Goal: Task Accomplishment & Management: Complete application form

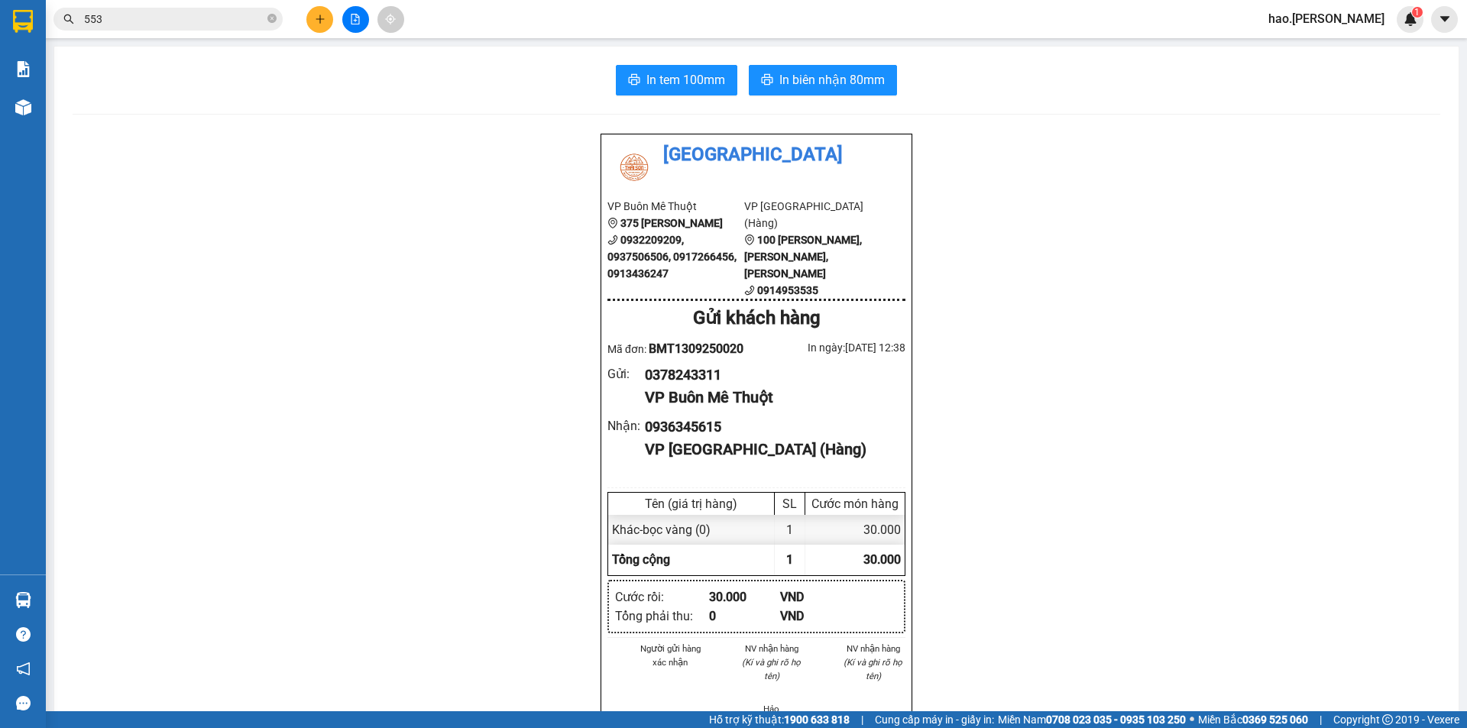
click at [125, 21] on input "553" at bounding box center [174, 19] width 180 height 17
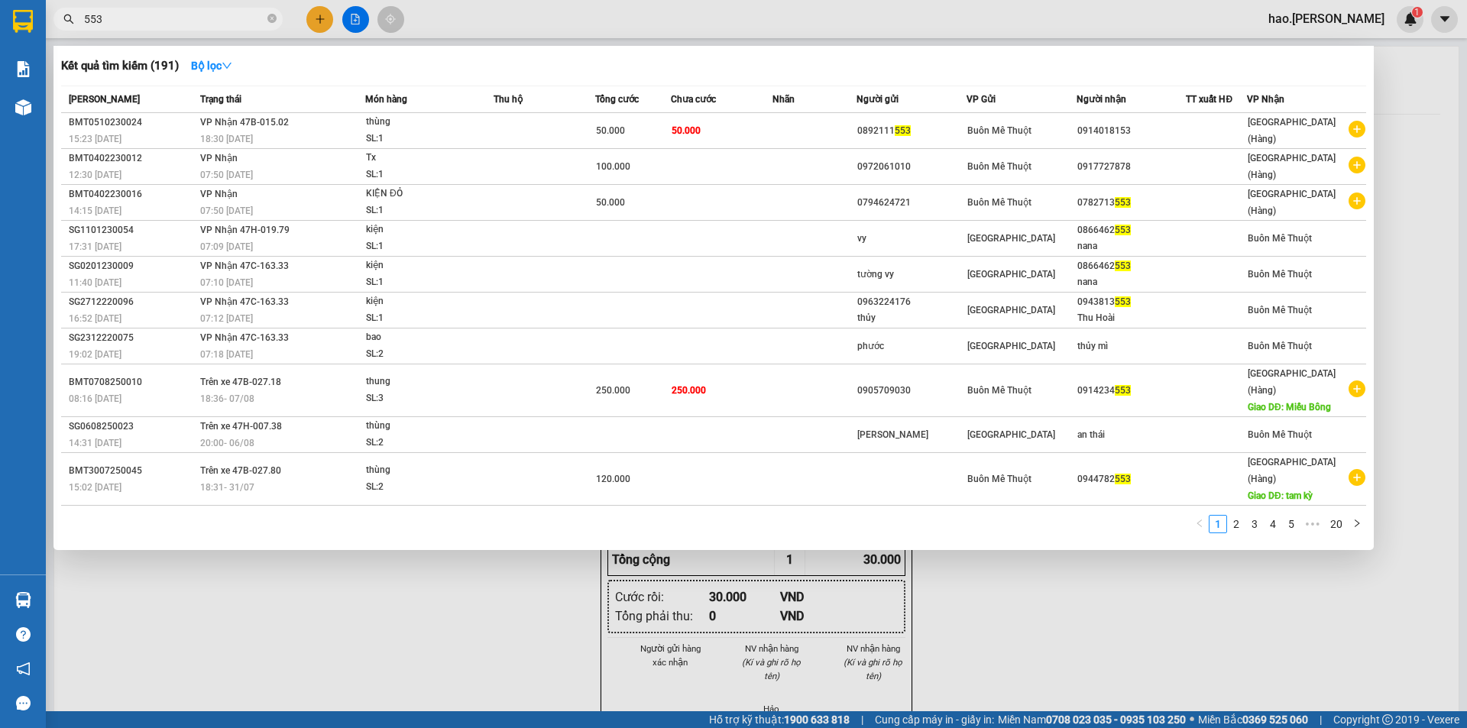
click at [125, 21] on input "553" at bounding box center [174, 19] width 180 height 17
type input "3"
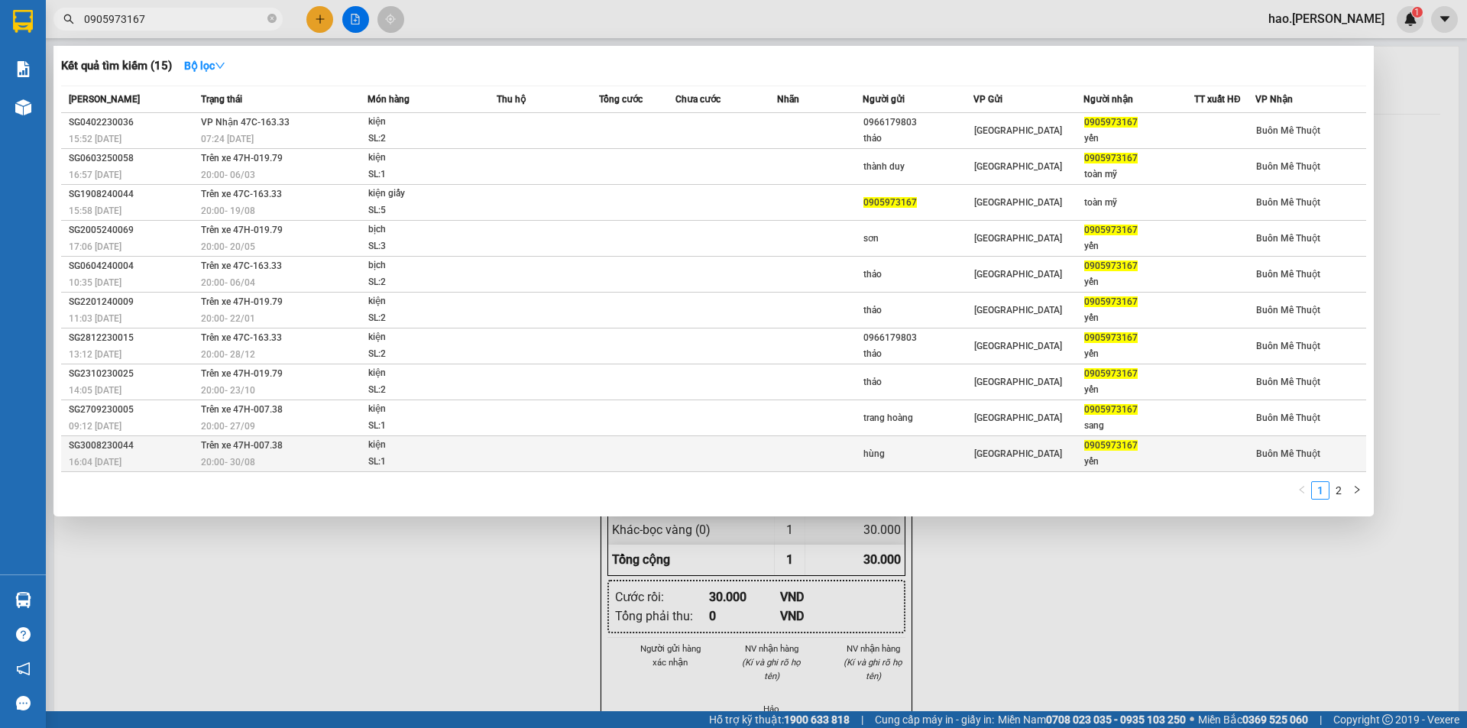
type input "0905973167"
click at [276, 453] on td "Trên xe 47H-007.38 20:00 - 30/08" at bounding box center [282, 454] width 170 height 36
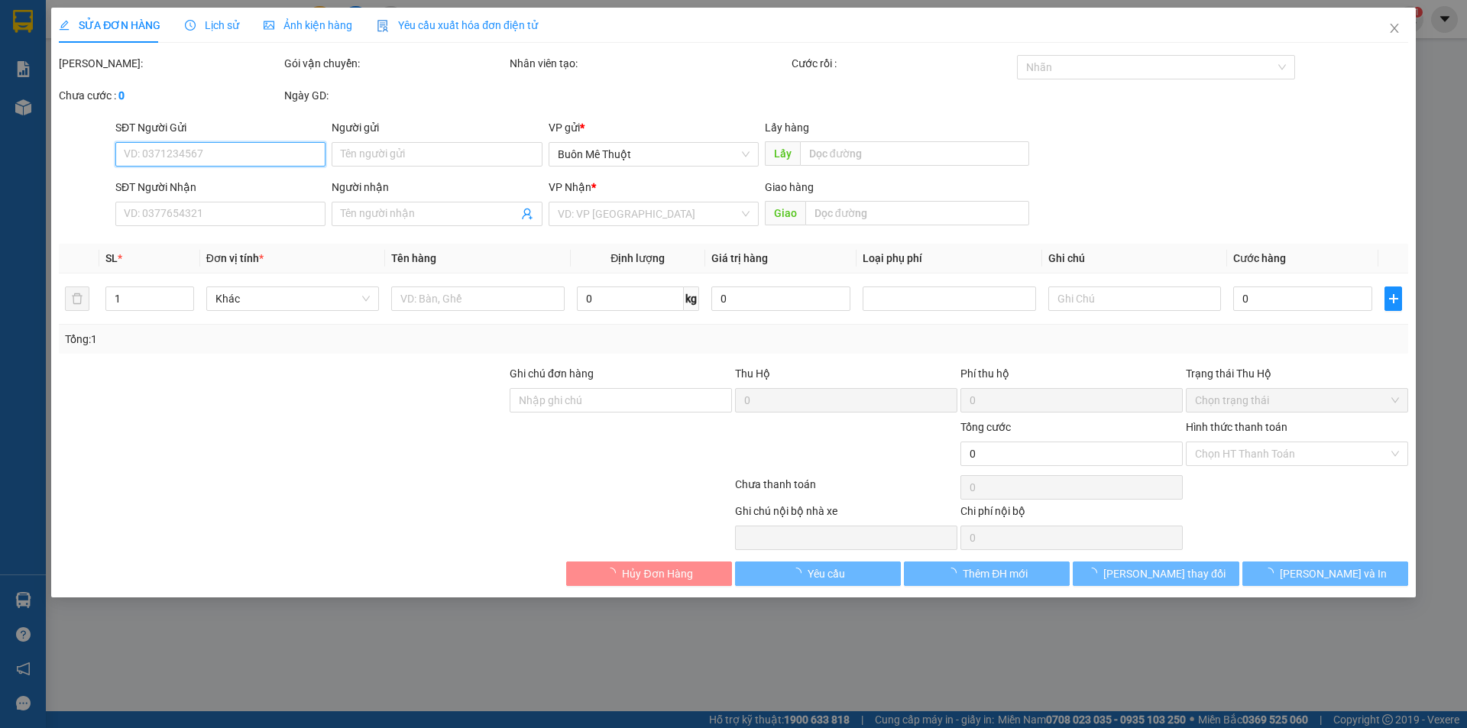
type input "hùng"
type input "0905973167"
type input "yến"
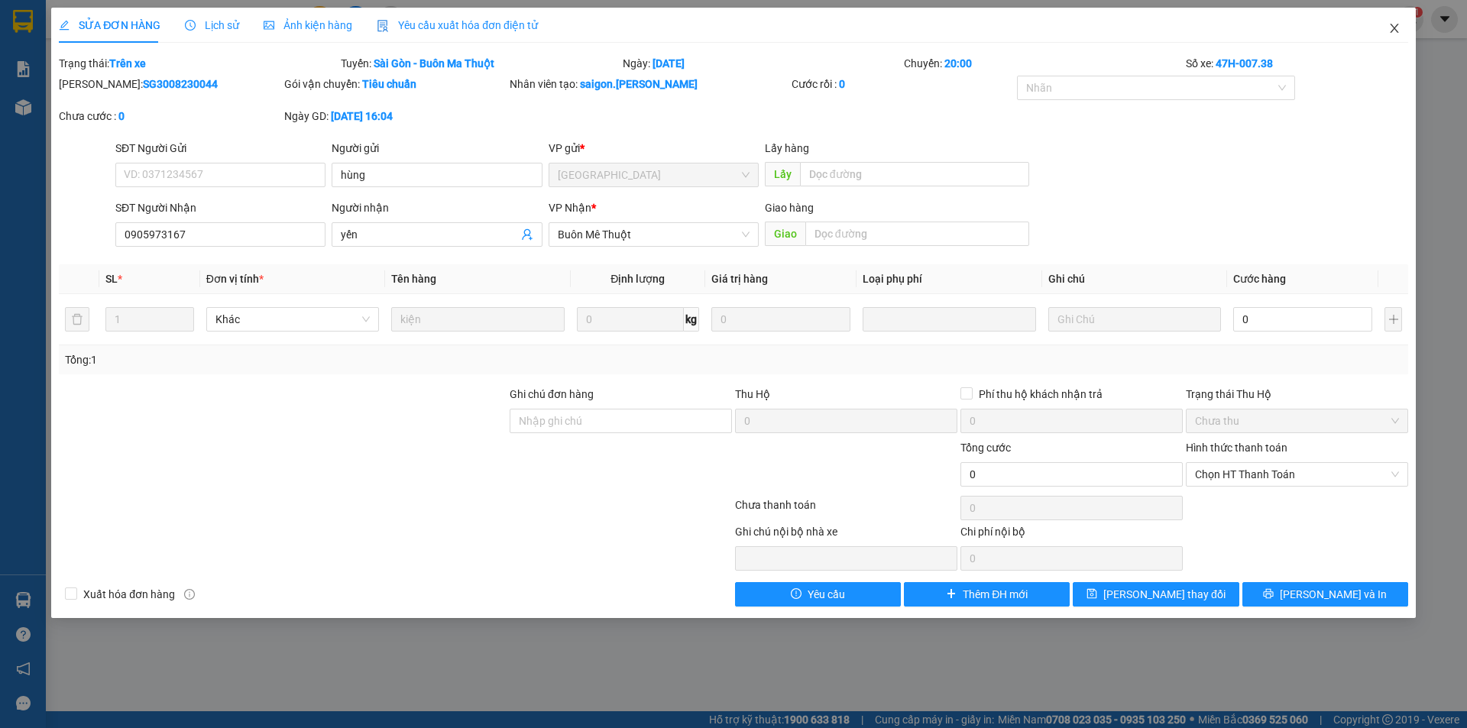
click at [1387, 32] on span "Close" at bounding box center [1394, 29] width 43 height 43
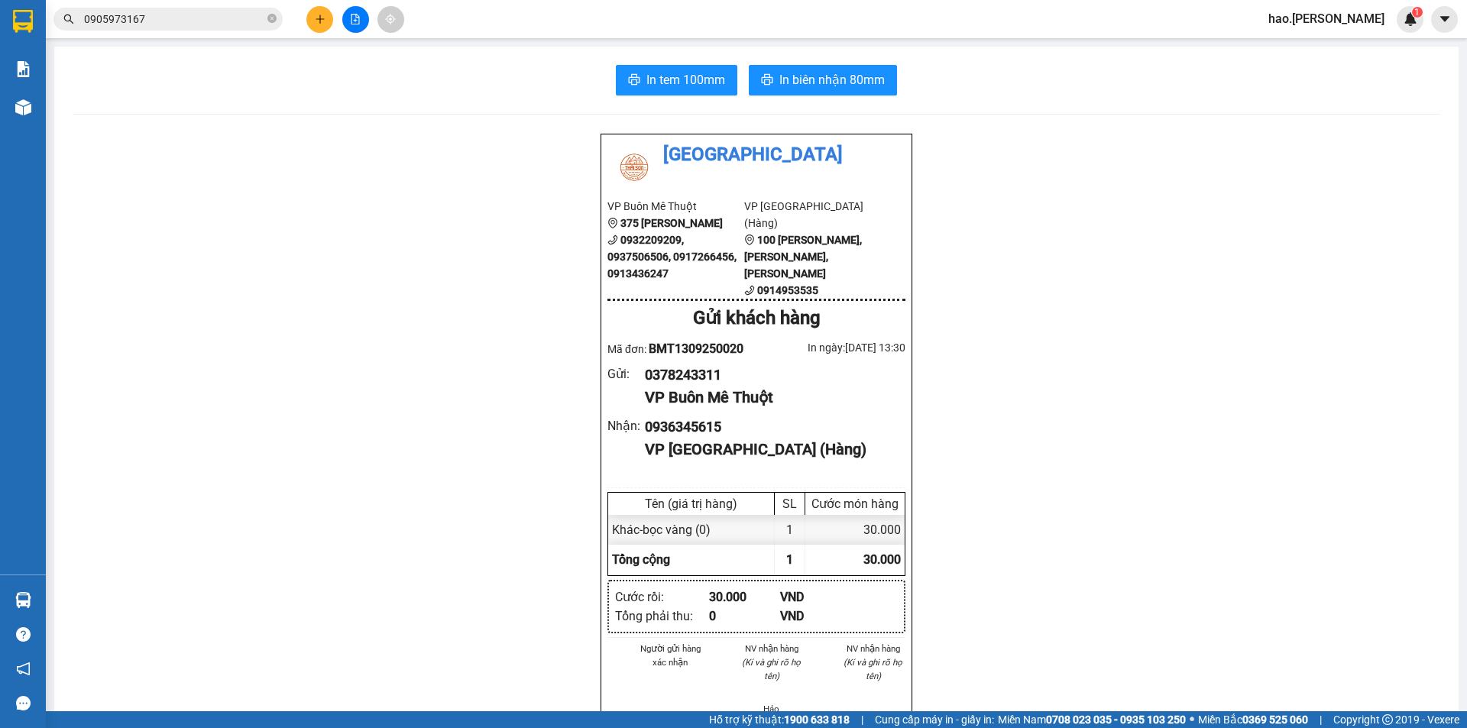
click at [186, 6] on div "Kết quả tìm kiếm ( 15 ) Bộ lọc Mã ĐH Trạng thái Món hàng Thu hộ Tổng cước Chưa …" at bounding box center [149, 19] width 298 height 27
click at [186, 21] on input "0905973167" at bounding box center [174, 19] width 180 height 17
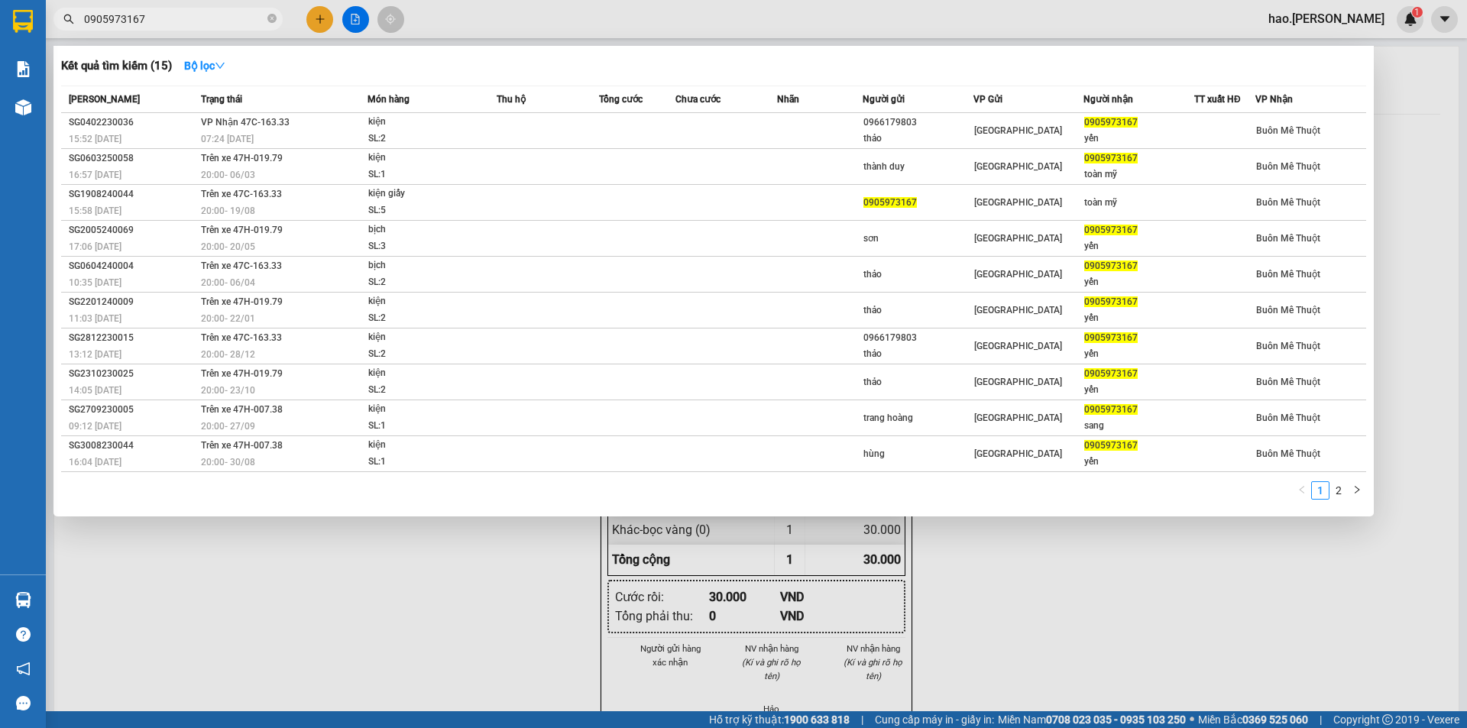
click at [186, 21] on input "0905973167" at bounding box center [174, 19] width 180 height 17
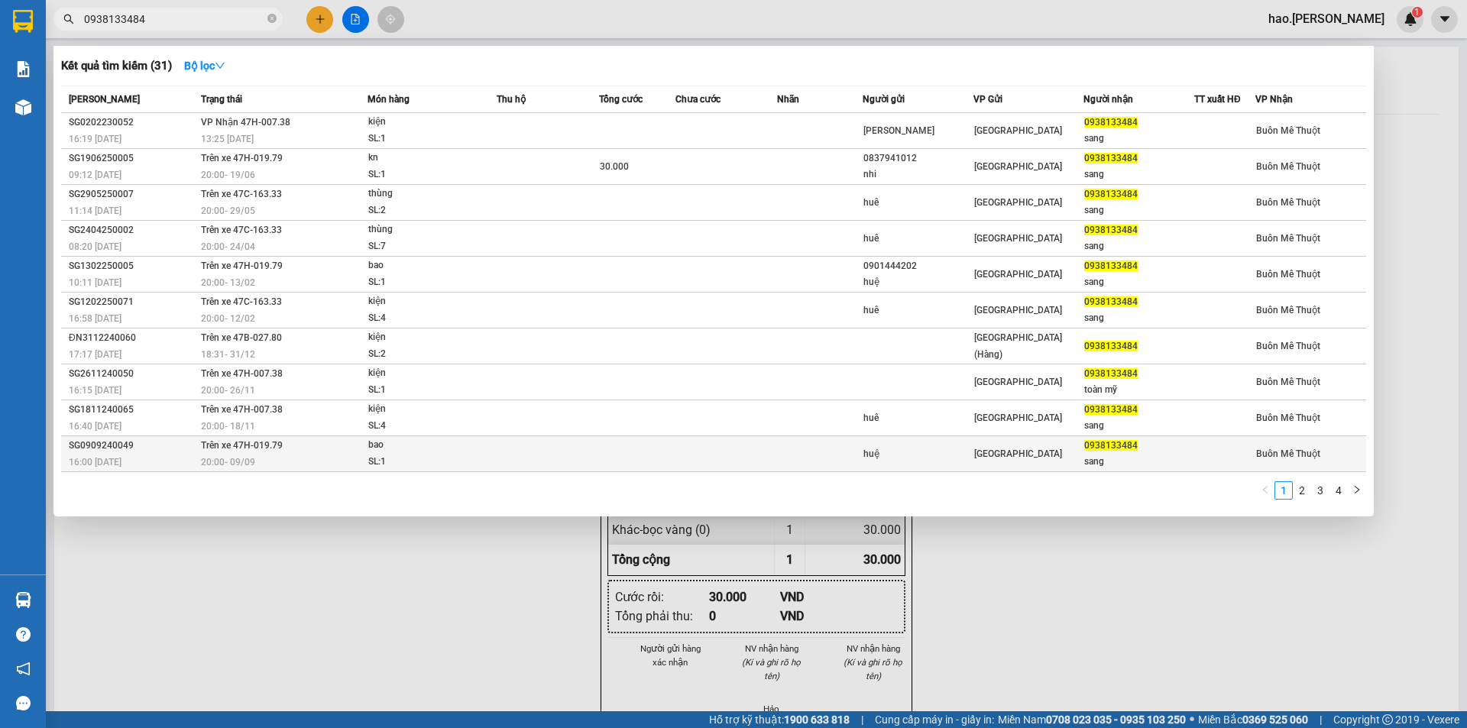
type input "0938133484"
click at [311, 451] on td "Trên xe 47H-019.79 20:00 - 09/09" at bounding box center [282, 454] width 170 height 36
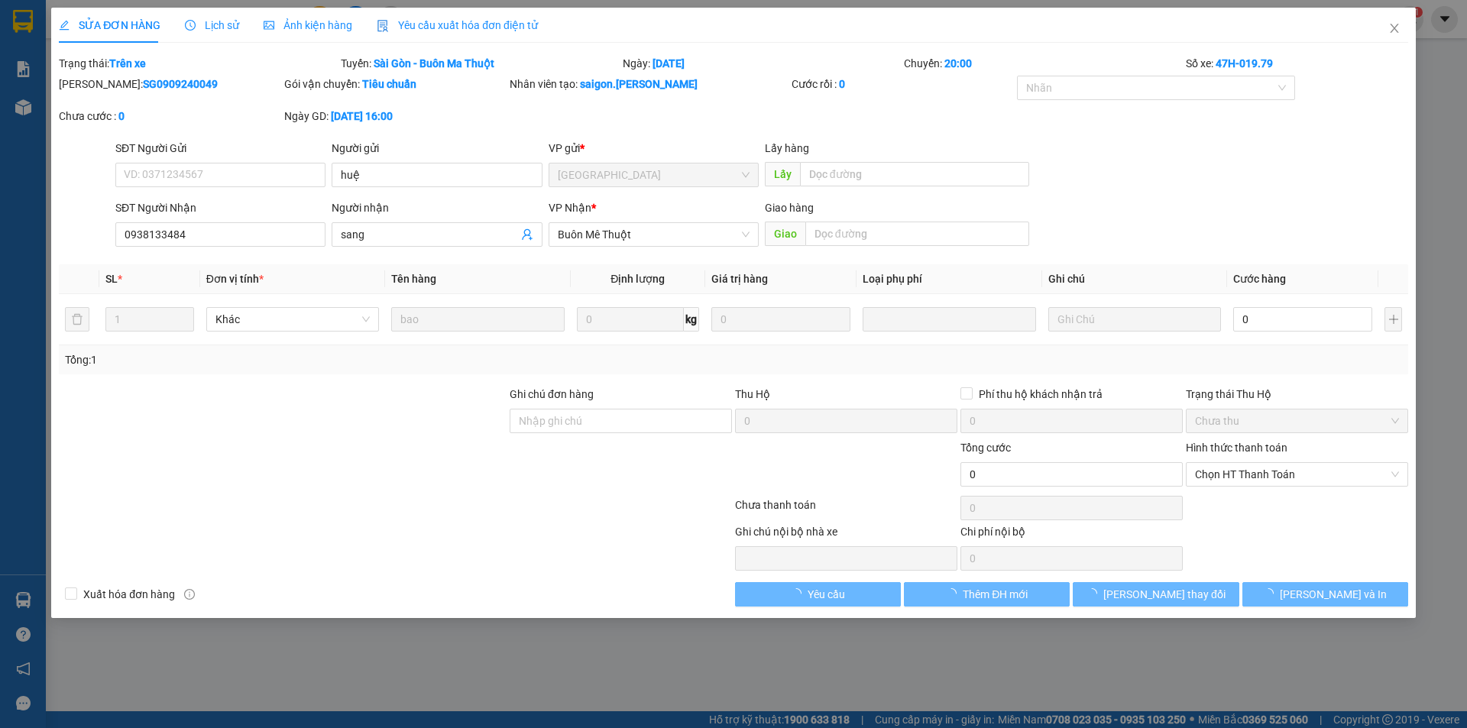
type input "huệ"
type input "0938133484"
type input "sang"
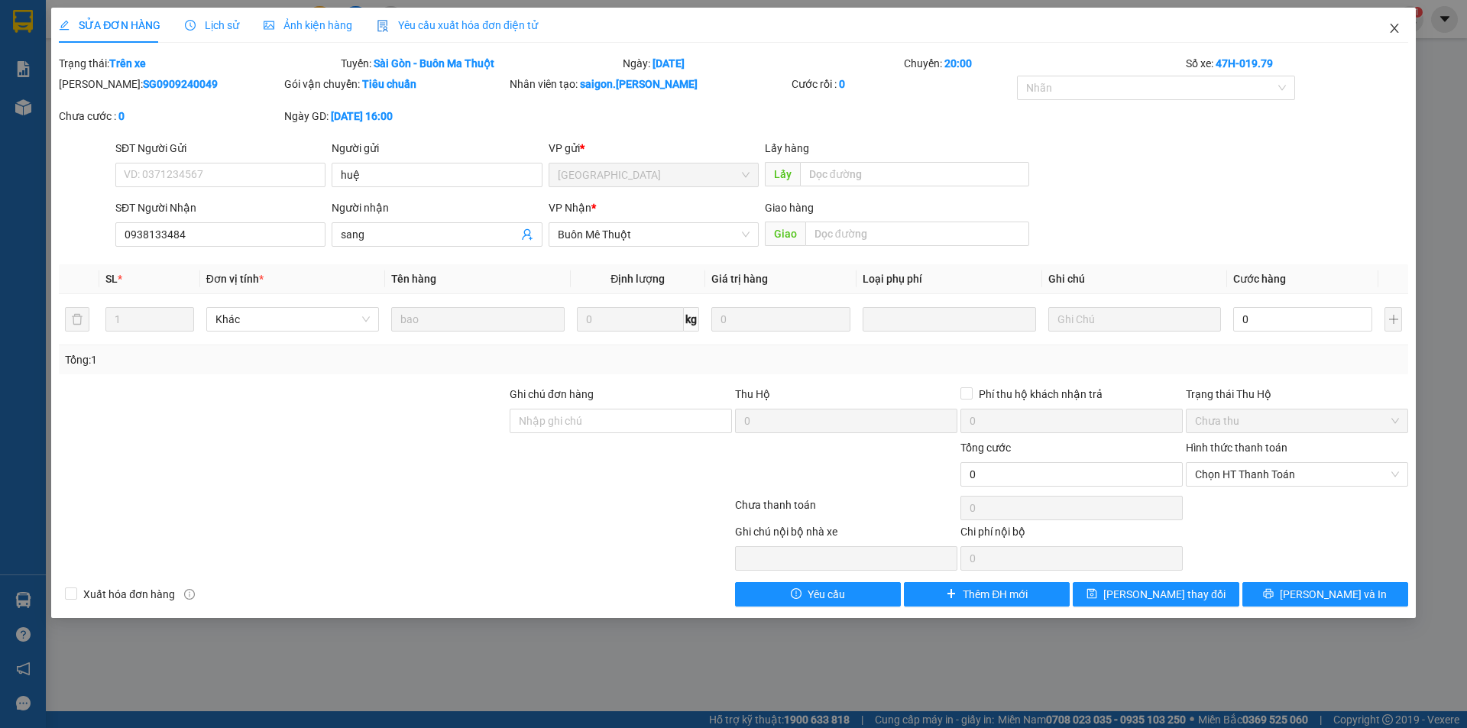
click at [1388, 31] on icon "close" at bounding box center [1394, 28] width 12 height 12
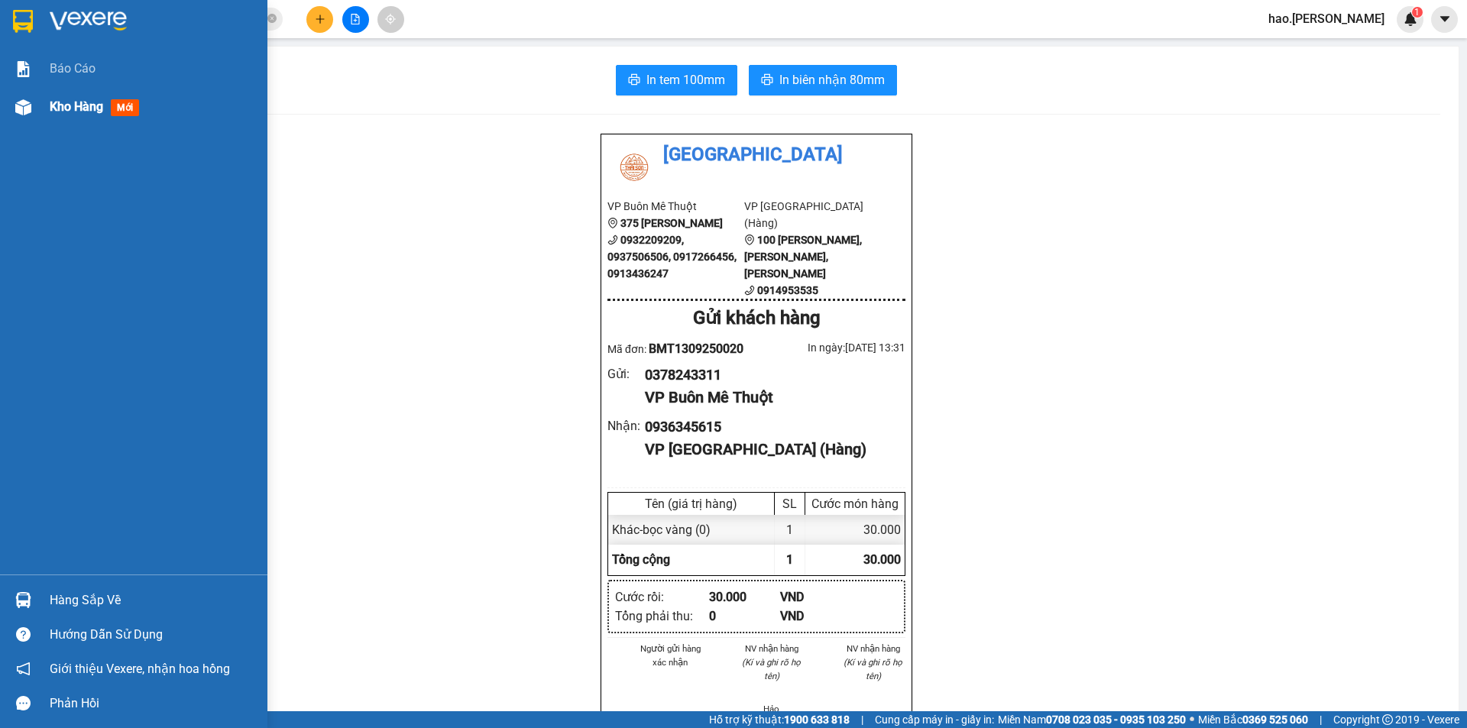
click at [79, 103] on span "Kho hàng" at bounding box center [76, 106] width 53 height 15
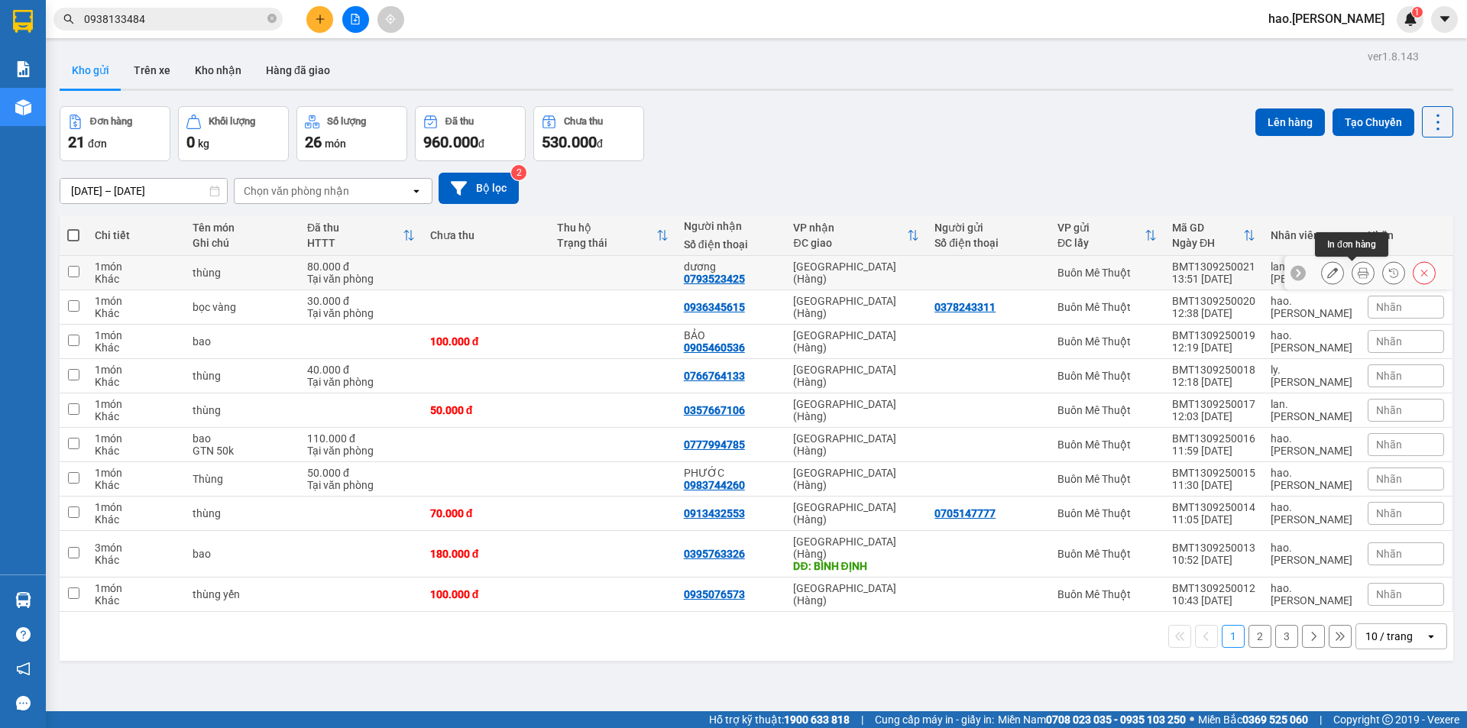
click at [1352, 271] on button at bounding box center [1362, 273] width 21 height 27
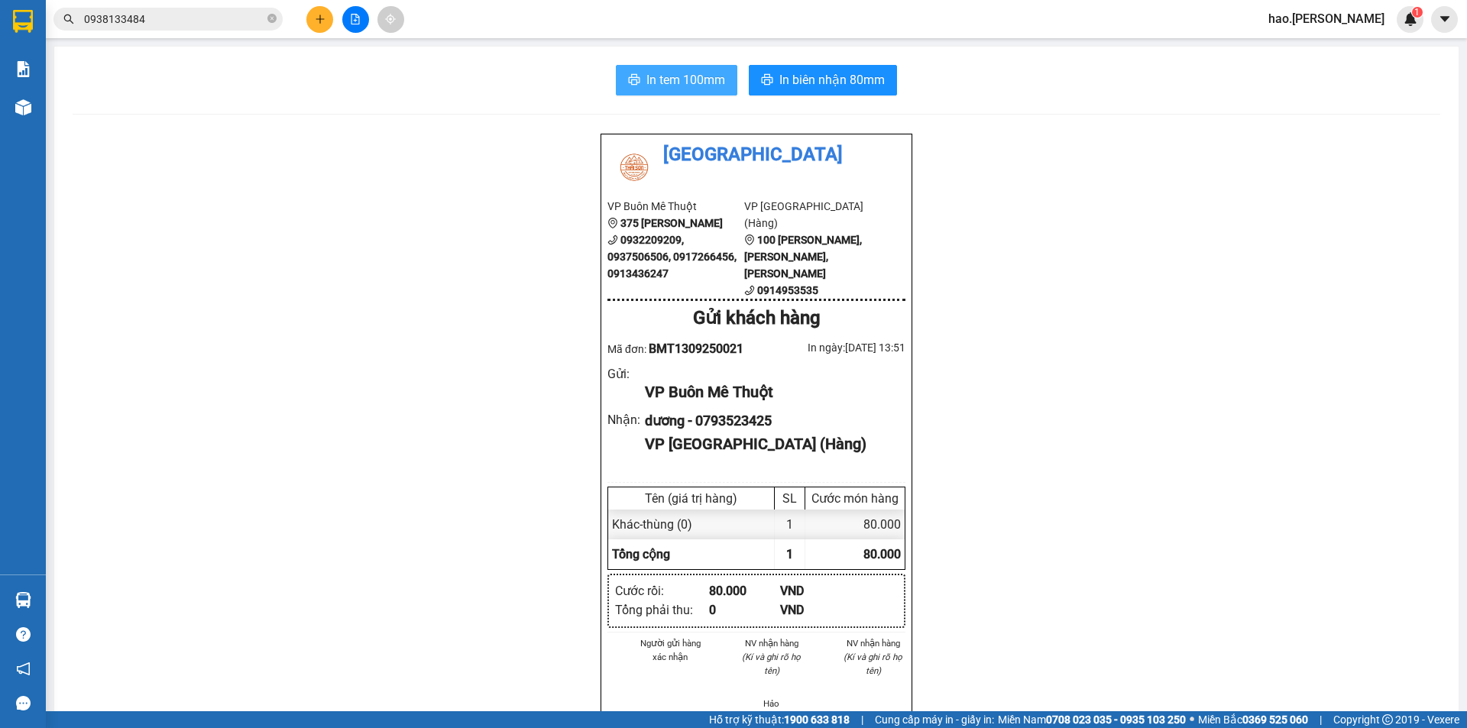
click at [673, 71] on span "In tem 100mm" at bounding box center [685, 79] width 79 height 19
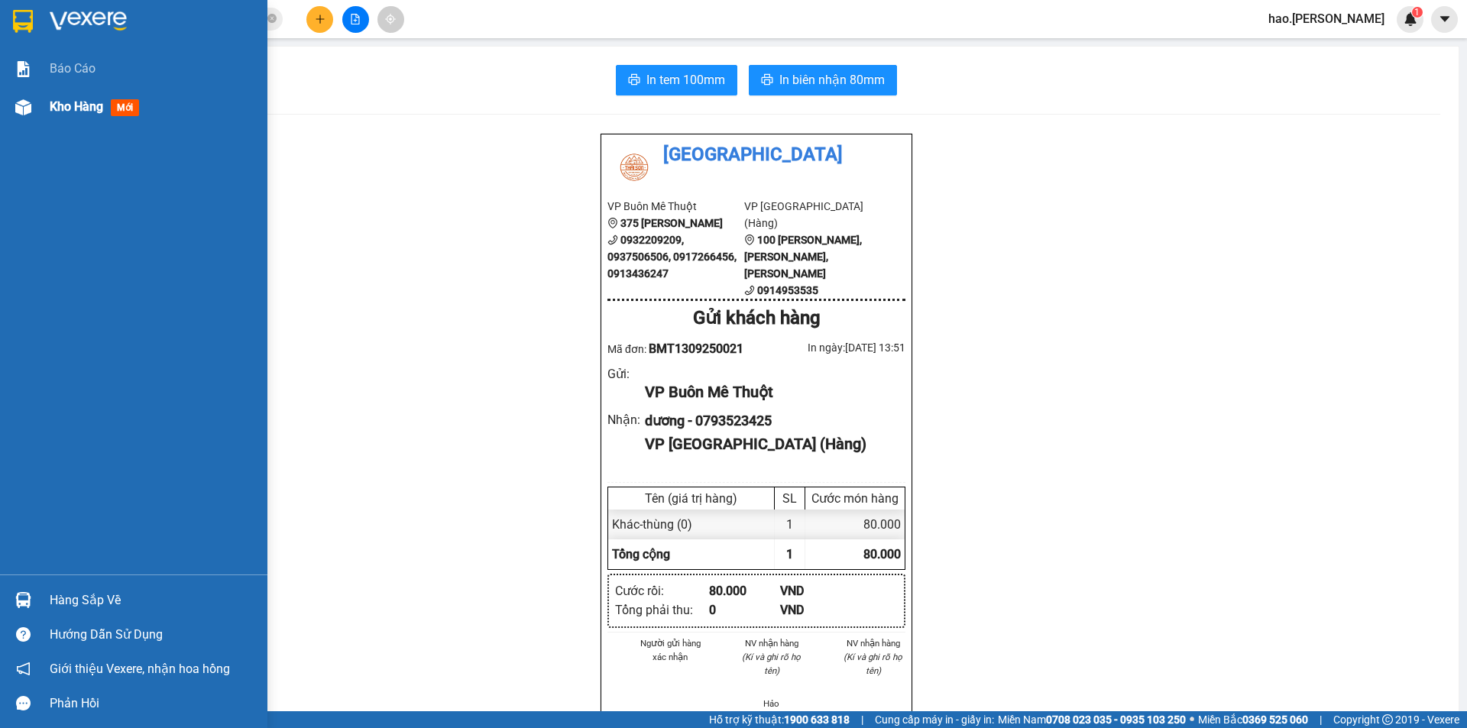
click at [47, 101] on div "Kho hàng mới" at bounding box center [133, 107] width 267 height 38
click at [48, 101] on div "Kho hàng mới" at bounding box center [133, 107] width 267 height 38
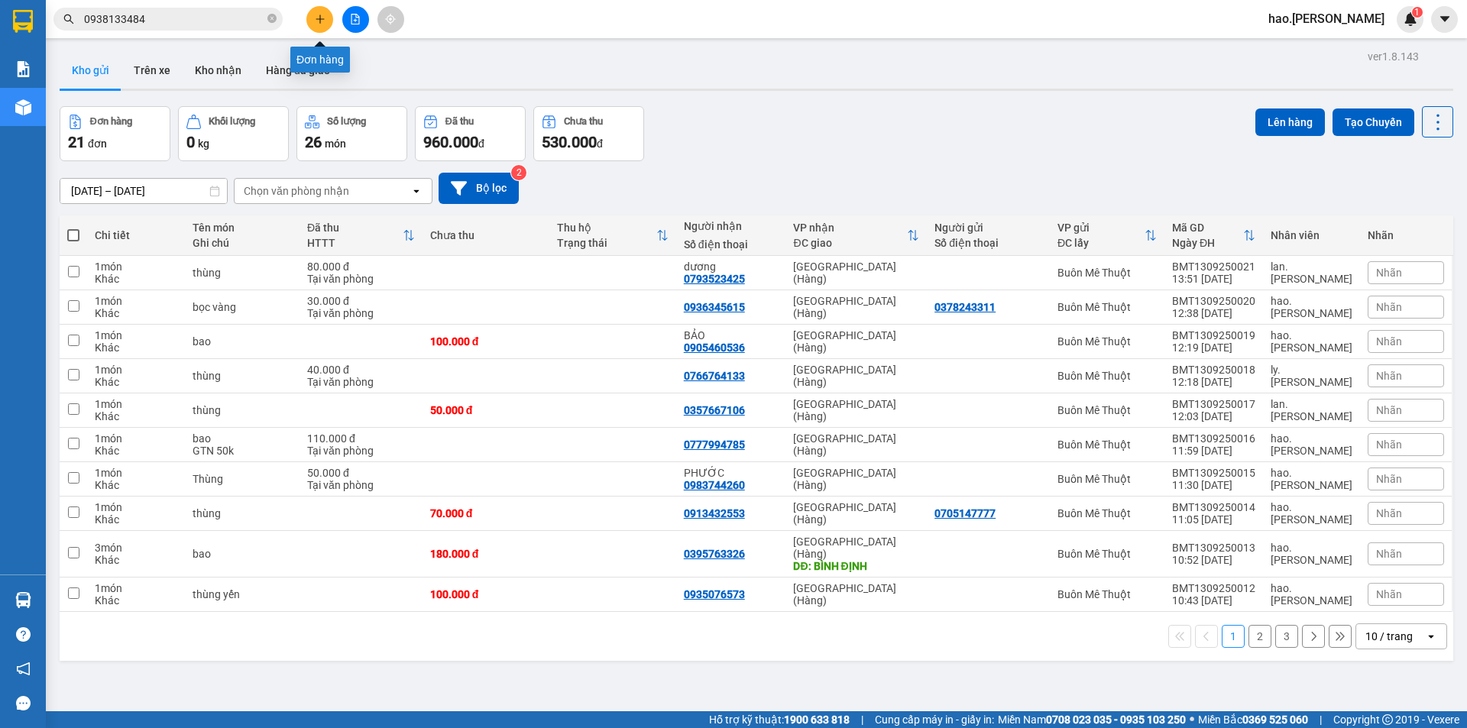
click at [310, 21] on button at bounding box center [319, 19] width 27 height 27
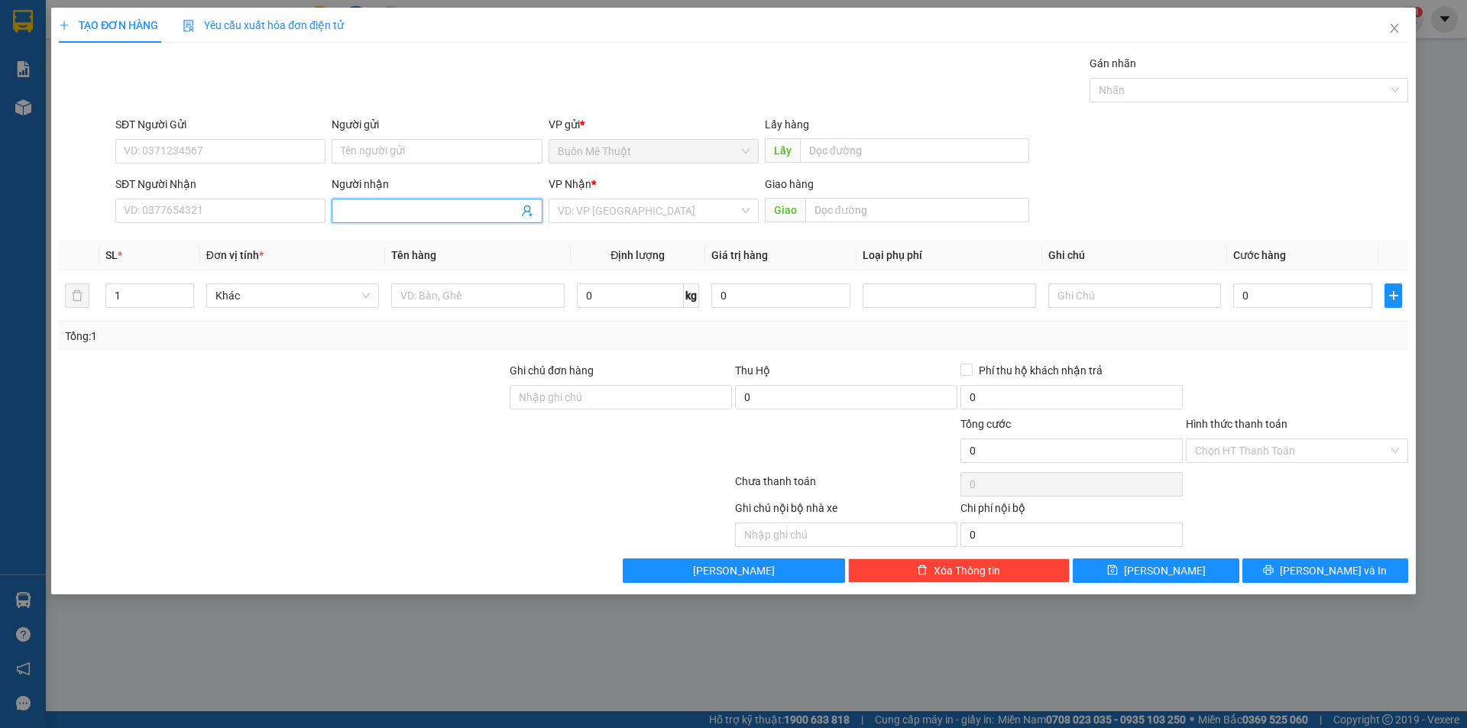
click at [359, 209] on input "Người nhận" at bounding box center [429, 210] width 177 height 17
type input "duy cf"
click at [623, 205] on input "search" at bounding box center [648, 210] width 181 height 23
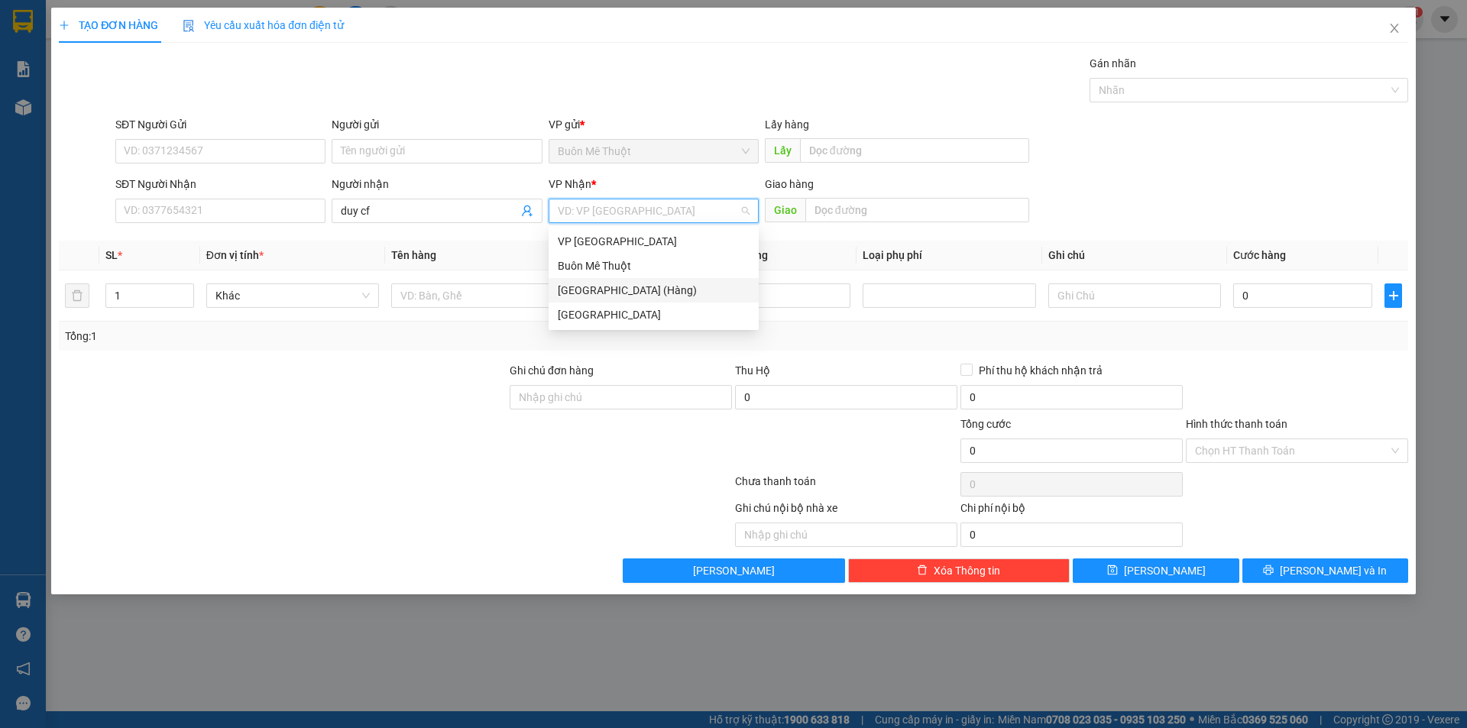
click at [630, 305] on div "[GEOGRAPHIC_DATA]" at bounding box center [654, 315] width 210 height 24
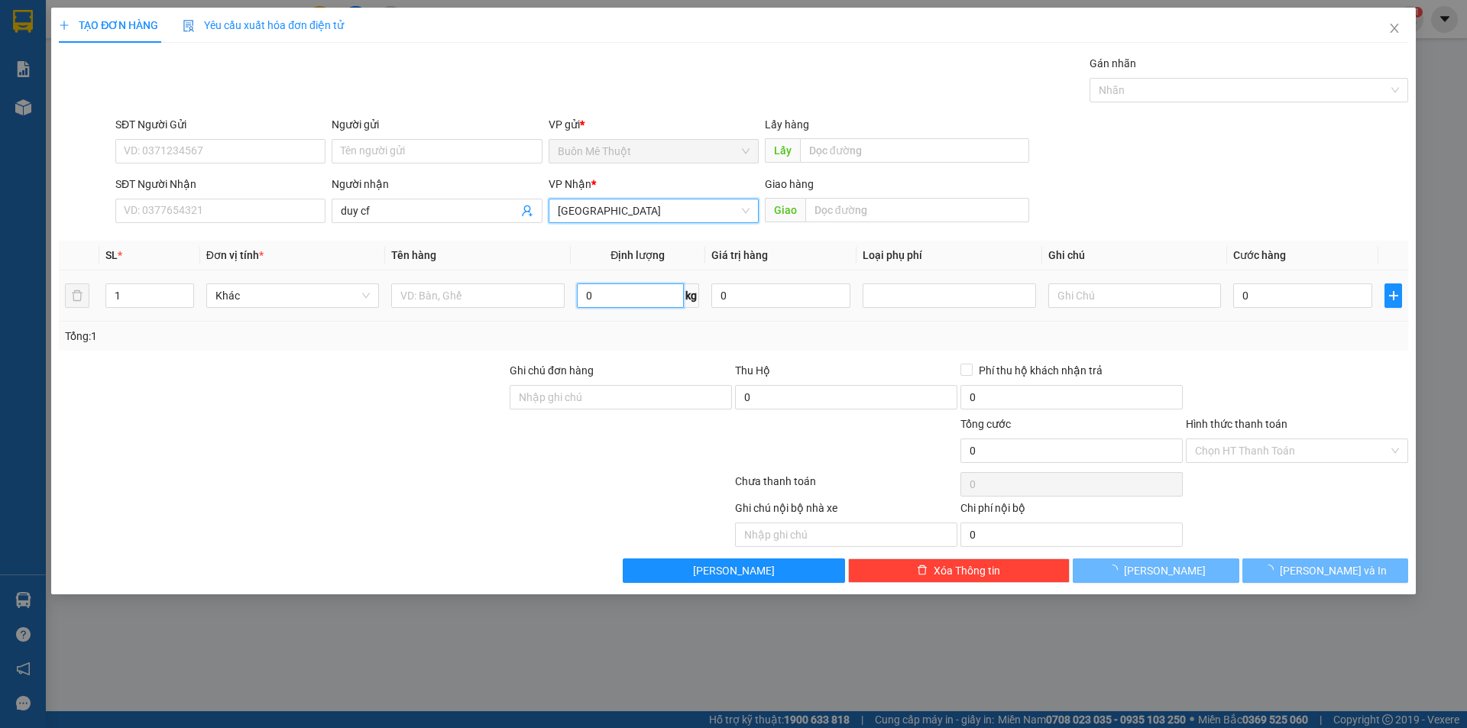
click at [630, 305] on input "0" at bounding box center [630, 295] width 107 height 24
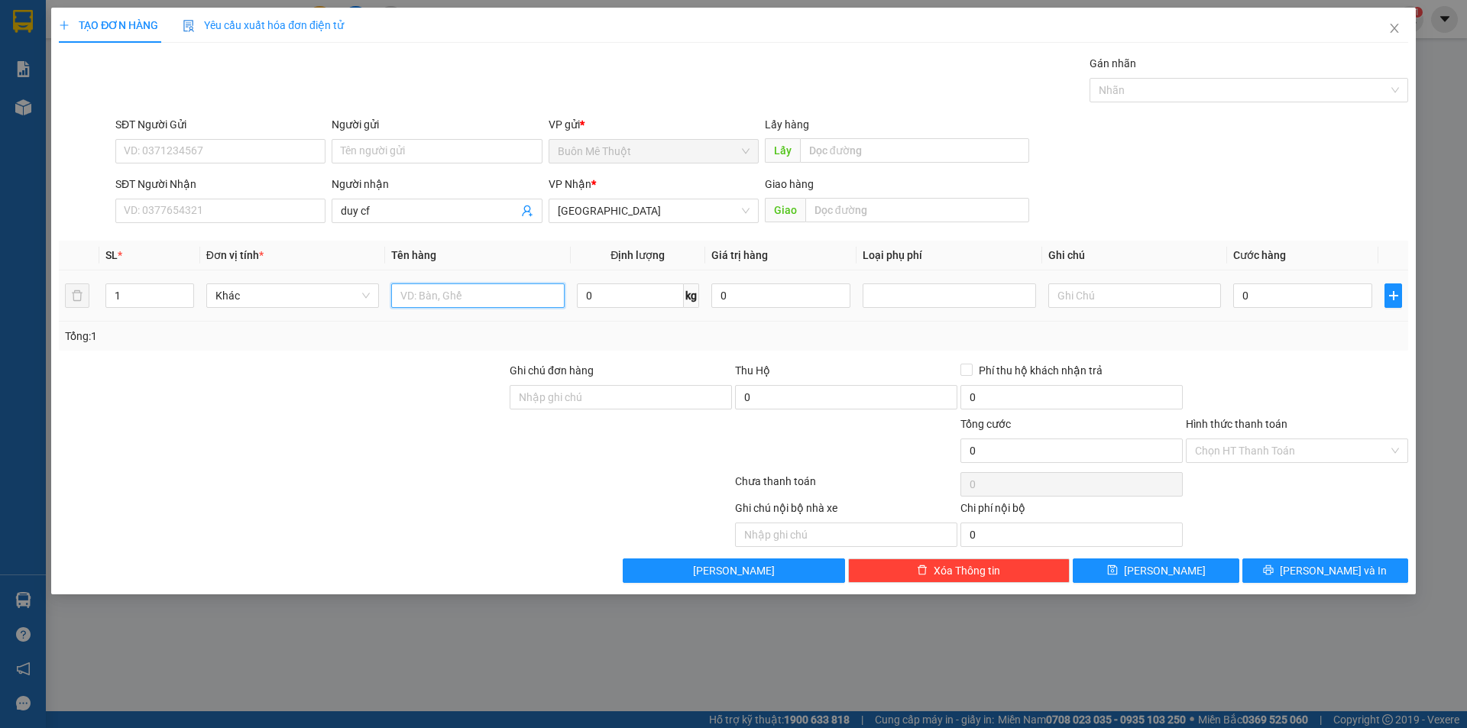
click at [473, 302] on input "text" at bounding box center [477, 295] width 173 height 24
click at [186, 294] on span "Decrease Value" at bounding box center [185, 300] width 17 height 14
type input "bao"
click at [186, 290] on icon "up" at bounding box center [185, 292] width 5 height 5
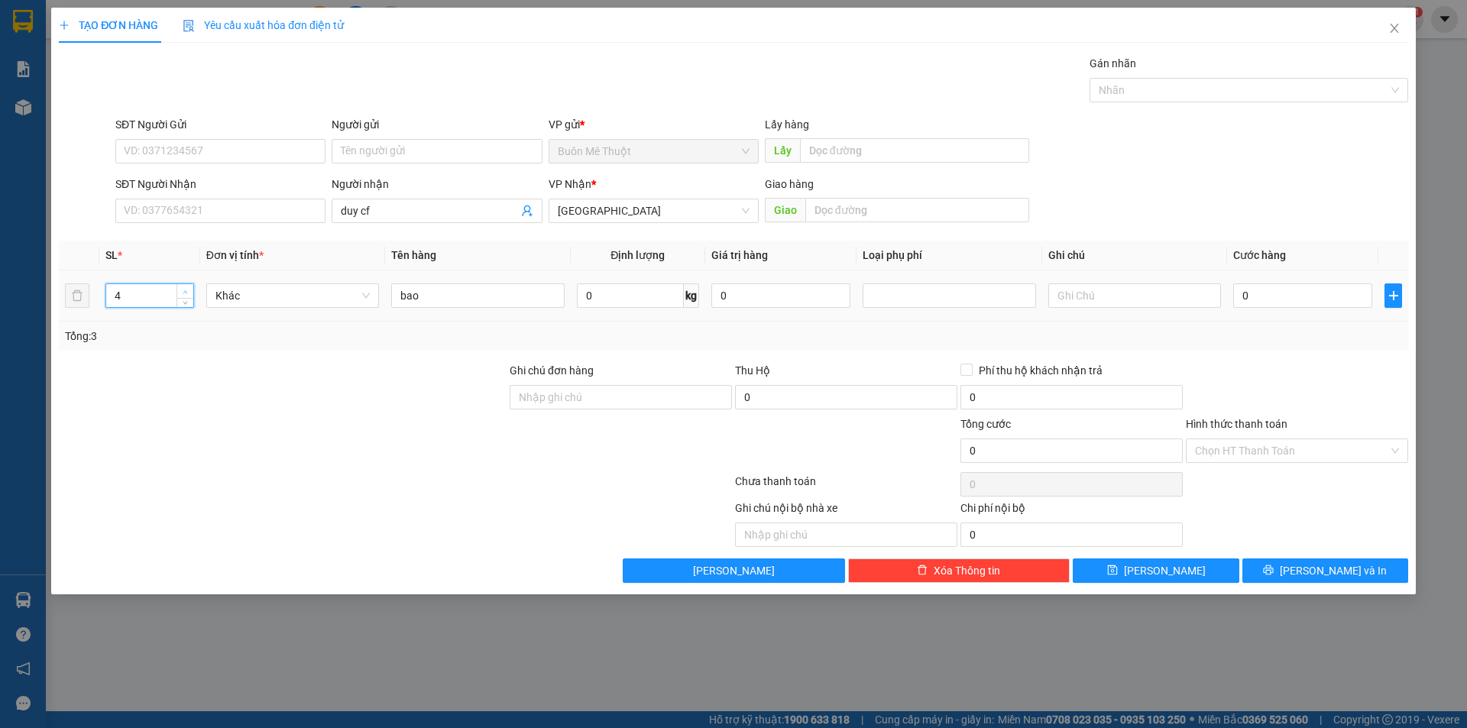
click at [186, 290] on icon "up" at bounding box center [185, 292] width 5 height 5
type input "3"
click at [185, 299] on icon "down" at bounding box center [185, 300] width 5 height 5
click at [1245, 300] on input "0" at bounding box center [1302, 295] width 139 height 24
click at [454, 217] on input "duy cf" at bounding box center [429, 210] width 177 height 17
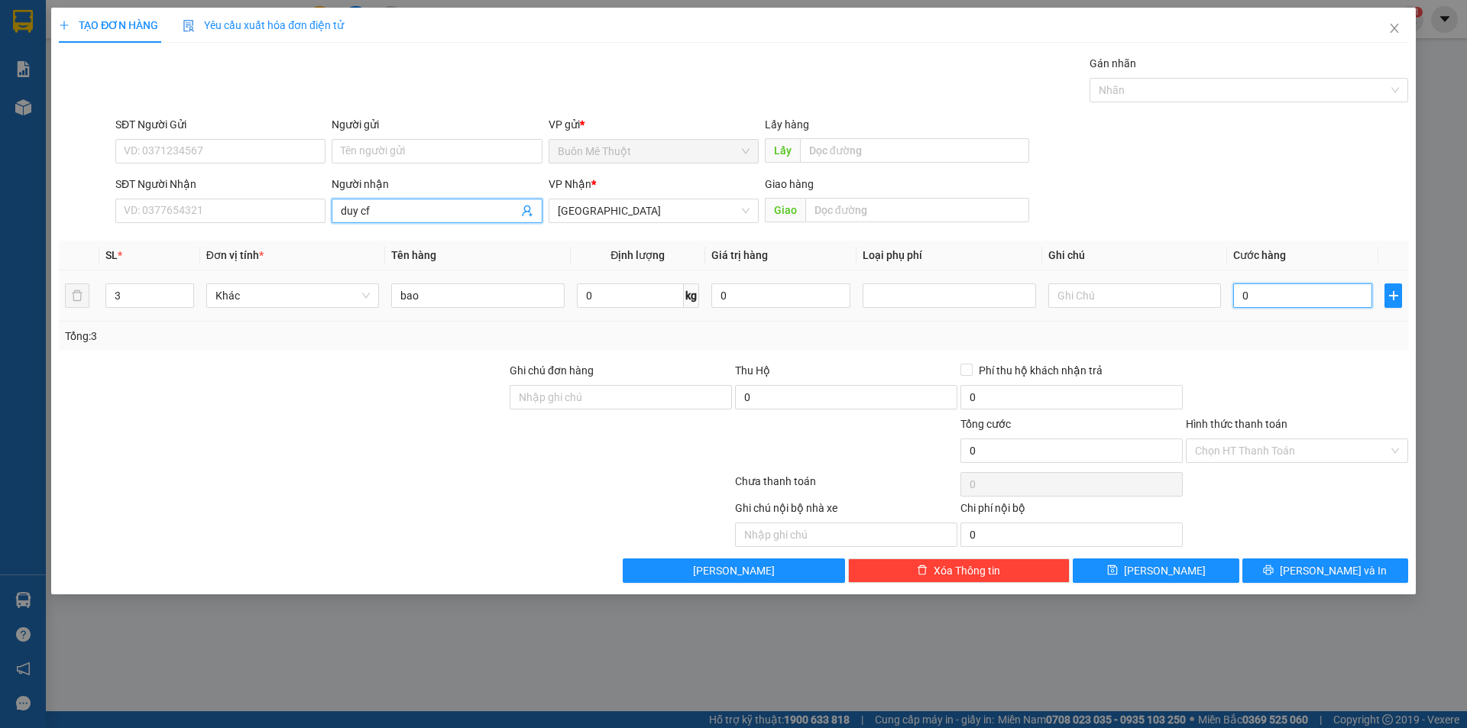
click at [1284, 294] on input "0" at bounding box center [1302, 295] width 139 height 24
type input "3"
type input "30"
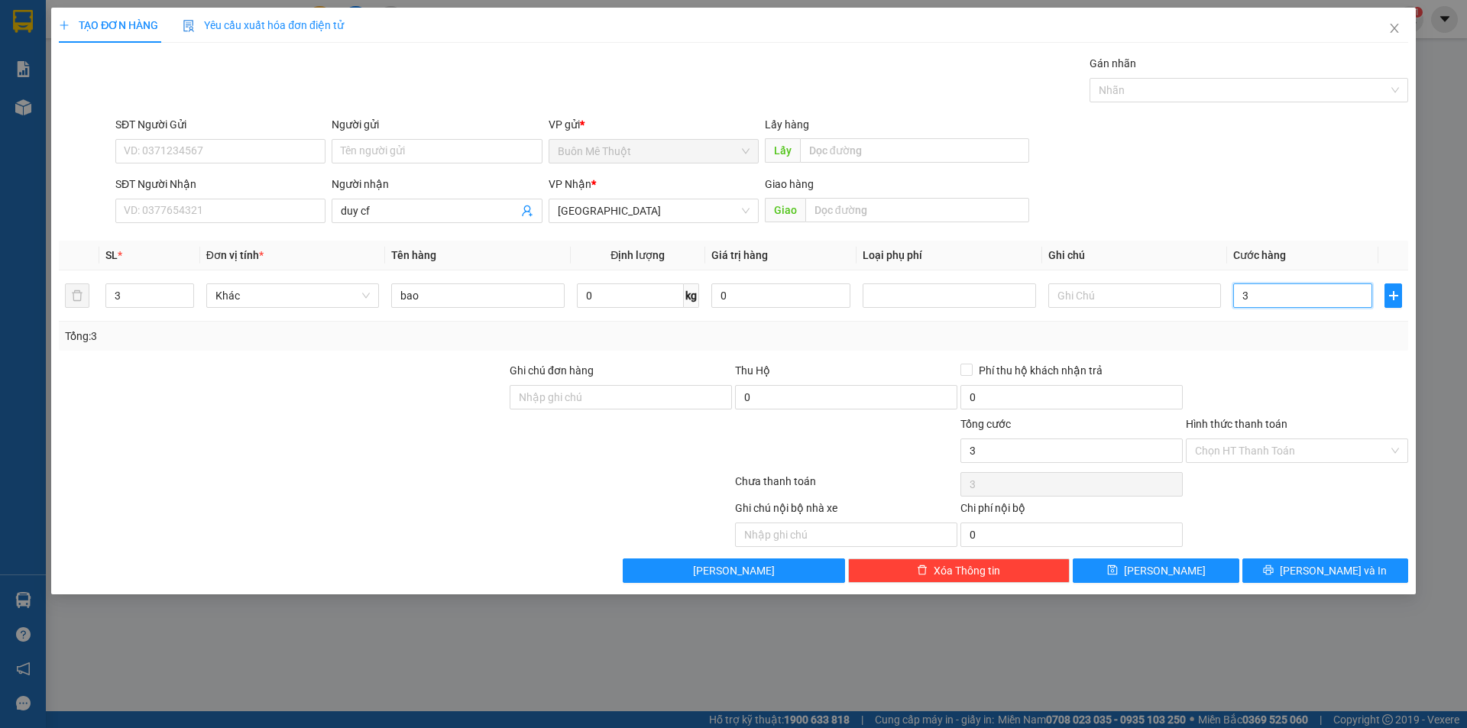
type input "30"
type input "300"
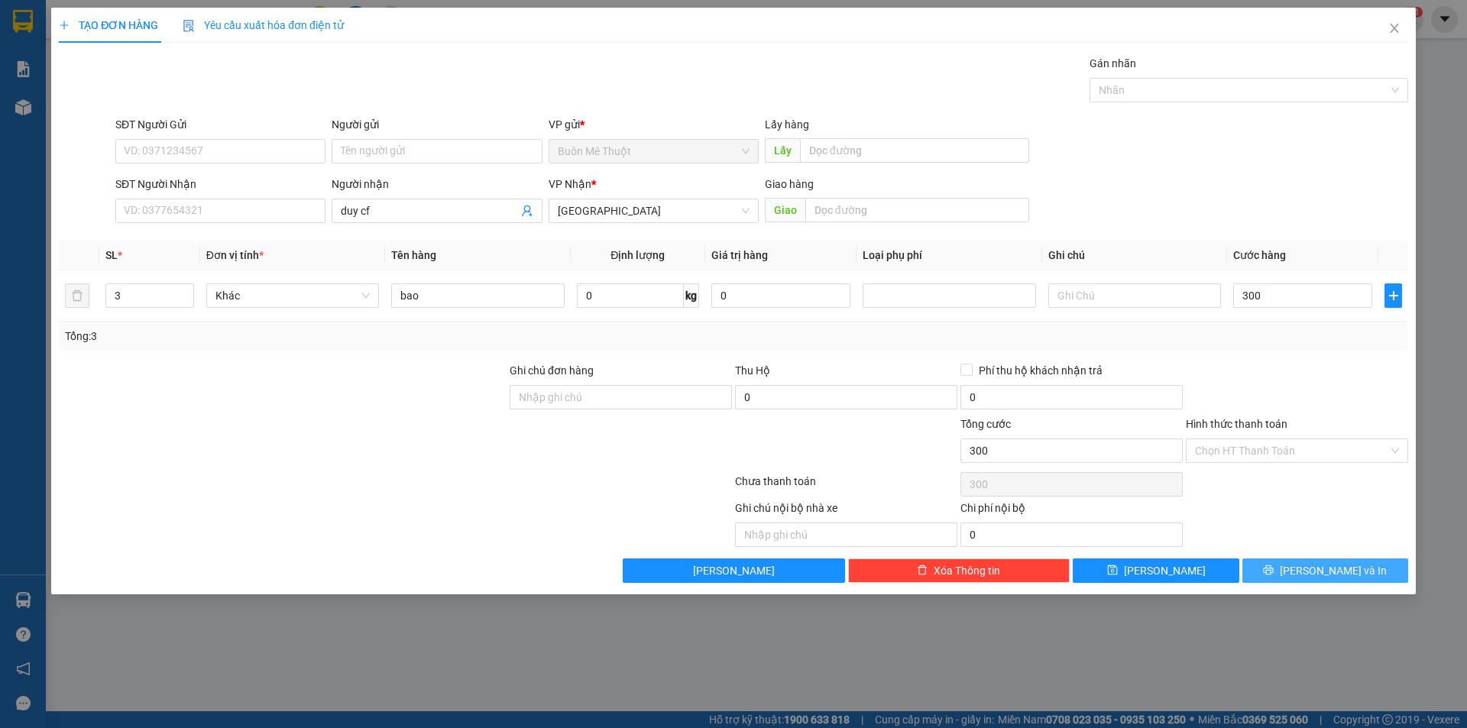
type input "300.000"
click at [1355, 560] on button "[PERSON_NAME] và In" at bounding box center [1325, 571] width 166 height 24
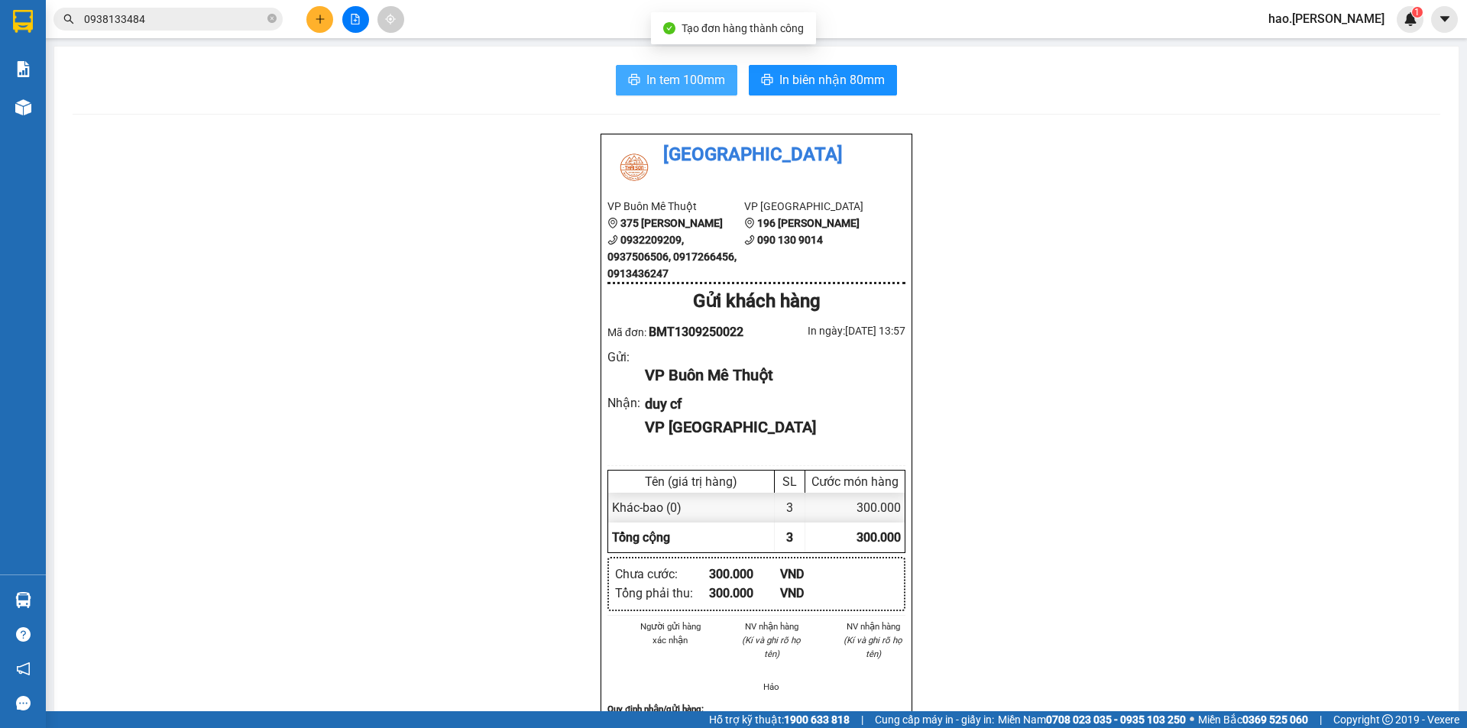
click at [695, 92] on button "In tem 100mm" at bounding box center [676, 80] width 121 height 31
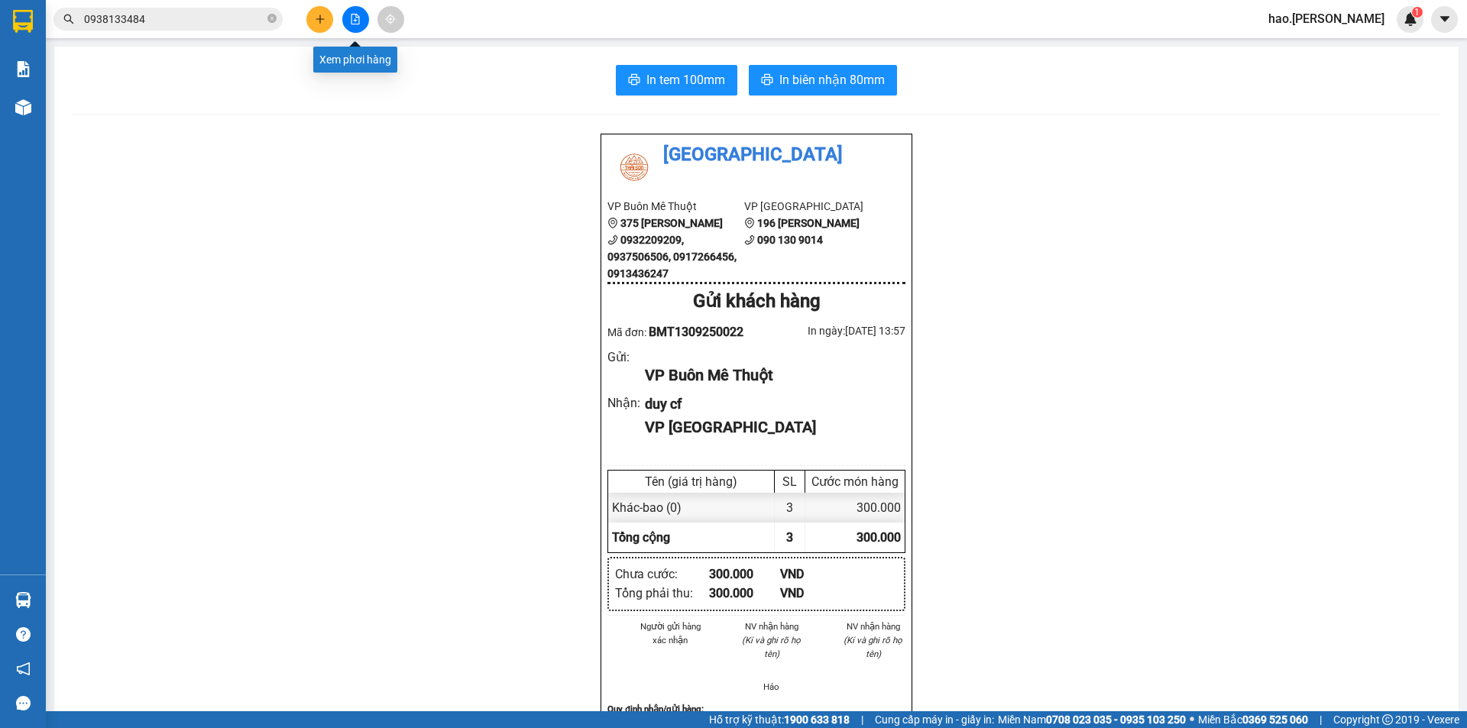
click at [330, 18] on button at bounding box center [319, 19] width 27 height 27
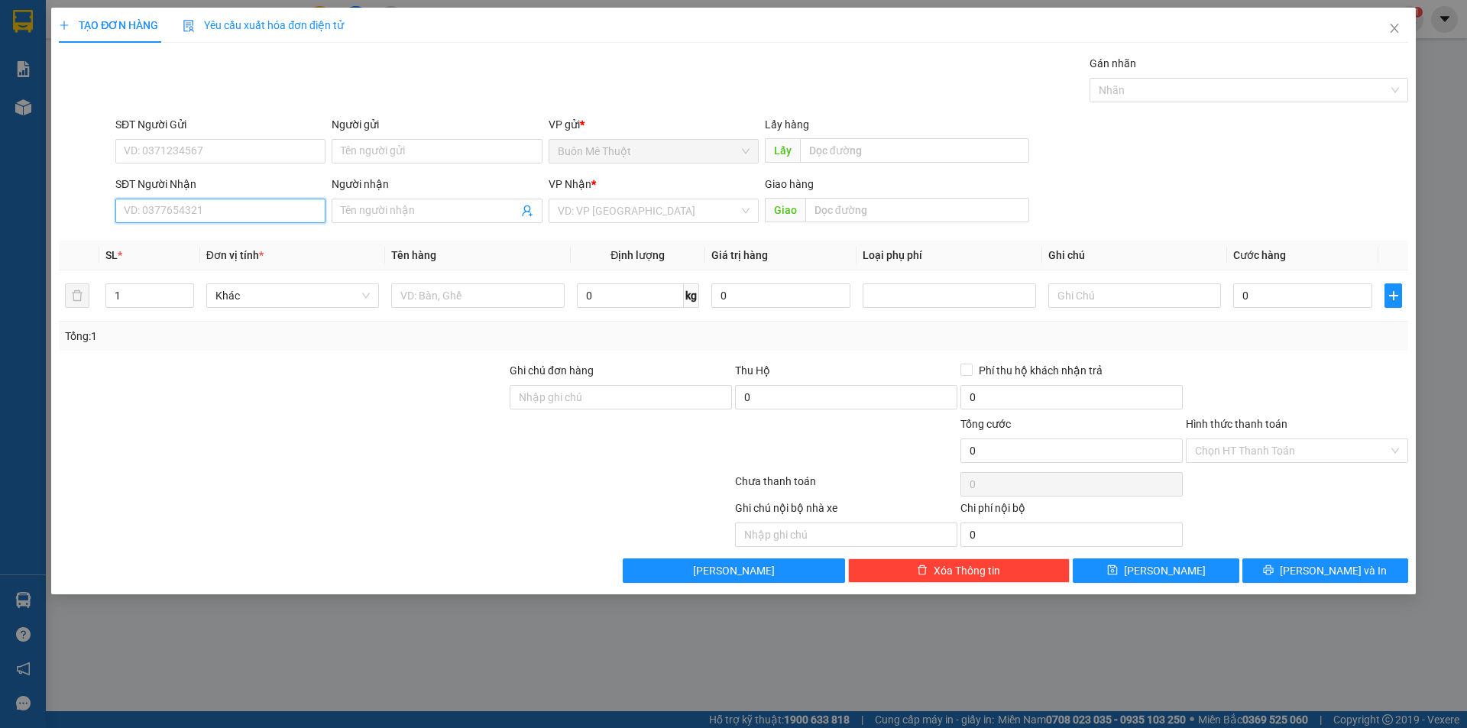
click at [272, 212] on input "SĐT Người Nhận" at bounding box center [220, 211] width 210 height 24
type input "0902999970"
click at [875, 200] on input "text" at bounding box center [917, 210] width 224 height 24
type input "sa huỳnh"
click at [643, 194] on div "VP Nhận *" at bounding box center [654, 187] width 210 height 23
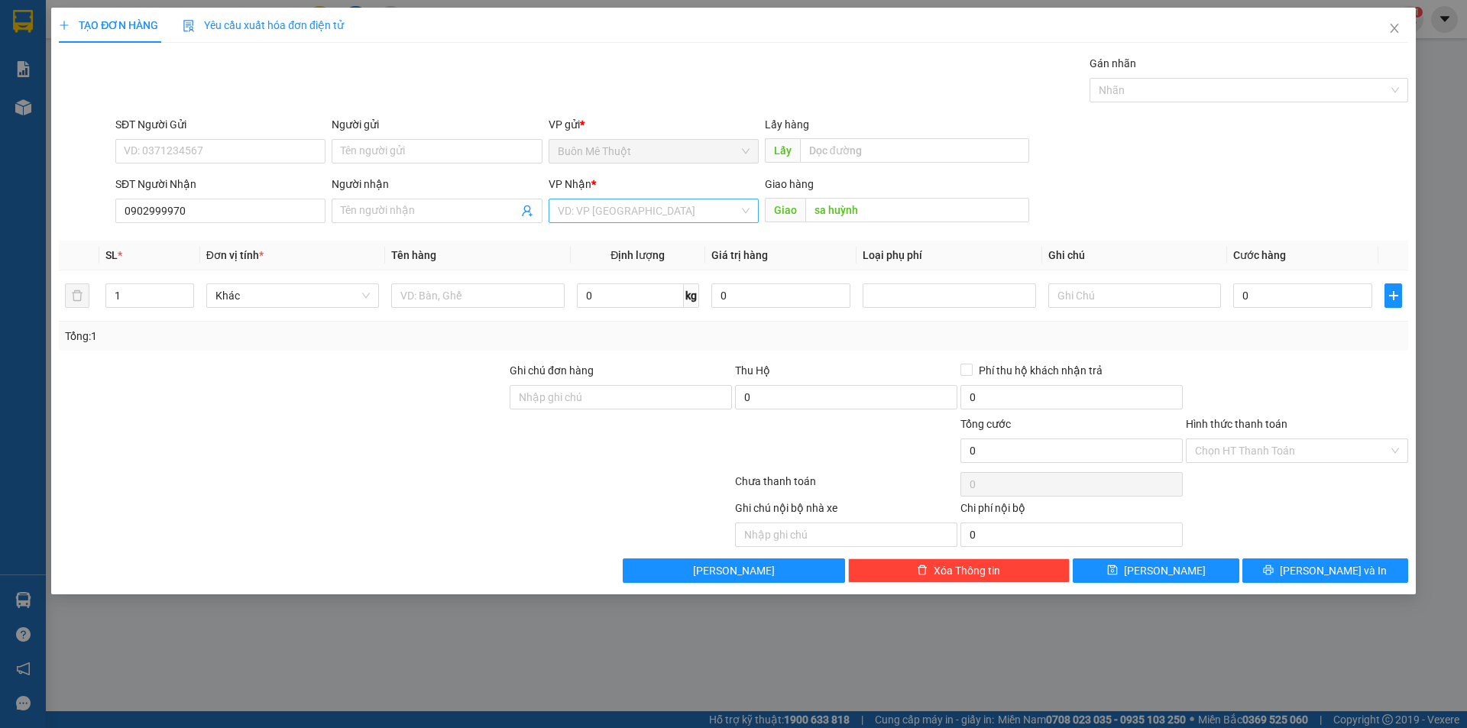
click at [643, 203] on input "search" at bounding box center [648, 210] width 181 height 23
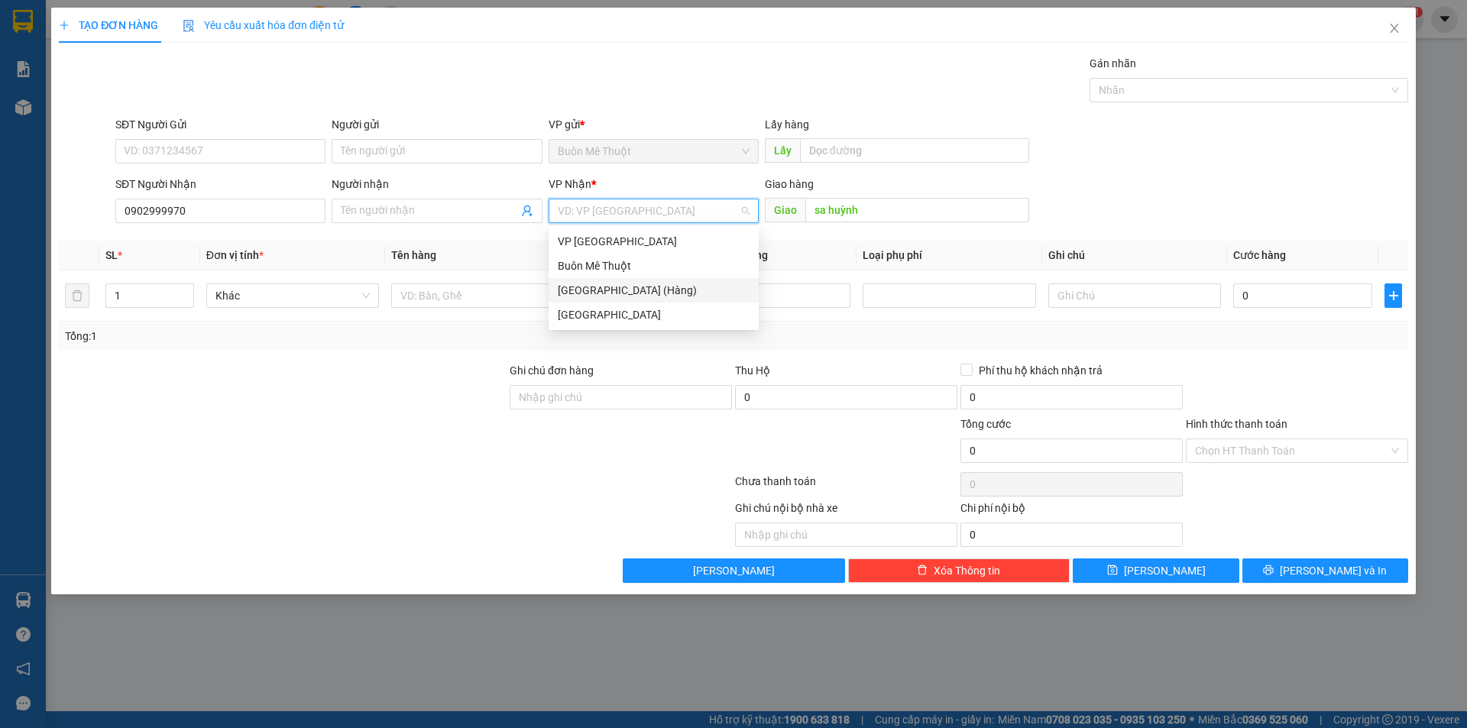
click at [609, 286] on div "[GEOGRAPHIC_DATA] (Hàng)" at bounding box center [654, 290] width 192 height 17
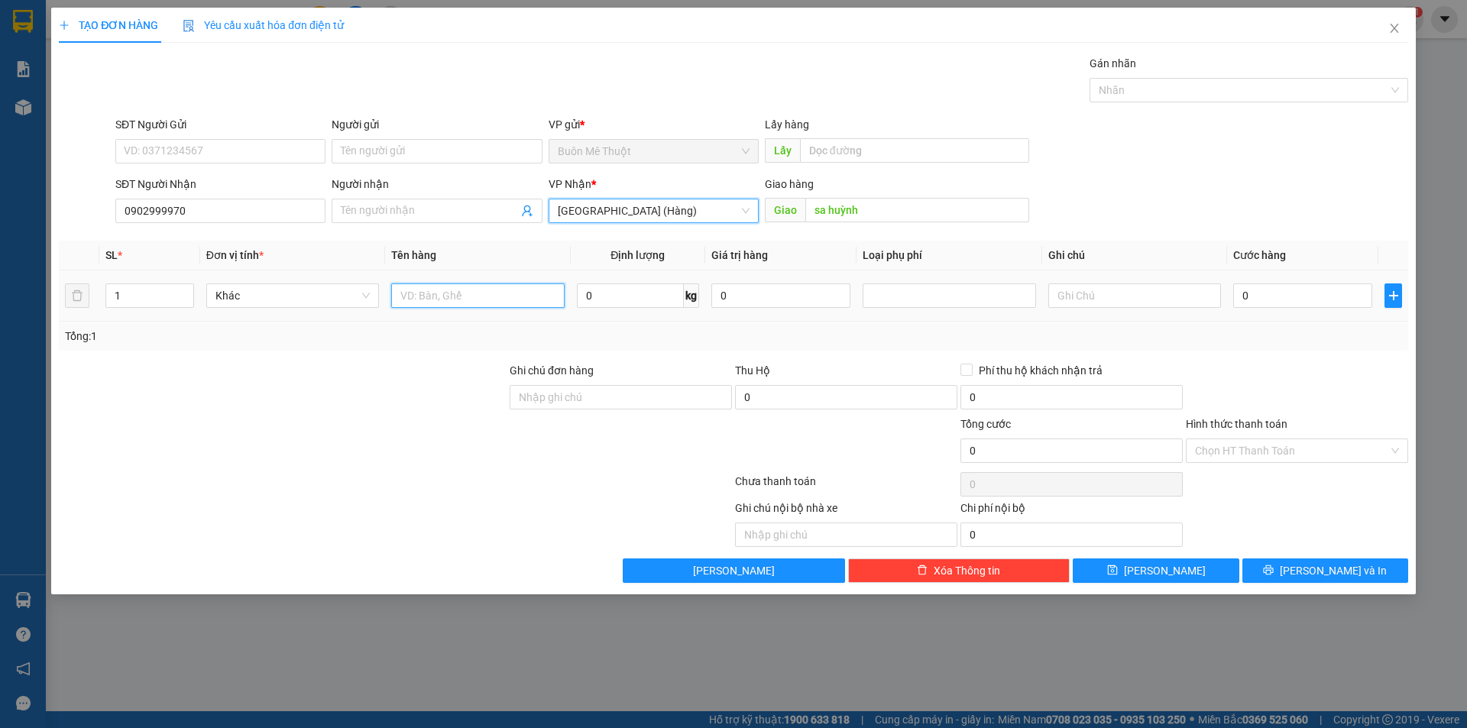
click at [471, 291] on input "text" at bounding box center [477, 295] width 173 height 24
type input "thùng"
click at [925, 209] on input "sa huỳnh" at bounding box center [917, 210] width 224 height 24
click at [1304, 303] on input "0" at bounding box center [1302, 295] width 139 height 24
type input "56"
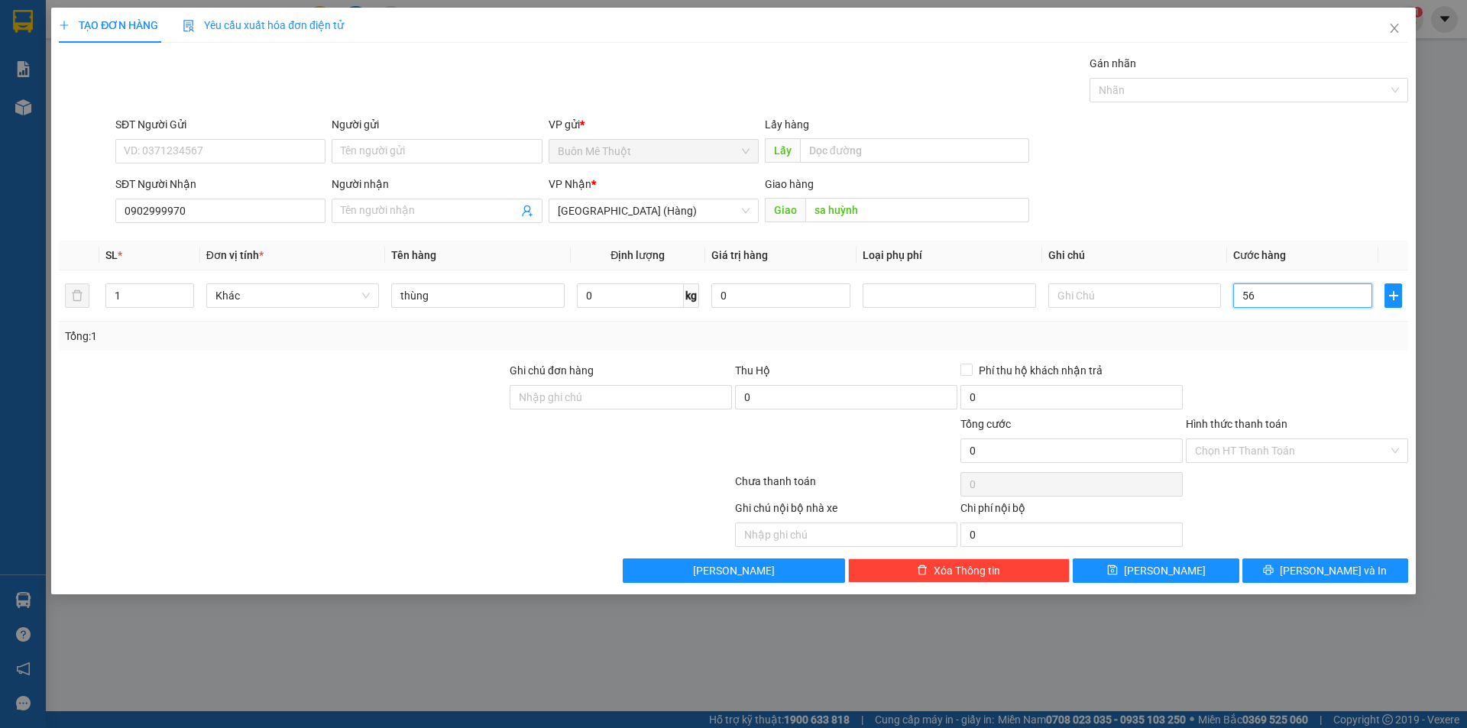
type input "56"
type input "5"
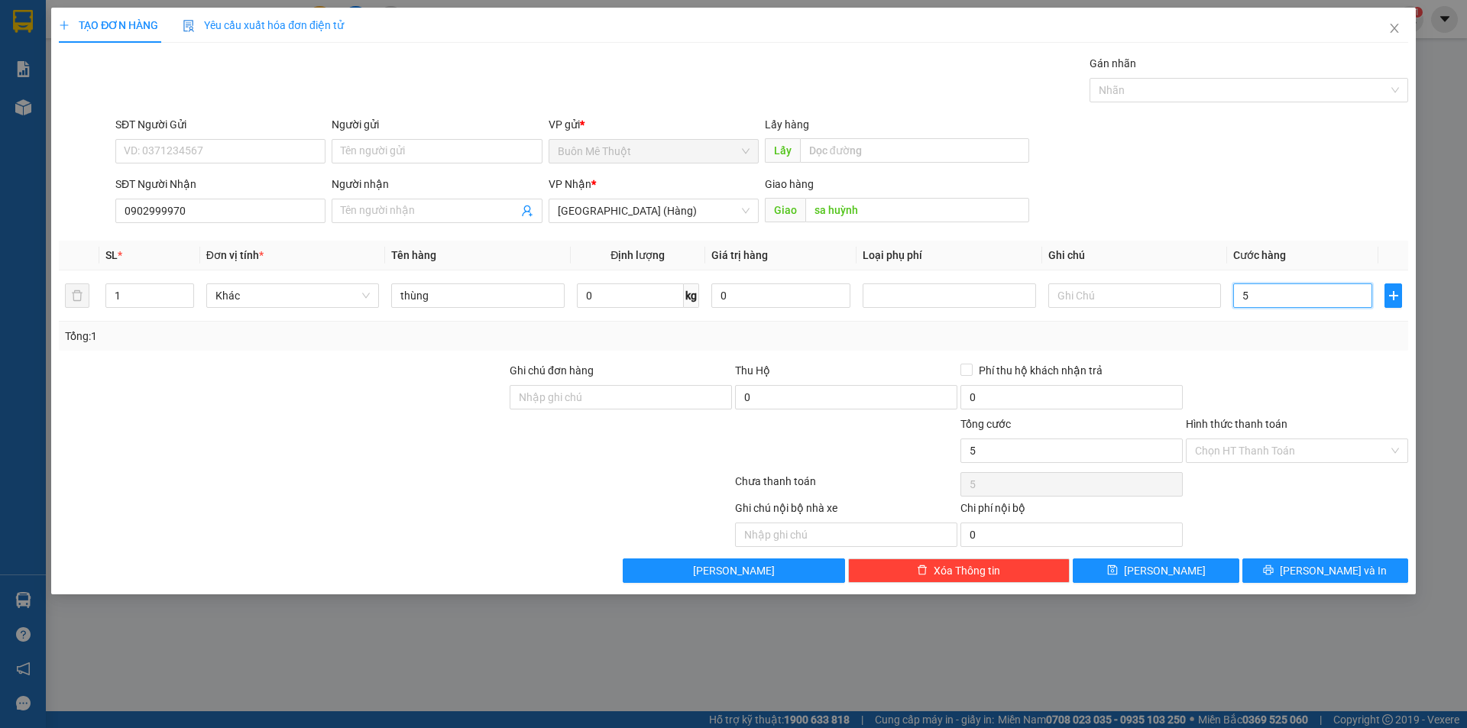
type input "50"
type input "50.000"
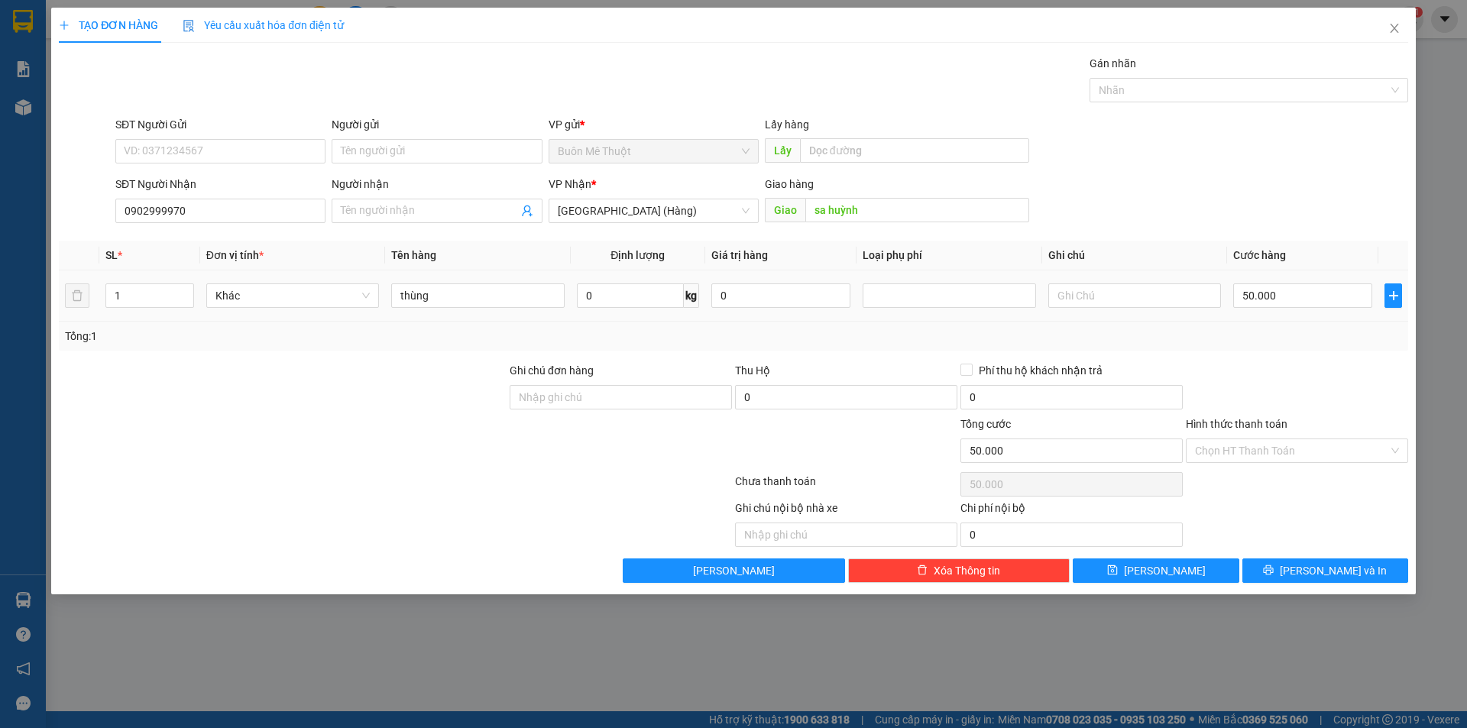
click at [1238, 199] on div "SĐT Người Nhận 0902999970 Người nhận Tên người nhận VP Nhận * Đà Nẵng (Hàng) Gi…" at bounding box center [761, 202] width 1299 height 53
click at [1213, 451] on input "Hình thức thanh toán" at bounding box center [1291, 450] width 193 height 23
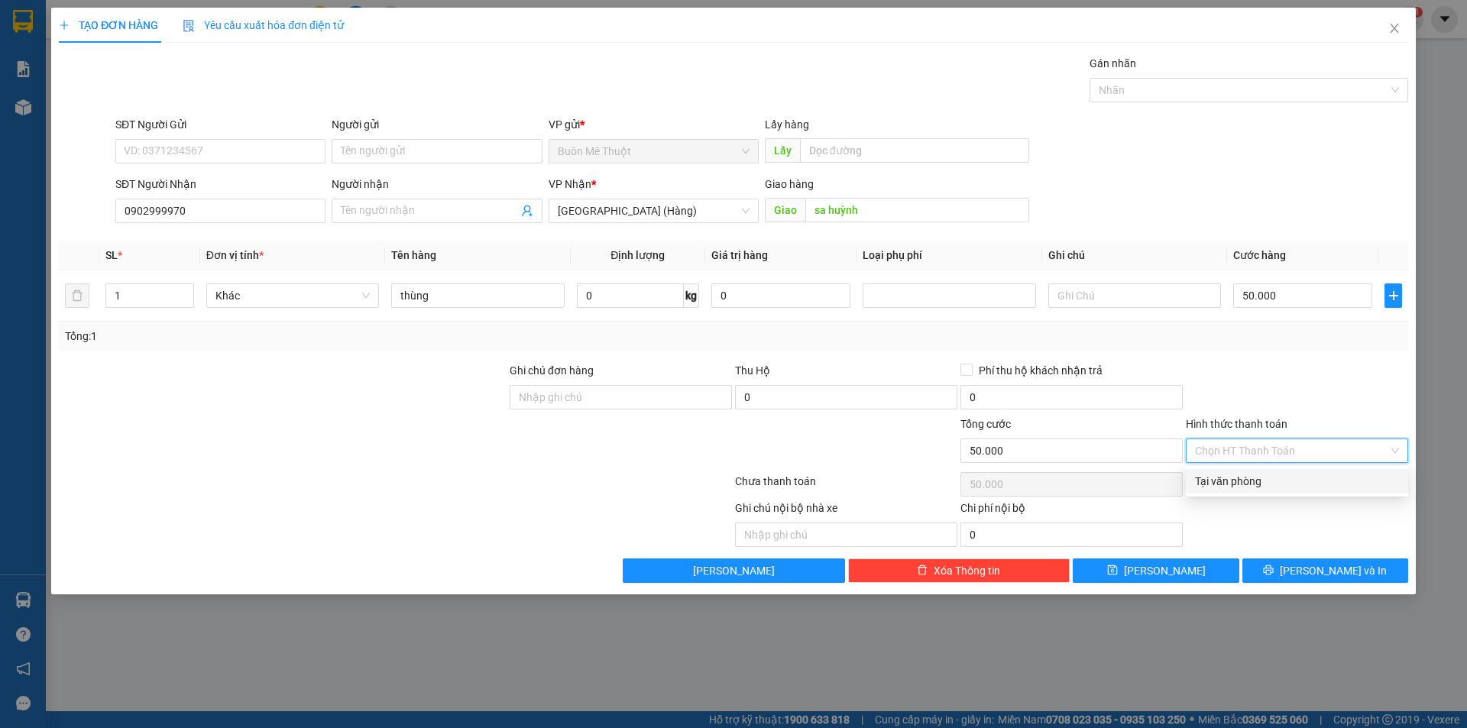
click at [1251, 476] on div "Tại văn phòng" at bounding box center [1297, 481] width 204 height 17
type input "0"
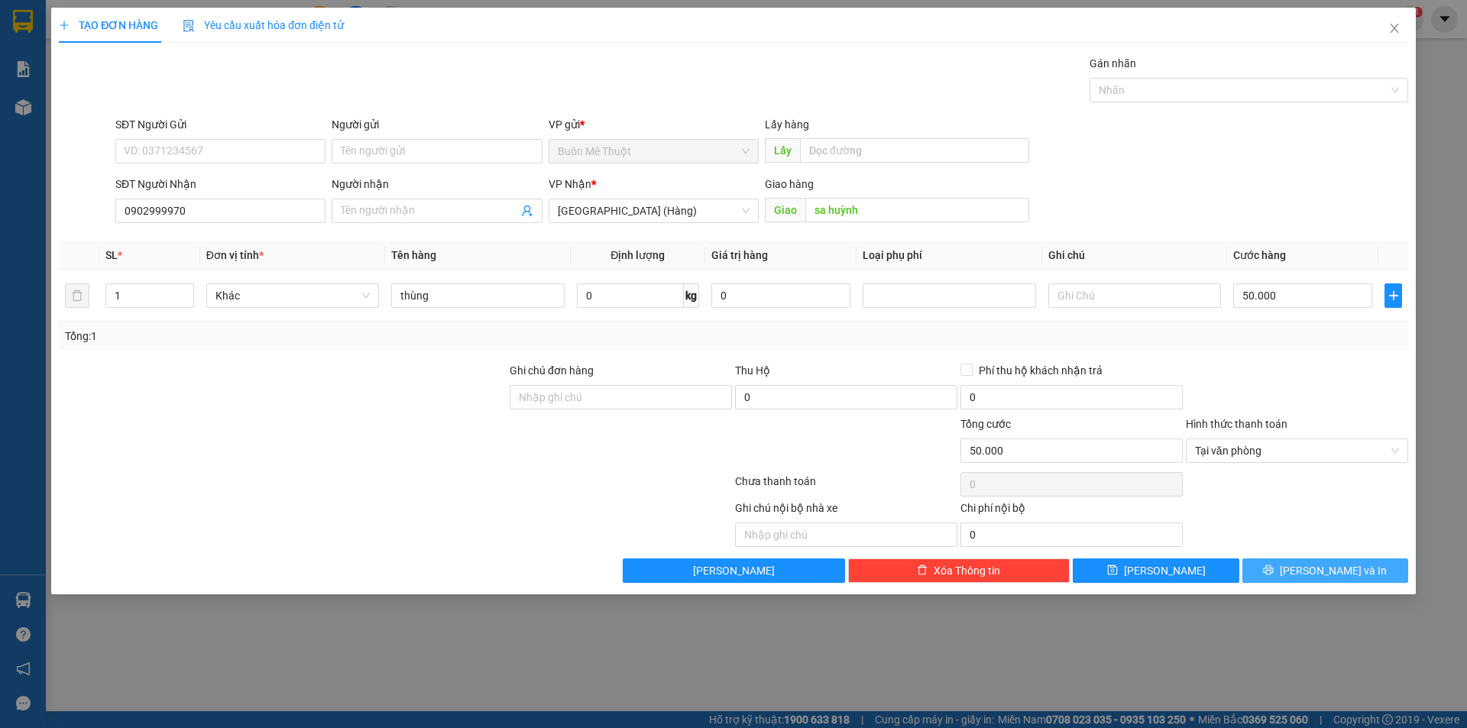
drag, startPoint x: 1292, startPoint y: 566, endPoint x: 798, endPoint y: 342, distance: 542.3
click at [1291, 567] on button "[PERSON_NAME] và In" at bounding box center [1325, 571] width 166 height 24
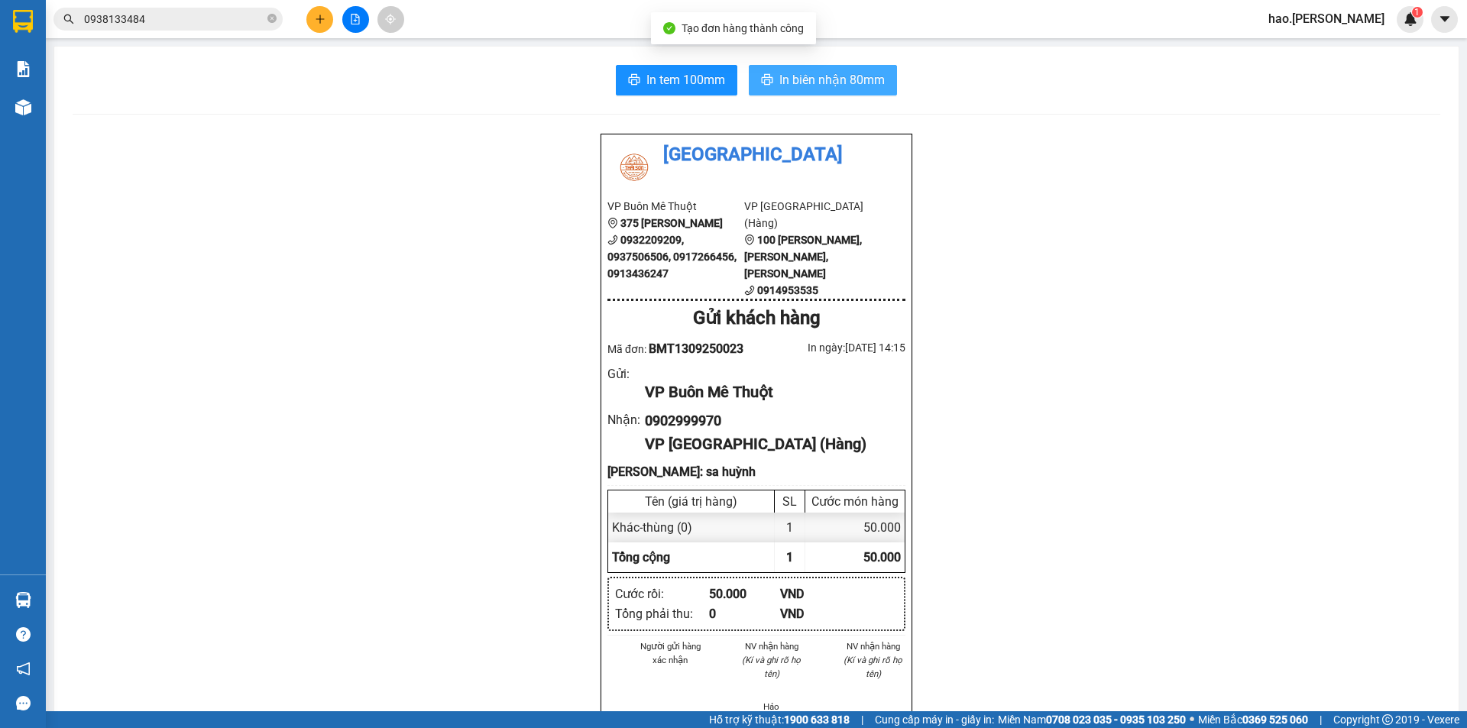
click at [857, 81] on span "In biên nhận 80mm" at bounding box center [831, 79] width 105 height 19
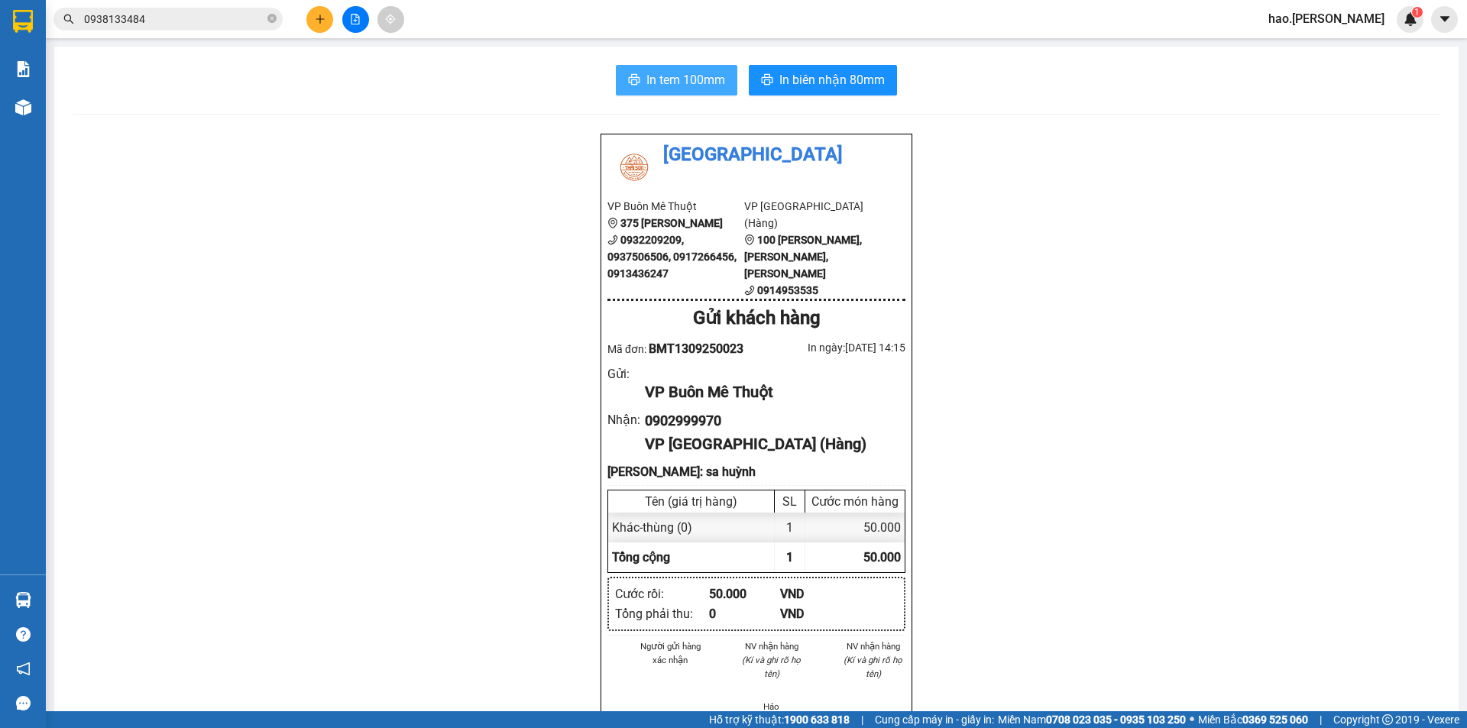
click at [667, 84] on span "In tem 100mm" at bounding box center [685, 79] width 79 height 19
click at [308, 18] on button at bounding box center [319, 19] width 27 height 27
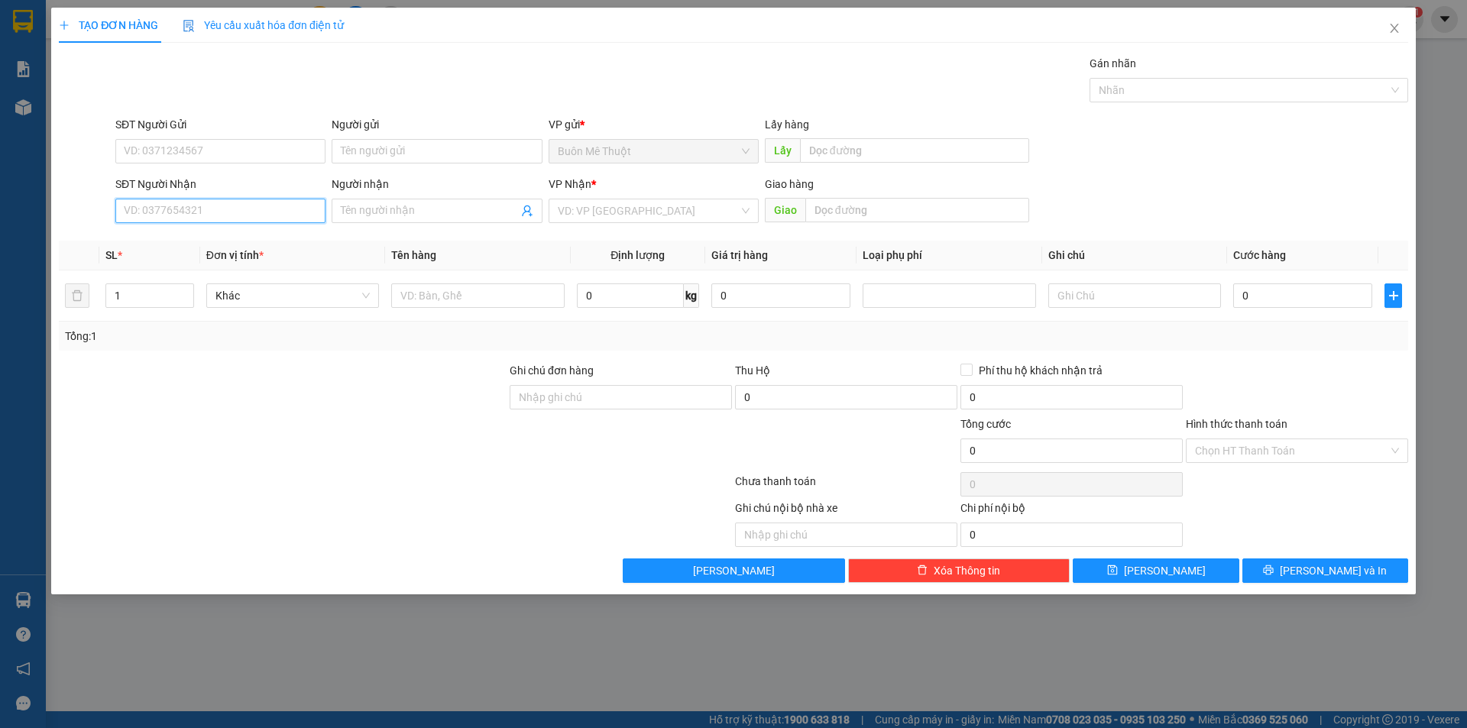
click at [195, 202] on input "SĐT Người Nhận" at bounding box center [220, 211] width 210 height 24
type input "0948434867"
click at [201, 256] on div "0948434867 0948434867" at bounding box center [220, 241] width 210 height 31
click at [201, 247] on th "Đơn vị tính *" at bounding box center [292, 256] width 185 height 30
click at [245, 215] on input "0948434867" at bounding box center [220, 211] width 210 height 24
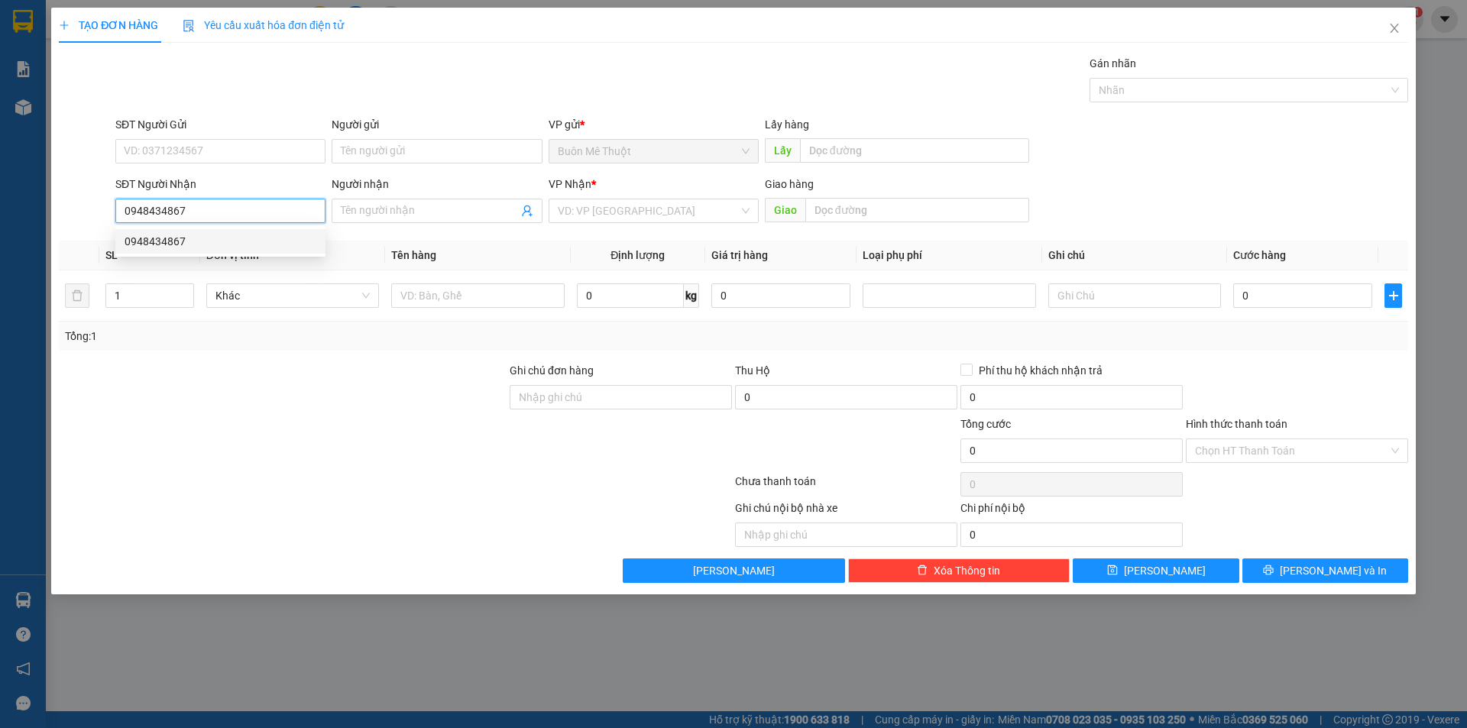
click at [249, 239] on div "0948434867" at bounding box center [221, 241] width 192 height 17
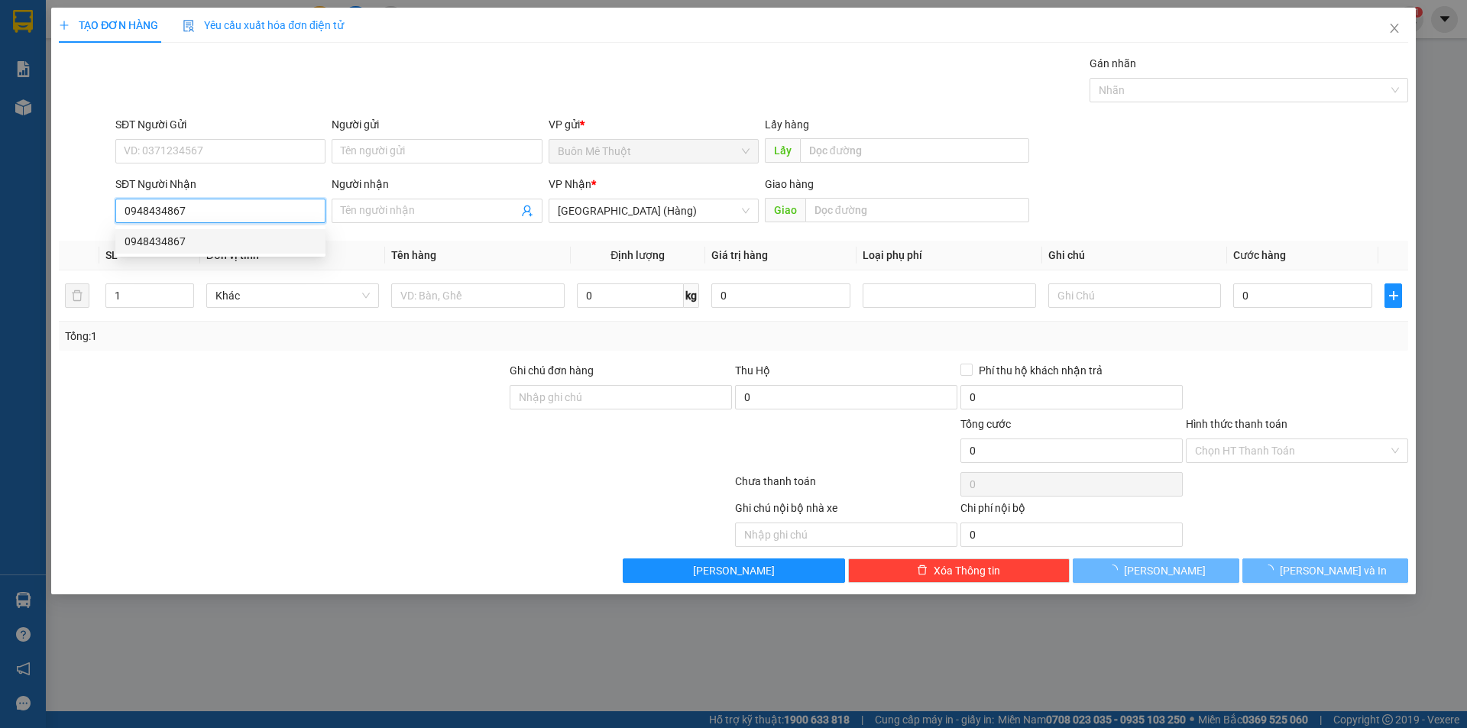
type input "80.000"
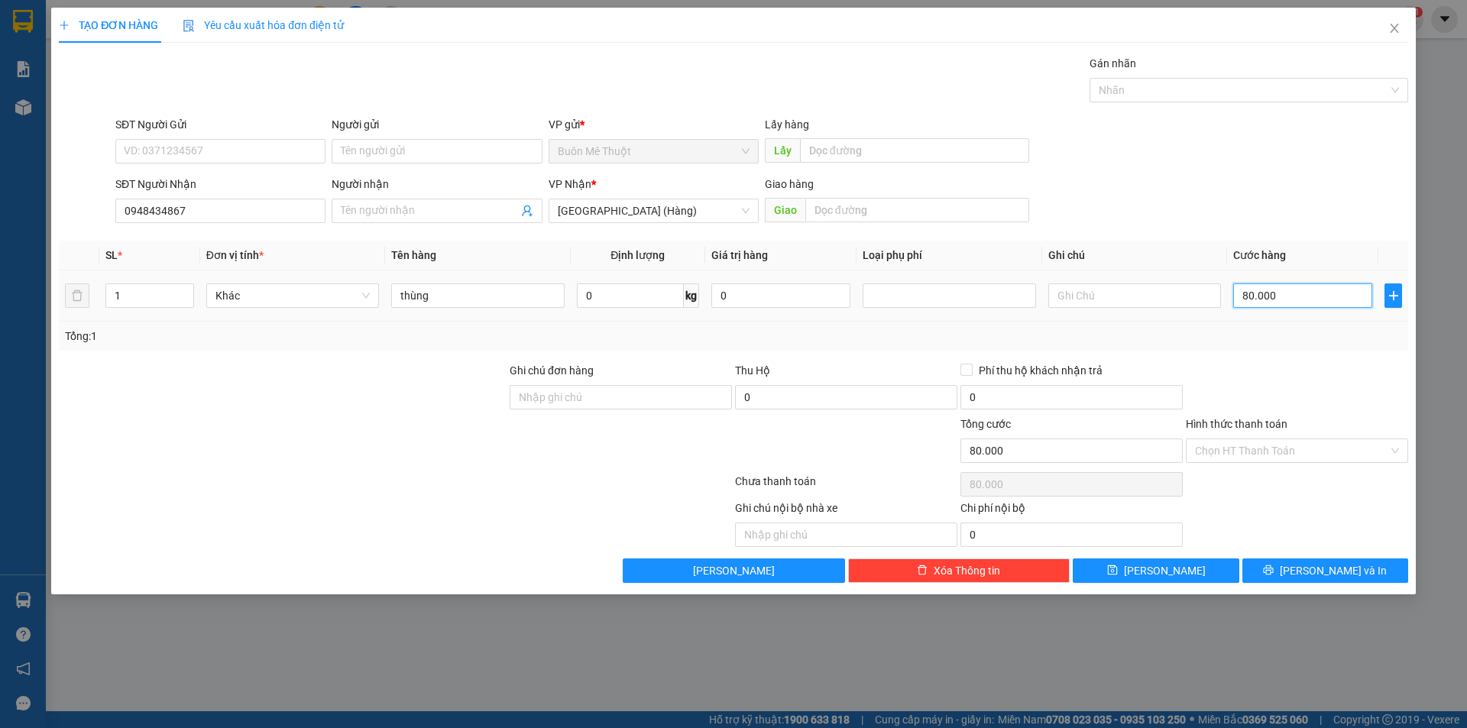
click at [1306, 295] on input "80.000" at bounding box center [1302, 295] width 139 height 24
type input "1"
type input "10"
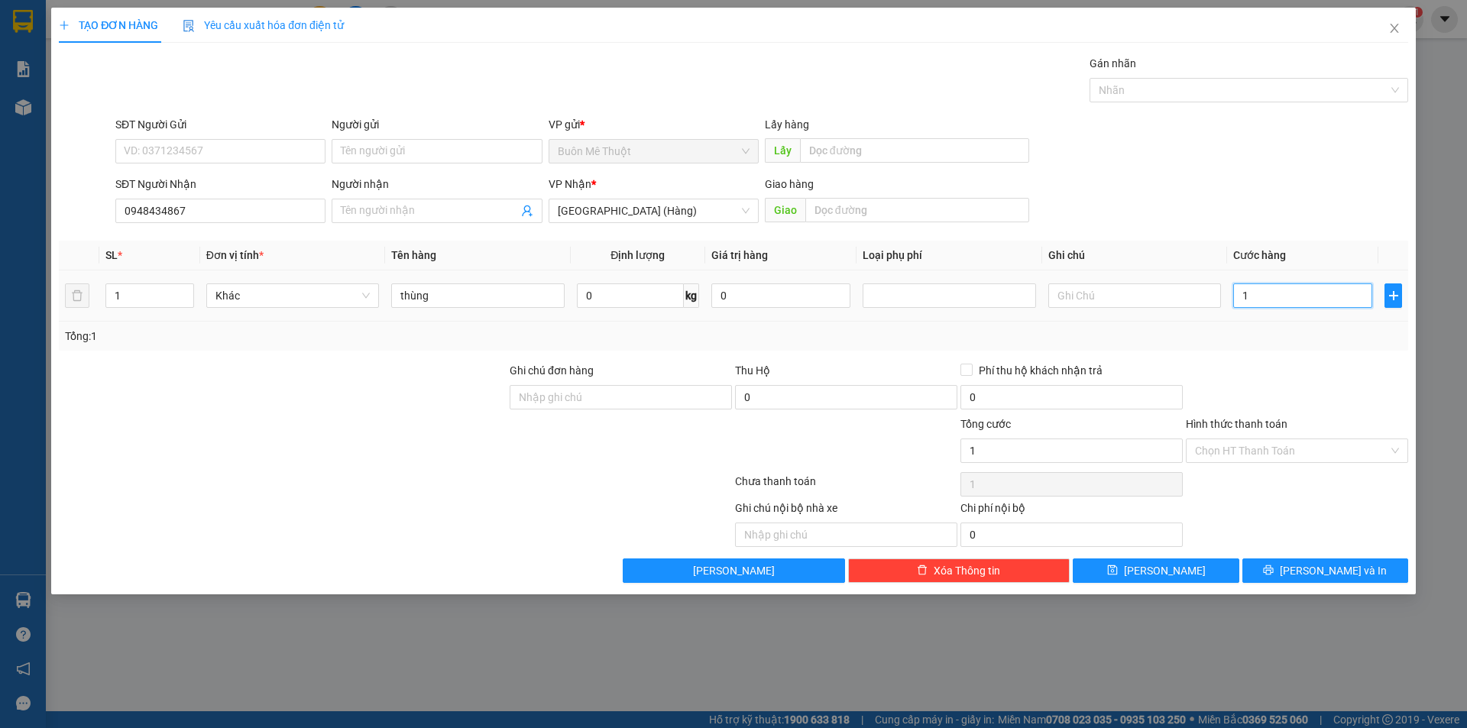
type input "10"
type input "100"
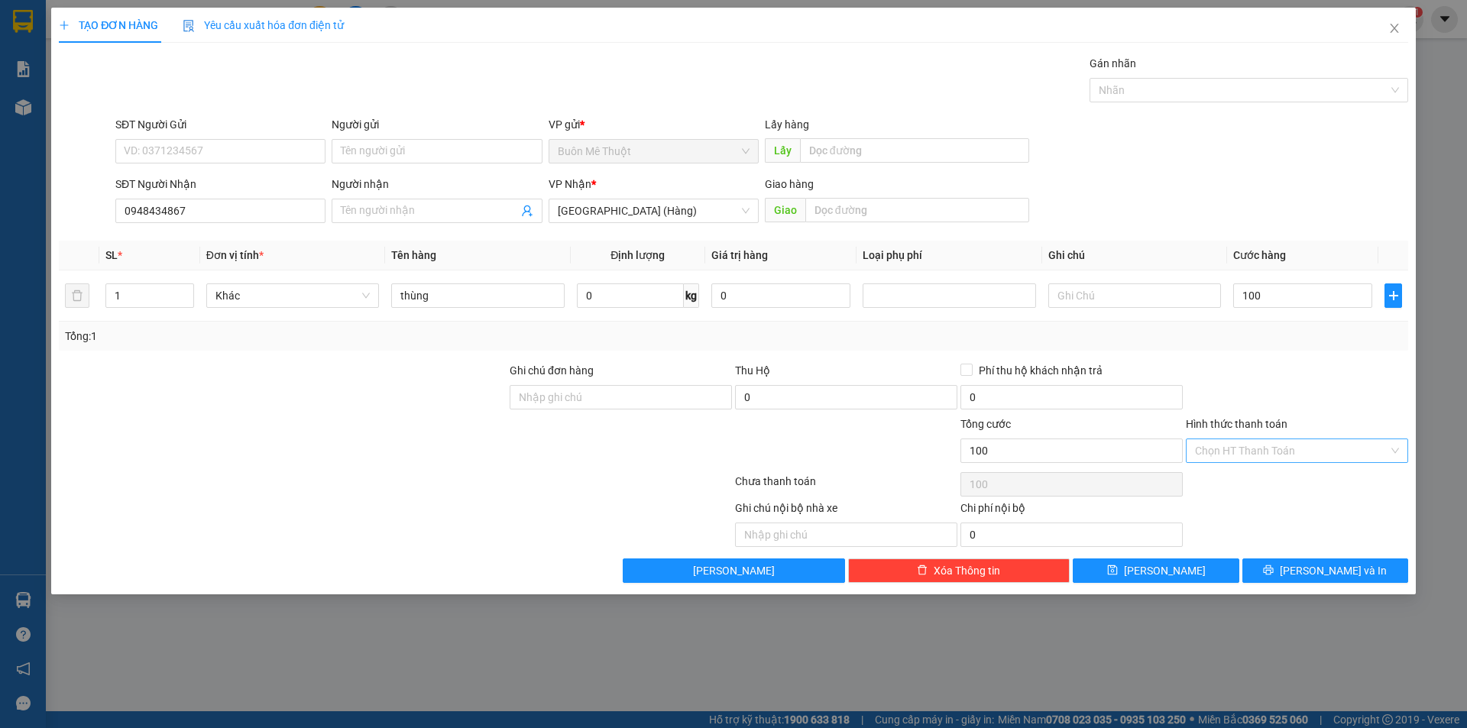
type input "100.000"
click at [1314, 442] on input "Hình thức thanh toán" at bounding box center [1291, 450] width 193 height 23
click at [1300, 480] on div "Tại văn phòng" at bounding box center [1297, 481] width 204 height 17
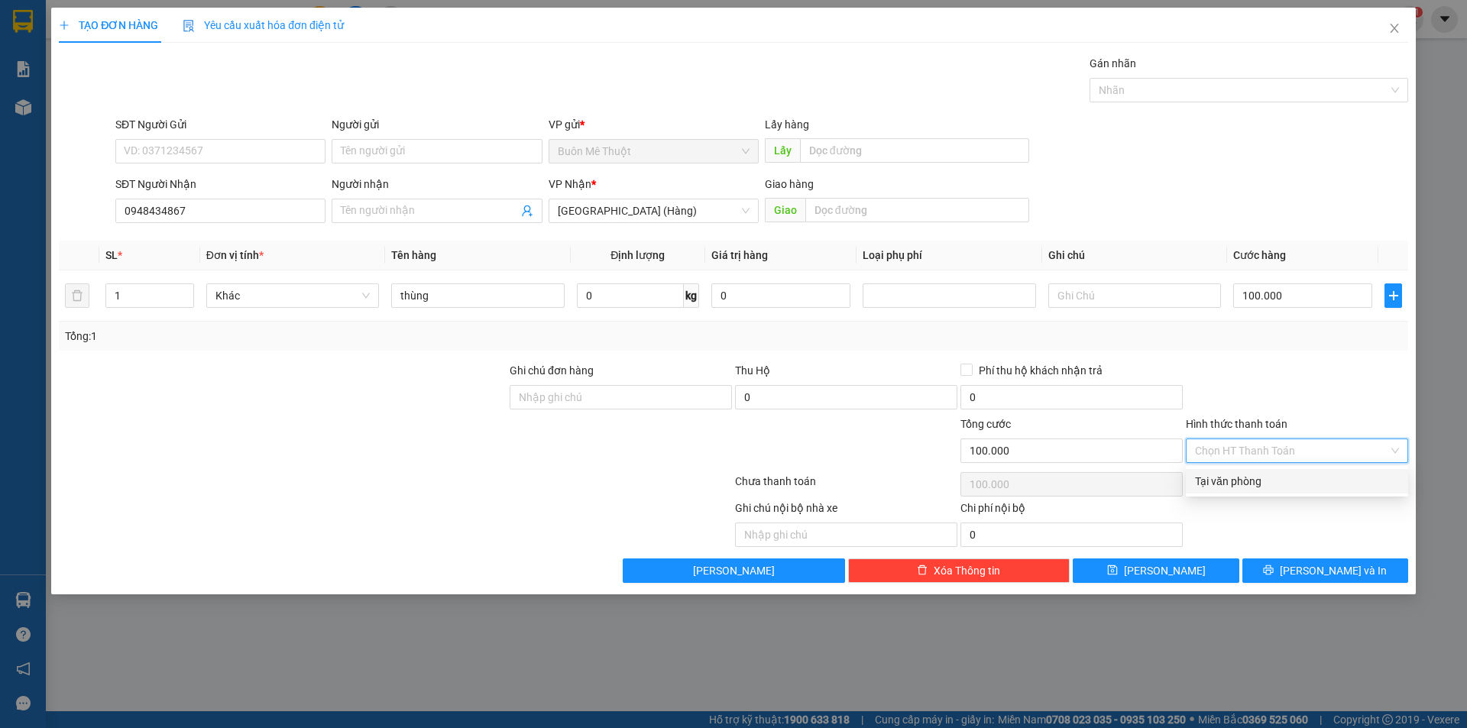
type input "0"
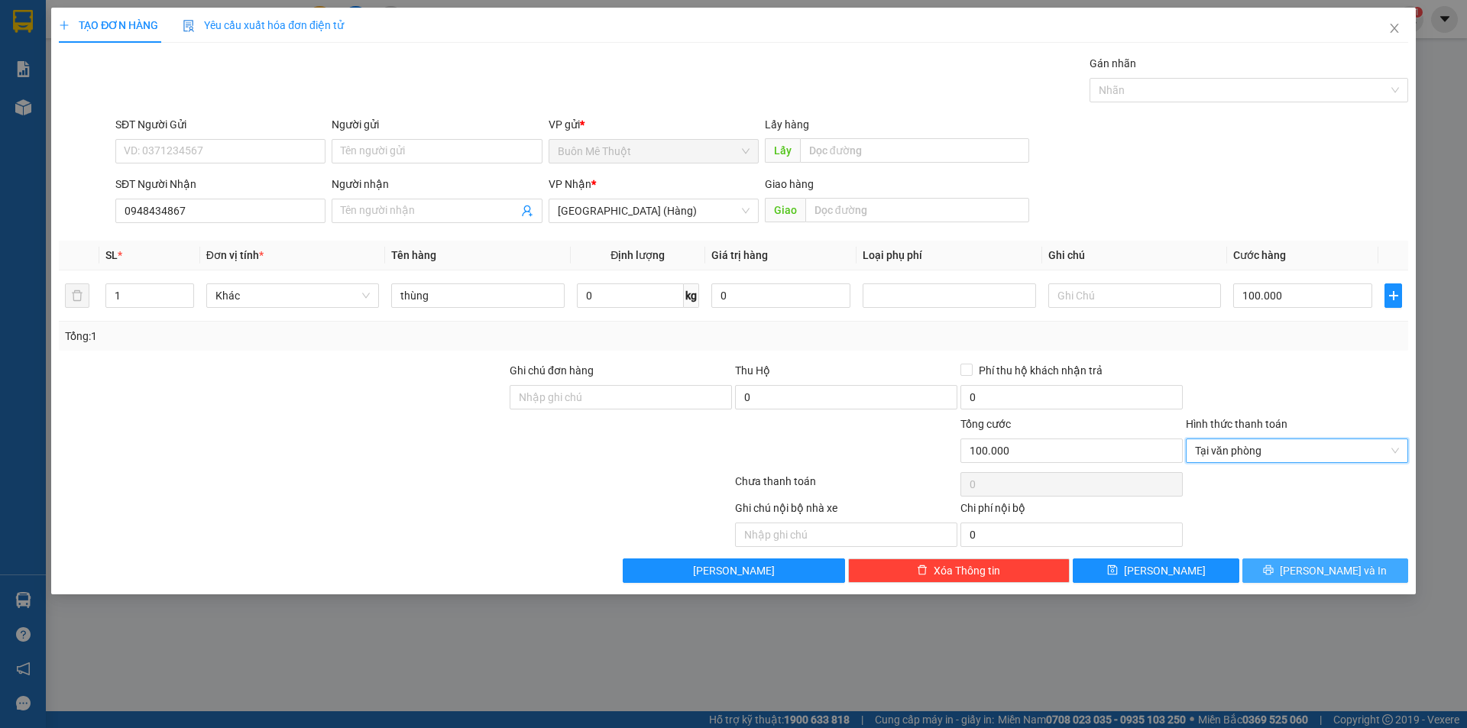
click at [1313, 581] on button "[PERSON_NAME] và In" at bounding box center [1325, 571] width 166 height 24
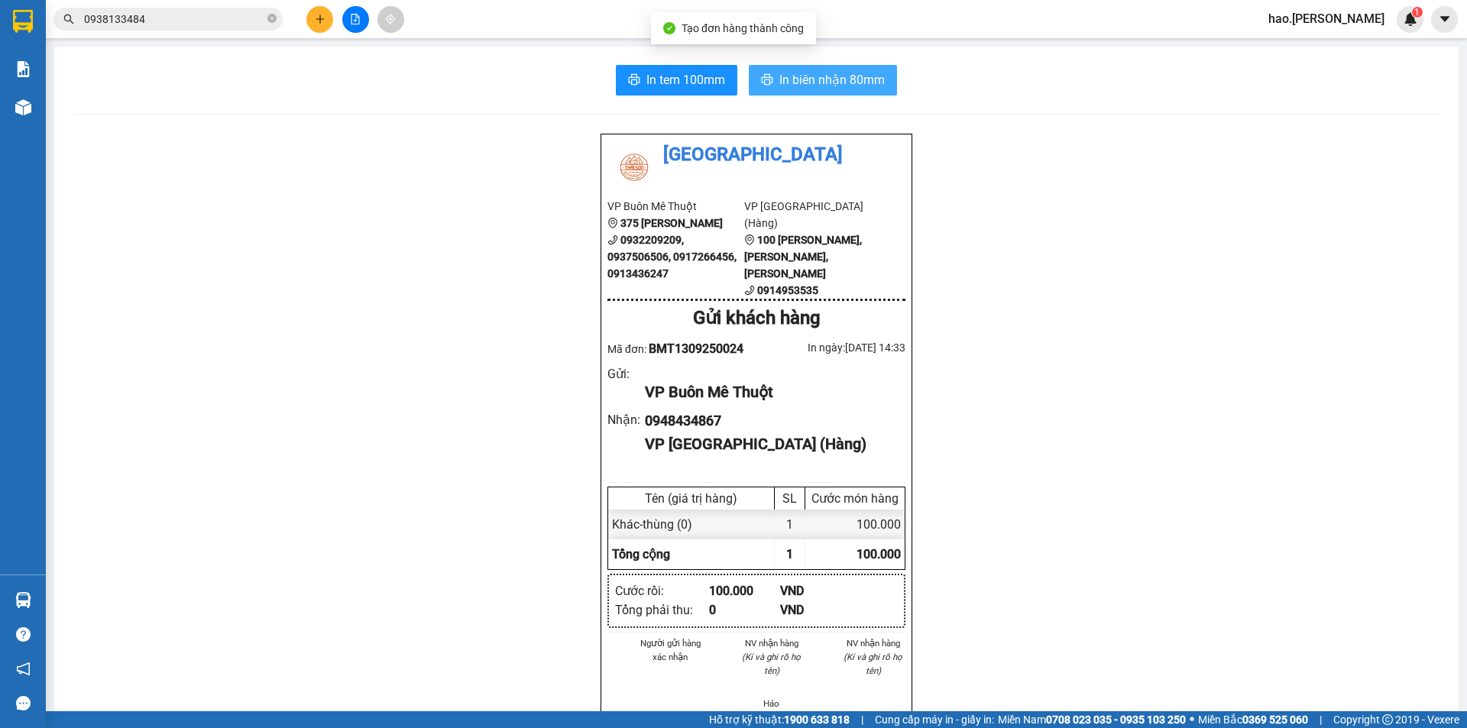
click at [873, 90] on button "In biên nhận 80mm" at bounding box center [823, 80] width 148 height 31
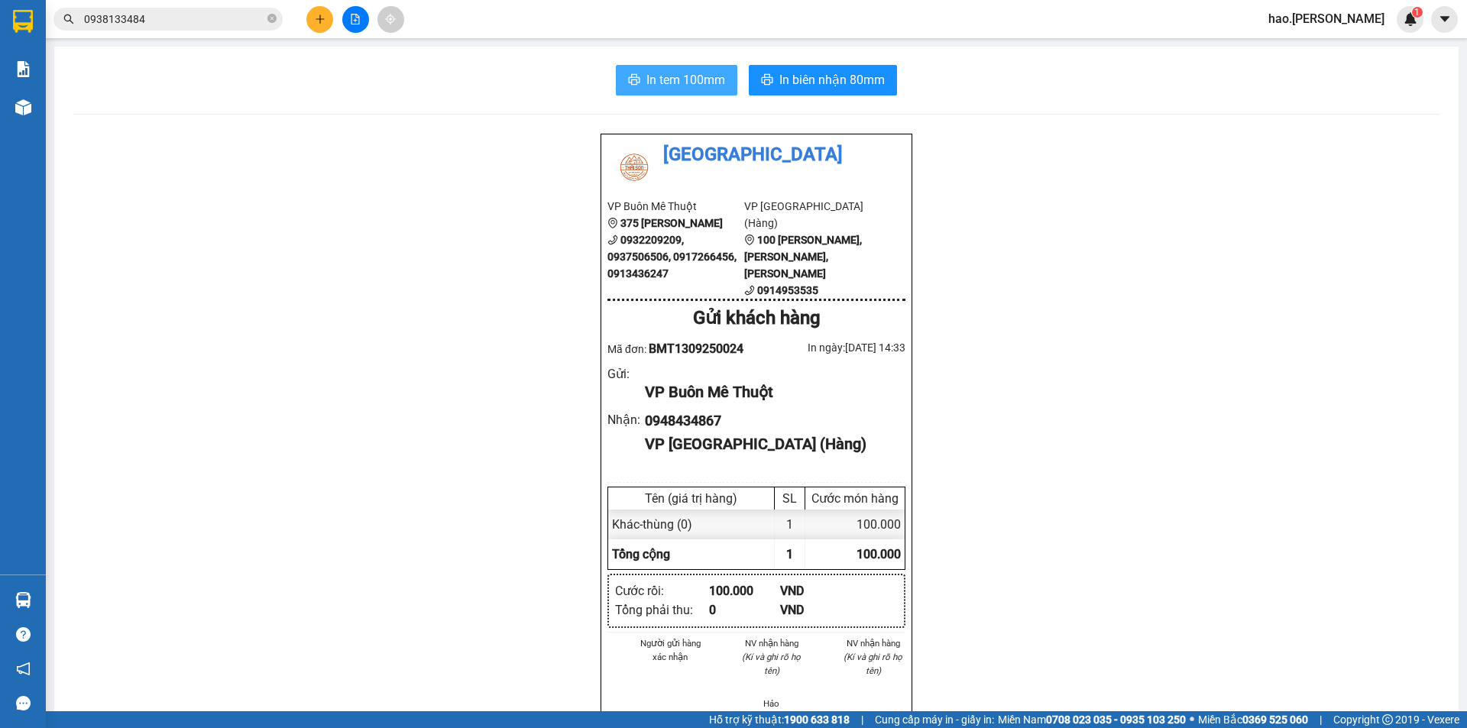
click at [714, 92] on button "In tem 100mm" at bounding box center [676, 80] width 121 height 31
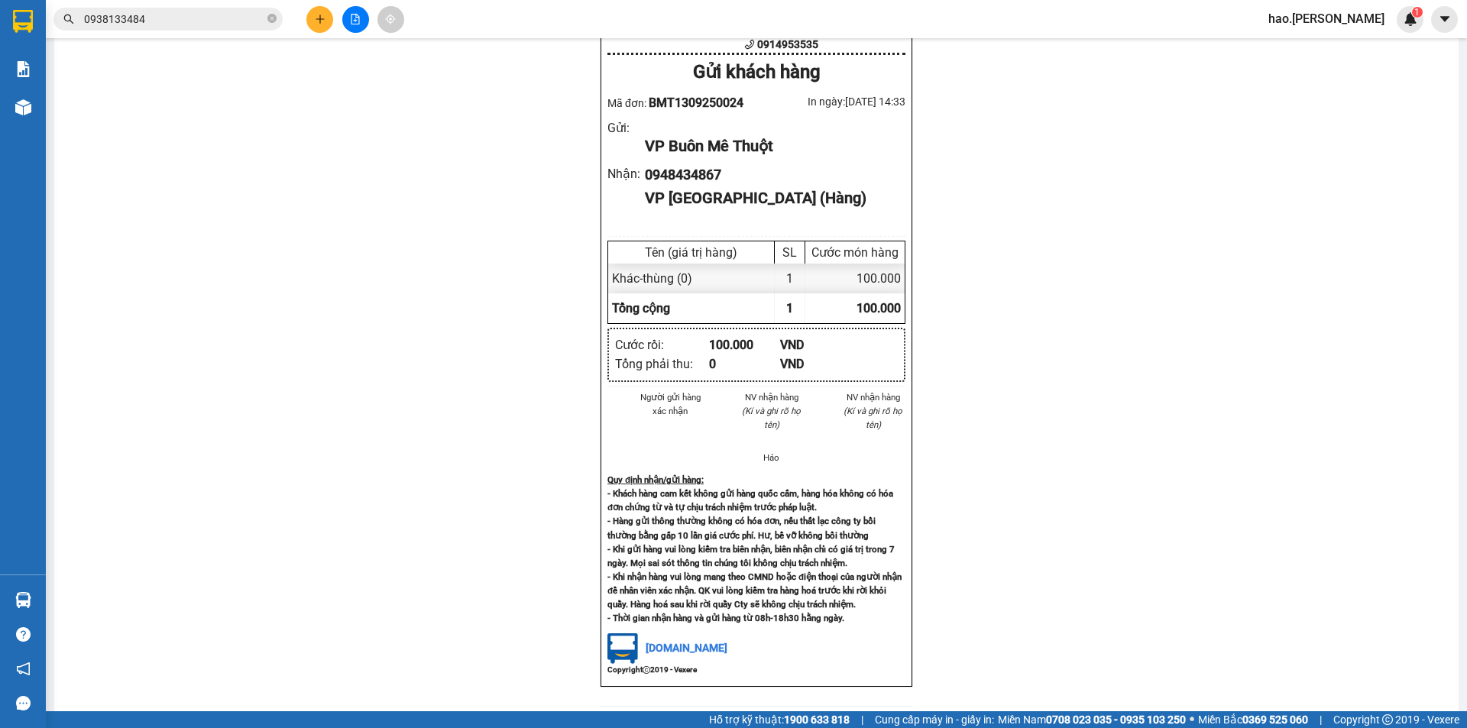
scroll to position [382, 0]
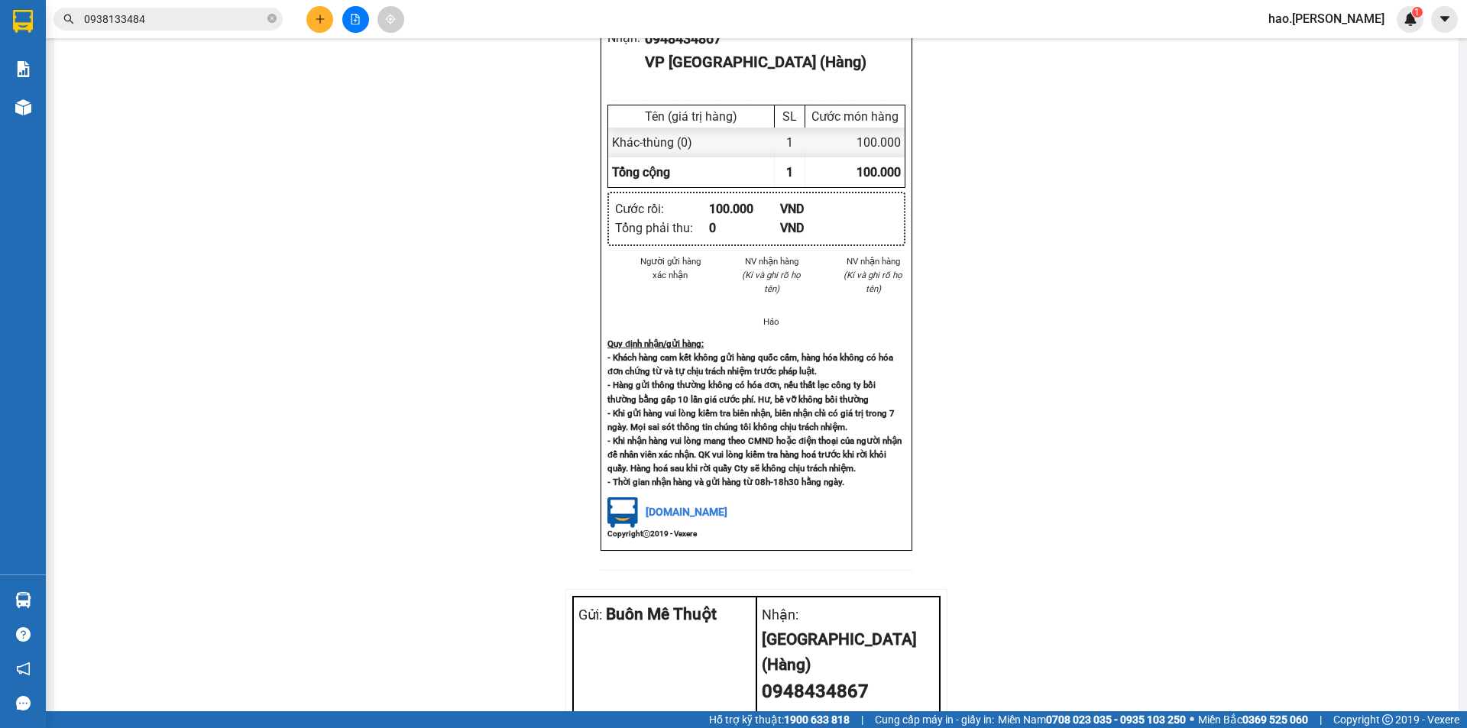
click at [422, 554] on div "Thái Sơn VP Buôn Mê Thuột 375 Hoàng Diệu 0932209209, 0937506506, 0917266456, 09…" at bounding box center [757, 340] width 1368 height 1178
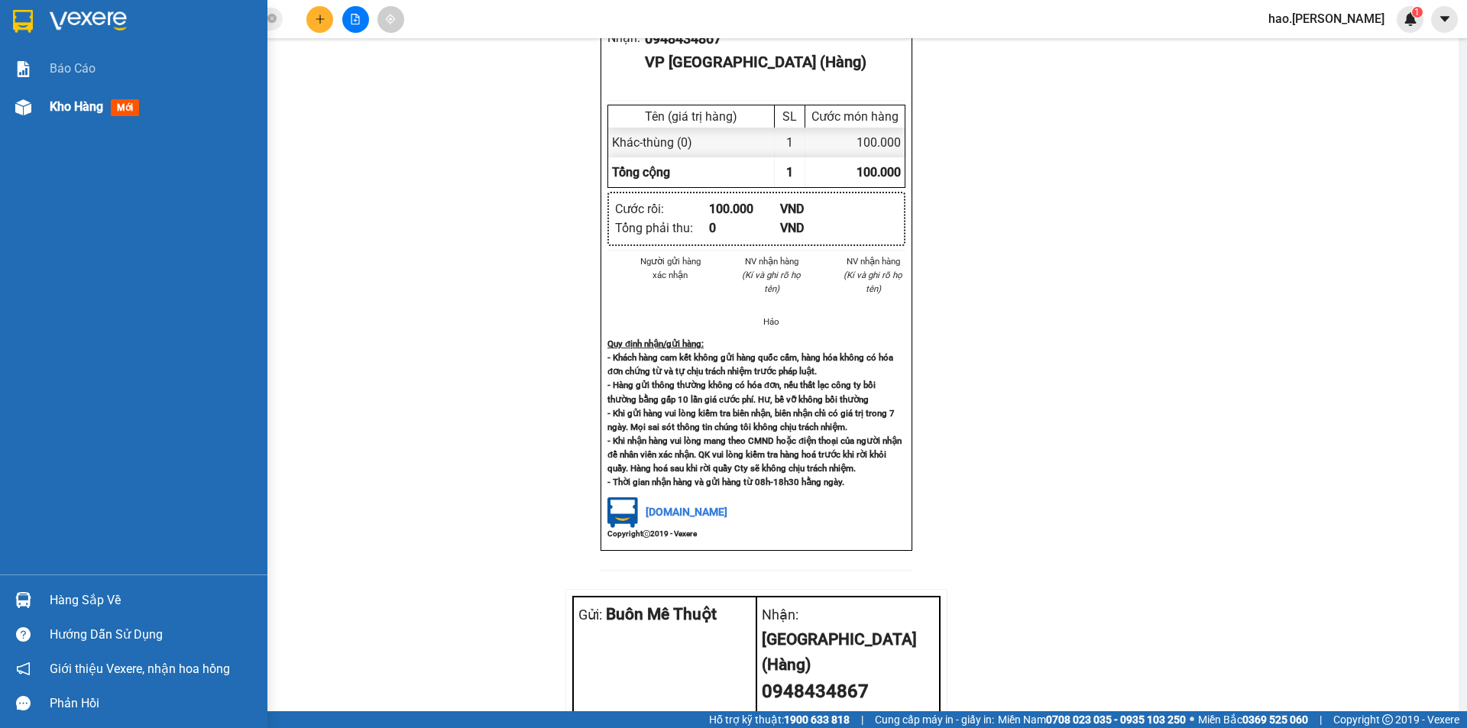
click at [38, 118] on div "Kho hàng mới" at bounding box center [133, 107] width 267 height 38
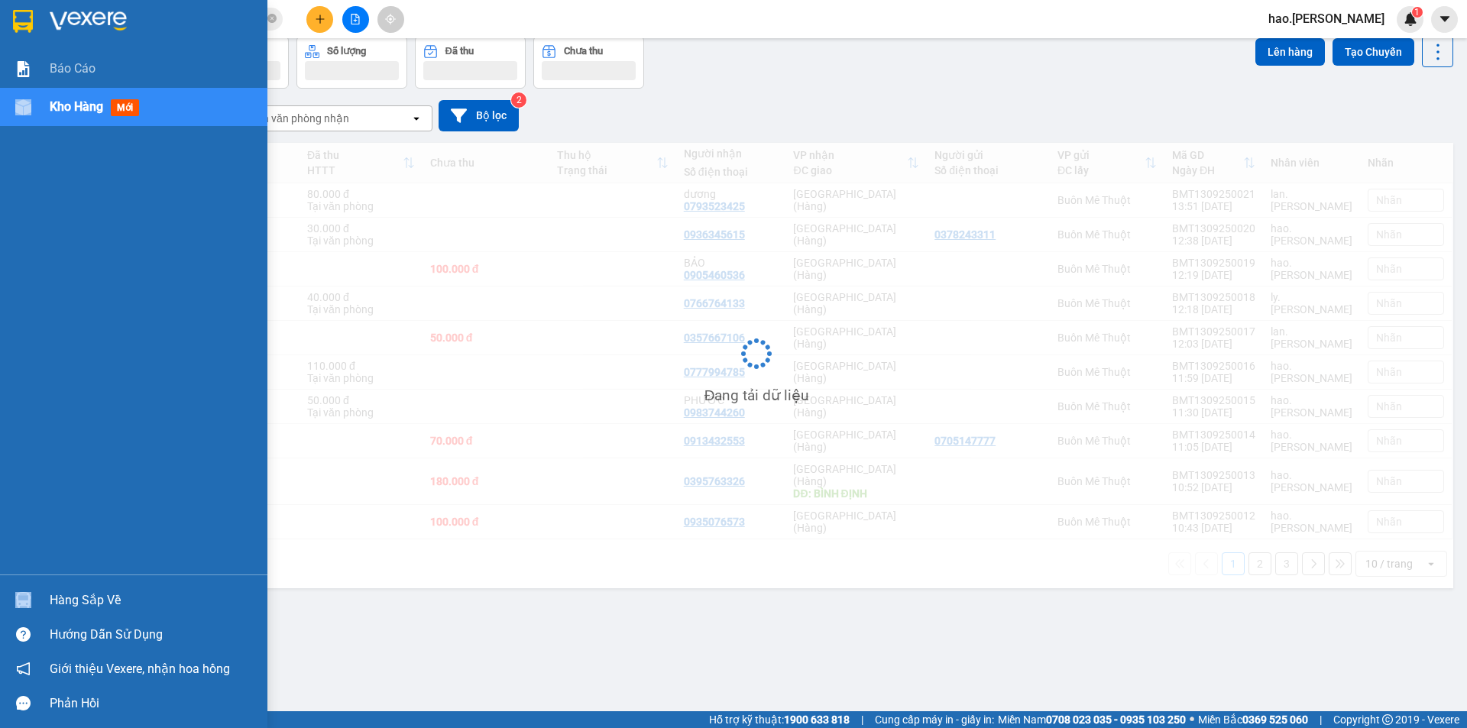
scroll to position [70, 0]
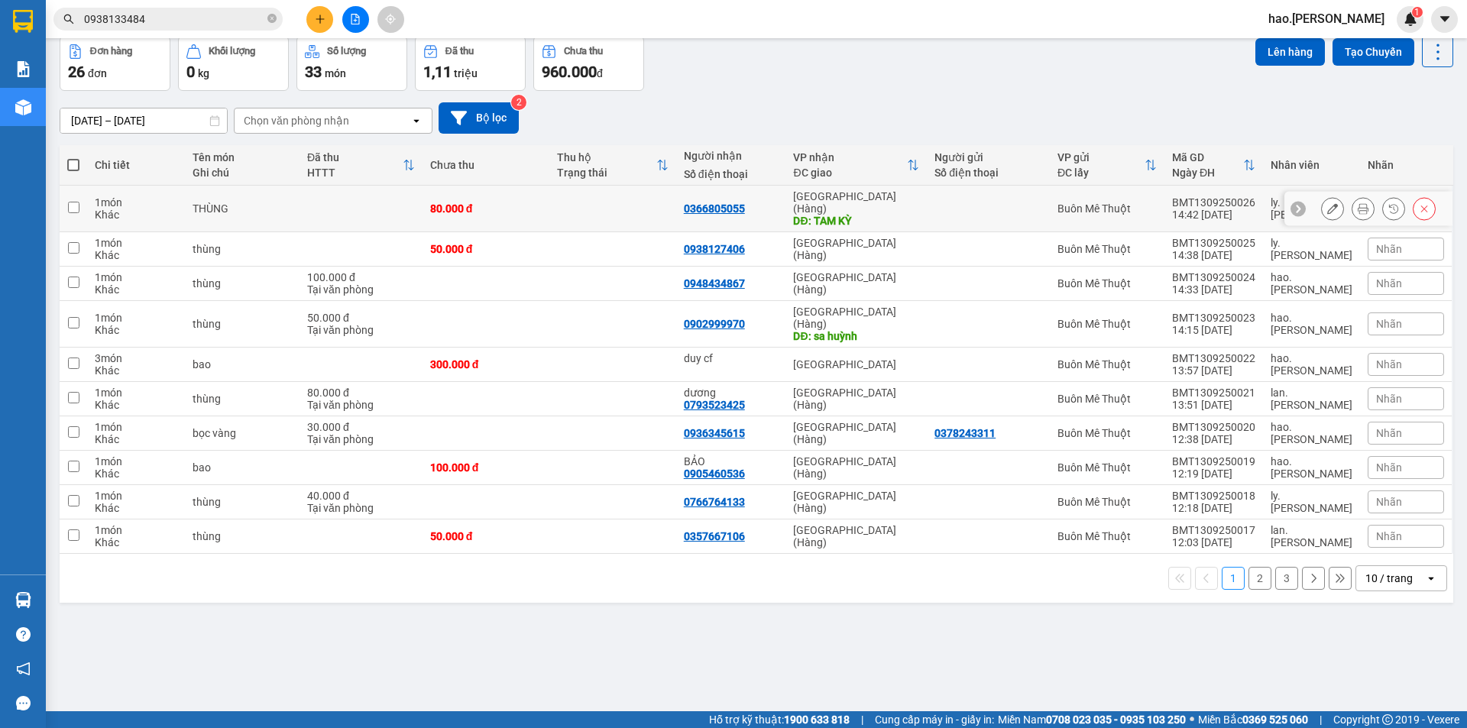
click at [1358, 204] on icon at bounding box center [1363, 208] width 11 height 11
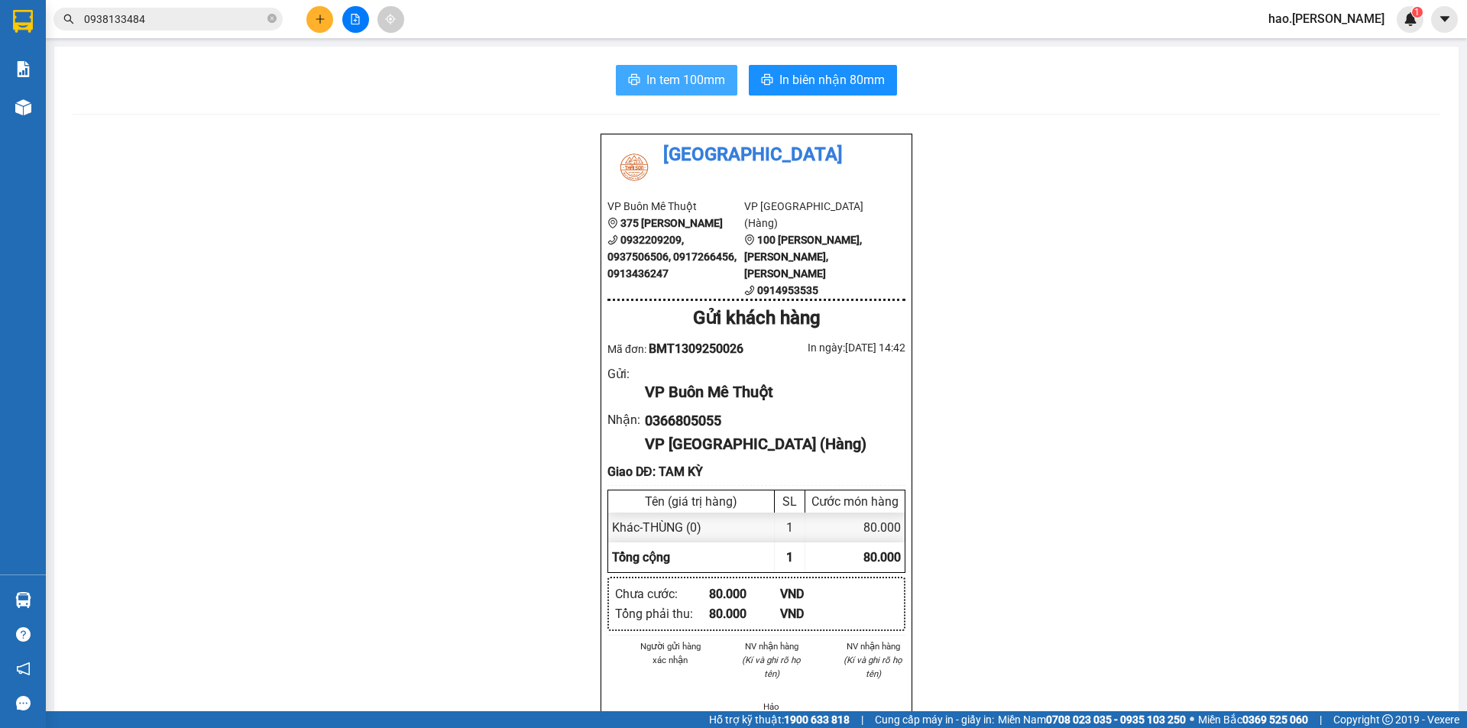
click at [698, 83] on span "In tem 100mm" at bounding box center [685, 79] width 79 height 19
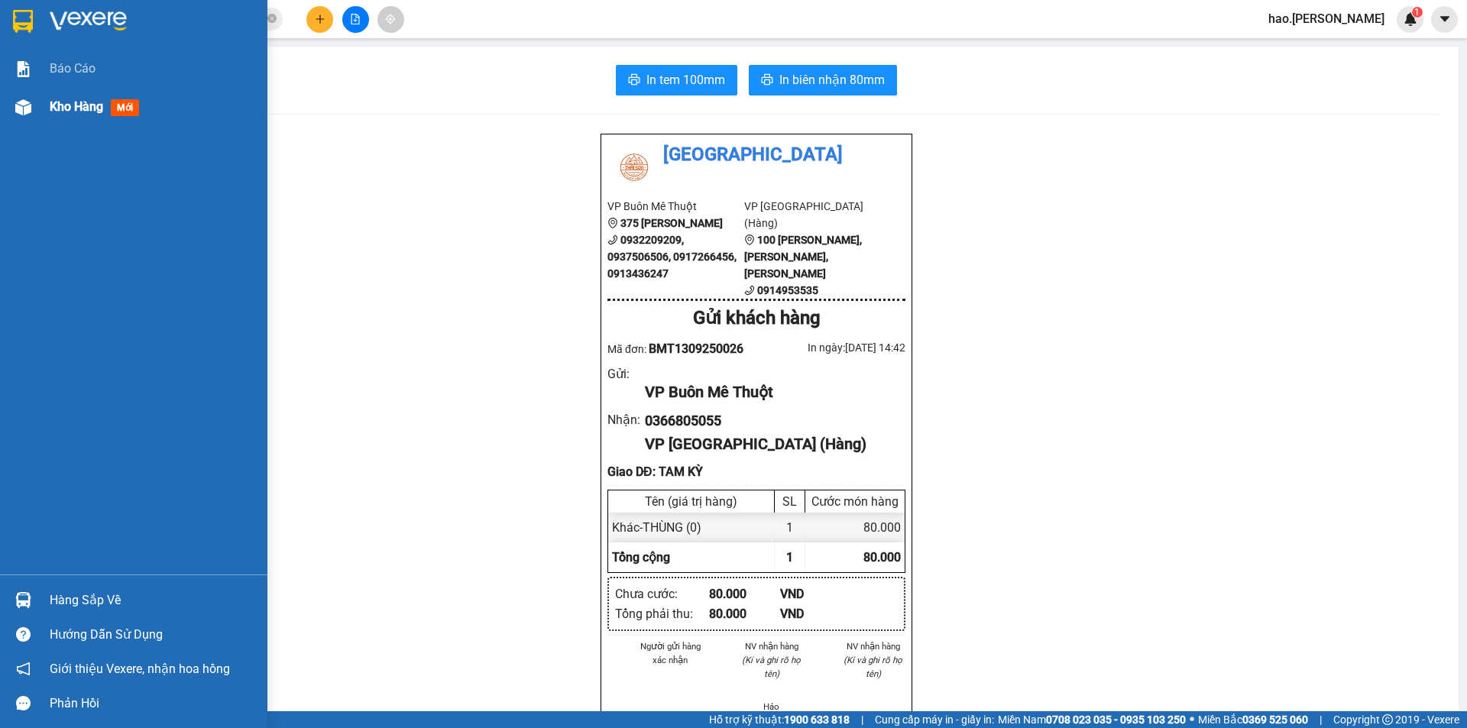
click at [46, 104] on div "Kho hàng mới" at bounding box center [133, 107] width 267 height 38
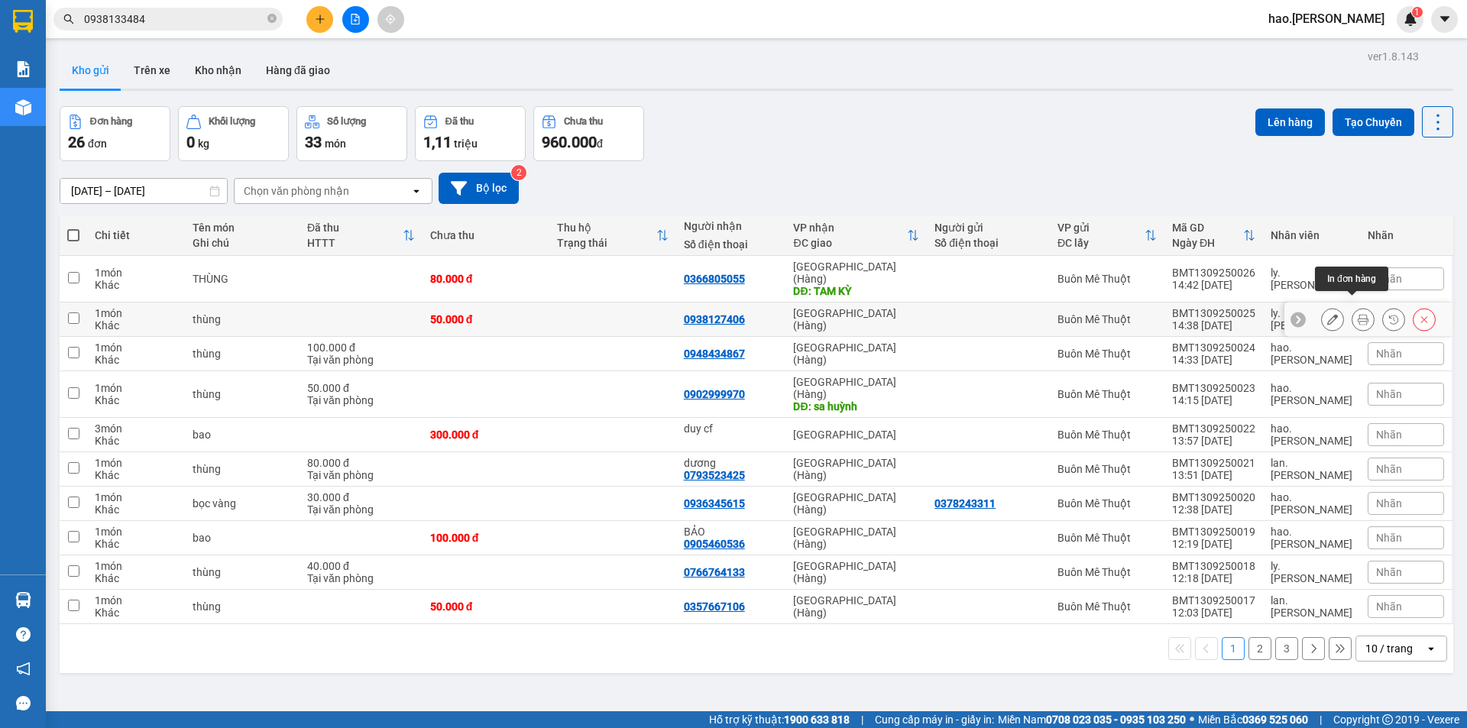
click at [1358, 314] on icon at bounding box center [1363, 319] width 11 height 11
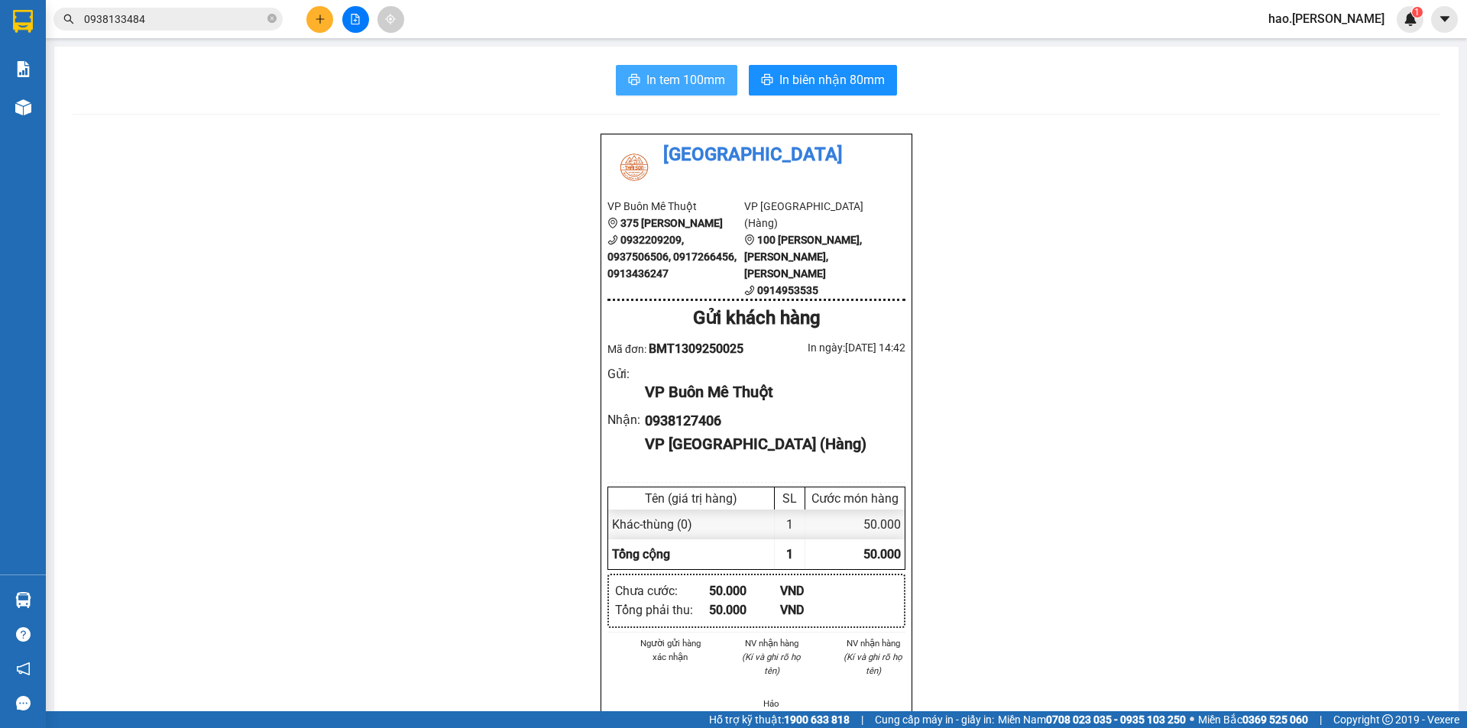
click at [694, 91] on button "In tem 100mm" at bounding box center [676, 80] width 121 height 31
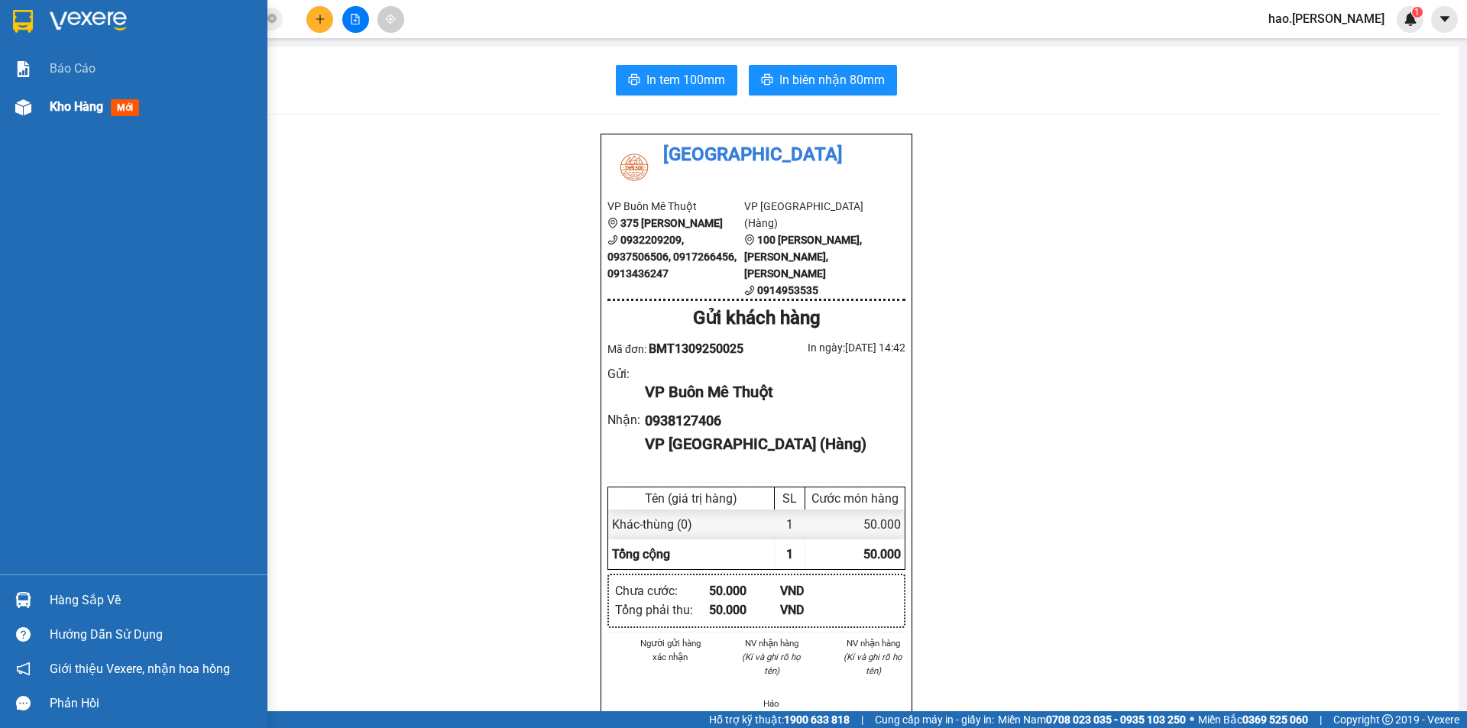
click at [24, 108] on img at bounding box center [23, 107] width 16 height 16
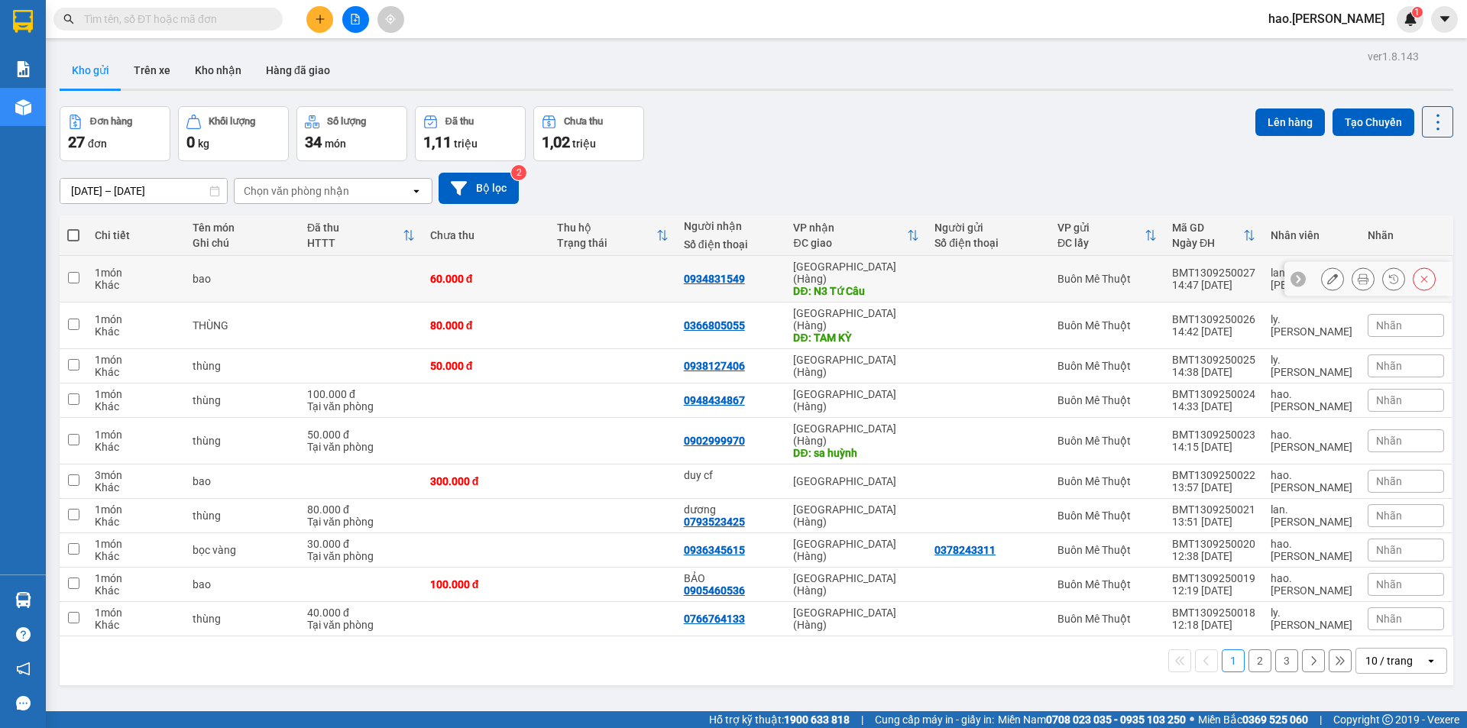
click at [1358, 276] on icon at bounding box center [1363, 279] width 11 height 11
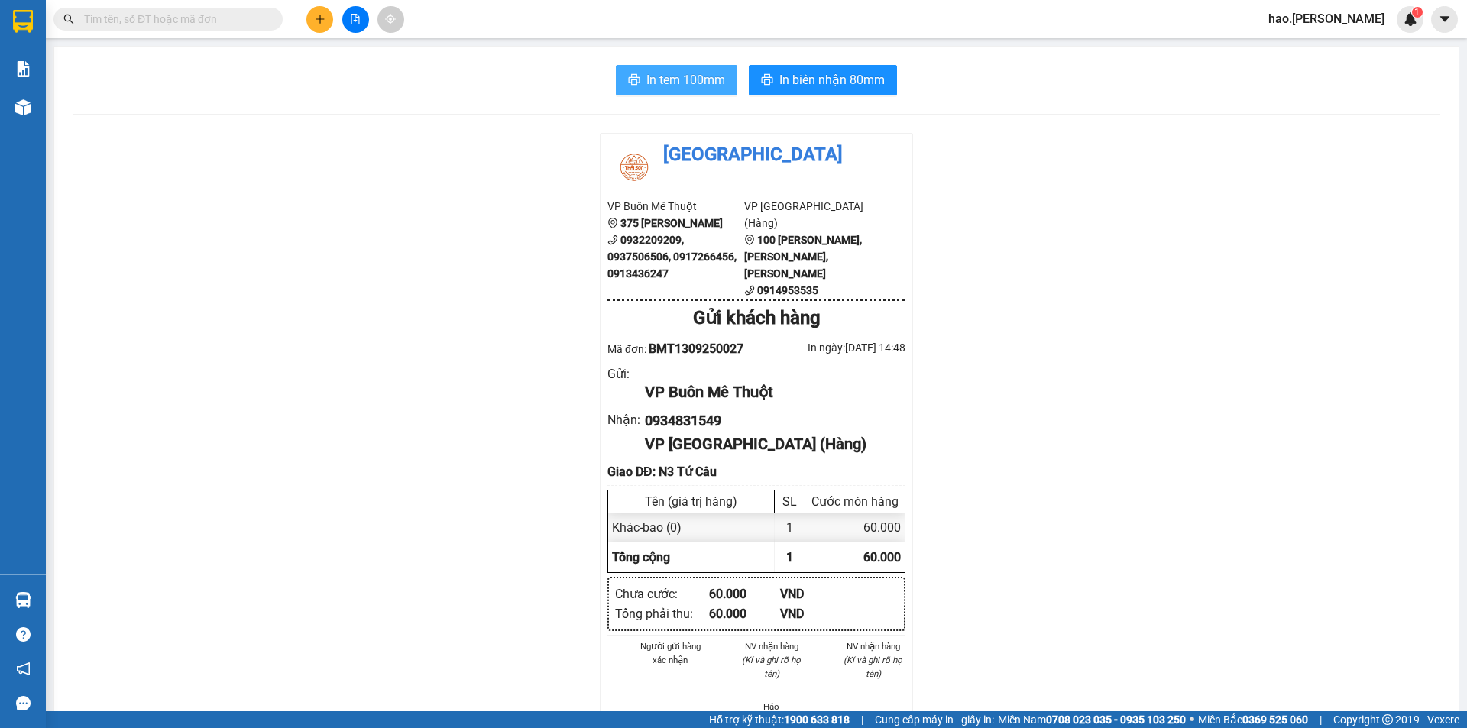
click at [698, 84] on span "In tem 100mm" at bounding box center [685, 79] width 79 height 19
click at [767, 94] on button "In biên nhận 80mm" at bounding box center [823, 80] width 148 height 31
click at [795, 80] on span "In biên nhận 80mm" at bounding box center [831, 79] width 105 height 19
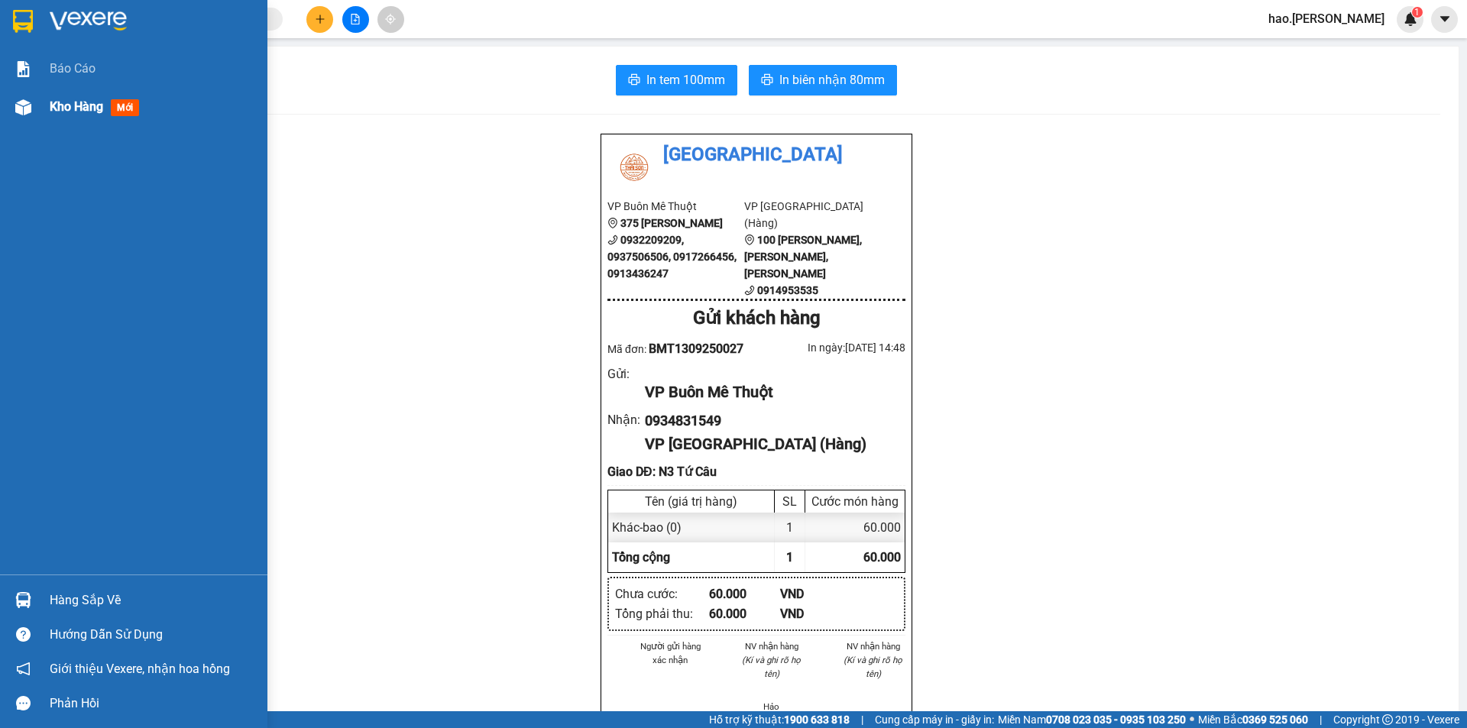
click at [28, 102] on img at bounding box center [23, 107] width 16 height 16
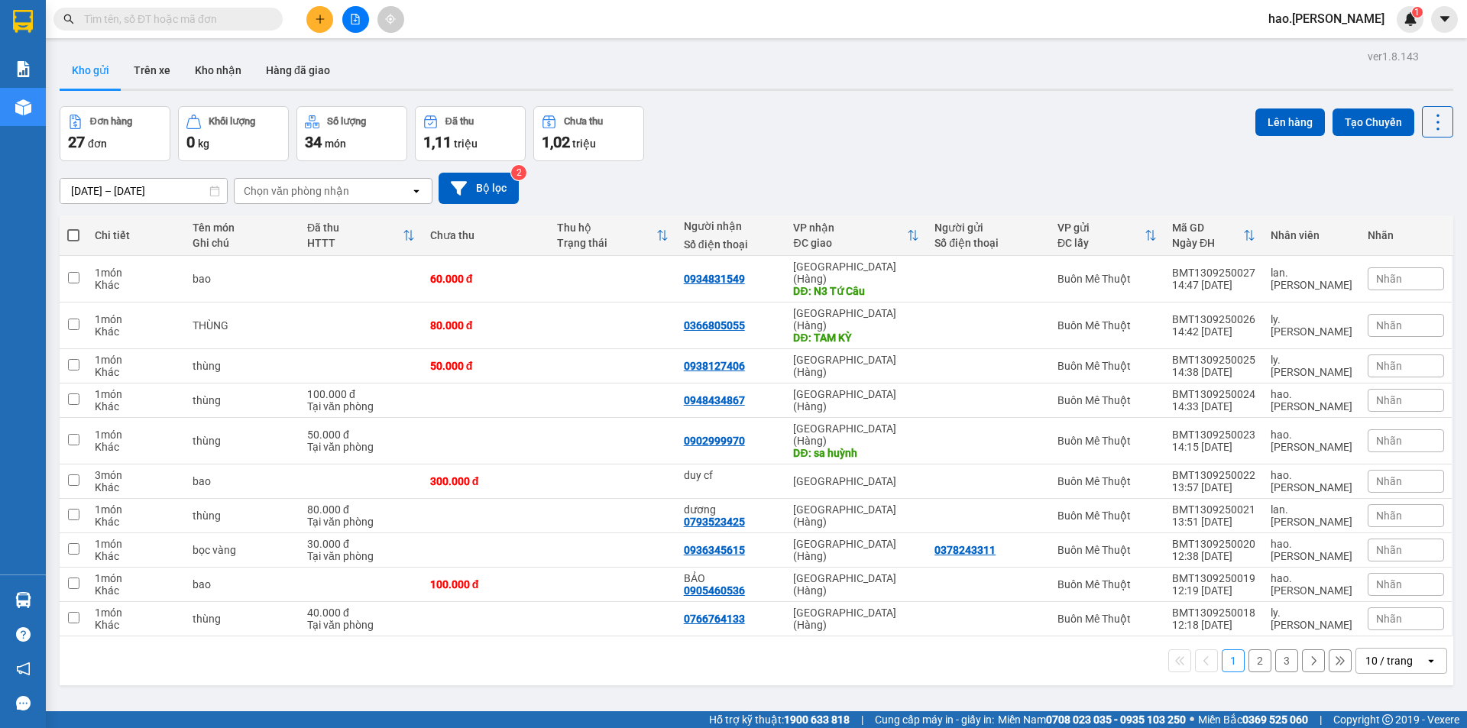
click at [319, 19] on icon "plus" at bounding box center [320, 18] width 8 height 1
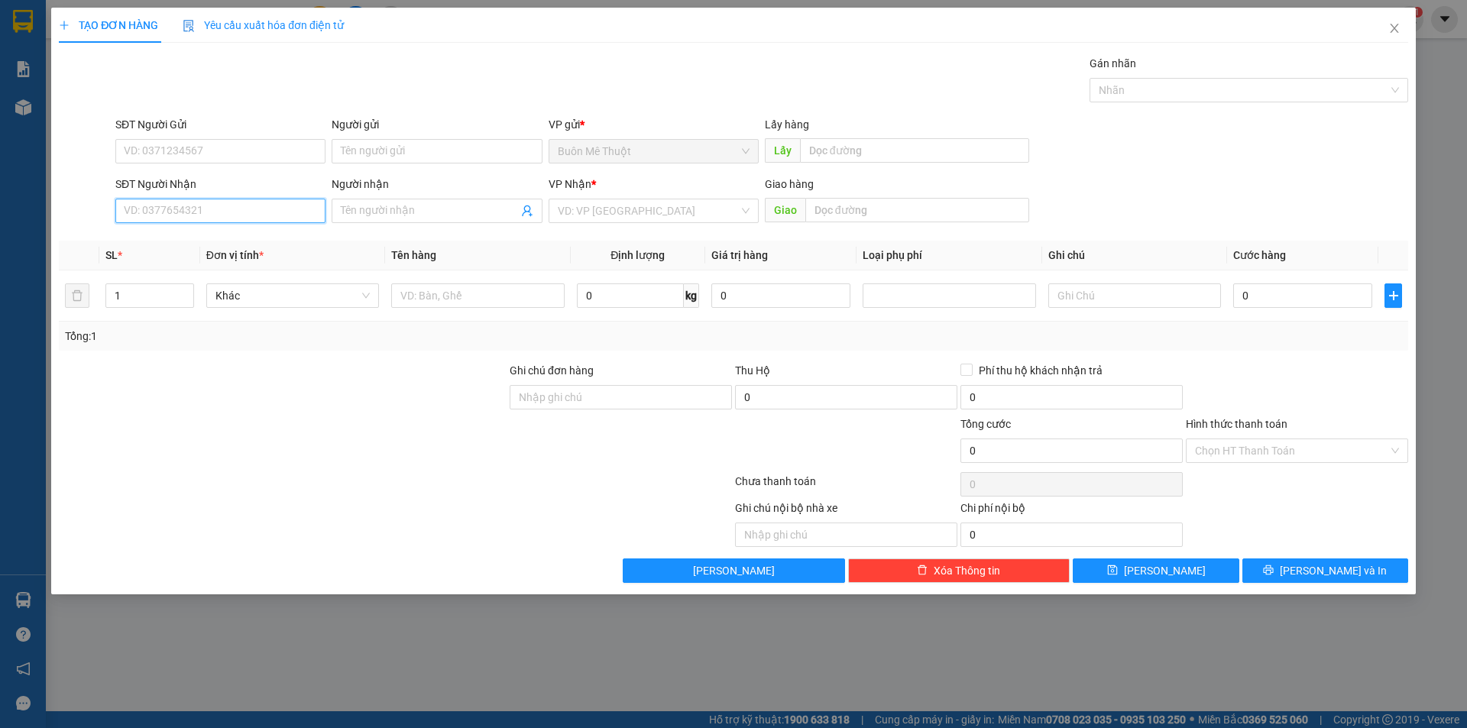
click at [287, 215] on input "SĐT Người Nhận" at bounding box center [220, 211] width 210 height 24
type input "038366"
click at [1401, 24] on span "Close" at bounding box center [1394, 29] width 43 height 43
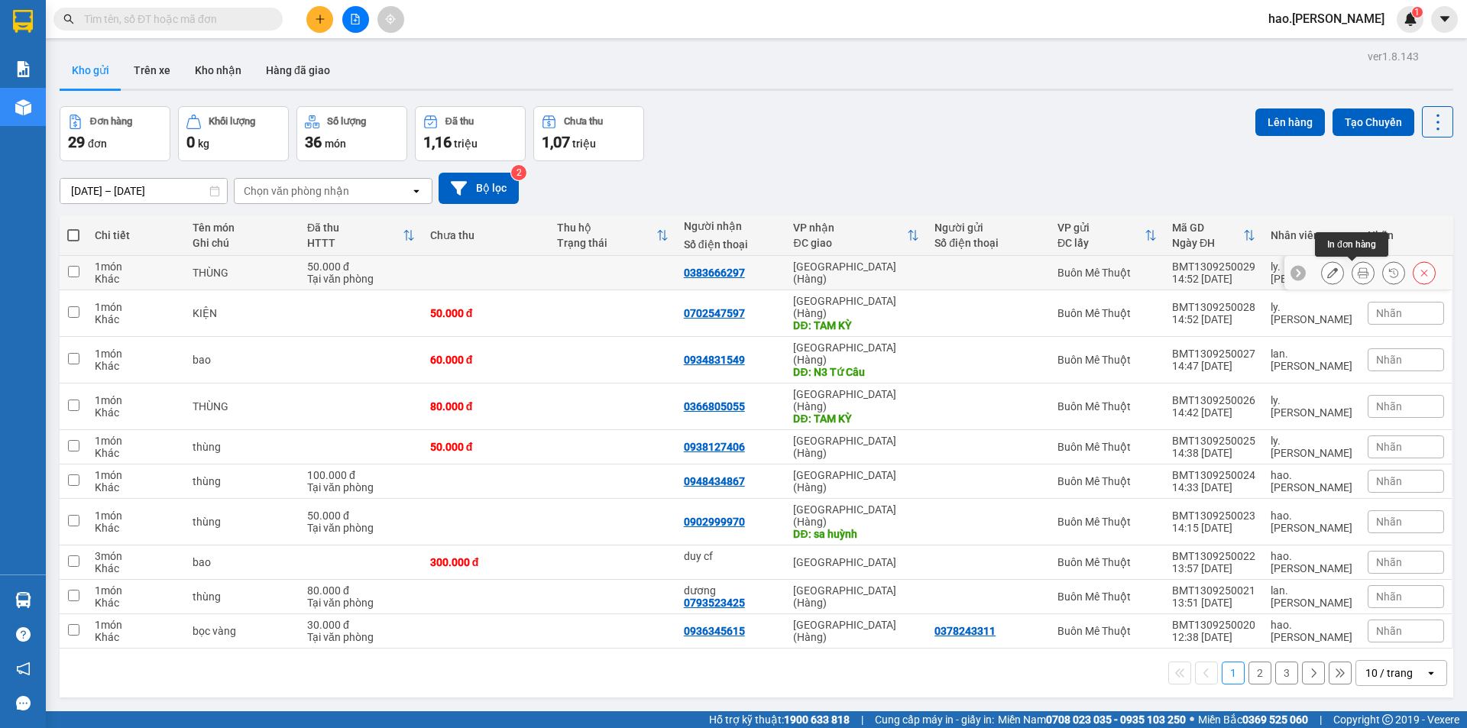
click at [1358, 275] on icon at bounding box center [1363, 272] width 11 height 11
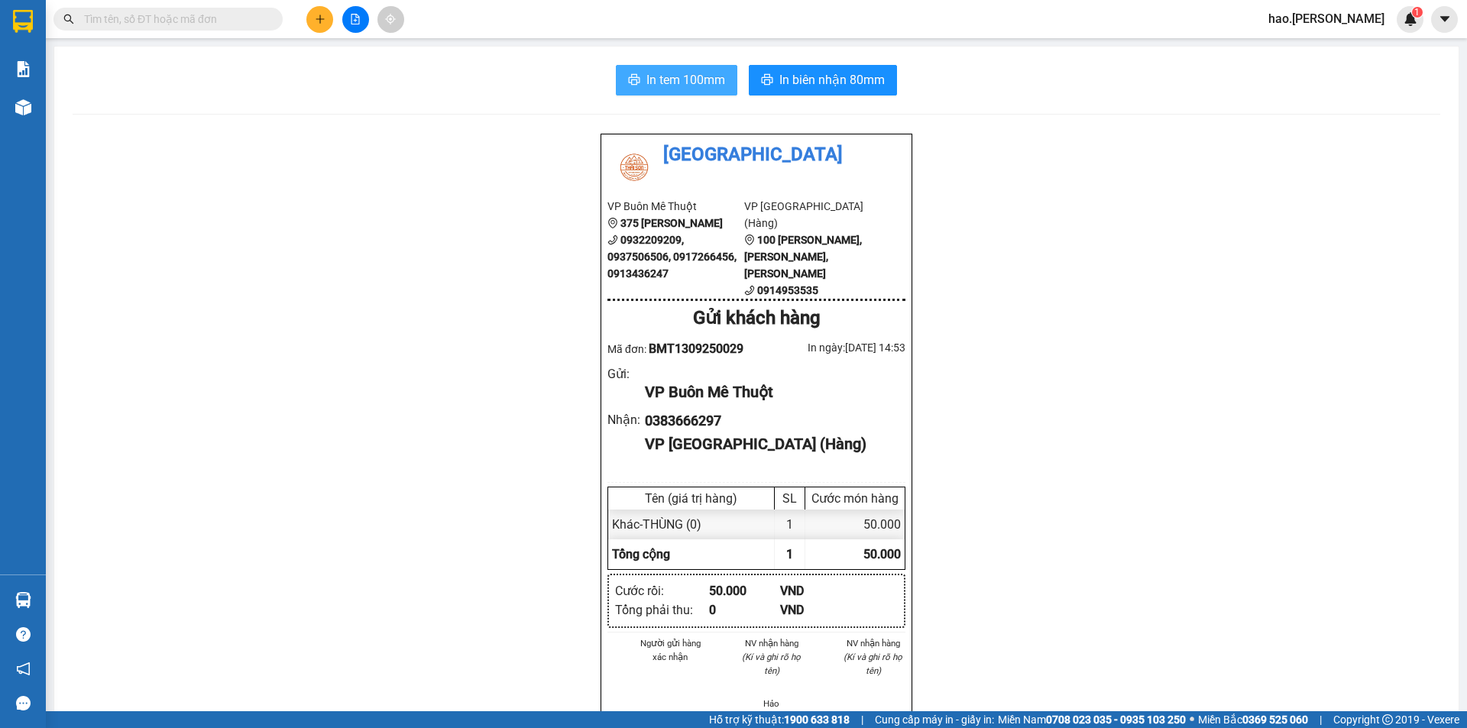
click at [704, 83] on span "In tem 100mm" at bounding box center [685, 79] width 79 height 19
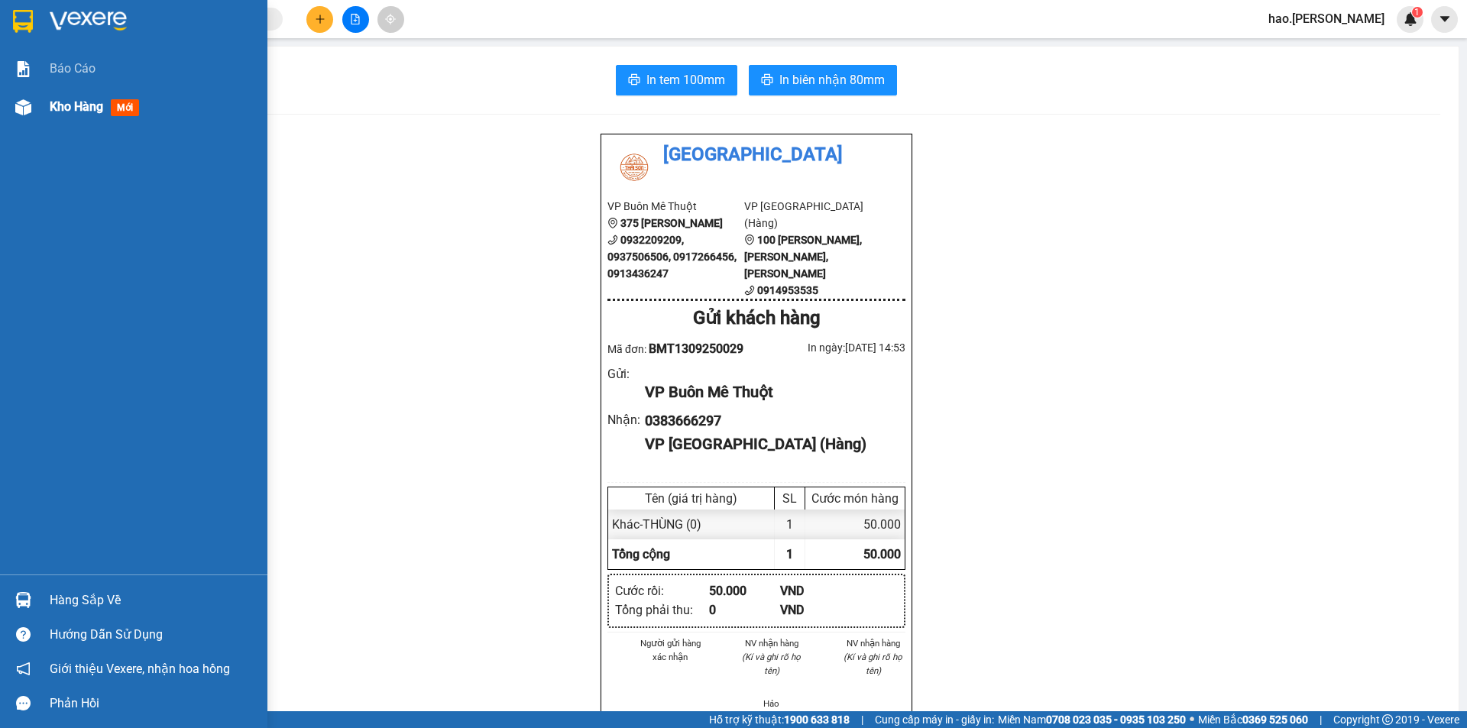
click at [38, 92] on div "Kho hàng mới" at bounding box center [133, 107] width 267 height 38
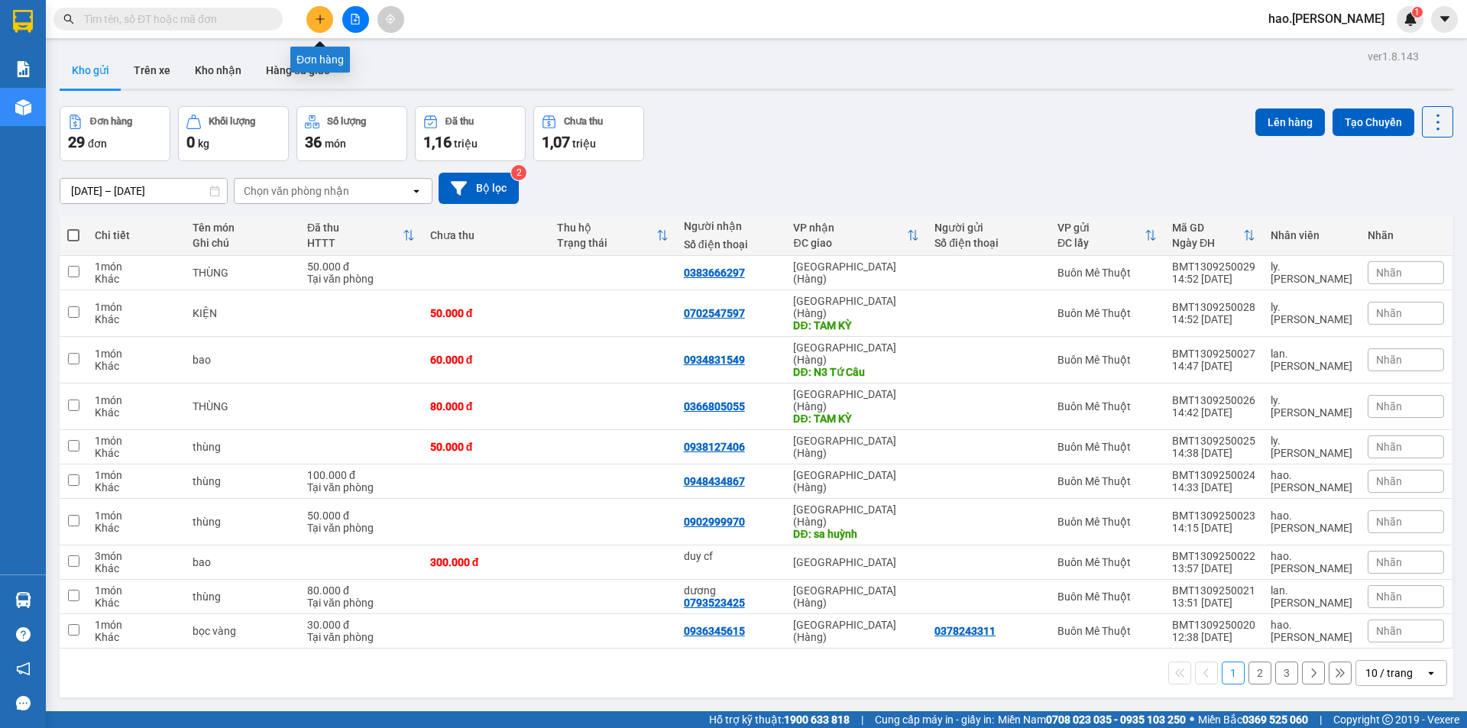
click at [326, 16] on button at bounding box center [319, 19] width 27 height 27
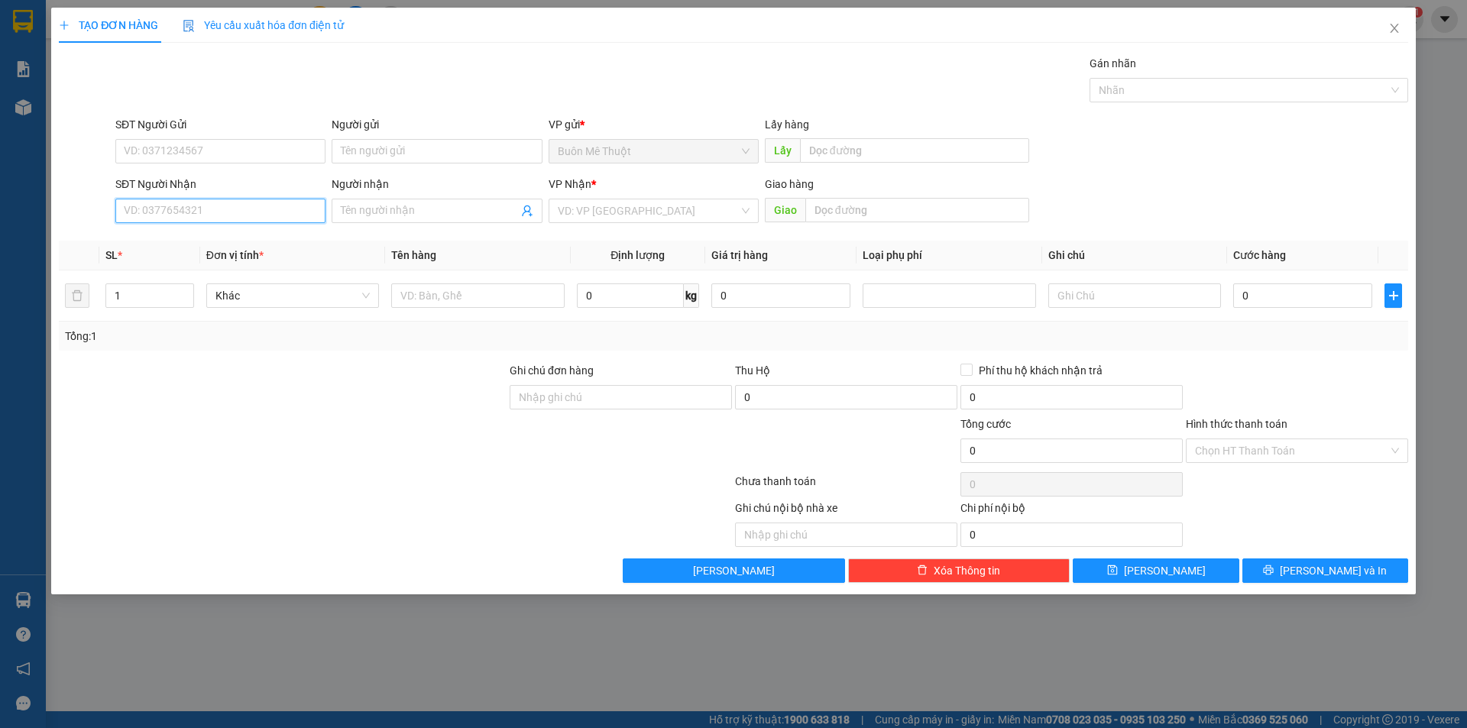
click at [214, 215] on input "SĐT Người Nhận" at bounding box center [220, 211] width 210 height 24
type input "0"
click at [477, 301] on input "text" at bounding box center [477, 295] width 173 height 24
click at [483, 309] on div at bounding box center [477, 295] width 173 height 31
click at [297, 215] on input "0" at bounding box center [220, 211] width 210 height 24
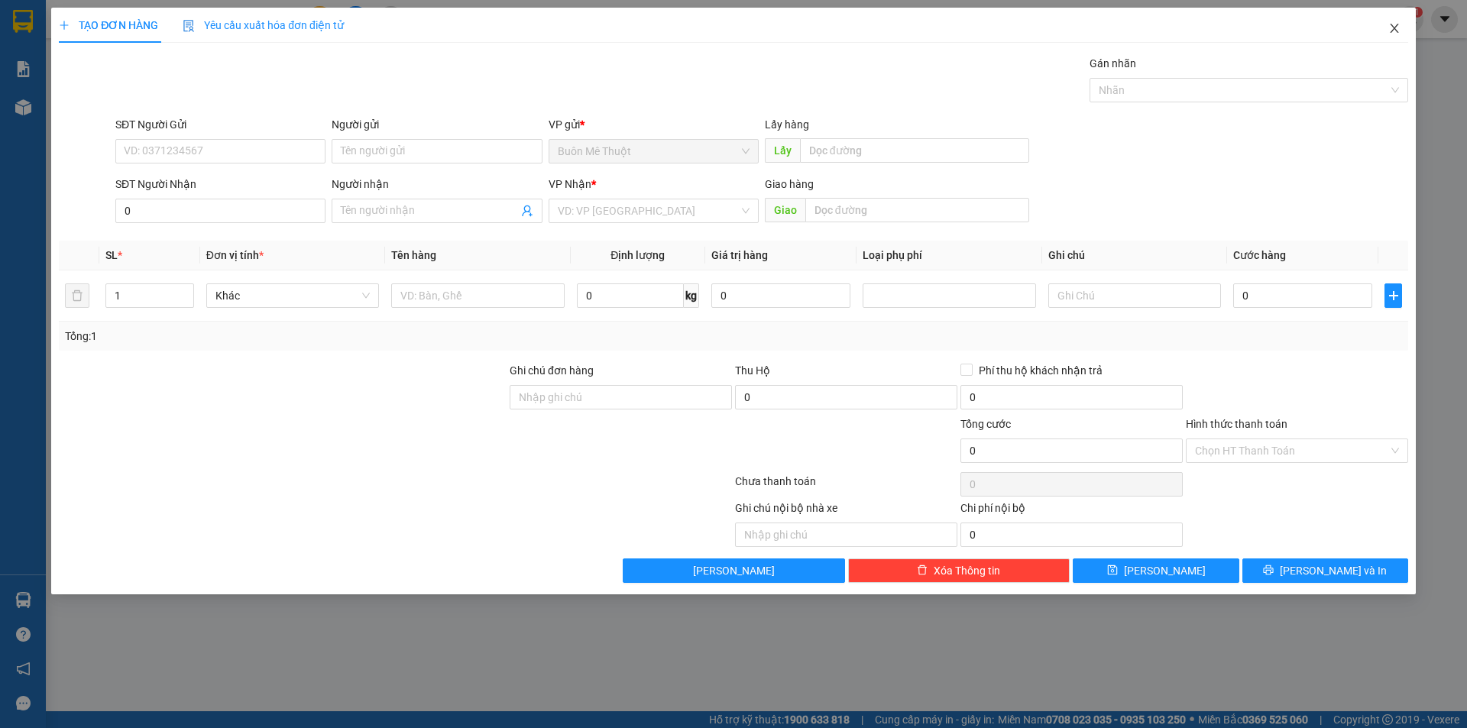
click at [1387, 24] on span "Close" at bounding box center [1394, 29] width 43 height 43
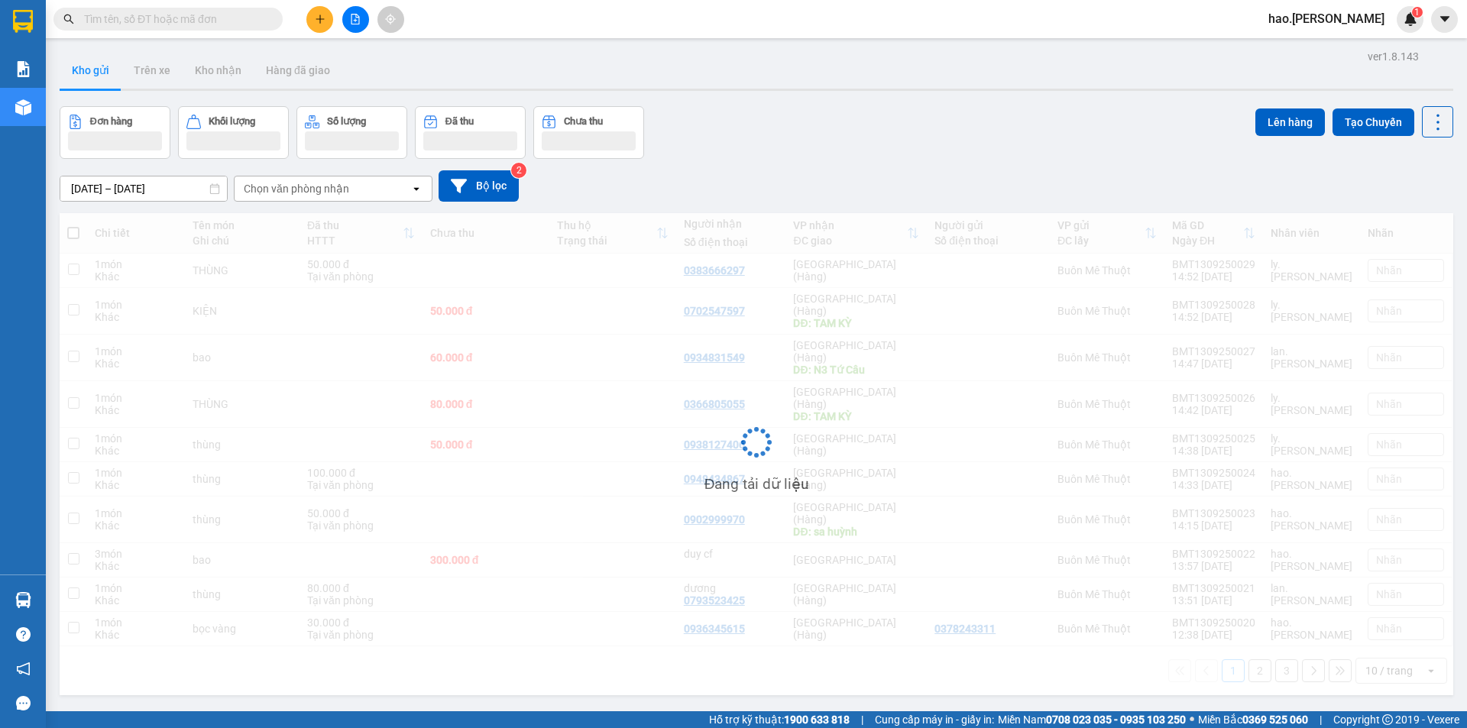
click at [1394, 24] on span "hao.[PERSON_NAME]" at bounding box center [1326, 18] width 141 height 19
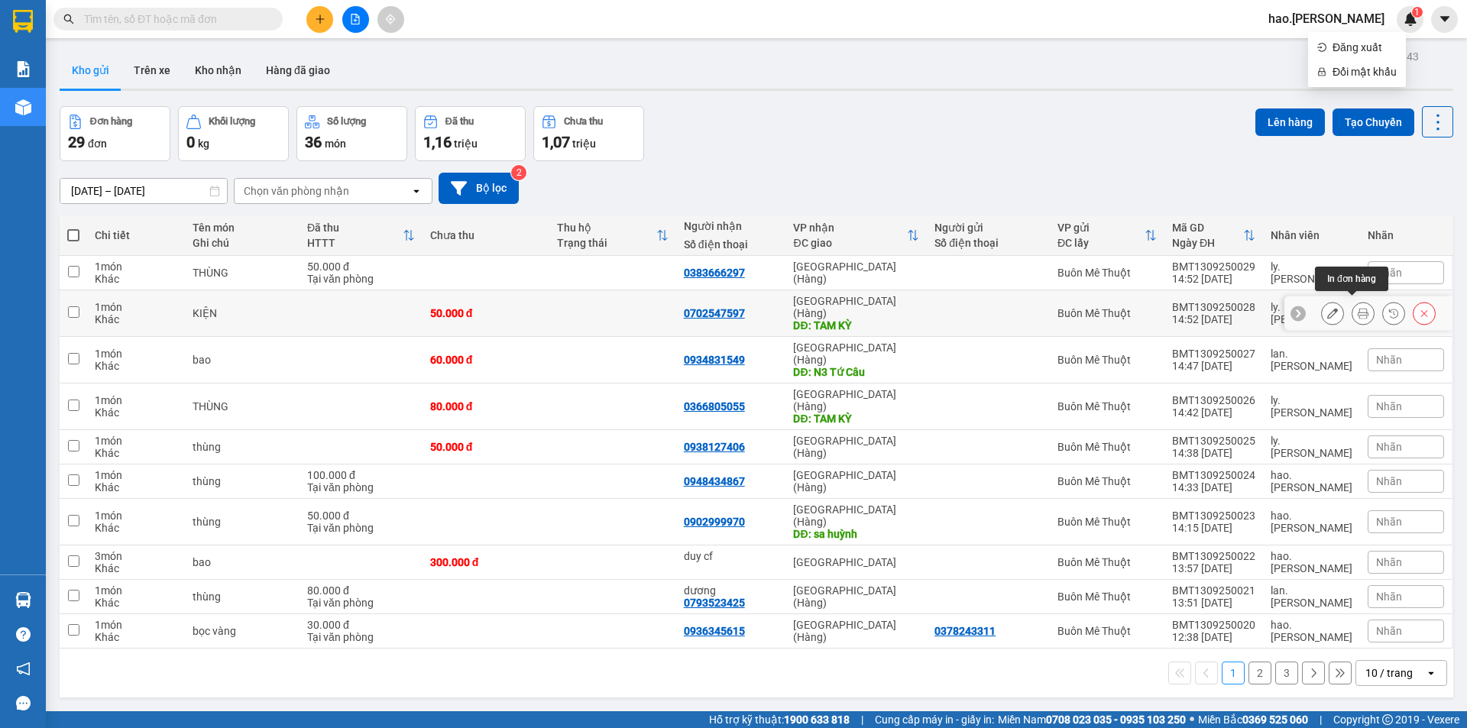
click at [1358, 313] on icon at bounding box center [1363, 313] width 11 height 11
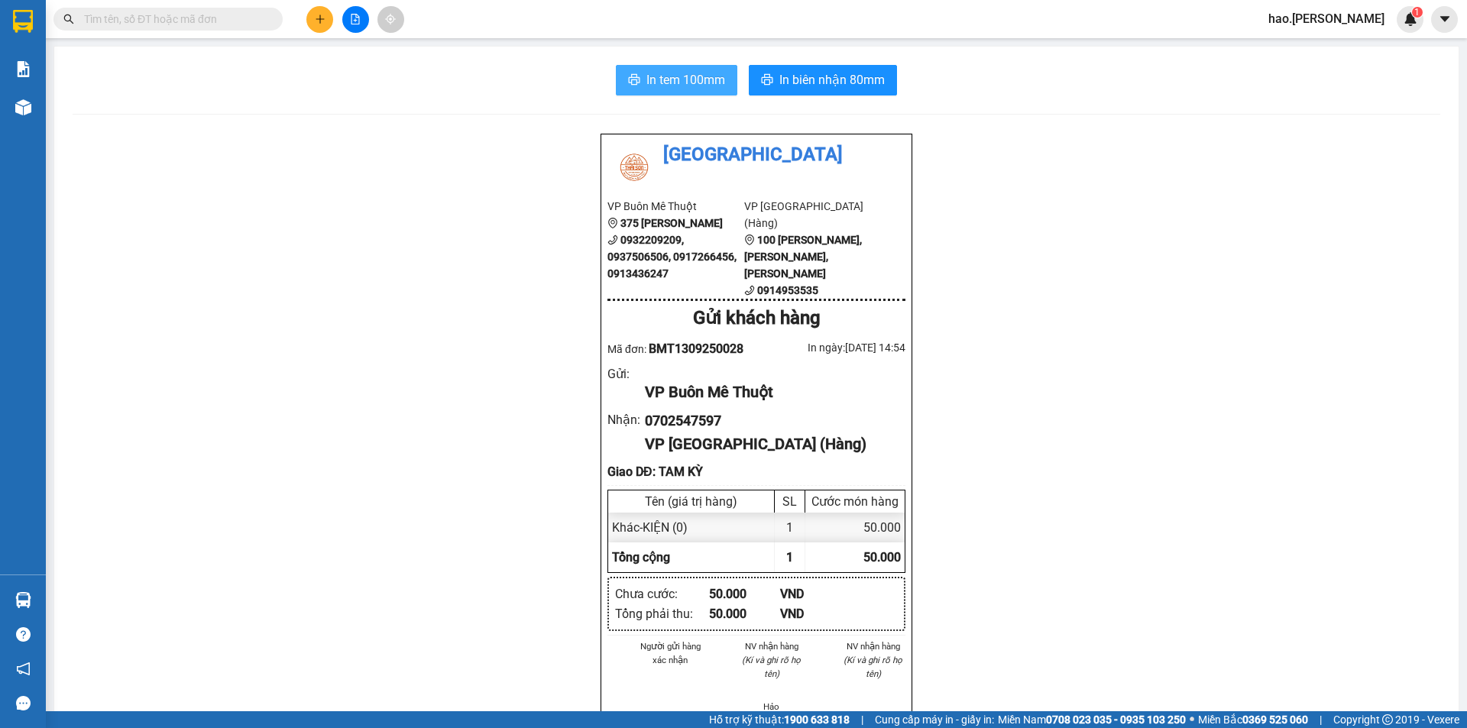
click at [666, 87] on span "In tem 100mm" at bounding box center [685, 79] width 79 height 19
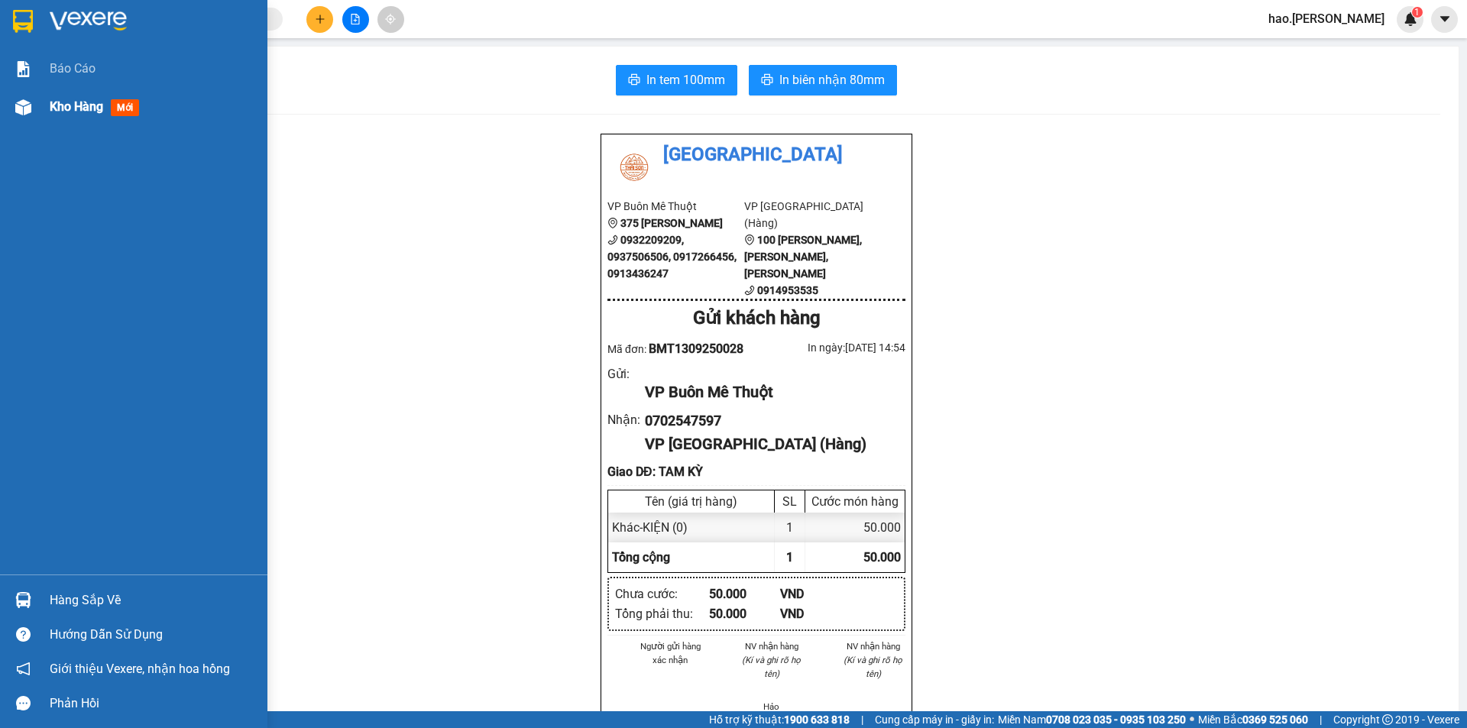
click at [62, 111] on span "Kho hàng" at bounding box center [76, 106] width 53 height 15
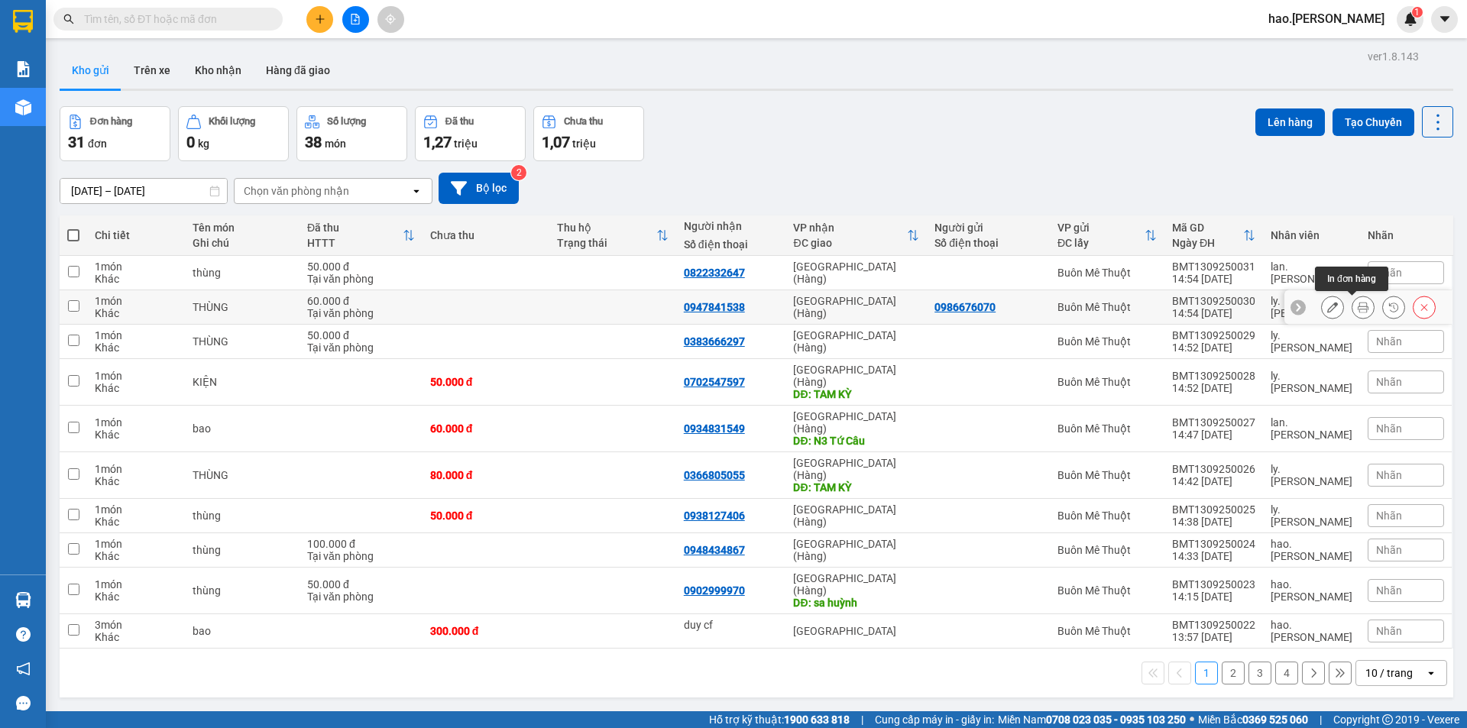
click at [1358, 309] on icon at bounding box center [1363, 307] width 11 height 11
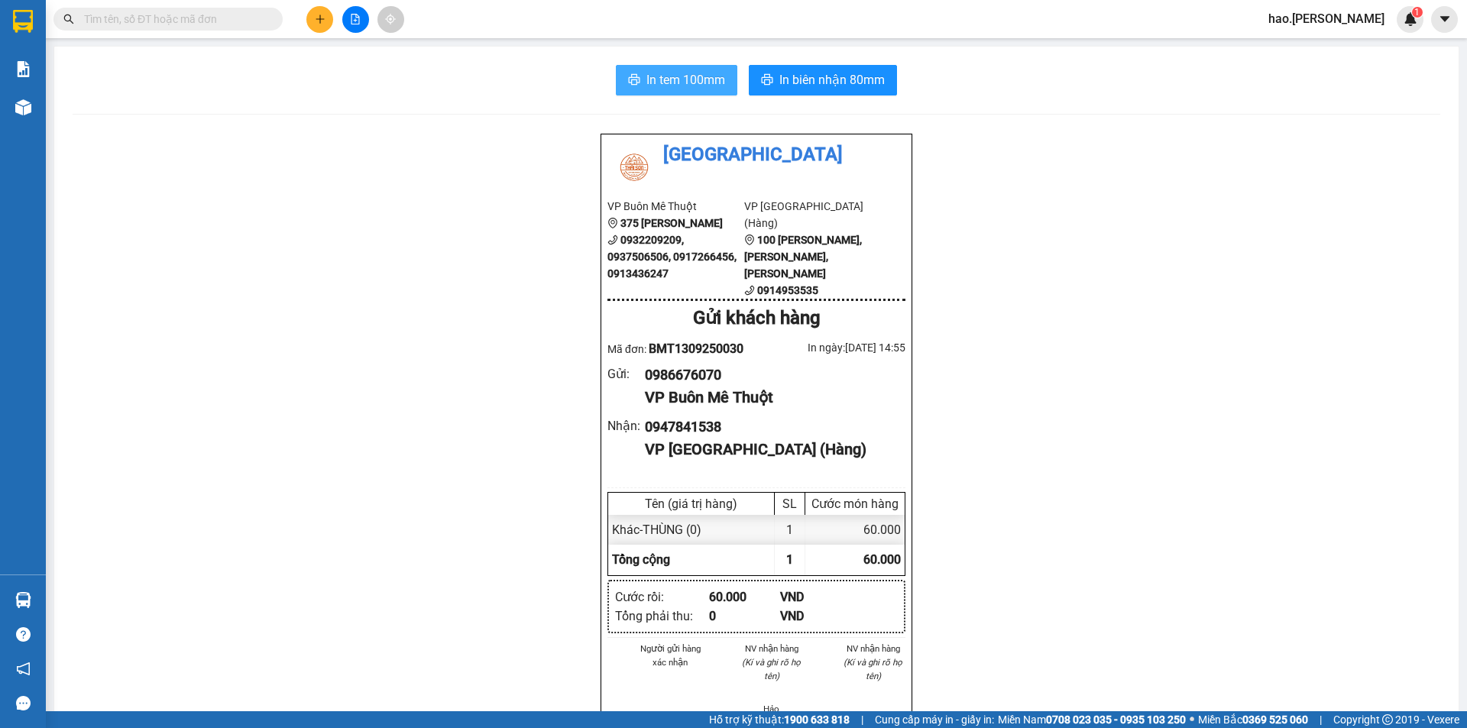
click at [655, 77] on span "In tem 100mm" at bounding box center [685, 79] width 79 height 19
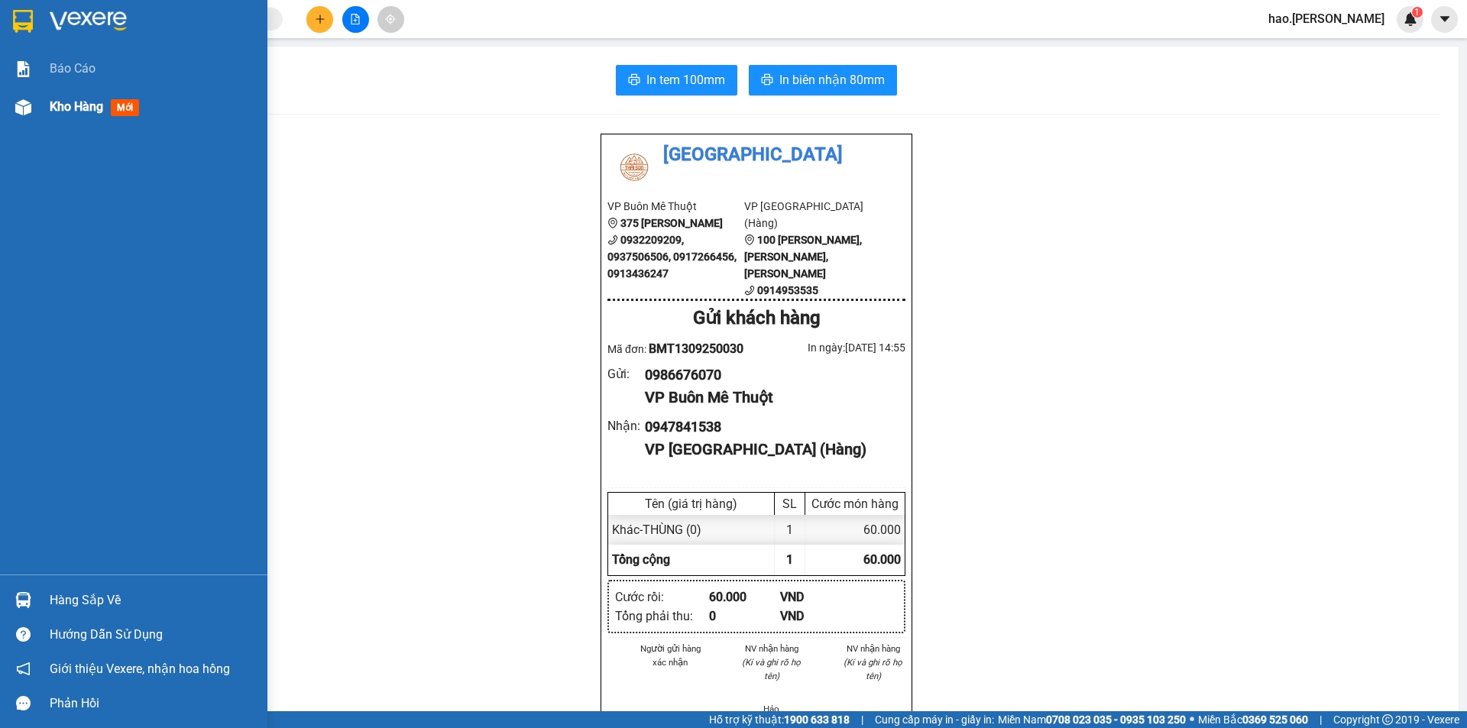
click at [73, 105] on span "Kho hàng" at bounding box center [76, 106] width 53 height 15
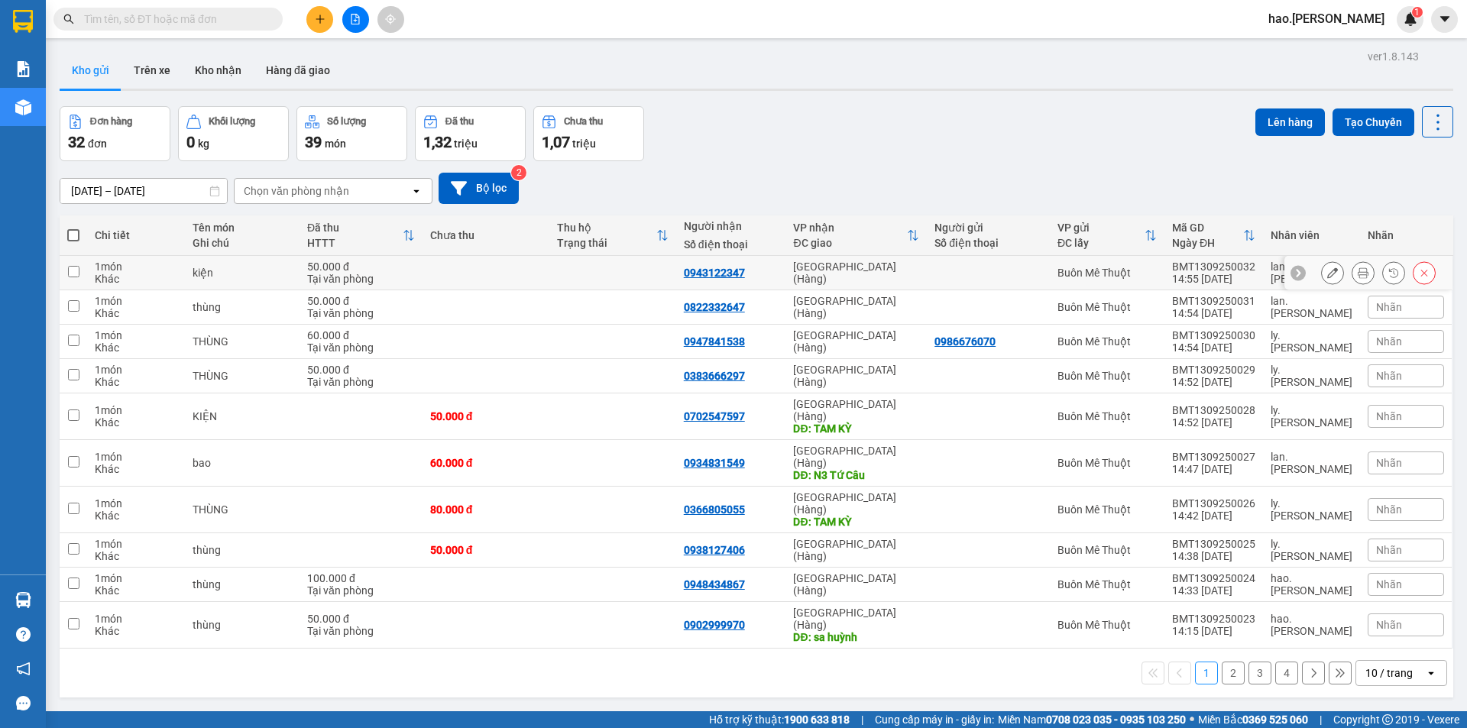
click at [1352, 274] on button at bounding box center [1362, 273] width 21 height 27
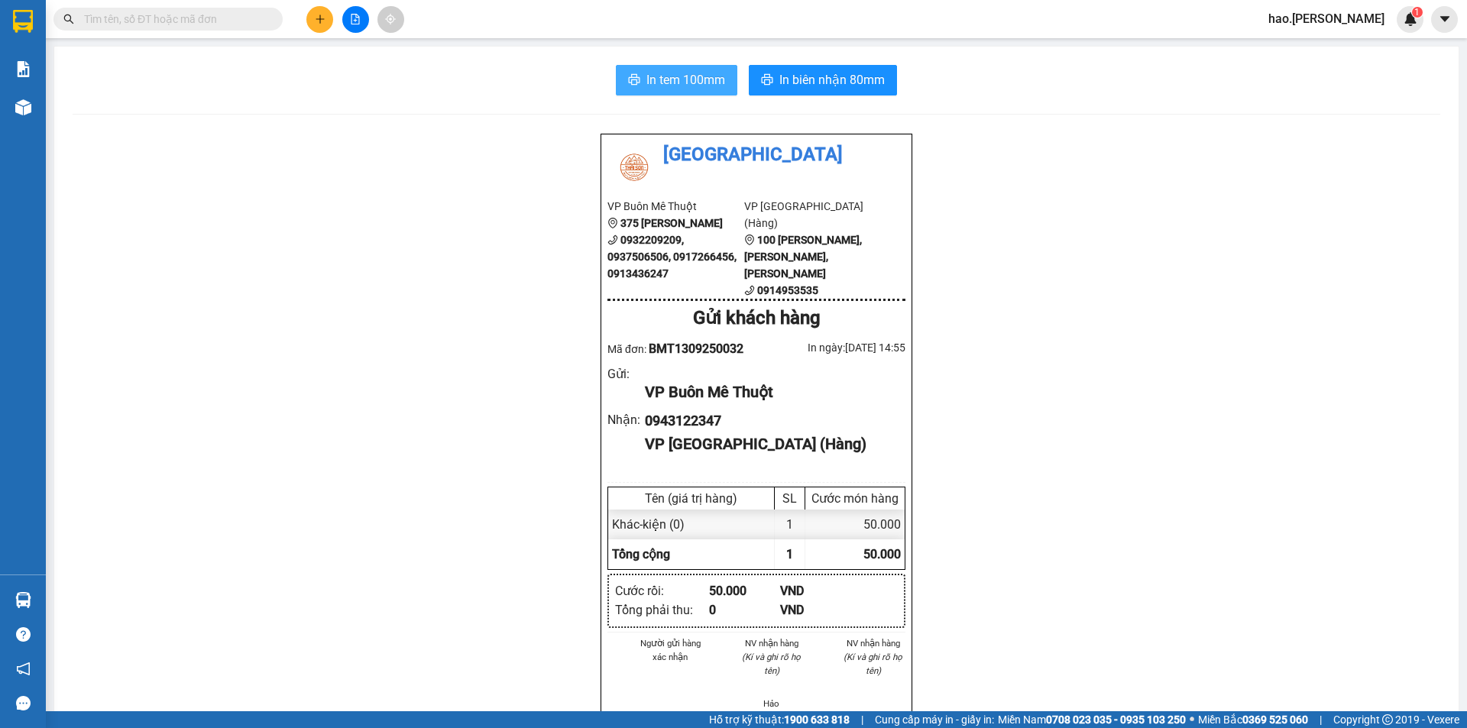
click at [644, 91] on button "In tem 100mm" at bounding box center [676, 80] width 121 height 31
click at [772, 77] on button "In biên nhận 80mm" at bounding box center [823, 80] width 148 height 31
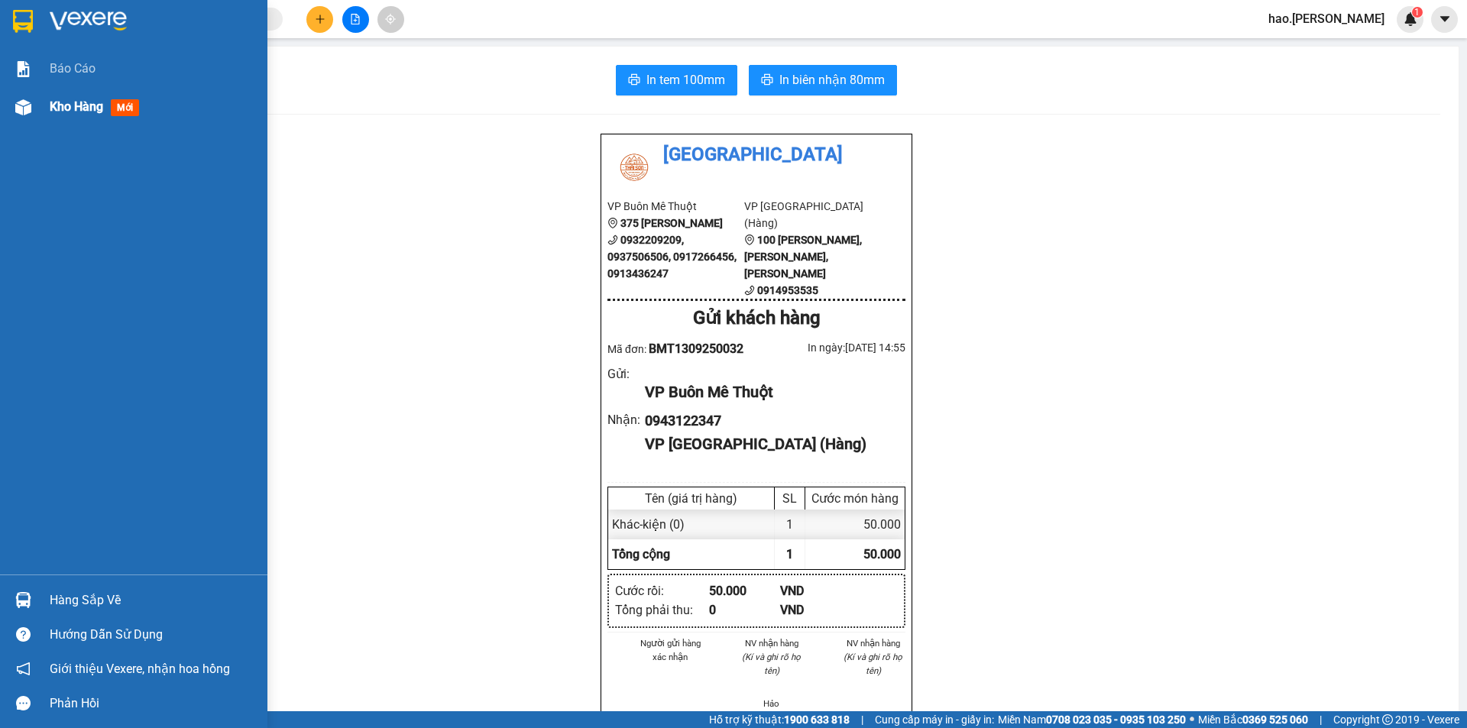
click at [32, 99] on div at bounding box center [23, 107] width 27 height 27
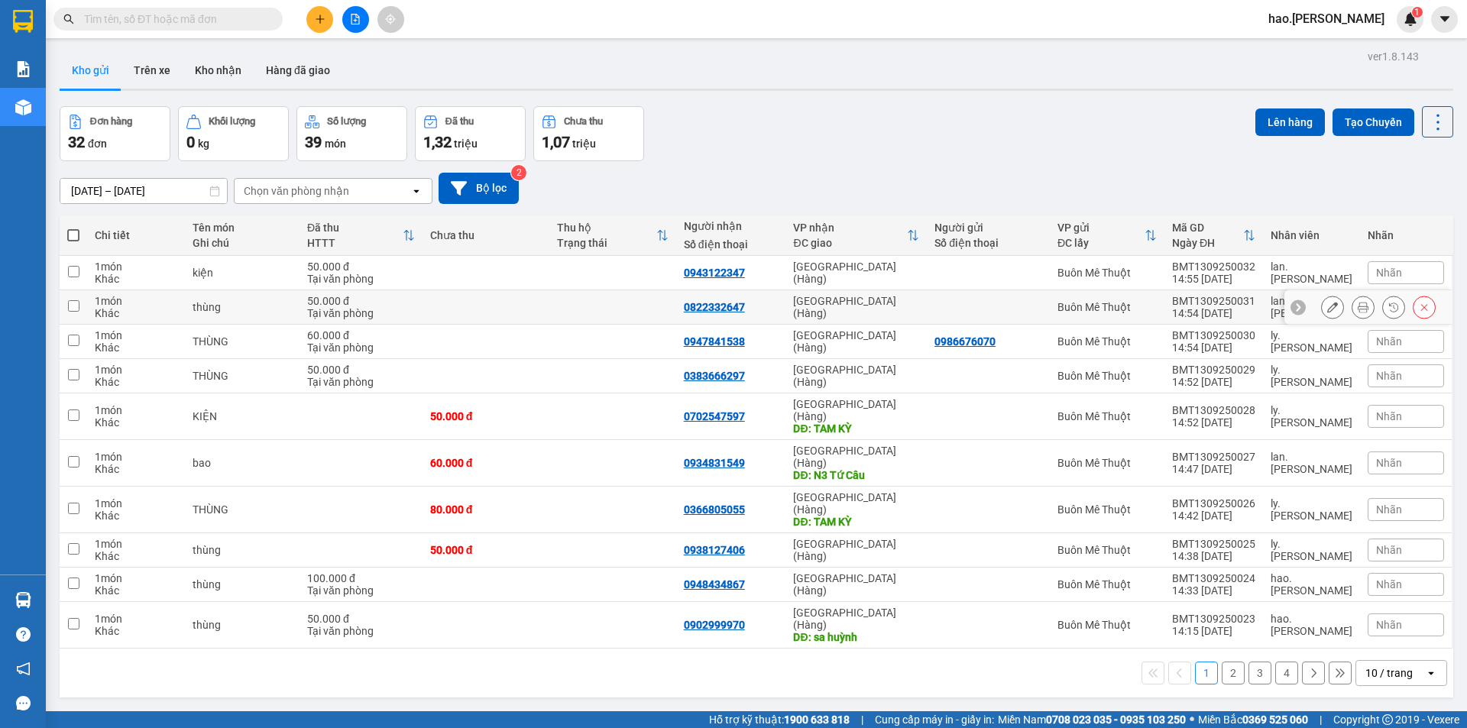
click at [1359, 314] on button at bounding box center [1362, 307] width 21 height 27
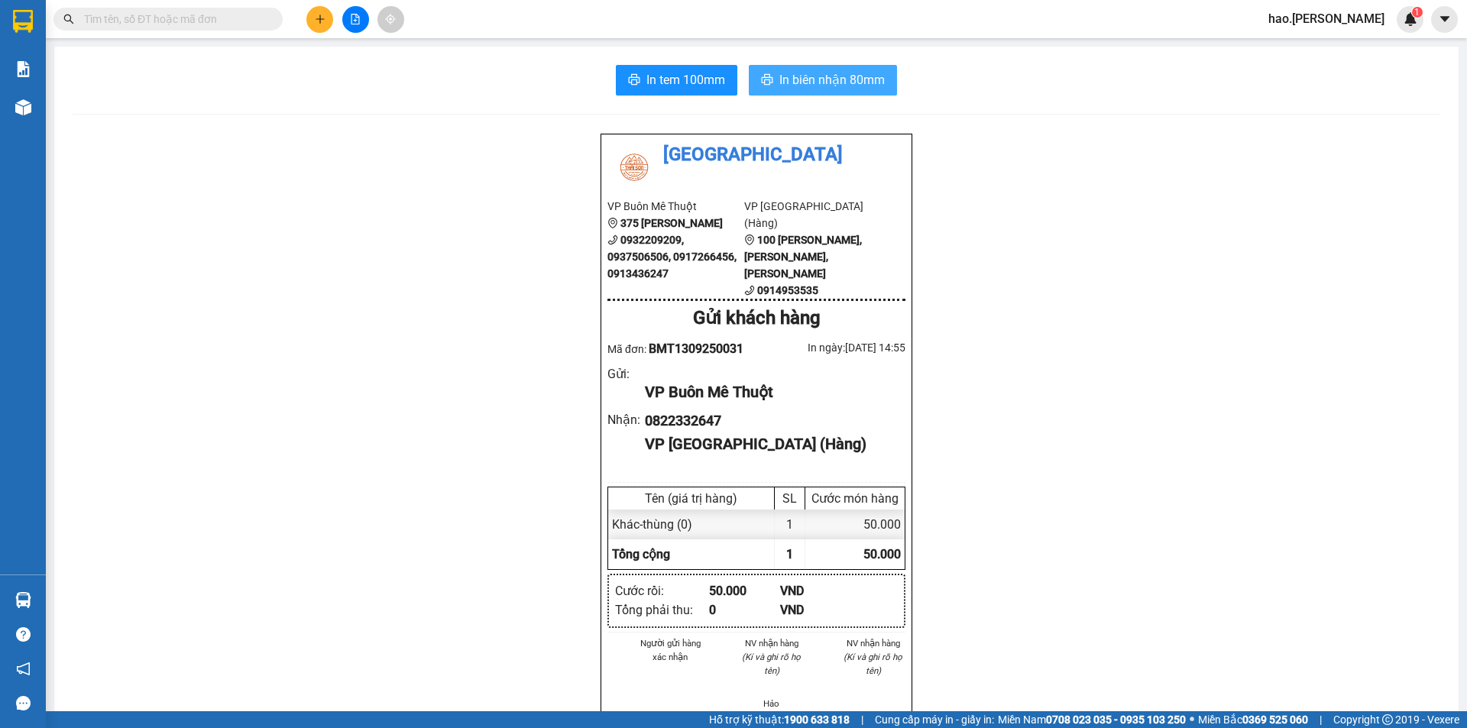
click at [818, 86] on span "In biên nhận 80mm" at bounding box center [831, 79] width 105 height 19
click at [717, 84] on span "In tem 100mm" at bounding box center [685, 79] width 79 height 19
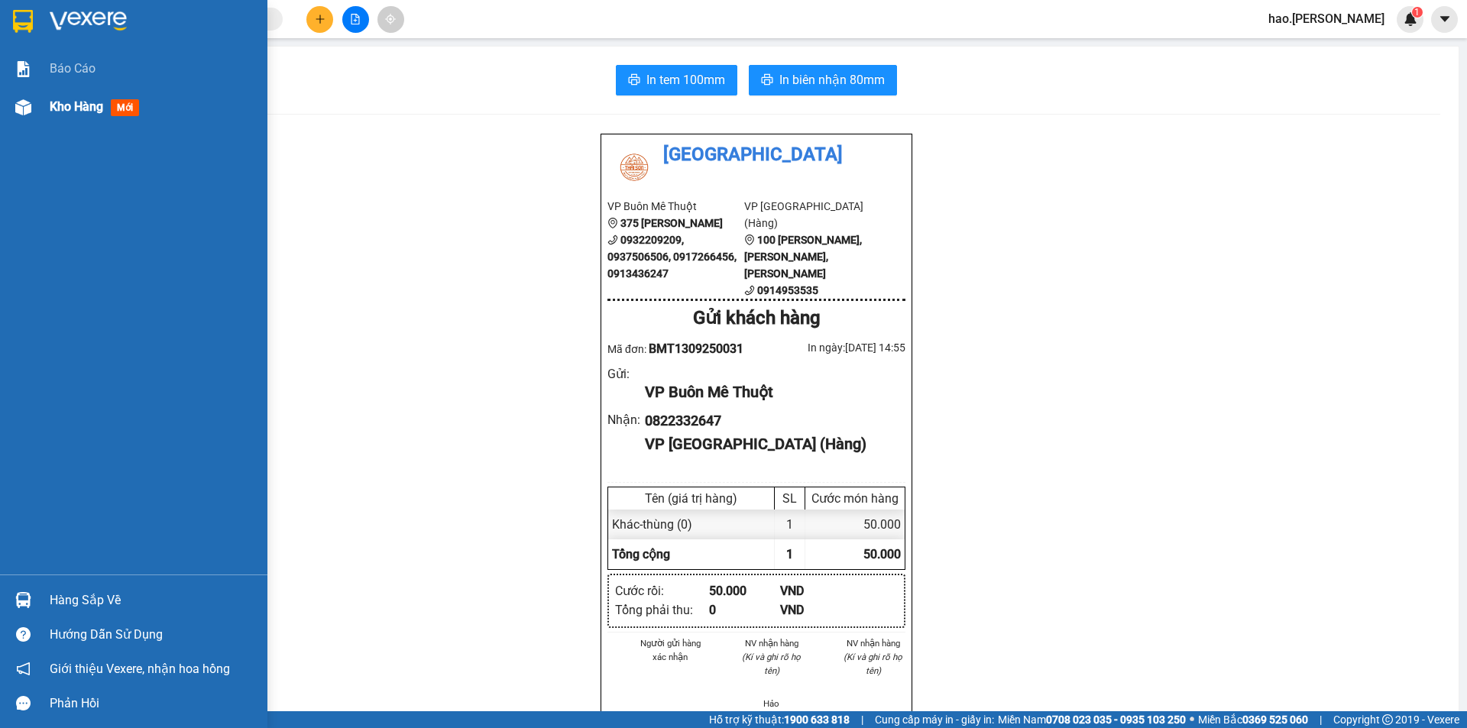
click at [57, 99] on span "Kho hàng" at bounding box center [76, 106] width 53 height 15
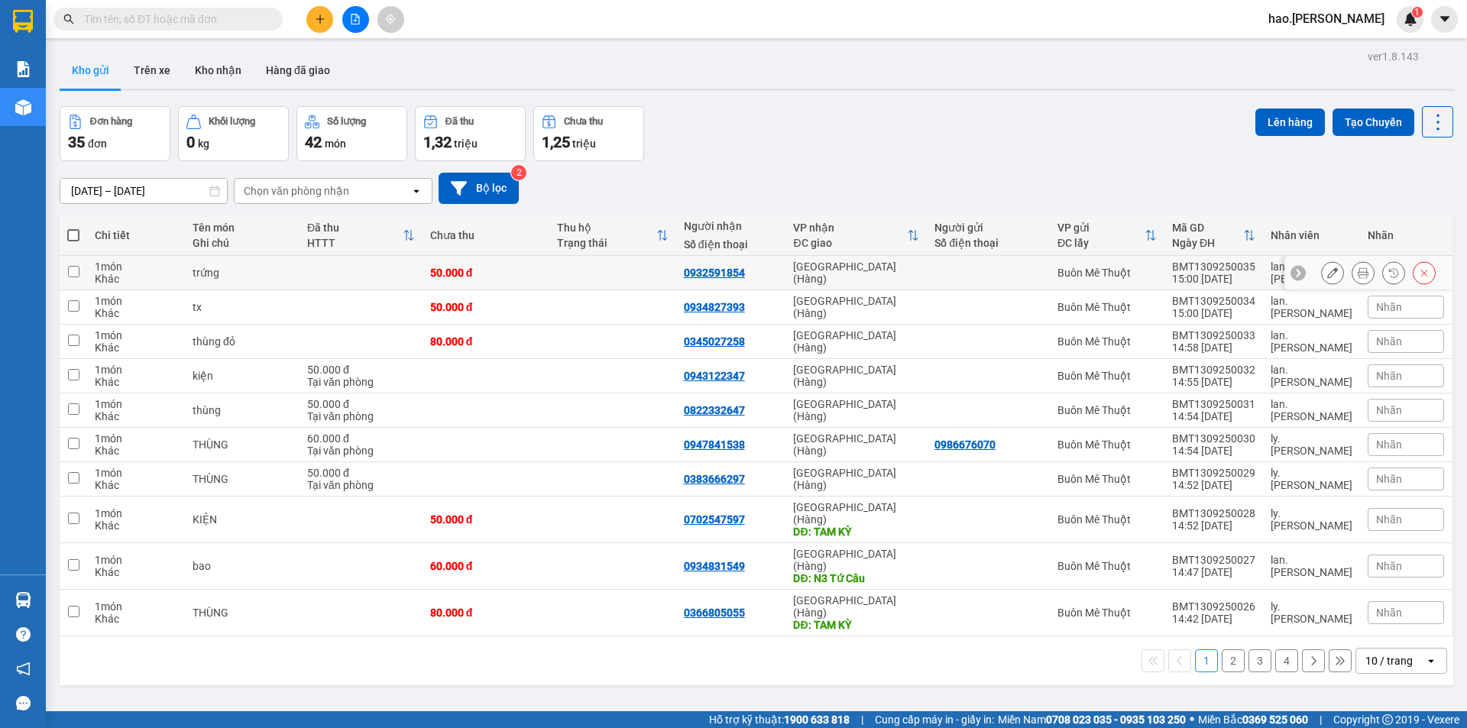
click at [1352, 270] on button at bounding box center [1362, 273] width 21 height 27
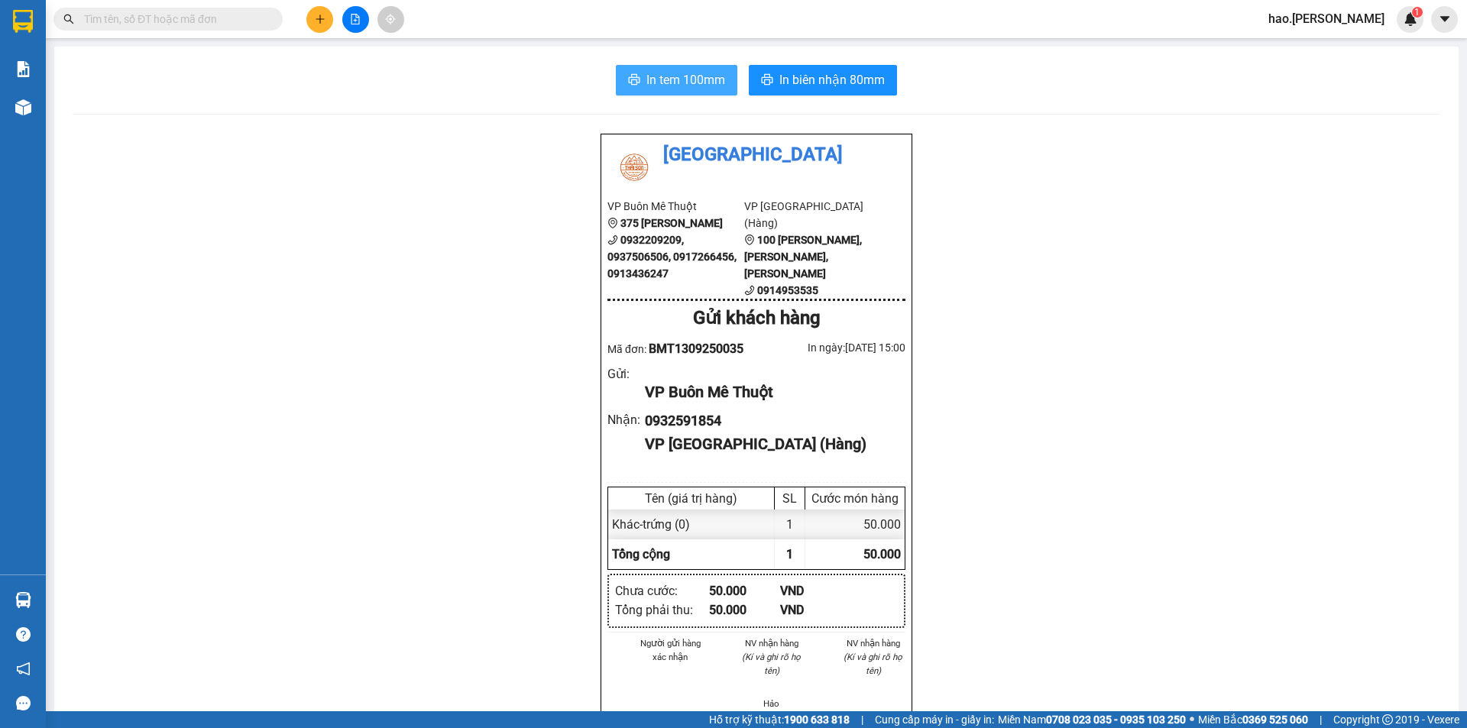
click at [672, 74] on span "In tem 100mm" at bounding box center [685, 79] width 79 height 19
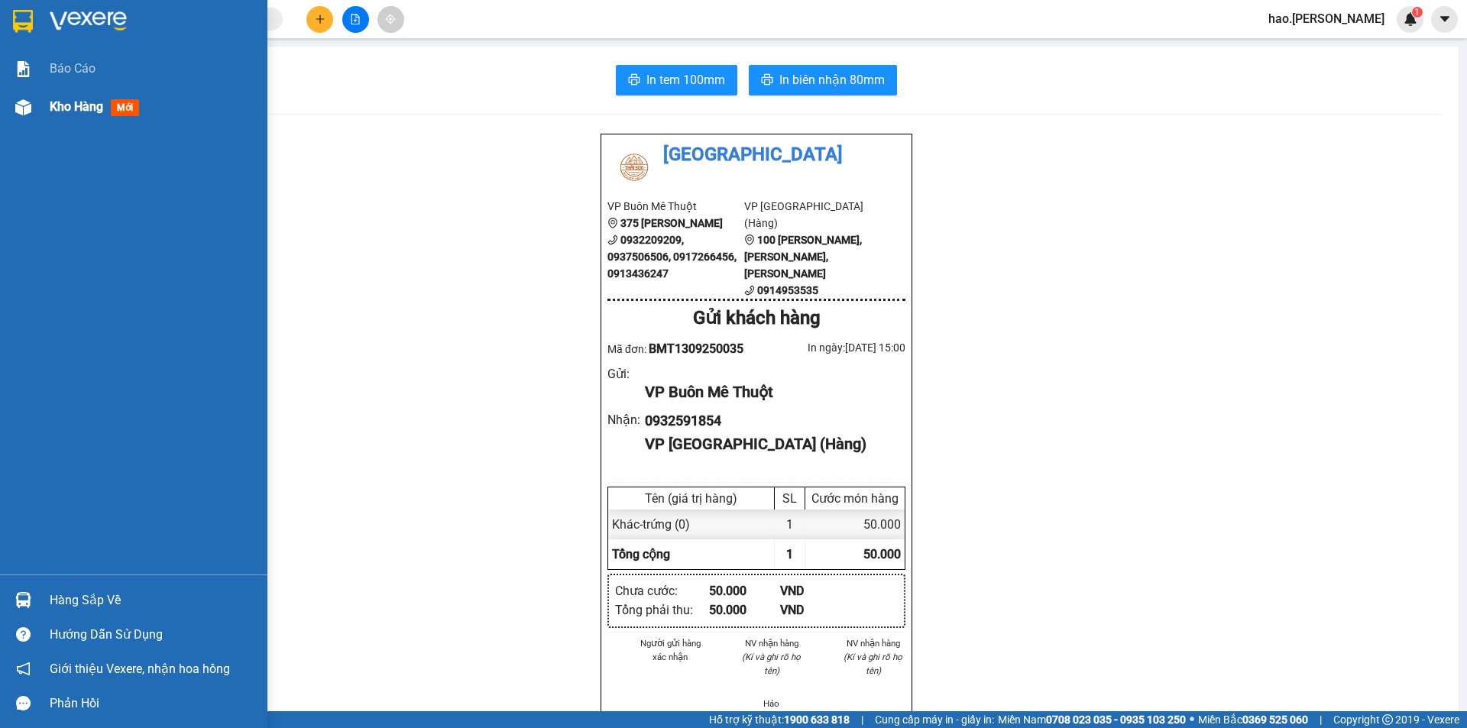
click at [44, 110] on div "Kho hàng mới" at bounding box center [133, 107] width 267 height 38
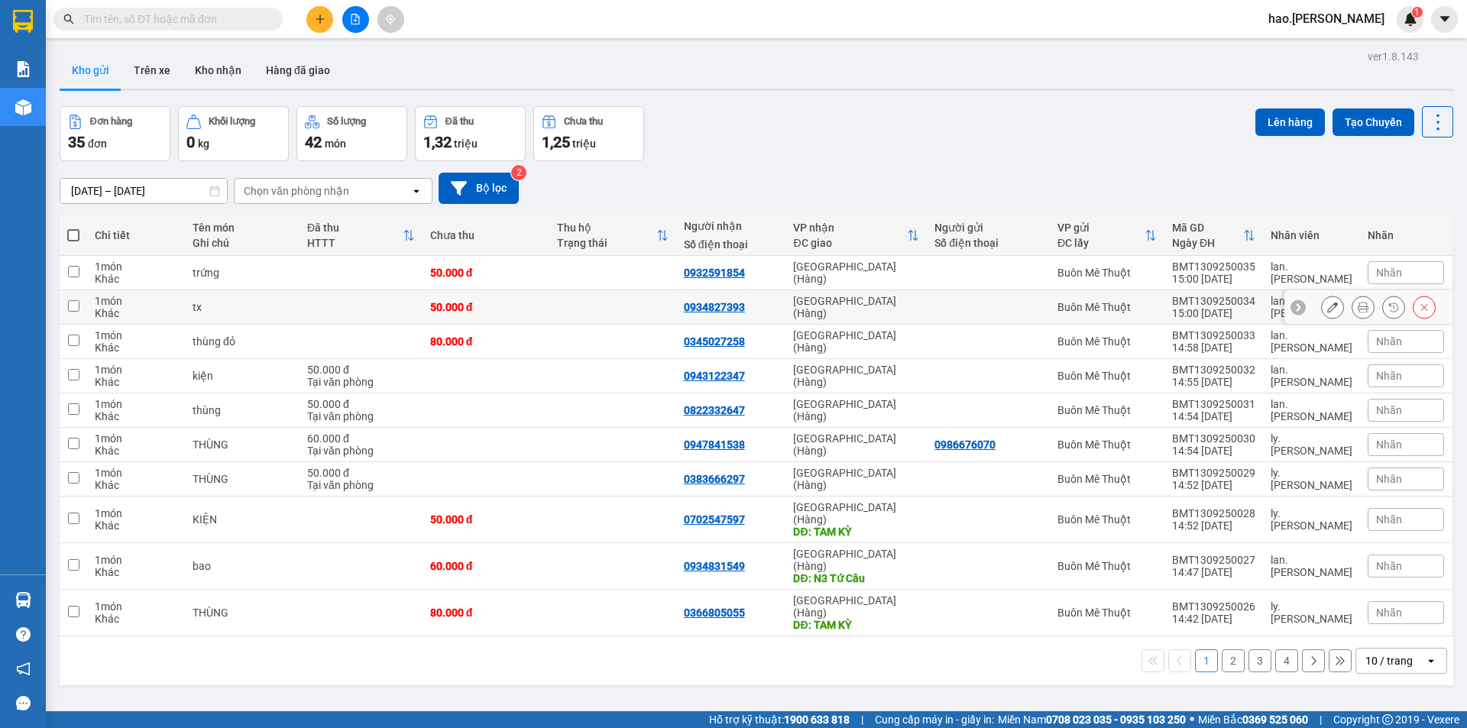
click at [1358, 306] on button at bounding box center [1362, 307] width 21 height 27
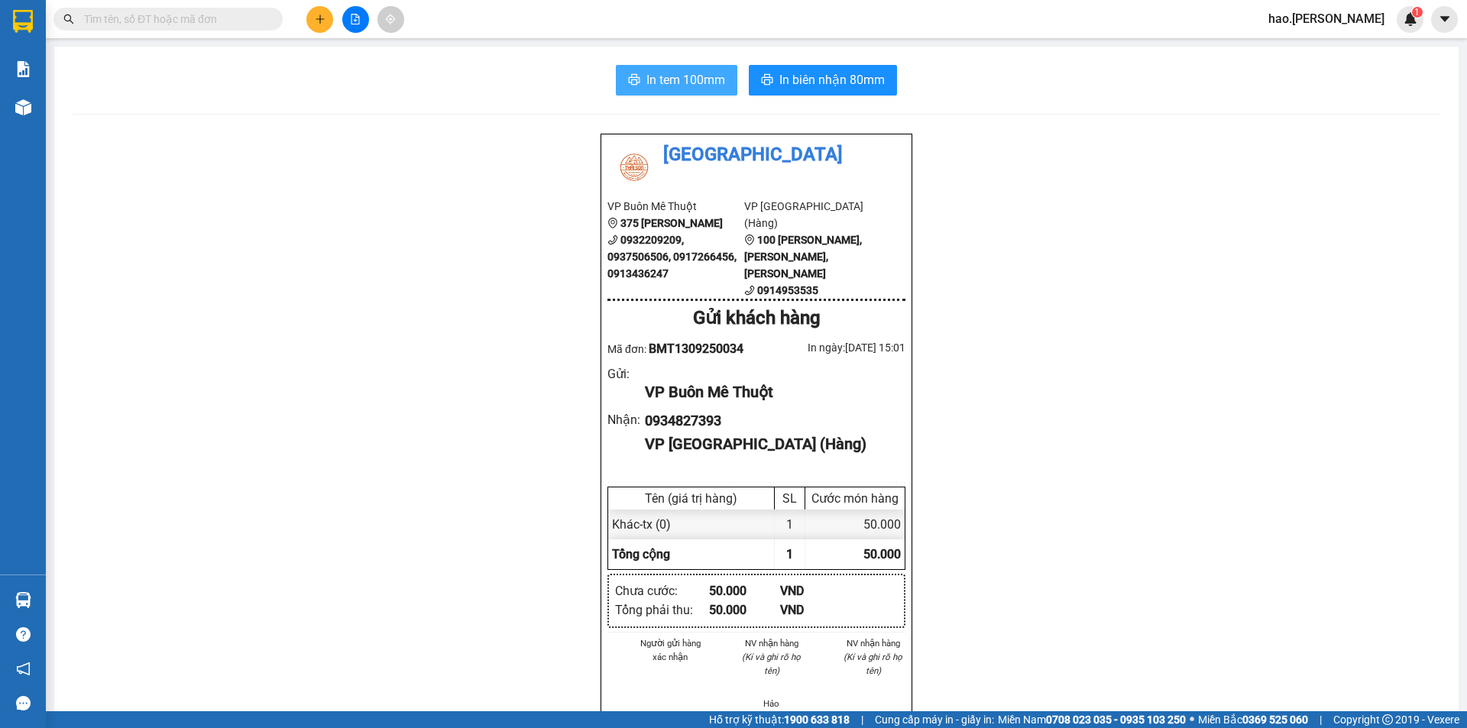
click at [681, 73] on span "In tem 100mm" at bounding box center [685, 79] width 79 height 19
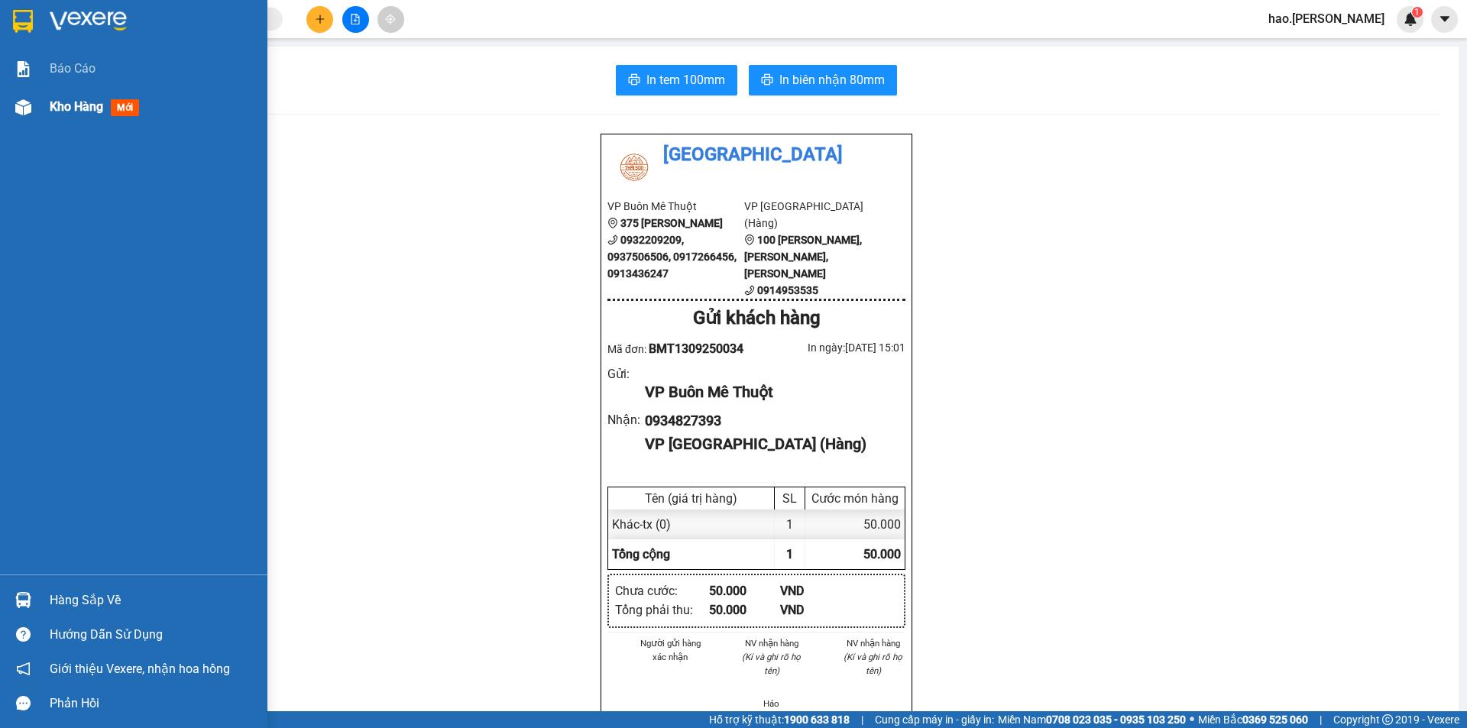
click at [15, 105] on img at bounding box center [23, 107] width 16 height 16
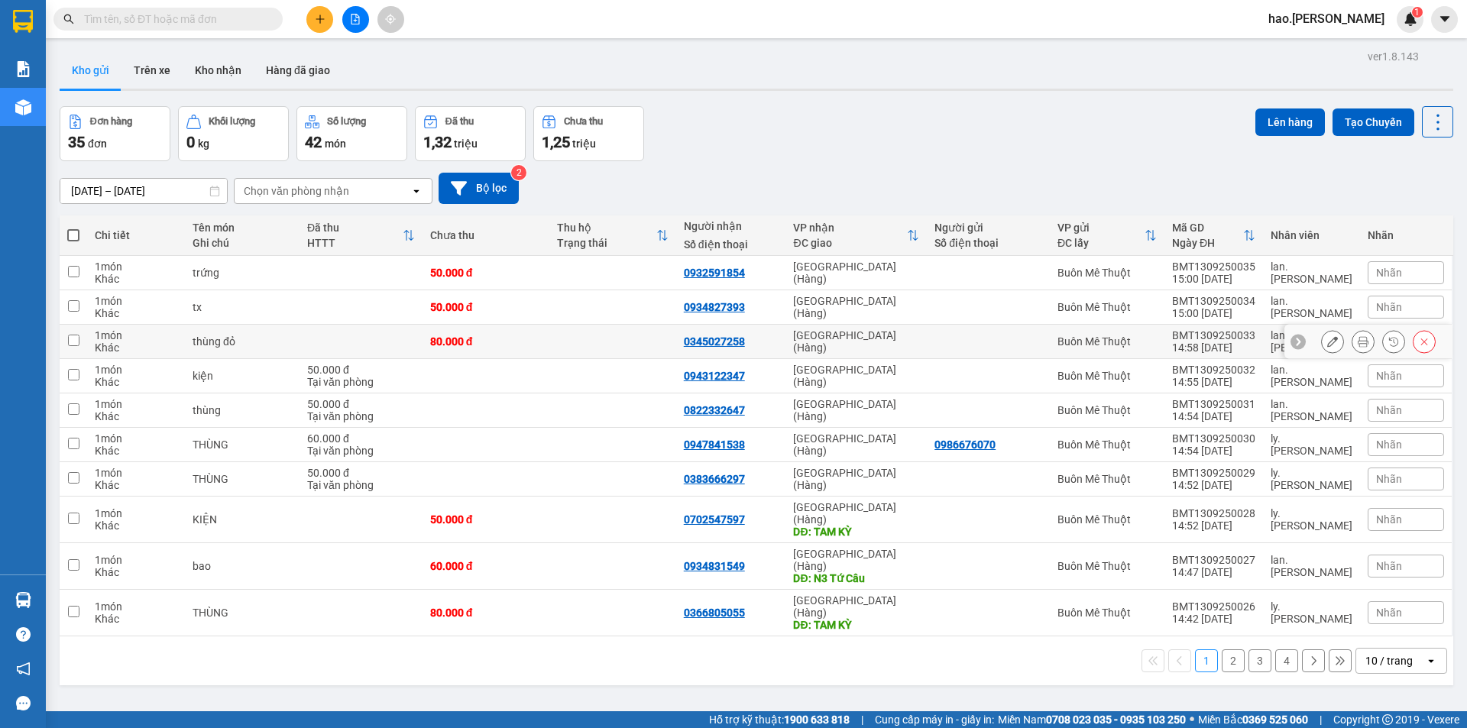
click at [1358, 345] on icon at bounding box center [1363, 341] width 11 height 11
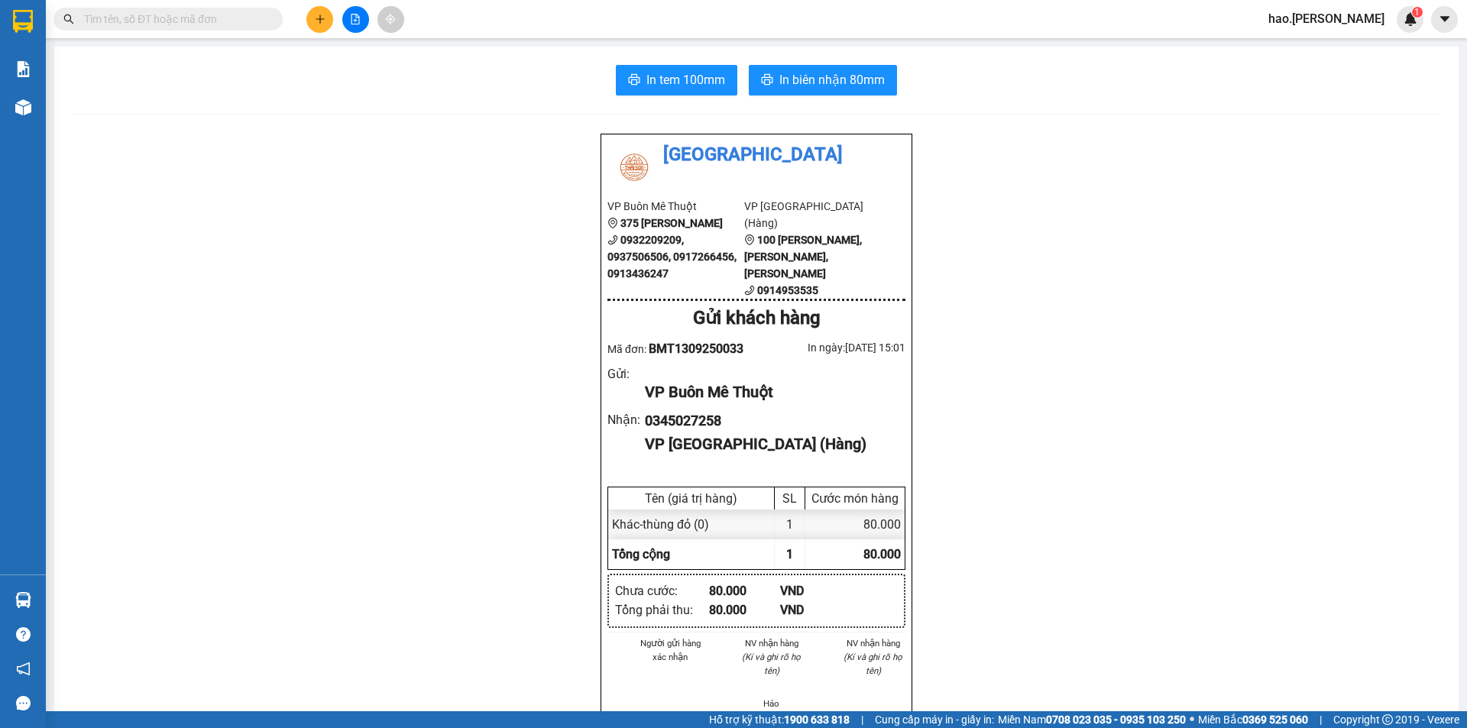
click at [684, 56] on div "In tem 100mm In biên nhận 80mm Thái Sơn VP Buôn Mê Thuột 375 Hoàng Diệu 0932209…" at bounding box center [756, 690] width 1404 height 1287
drag, startPoint x: 684, startPoint y: 63, endPoint x: 691, endPoint y: 95, distance: 32.1
click at [684, 64] on div "In tem 100mm In biên nhận 80mm Thái Sơn VP Buôn Mê Thuột 375 Hoàng Diệu 0932209…" at bounding box center [756, 690] width 1404 height 1287
click at [691, 96] on div "In tem 100mm In biên nhận 80mm Thái Sơn VP Buôn Mê Thuột 375 Hoàng Diệu 0932209…" at bounding box center [756, 690] width 1404 height 1287
drag, startPoint x: 722, startPoint y: 67, endPoint x: 759, endPoint y: 97, distance: 47.9
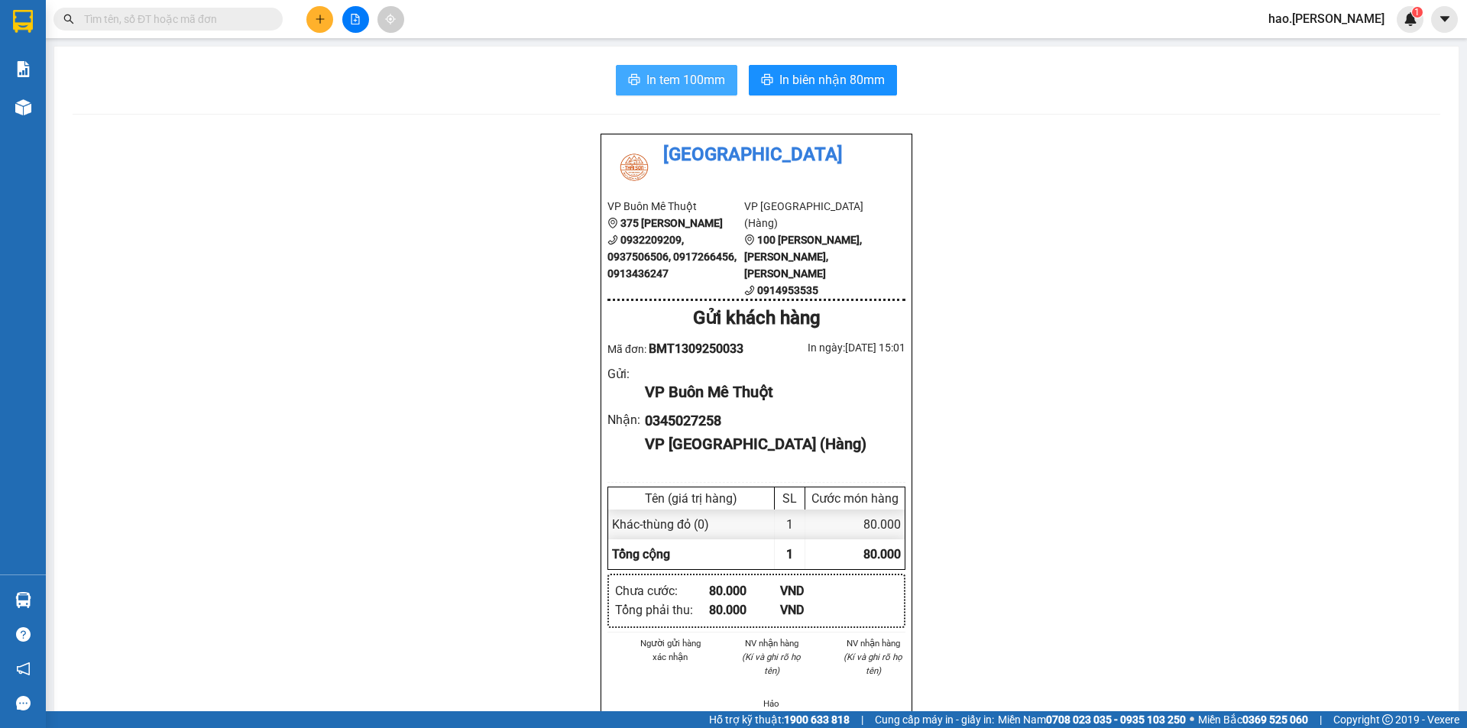
click at [722, 70] on button "In tem 100mm" at bounding box center [676, 80] width 121 height 31
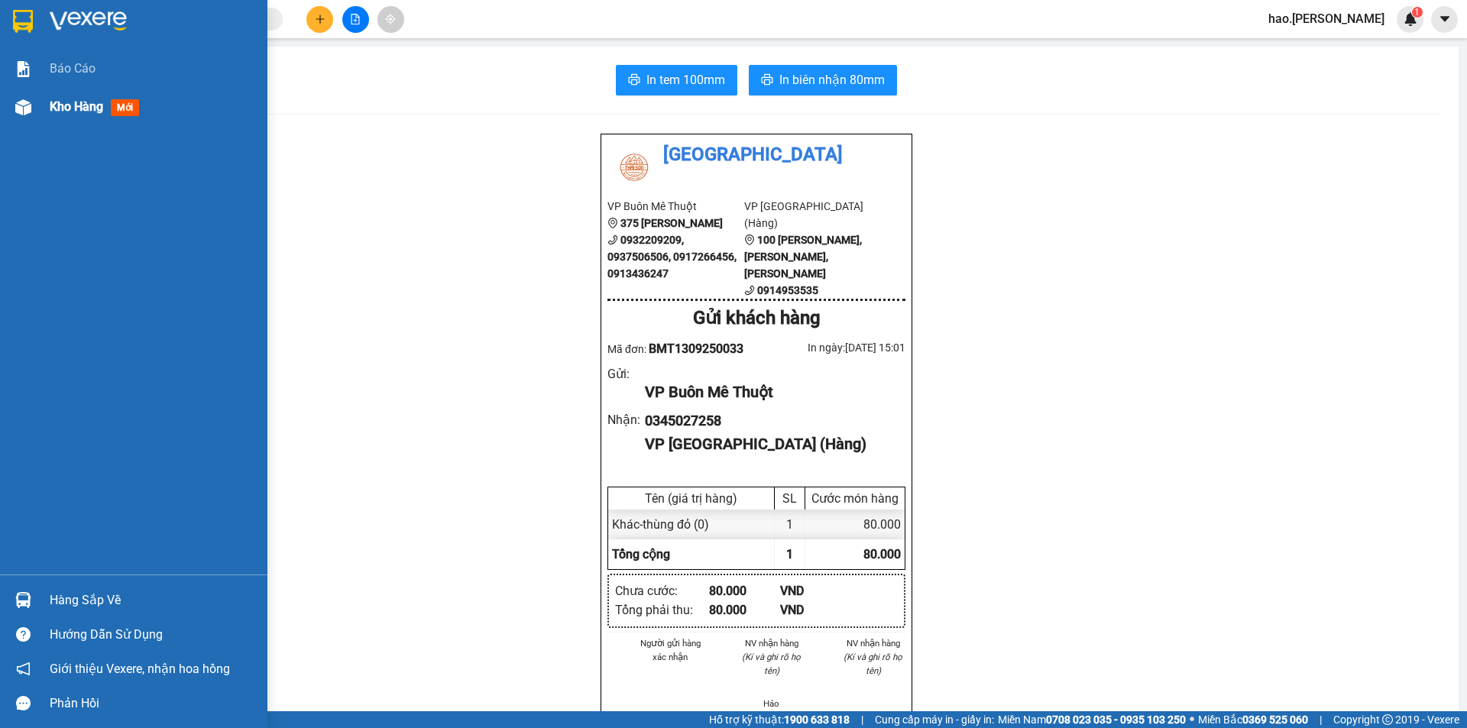
click at [37, 122] on div "Kho hàng mới" at bounding box center [133, 107] width 267 height 38
click at [37, 121] on div "Kho hàng mới" at bounding box center [133, 107] width 267 height 38
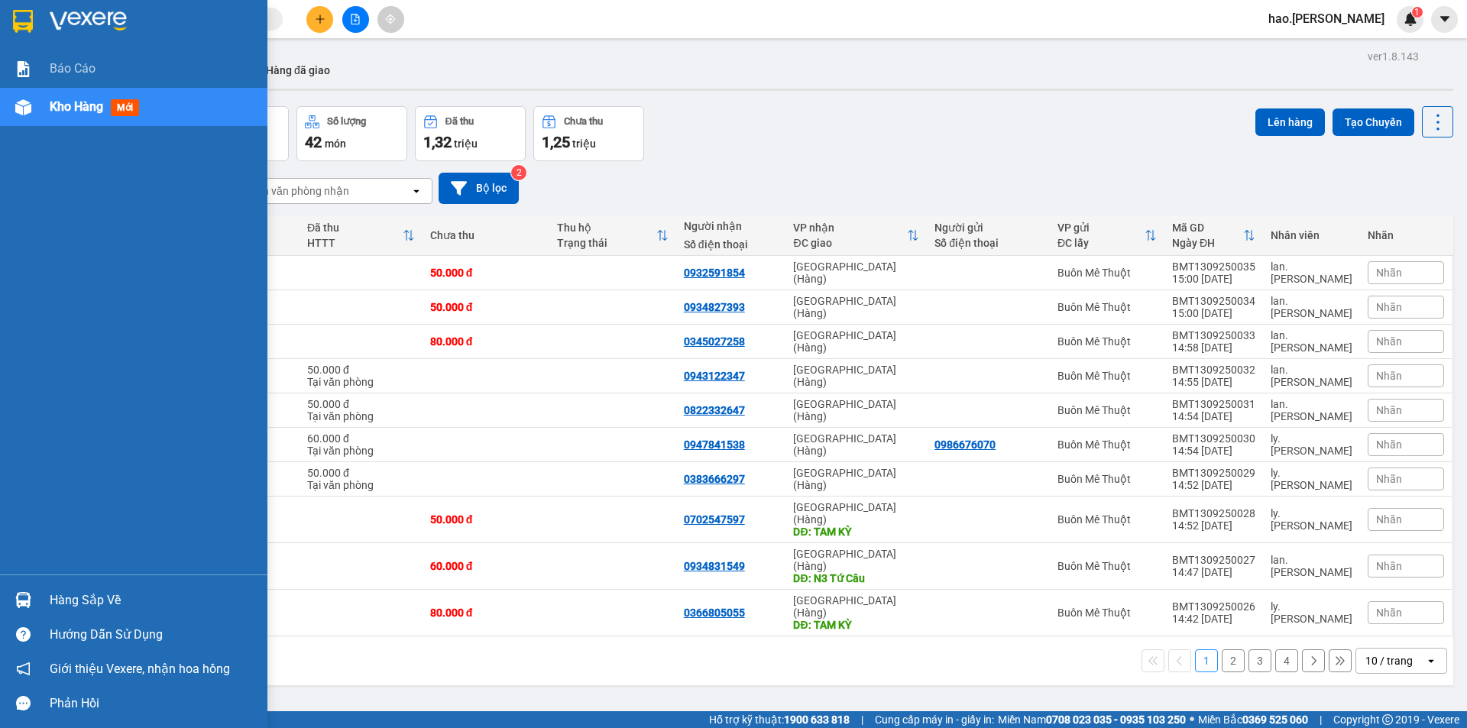
click at [18, 108] on img at bounding box center [23, 107] width 16 height 16
click at [48, 122] on div "Kho hàng mới" at bounding box center [133, 107] width 267 height 38
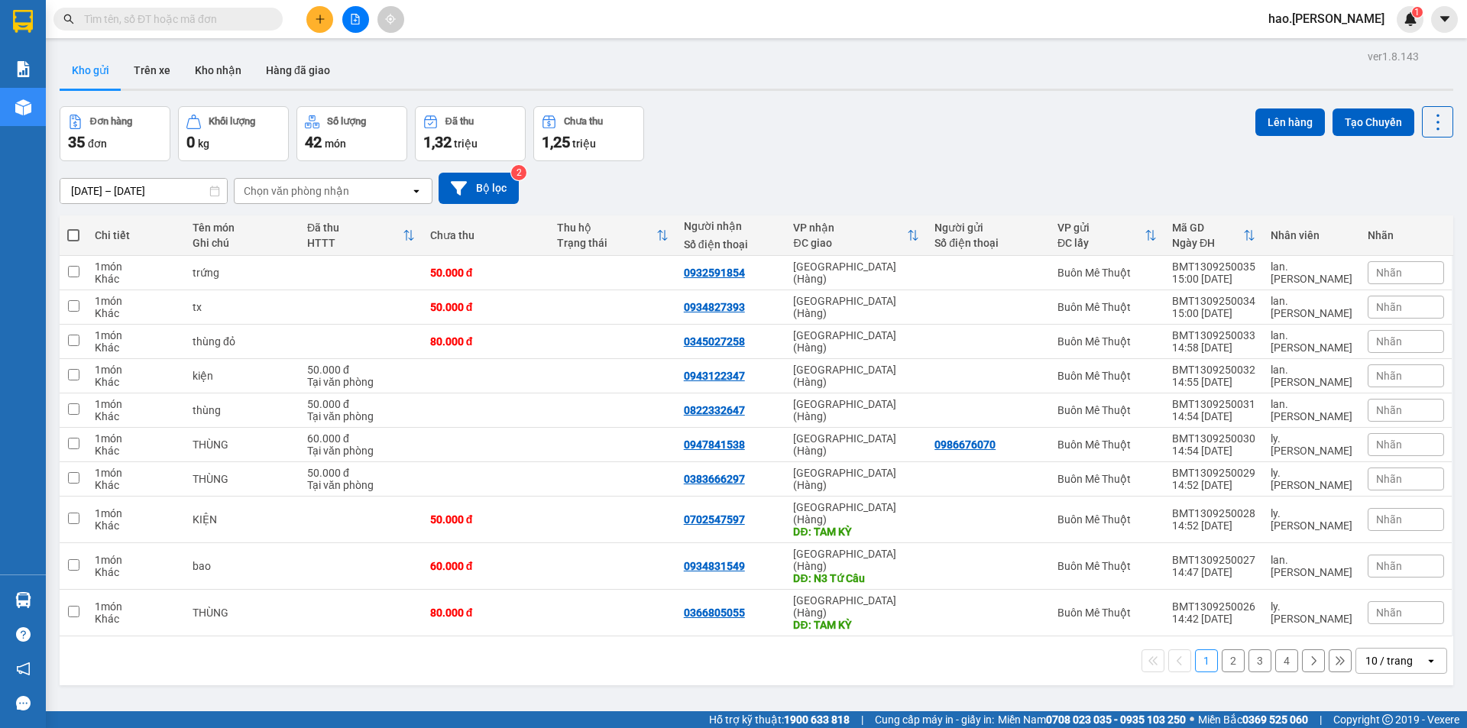
click at [739, 168] on div "13/09/2025 – 13/09/2025 Press the down arrow key to interact with the calendar …" at bounding box center [757, 188] width 1394 height 54
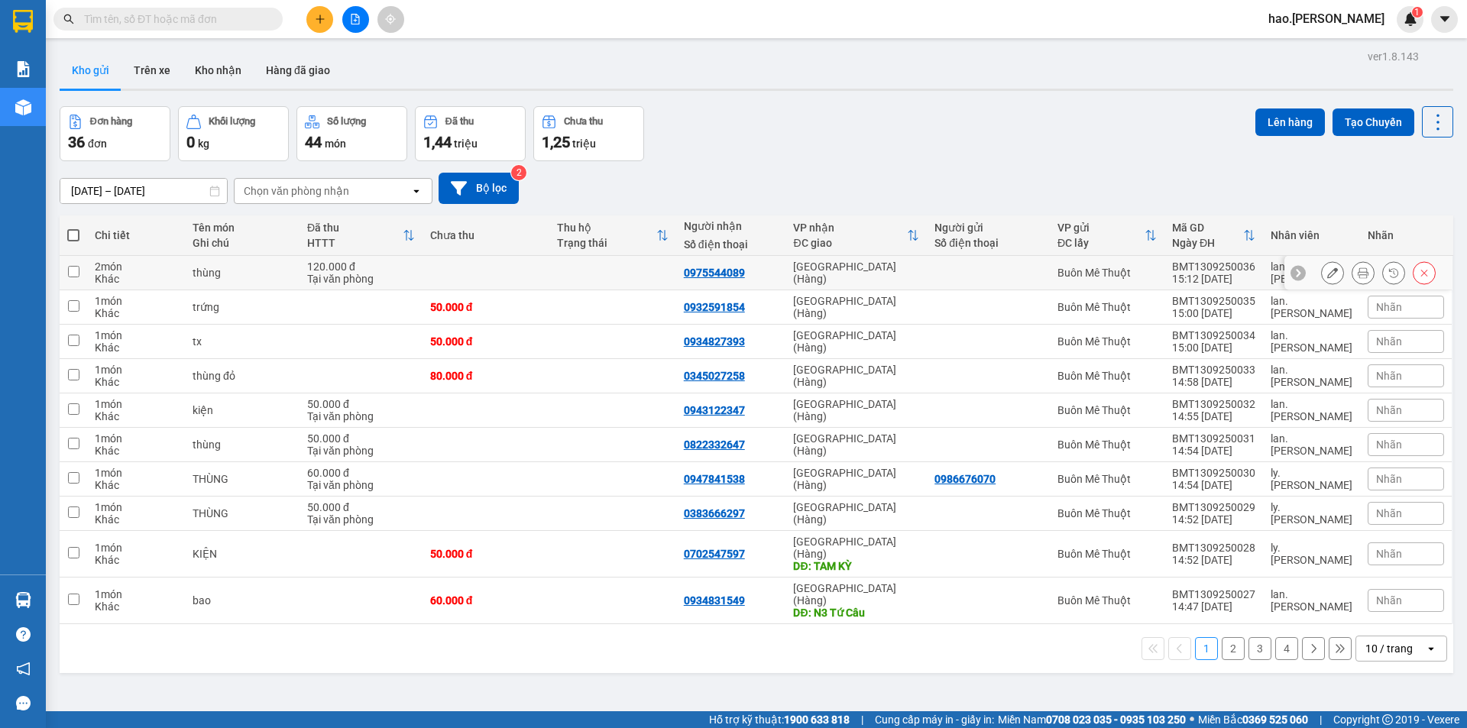
click at [1352, 269] on button at bounding box center [1362, 273] width 21 height 27
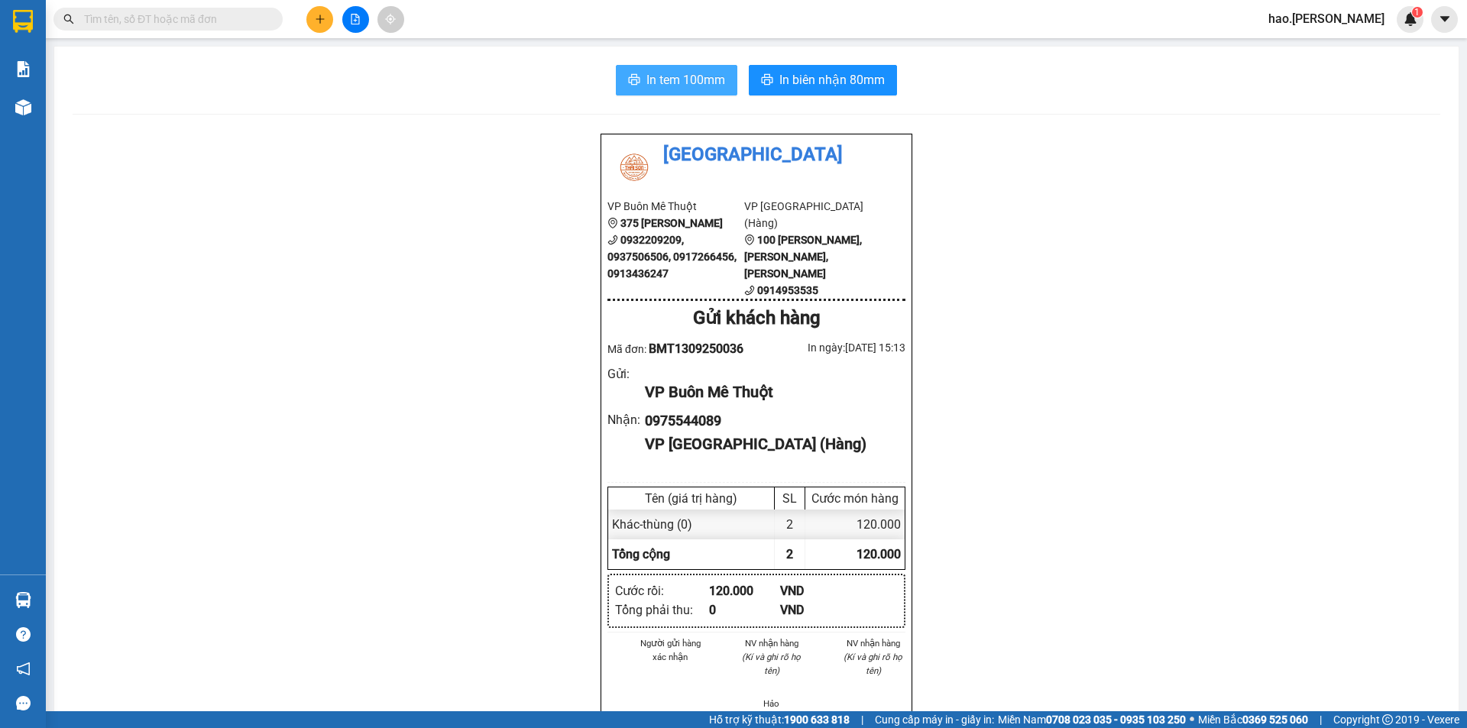
click at [681, 82] on span "In tem 100mm" at bounding box center [685, 79] width 79 height 19
click at [791, 79] on span "In biên nhận 80mm" at bounding box center [831, 79] width 105 height 19
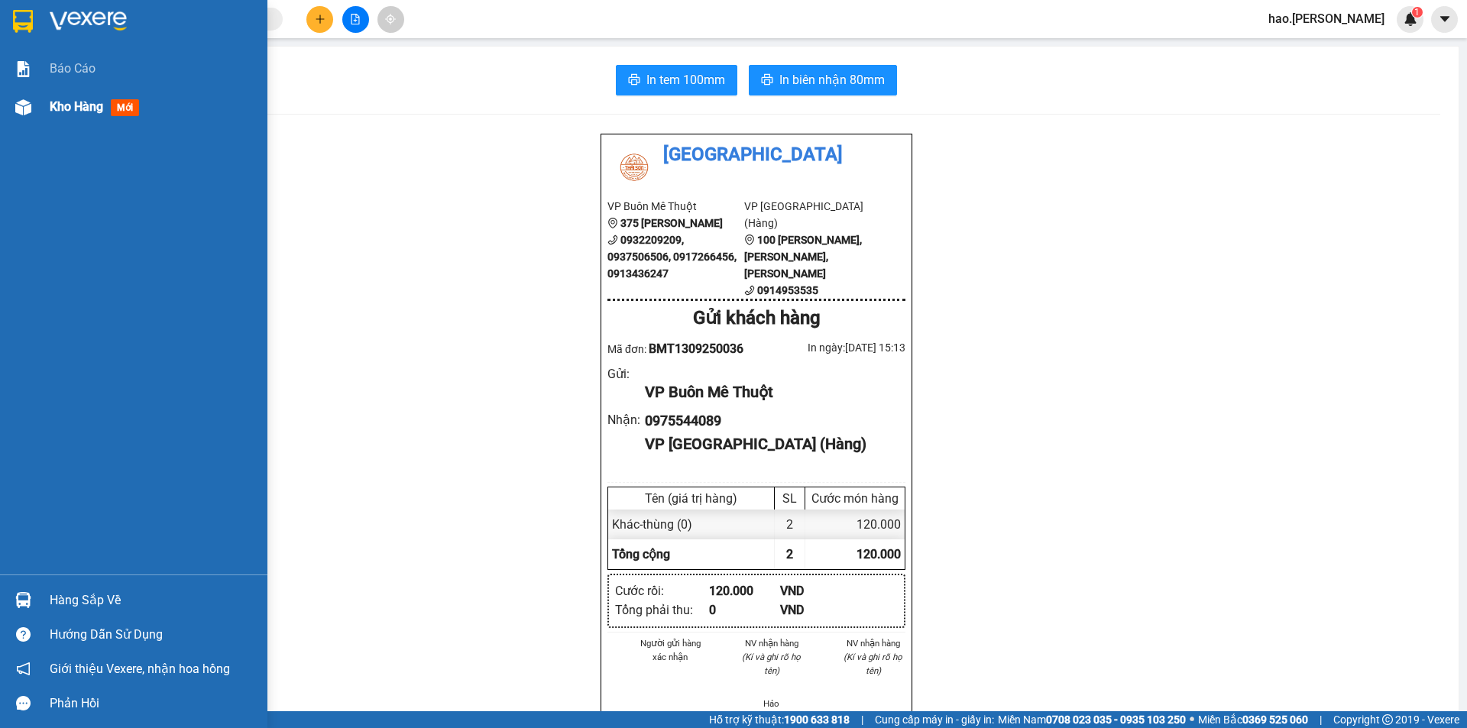
click at [87, 117] on div "Kho hàng mới" at bounding box center [153, 107] width 206 height 38
click at [87, 116] on div "Kho hàng mới" at bounding box center [97, 106] width 95 height 19
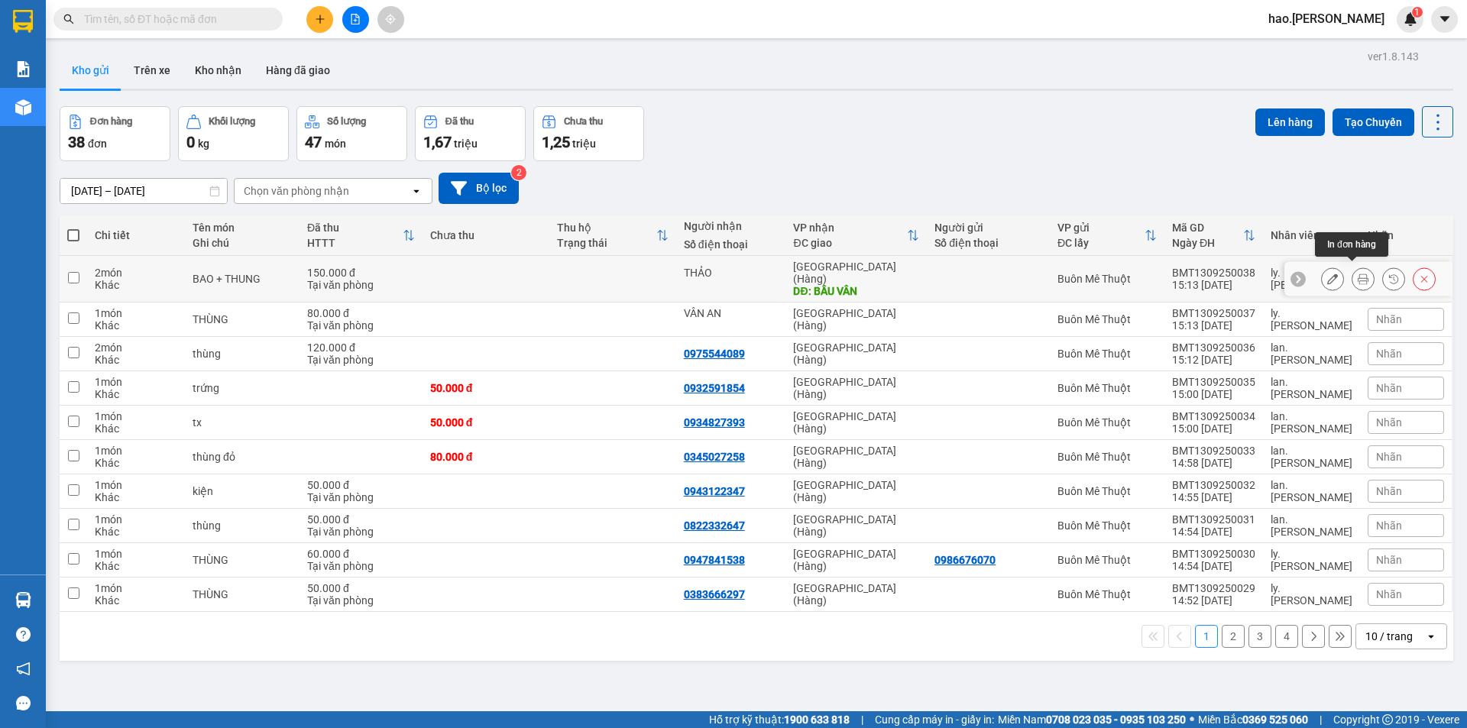
click at [1358, 277] on icon at bounding box center [1363, 279] width 11 height 11
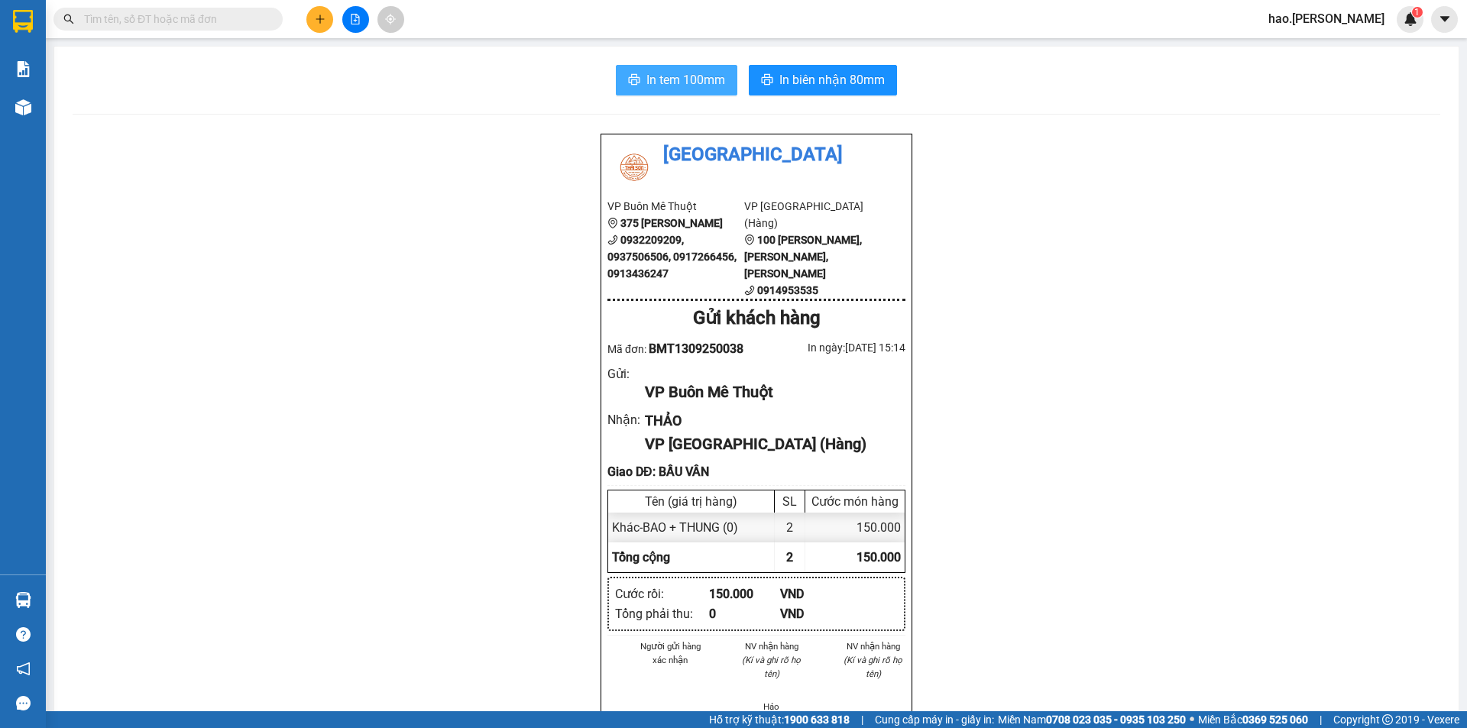
click at [679, 76] on span "In tem 100mm" at bounding box center [685, 79] width 79 height 19
click at [316, 25] on button at bounding box center [319, 19] width 27 height 27
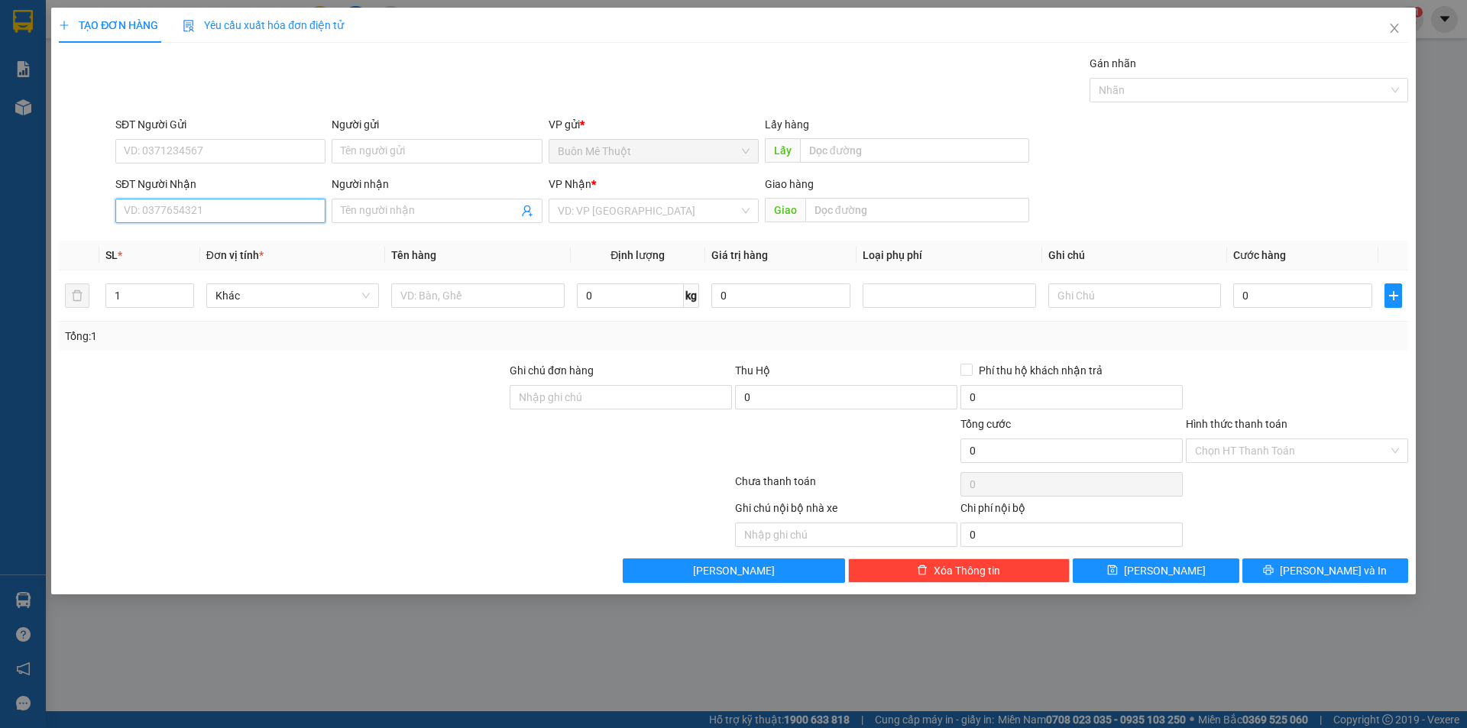
click at [160, 202] on input "SĐT Người Nhận" at bounding box center [220, 211] width 210 height 24
click at [399, 206] on input "Người nhận" at bounding box center [429, 210] width 177 height 17
type input "d"
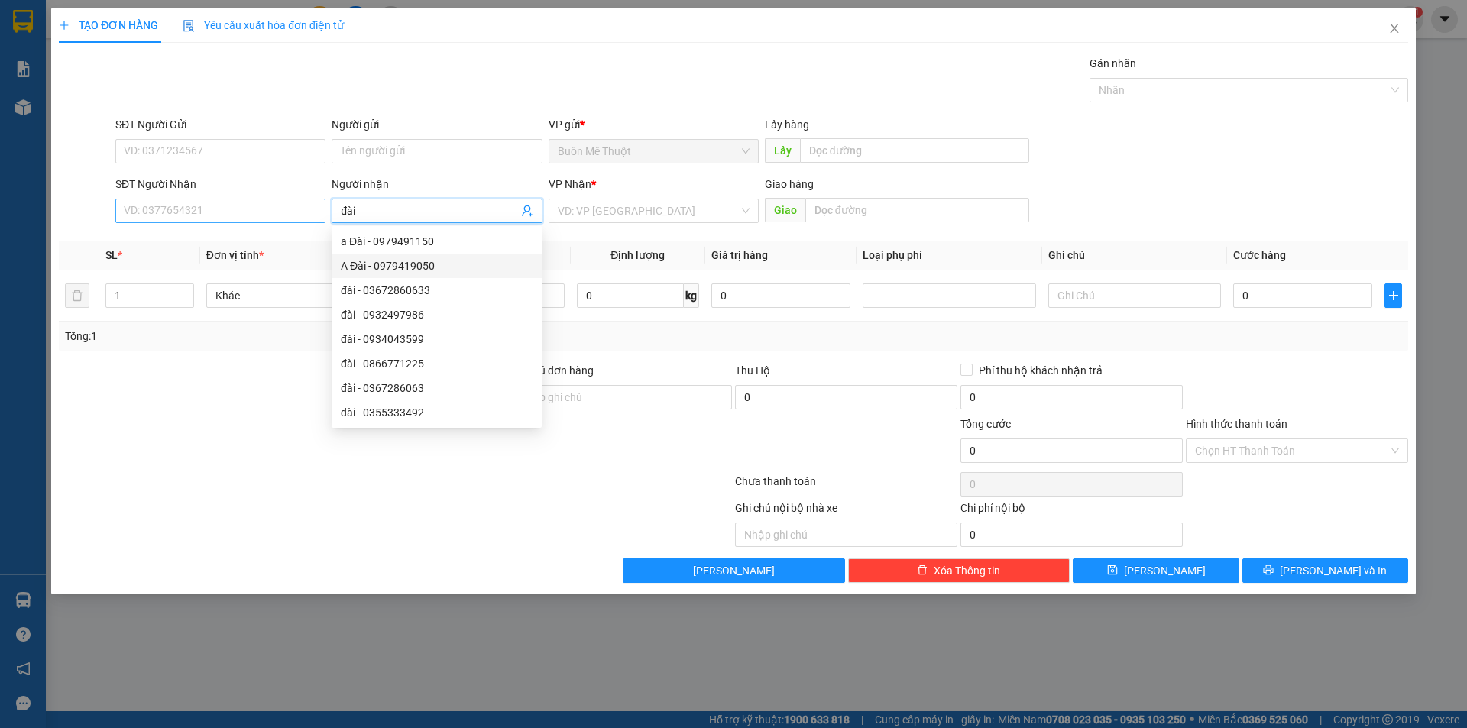
type input "đài"
click at [199, 204] on input "SĐT Người Nhận" at bounding box center [220, 211] width 210 height 24
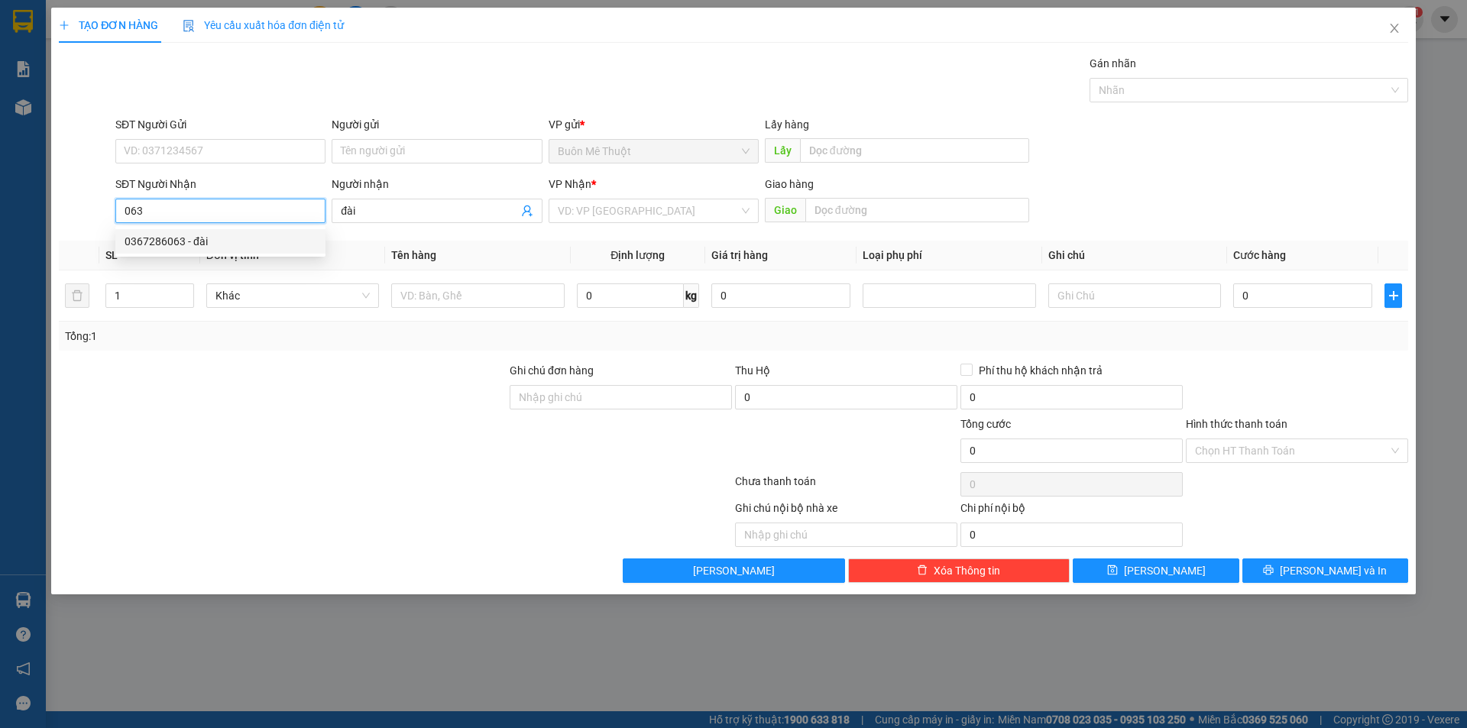
click at [238, 243] on div "0367286063 - đài" at bounding box center [221, 241] width 192 height 17
type input "0367286063"
type input "Cây Cóc"
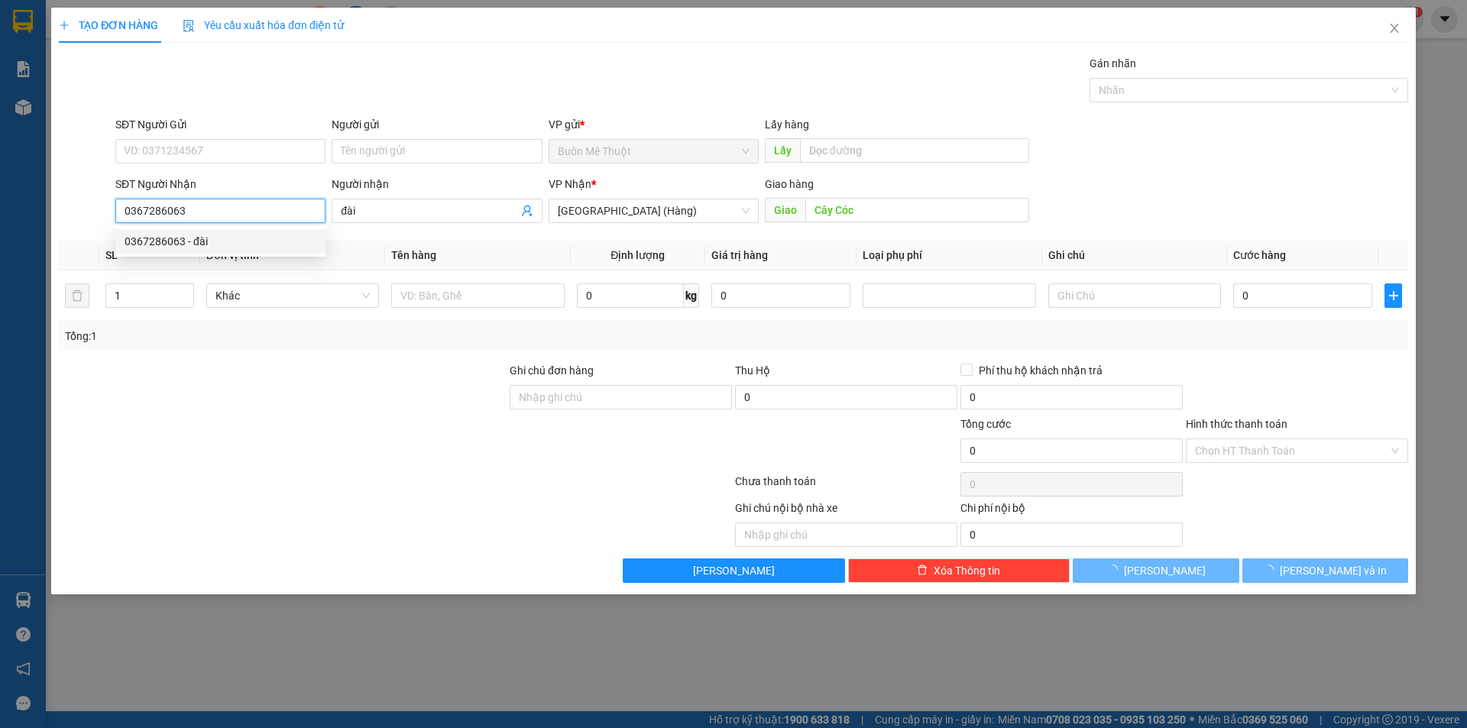
type input "30.000"
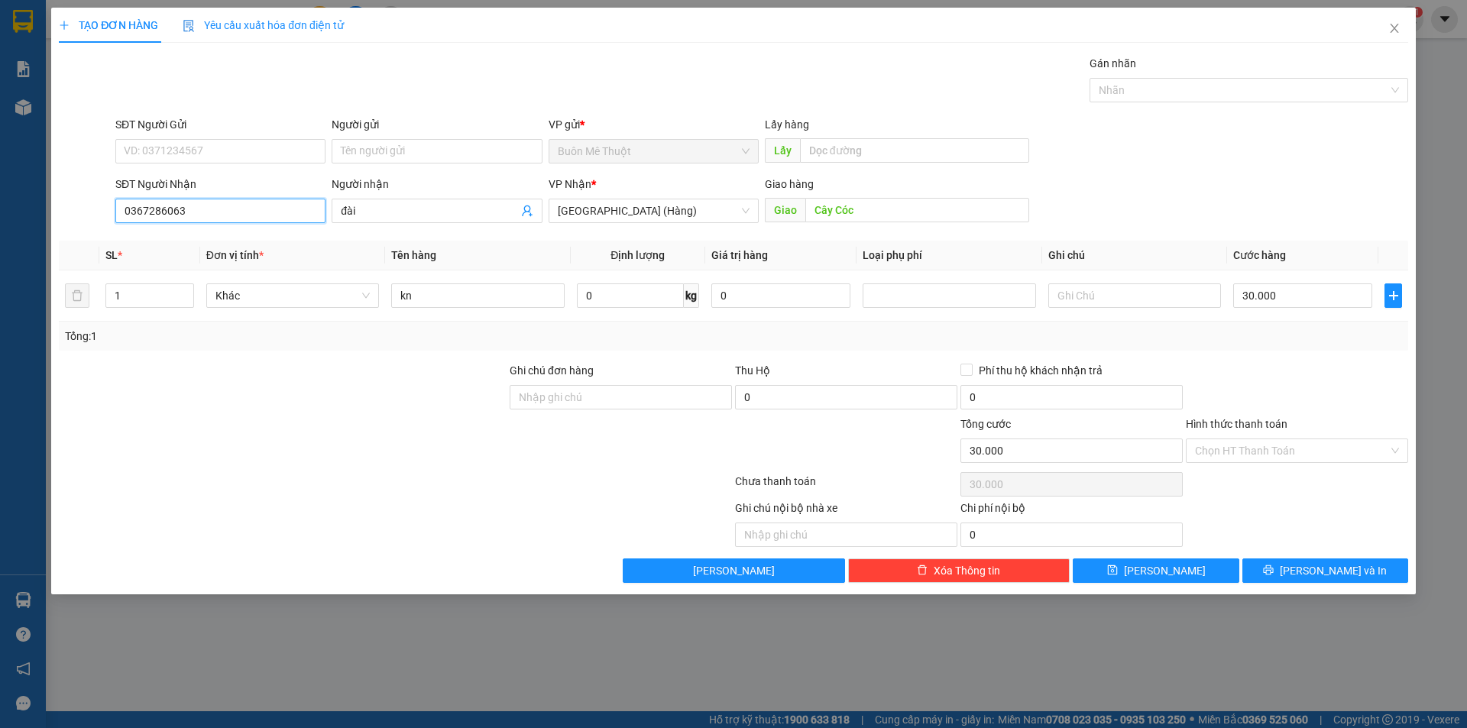
type input "0367286063"
click at [1250, 465] on div "Hình thức thanh toán Chọn HT Thanh Toán" at bounding box center [1297, 442] width 222 height 53
click at [1253, 453] on input "Hình thức thanh toán" at bounding box center [1291, 450] width 193 height 23
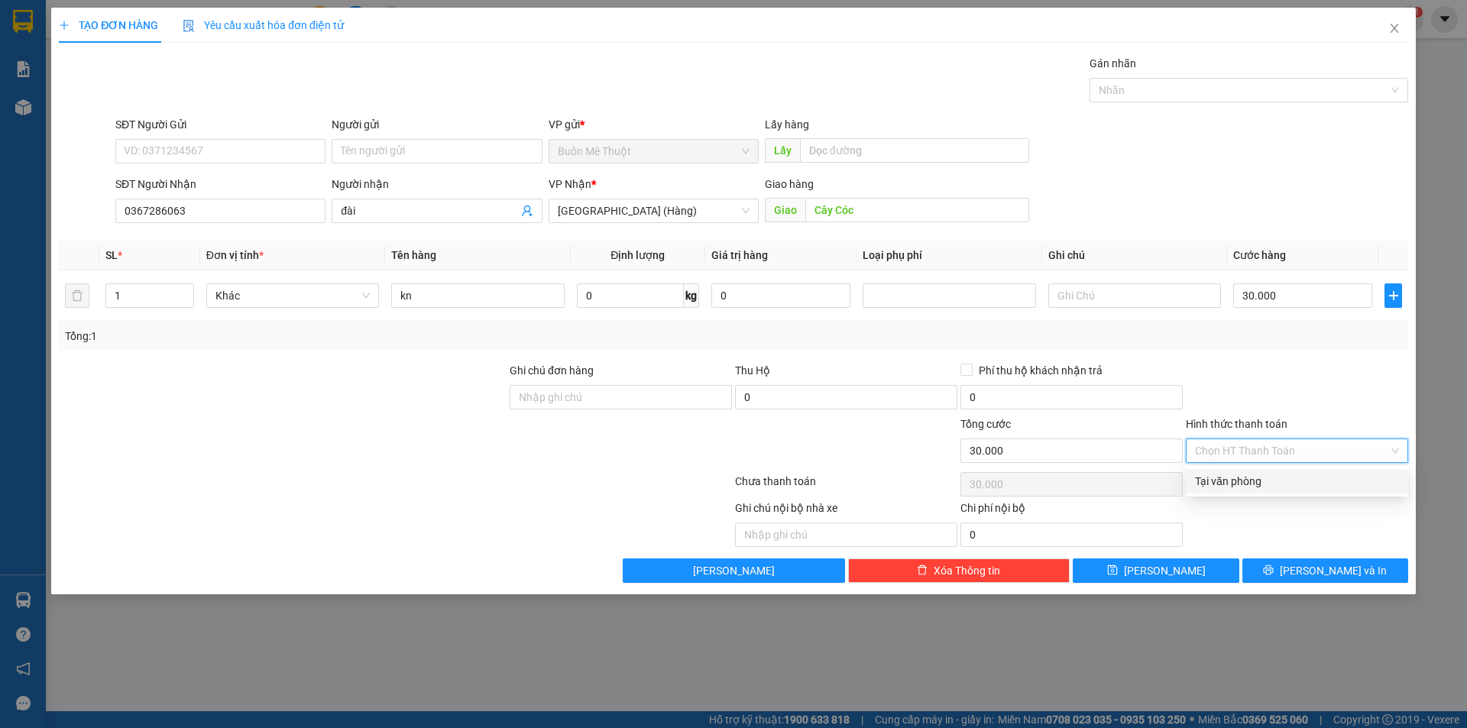
click at [1288, 401] on div at bounding box center [1296, 388] width 225 height 53
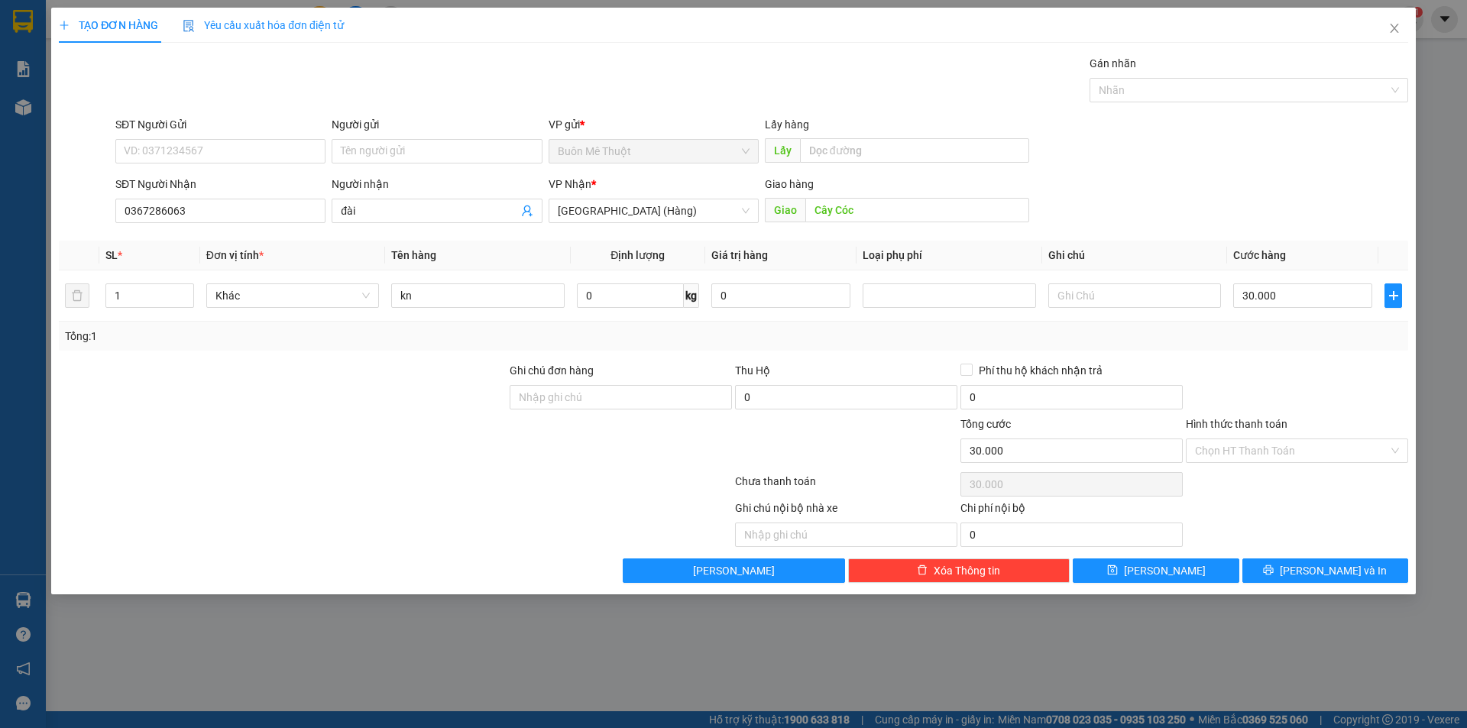
click at [1339, 358] on div "Transit Pickup Surcharge Ids Transit Deliver Surcharge Ids Transit Deliver Surc…" at bounding box center [733, 319] width 1349 height 528
click at [1328, 574] on span "[PERSON_NAME] và In" at bounding box center [1333, 570] width 107 height 17
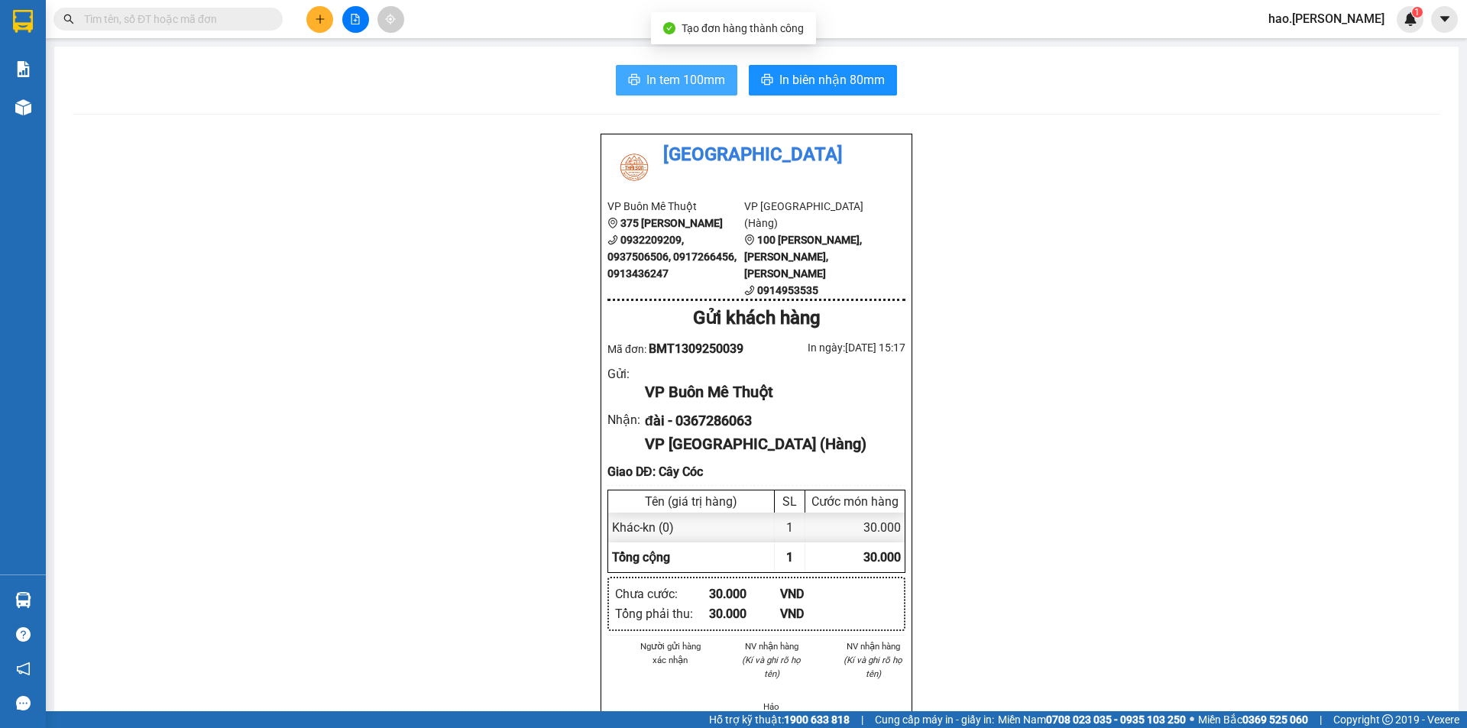
click at [694, 76] on span "In tem 100mm" at bounding box center [685, 79] width 79 height 19
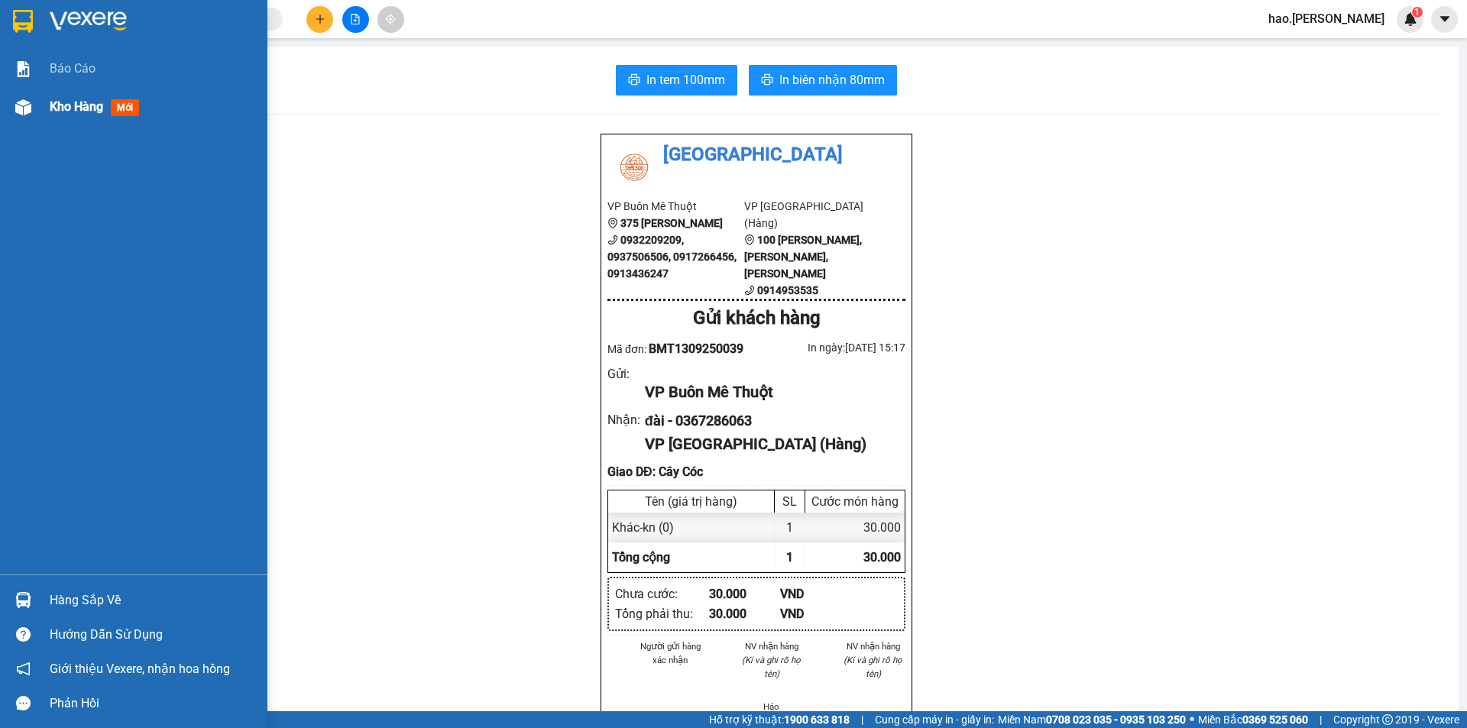
click at [34, 110] on div at bounding box center [23, 107] width 27 height 27
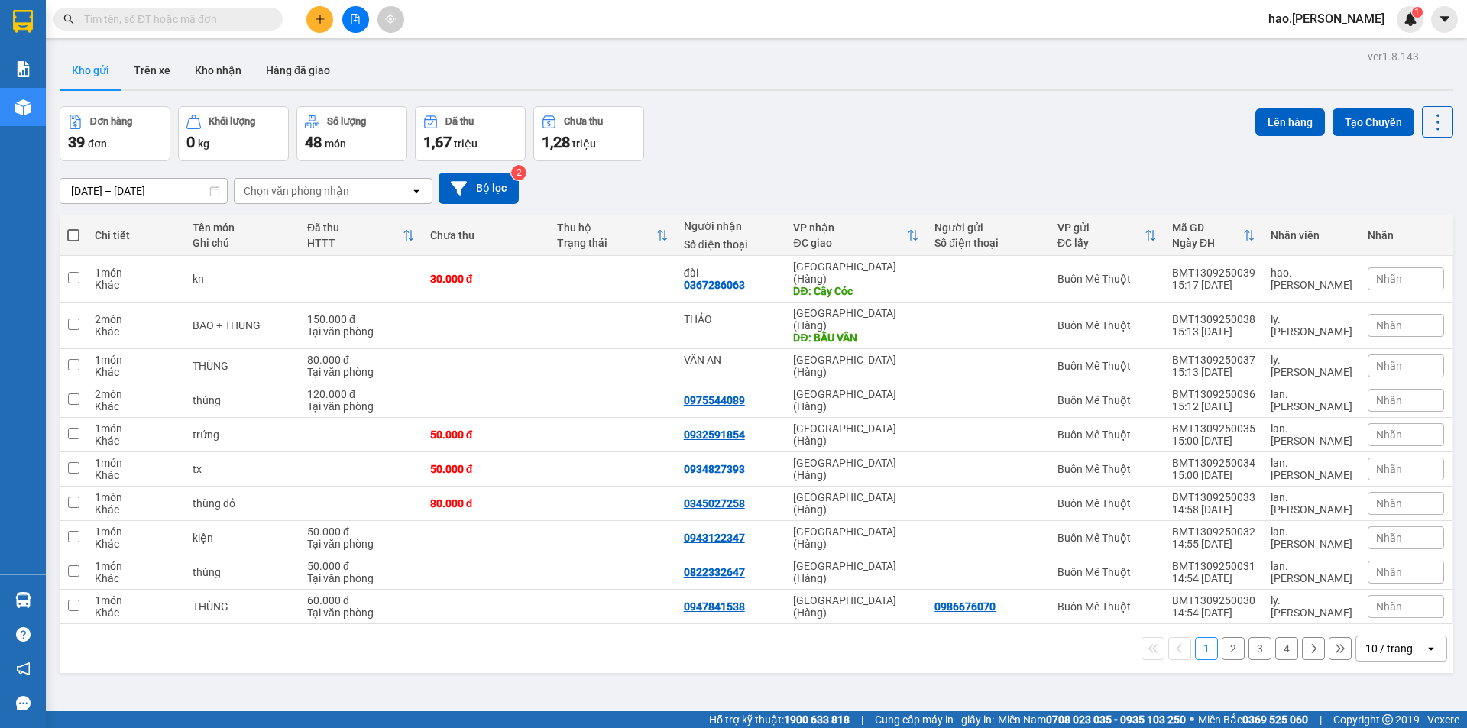
click at [329, 21] on button at bounding box center [319, 19] width 27 height 27
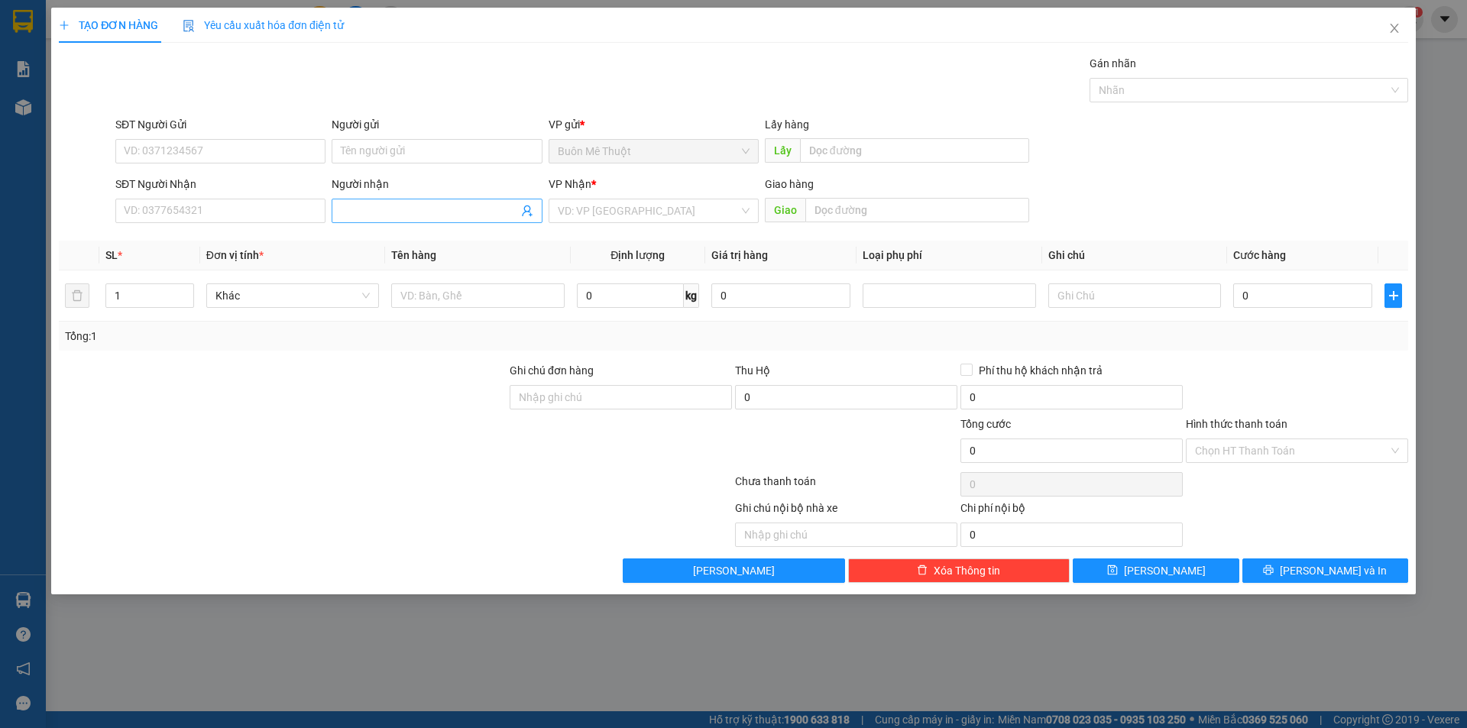
click at [373, 214] on input "Người nhận" at bounding box center [429, 210] width 177 height 17
type input "tám"
click at [1398, 27] on icon "close" at bounding box center [1394, 28] width 12 height 12
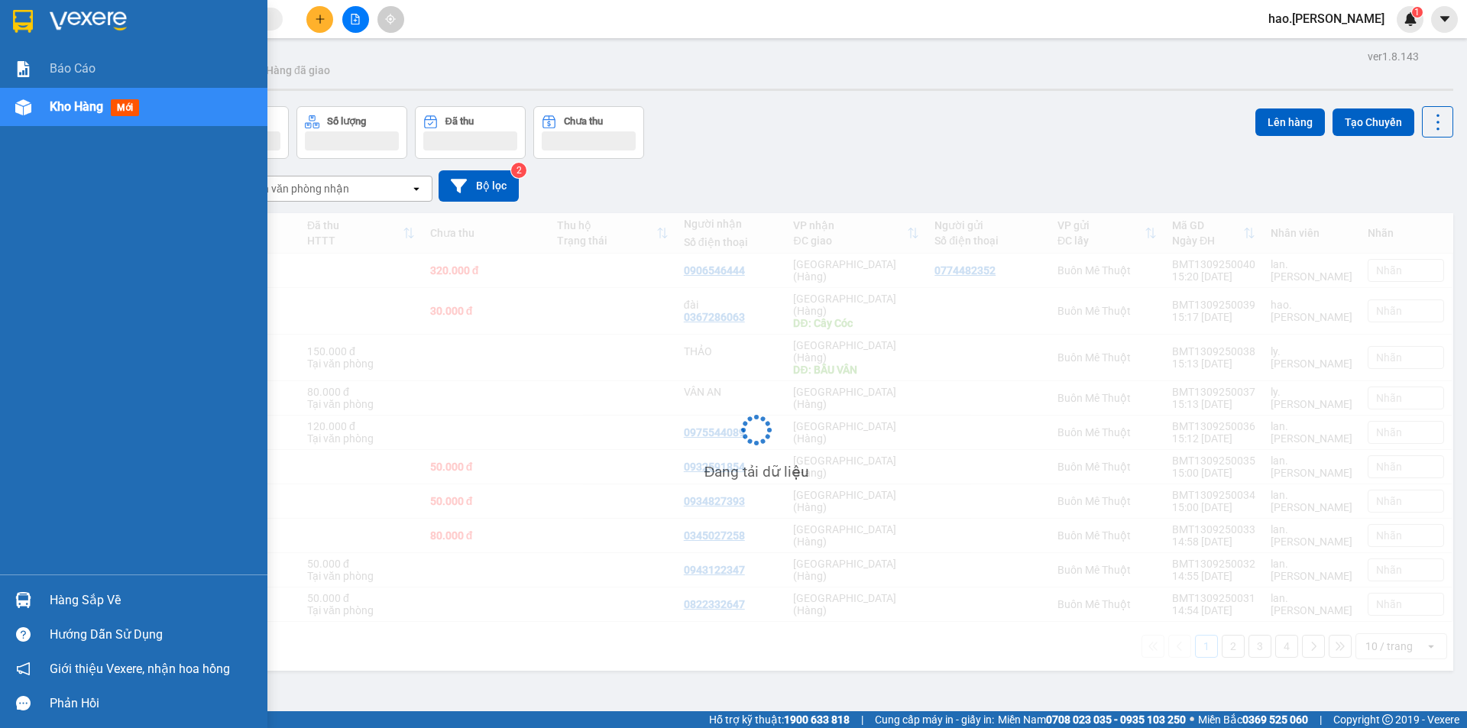
click at [27, 102] on img at bounding box center [23, 107] width 16 height 16
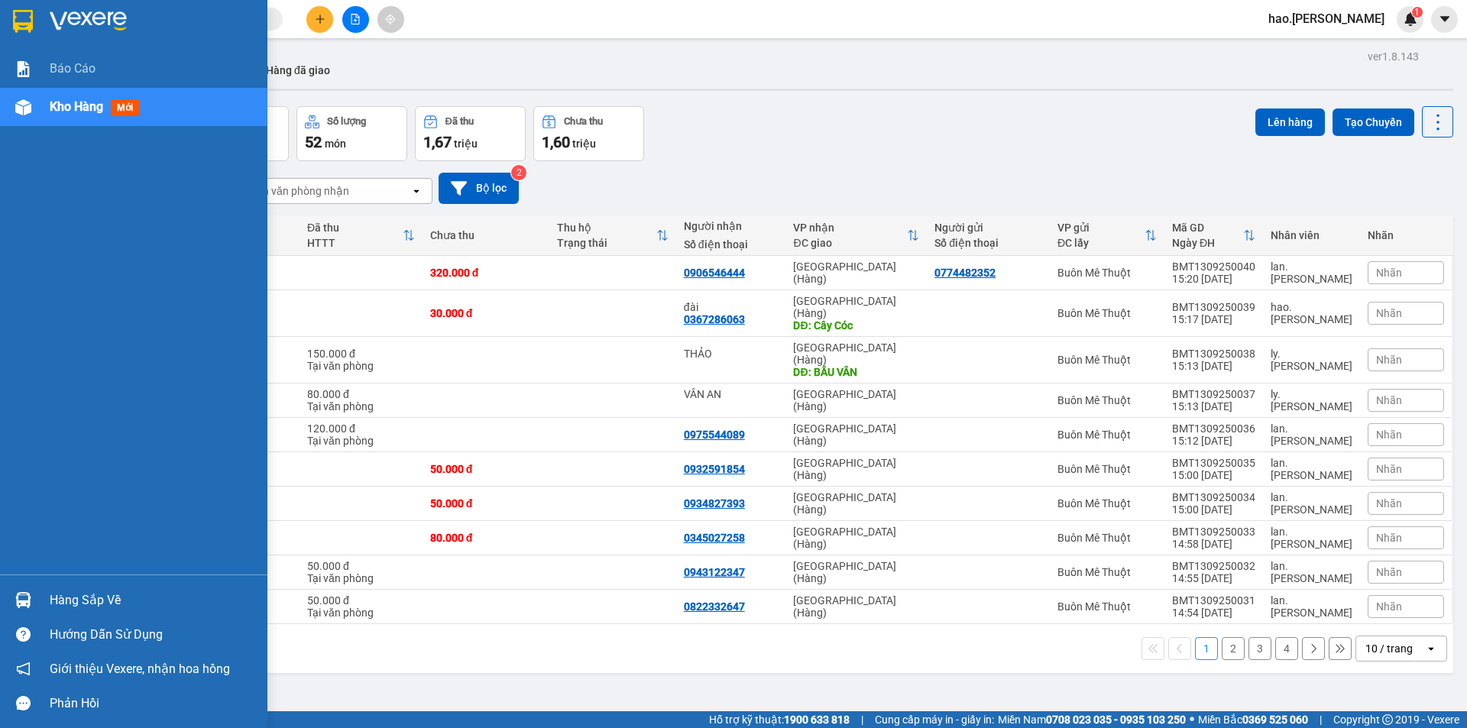
click at [11, 101] on div at bounding box center [23, 107] width 27 height 27
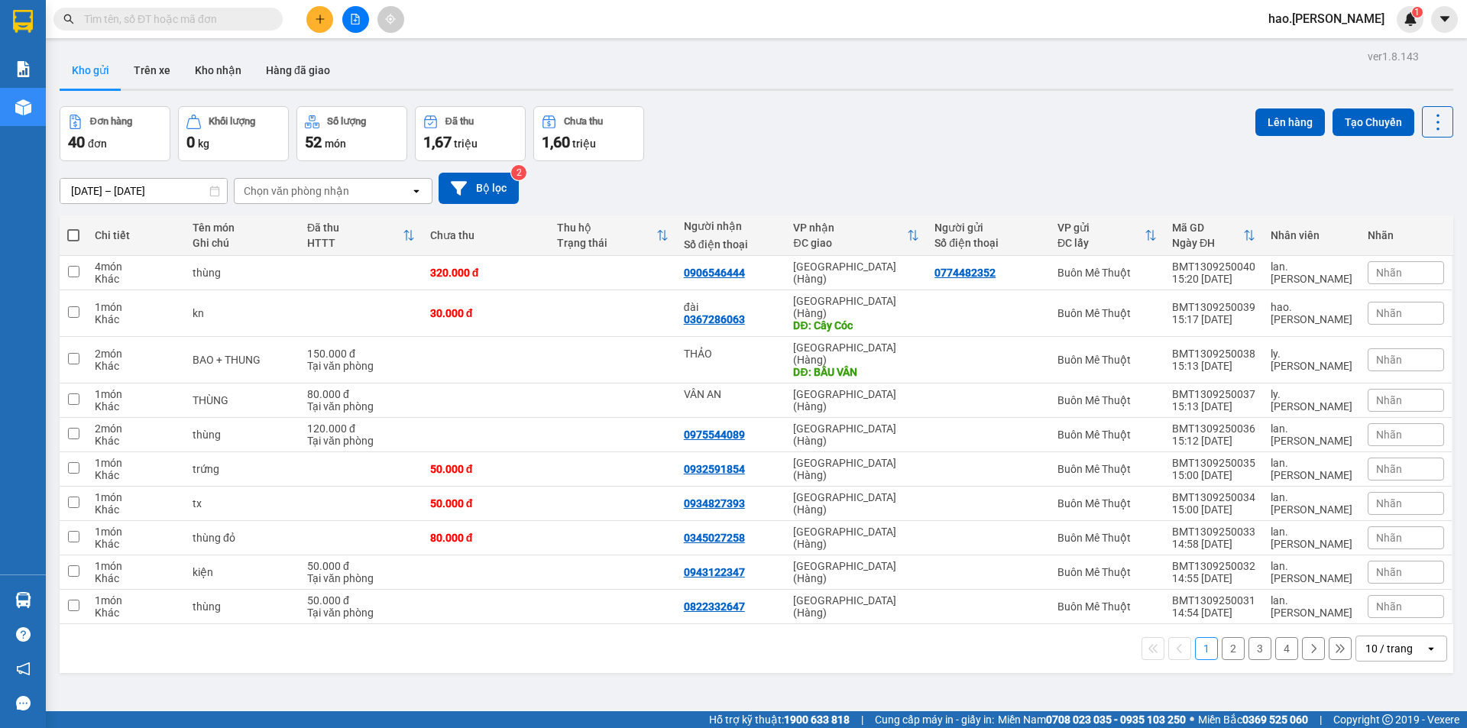
click at [565, 63] on div "Kho gửi Trên xe Kho nhận Hàng đã giao" at bounding box center [757, 72] width 1394 height 40
click at [1358, 275] on icon at bounding box center [1363, 272] width 11 height 11
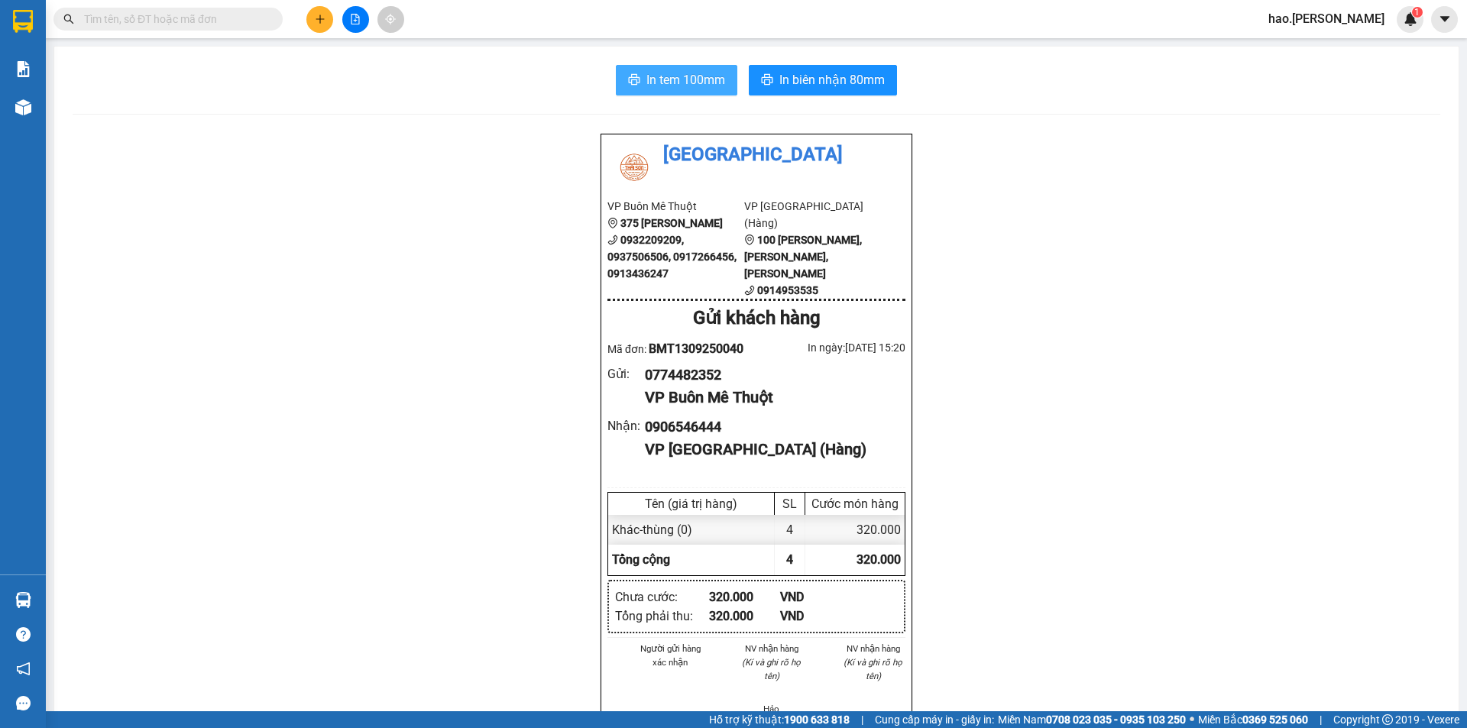
click at [714, 73] on span "In tem 100mm" at bounding box center [685, 79] width 79 height 19
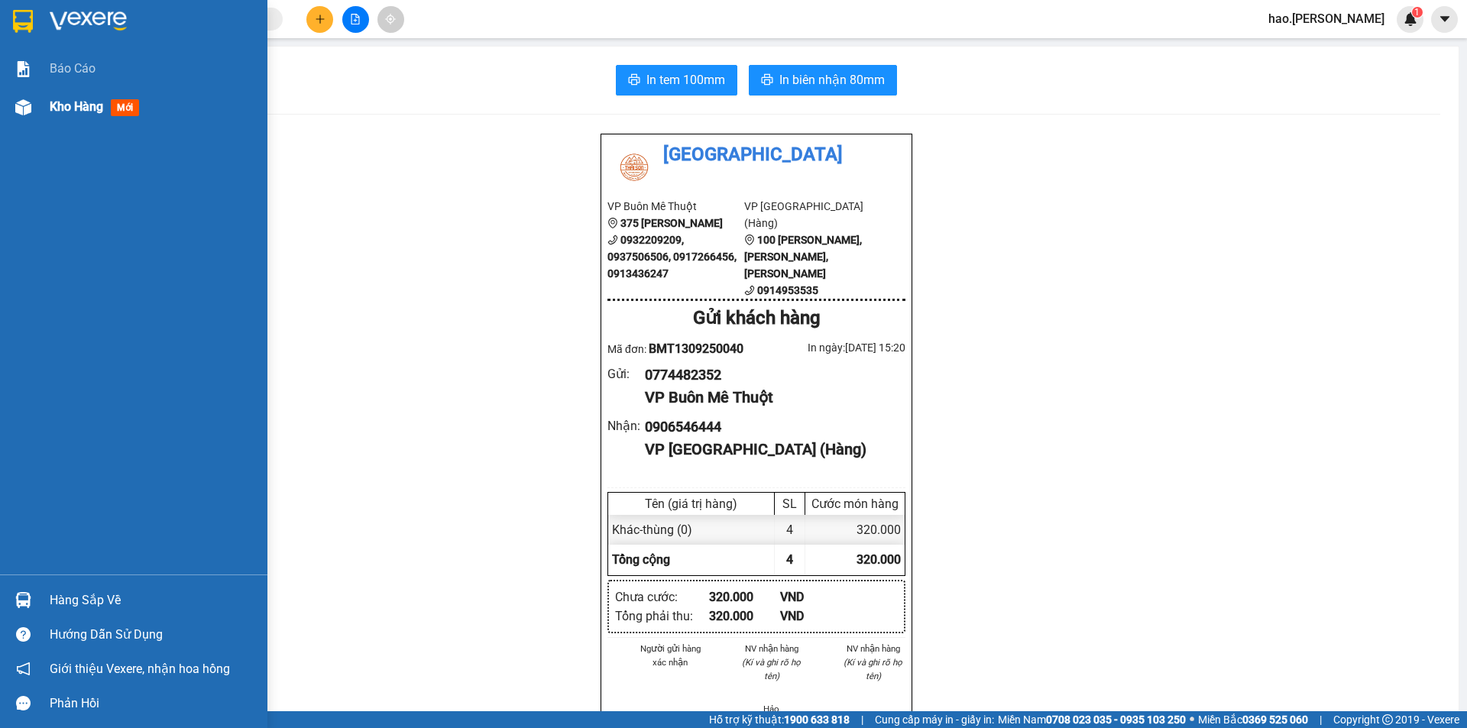
click at [19, 100] on img at bounding box center [23, 107] width 16 height 16
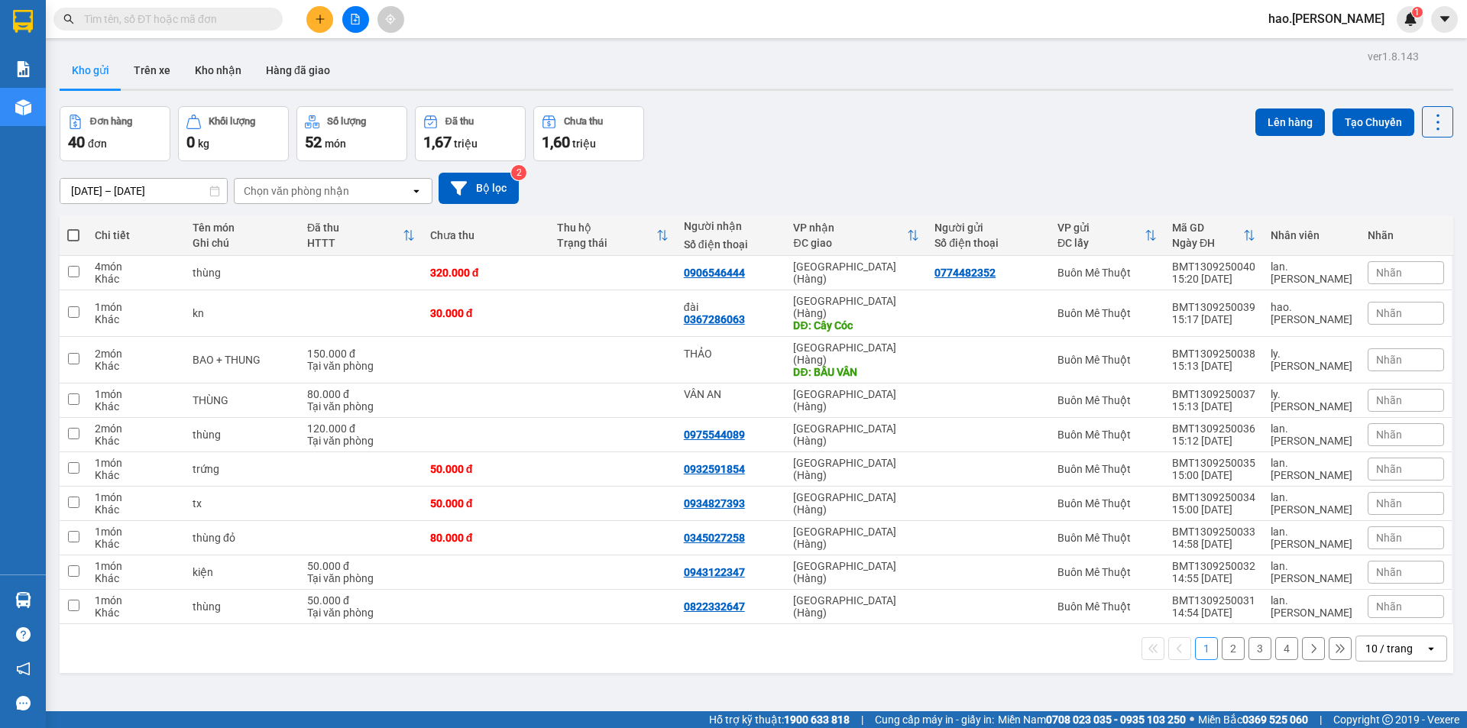
click at [315, 25] on button at bounding box center [319, 19] width 27 height 27
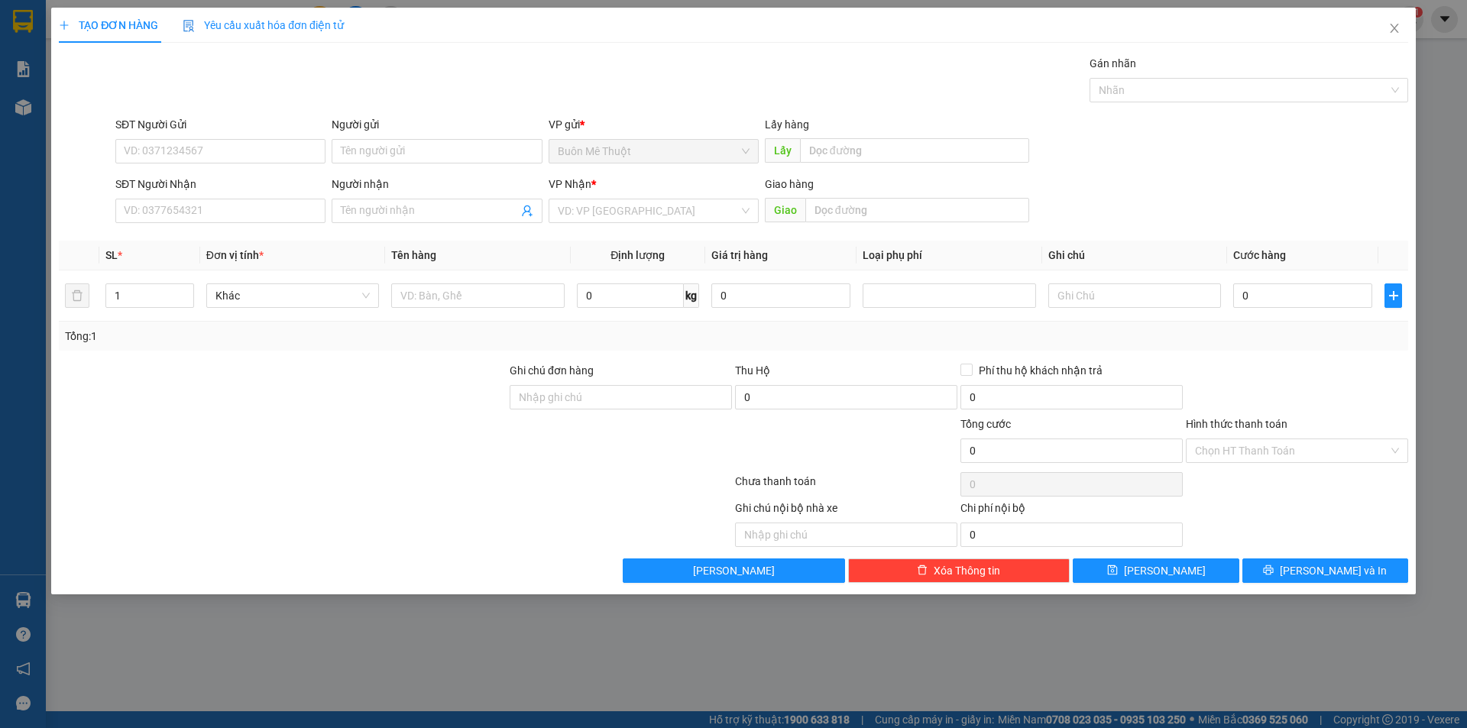
click at [264, 197] on div "SĐT Người Nhận" at bounding box center [220, 187] width 210 height 23
click at [264, 207] on input "SĐT Người Nhận" at bounding box center [220, 211] width 210 height 24
click at [136, 212] on input "01398706307" at bounding box center [220, 211] width 210 height 24
type input "0398706307"
click at [831, 206] on input "text" at bounding box center [917, 210] width 224 height 24
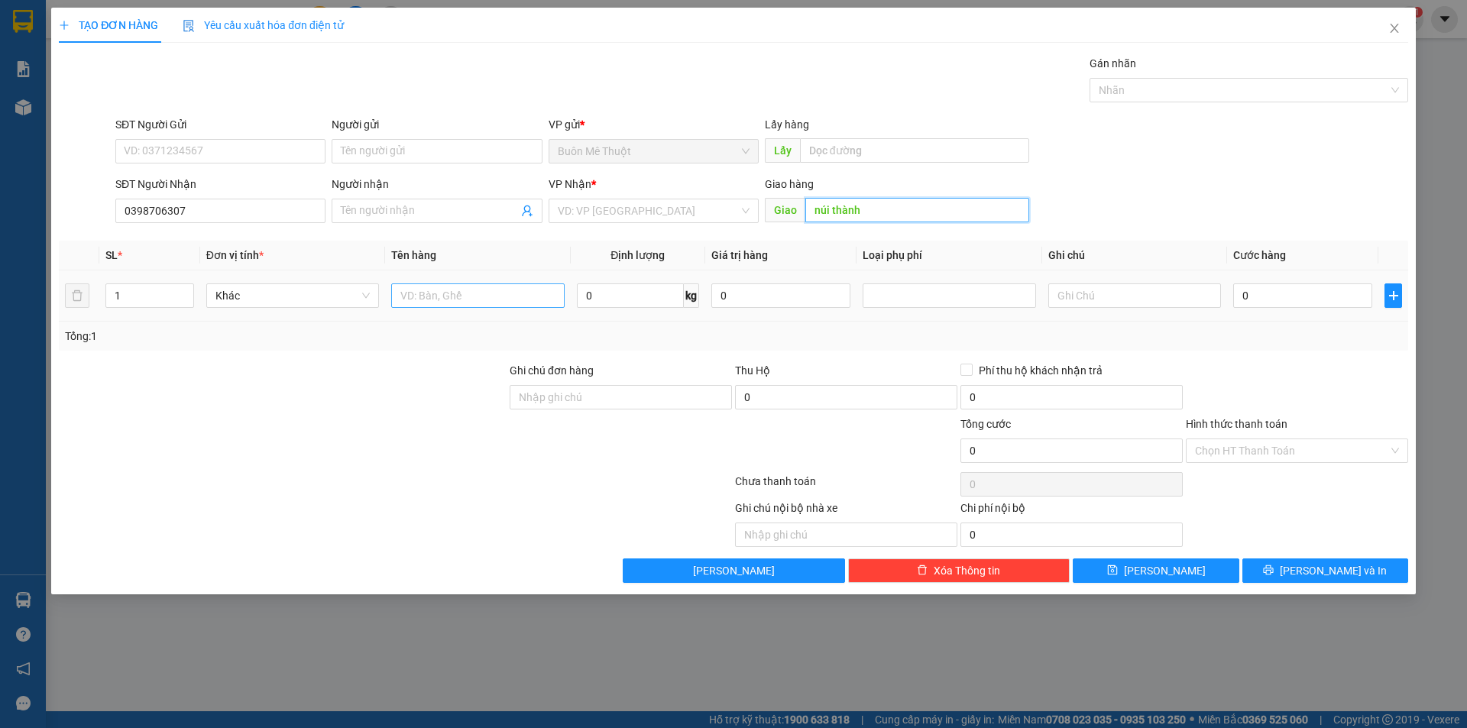
type input "núi thành"
click at [494, 295] on input "text" at bounding box center [477, 295] width 173 height 24
type input "thùng"
click at [1297, 304] on input "0" at bounding box center [1302, 295] width 139 height 24
type input "1"
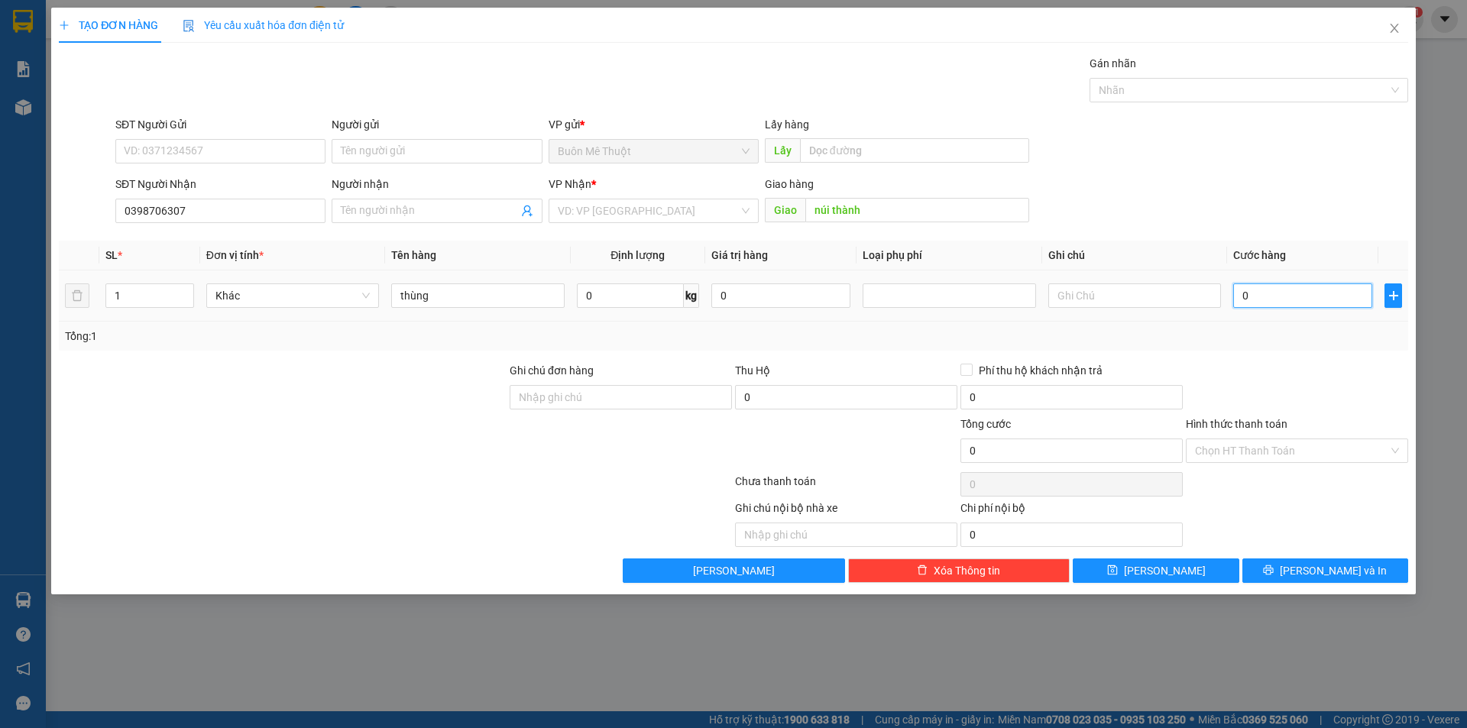
type input "1"
type input "10"
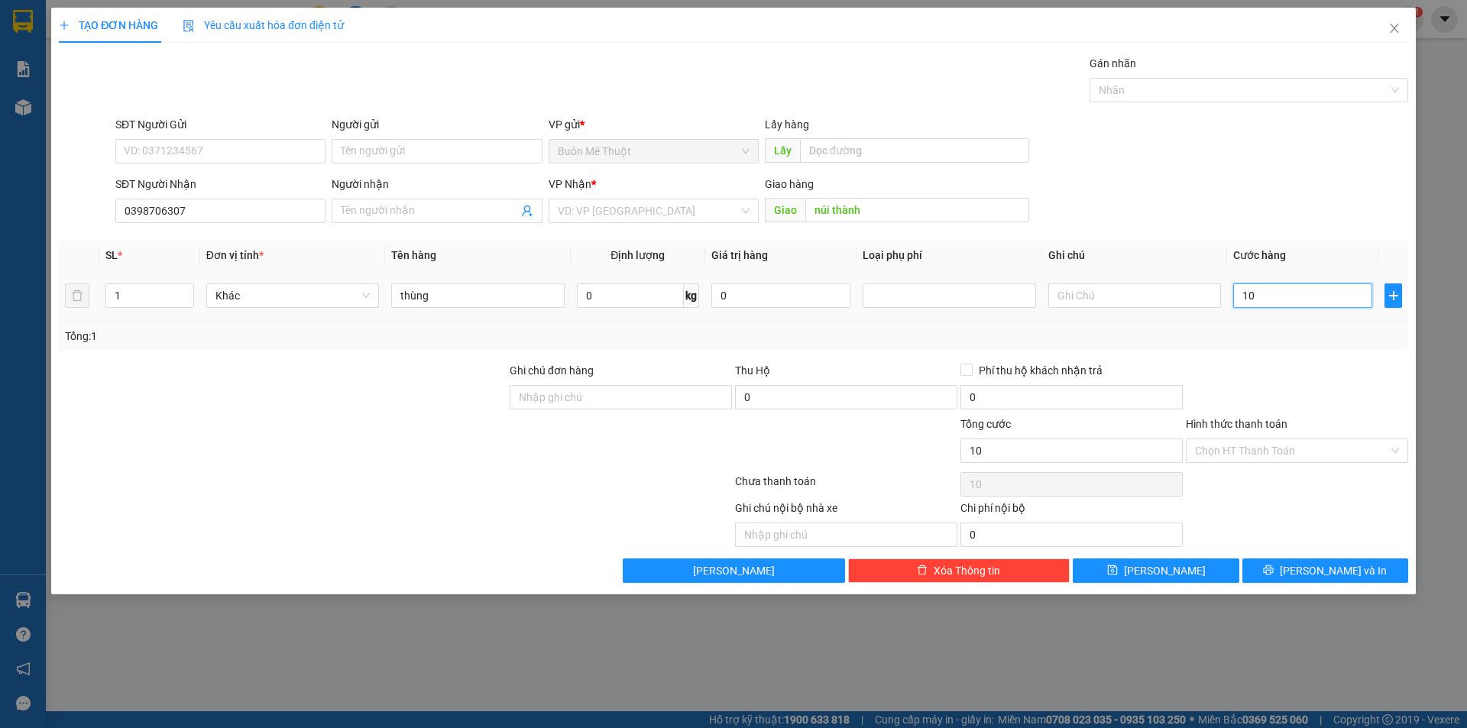
type input "100"
type input "100.000"
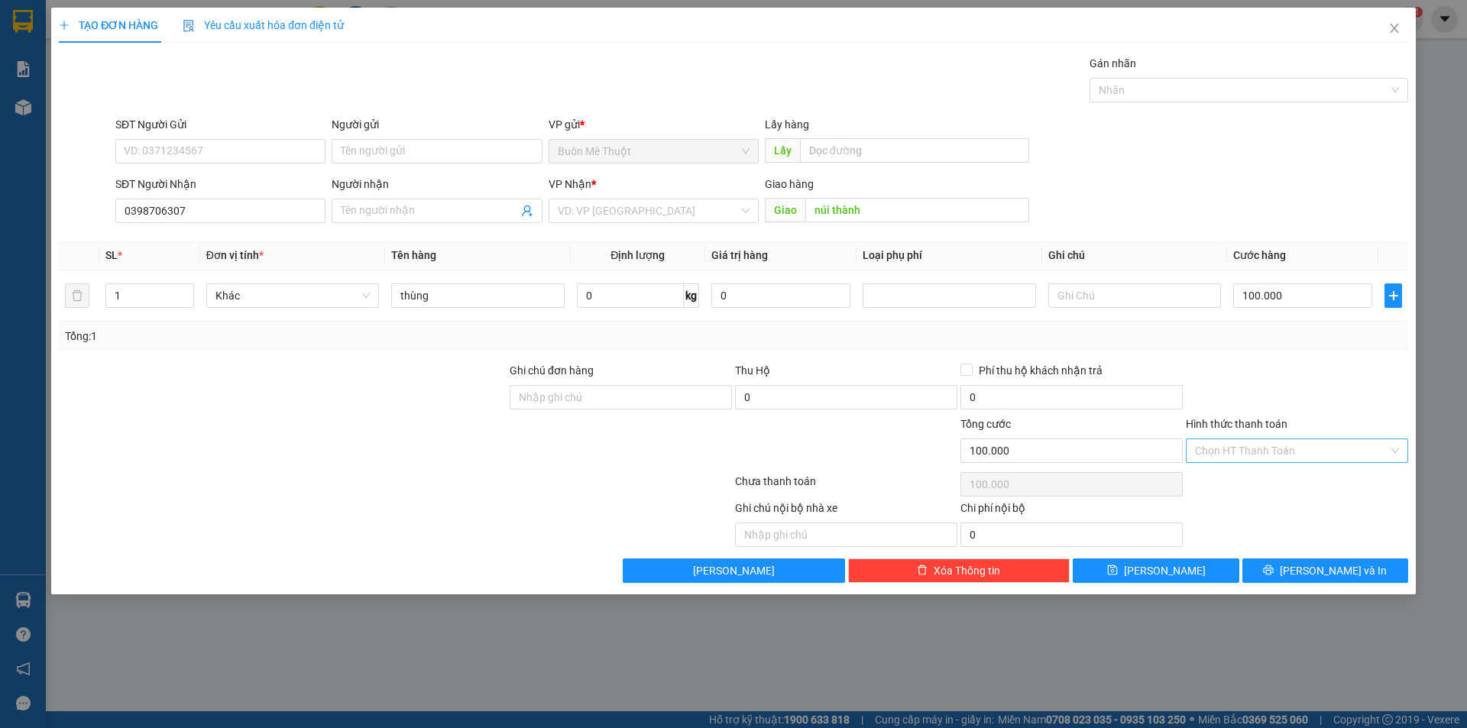
click at [1293, 457] on input "Hình thức thanh toán" at bounding box center [1291, 450] width 193 height 23
click at [1293, 480] on div "Tại văn phòng" at bounding box center [1297, 481] width 204 height 17
type input "0"
click at [1286, 566] on button "[PERSON_NAME] và In" at bounding box center [1325, 571] width 166 height 24
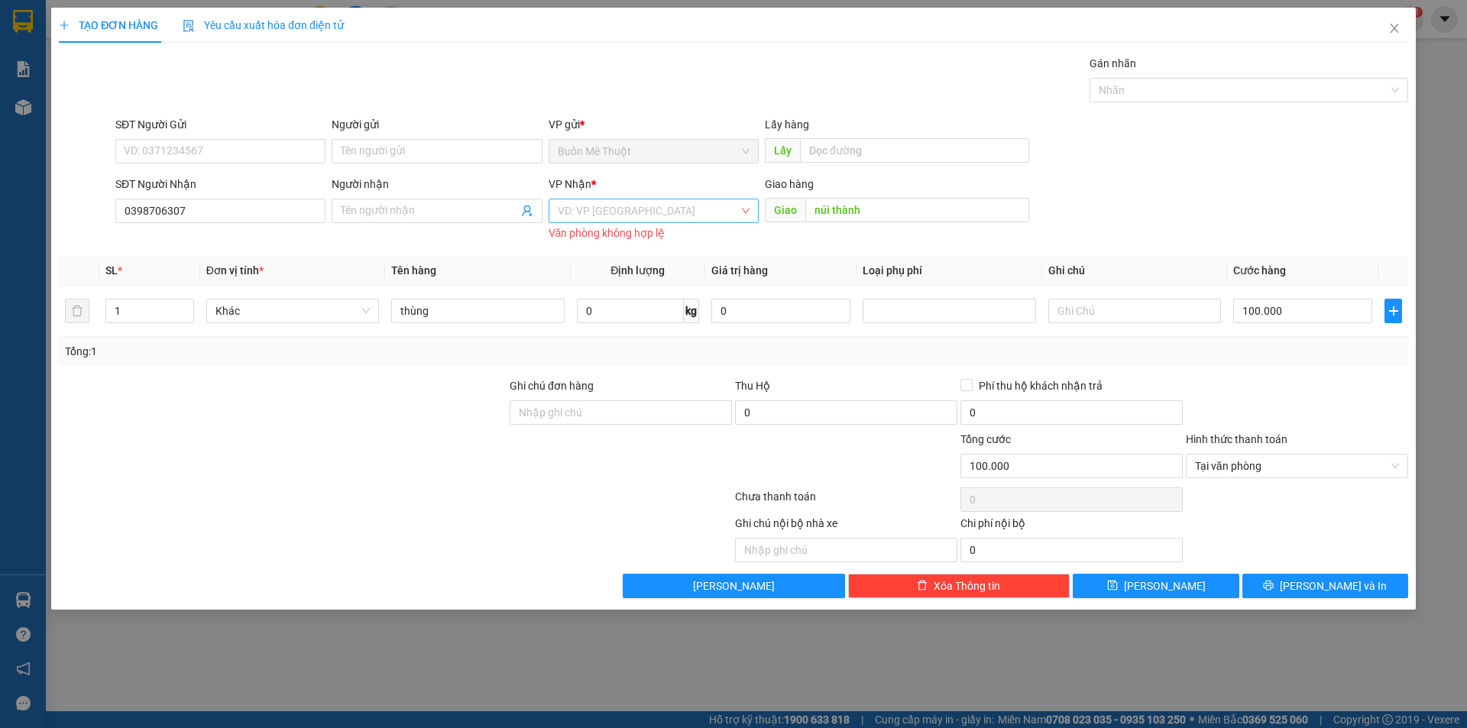
click at [721, 217] on input "search" at bounding box center [648, 210] width 181 height 23
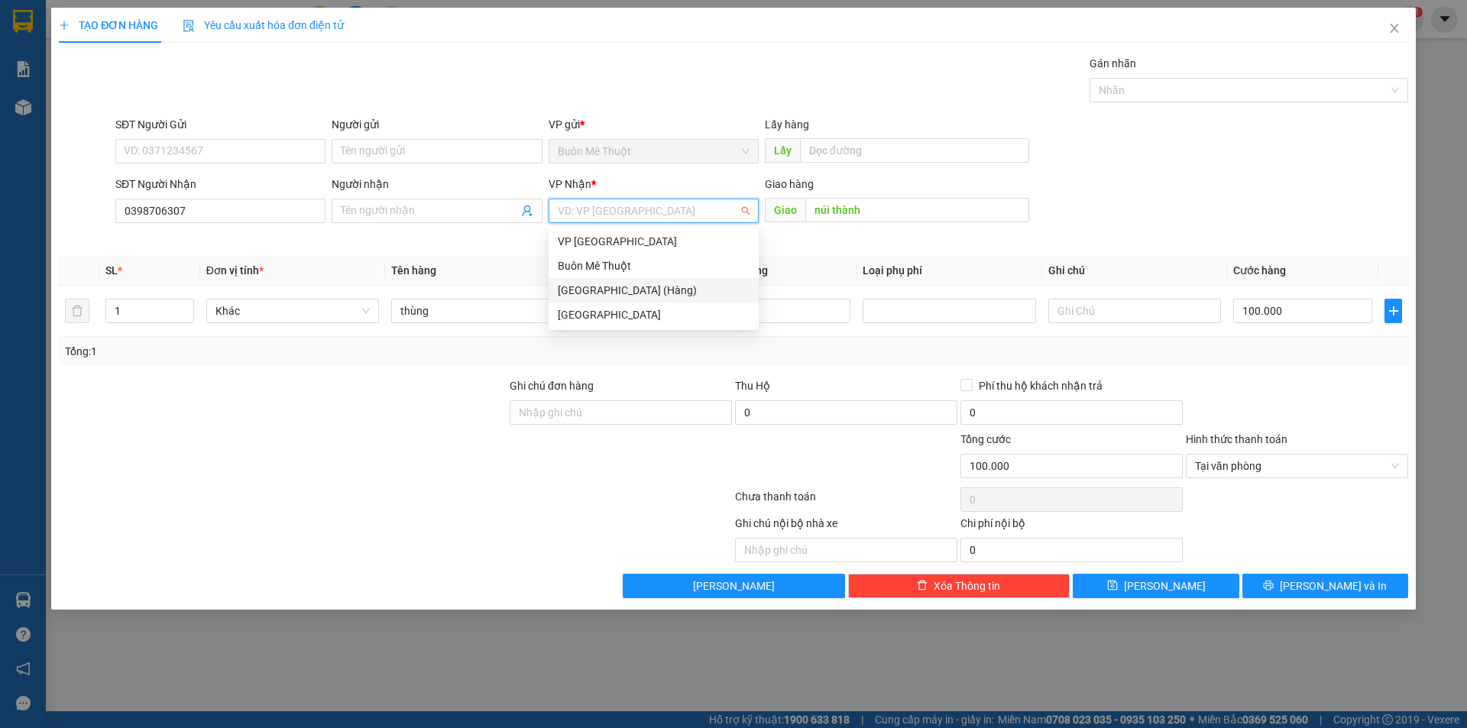
click at [646, 293] on div "[GEOGRAPHIC_DATA] (Hàng)" at bounding box center [654, 290] width 192 height 17
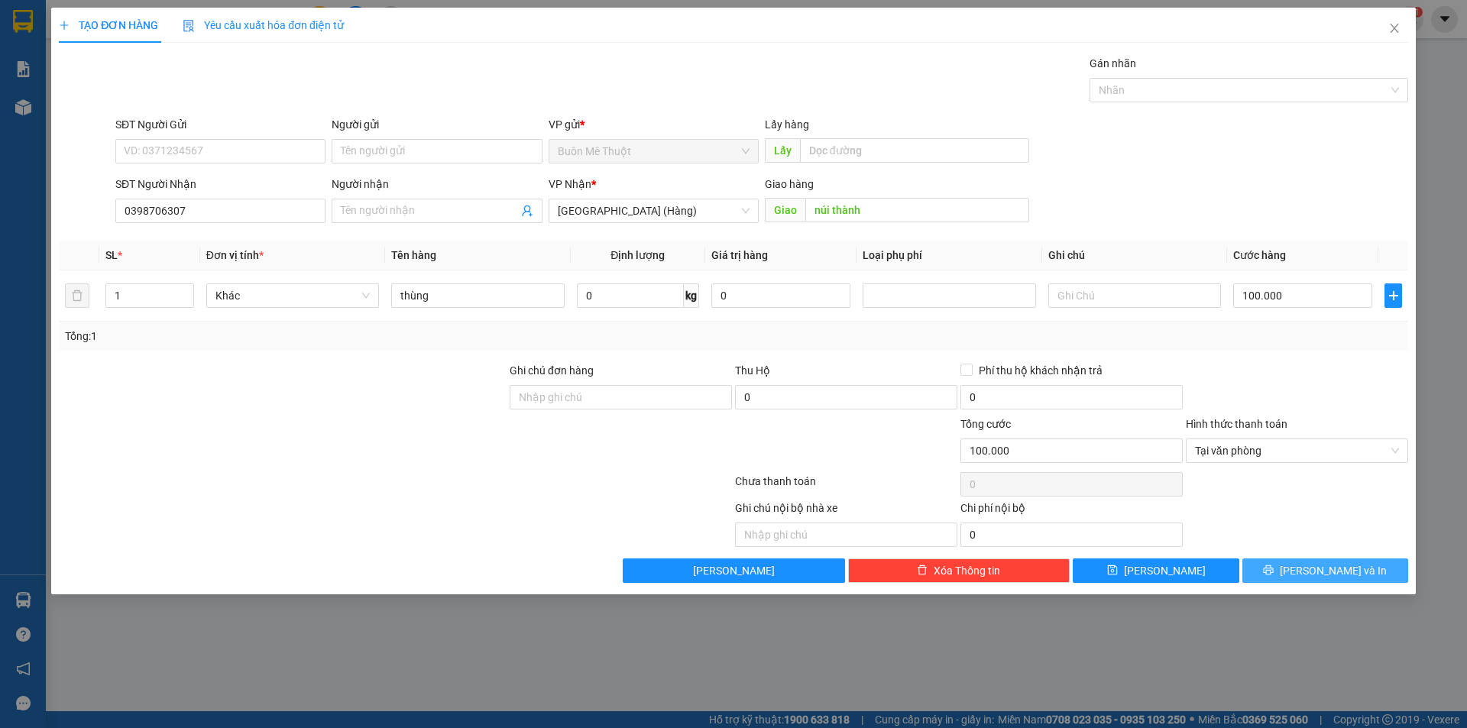
click at [1279, 565] on button "[PERSON_NAME] và In" at bounding box center [1325, 571] width 166 height 24
click at [1334, 177] on div "SĐT Người Nhận 0398706307 Người nhận Tên người nhận VP Nhận * Đà Nẵng (Hàng) Gi…" at bounding box center [761, 202] width 1299 height 53
click at [1306, 208] on div "SĐT Người Nhận 0398706307 Người nhận Tên người nhận VP Nhận * Đà Nẵng (Hàng) Gi…" at bounding box center [761, 202] width 1299 height 53
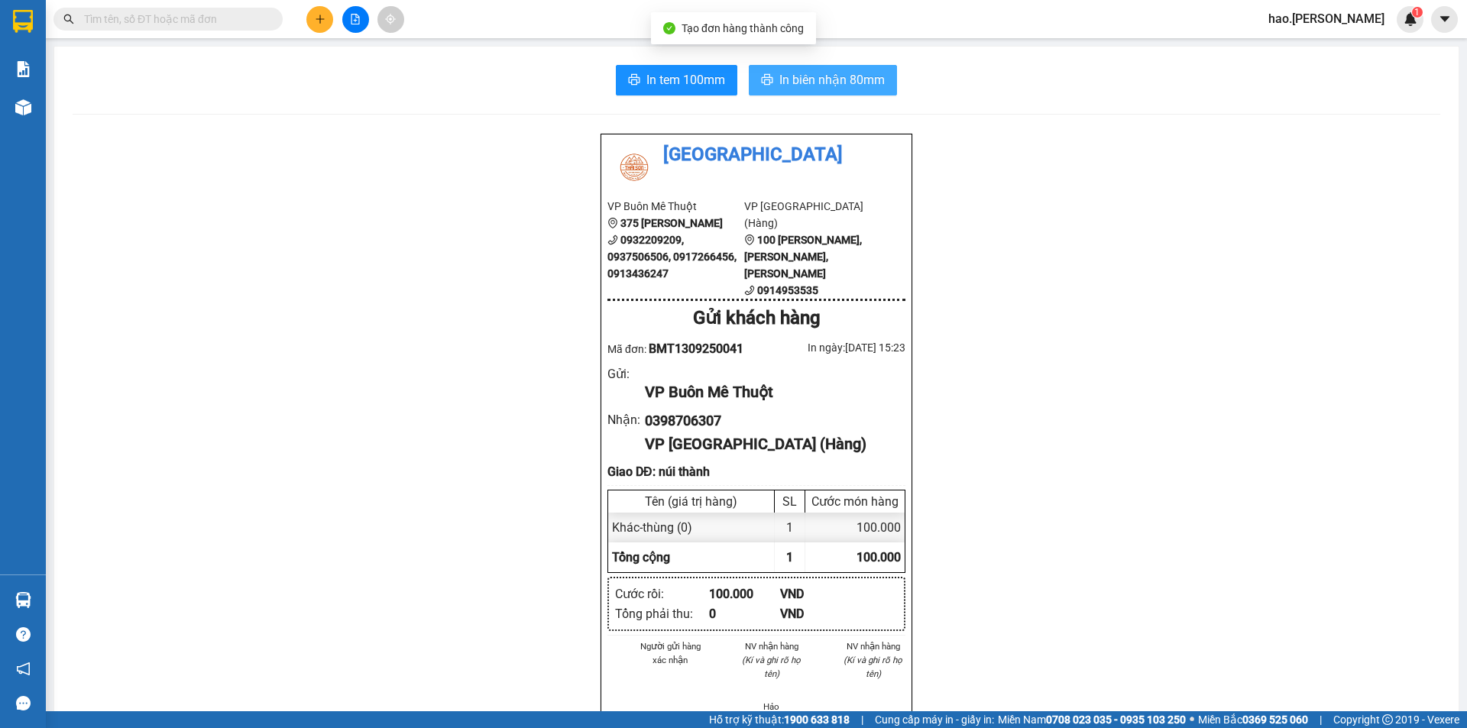
click at [856, 82] on span "In biên nhận 80mm" at bounding box center [831, 79] width 105 height 19
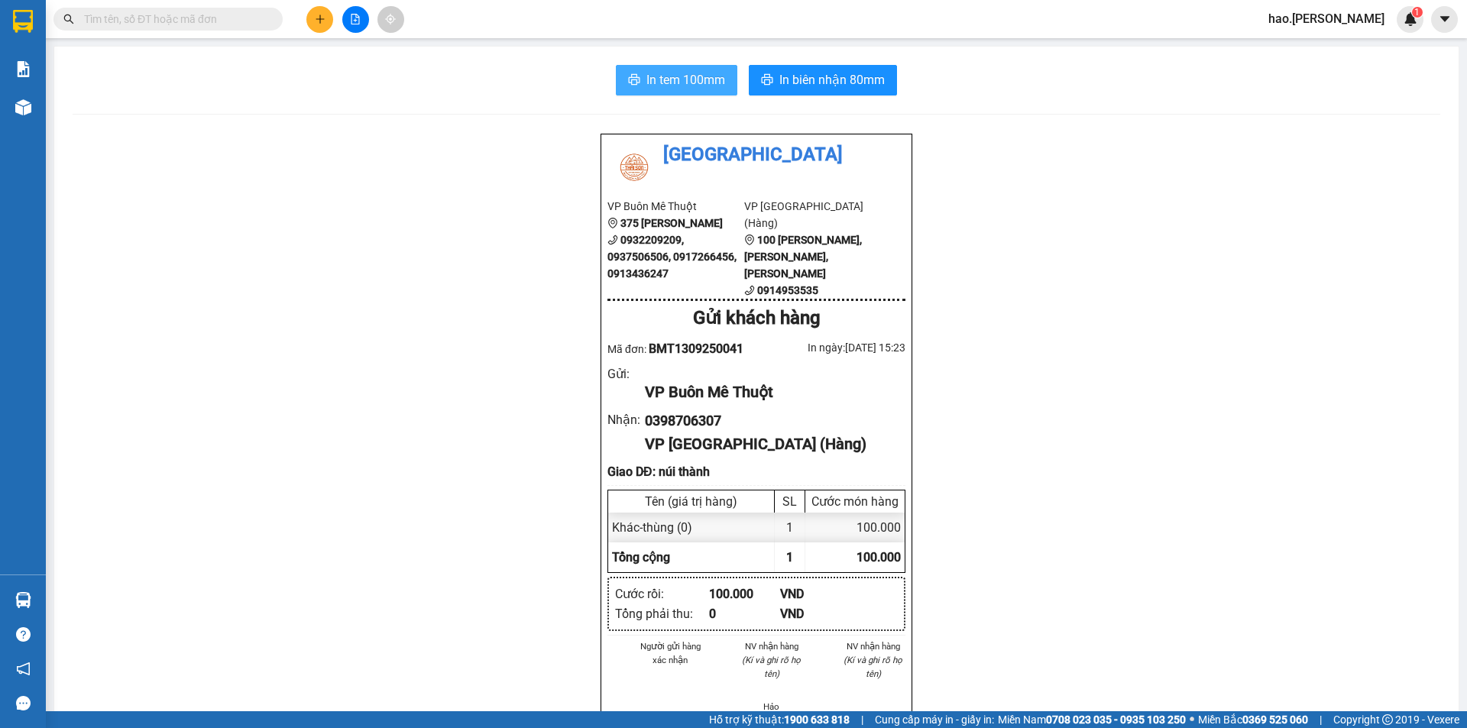
click at [683, 70] on button "In tem 100mm" at bounding box center [676, 80] width 121 height 31
click at [324, 13] on button at bounding box center [319, 19] width 27 height 27
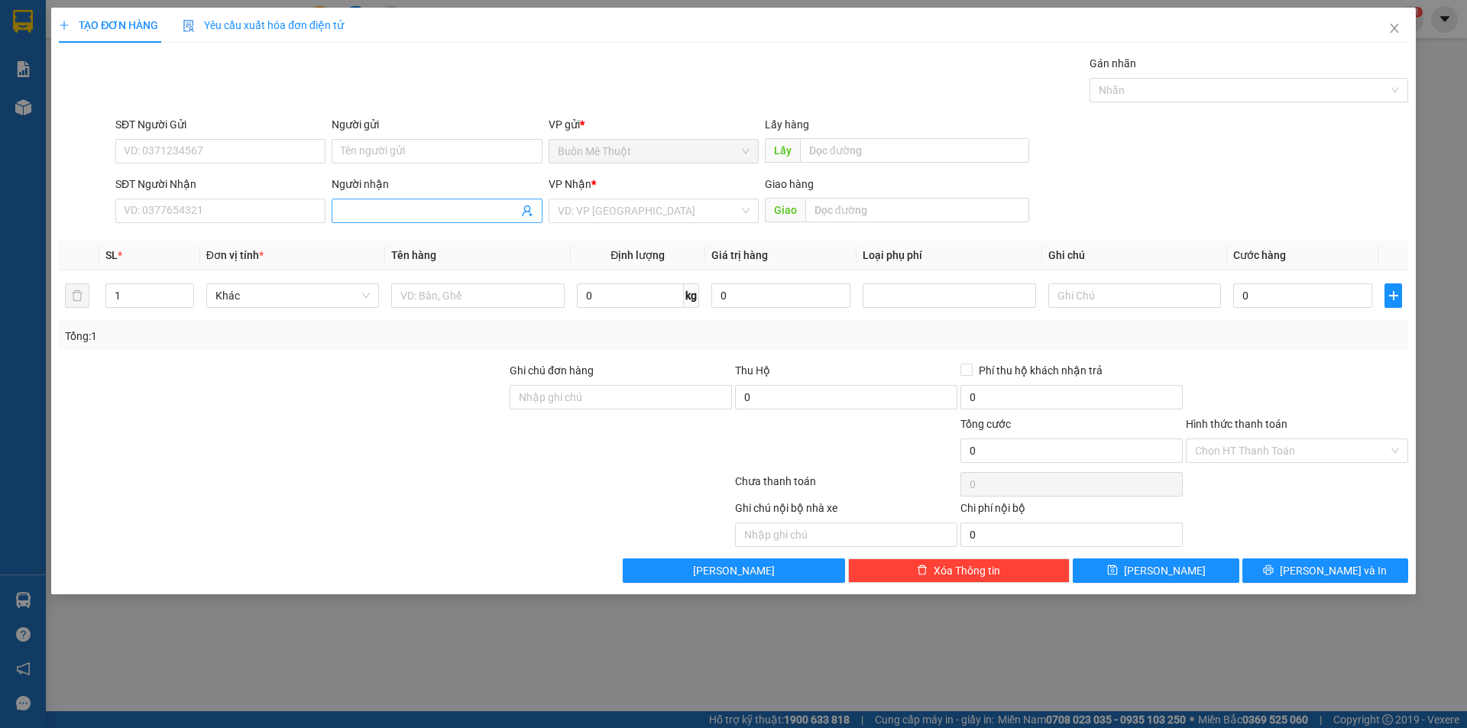
click at [368, 218] on input "Người nhận" at bounding box center [429, 210] width 177 height 17
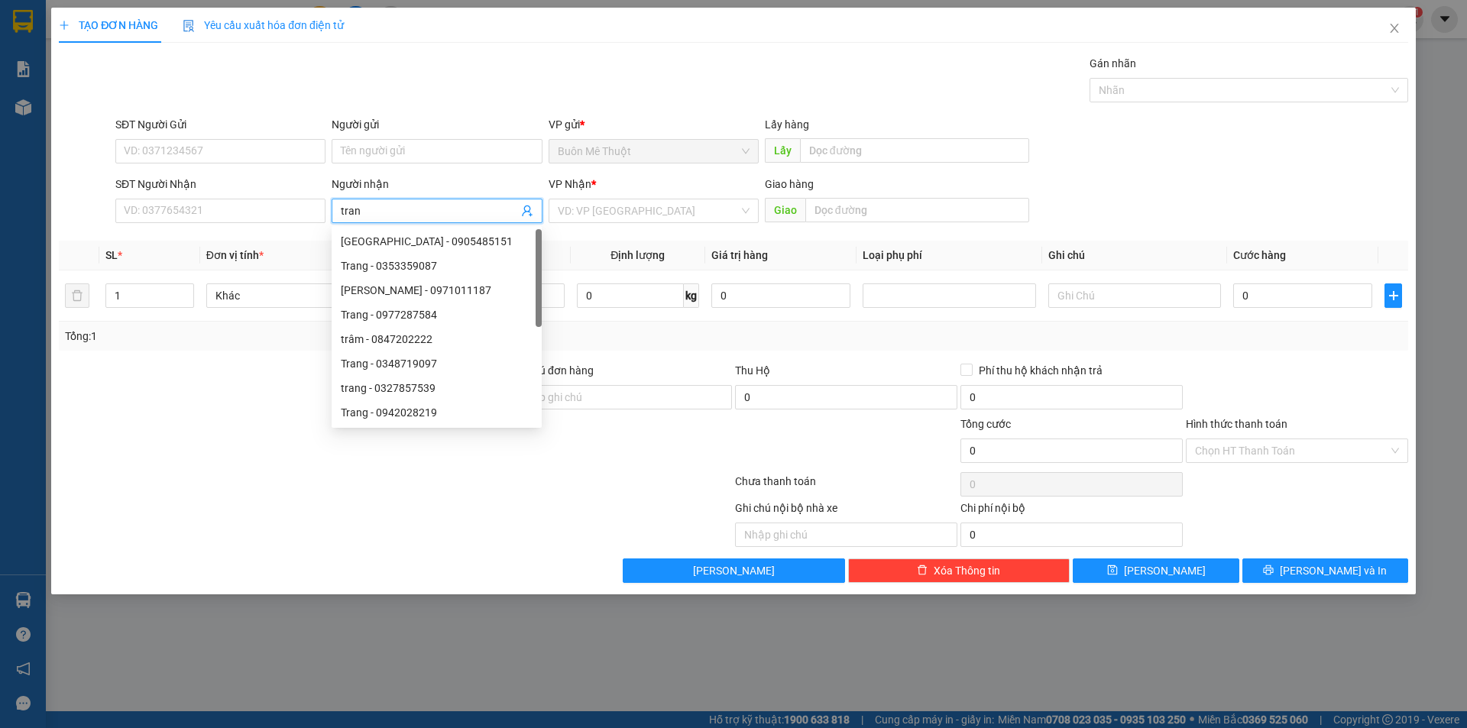
type input "trang"
click at [416, 210] on input "trang" at bounding box center [429, 210] width 177 height 17
type input "tám"
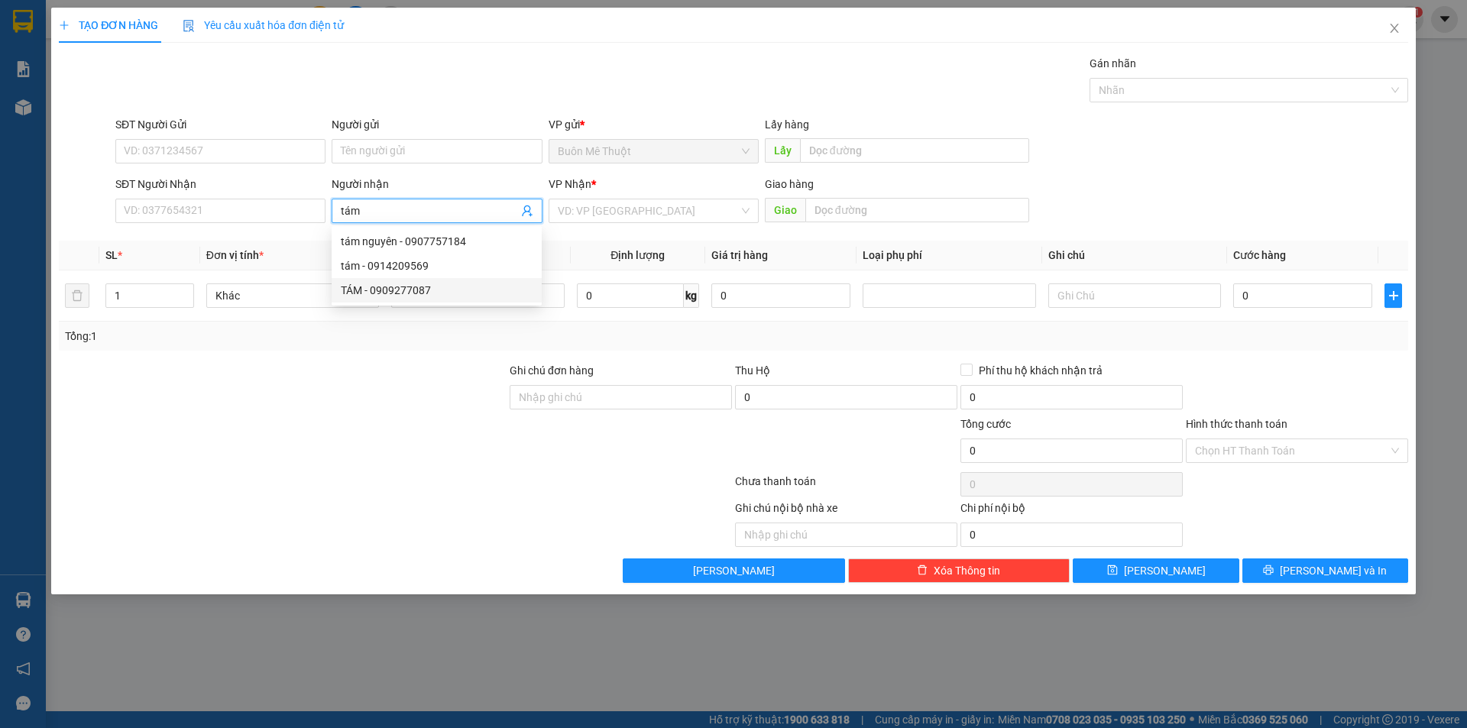
click at [427, 290] on div "TÁM - 0909277087" at bounding box center [437, 290] width 192 height 17
type input "0909277087"
type input "TÁM"
click at [395, 303] on input "text" at bounding box center [477, 295] width 173 height 24
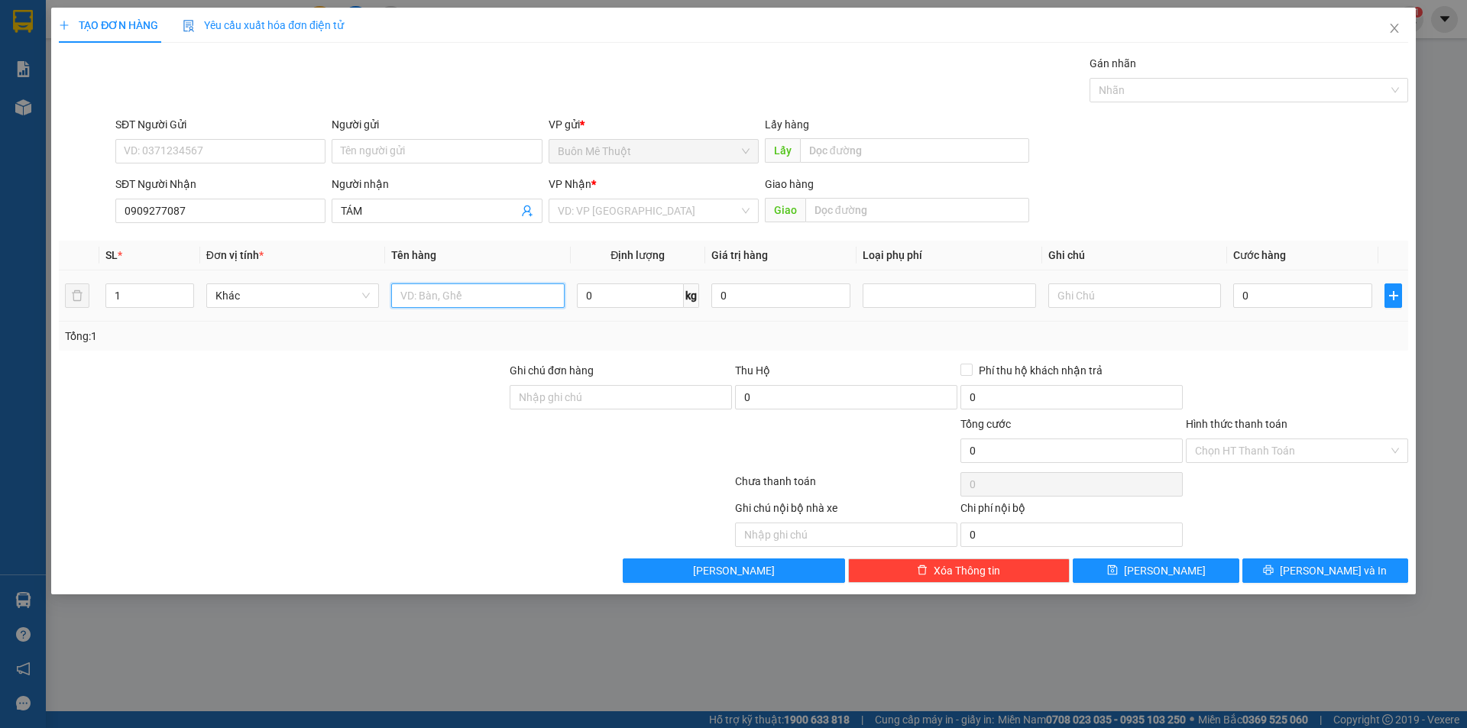
click at [404, 303] on input "text" at bounding box center [477, 295] width 173 height 24
type input "thùng"
click at [1353, 254] on th "Cước hàng" at bounding box center [1302, 256] width 151 height 30
click at [1333, 300] on input "0" at bounding box center [1302, 295] width 139 height 24
click at [1193, 175] on form "SĐT Người Gửi VD: 0371234567 Người gửi Tên người gửi VP gửi * Buôn Mê Thuột Lấy…" at bounding box center [733, 172] width 1349 height 113
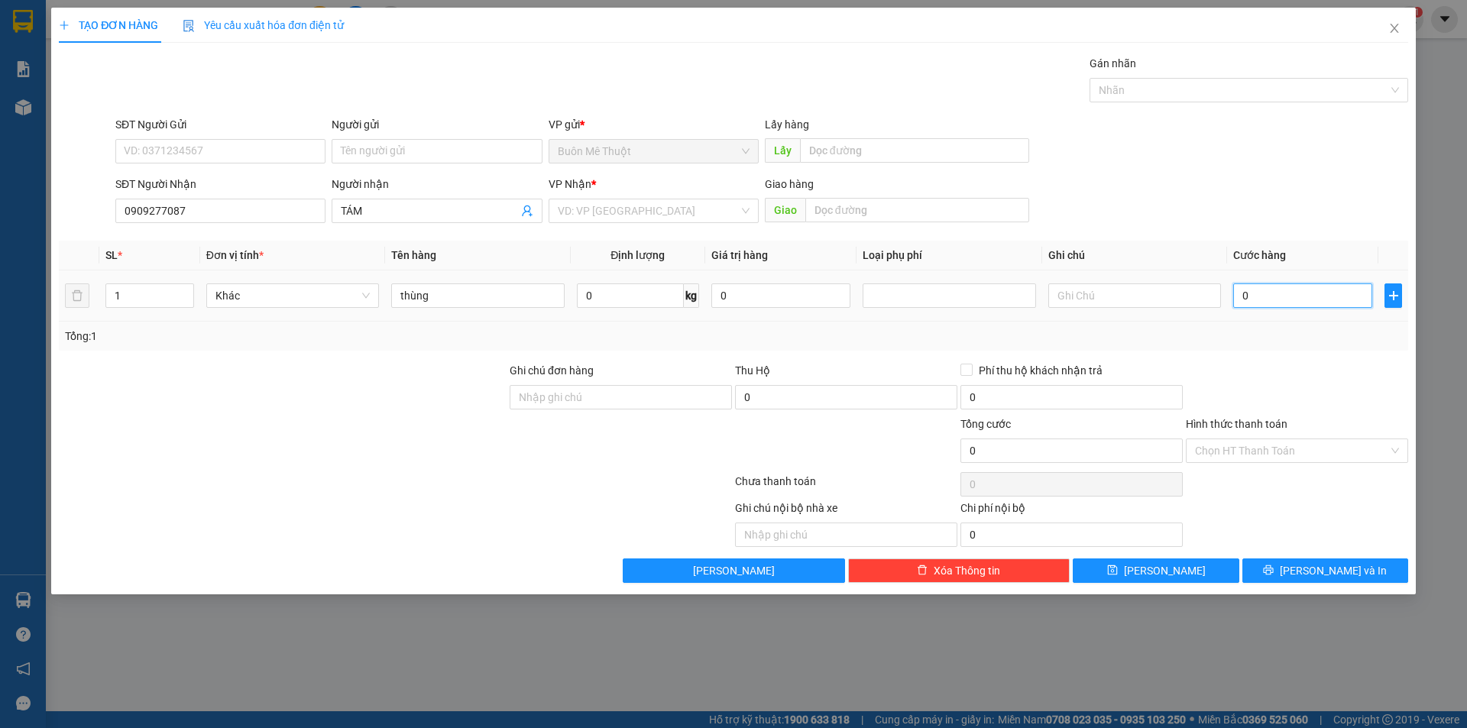
click at [1238, 302] on input "0" at bounding box center [1302, 295] width 139 height 24
click at [965, 186] on div "Giao hàng" at bounding box center [897, 184] width 264 height 17
click at [377, 219] on span "TÁM" at bounding box center [437, 211] width 210 height 24
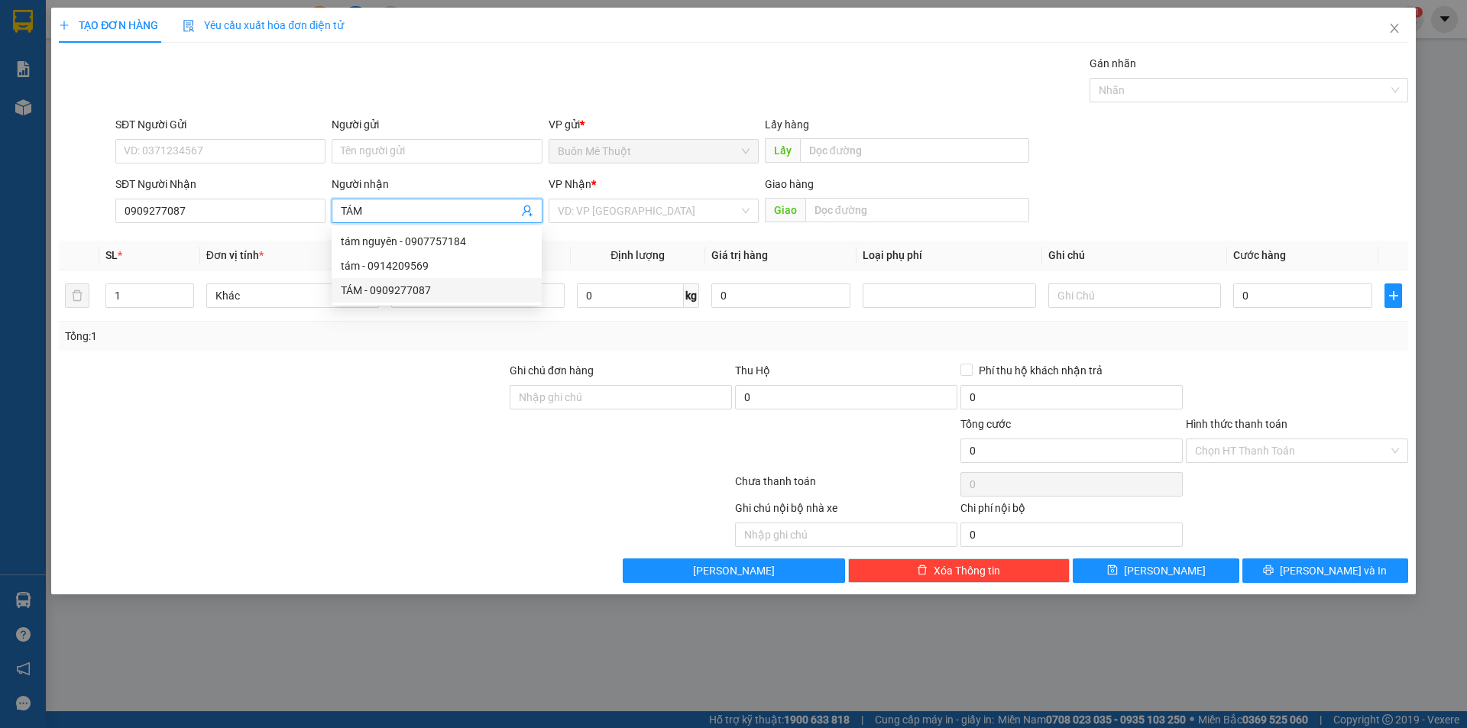
click at [458, 287] on div "TÁM - 0909277087" at bounding box center [437, 290] width 192 height 17
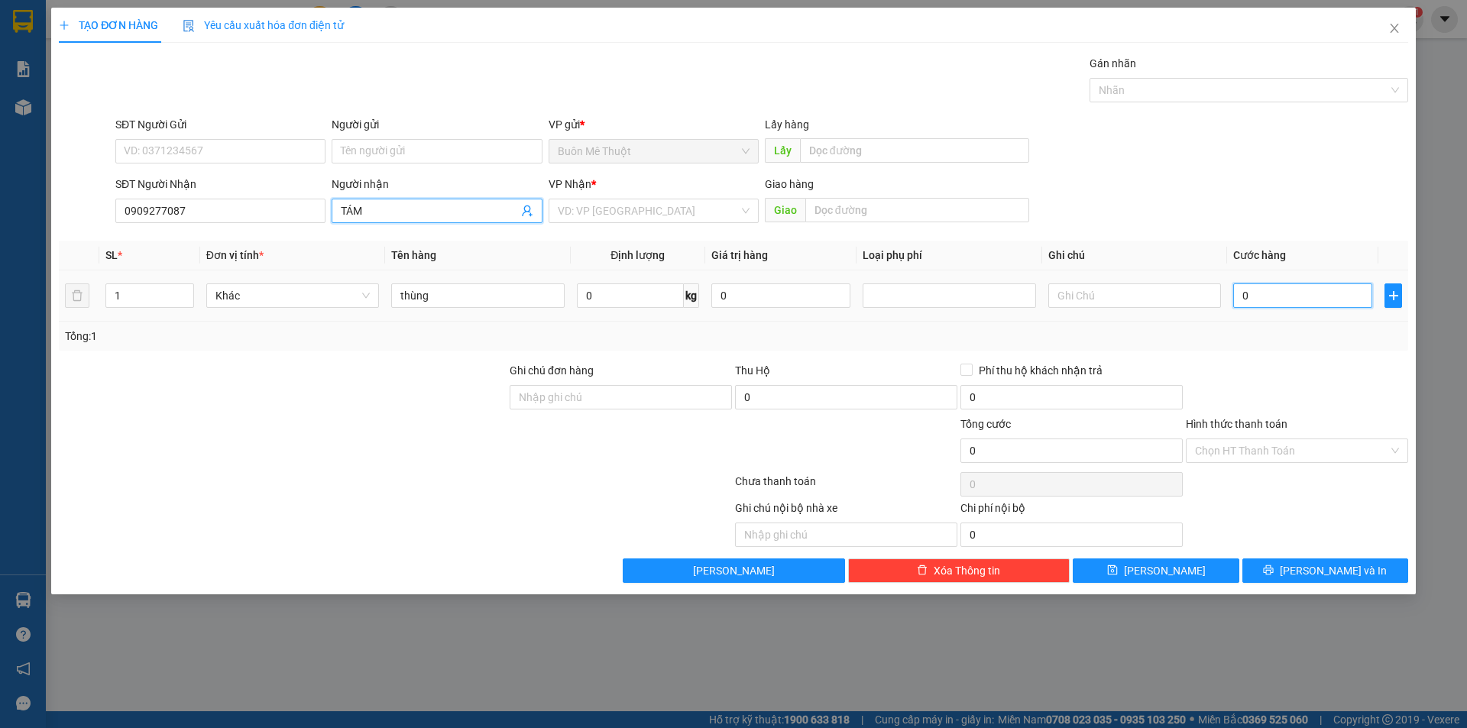
click at [1287, 306] on input "0" at bounding box center [1302, 295] width 139 height 24
click at [1390, 35] on span "Close" at bounding box center [1394, 29] width 43 height 43
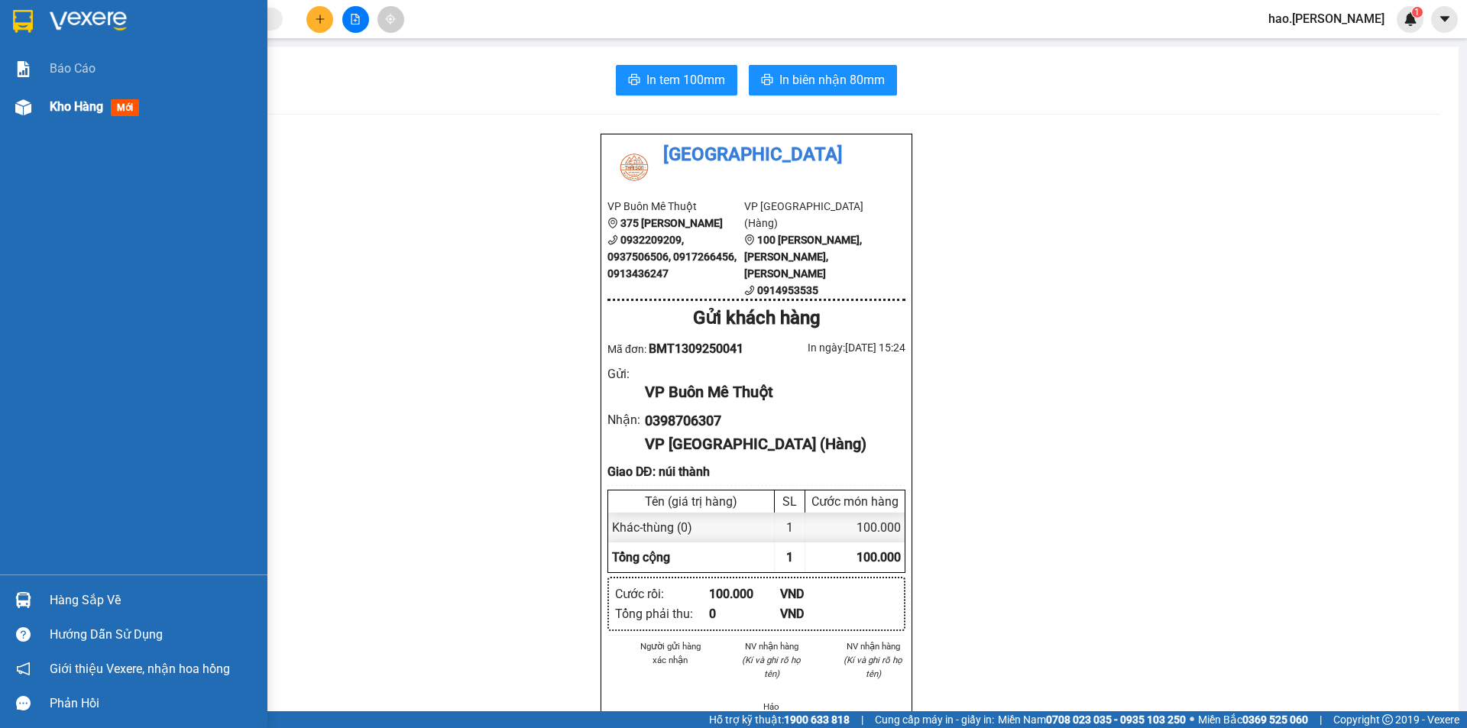
click at [73, 95] on div "Kho hàng mới" at bounding box center [153, 107] width 206 height 38
click at [76, 102] on span "Kho hàng" at bounding box center [76, 106] width 53 height 15
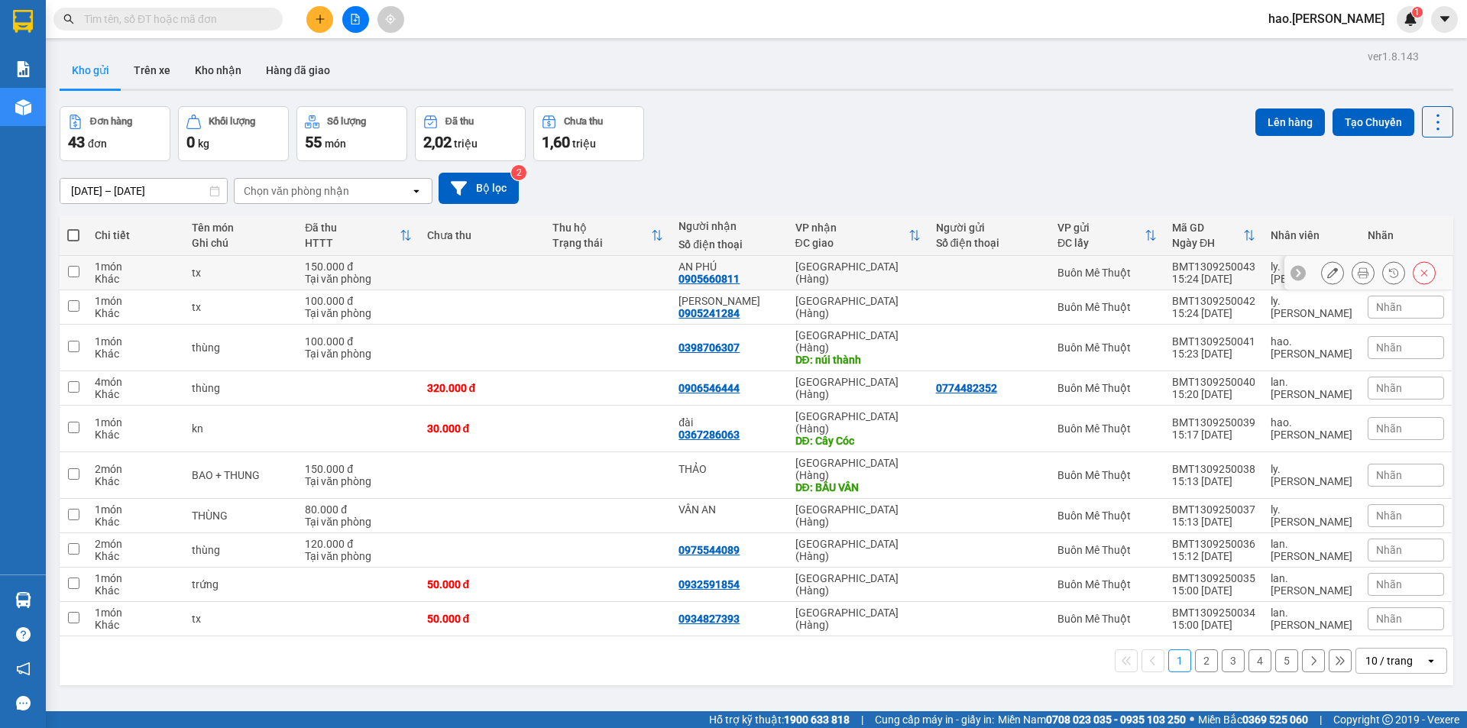
click at [1358, 271] on icon at bounding box center [1363, 272] width 11 height 11
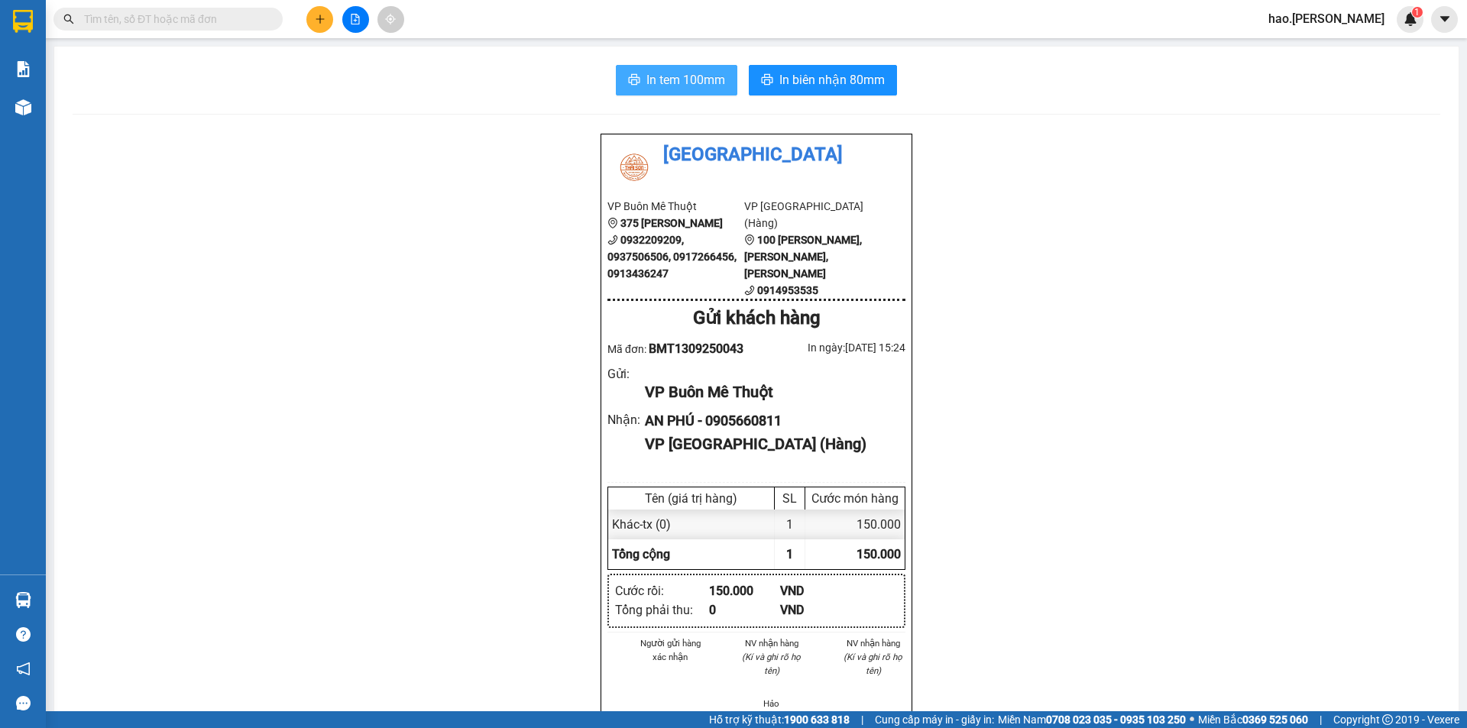
click at [669, 85] on span "In tem 100mm" at bounding box center [685, 79] width 79 height 19
click at [840, 83] on span "In biên nhận 80mm" at bounding box center [831, 79] width 105 height 19
click at [22, 114] on img at bounding box center [23, 107] width 16 height 16
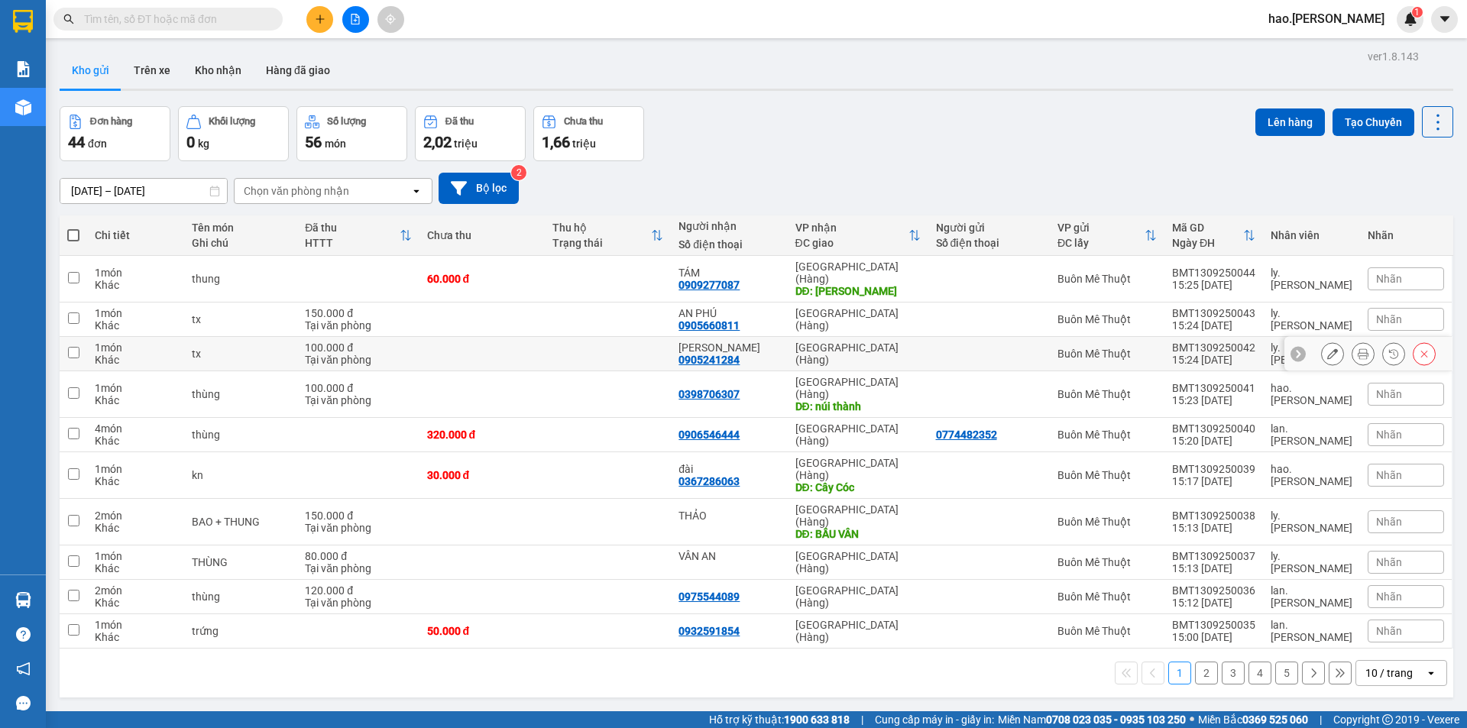
click at [1358, 348] on icon at bounding box center [1363, 353] width 11 height 11
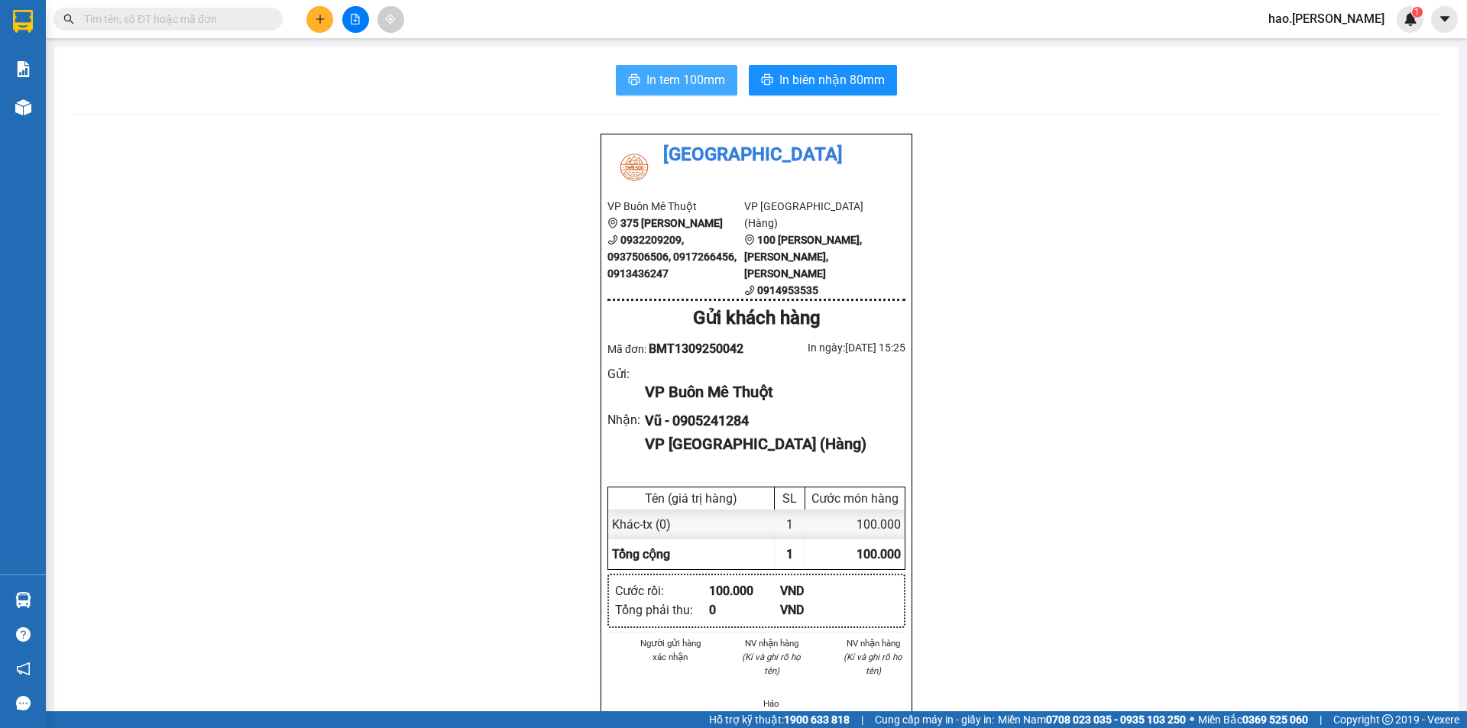
click at [679, 86] on span "In tem 100mm" at bounding box center [685, 79] width 79 height 19
click at [794, 71] on span "In biên nhận 80mm" at bounding box center [831, 79] width 105 height 19
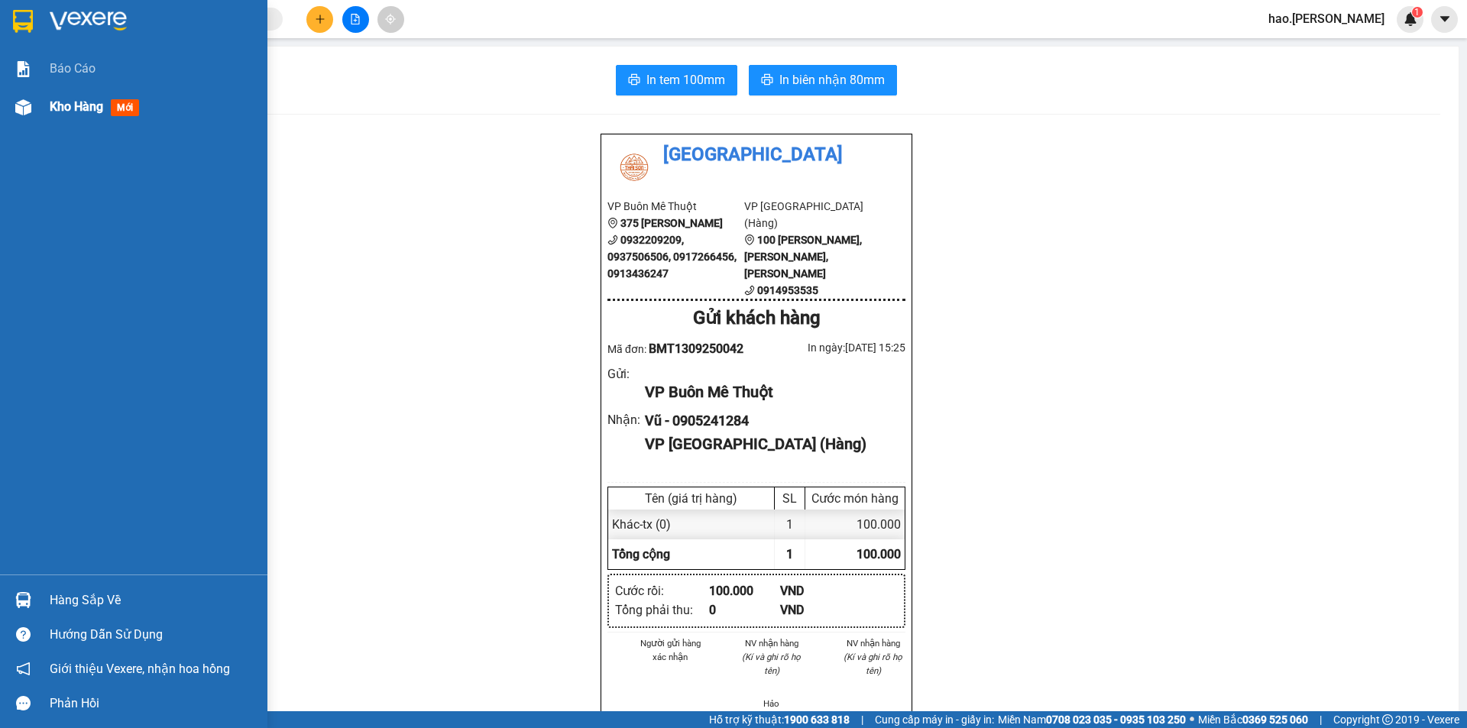
click at [44, 118] on div "Kho hàng mới" at bounding box center [133, 107] width 267 height 38
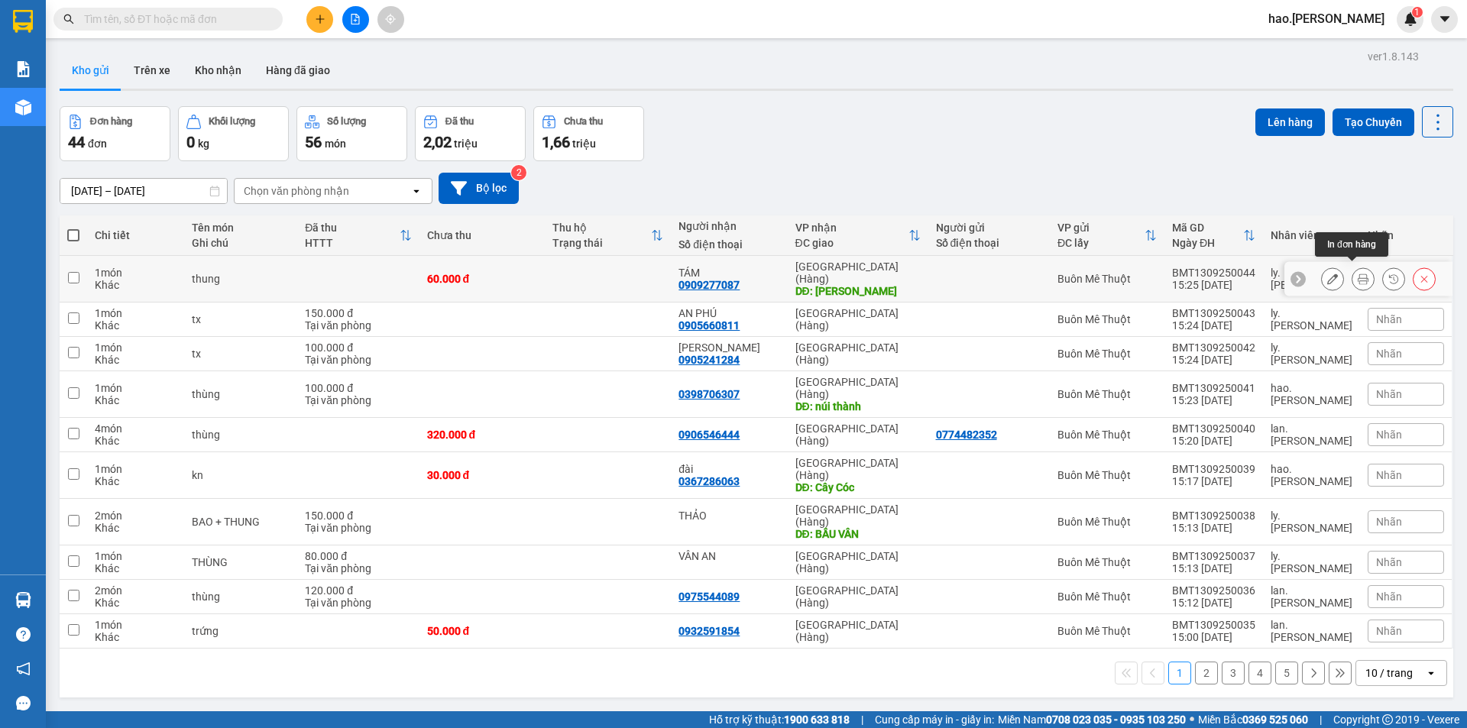
click at [1359, 274] on button at bounding box center [1362, 279] width 21 height 27
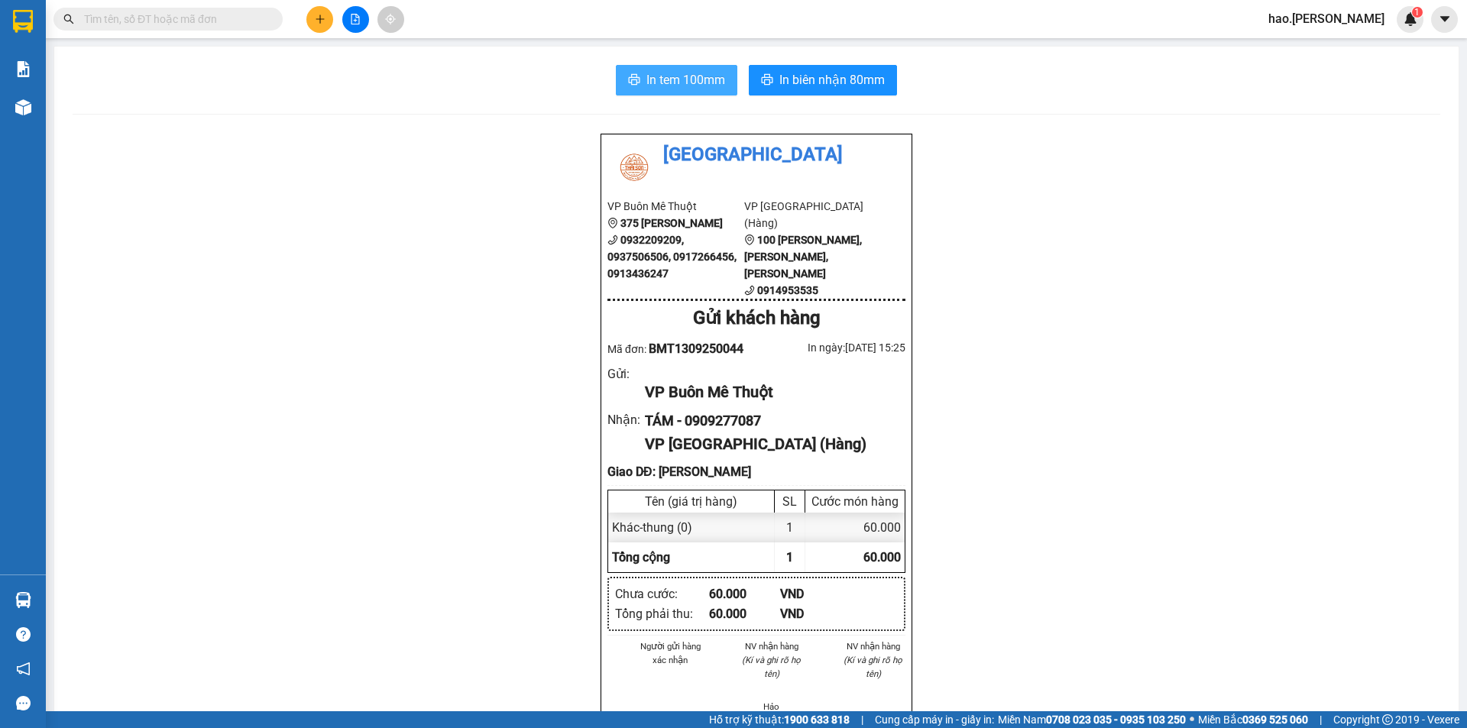
click at [646, 88] on span "In tem 100mm" at bounding box center [685, 79] width 79 height 19
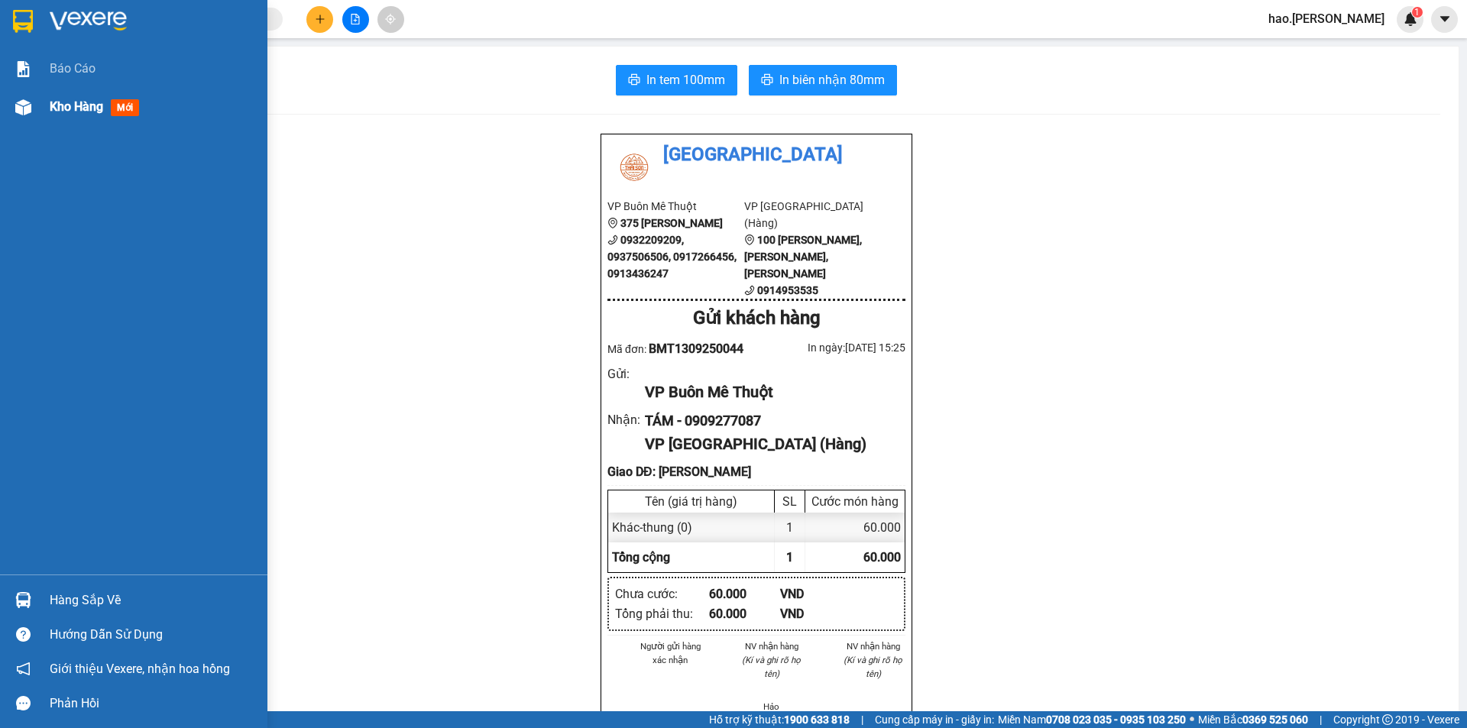
click at [39, 109] on div "Kho hàng mới" at bounding box center [133, 107] width 267 height 38
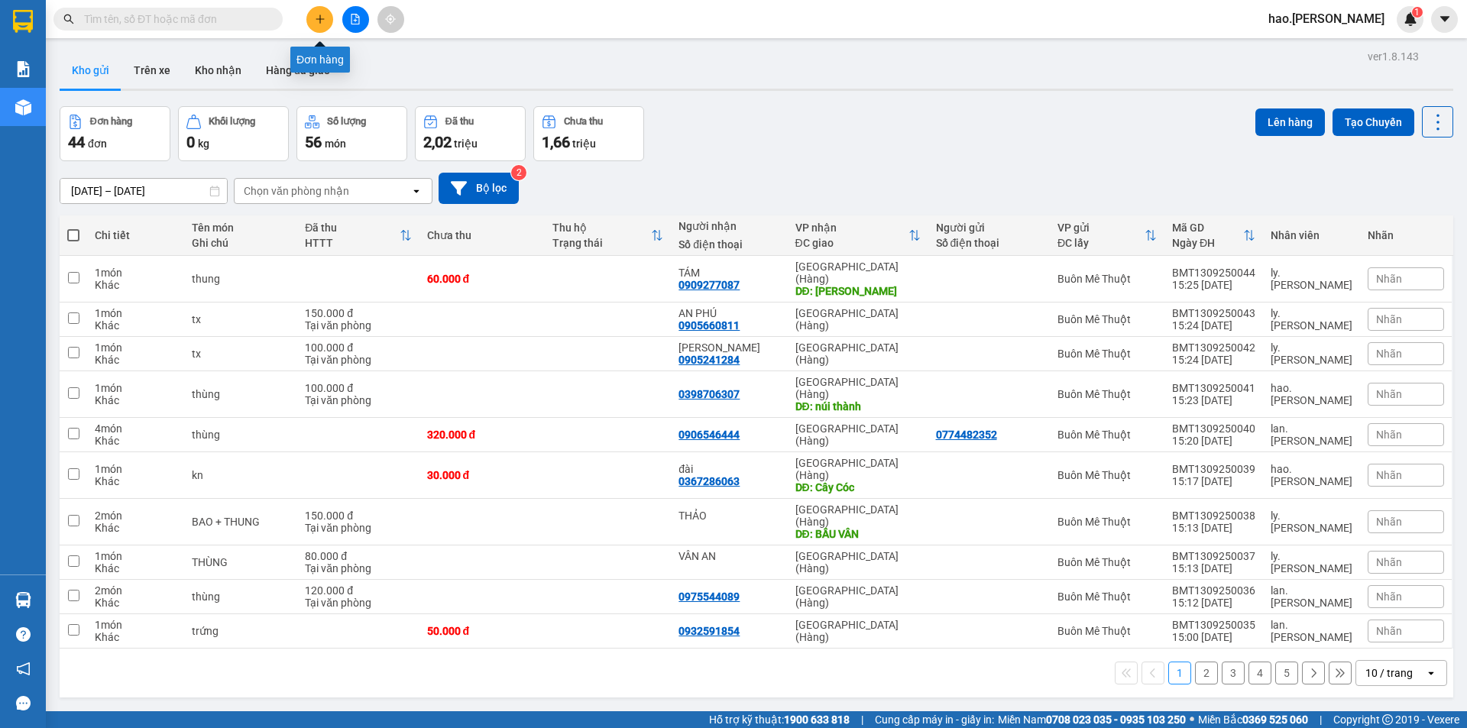
click at [320, 21] on icon "plus" at bounding box center [319, 19] width 1 height 8
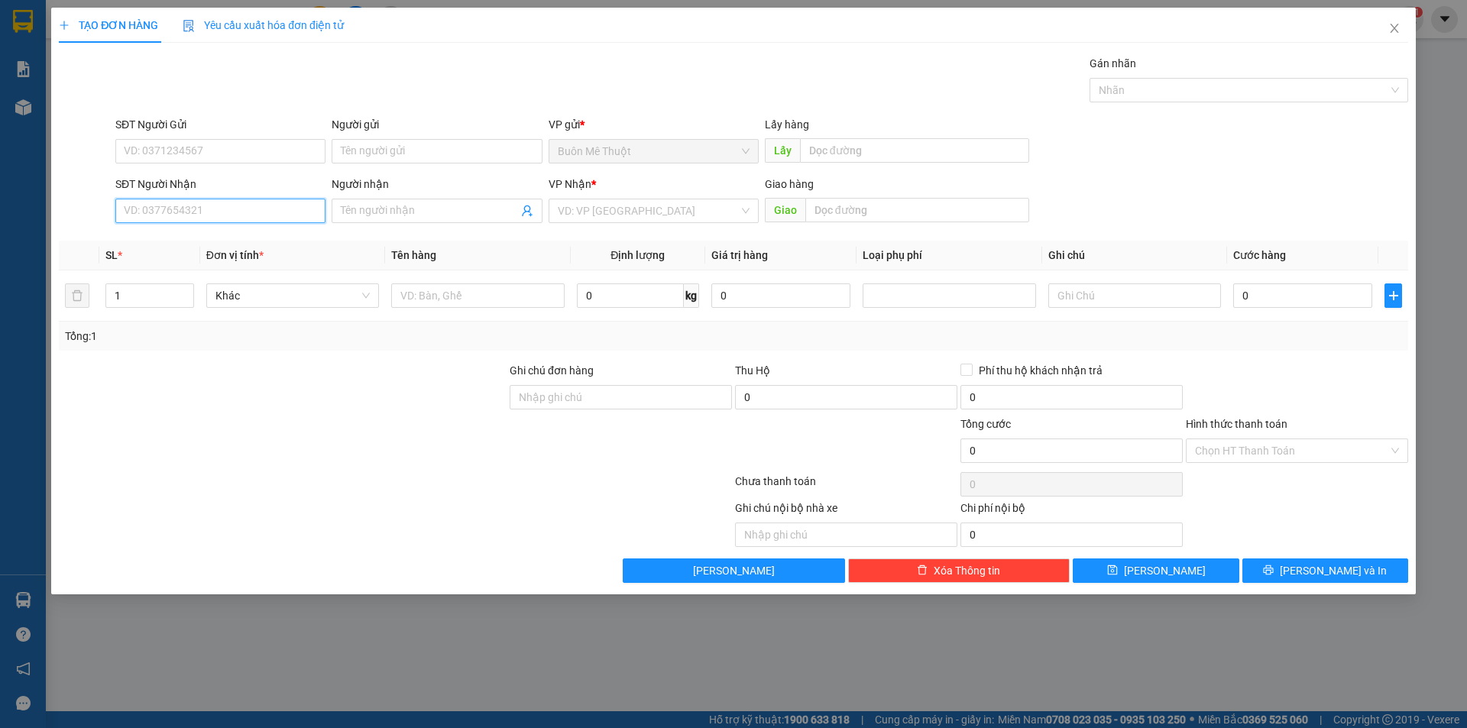
click at [216, 204] on input "SĐT Người Nhận" at bounding box center [220, 211] width 210 height 24
type input "0905858336"
click at [218, 243] on div "0905858336 - MẠNH" at bounding box center [221, 241] width 192 height 17
type input "MẠNH"
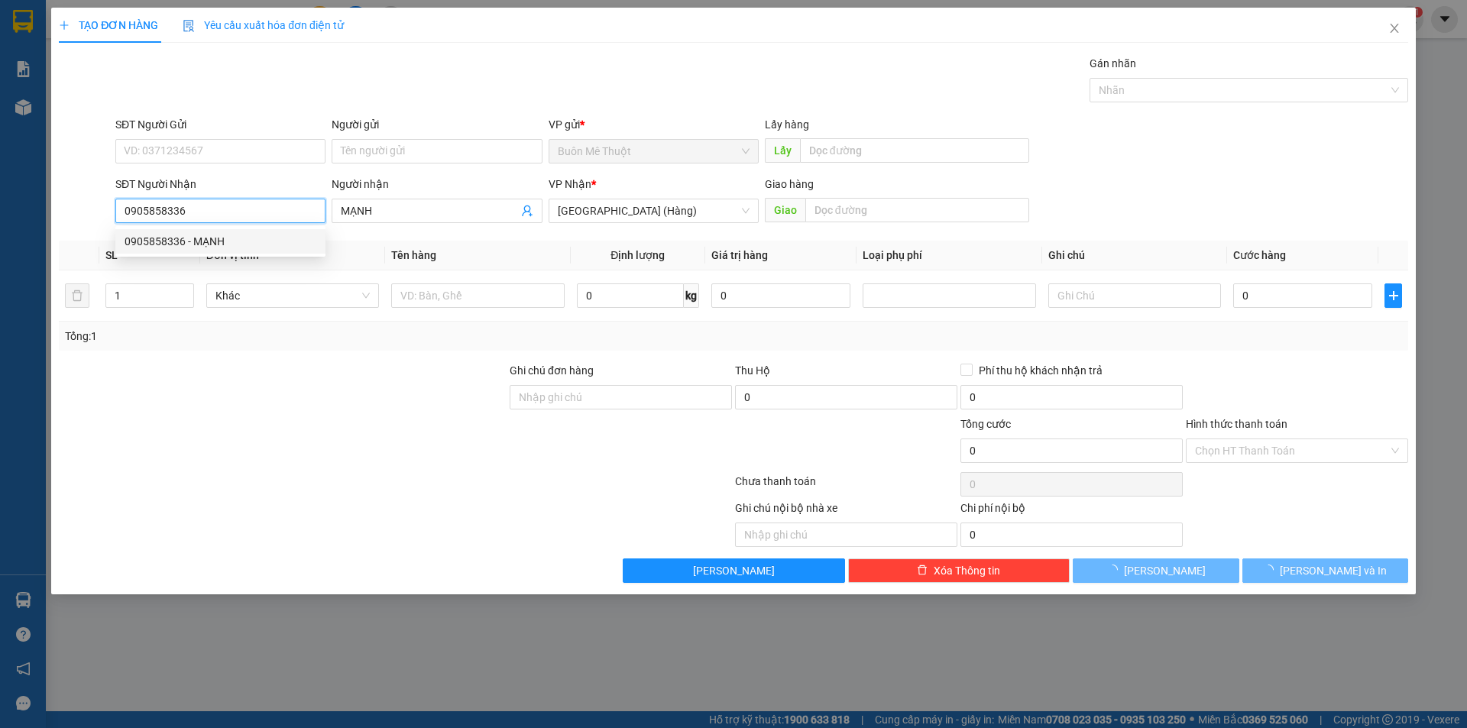
type input "50.000"
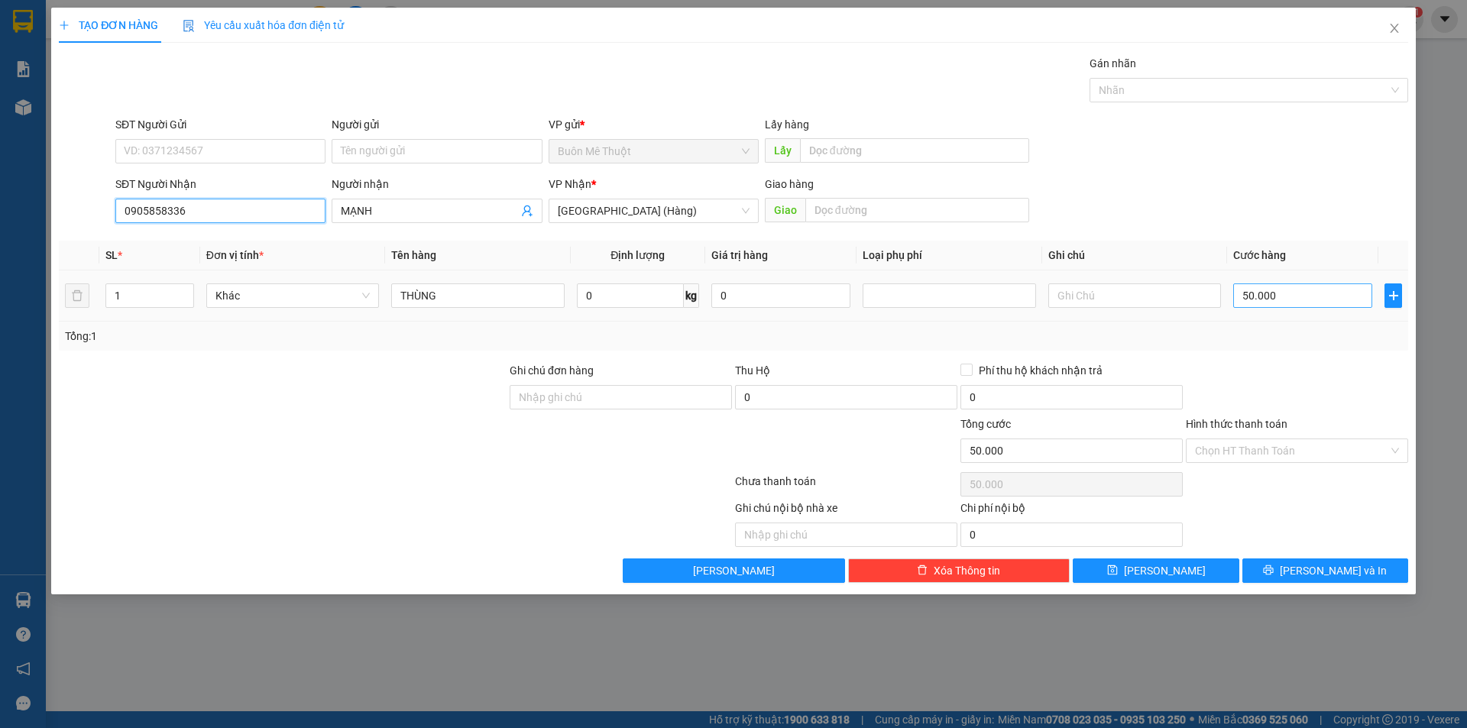
type input "0905858336"
click at [1265, 296] on input "50.000" at bounding box center [1302, 295] width 139 height 24
click at [1236, 449] on input "Hình thức thanh toán" at bounding box center [1291, 450] width 193 height 23
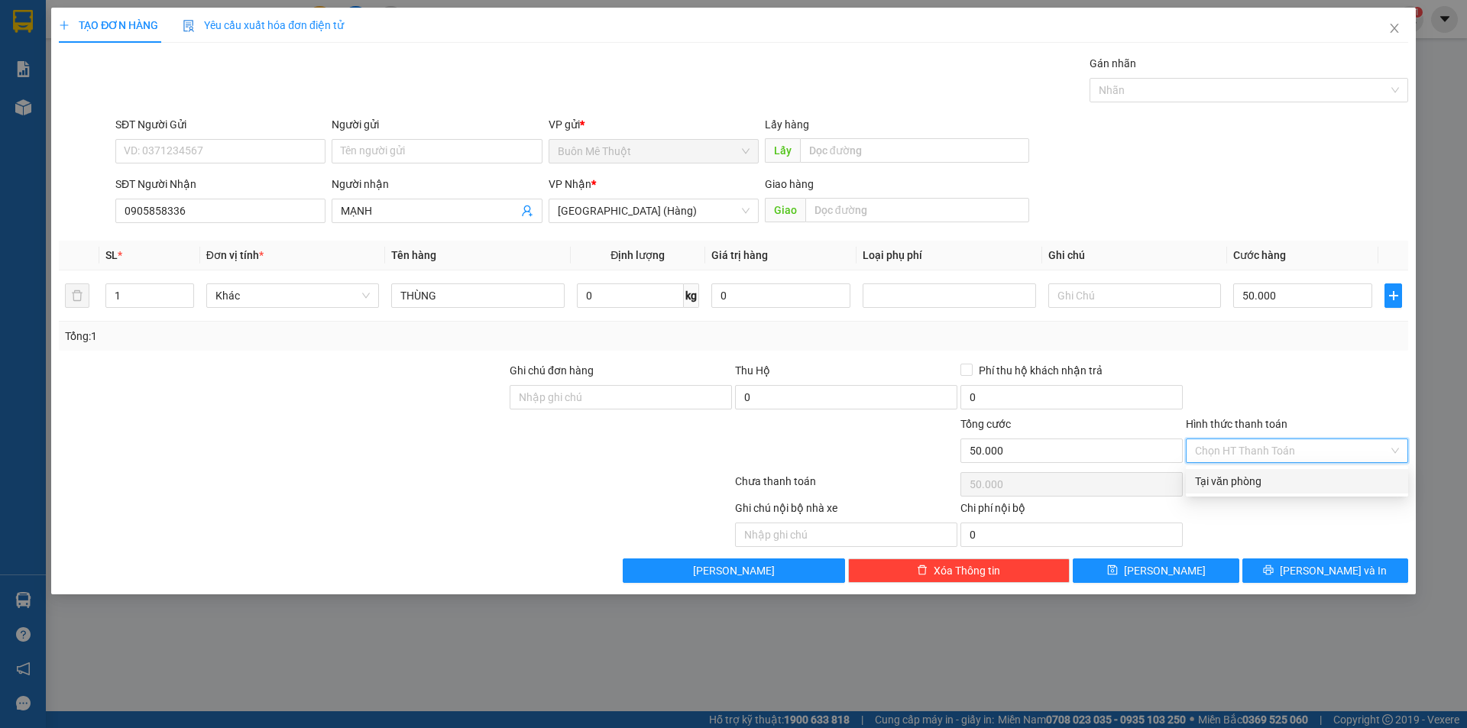
click at [1247, 480] on div "Tại văn phòng" at bounding box center [1297, 481] width 204 height 17
type input "0"
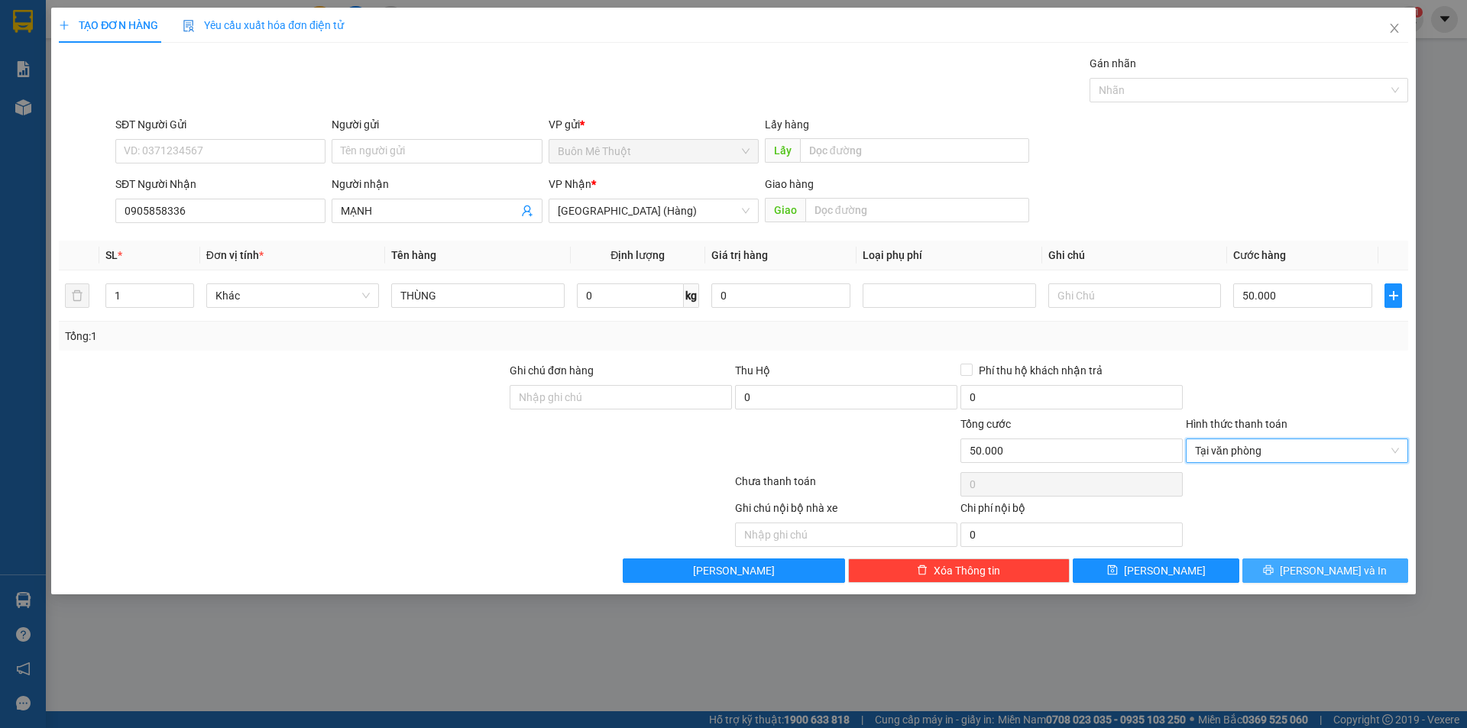
click at [1325, 576] on span "[PERSON_NAME] và In" at bounding box center [1333, 570] width 107 height 17
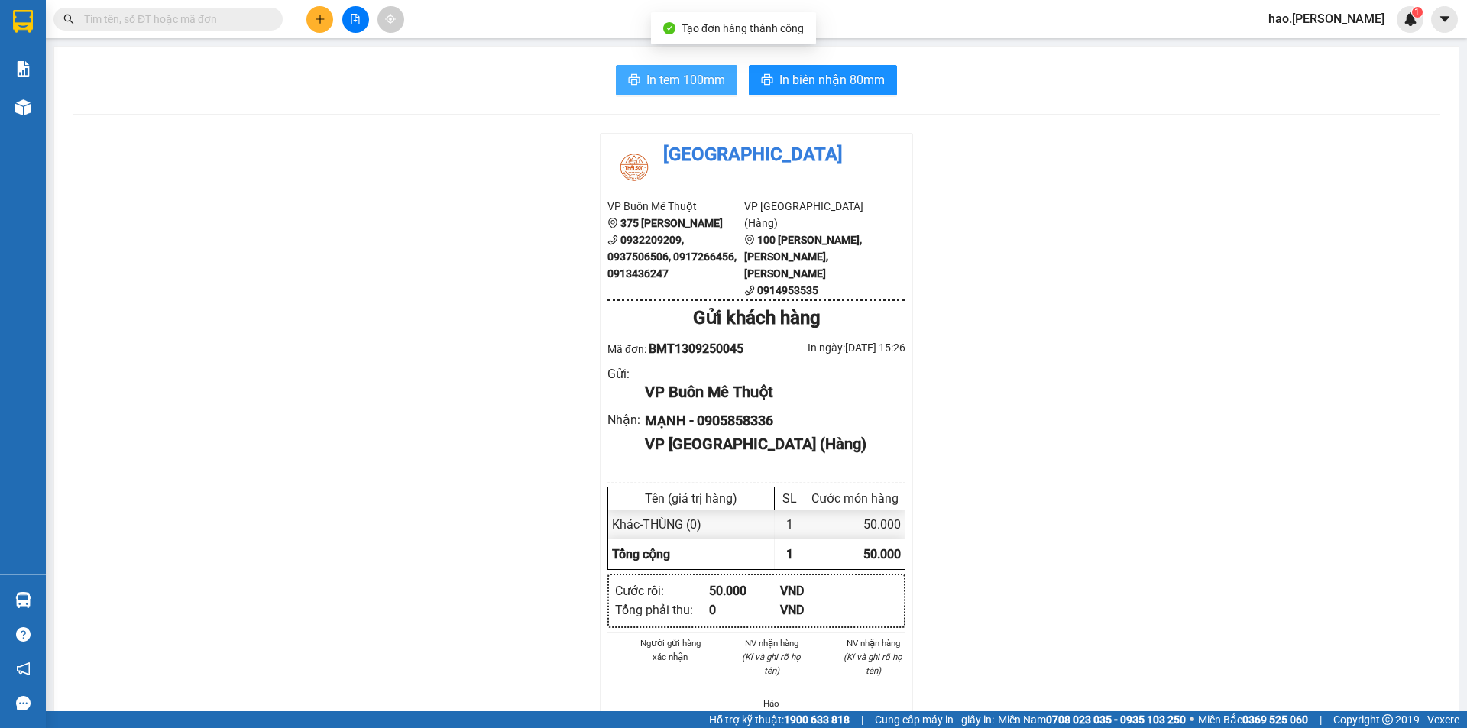
click at [679, 66] on button "In tem 100mm" at bounding box center [676, 80] width 121 height 31
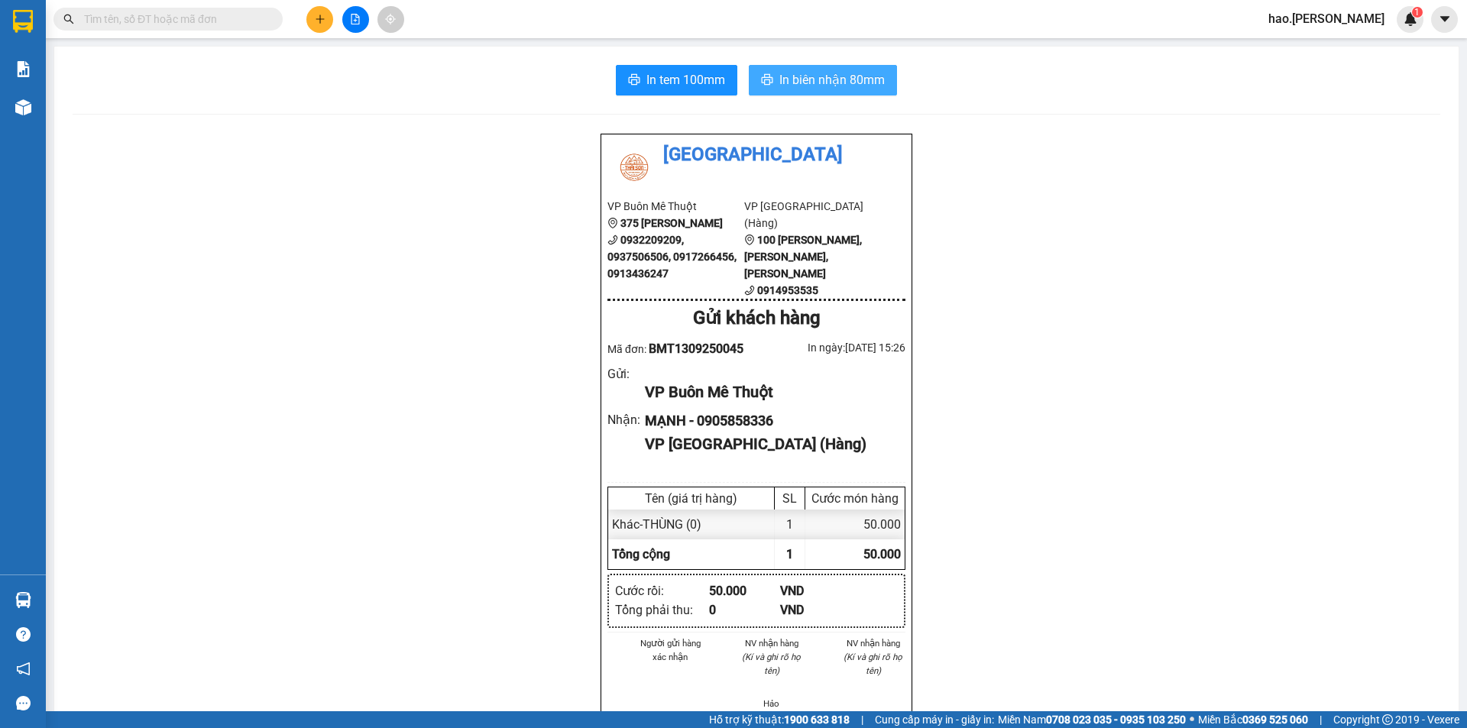
click at [778, 92] on button "In biên nhận 80mm" at bounding box center [823, 80] width 148 height 31
drag, startPoint x: 825, startPoint y: 76, endPoint x: 891, endPoint y: 174, distance: 118.5
click at [827, 76] on span "In biên nhận 80mm" at bounding box center [831, 79] width 105 height 19
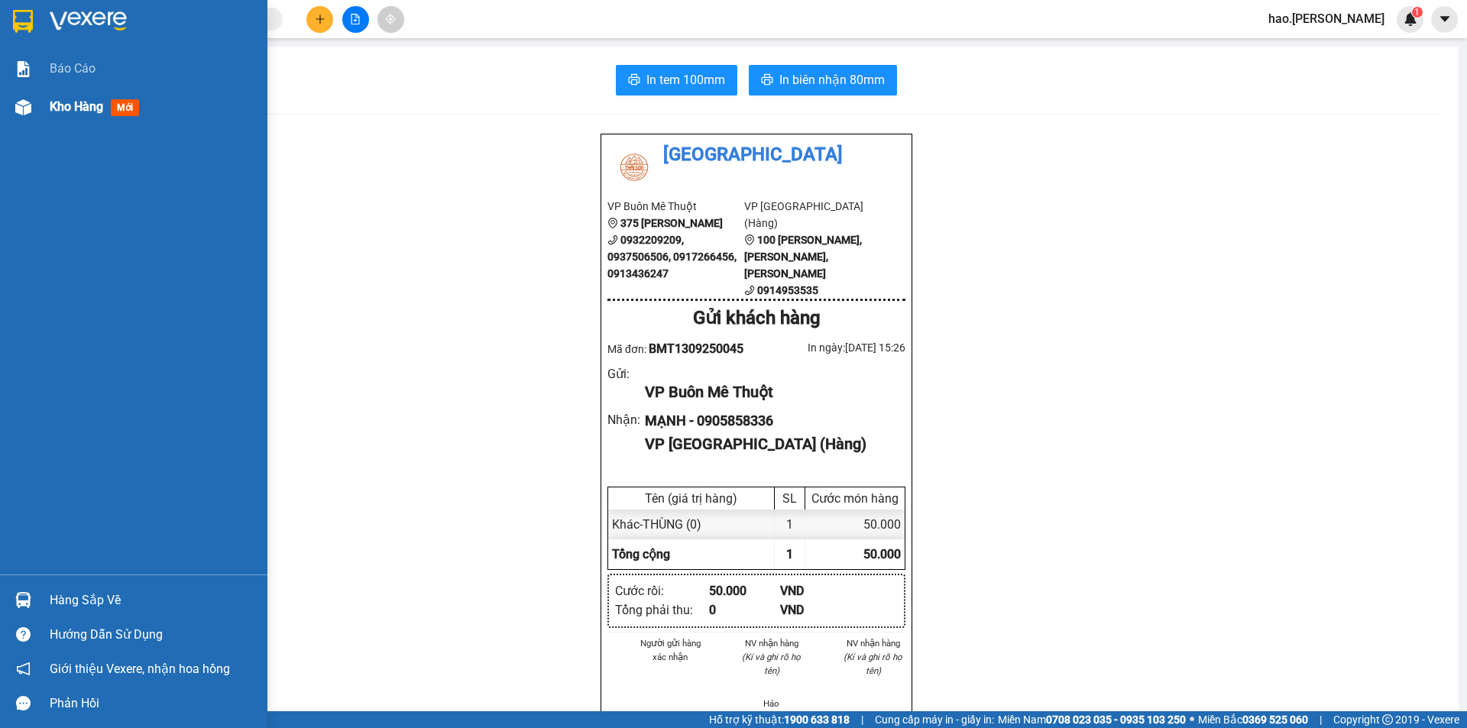
click at [41, 108] on div "Kho hàng mới" at bounding box center [133, 107] width 267 height 38
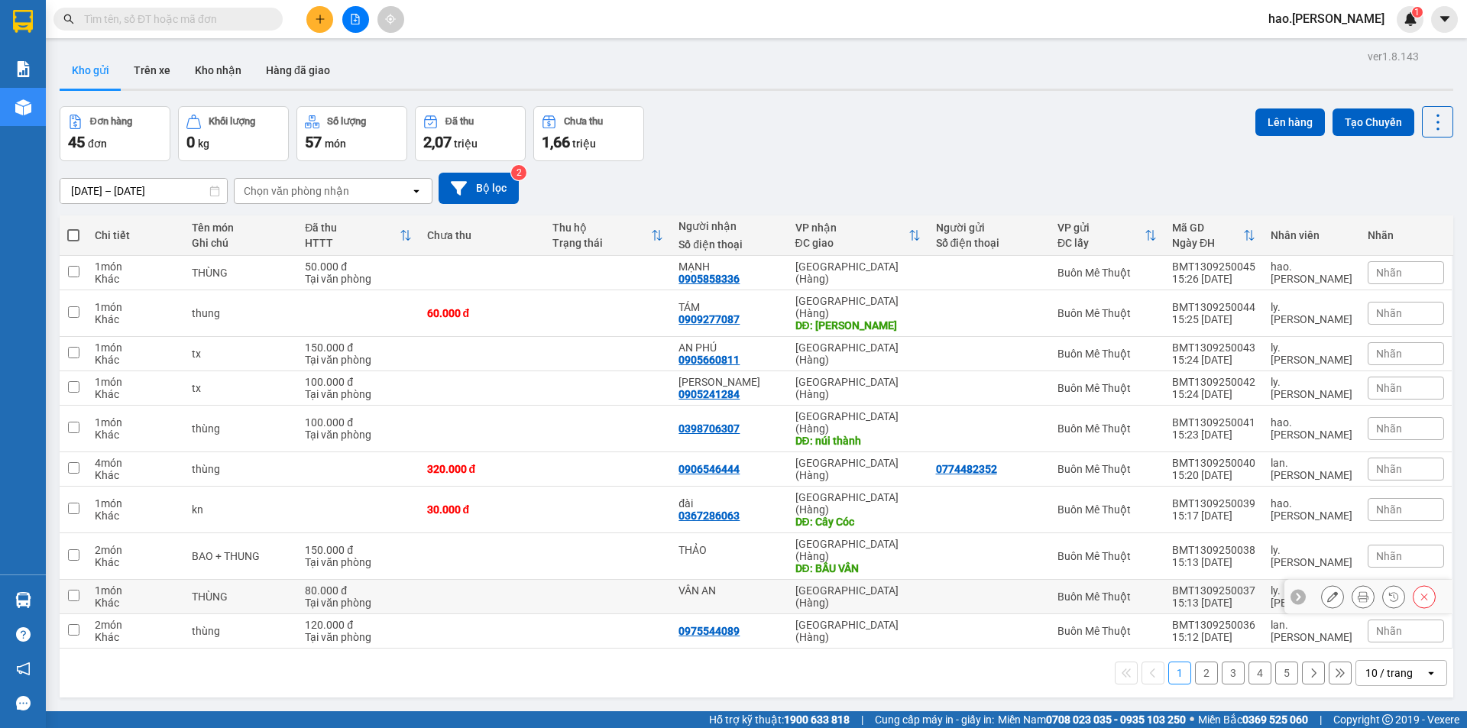
click at [1352, 584] on button at bounding box center [1362, 597] width 21 height 27
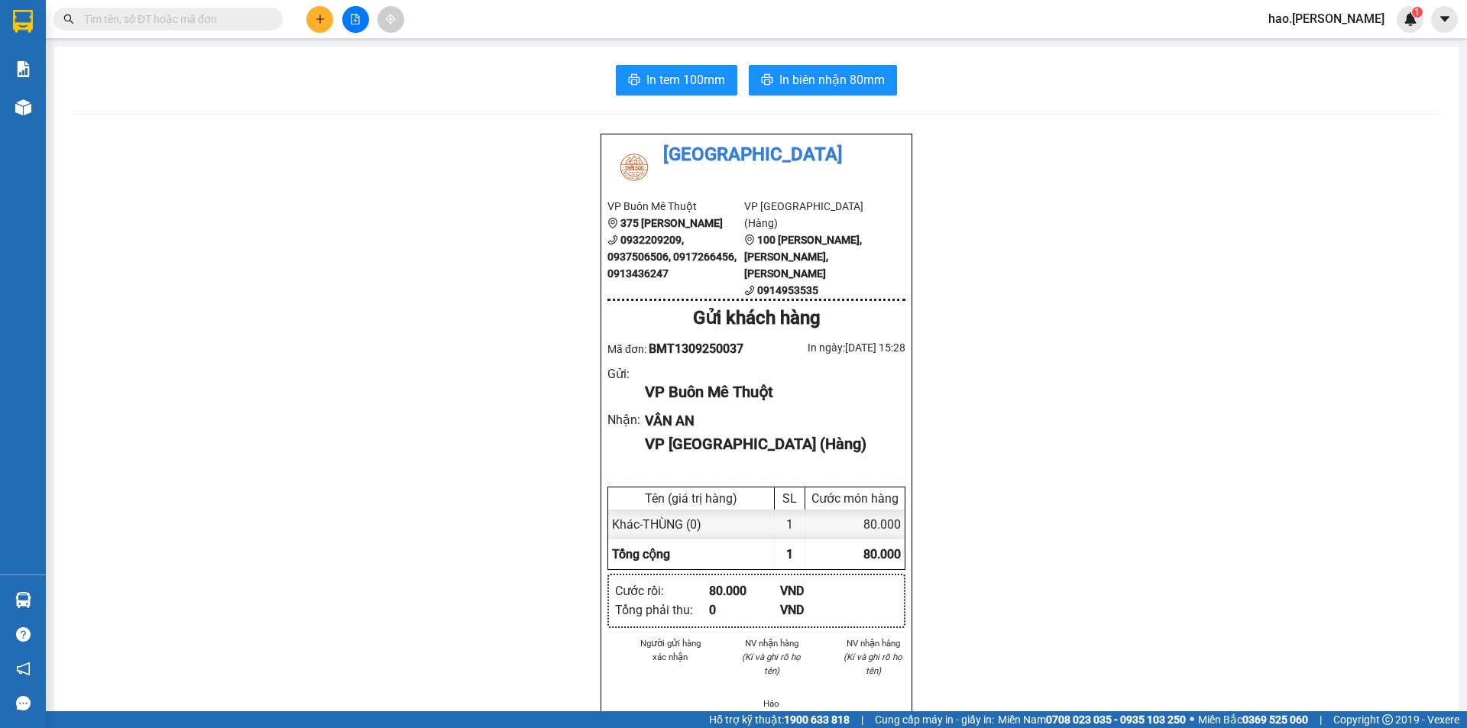
click at [702, 96] on div "In tem 100mm In biên nhận 80mm Thái Sơn VP Buôn Mê Thuột 375 Hoàng Diệu 0932209…" at bounding box center [756, 686] width 1404 height 1279
click at [677, 98] on div "In tem 100mm In biên nhận 80mm Thái Sơn VP Buôn Mê Thuột 375 Hoàng Diệu 0932209…" at bounding box center [756, 686] width 1404 height 1279
click at [687, 86] on span "In tem 100mm" at bounding box center [685, 79] width 79 height 19
click at [313, 18] on button at bounding box center [319, 19] width 27 height 27
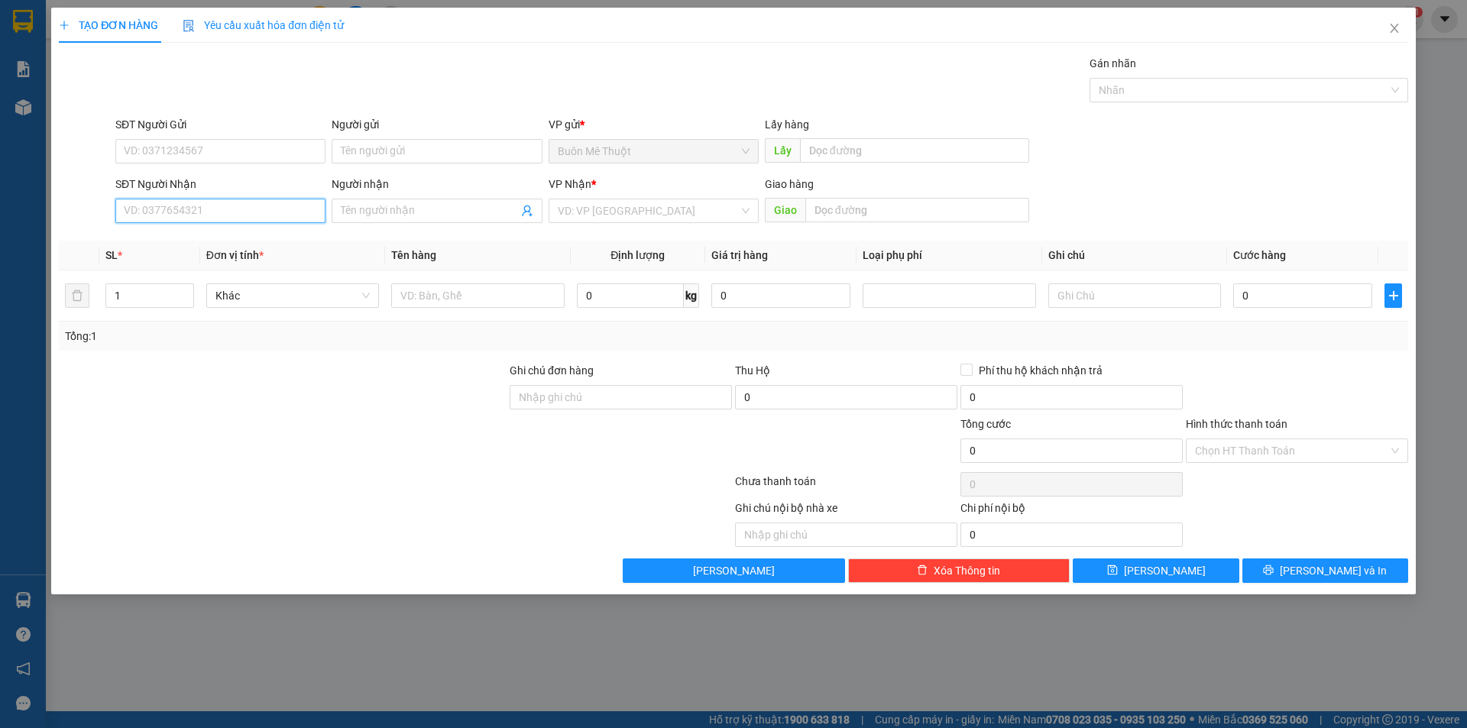
click at [216, 215] on input "SĐT Người Nhận" at bounding box center [220, 211] width 210 height 24
type input "0907397391"
click at [293, 249] on div "0907397391" at bounding box center [221, 241] width 192 height 17
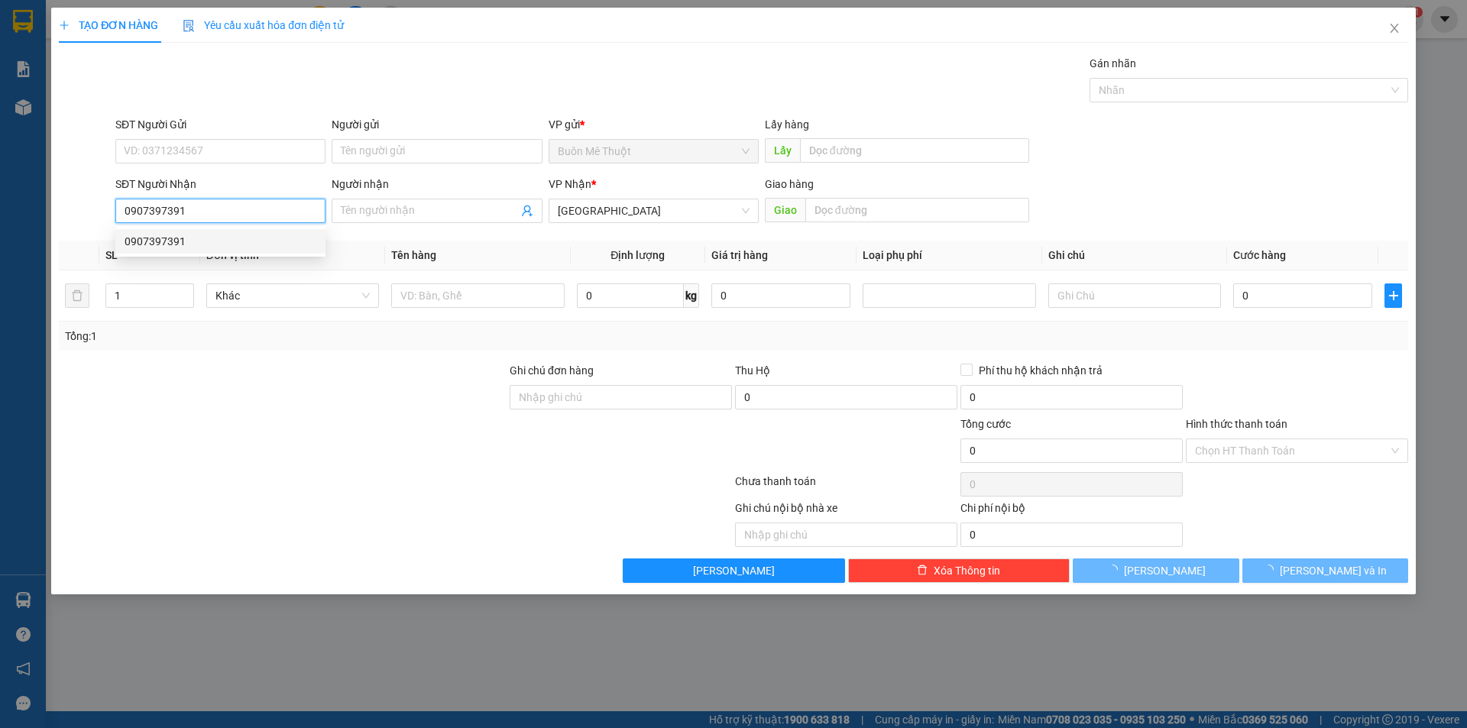
type input "30.000"
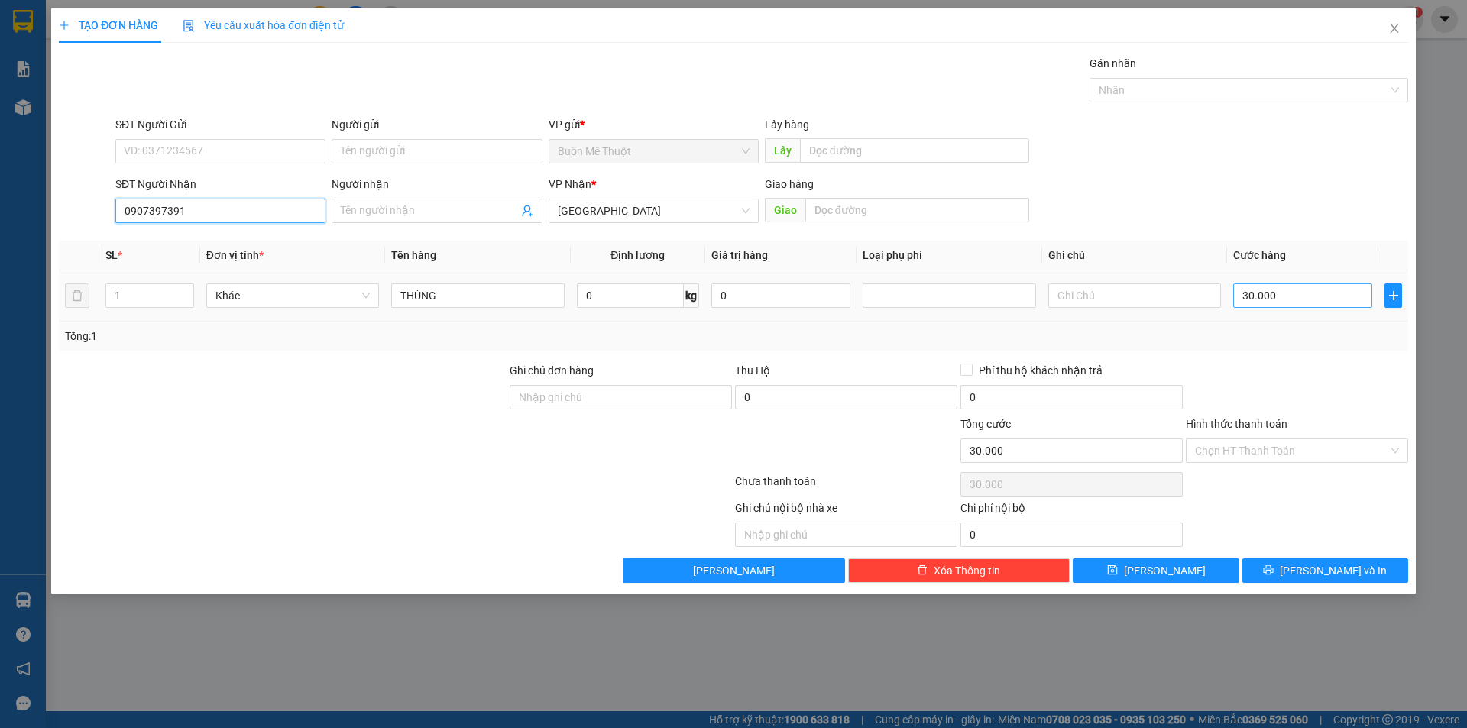
type input "0907397391"
click at [1298, 289] on input "30.000" at bounding box center [1302, 295] width 139 height 24
click at [1289, 196] on div "SĐT Người Nhận 0907397391 Người nhận Tên người nhận VP Nhận * Sài Gòn Giao hàng…" at bounding box center [761, 202] width 1299 height 53
click at [1238, 448] on input "Hình thức thanh toán" at bounding box center [1291, 450] width 193 height 23
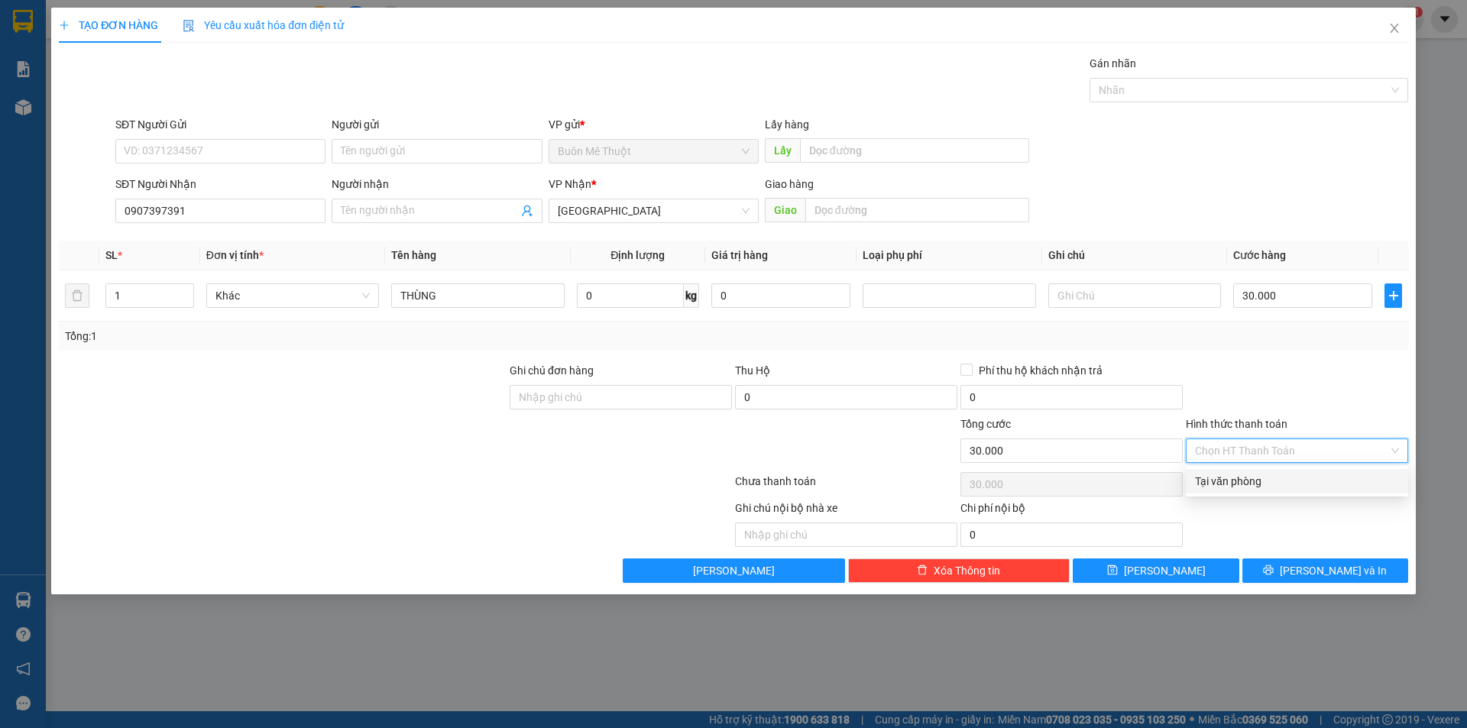
click at [1250, 481] on div "Tại văn phòng" at bounding box center [1297, 481] width 204 height 17
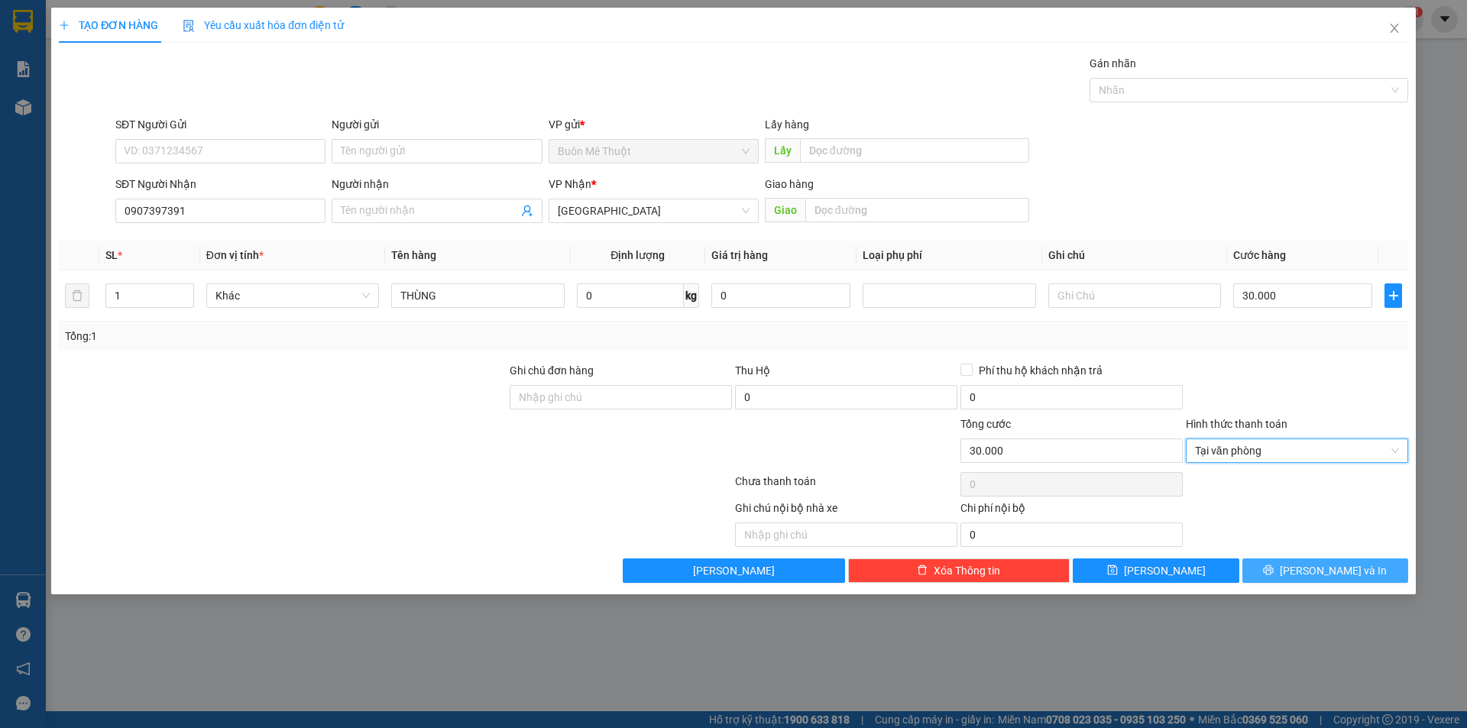
click at [1291, 568] on button "[PERSON_NAME] và In" at bounding box center [1325, 571] width 166 height 24
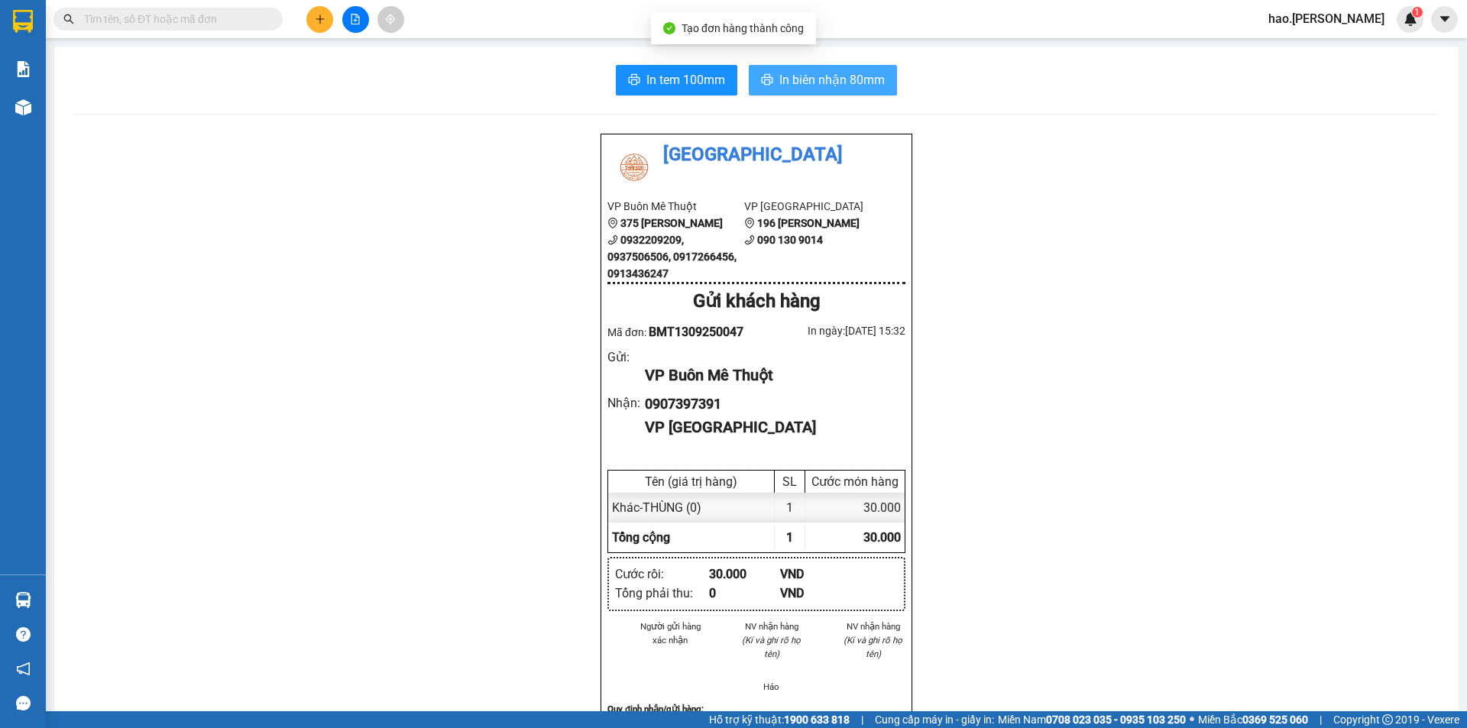
click at [795, 73] on span "In biên nhận 80mm" at bounding box center [831, 79] width 105 height 19
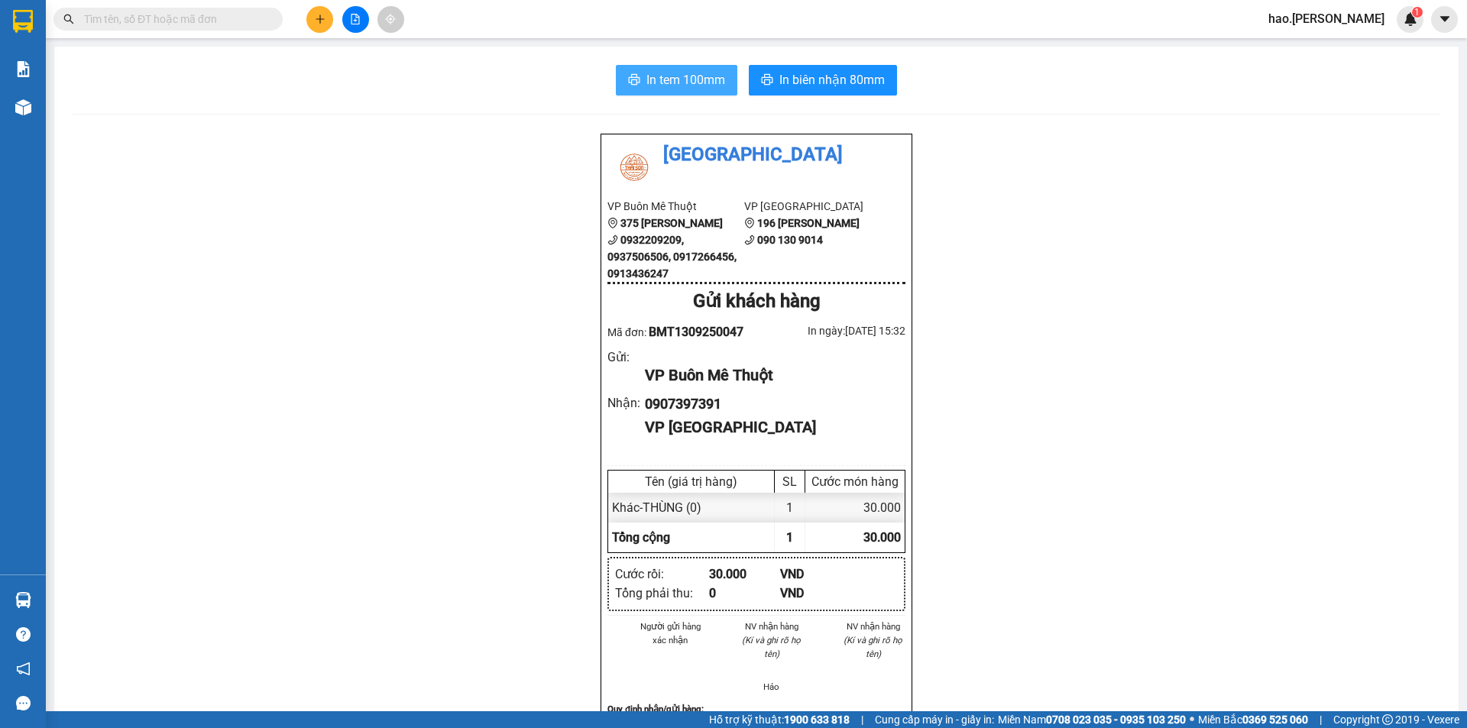
click at [647, 83] on span "In tem 100mm" at bounding box center [685, 79] width 79 height 19
click at [855, 73] on span "In biên nhận 80mm" at bounding box center [831, 79] width 105 height 19
click at [324, 19] on icon "plus" at bounding box center [320, 18] width 8 height 1
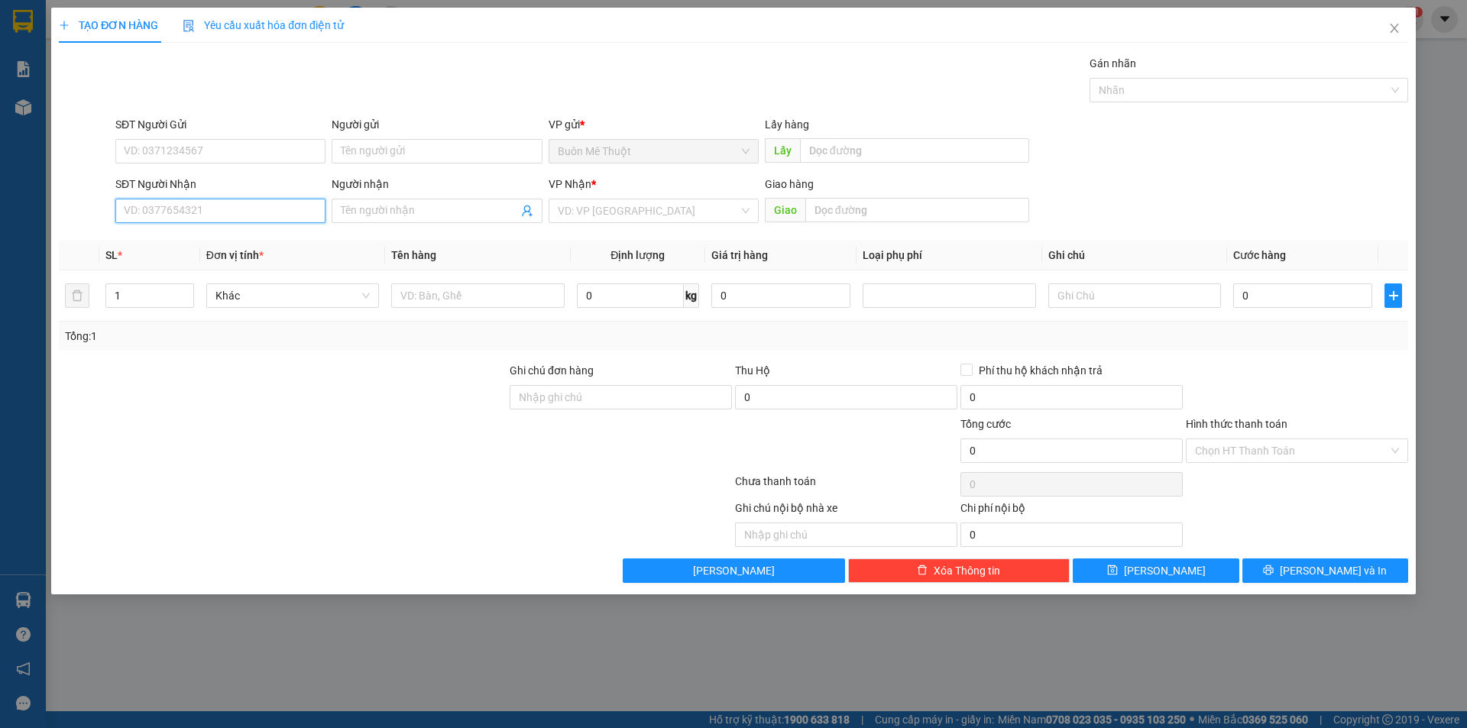
click at [235, 205] on input "SĐT Người Nhận" at bounding box center [220, 211] width 210 height 24
type input "0335475767"
click at [677, 212] on input "search" at bounding box center [648, 210] width 181 height 23
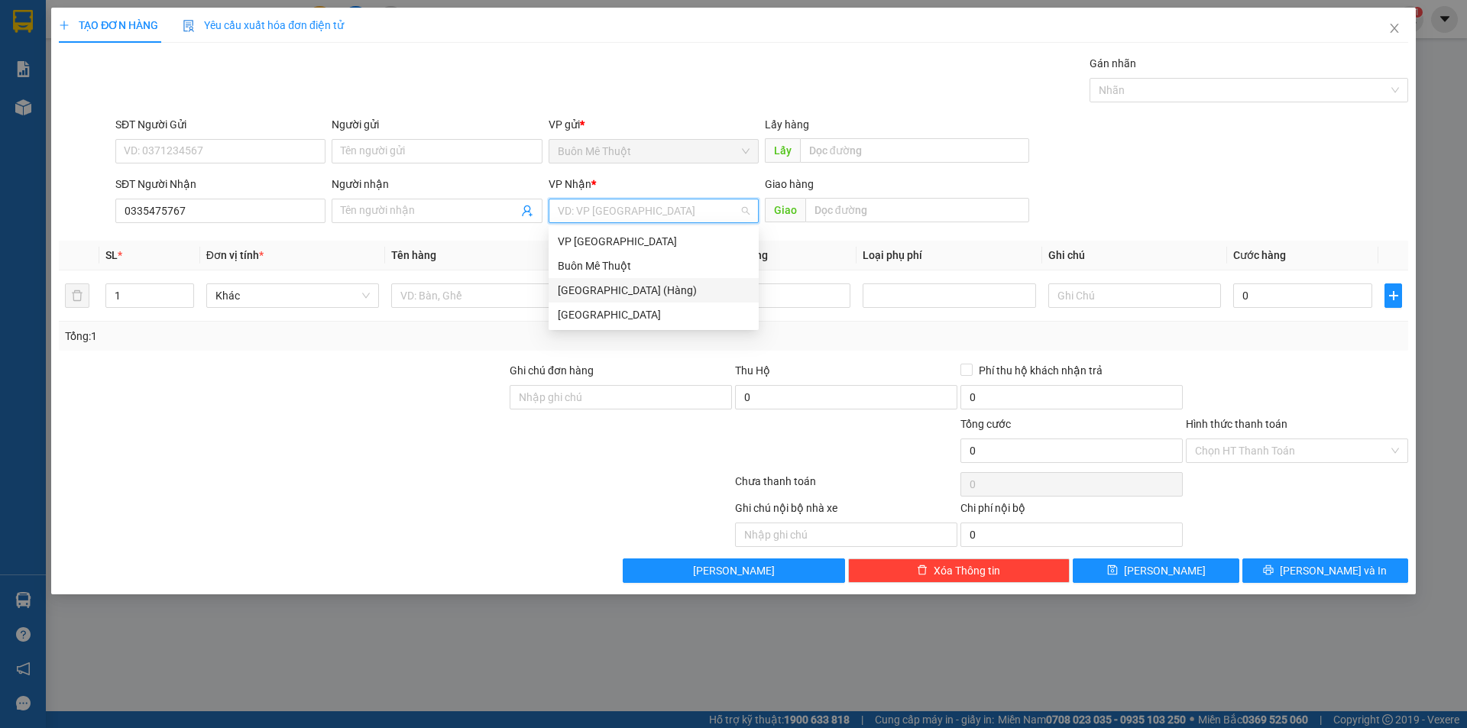
click at [596, 289] on div "[GEOGRAPHIC_DATA] (Hàng)" at bounding box center [654, 290] width 192 height 17
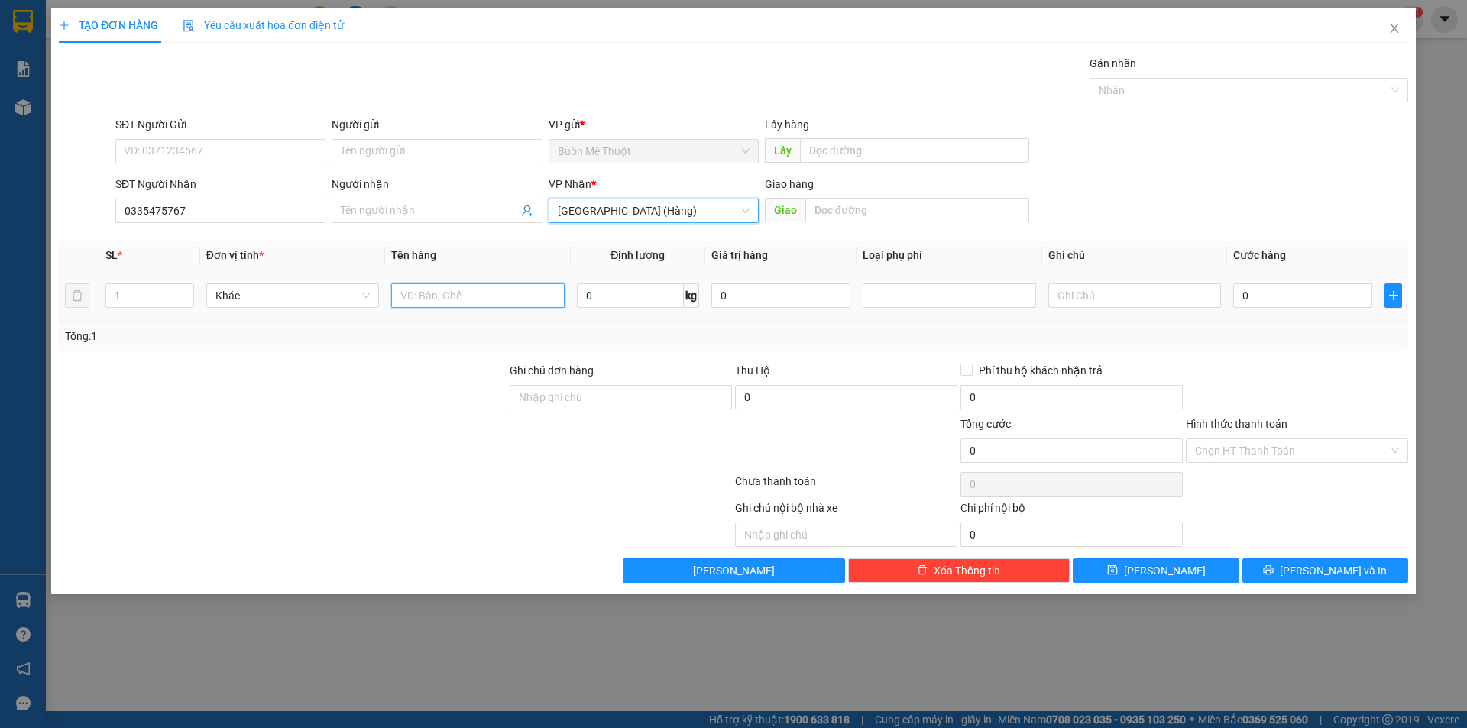
click at [513, 296] on input "text" at bounding box center [477, 295] width 173 height 24
type input "thung"
click at [1328, 300] on input "0" at bounding box center [1302, 295] width 139 height 24
type input "5"
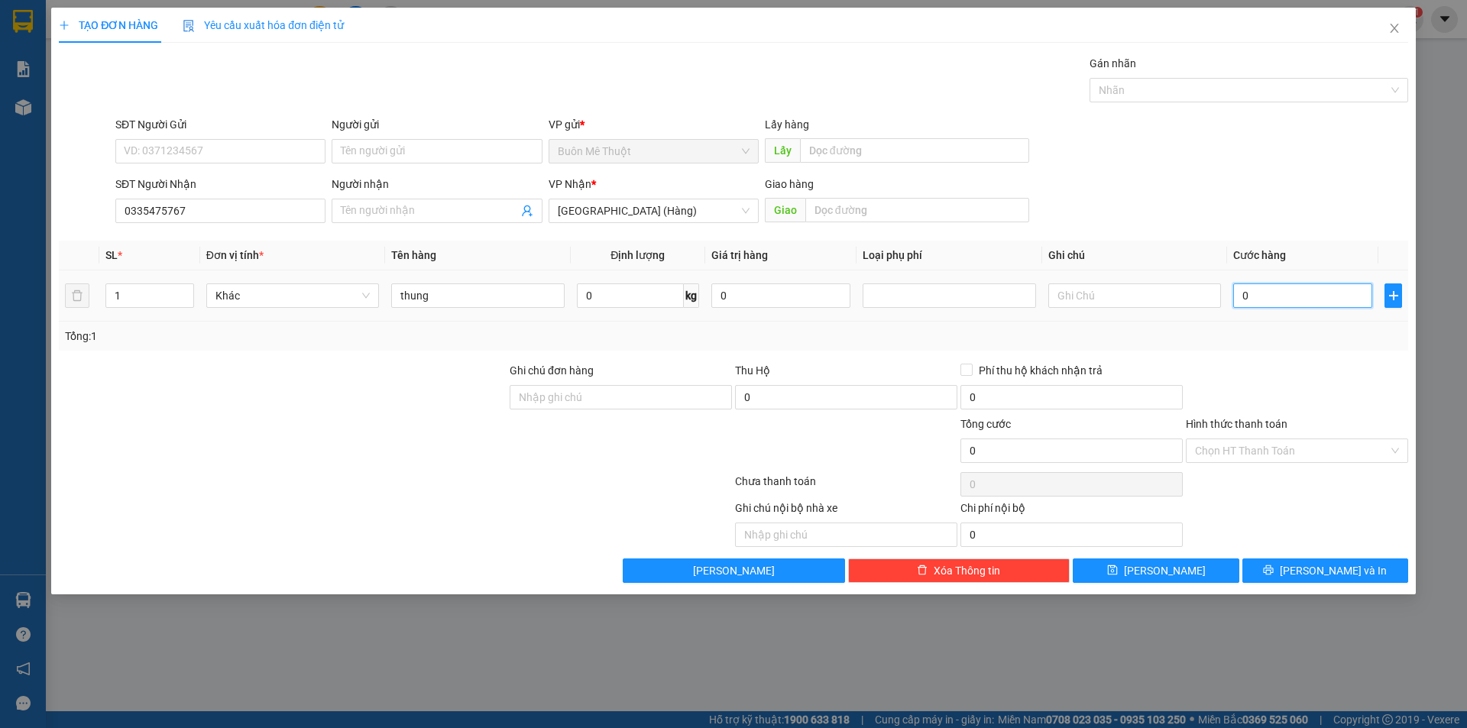
type input "5"
type input "50"
click at [1288, 578] on button "[PERSON_NAME] và In" at bounding box center [1325, 571] width 166 height 24
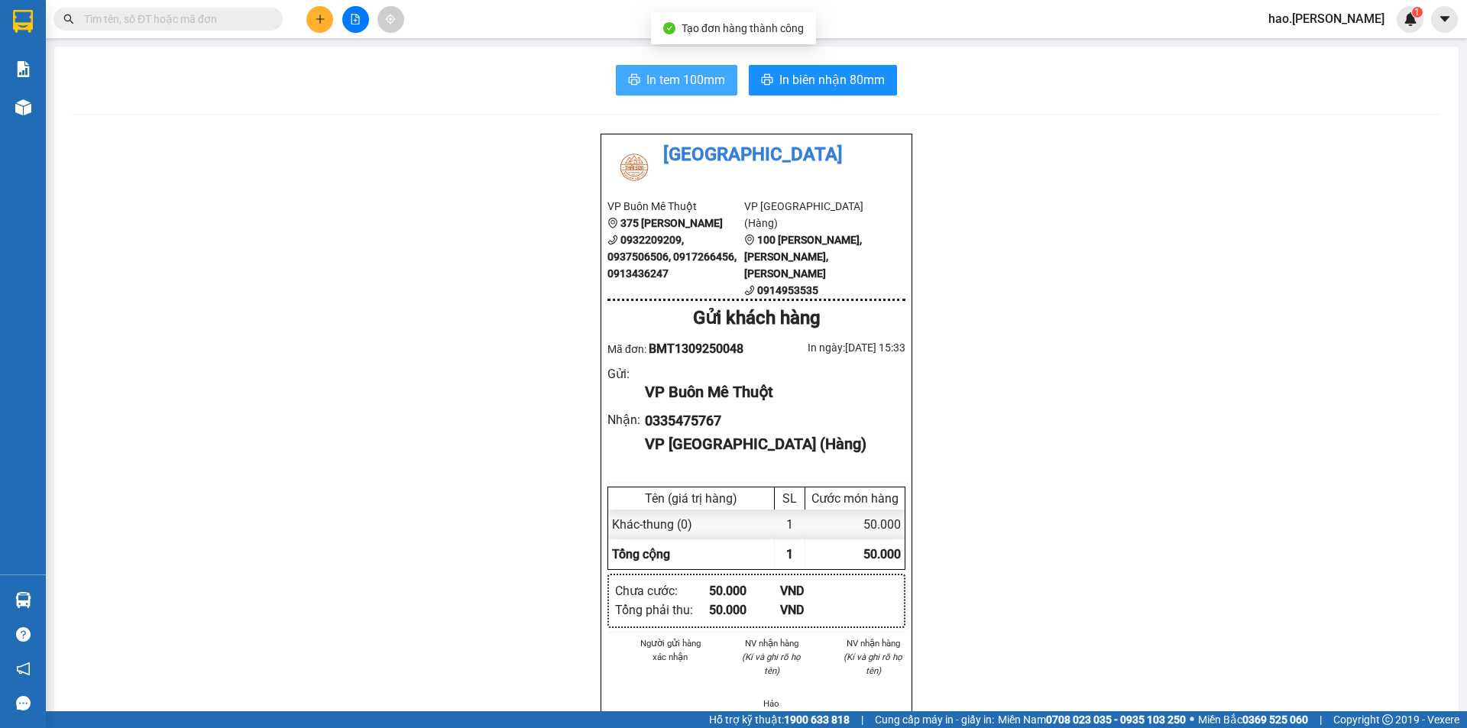
click at [659, 77] on span "In tem 100mm" at bounding box center [685, 79] width 79 height 19
click at [324, 21] on icon "plus" at bounding box center [320, 19] width 11 height 11
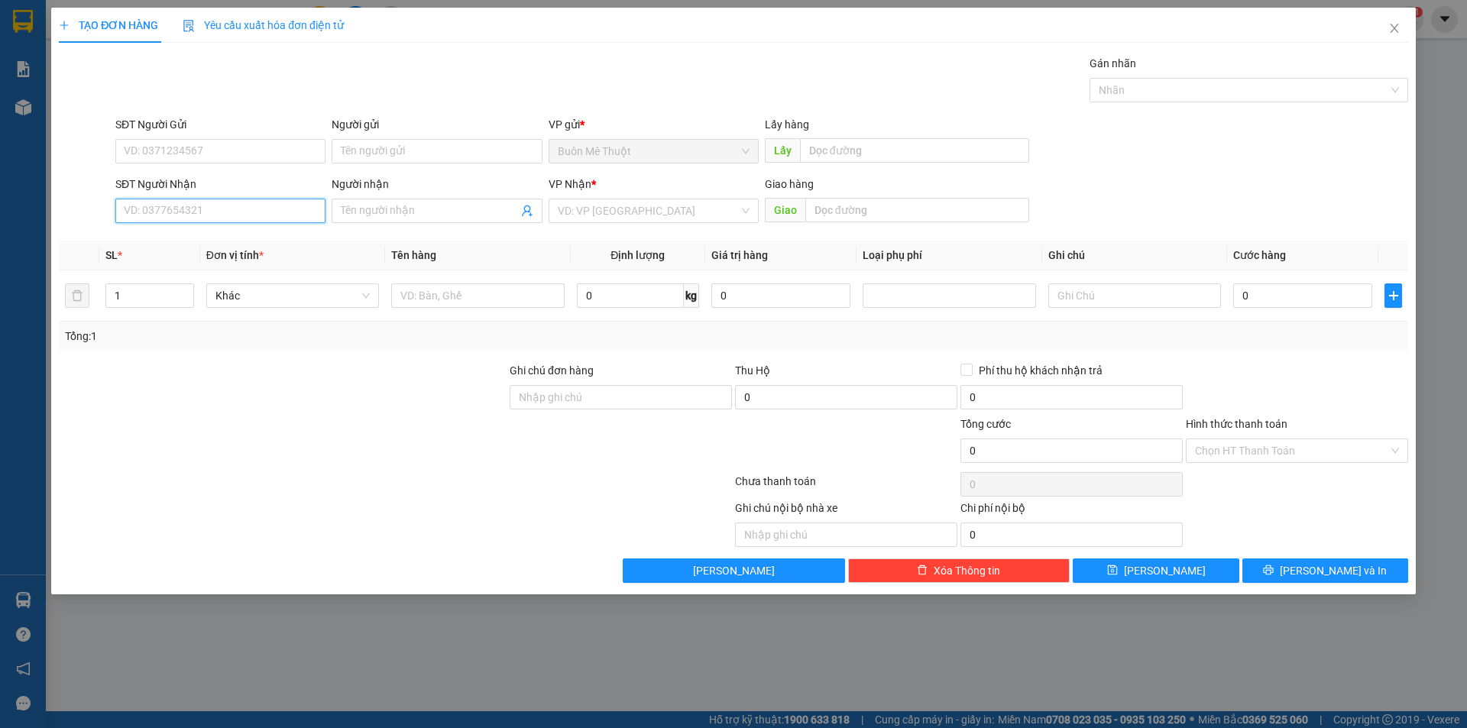
click at [265, 204] on input "SĐT Người Nhận" at bounding box center [220, 211] width 210 height 24
type input "0903557797"
drag, startPoint x: 586, startPoint y: 200, endPoint x: 588, endPoint y: 208, distance: 7.8
click at [586, 202] on input "search" at bounding box center [648, 210] width 181 height 23
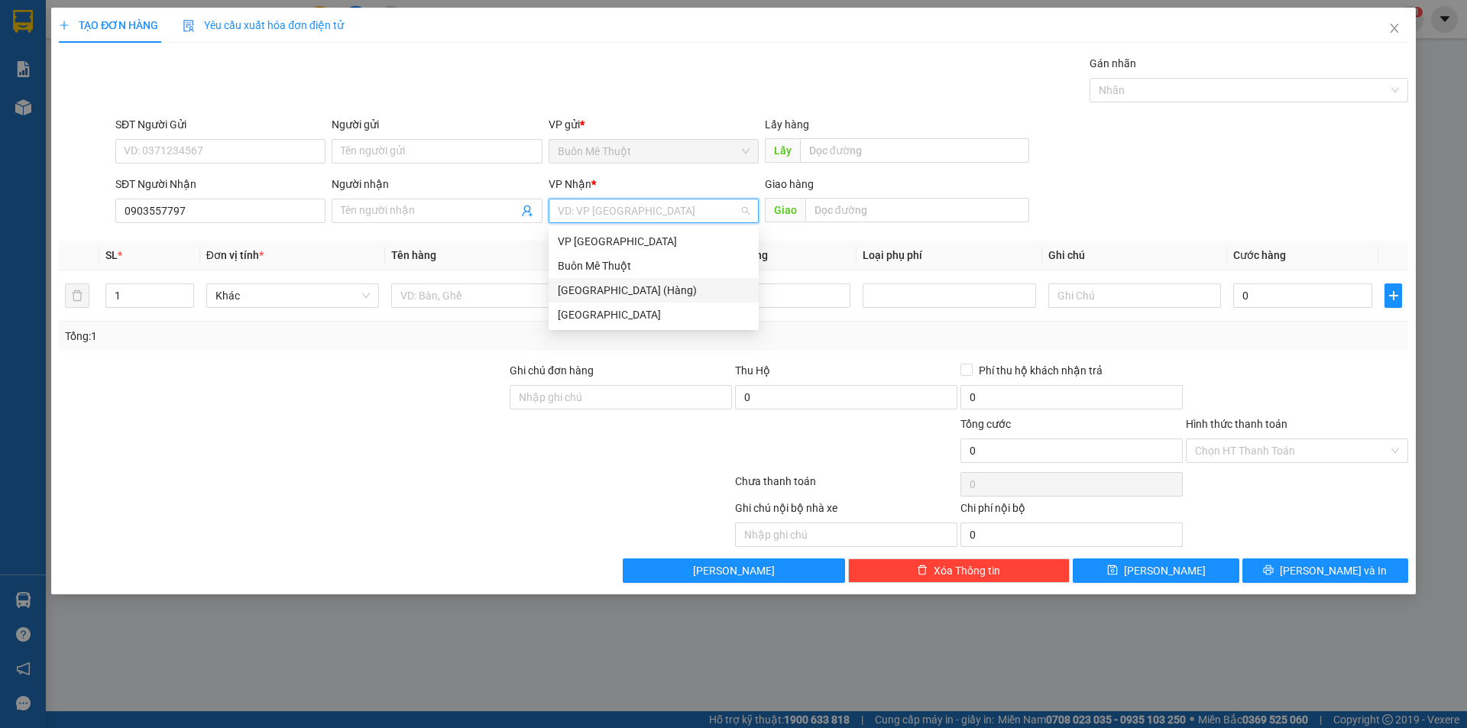
click at [614, 288] on div "[GEOGRAPHIC_DATA] (Hàng)" at bounding box center [654, 290] width 192 height 17
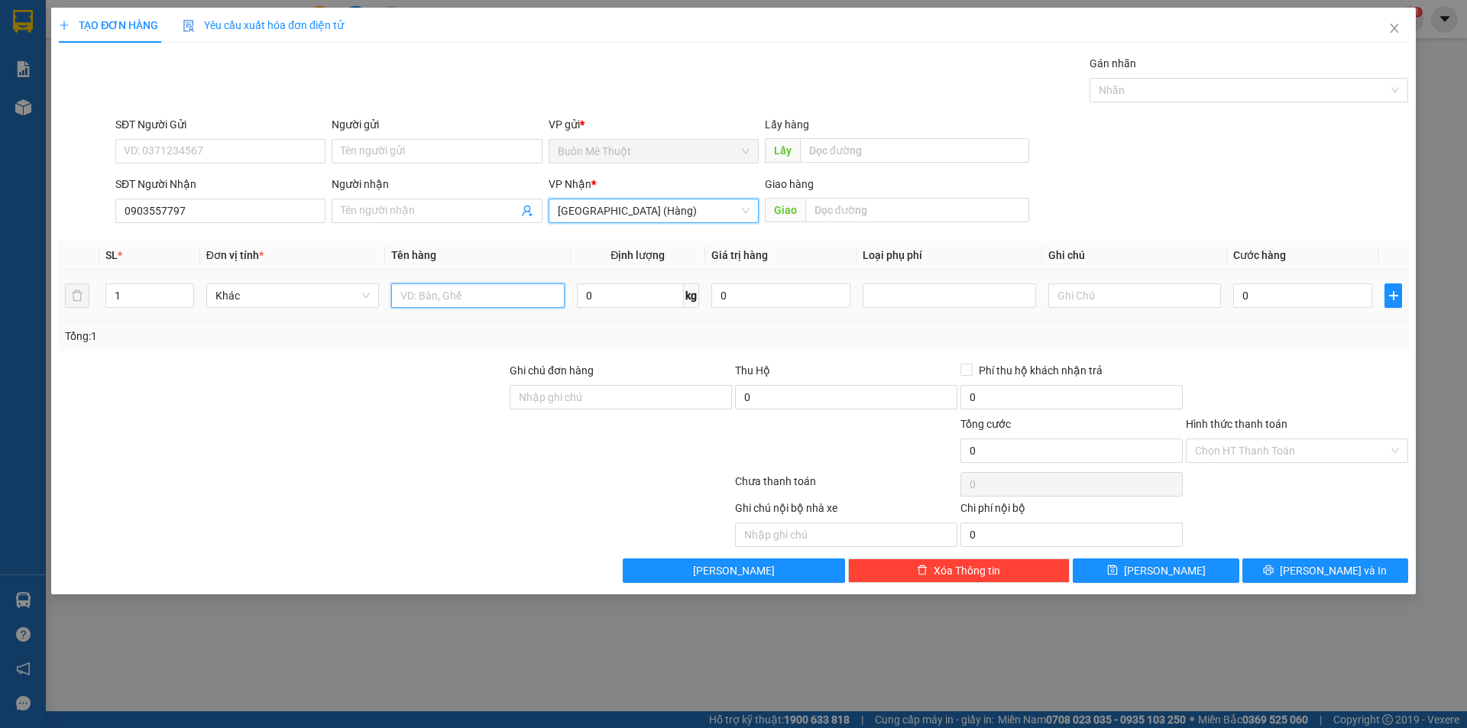
click at [536, 293] on input "text" at bounding box center [477, 295] width 173 height 24
type input "thùng"
click at [1265, 304] on input "0" at bounding box center [1302, 295] width 139 height 24
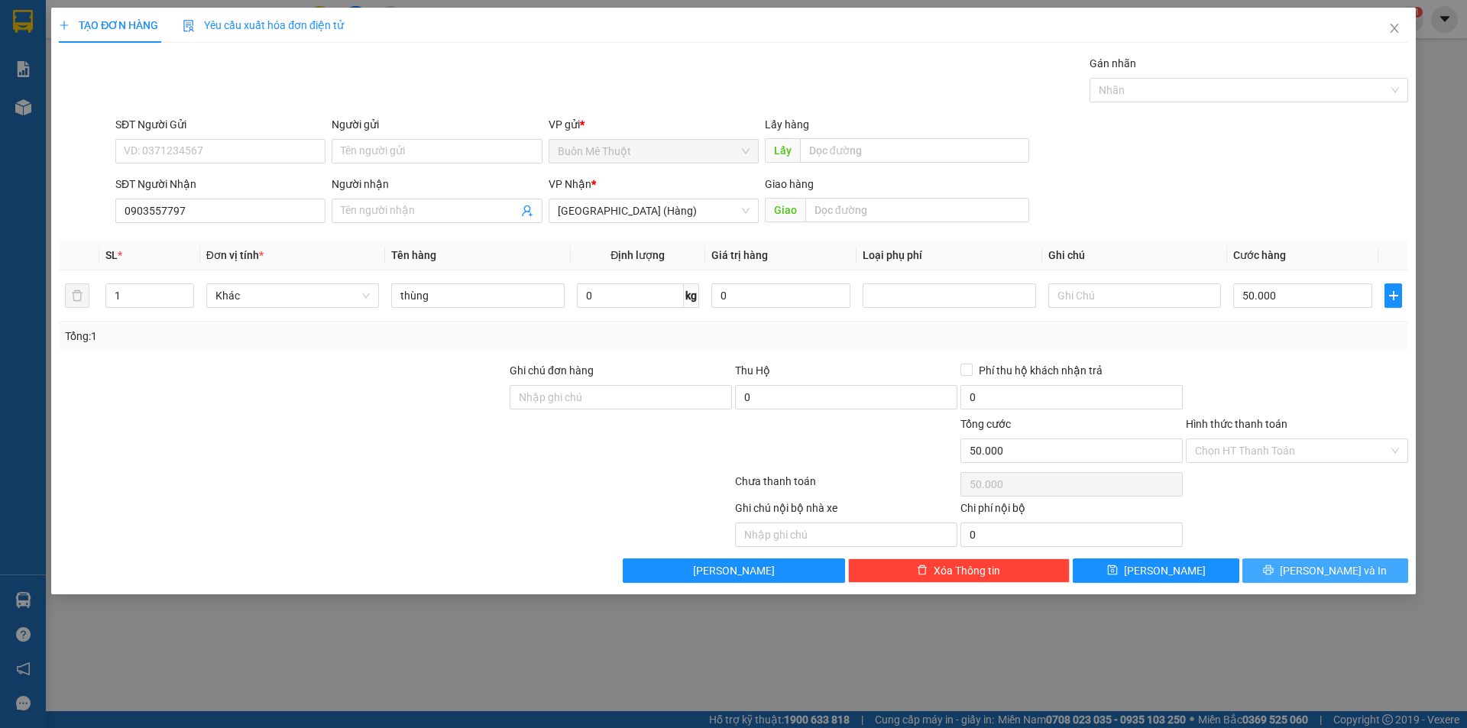
click at [1307, 568] on button "[PERSON_NAME] và In" at bounding box center [1325, 571] width 166 height 24
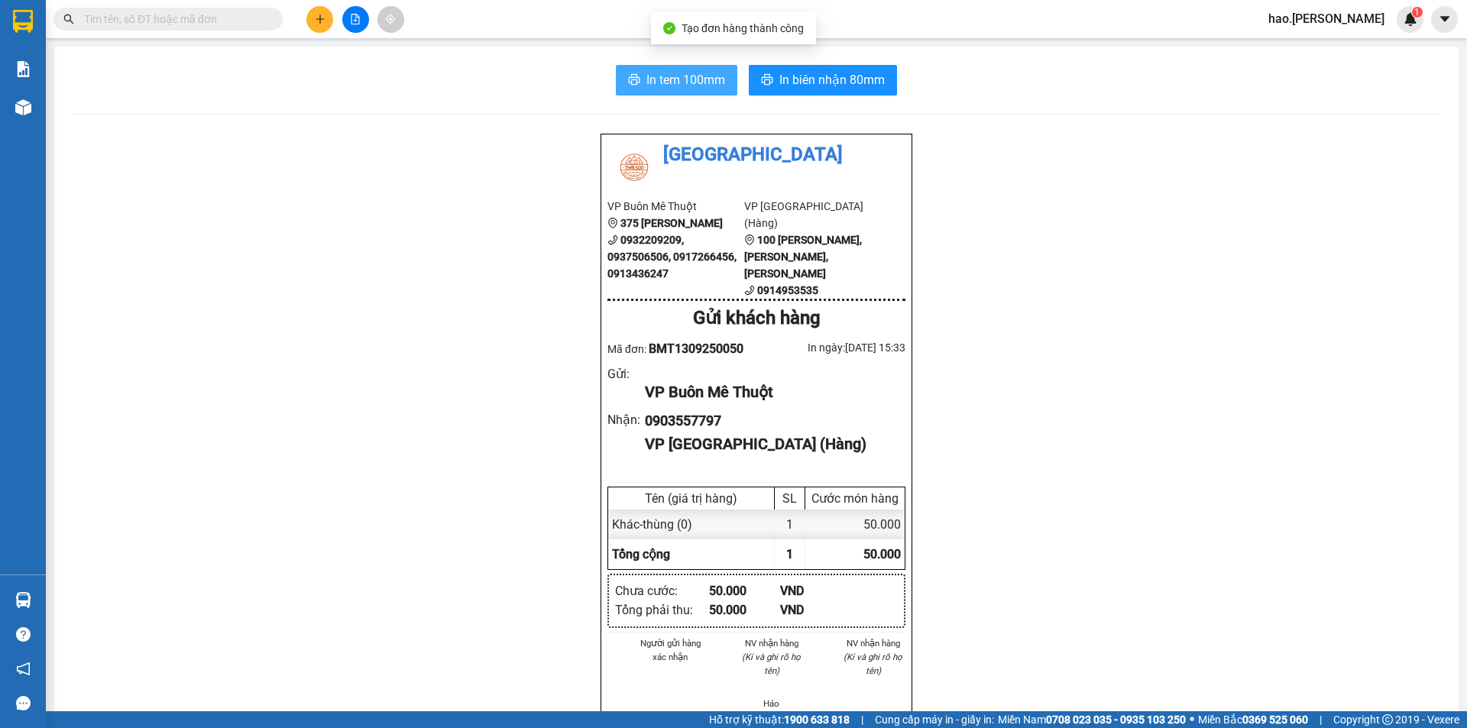
click at [661, 84] on span "In tem 100mm" at bounding box center [685, 79] width 79 height 19
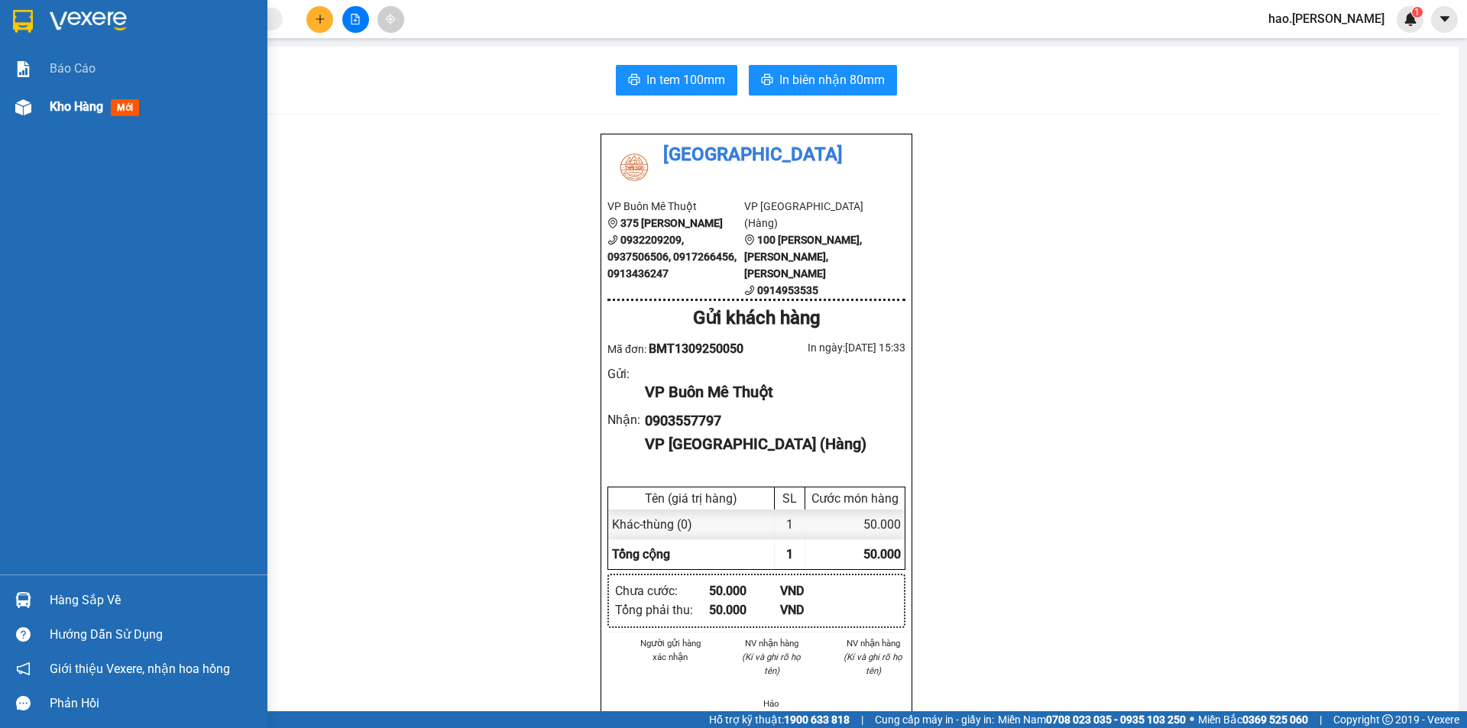
click at [60, 112] on span "Kho hàng" at bounding box center [76, 106] width 53 height 15
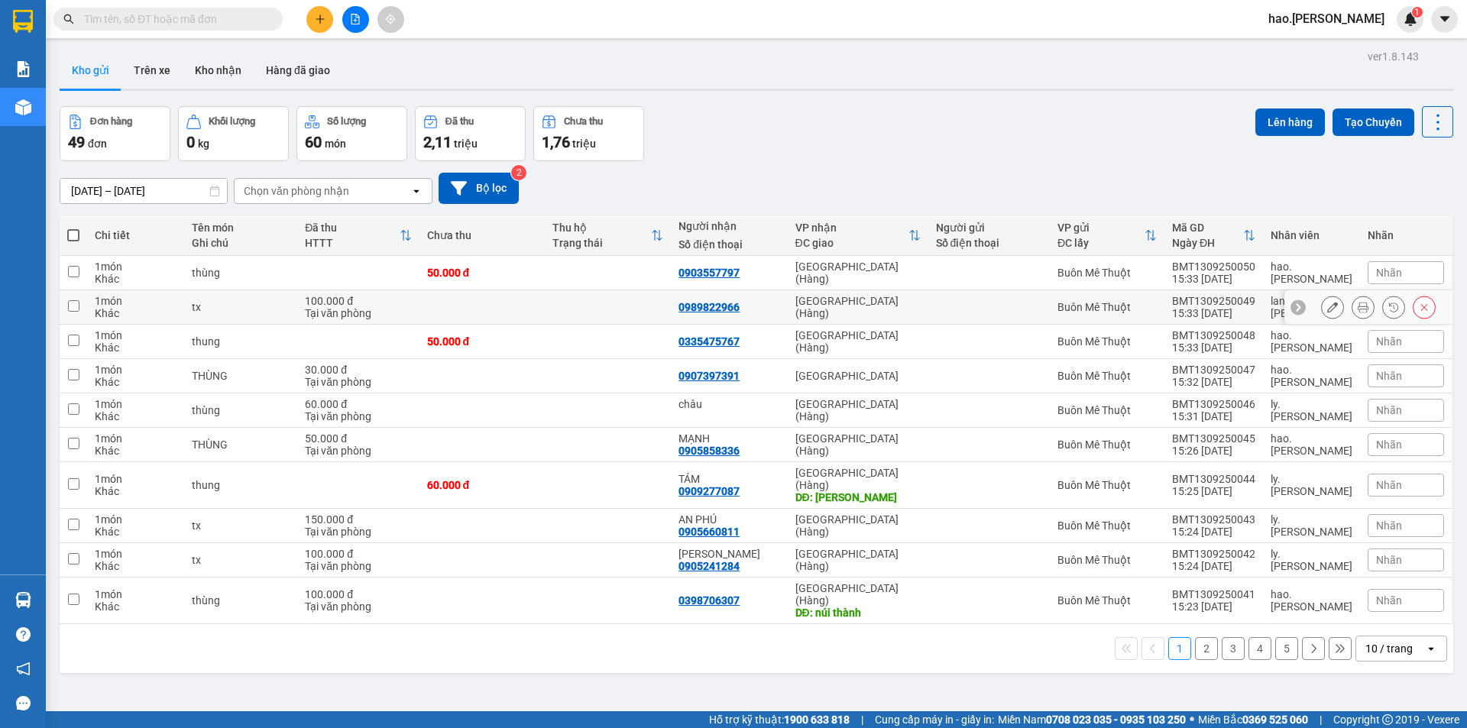
drag, startPoint x: 1350, startPoint y: 309, endPoint x: 1278, endPoint y: 298, distance: 72.7
click at [1358, 309] on icon at bounding box center [1363, 307] width 11 height 11
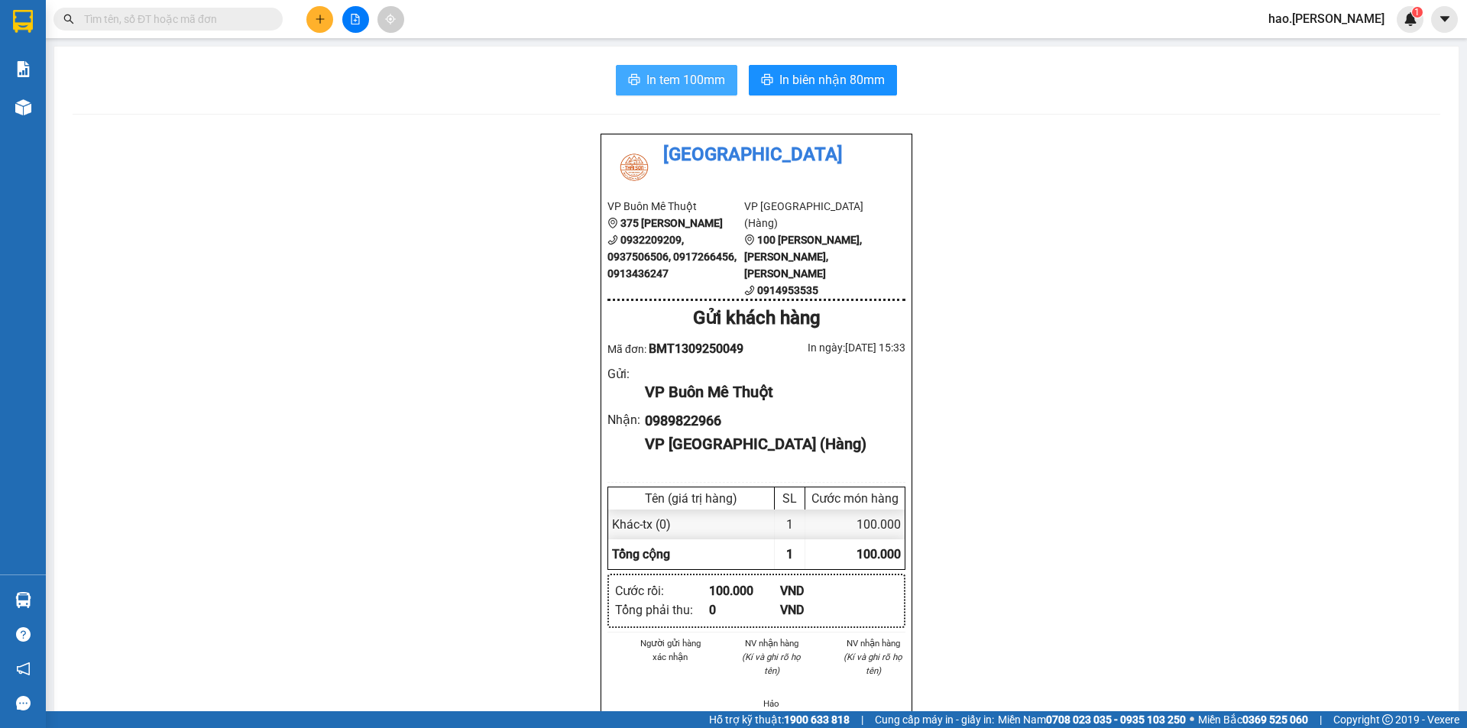
click at [682, 88] on span "In tem 100mm" at bounding box center [685, 79] width 79 height 19
click at [847, 84] on span "In biên nhận 80mm" at bounding box center [831, 79] width 105 height 19
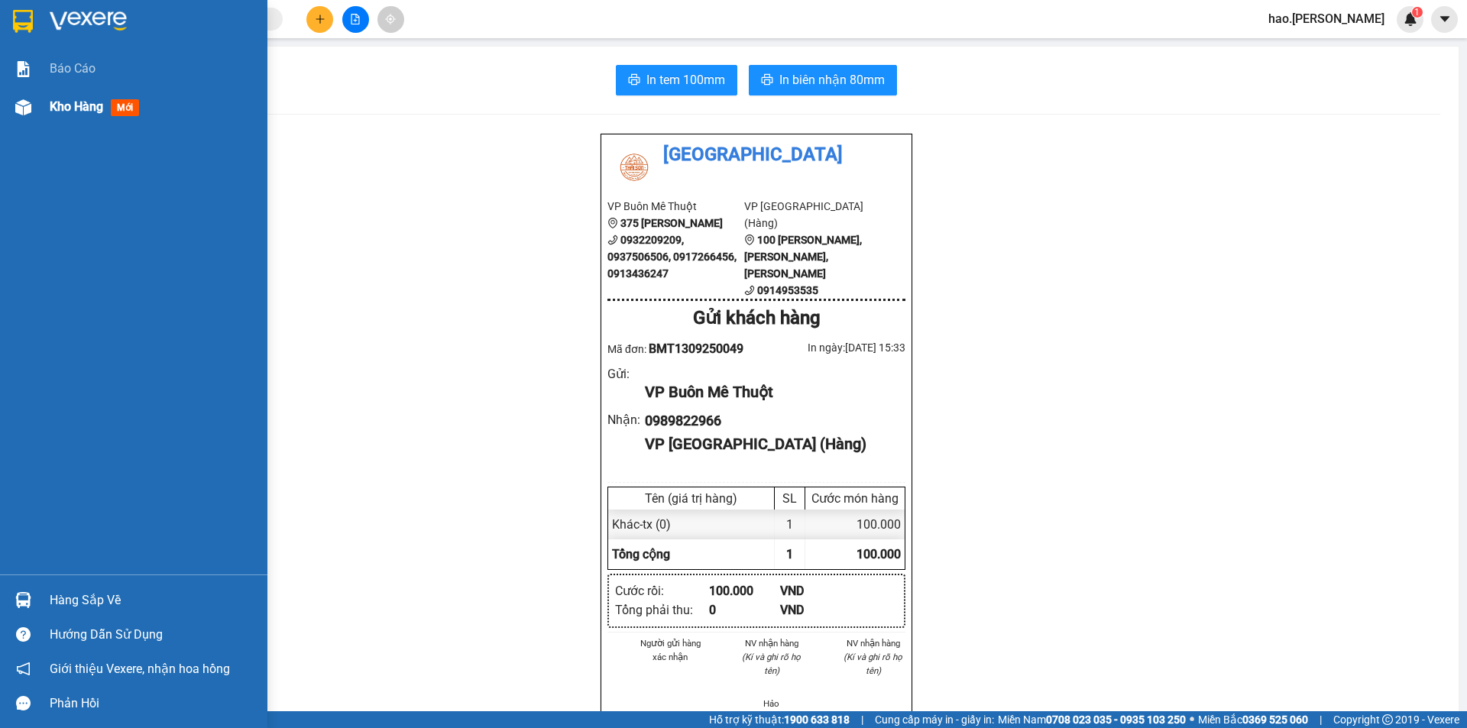
click at [79, 104] on span "Kho hàng" at bounding box center [76, 106] width 53 height 15
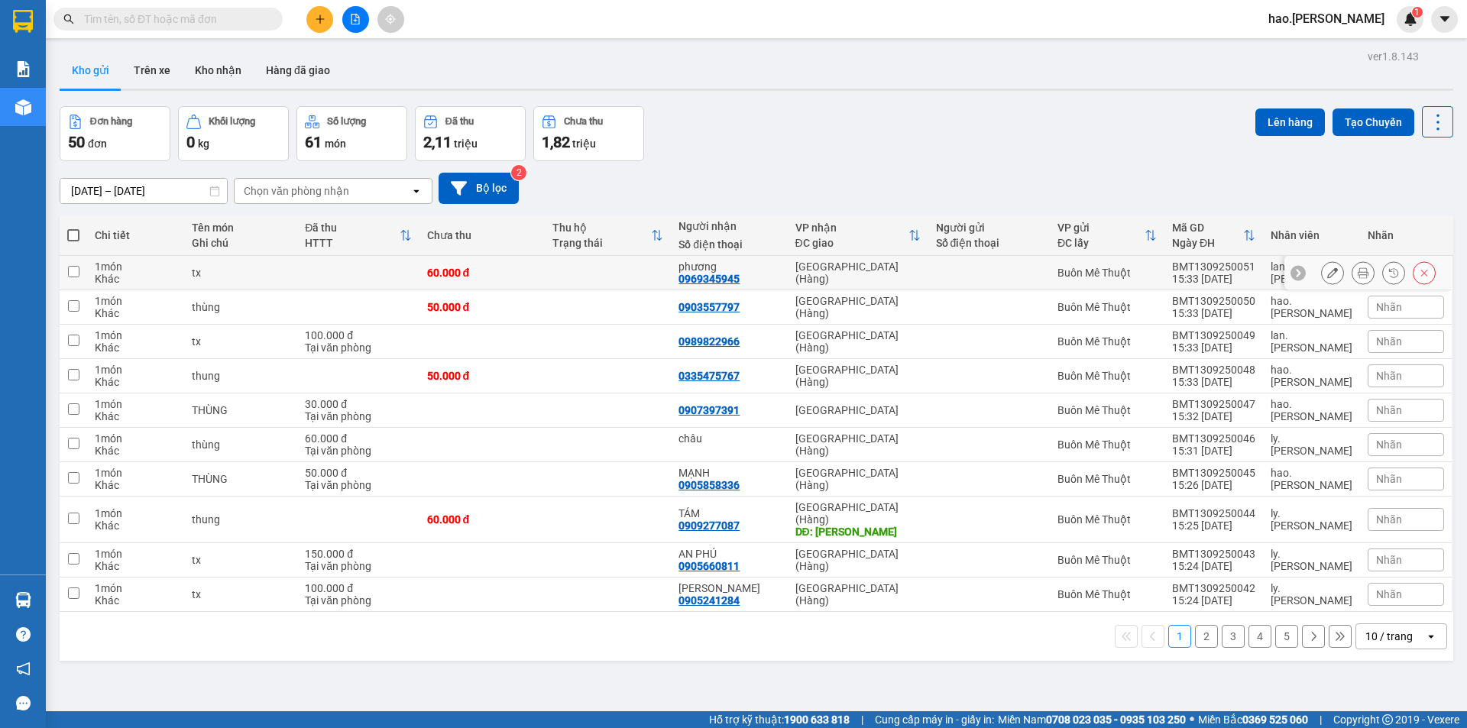
click at [1355, 280] on button at bounding box center [1362, 273] width 21 height 27
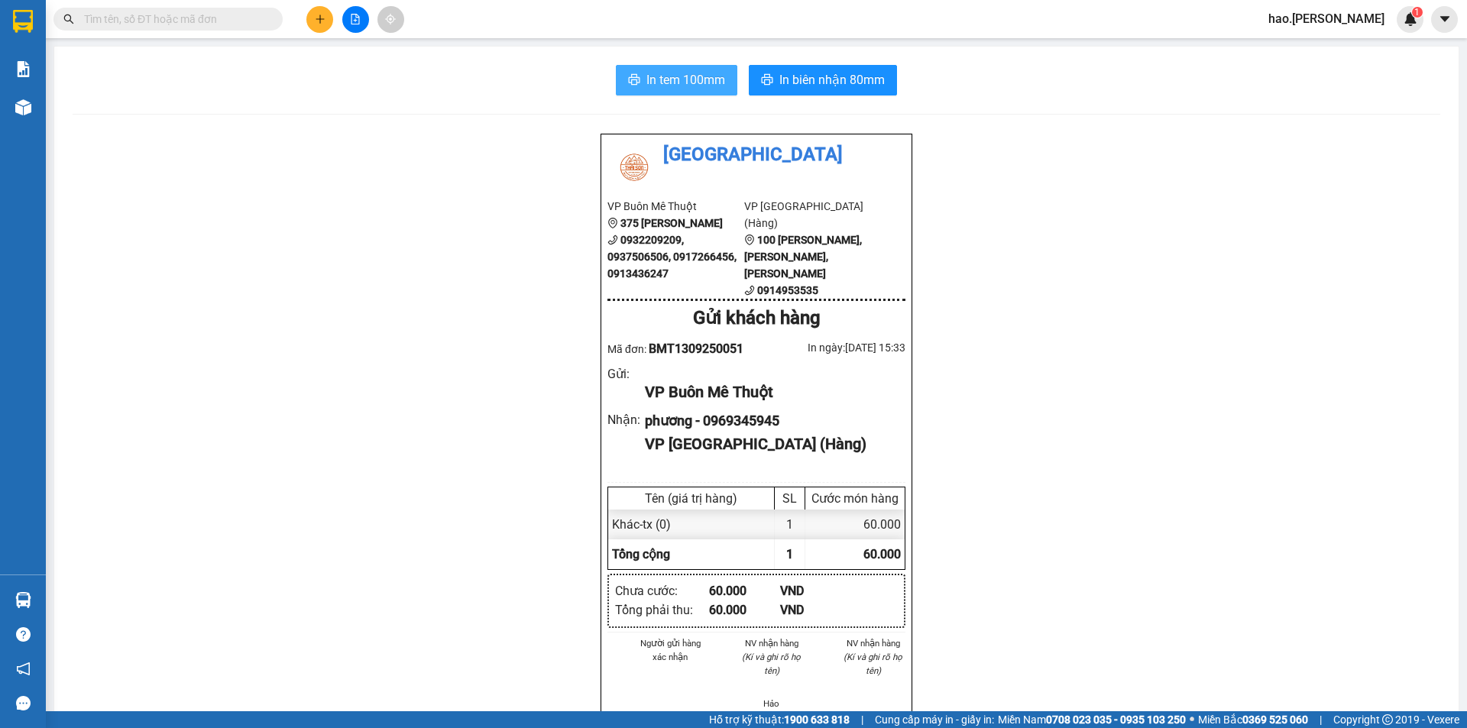
click at [716, 87] on span "In tem 100mm" at bounding box center [685, 79] width 79 height 19
click at [772, 70] on button "In biên nhận 80mm" at bounding box center [823, 80] width 148 height 31
click at [315, 16] on icon "plus" at bounding box center [320, 19] width 11 height 11
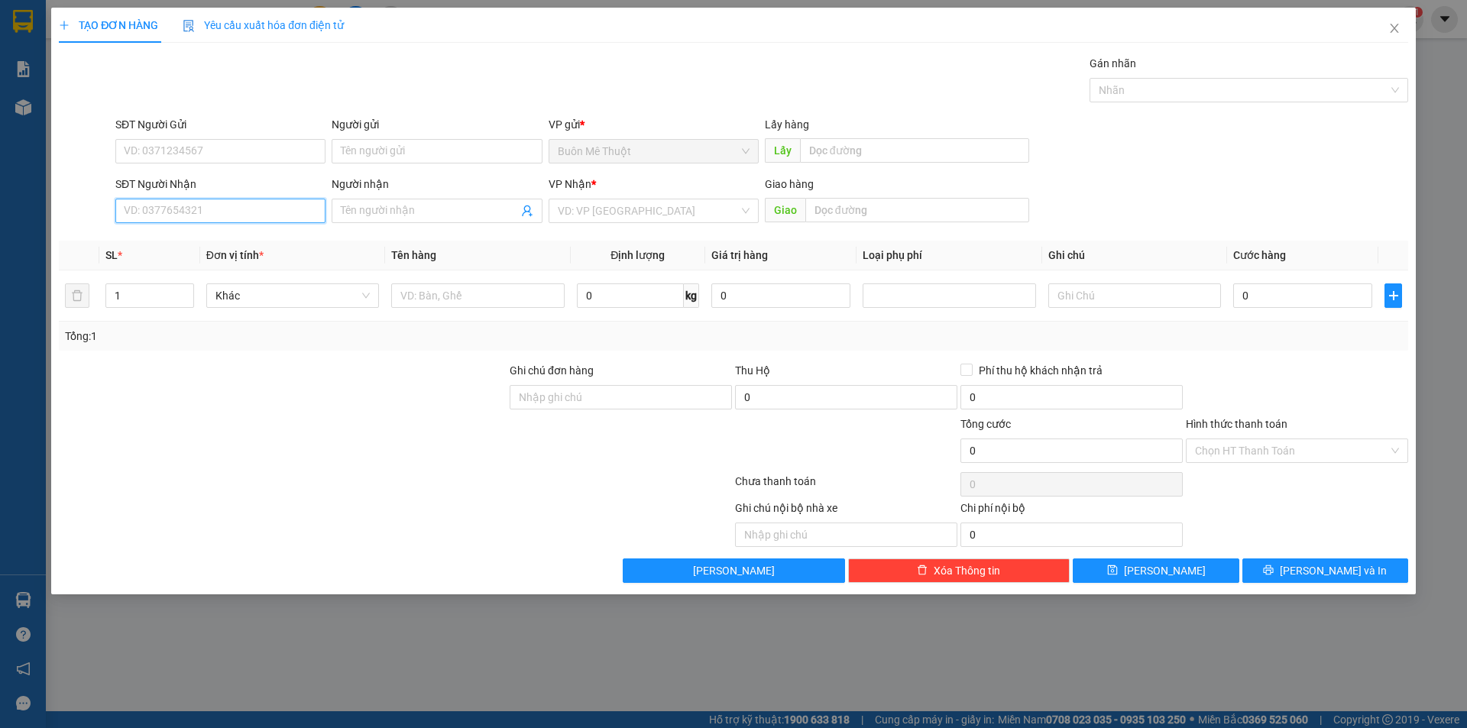
drag, startPoint x: 162, startPoint y: 216, endPoint x: 1466, endPoint y: 216, distance: 1304.3
click at [165, 215] on input "SĐT Người Nhận" at bounding box center [220, 211] width 210 height 24
type input "0862834366"
click at [161, 227] on div "0862834366 0862834366" at bounding box center [220, 241] width 210 height 31
click at [160, 238] on div "Transit Pickup Surcharge Ids Transit Deliver Surcharge Ids Transit Deliver Surc…" at bounding box center [733, 319] width 1349 height 528
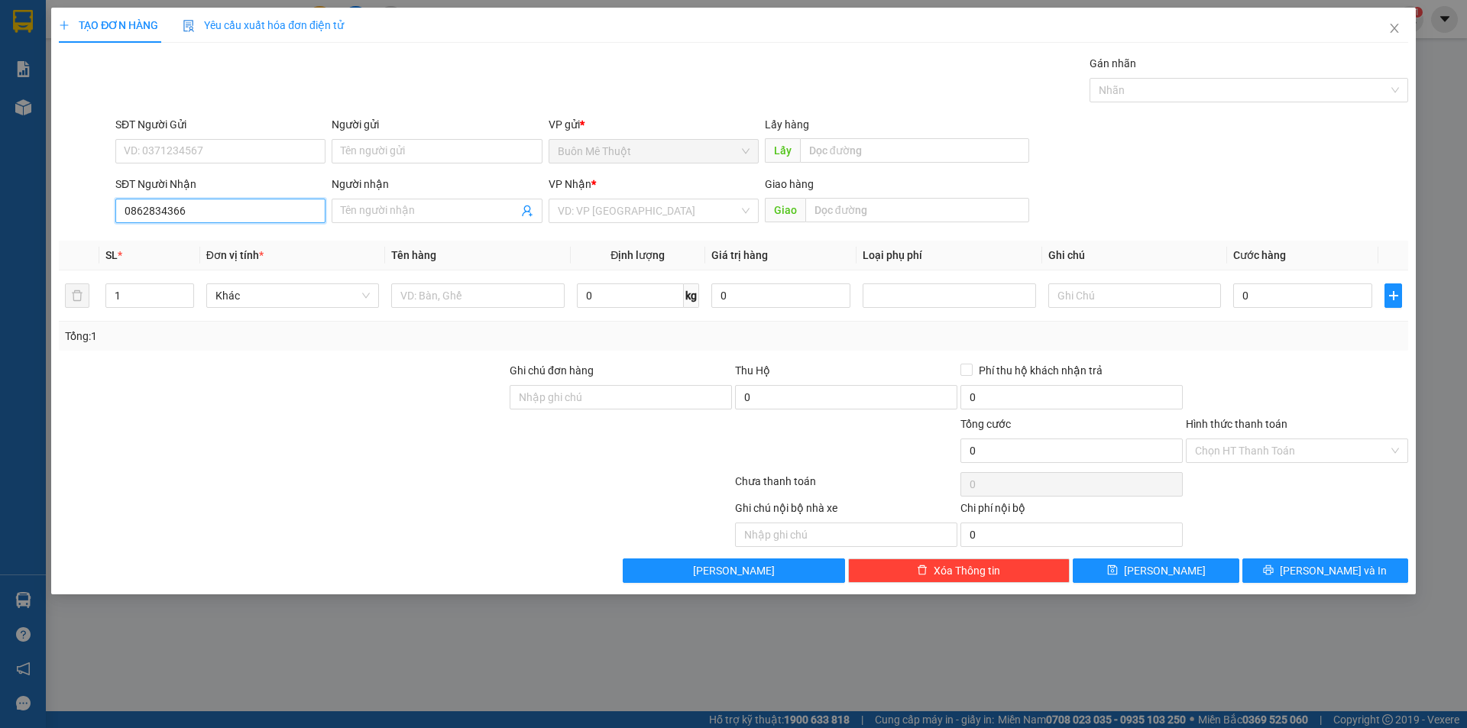
click at [221, 215] on input "0862834366" at bounding box center [220, 211] width 210 height 24
click at [200, 248] on div "0862834366" at bounding box center [221, 241] width 192 height 17
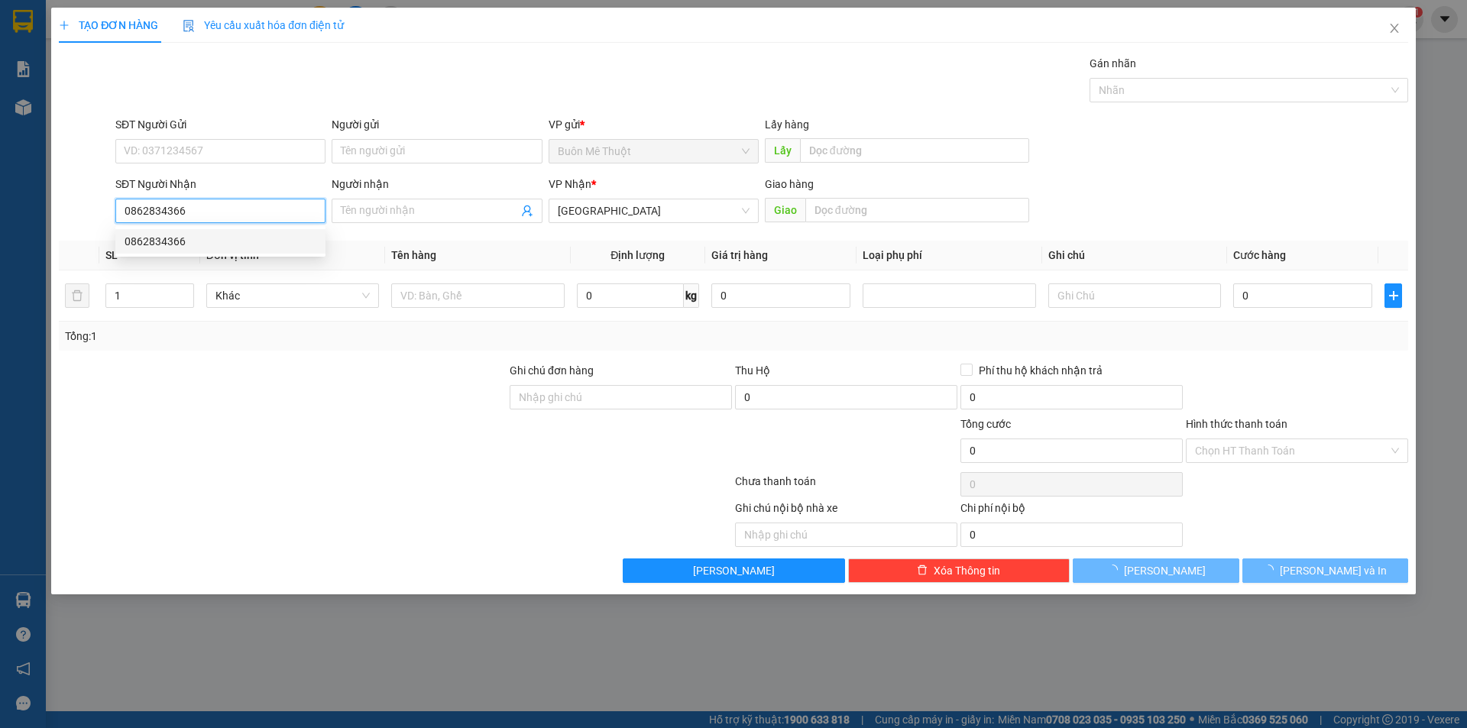
type input "30.000"
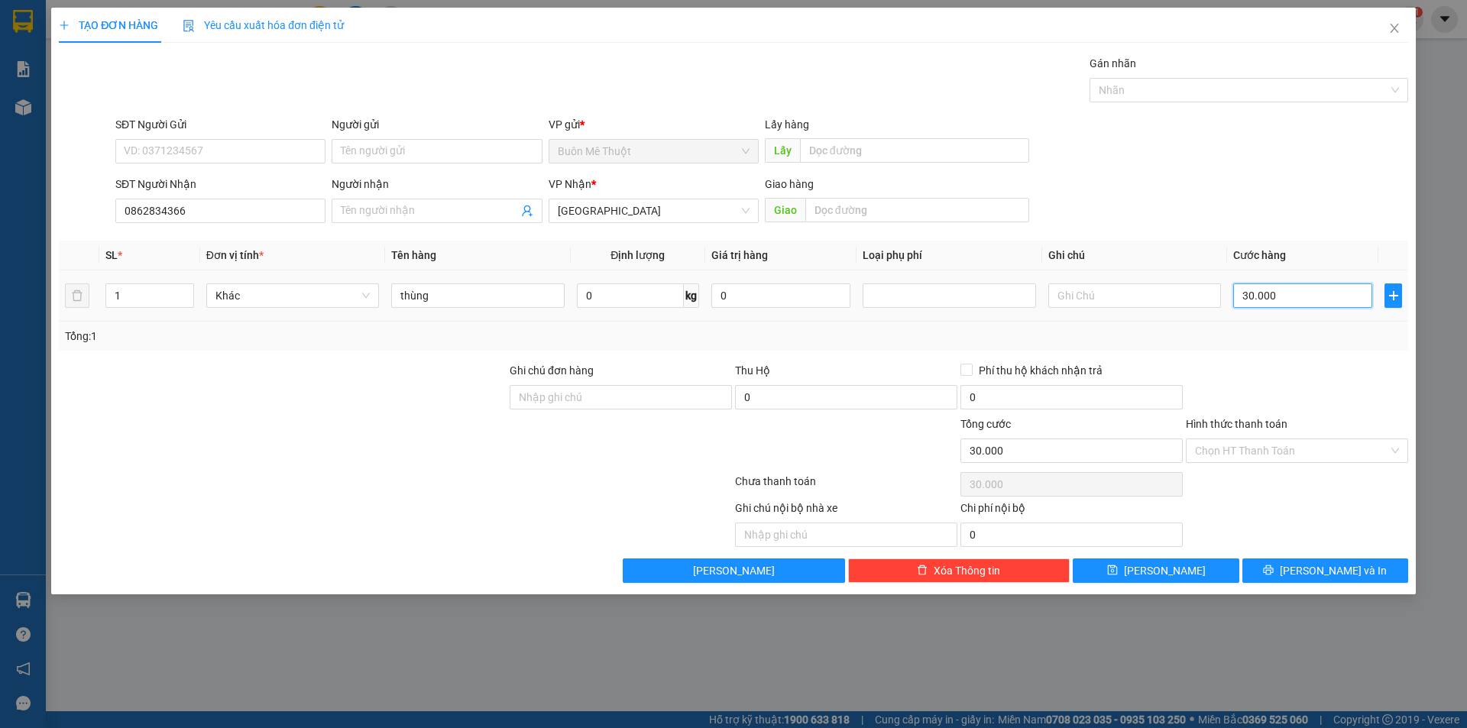
click at [1326, 301] on input "30.000" at bounding box center [1302, 295] width 139 height 24
click at [1305, 580] on button "[PERSON_NAME] và In" at bounding box center [1325, 571] width 166 height 24
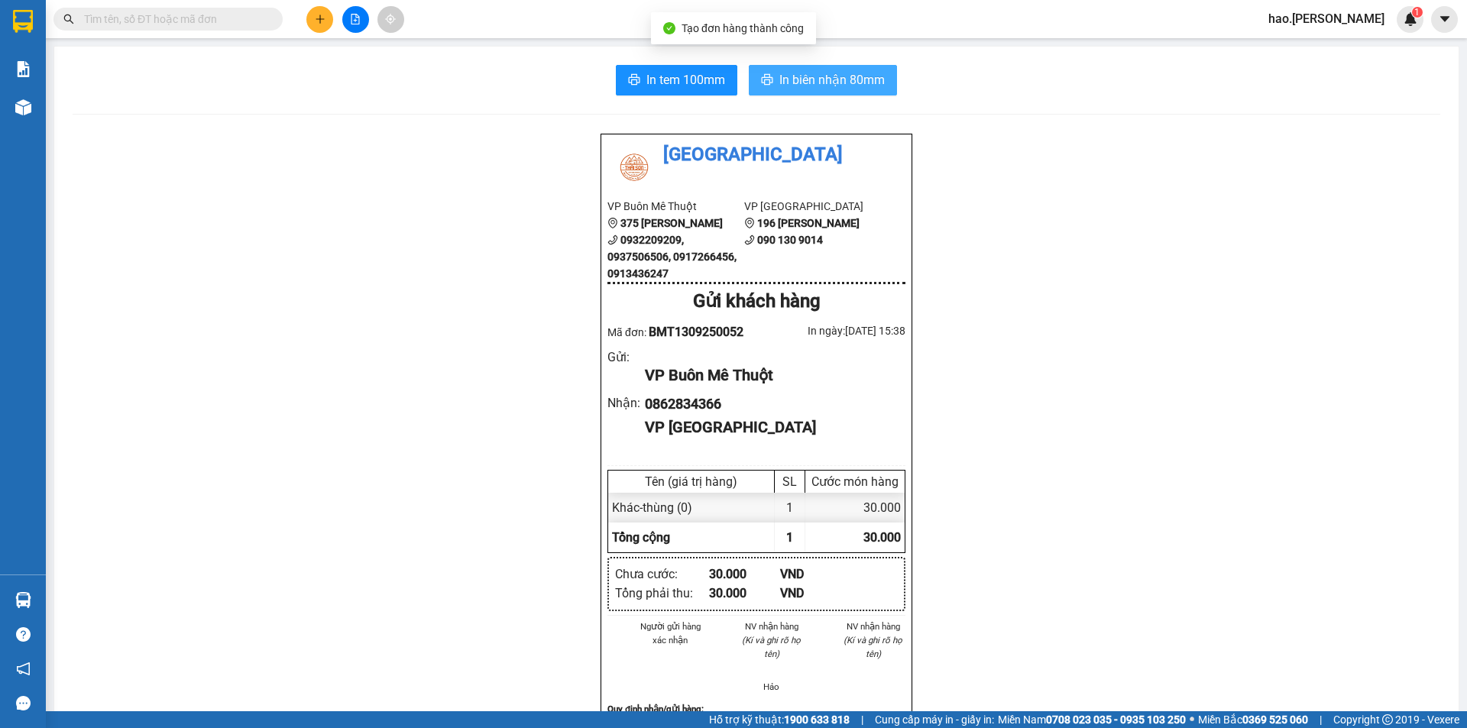
click at [773, 70] on button "In biên nhận 80mm" at bounding box center [823, 80] width 148 height 31
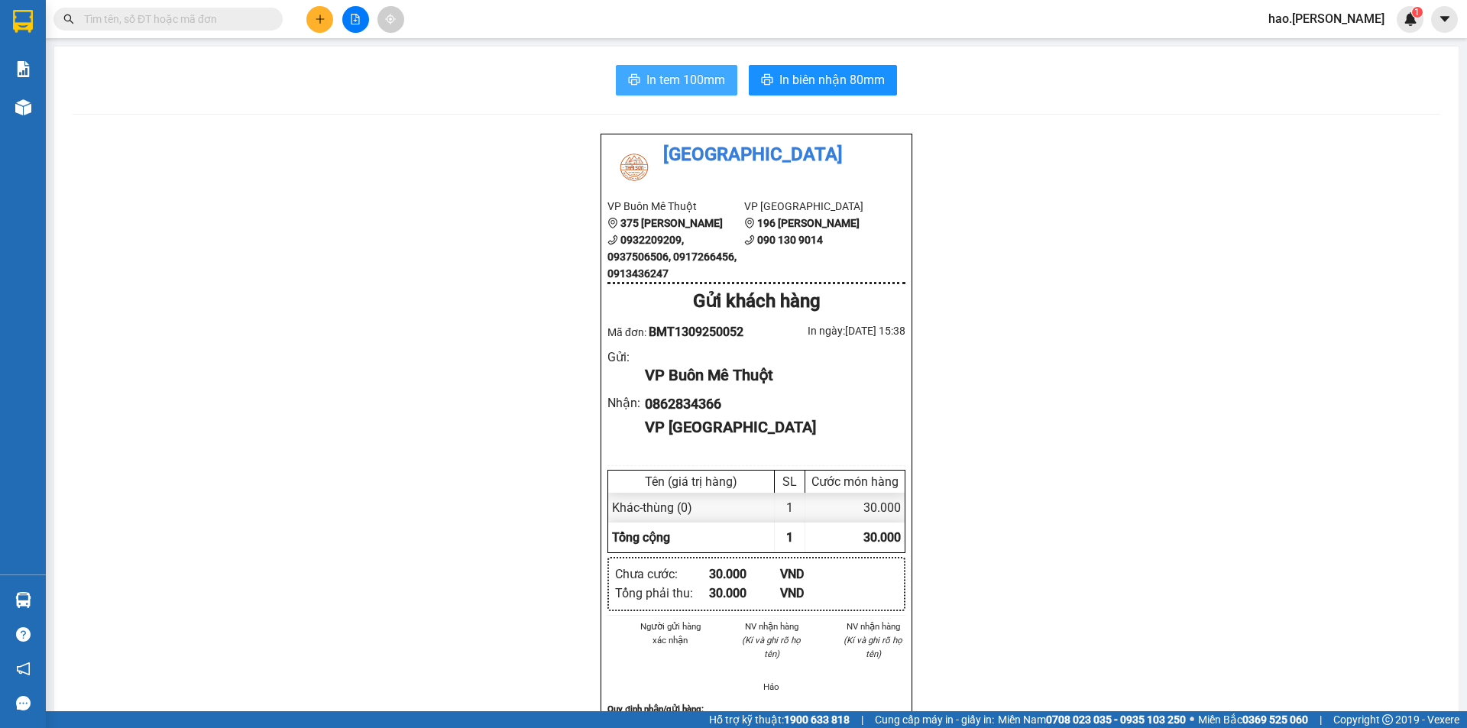
click at [706, 84] on span "In tem 100mm" at bounding box center [685, 79] width 79 height 19
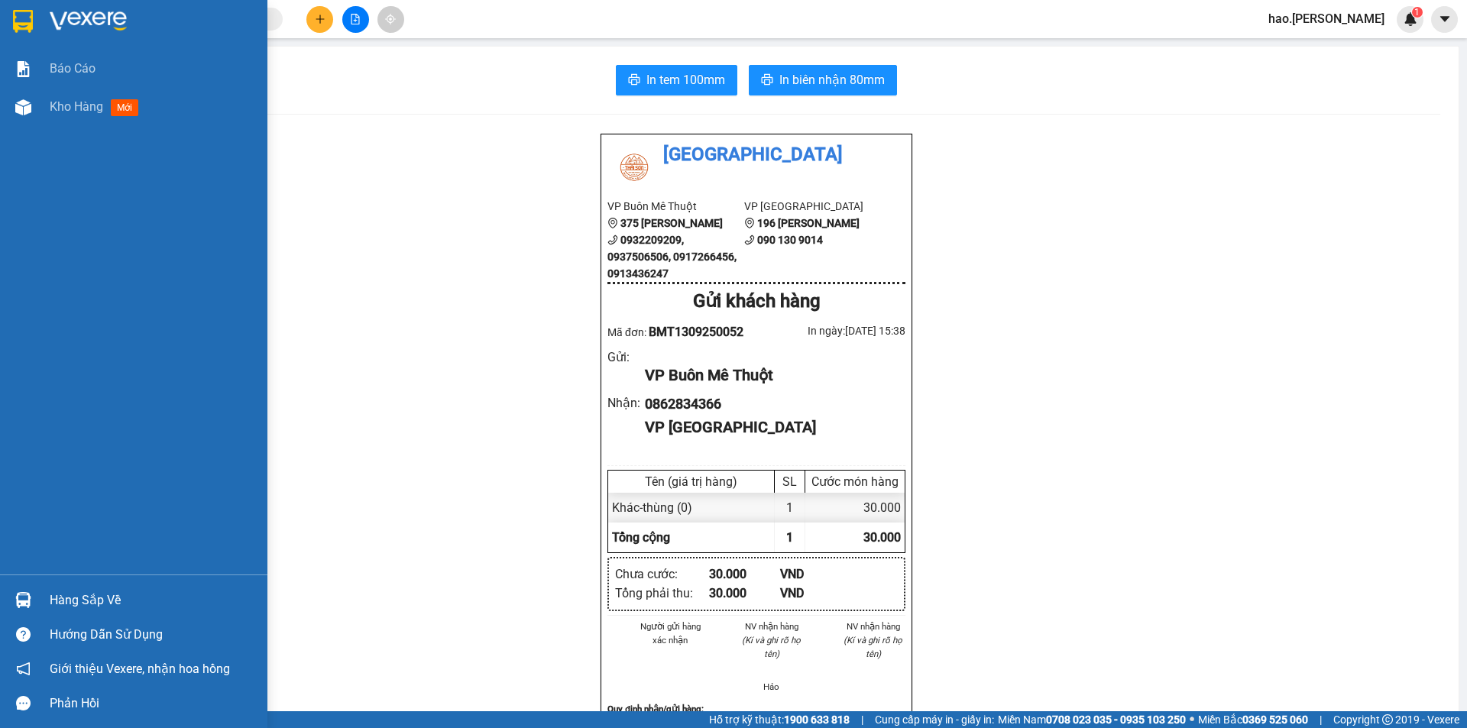
click at [30, 99] on img at bounding box center [23, 107] width 16 height 16
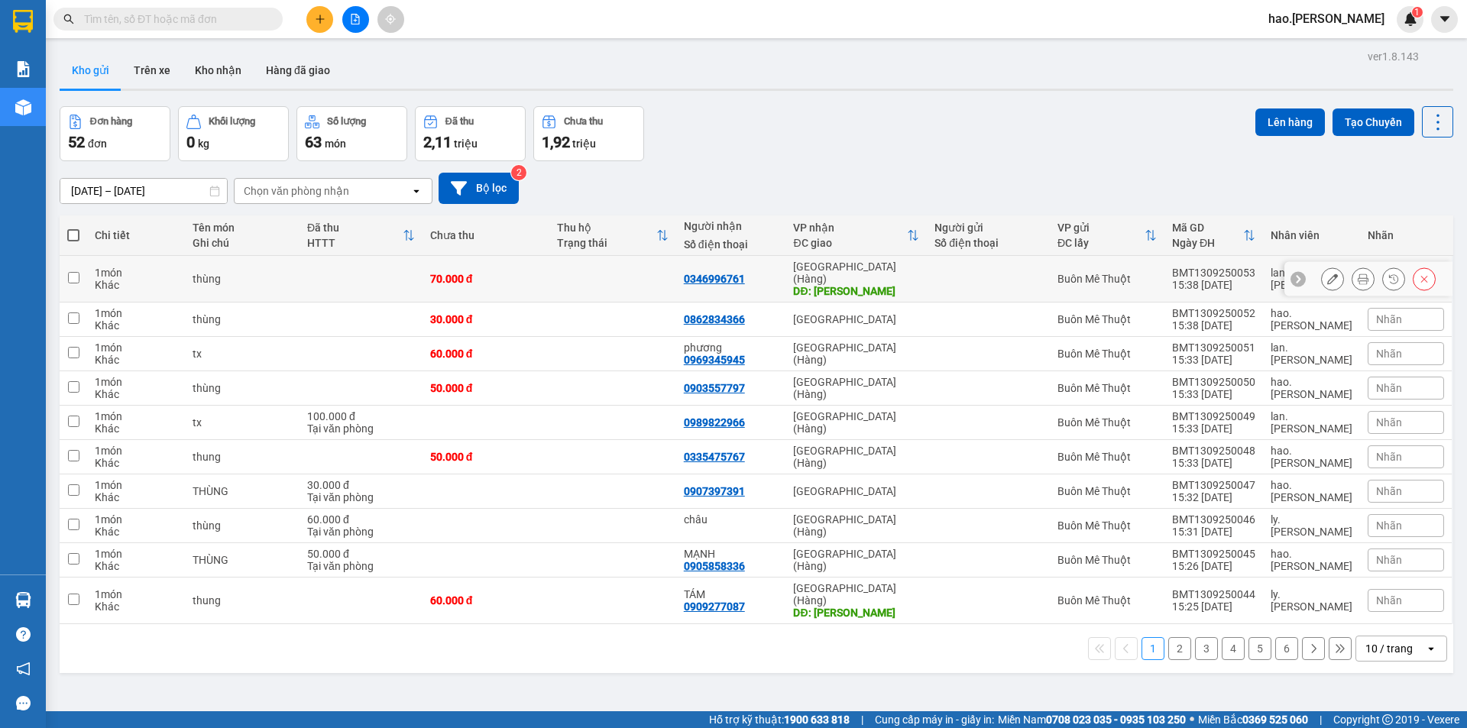
click at [1338, 279] on div at bounding box center [1378, 278] width 115 height 23
click at [1339, 279] on div at bounding box center [1378, 278] width 115 height 23
click at [1352, 278] on button at bounding box center [1362, 279] width 21 height 27
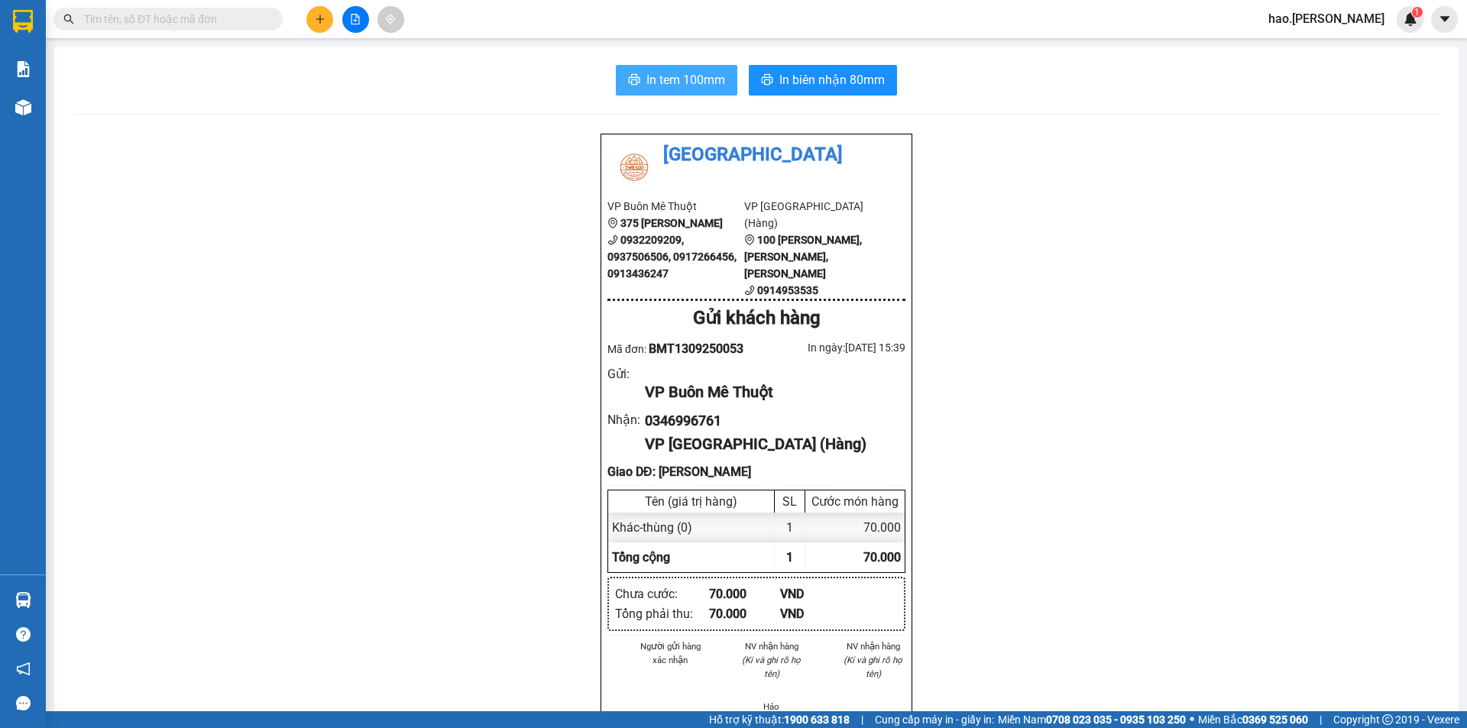
click at [647, 68] on button "In tem 100mm" at bounding box center [676, 80] width 121 height 31
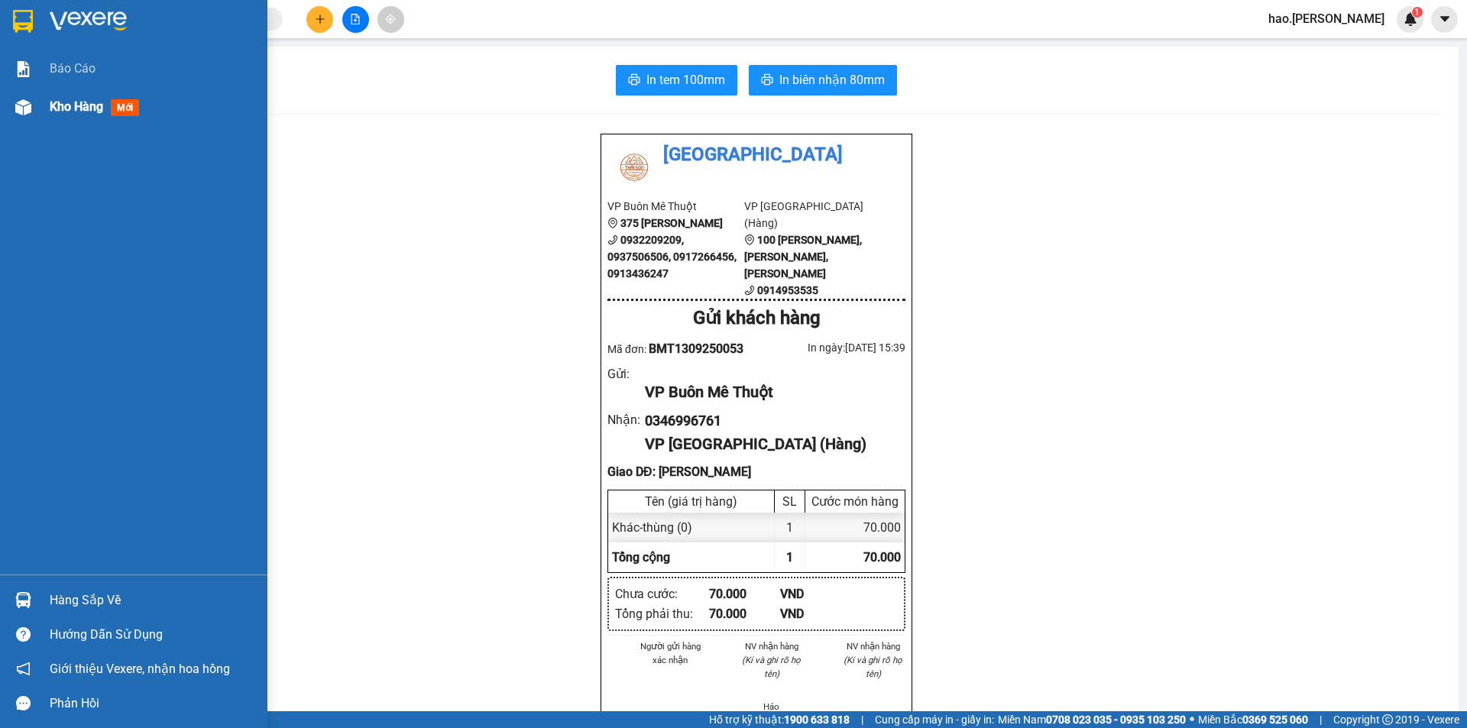
click at [83, 107] on span "Kho hàng" at bounding box center [76, 106] width 53 height 15
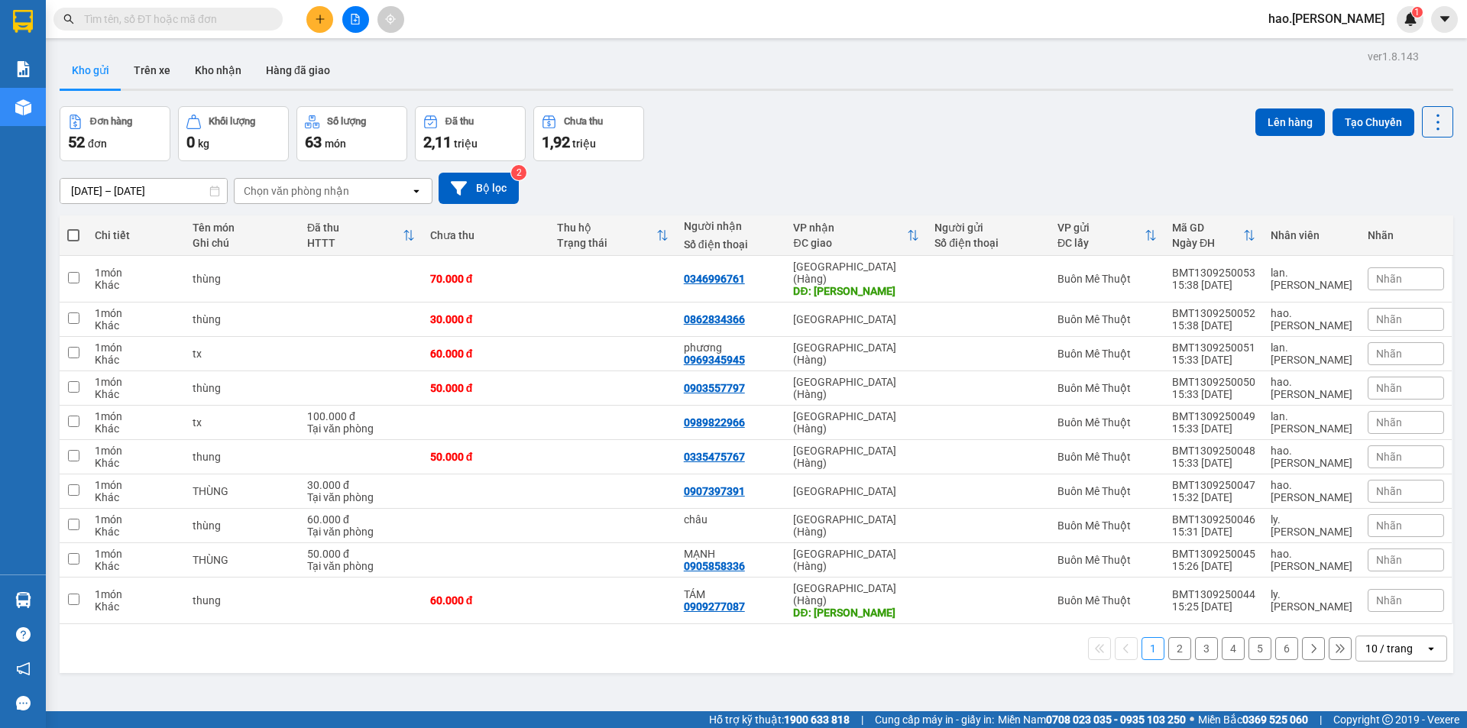
click at [1038, 155] on div "Đơn hàng 52 đơn Khối lượng 0 kg Số lượng 63 món Đã thu 2,11 triệu Chưa thu 1,92…" at bounding box center [757, 133] width 1394 height 55
click at [1327, 274] on icon at bounding box center [1332, 279] width 11 height 11
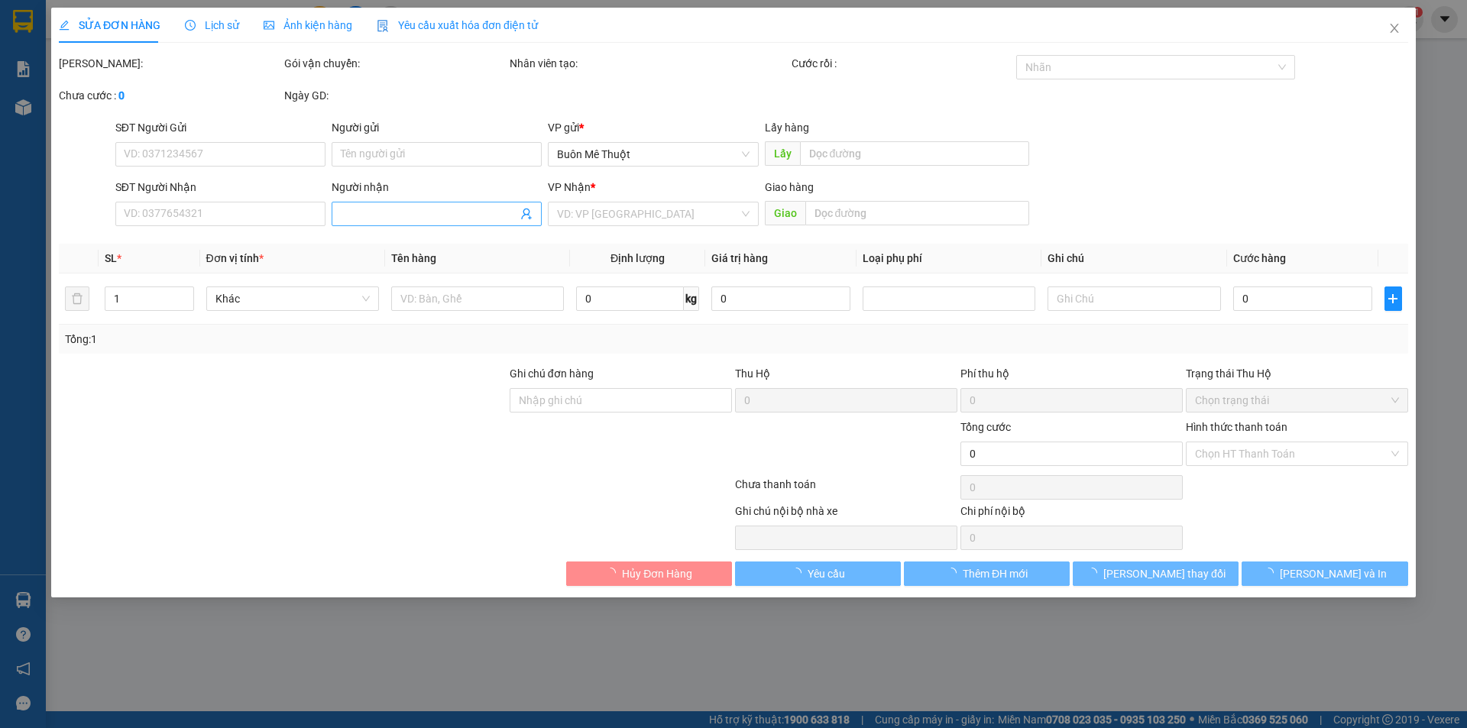
type input "0346996761"
type input "[PERSON_NAME]"
type input "70.000"
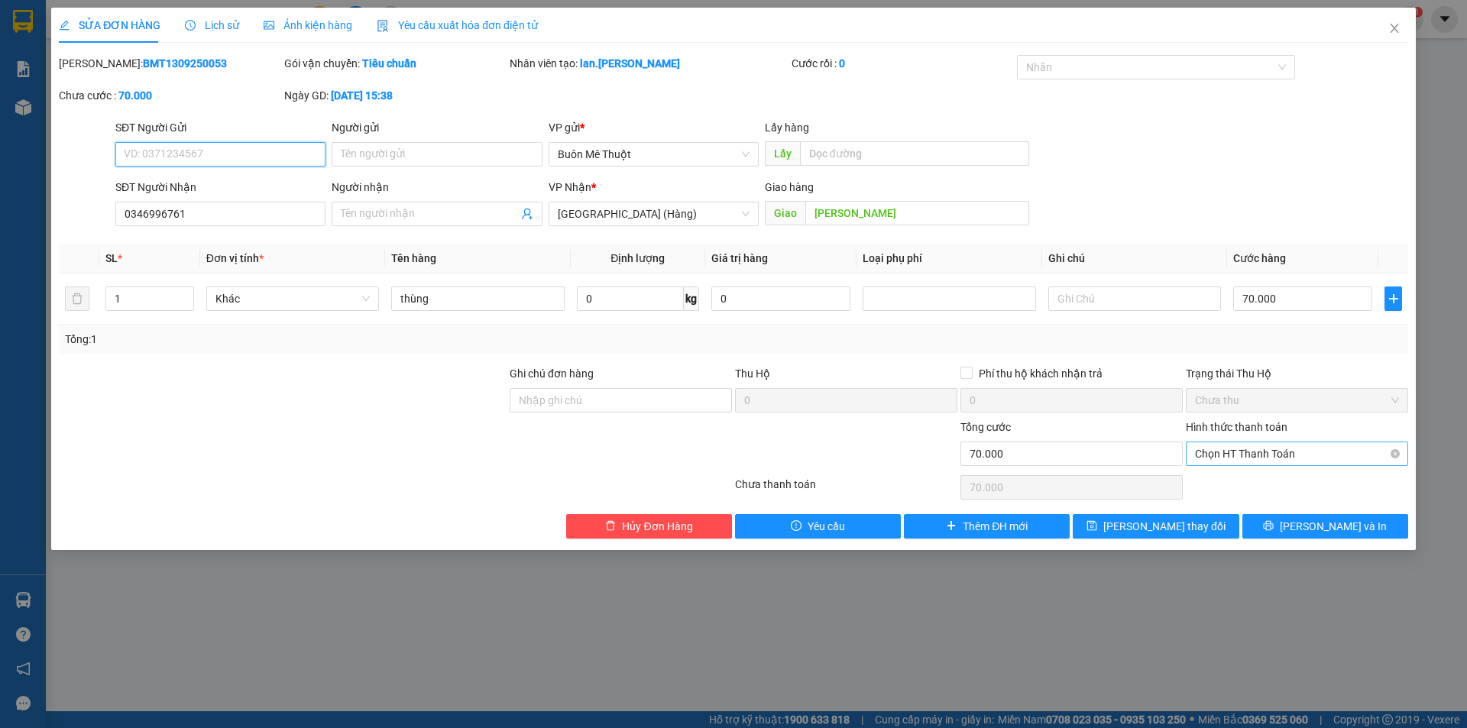
click at [1281, 457] on span "Chọn HT Thanh Toán" at bounding box center [1297, 453] width 204 height 23
click at [1278, 484] on div "Tại văn phòng" at bounding box center [1297, 484] width 204 height 17
click at [1273, 524] on button "[PERSON_NAME] và In" at bounding box center [1325, 526] width 166 height 24
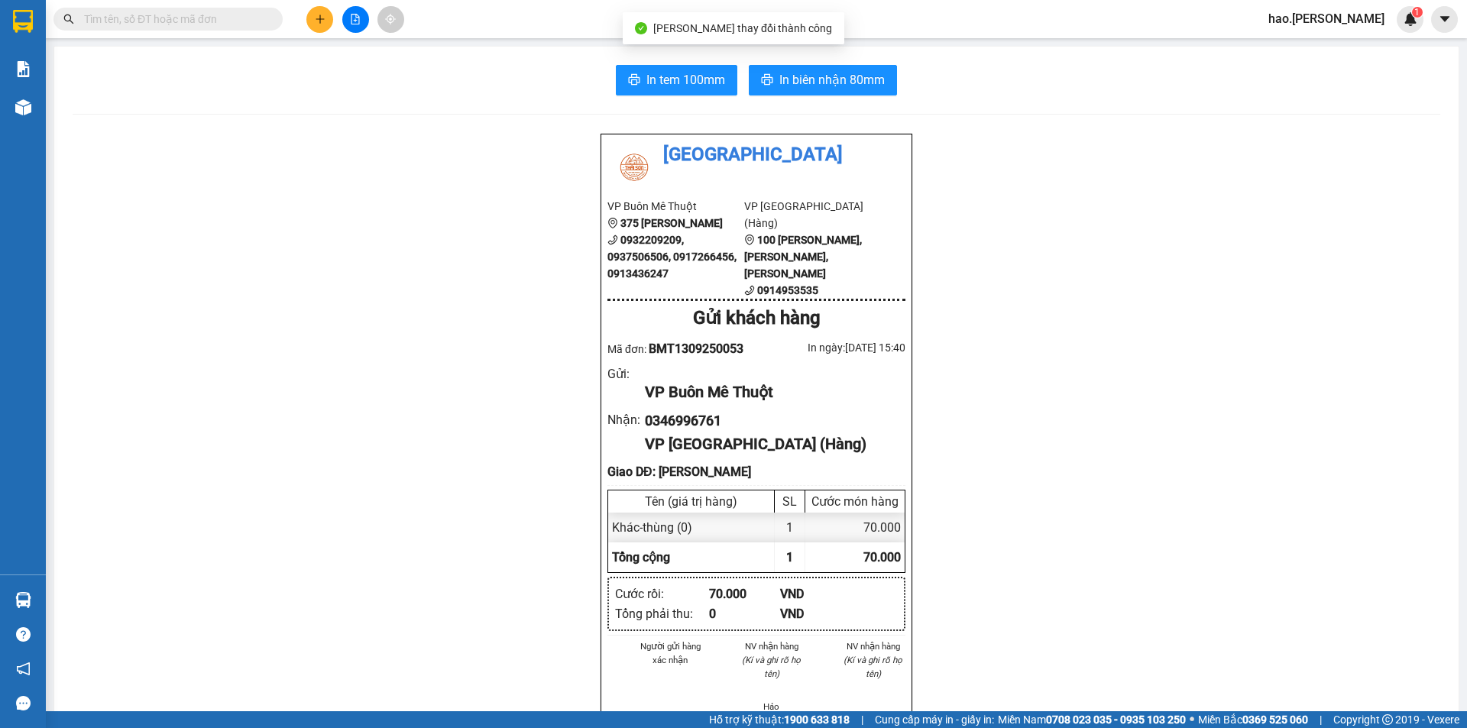
click at [829, 61] on div "In tem 100mm In biên nhận 80mm Thái Sơn VP Buôn Mê Thuột 375 Hoàng Diệu 0932209…" at bounding box center [756, 720] width 1404 height 1347
click at [705, 98] on div "In tem 100mm In biên nhận 80mm Thái Sơn VP Buôn Mê Thuột 375 Hoàng Diệu 0932209…" at bounding box center [756, 720] width 1404 height 1347
click at [698, 86] on span "In tem 100mm" at bounding box center [685, 79] width 79 height 19
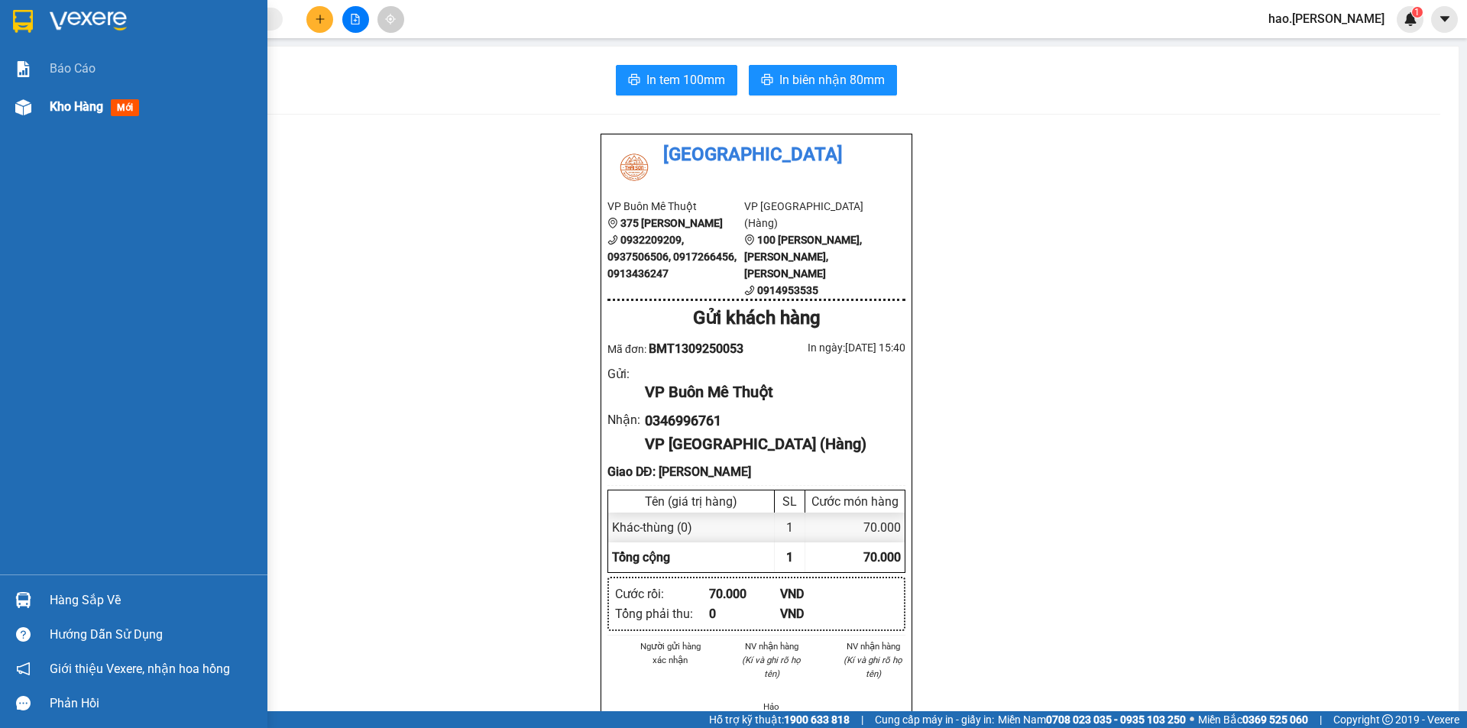
click at [69, 108] on span "Kho hàng" at bounding box center [76, 106] width 53 height 15
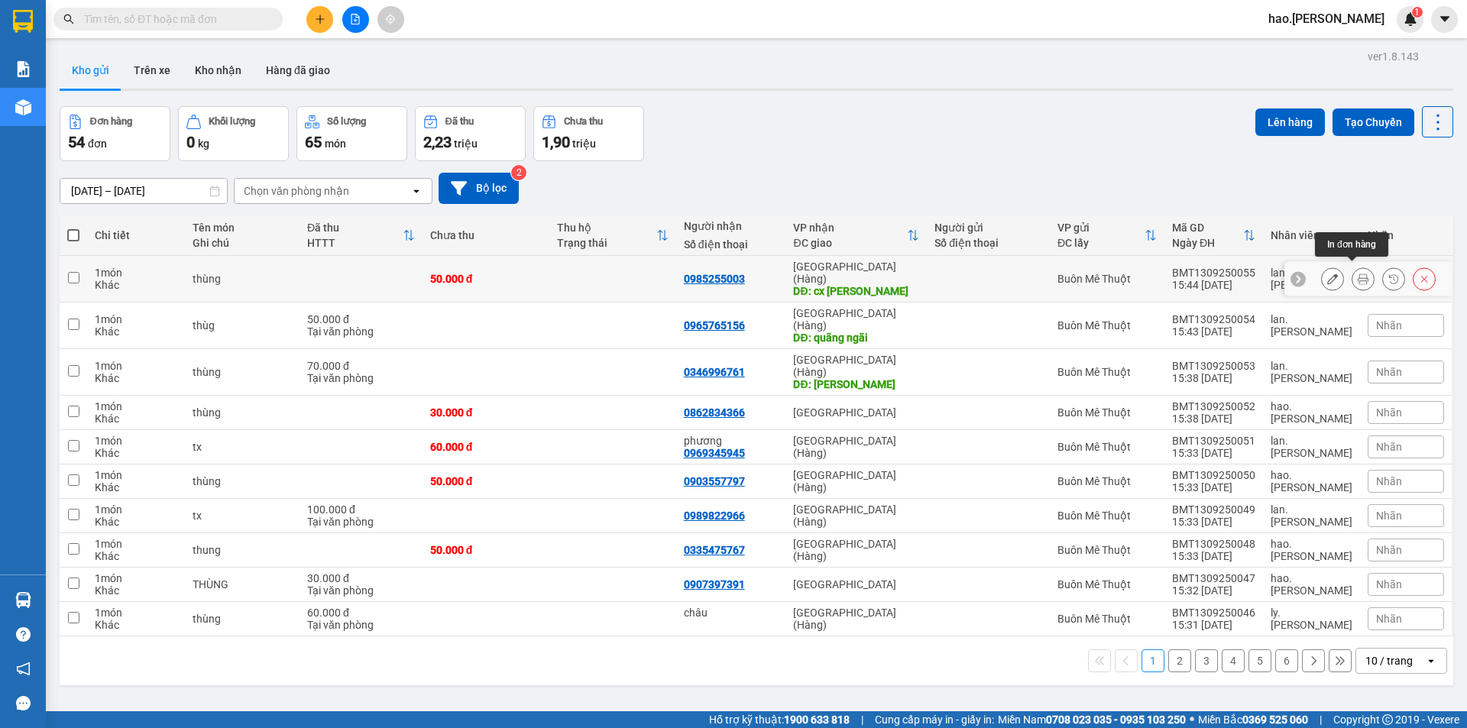
click at [1358, 274] on icon at bounding box center [1363, 279] width 11 height 11
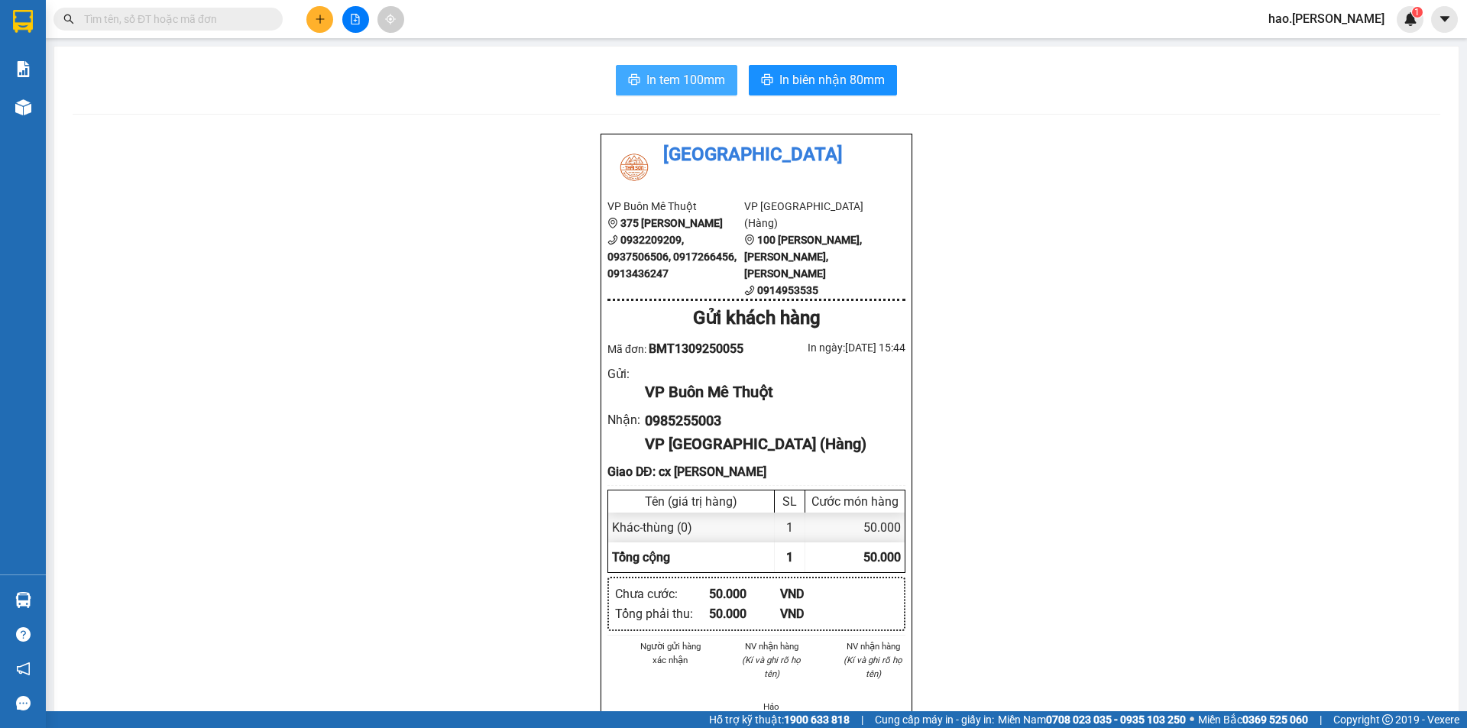
click at [669, 76] on span "In tem 100mm" at bounding box center [685, 79] width 79 height 19
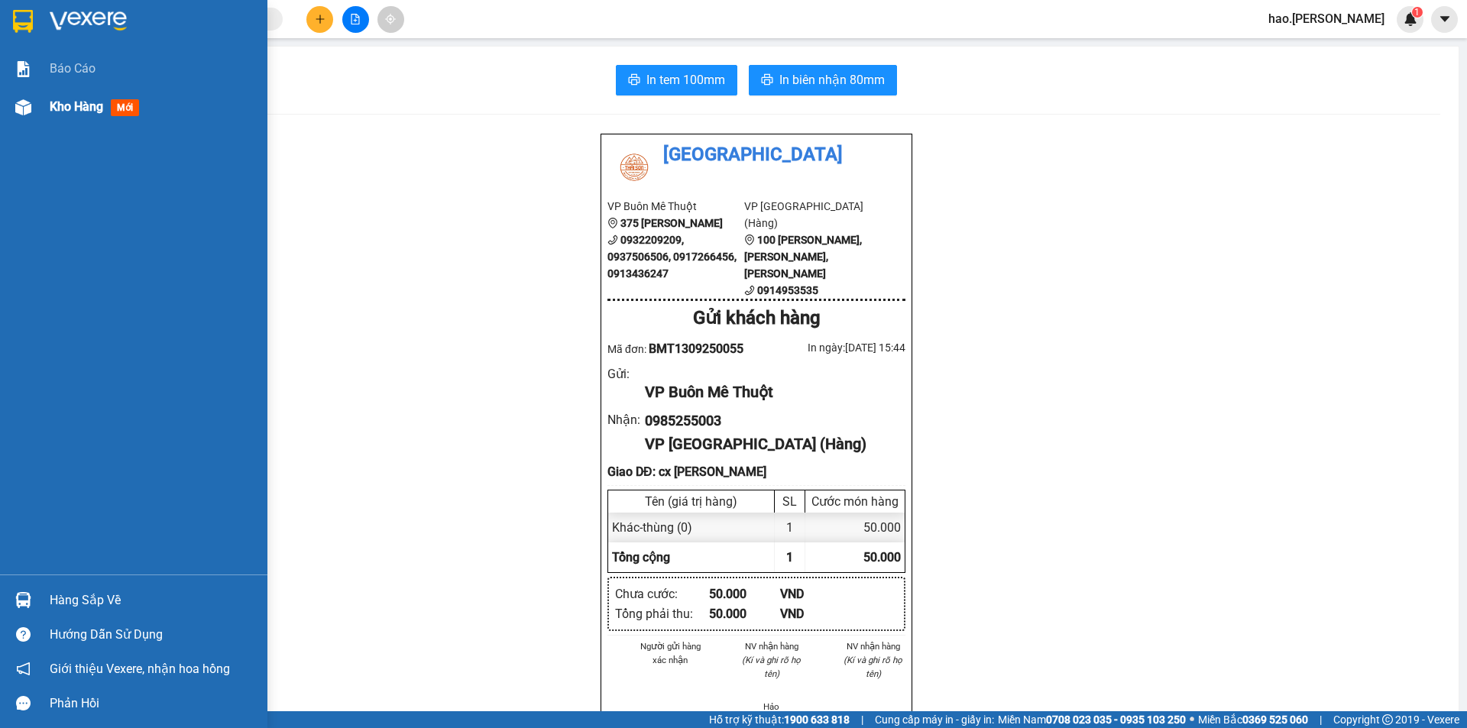
click at [83, 105] on span "Kho hàng" at bounding box center [76, 106] width 53 height 15
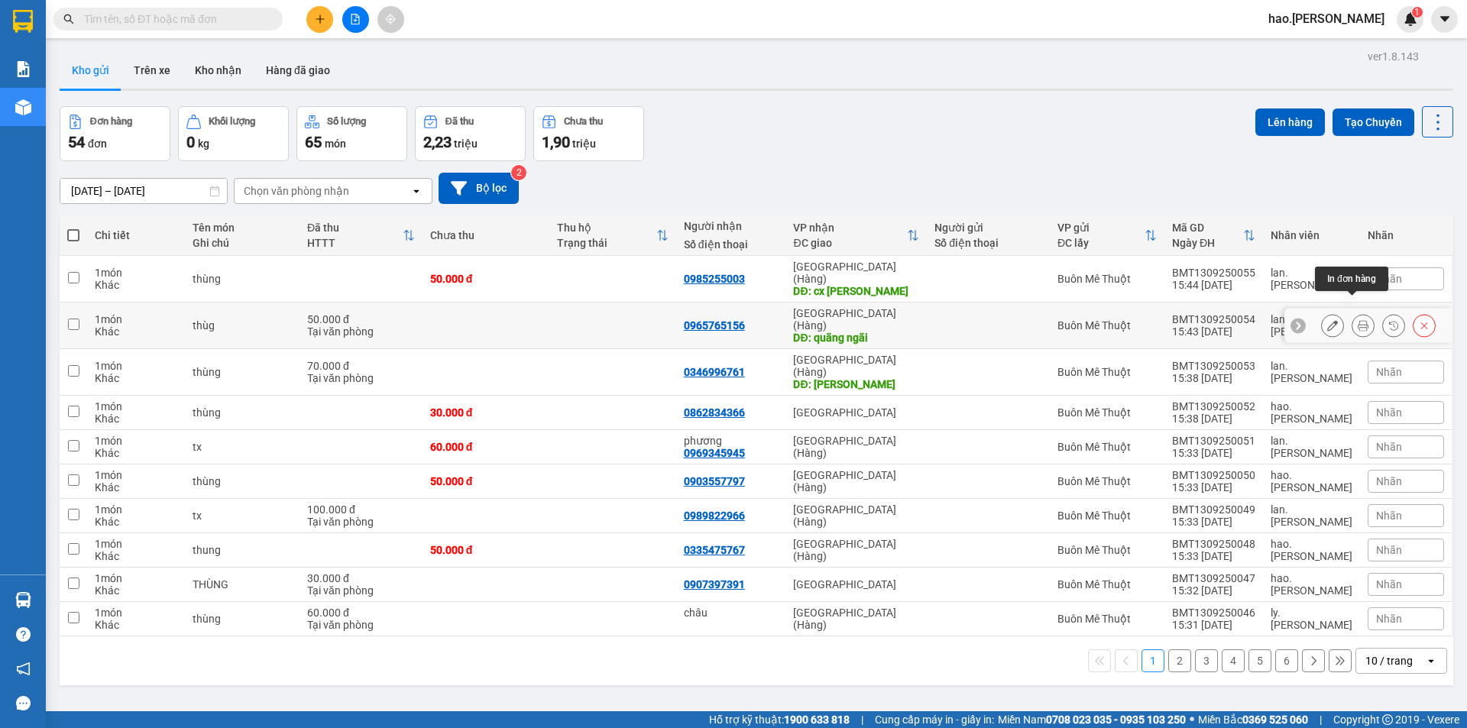
click at [1358, 320] on icon at bounding box center [1363, 325] width 11 height 11
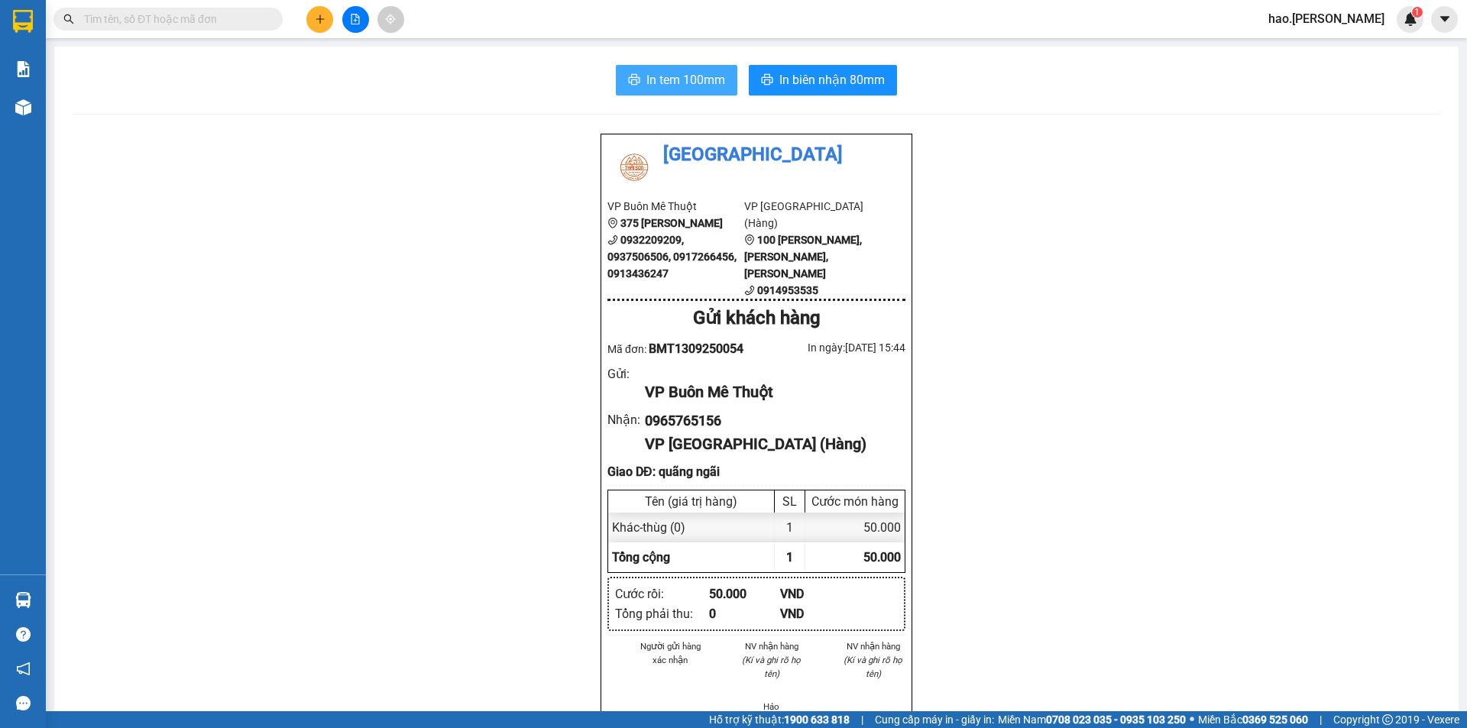
click at [727, 81] on button "In tem 100mm" at bounding box center [676, 80] width 121 height 31
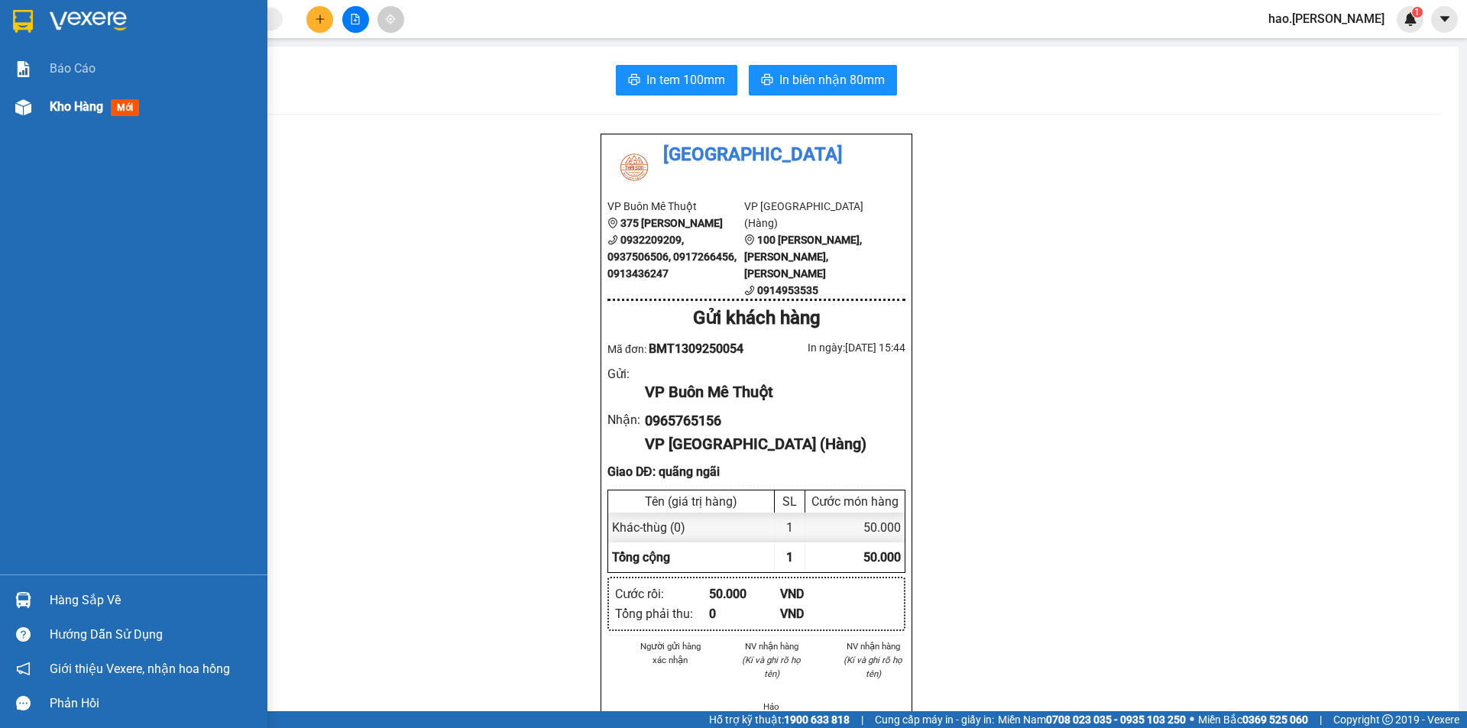
click at [84, 110] on span "Kho hàng" at bounding box center [76, 106] width 53 height 15
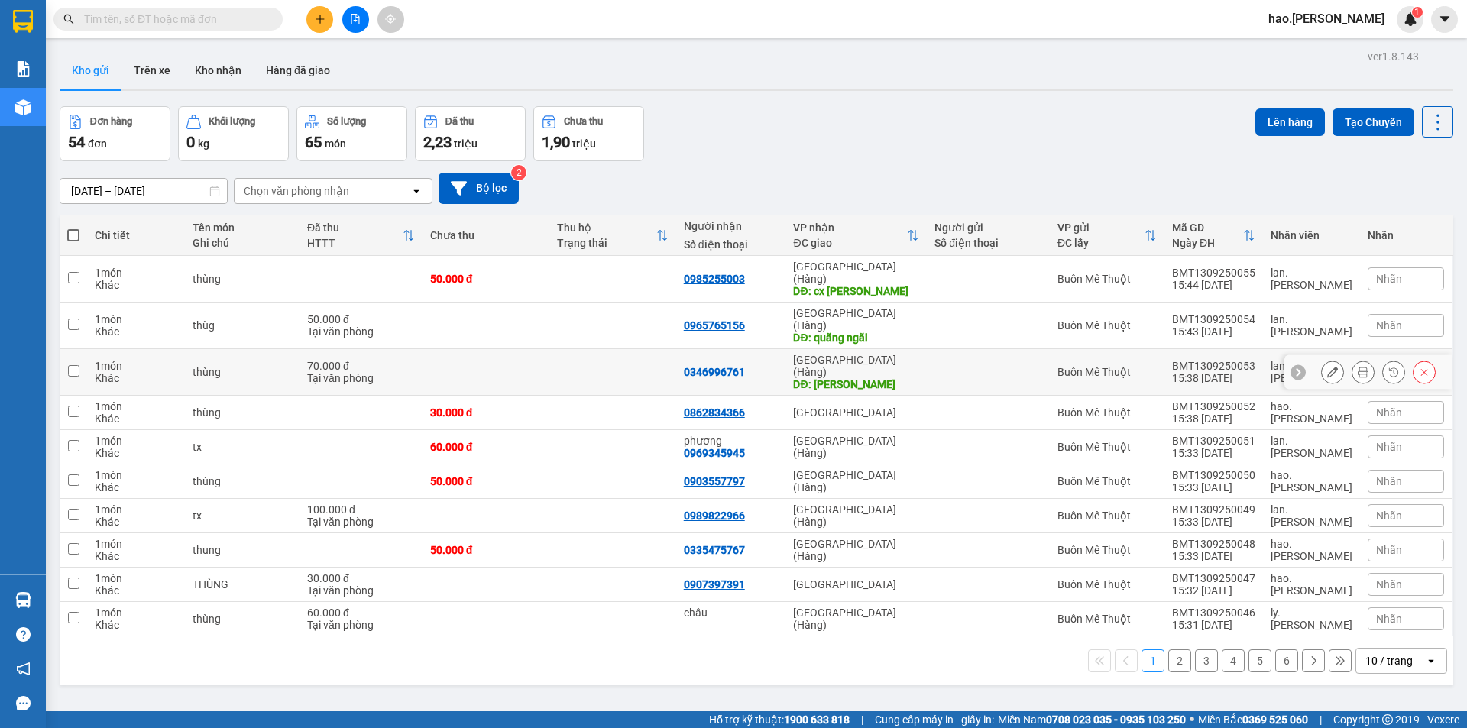
click at [1358, 367] on icon at bounding box center [1363, 372] width 11 height 11
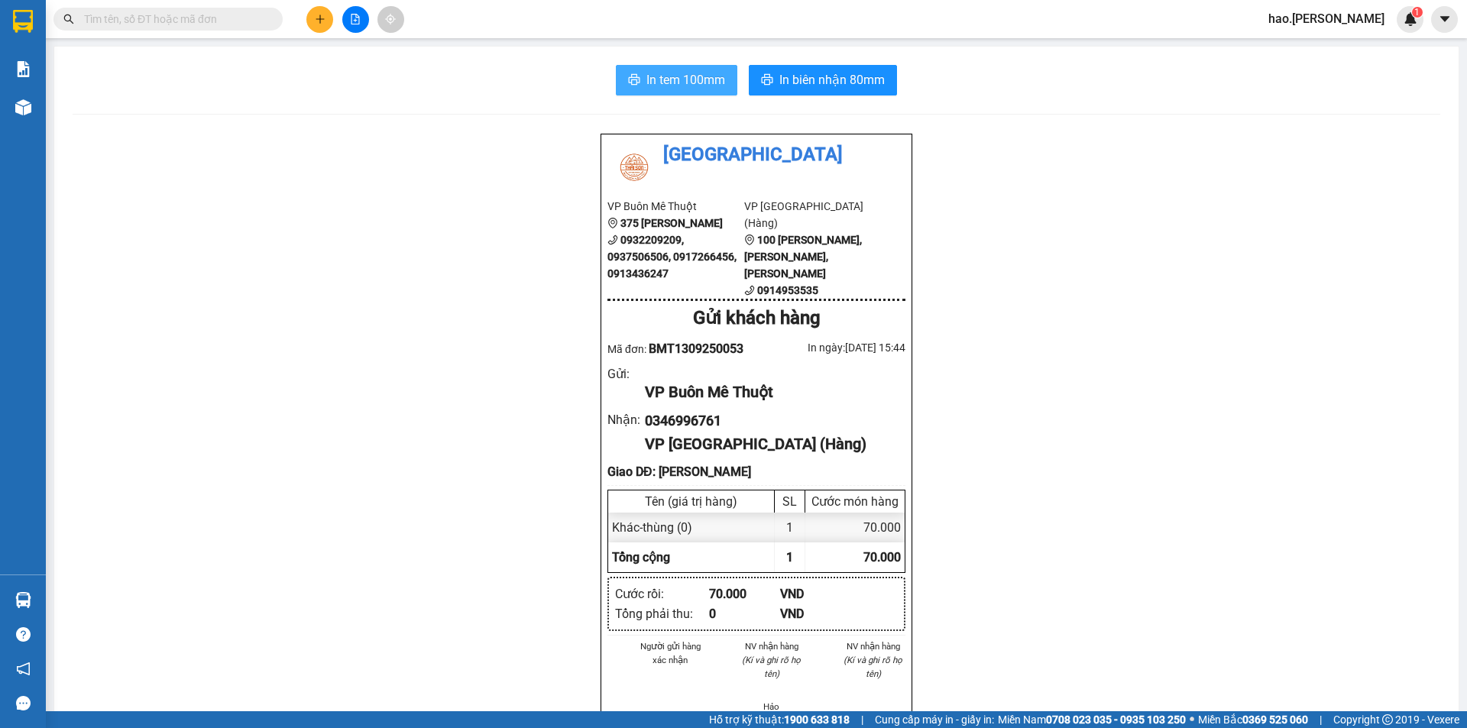
click at [675, 85] on span "In tem 100mm" at bounding box center [685, 79] width 79 height 19
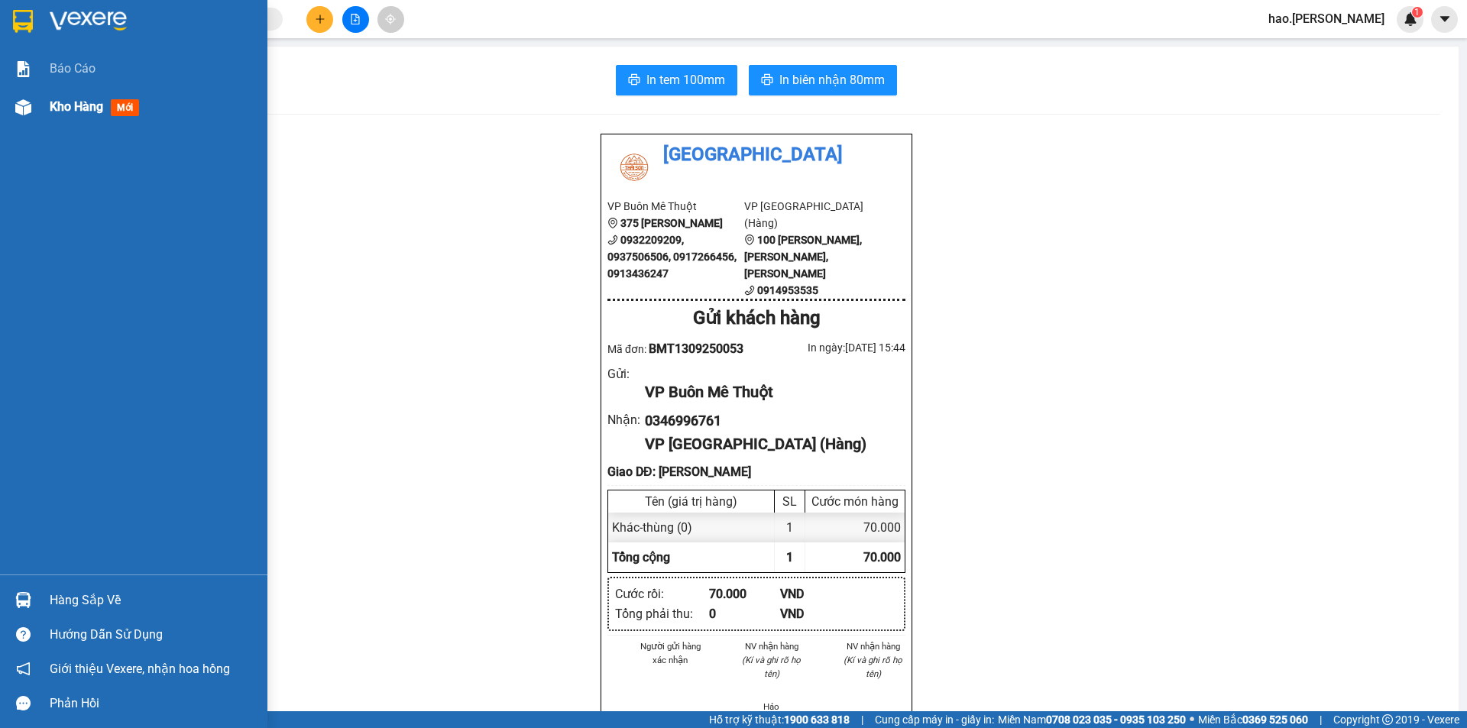
click at [29, 108] on img at bounding box center [23, 107] width 16 height 16
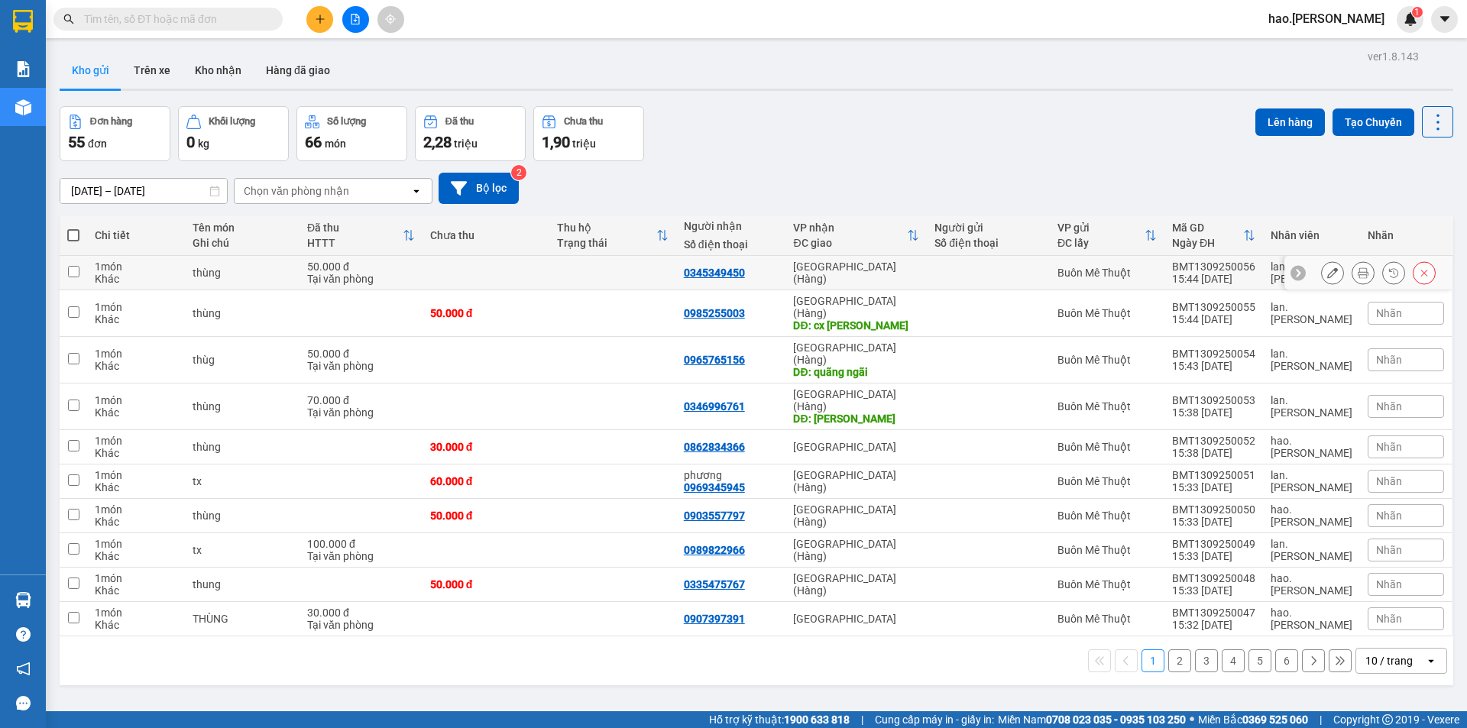
click at [1352, 275] on button at bounding box center [1362, 273] width 21 height 27
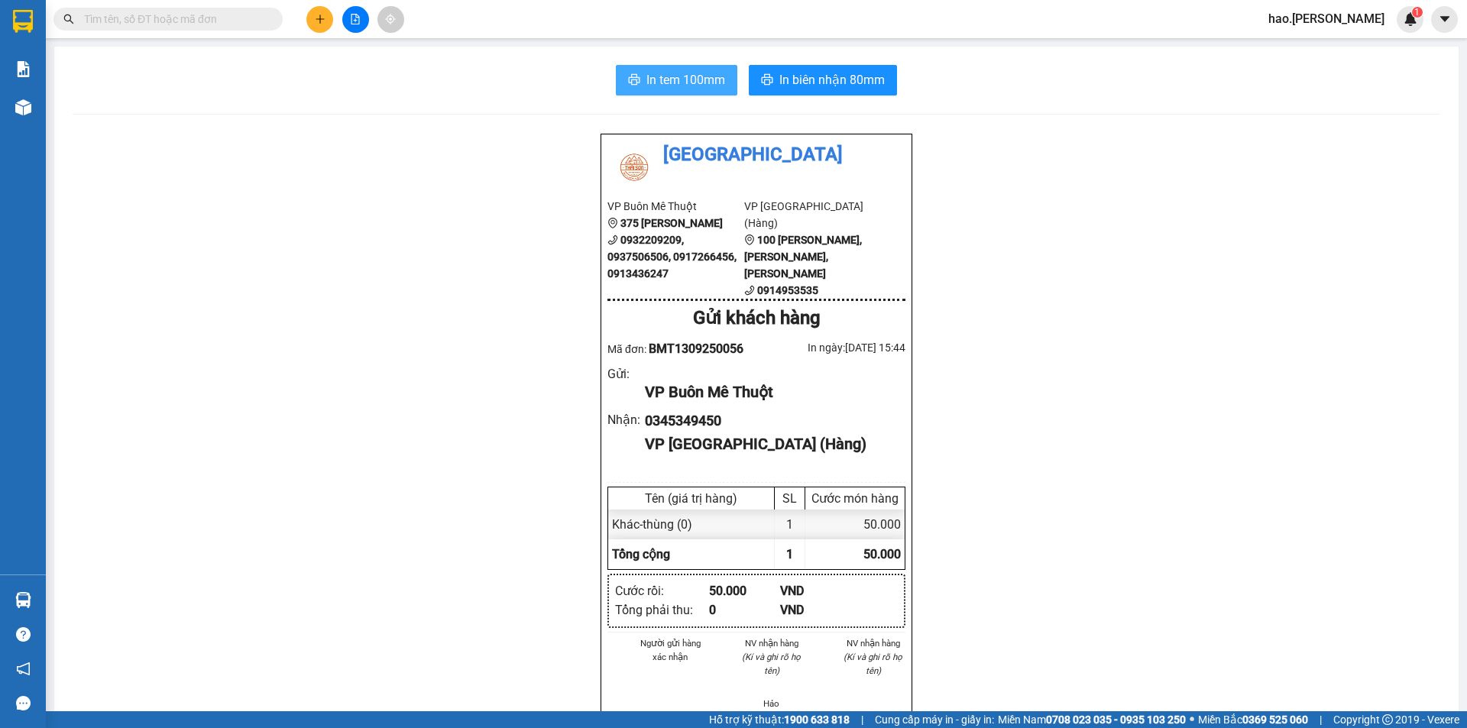
click at [701, 86] on span "In tem 100mm" at bounding box center [685, 79] width 79 height 19
click at [315, 27] on button at bounding box center [319, 19] width 27 height 27
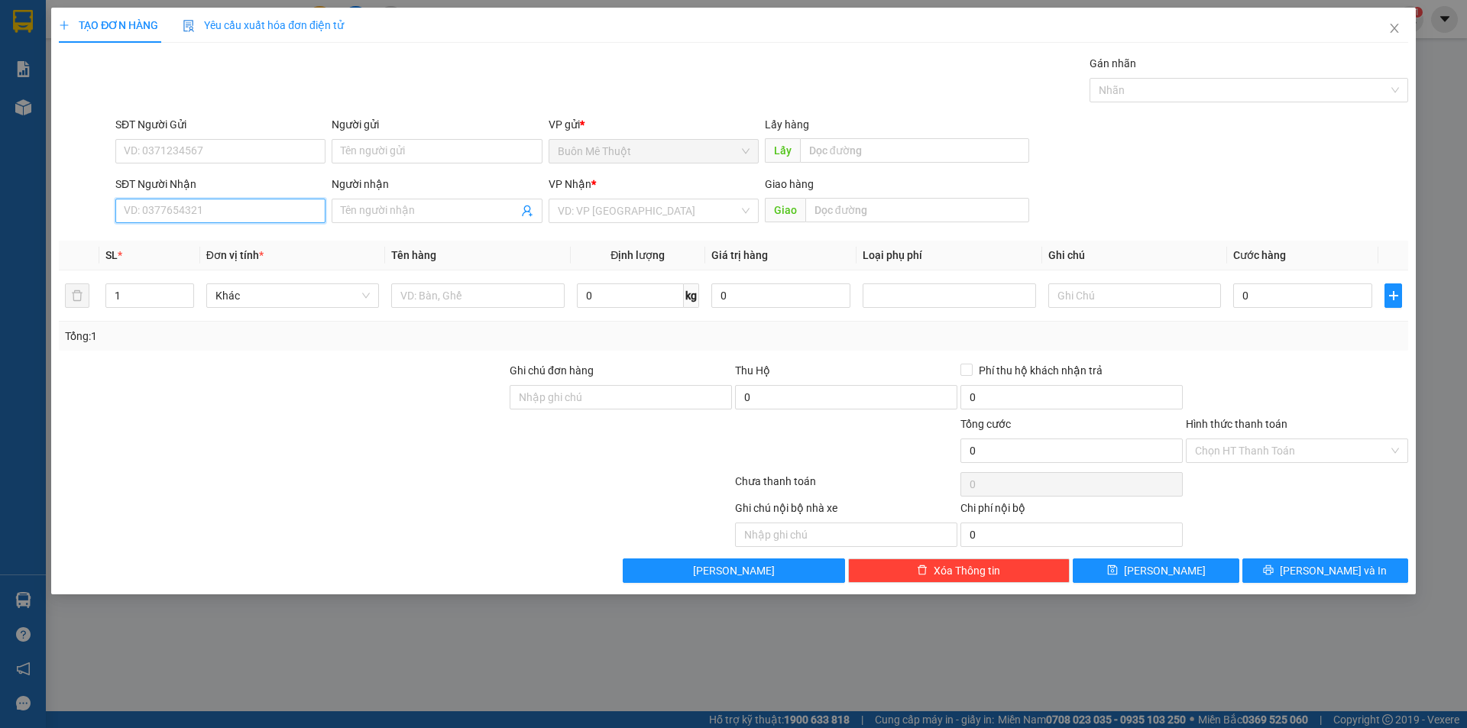
click at [131, 215] on input "SĐT Người Nhận" at bounding box center [220, 211] width 210 height 24
click at [189, 243] on div "0905294783" at bounding box center [221, 241] width 192 height 17
type input "0905294783"
type input "50.000"
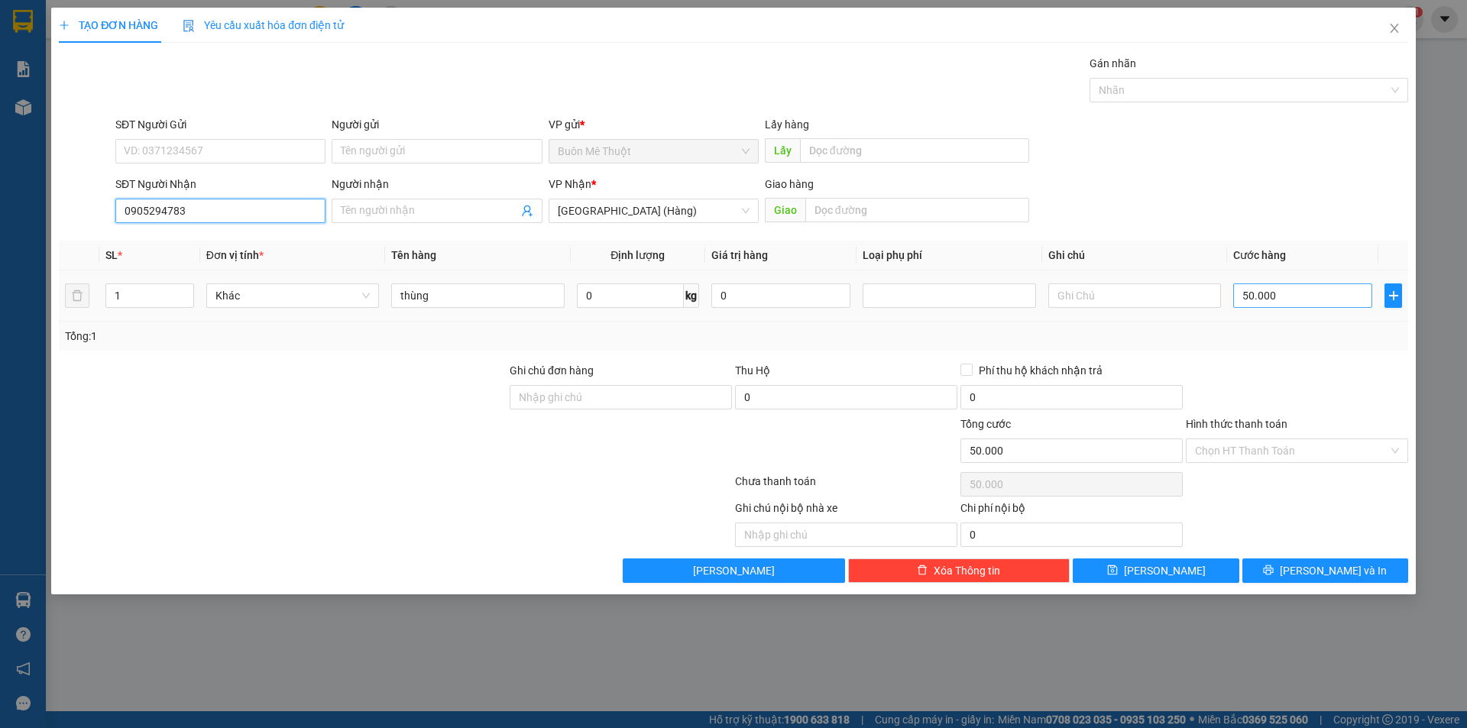
type input "0905294783"
click at [1300, 303] on input "50.000" at bounding box center [1302, 295] width 139 height 24
type input "3"
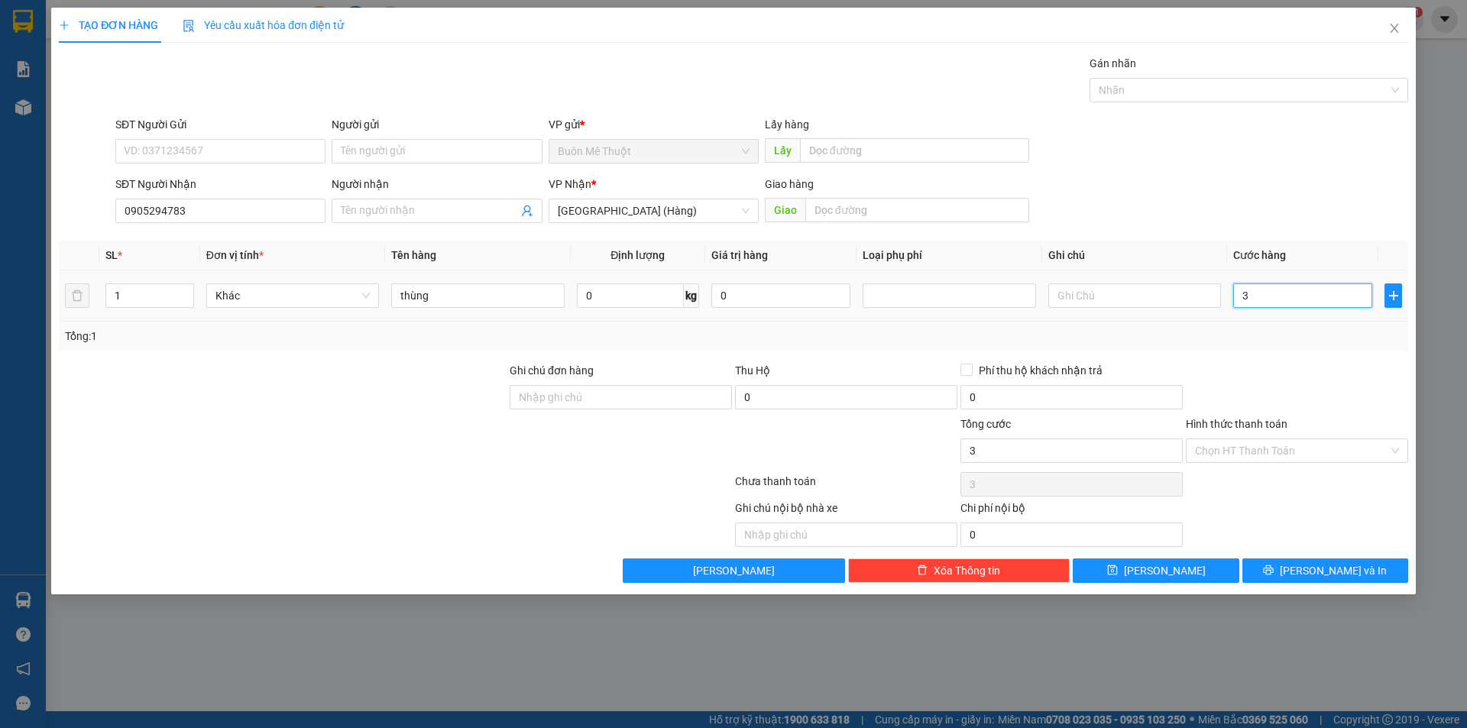
type input "30"
type input "30.000"
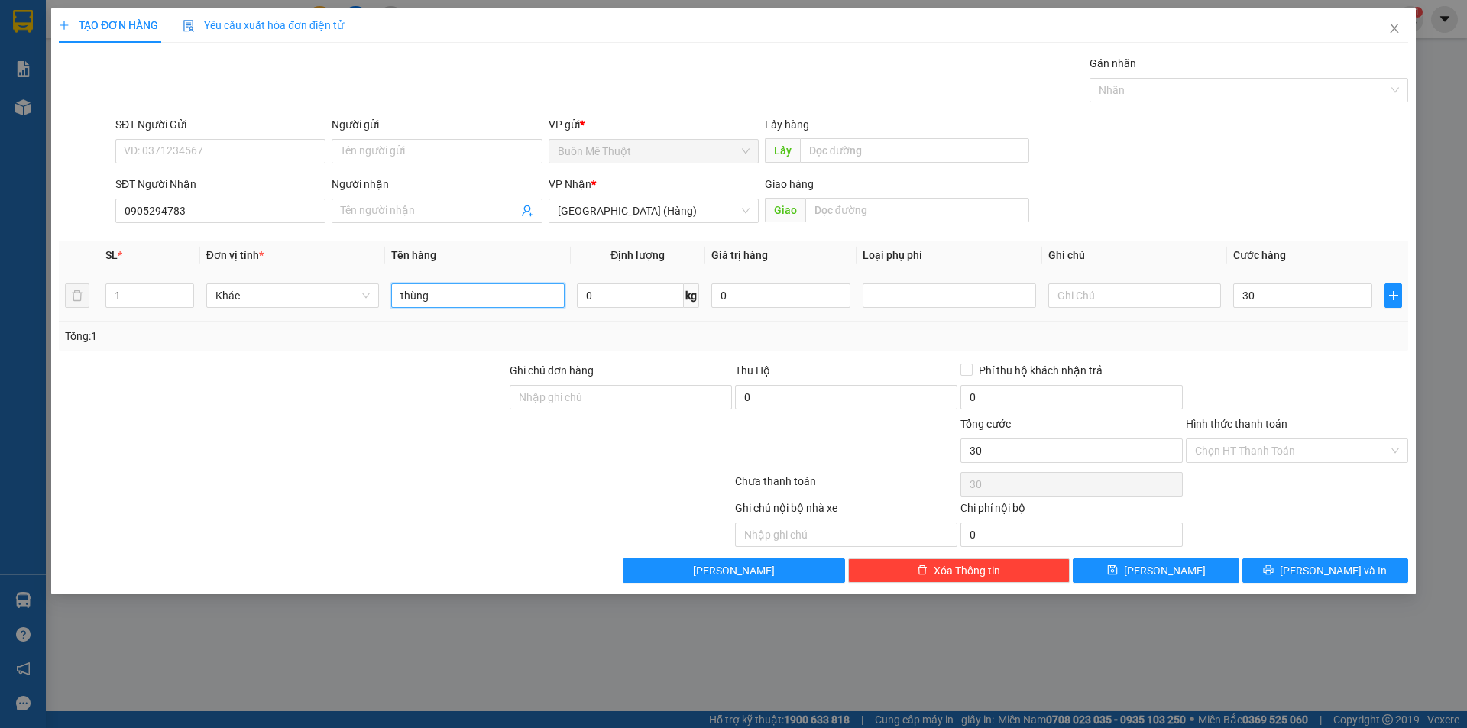
type input "30.000"
click at [510, 301] on input "thùng" at bounding box center [477, 295] width 173 height 24
type input "kiện"
click at [1251, 287] on input "30.000" at bounding box center [1302, 295] width 139 height 24
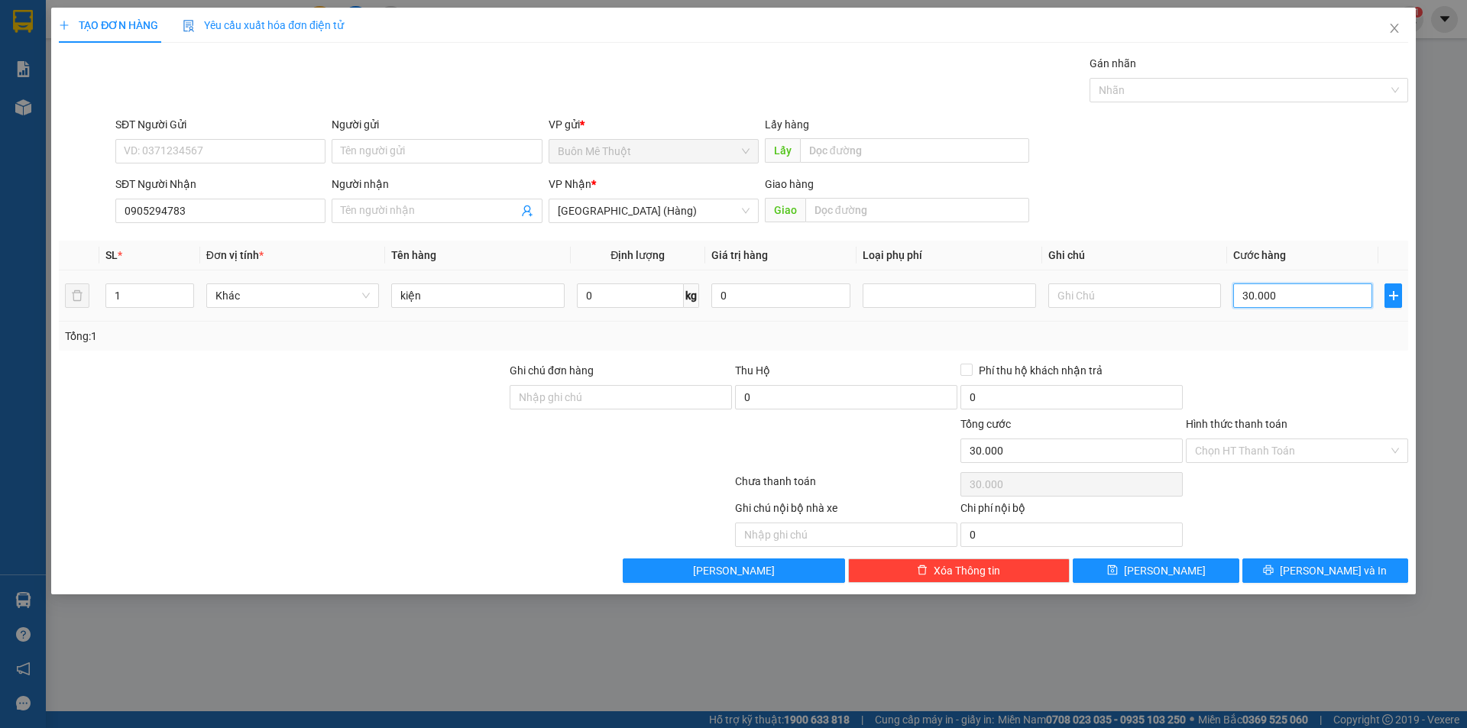
type input "4"
type input "40"
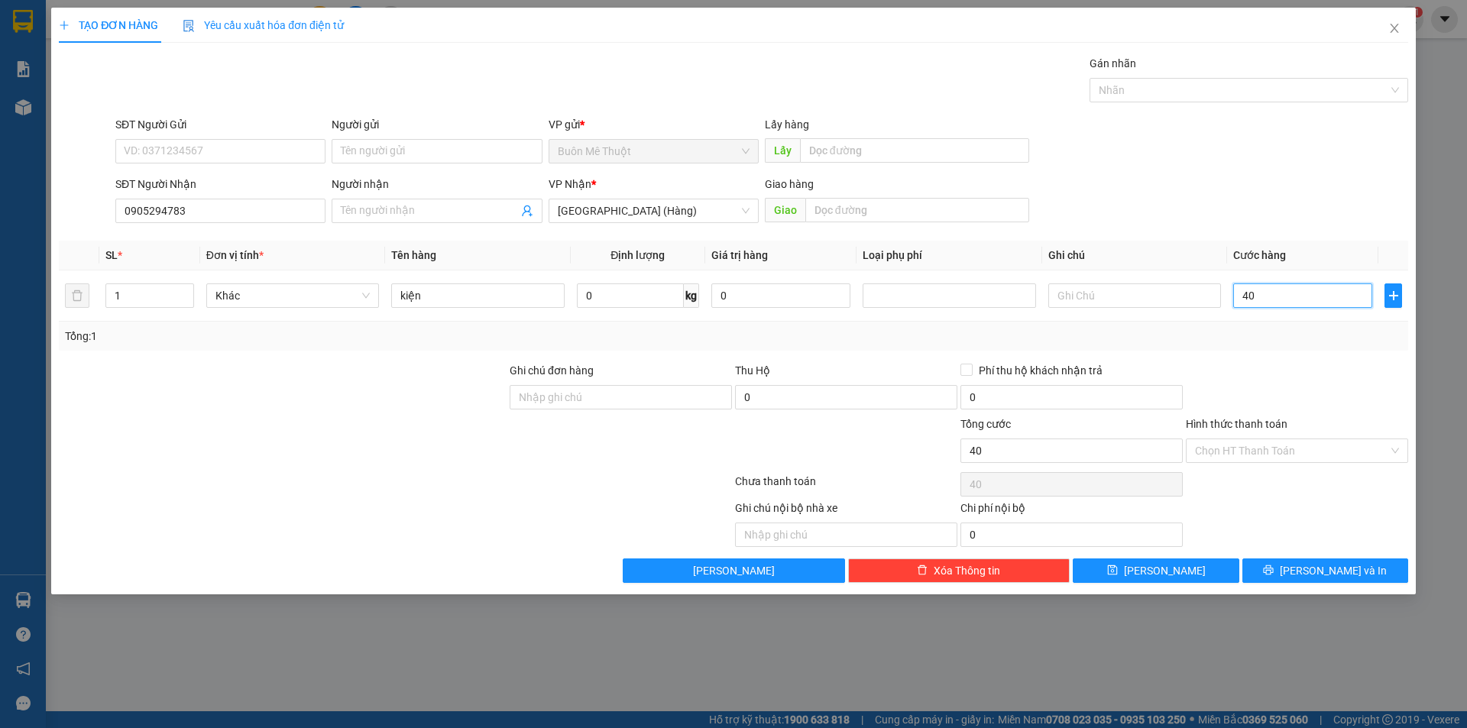
type input "40"
type input "40.000"
click at [1257, 467] on div "Hình thức thanh toán Chọn HT Thanh Toán" at bounding box center [1297, 442] width 222 height 53
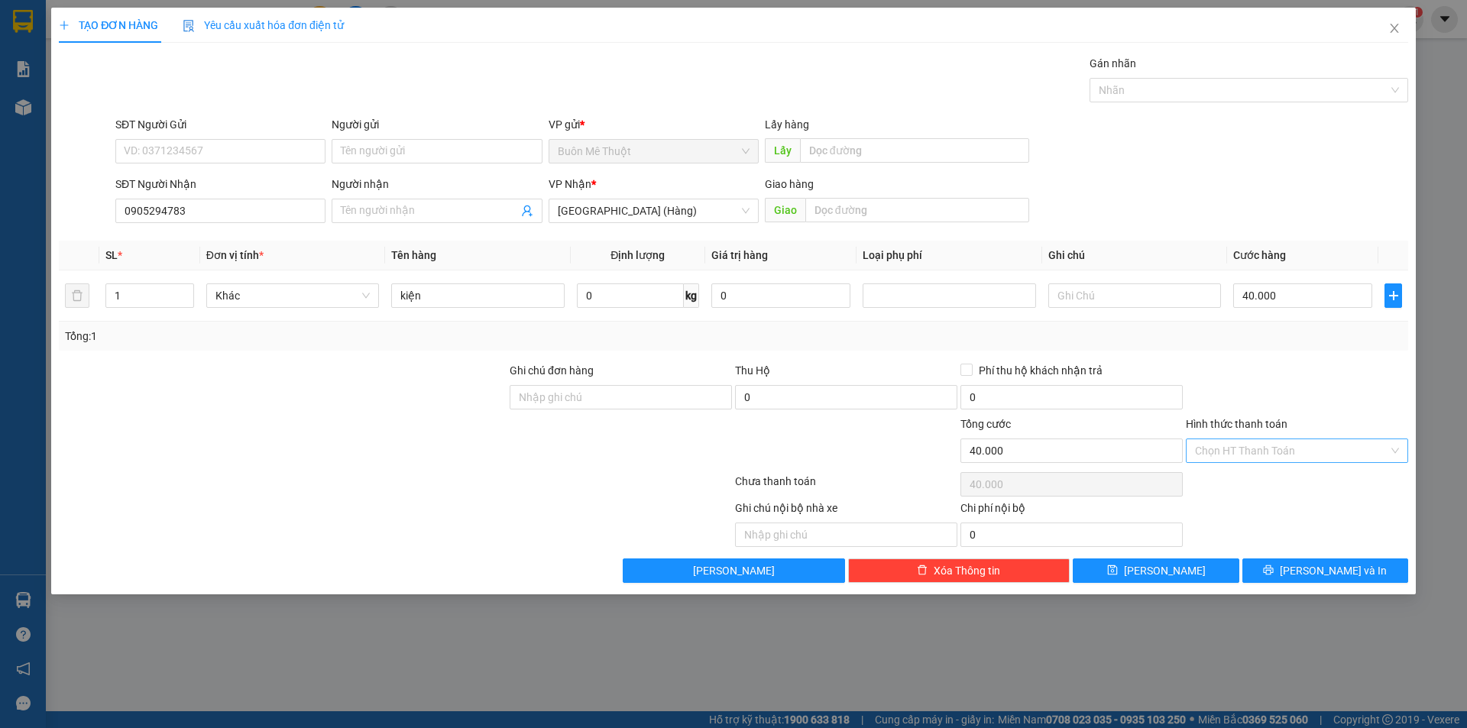
click at [1259, 450] on input "Hình thức thanh toán" at bounding box center [1291, 450] width 193 height 23
click at [1261, 474] on div "Tại văn phòng" at bounding box center [1297, 481] width 204 height 17
type input "0"
click at [1300, 402] on div at bounding box center [1296, 388] width 225 height 53
click at [1304, 589] on div "TẠO ĐƠN HÀNG Yêu cầu xuất hóa đơn điện tử Transit Pickup Surcharge Ids Transit …" at bounding box center [733, 301] width 1365 height 587
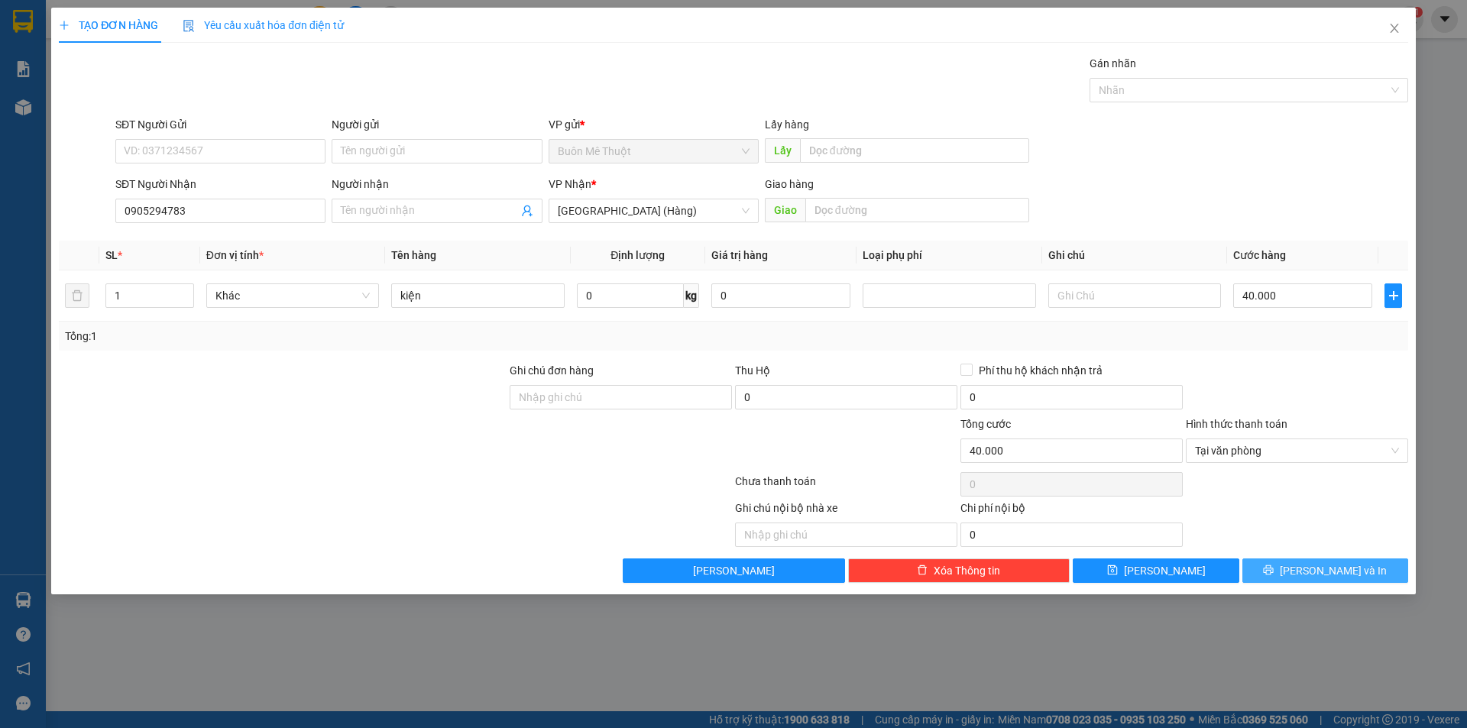
click at [1309, 565] on button "[PERSON_NAME] và In" at bounding box center [1325, 571] width 166 height 24
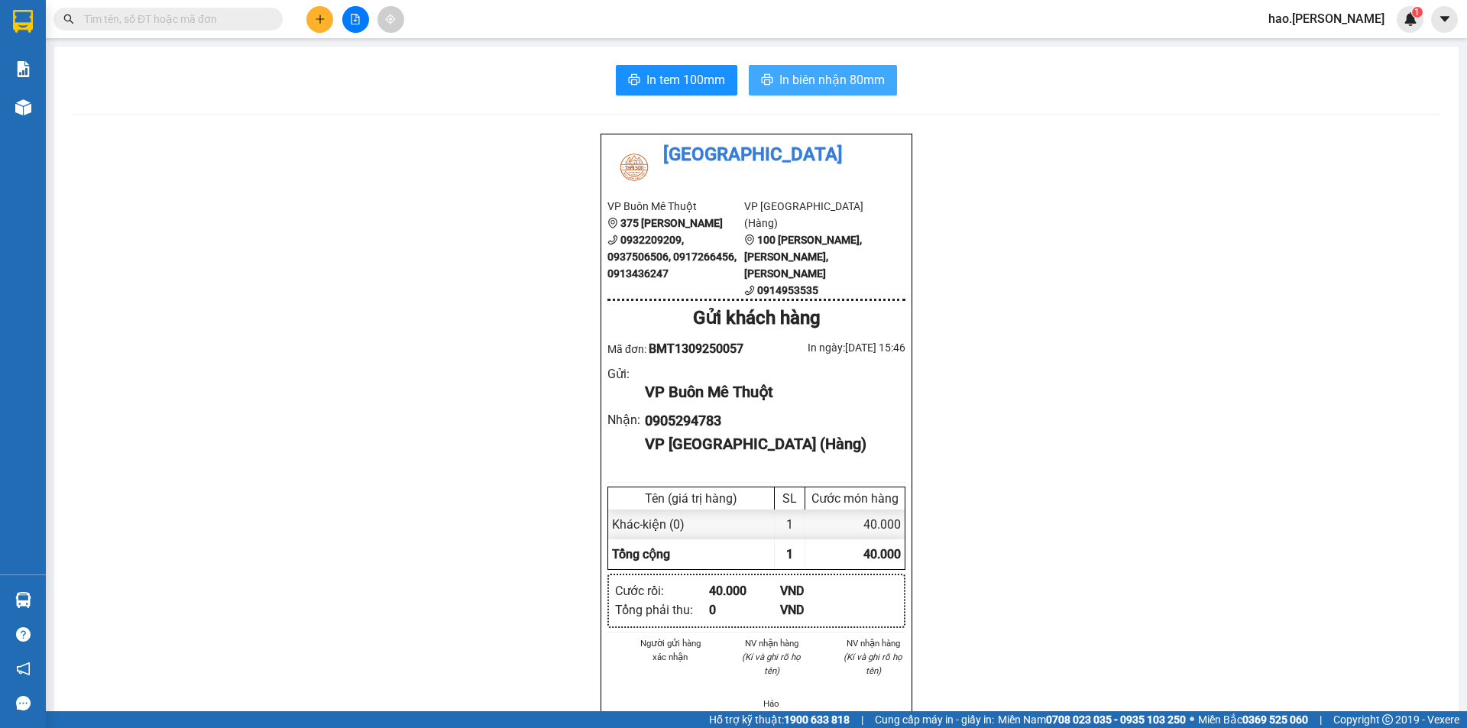
click at [832, 76] on span "In biên nhận 80mm" at bounding box center [831, 79] width 105 height 19
click at [679, 79] on span "In tem 100mm" at bounding box center [685, 79] width 79 height 19
click at [324, 21] on icon "plus" at bounding box center [320, 19] width 11 height 11
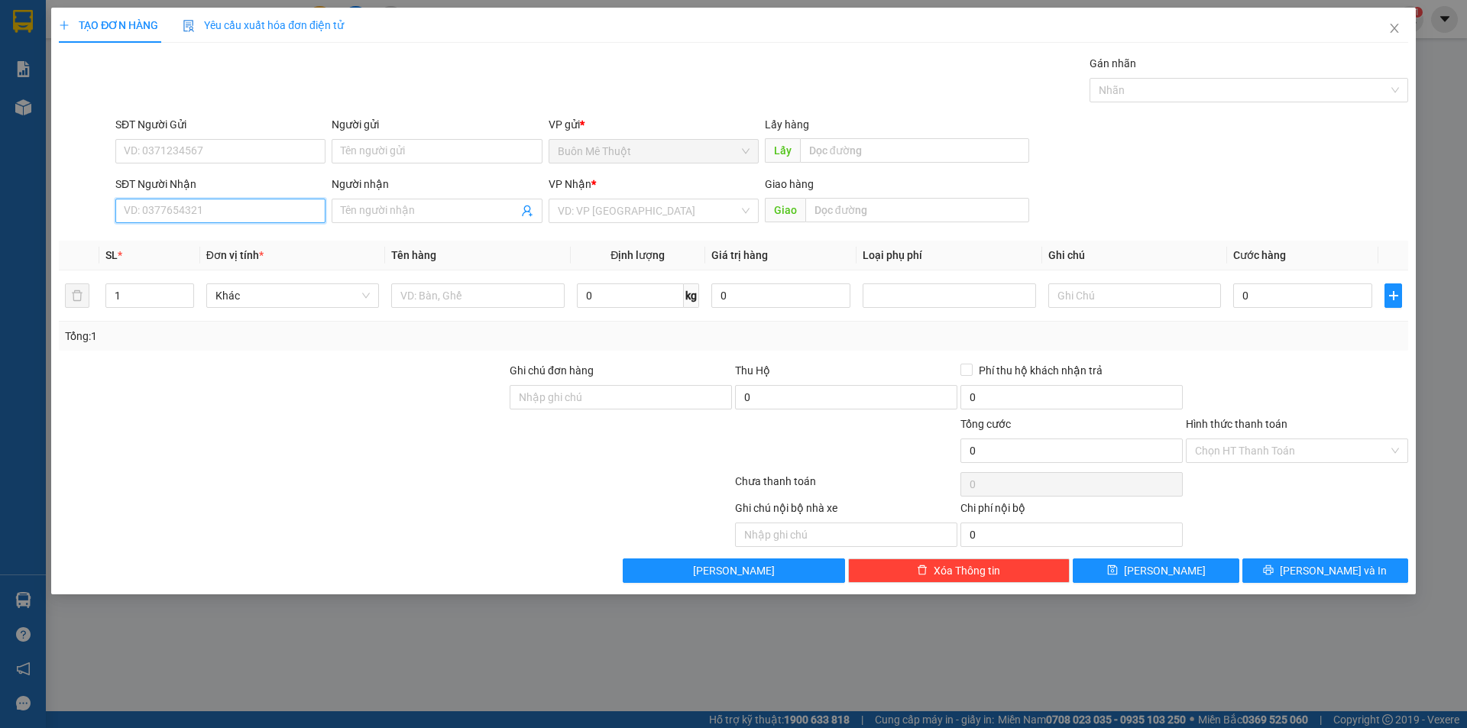
click at [271, 206] on input "SĐT Người Nhận" at bounding box center [220, 211] width 210 height 24
type input "0913793485"
click at [237, 236] on div "0913793485" at bounding box center [221, 241] width 192 height 17
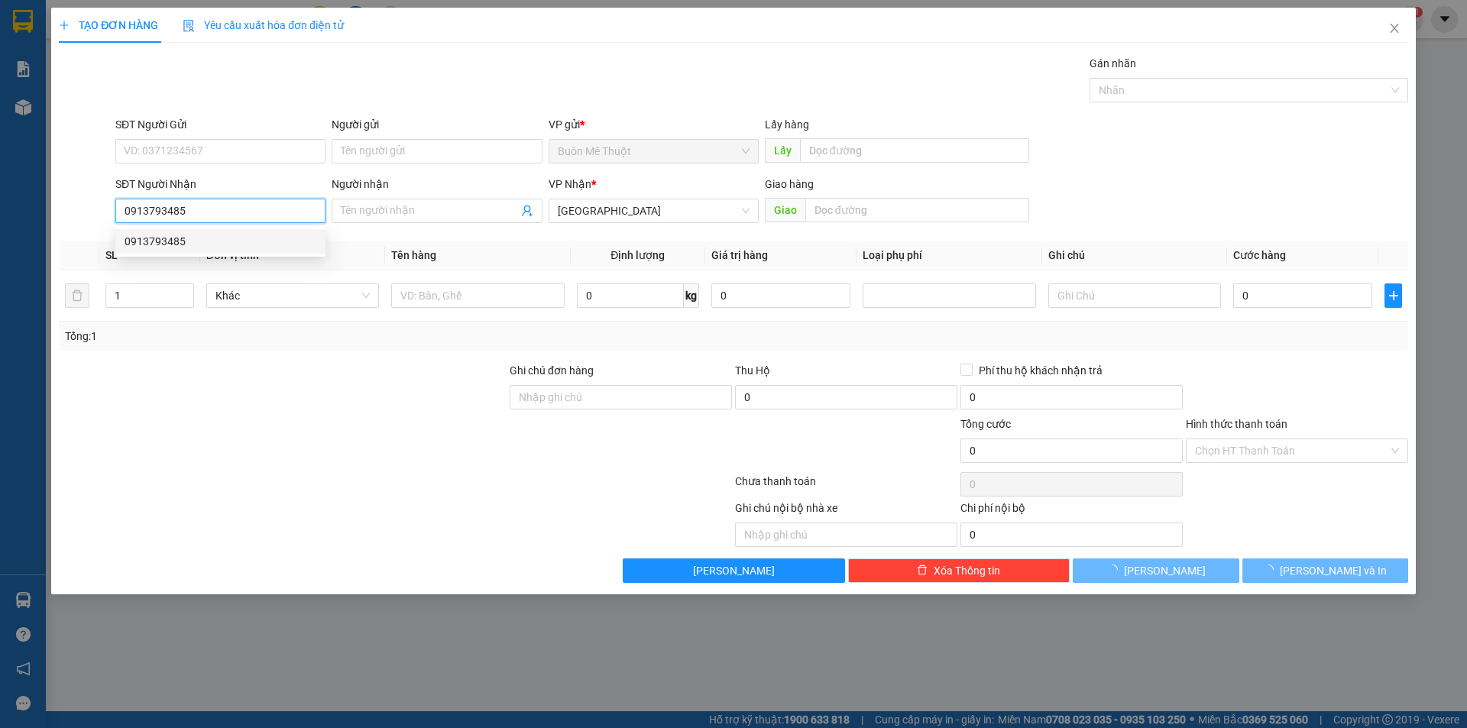
type input "90.000"
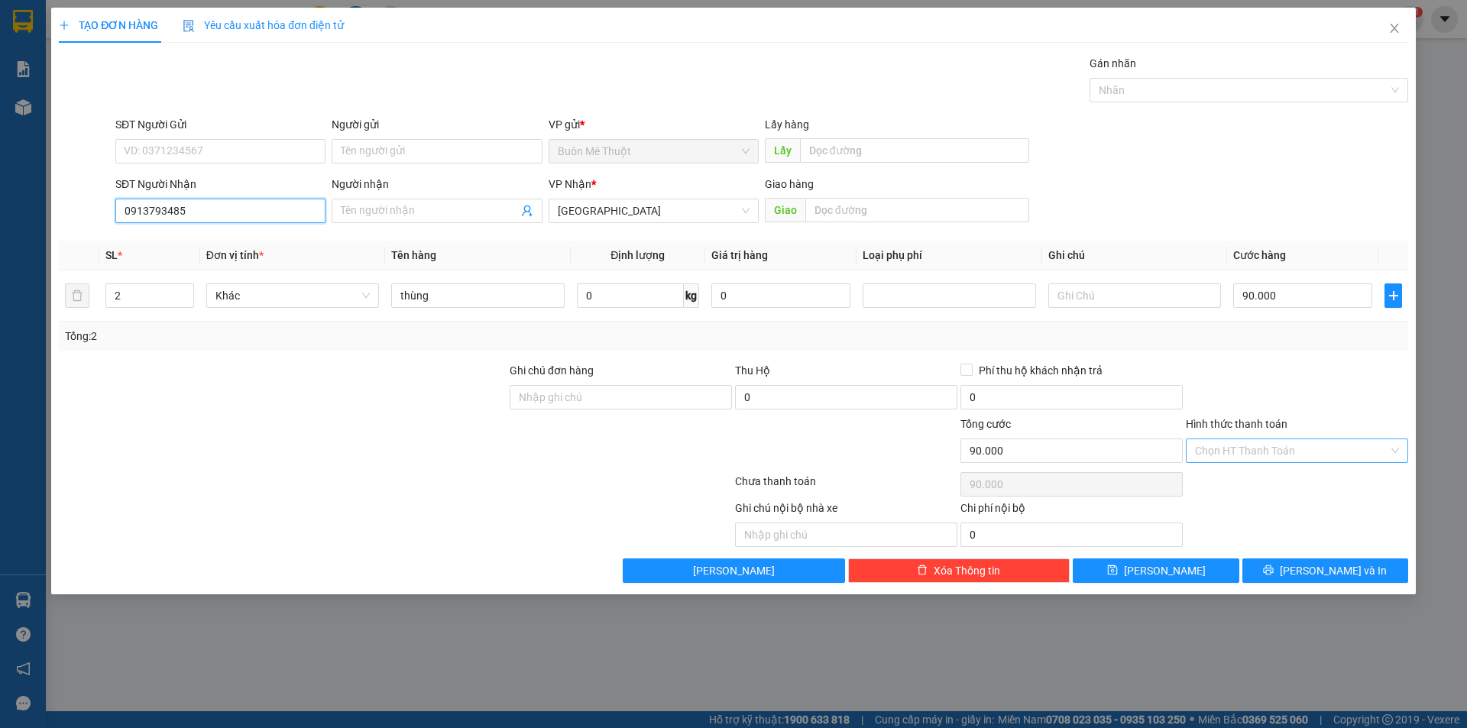
type input "0913793485"
click at [1285, 446] on input "Hình thức thanh toán" at bounding box center [1291, 450] width 193 height 23
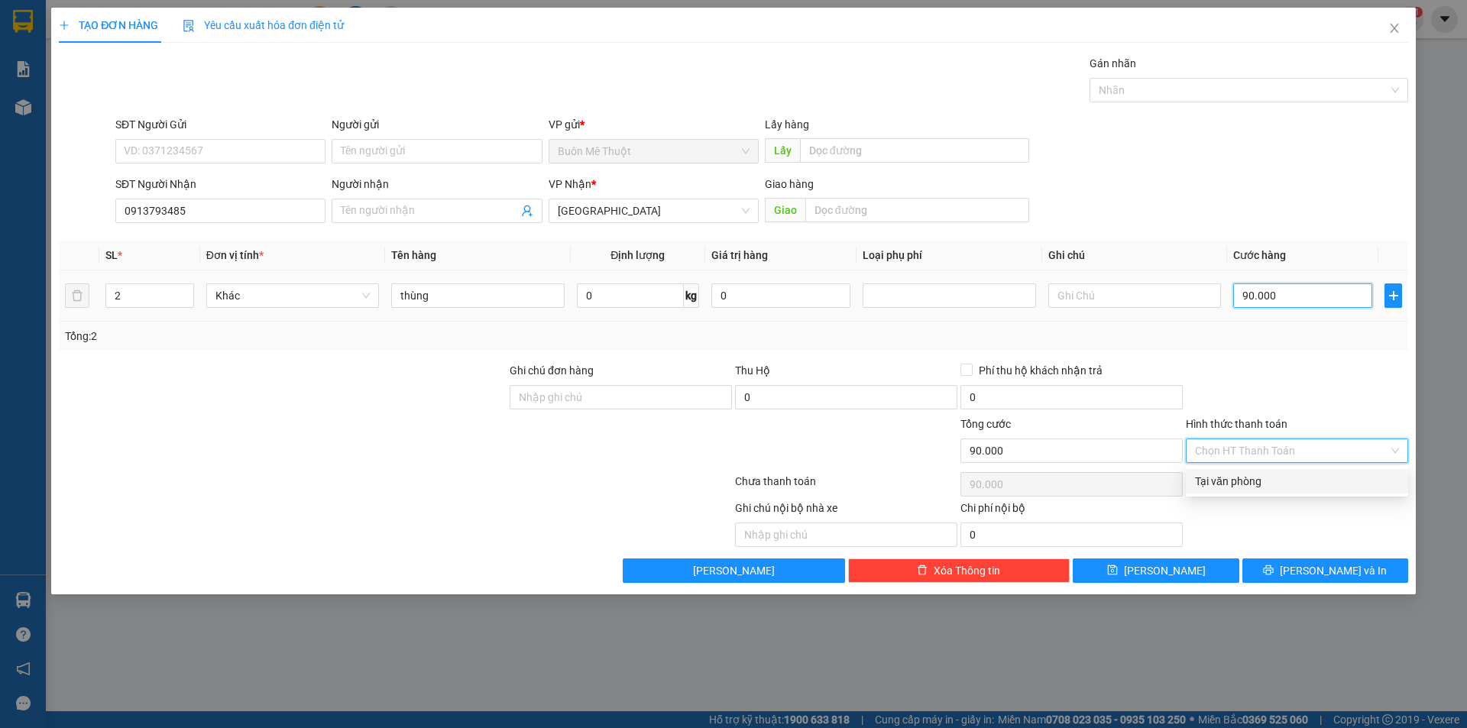
click at [1313, 296] on input "90.000" at bounding box center [1302, 295] width 139 height 24
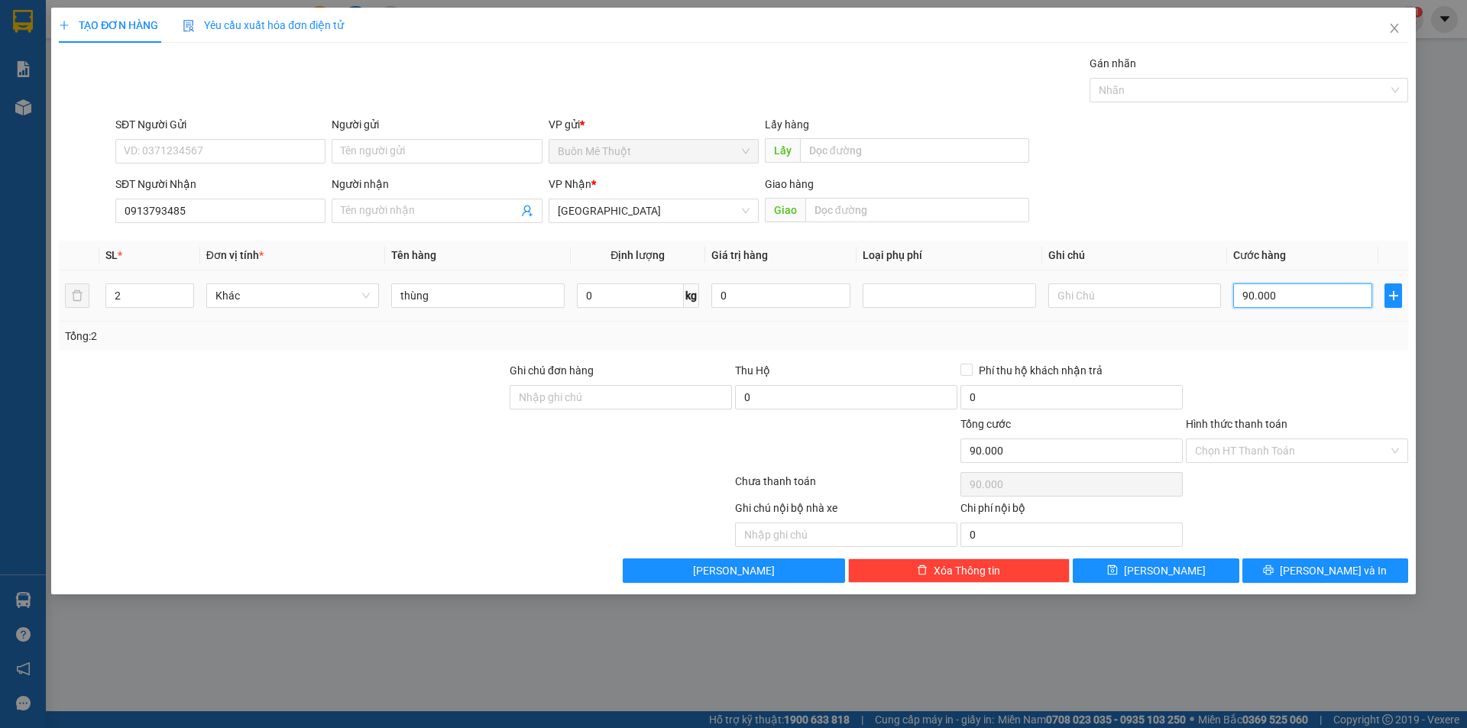
type input "7"
type input "70"
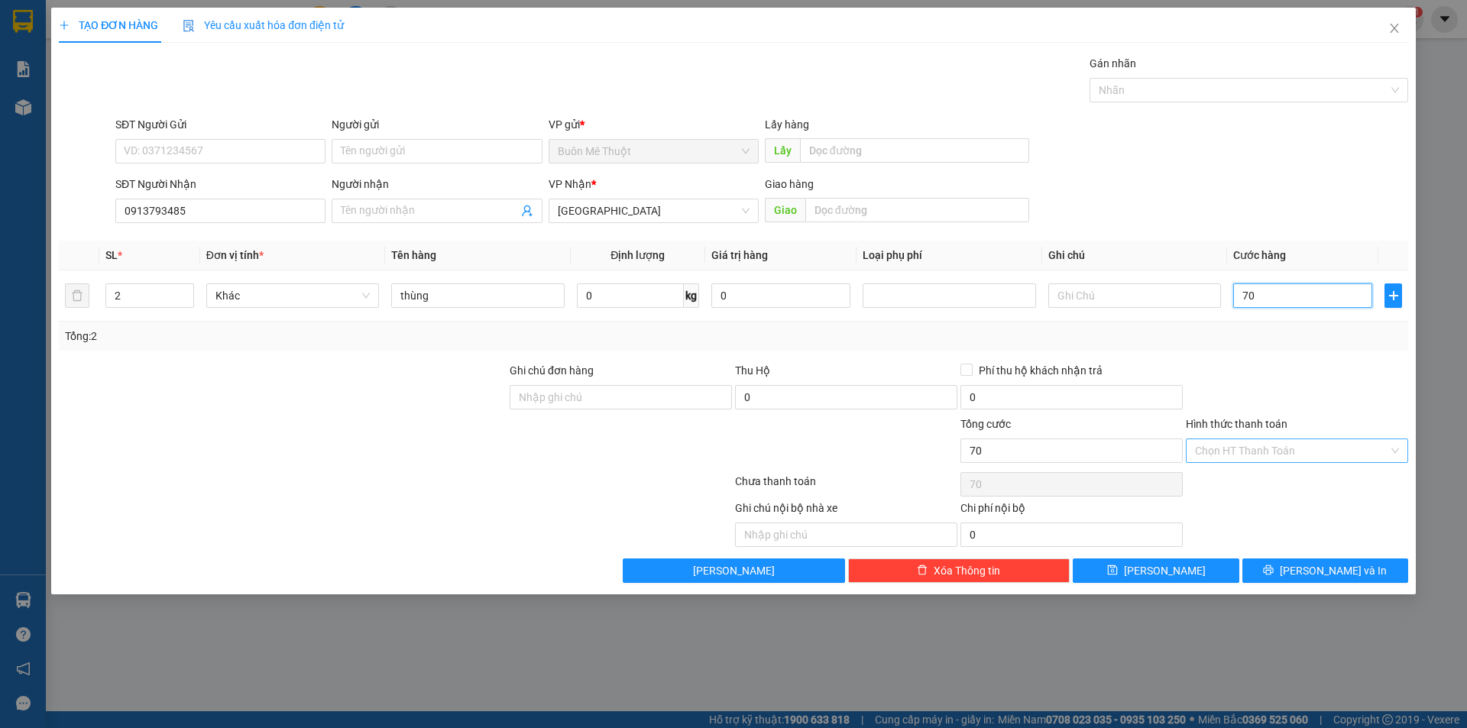
type input "70"
type input "70.000"
click at [1290, 458] on input "Hình thức thanh toán" at bounding box center [1291, 450] width 193 height 23
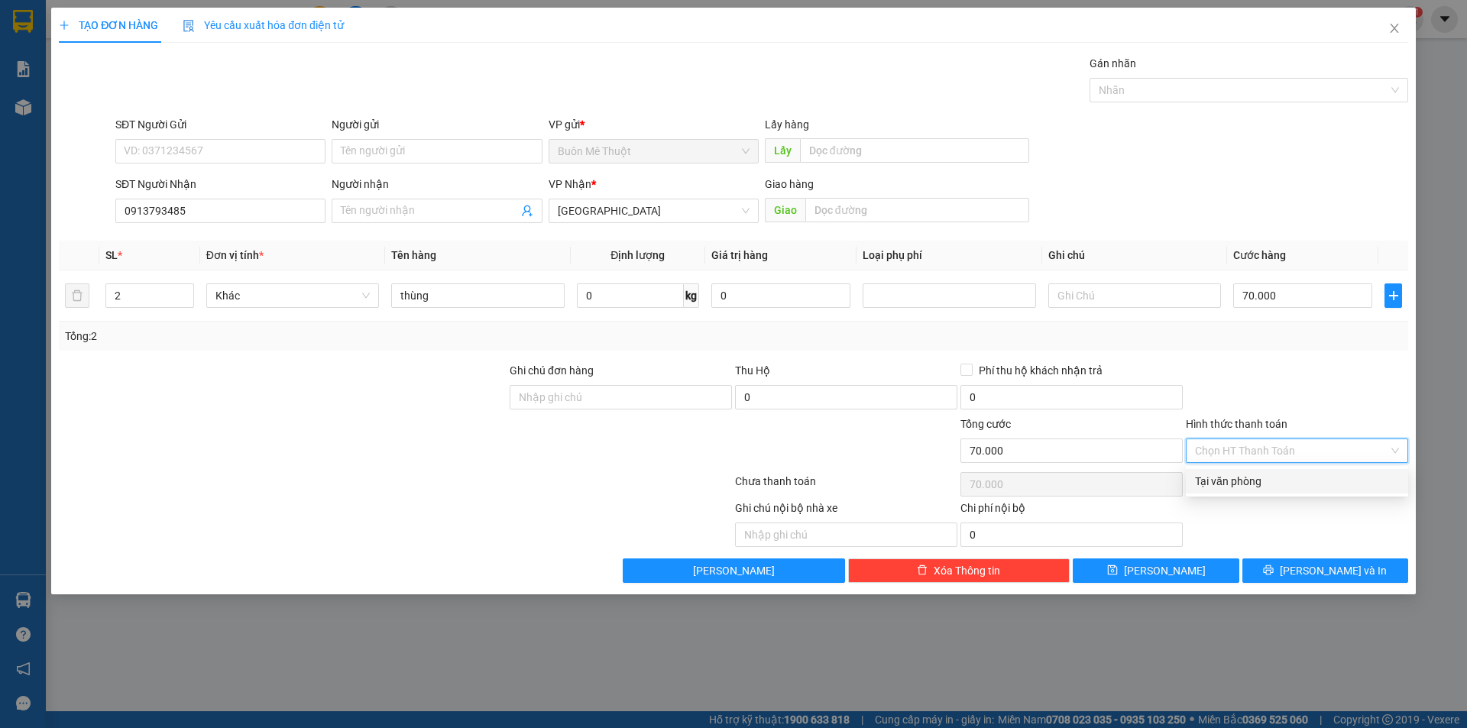
click at [1255, 485] on div "Tại văn phòng" at bounding box center [1297, 481] width 204 height 17
type input "0"
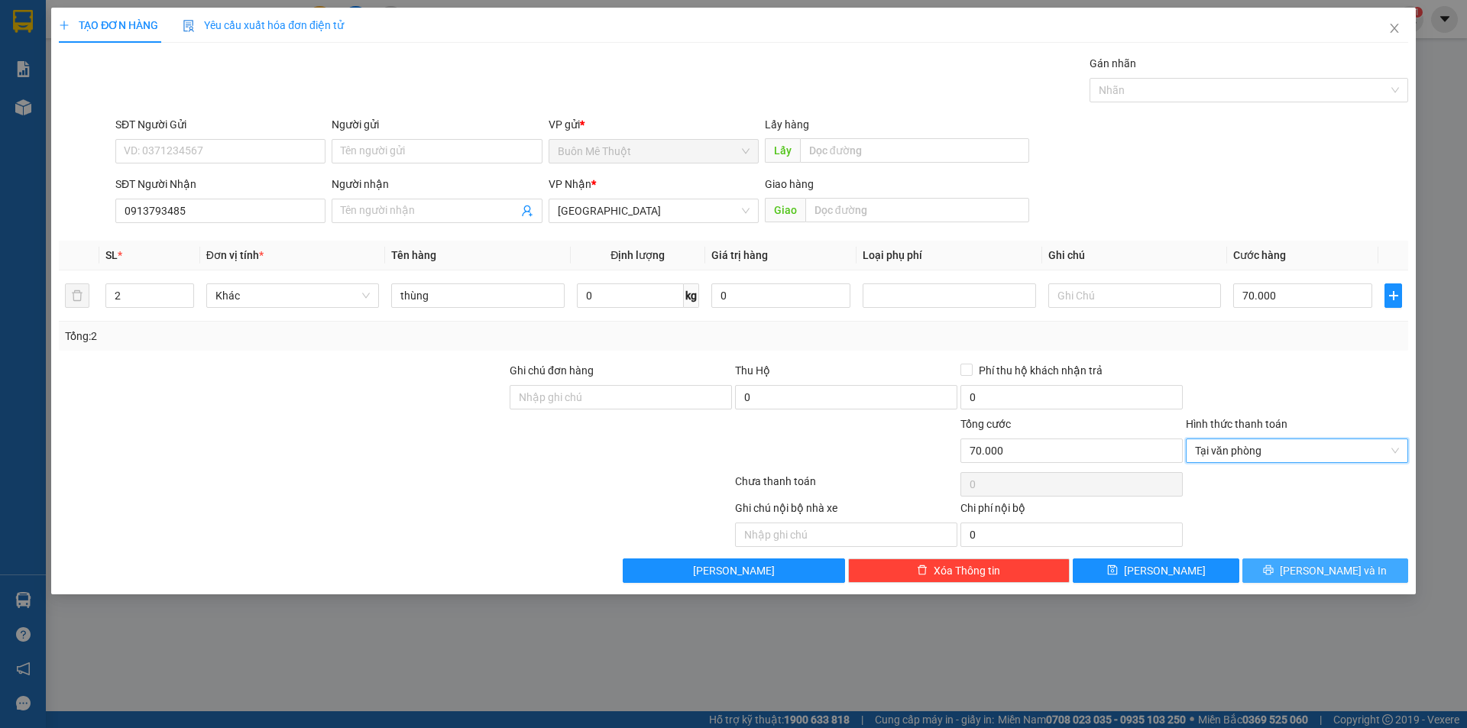
click at [1318, 561] on button "[PERSON_NAME] và In" at bounding box center [1325, 571] width 166 height 24
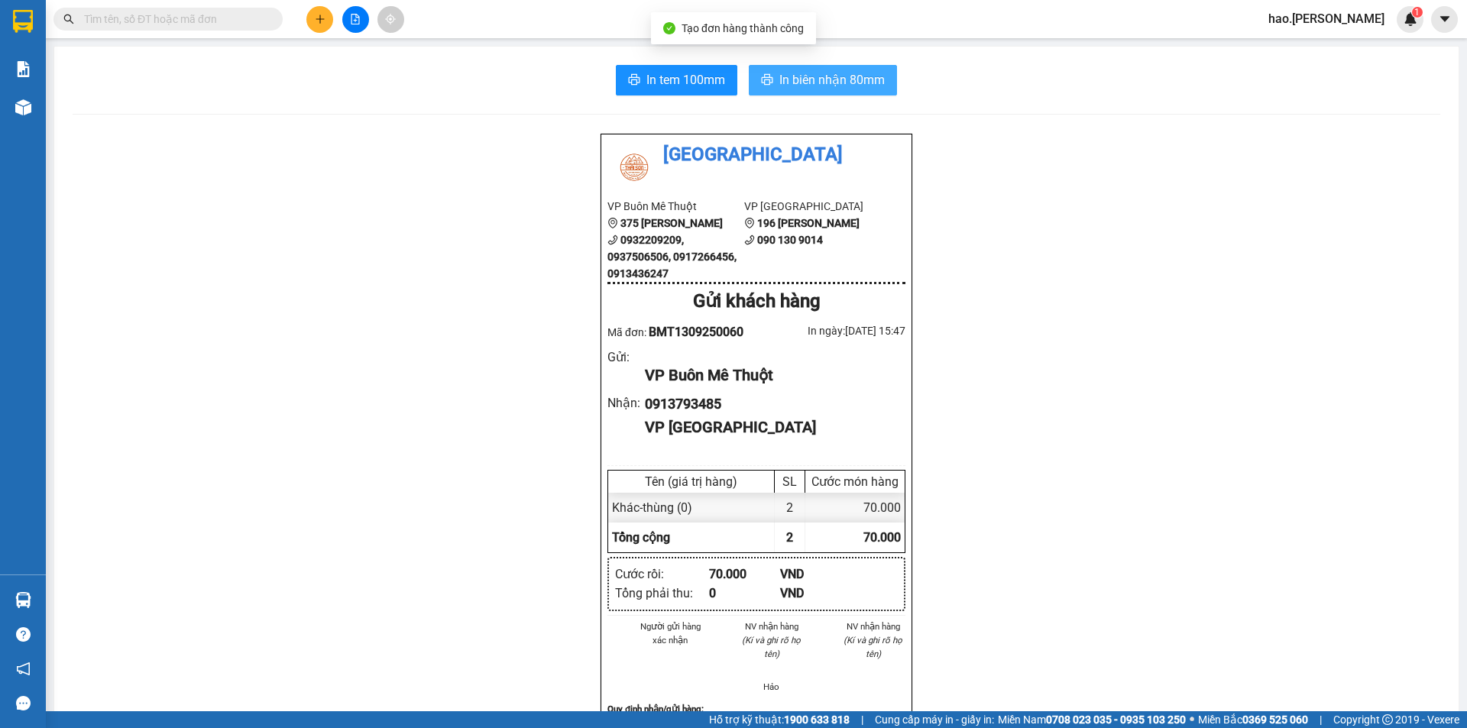
click at [789, 76] on span "In biên nhận 80mm" at bounding box center [831, 79] width 105 height 19
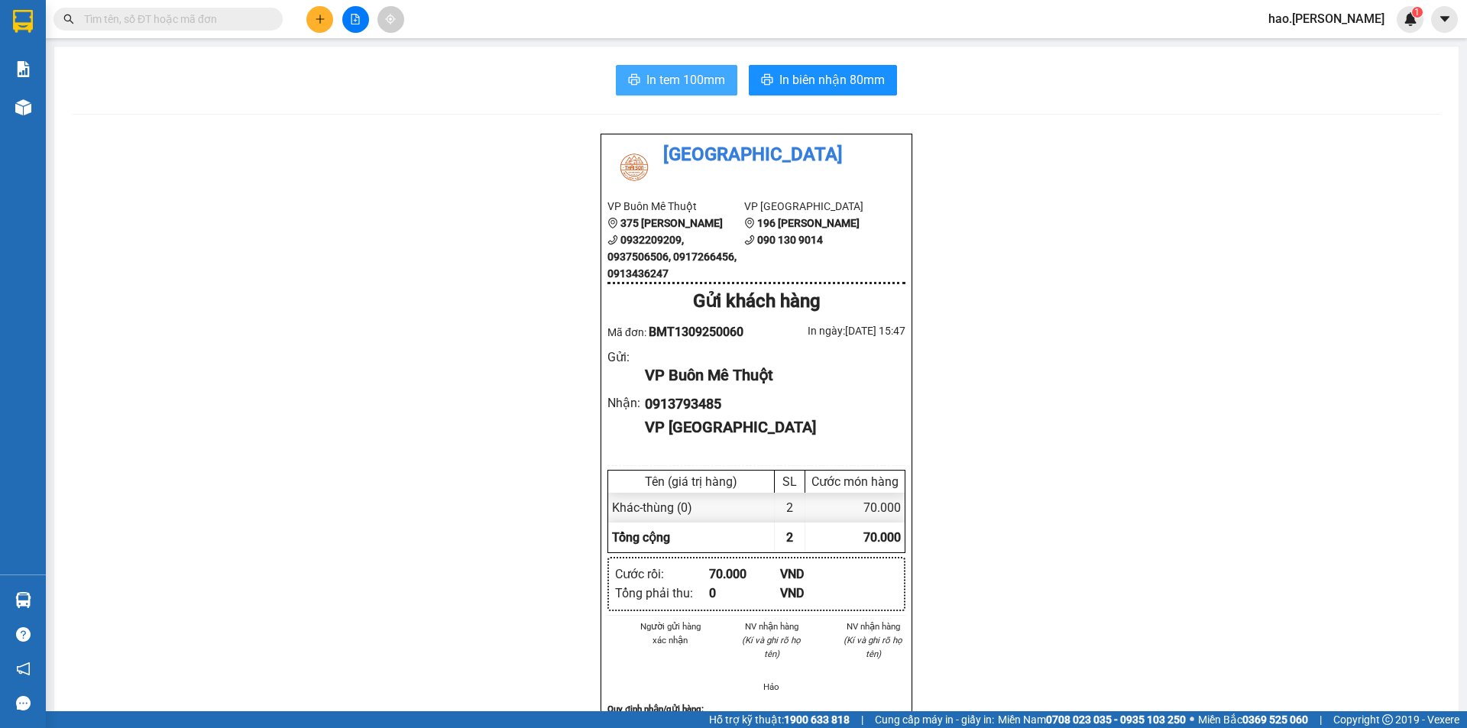
click at [667, 89] on span "In tem 100mm" at bounding box center [685, 79] width 79 height 19
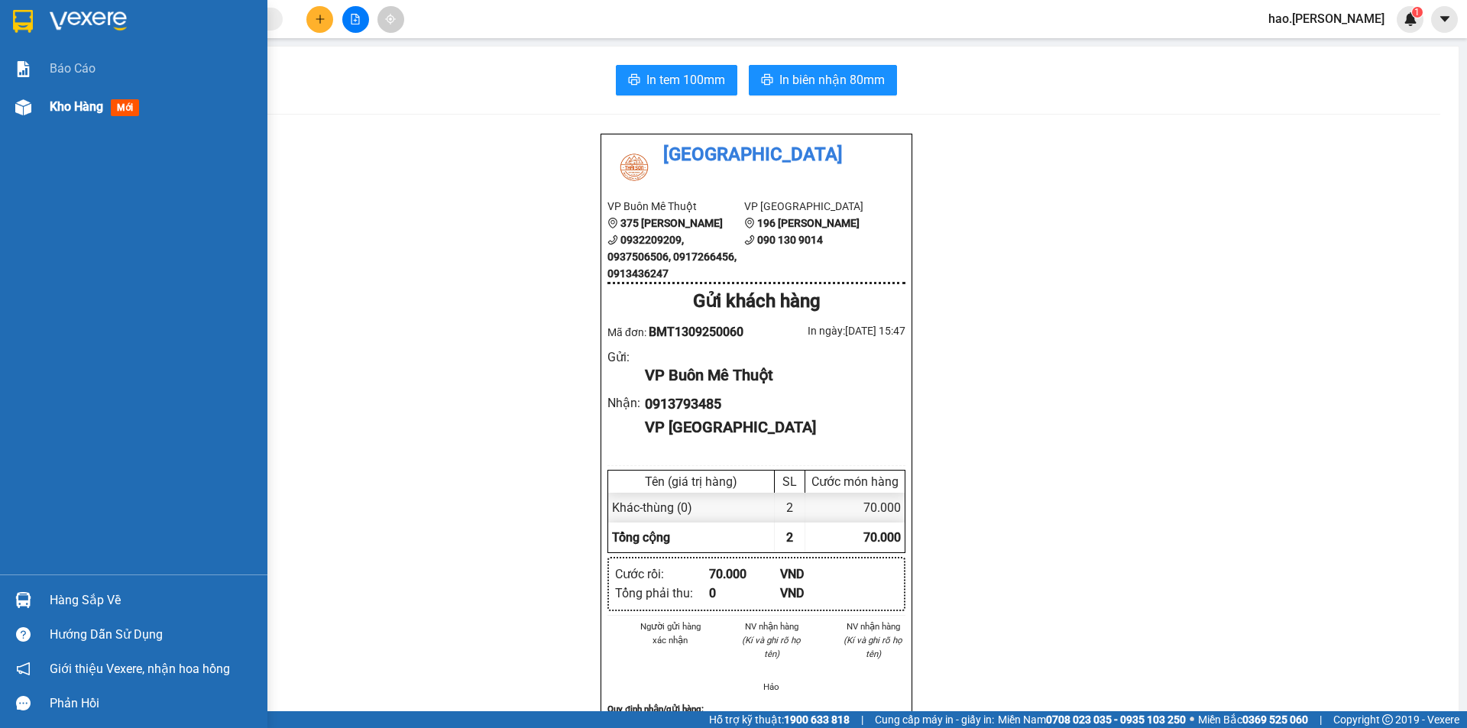
click at [31, 116] on div at bounding box center [23, 107] width 27 height 27
drag, startPoint x: 31, startPoint y: 116, endPoint x: 170, endPoint y: 188, distance: 157.2
click at [31, 115] on div at bounding box center [23, 107] width 27 height 27
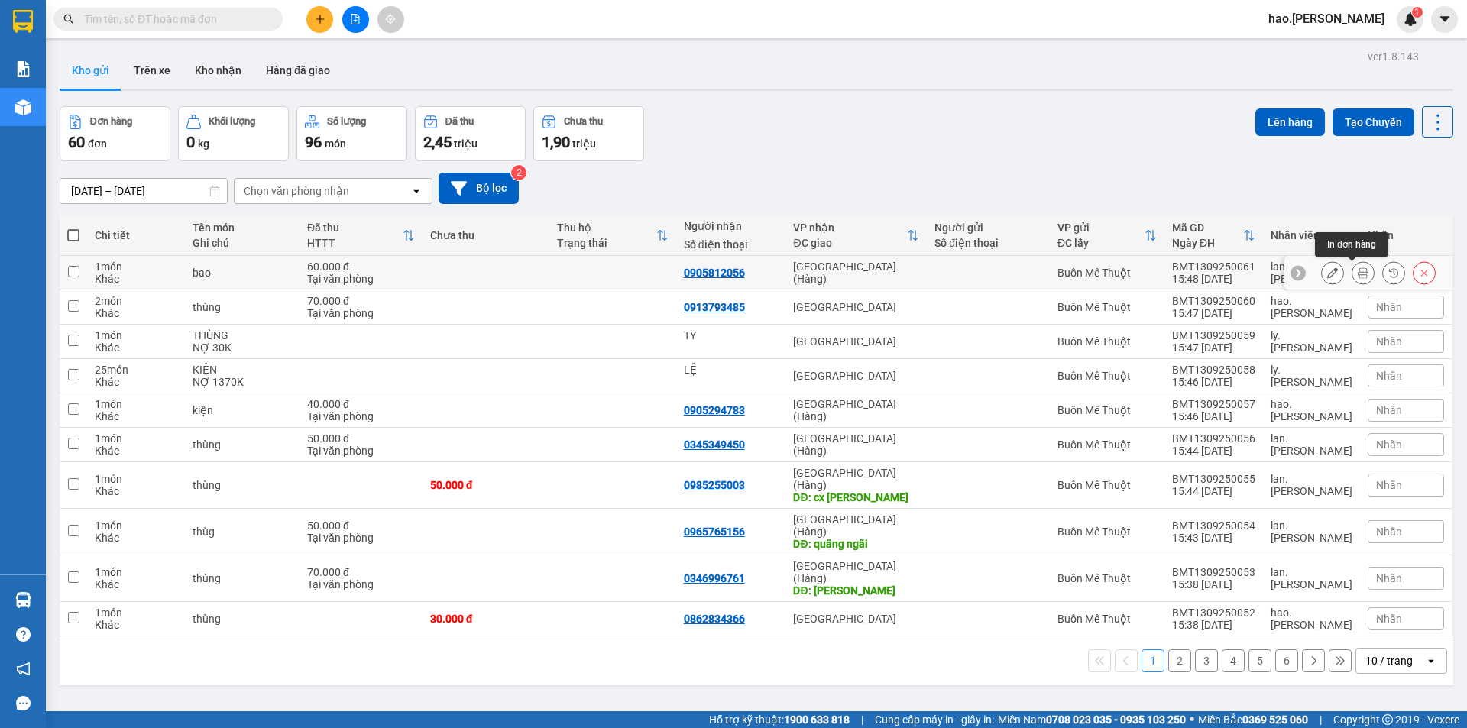
click at [1358, 270] on button at bounding box center [1362, 273] width 21 height 27
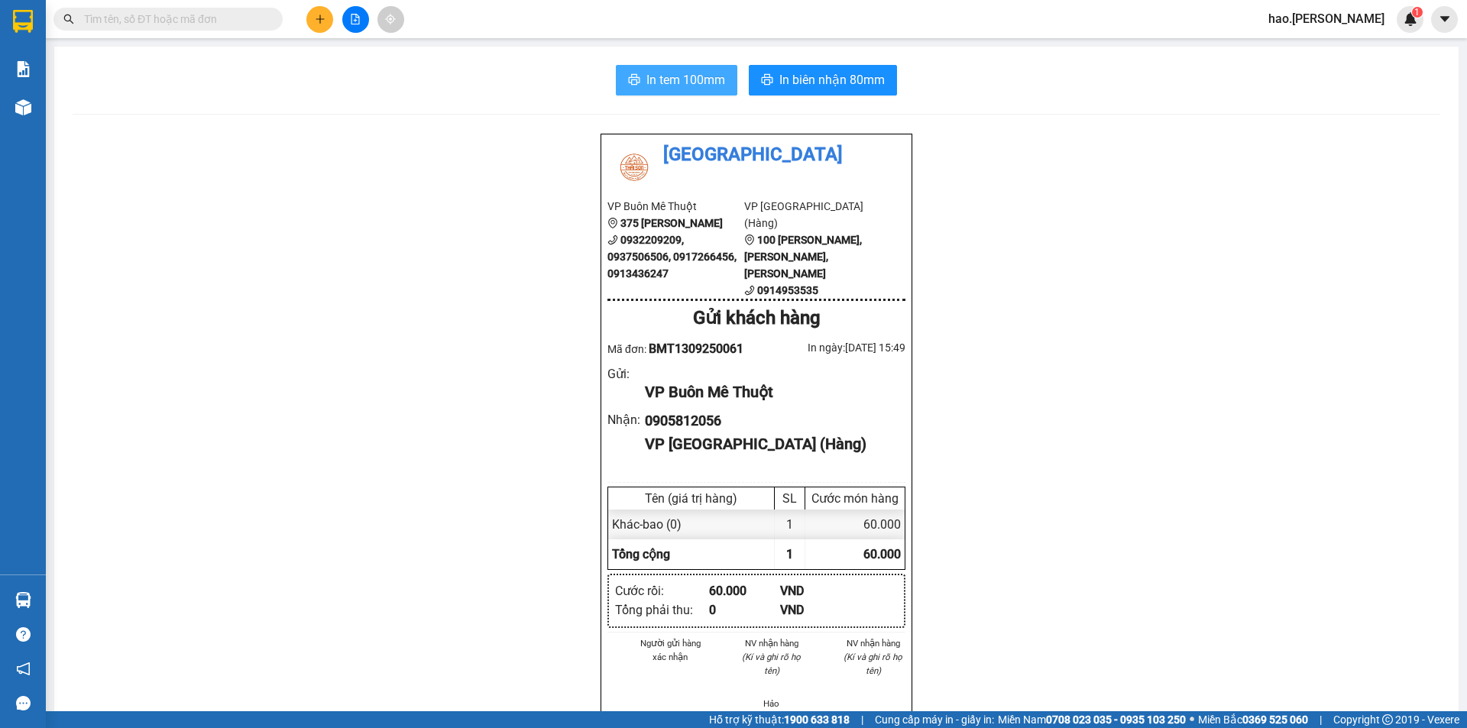
click at [689, 68] on button "In tem 100mm" at bounding box center [676, 80] width 121 height 31
click at [769, 86] on button "In biên nhận 80mm" at bounding box center [823, 80] width 148 height 31
click at [375, 313] on div "Thái Sơn VP Buôn Mê Thuột 375 Hoàng Diệu 0932209209, 0937506506, 0917266456, 09…" at bounding box center [757, 722] width 1368 height 1178
click at [325, 24] on icon "plus" at bounding box center [320, 19] width 11 height 11
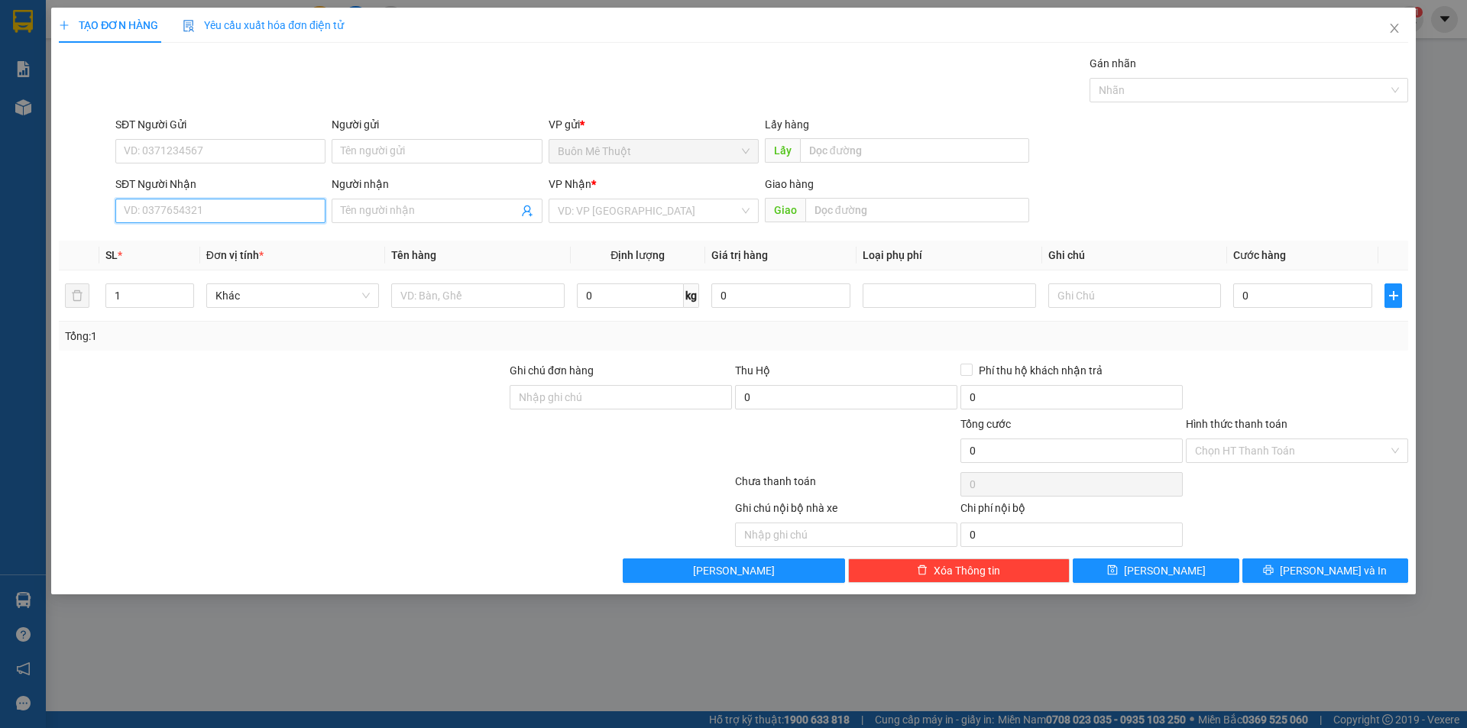
click at [274, 215] on input "SĐT Người Nhận" at bounding box center [220, 211] width 210 height 24
click at [238, 240] on div "0708199018" at bounding box center [221, 241] width 192 height 17
type input "0708199018"
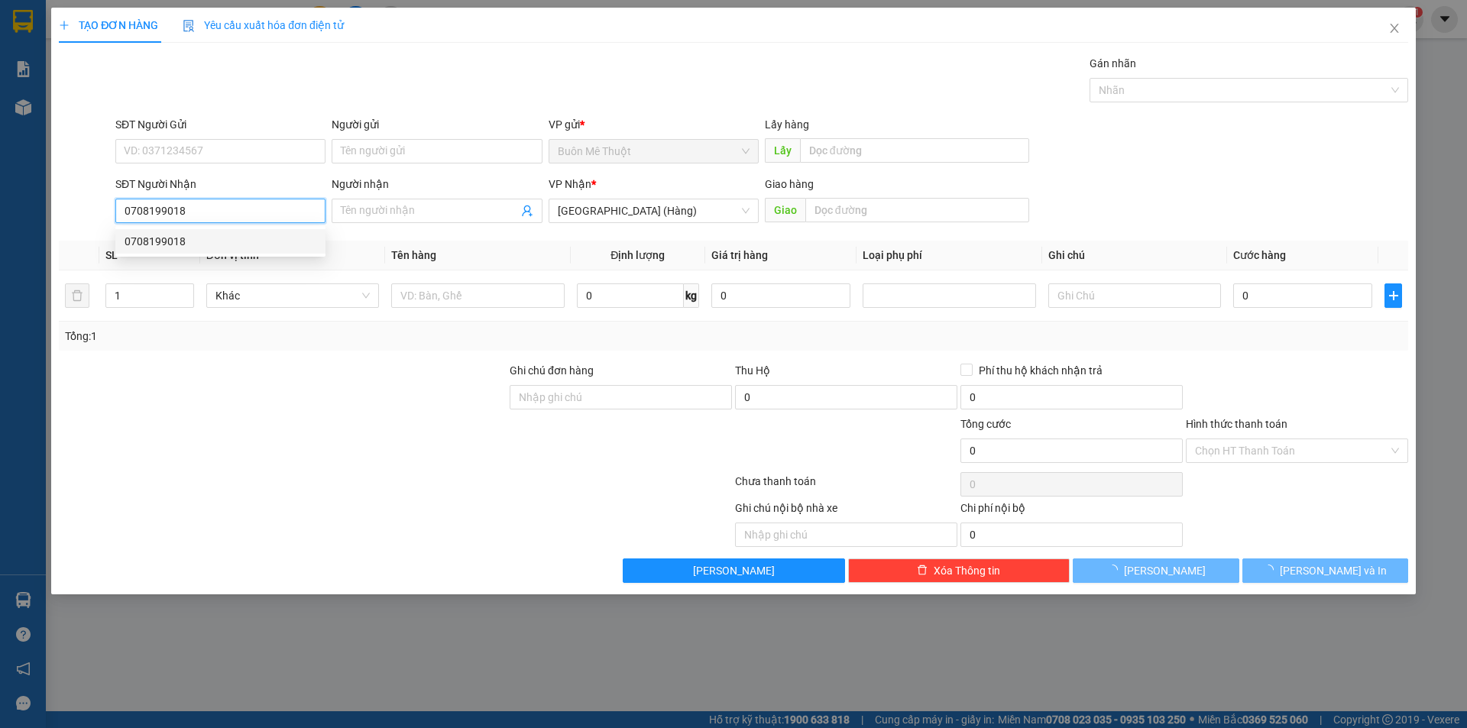
type input "120.000"
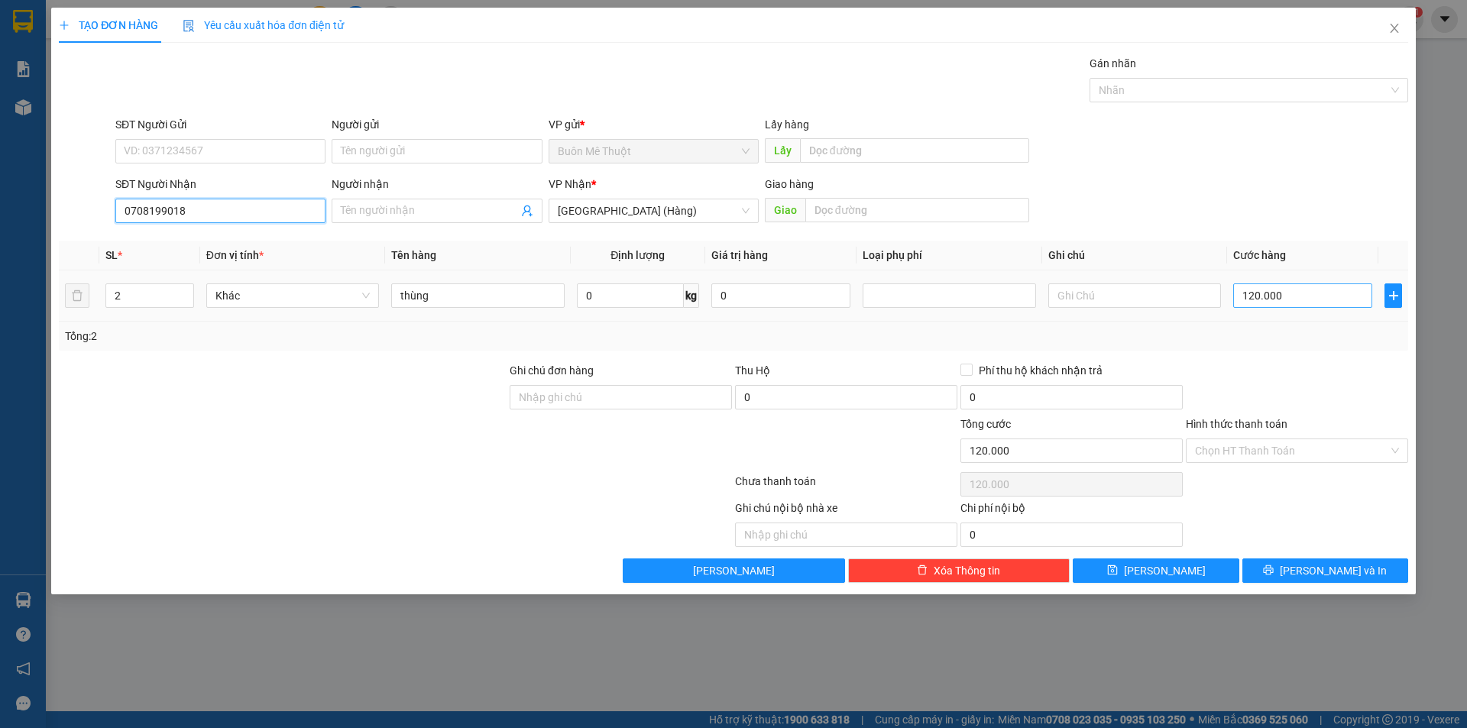
type input "0708199018"
click at [1357, 300] on input "120.000" at bounding box center [1302, 295] width 139 height 24
type input "1"
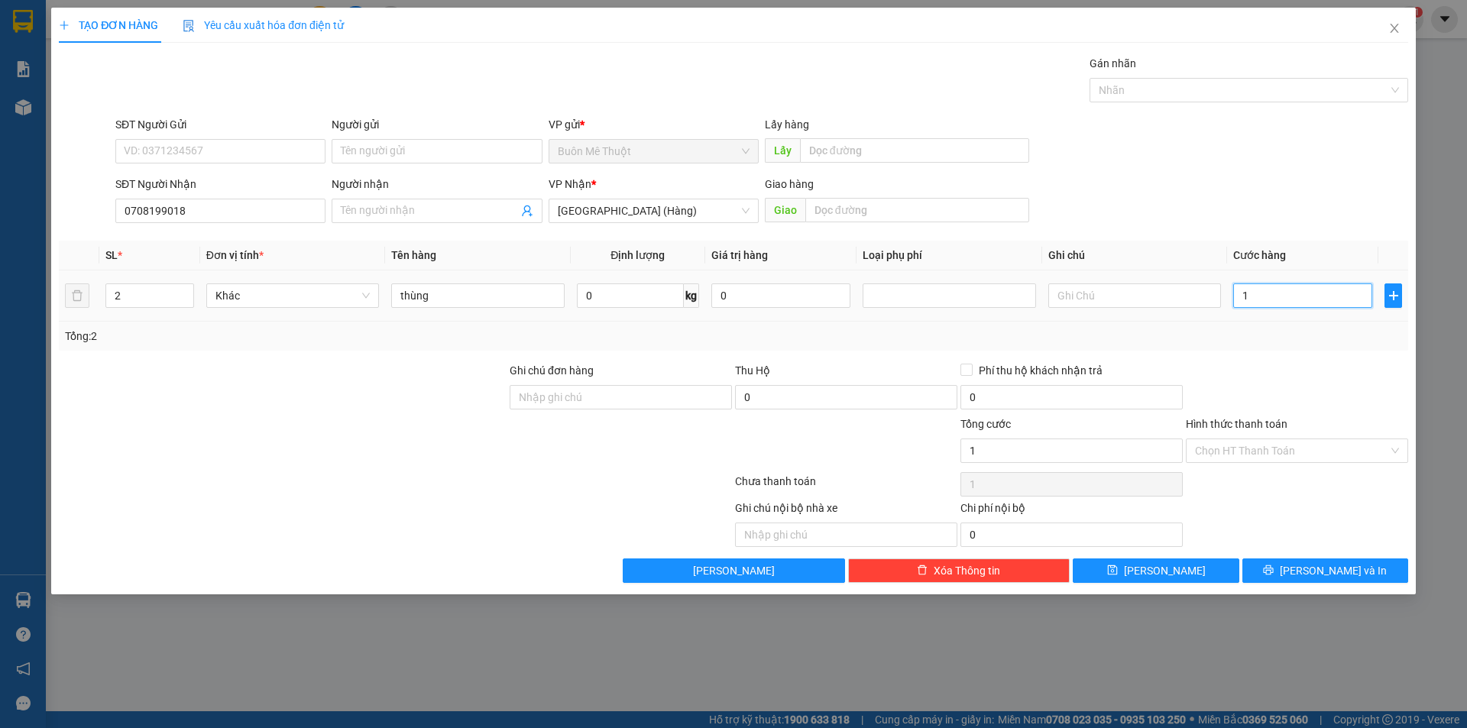
type input "10"
type input "100"
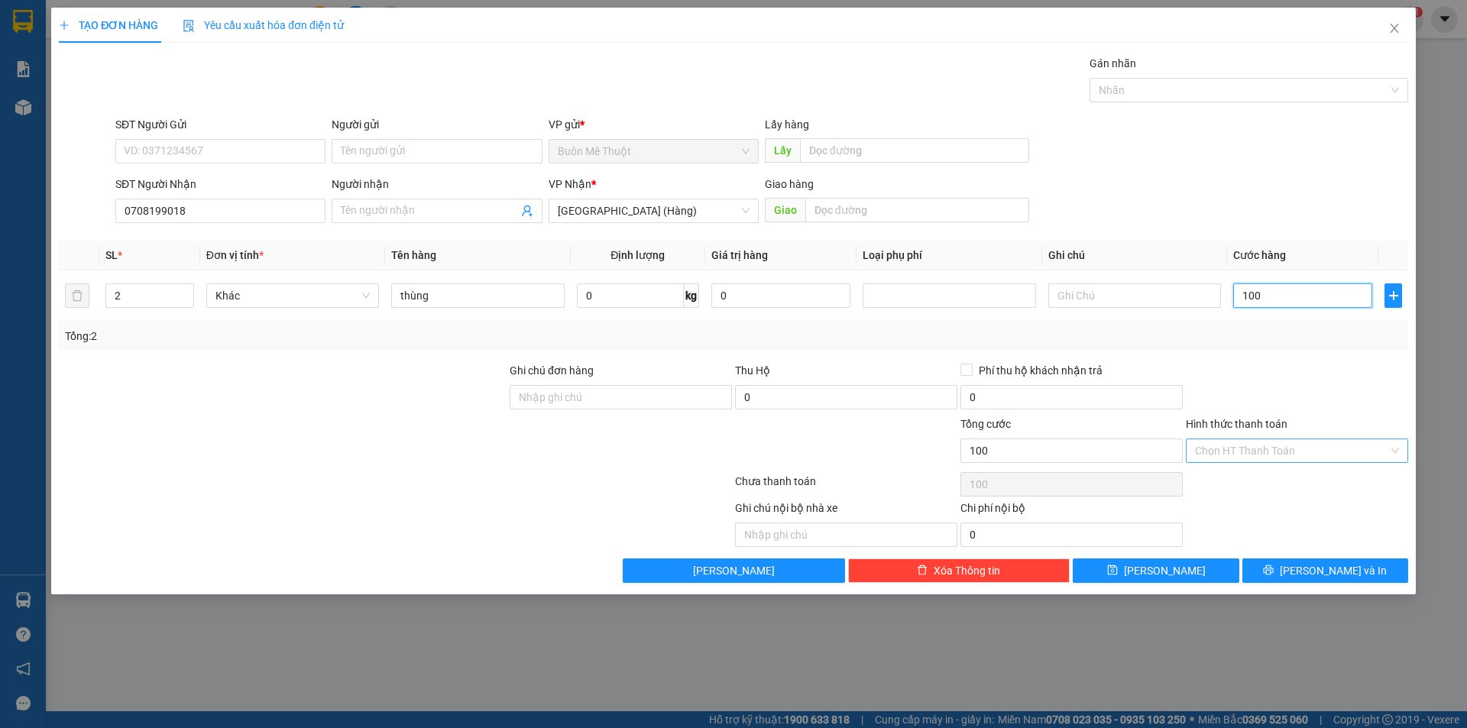
type input "100"
type input "100.000"
click at [1262, 446] on input "Hình thức thanh toán" at bounding box center [1291, 450] width 193 height 23
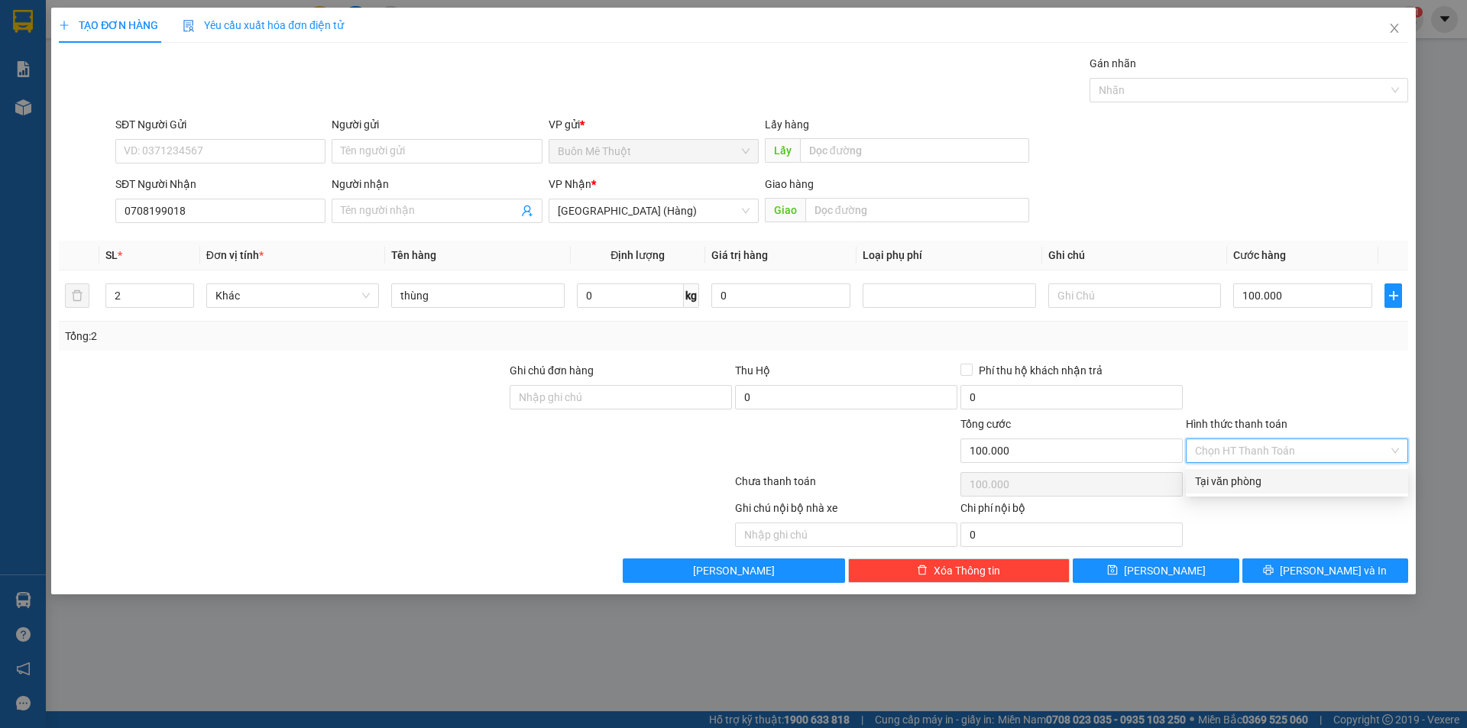
click at [1263, 481] on div "Tại văn phòng" at bounding box center [1297, 481] width 204 height 17
type input "0"
click at [1297, 542] on div "Ghi chú nội bộ nhà xe Chi phí nội bộ 0" at bounding box center [733, 523] width 1352 height 47
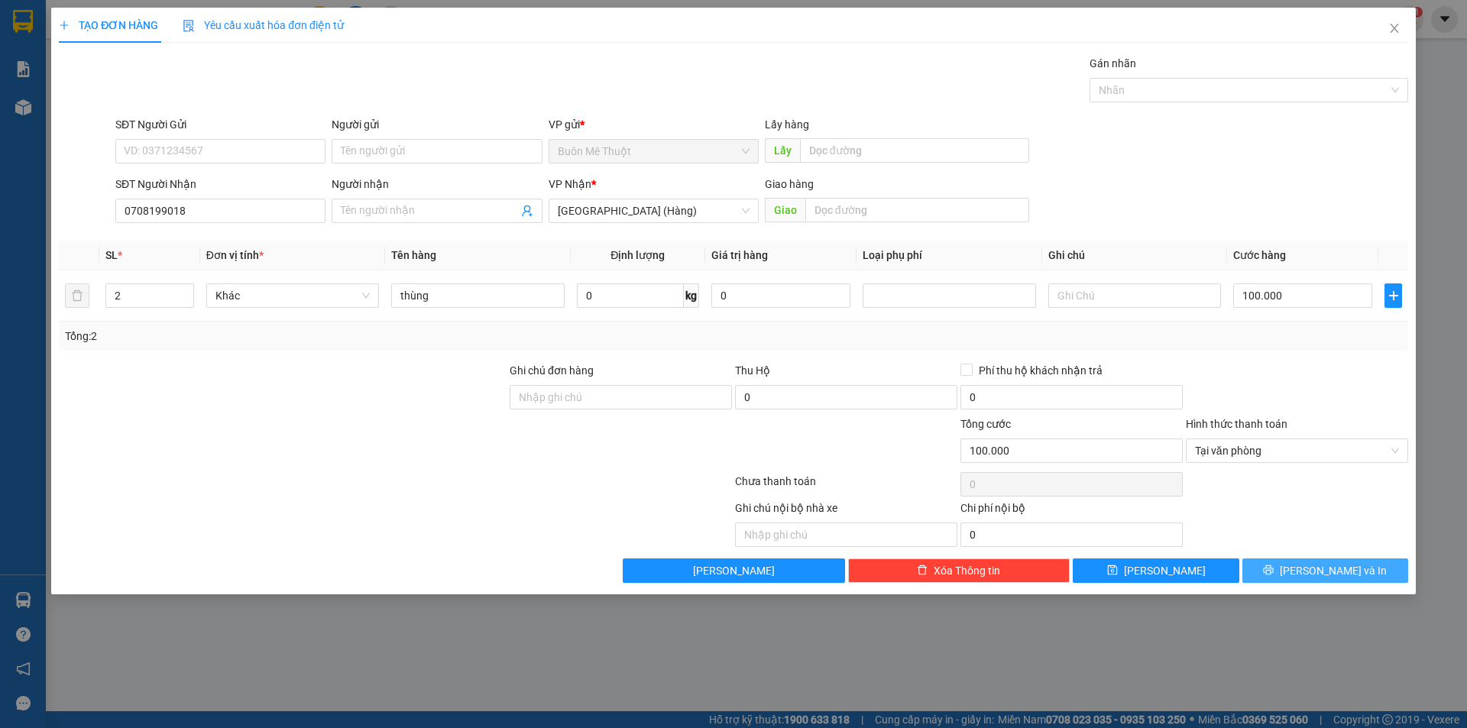
click at [1284, 576] on button "[PERSON_NAME] và In" at bounding box center [1325, 571] width 166 height 24
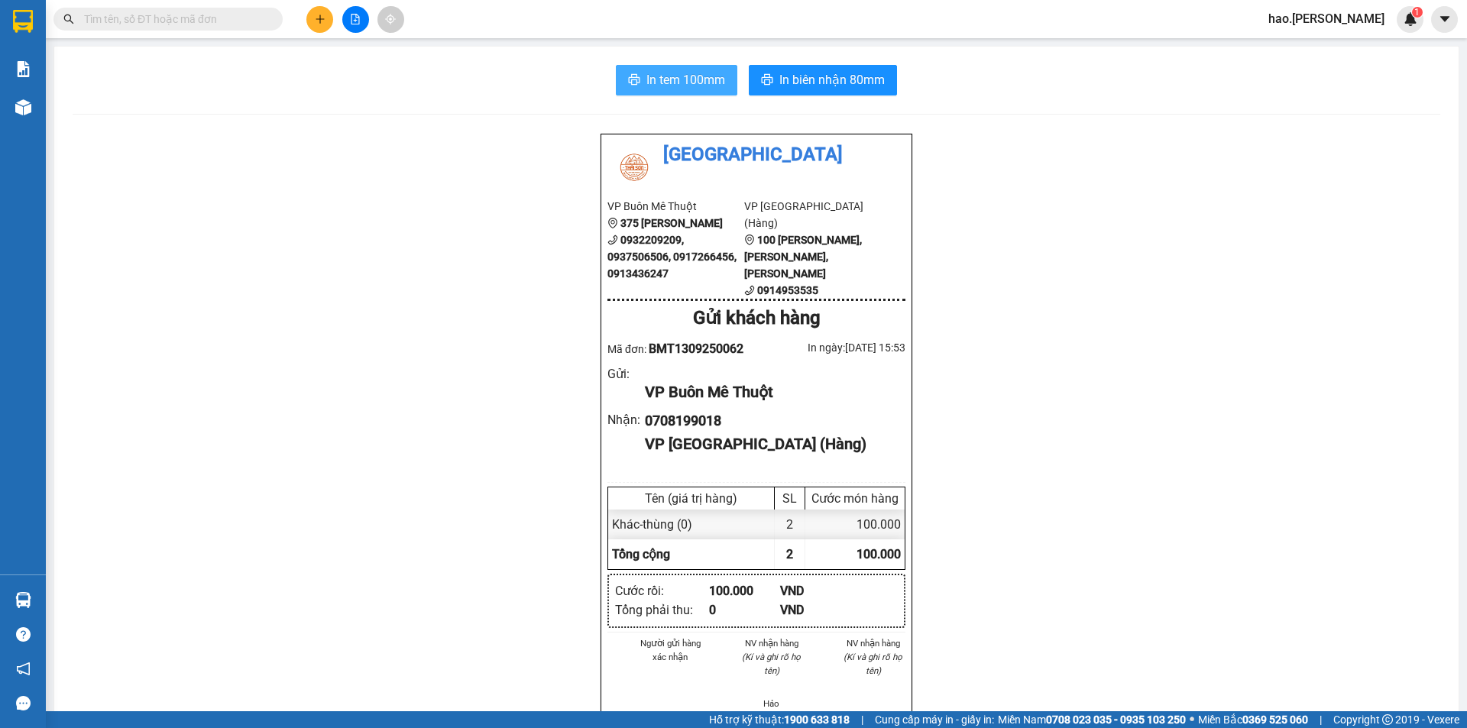
click at [709, 71] on span "In tem 100mm" at bounding box center [685, 79] width 79 height 19
click at [808, 92] on button "In biên nhận 80mm" at bounding box center [823, 80] width 148 height 31
click at [309, 18] on button at bounding box center [319, 19] width 27 height 27
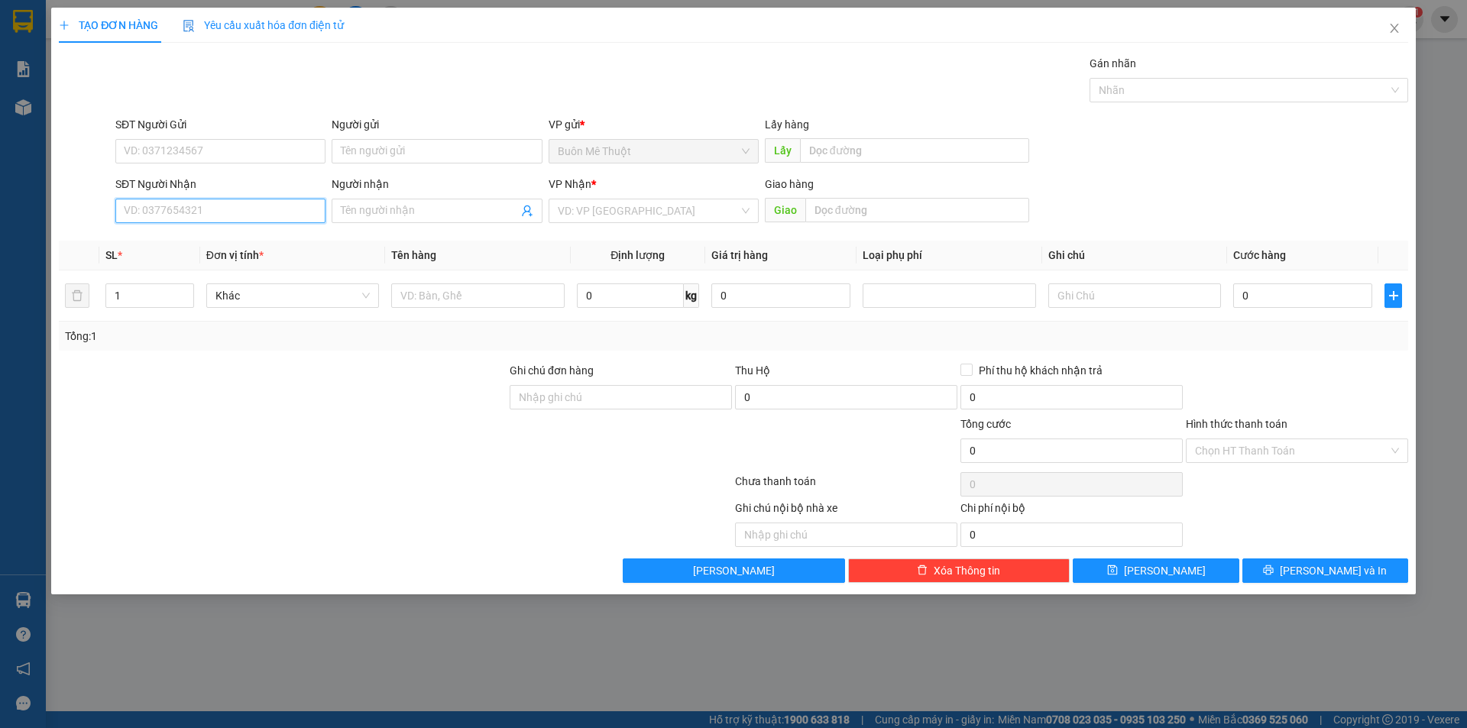
click at [206, 207] on input "SĐT Người Nhận" at bounding box center [220, 211] width 210 height 24
type input "0"
click at [1402, 29] on span "Close" at bounding box center [1394, 29] width 43 height 43
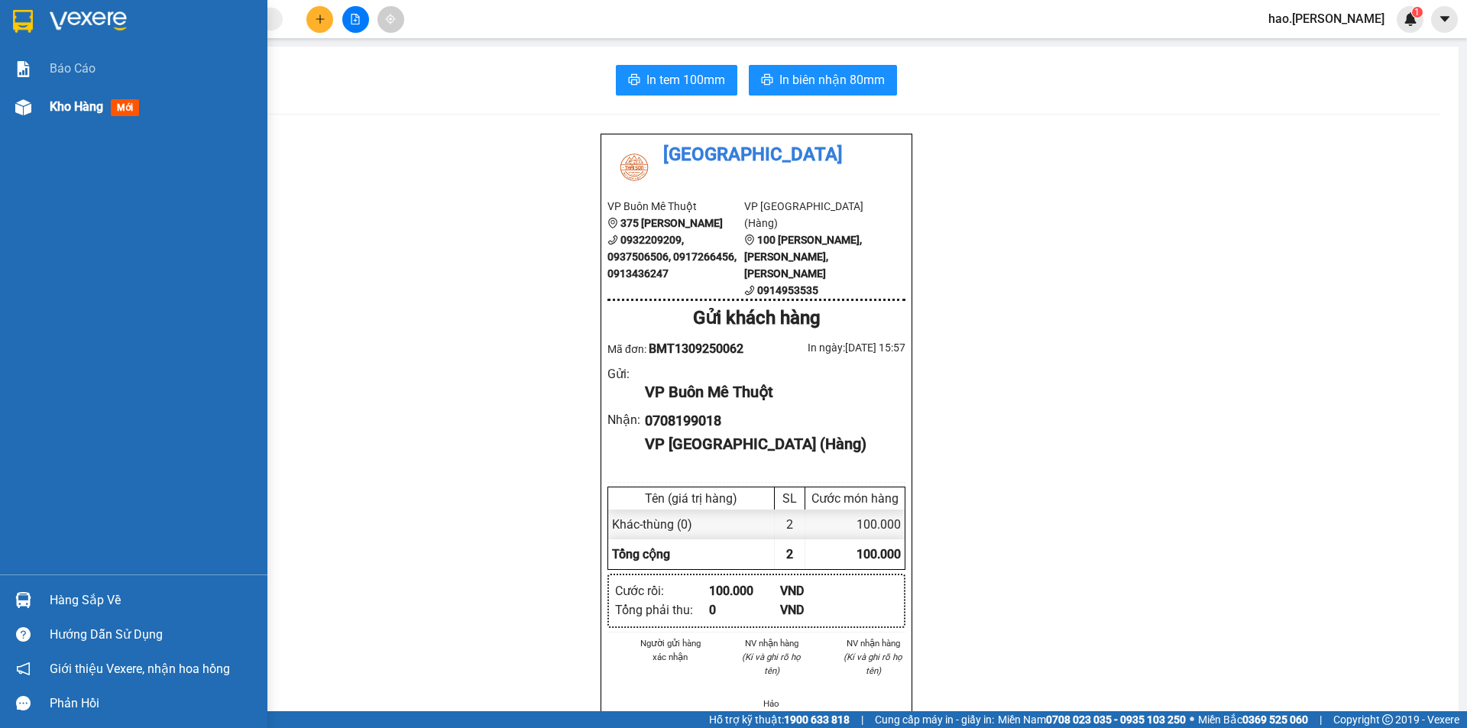
click at [40, 106] on div "Kho hàng mới" at bounding box center [133, 107] width 267 height 38
click at [38, 107] on div "Kho hàng mới" at bounding box center [133, 107] width 267 height 38
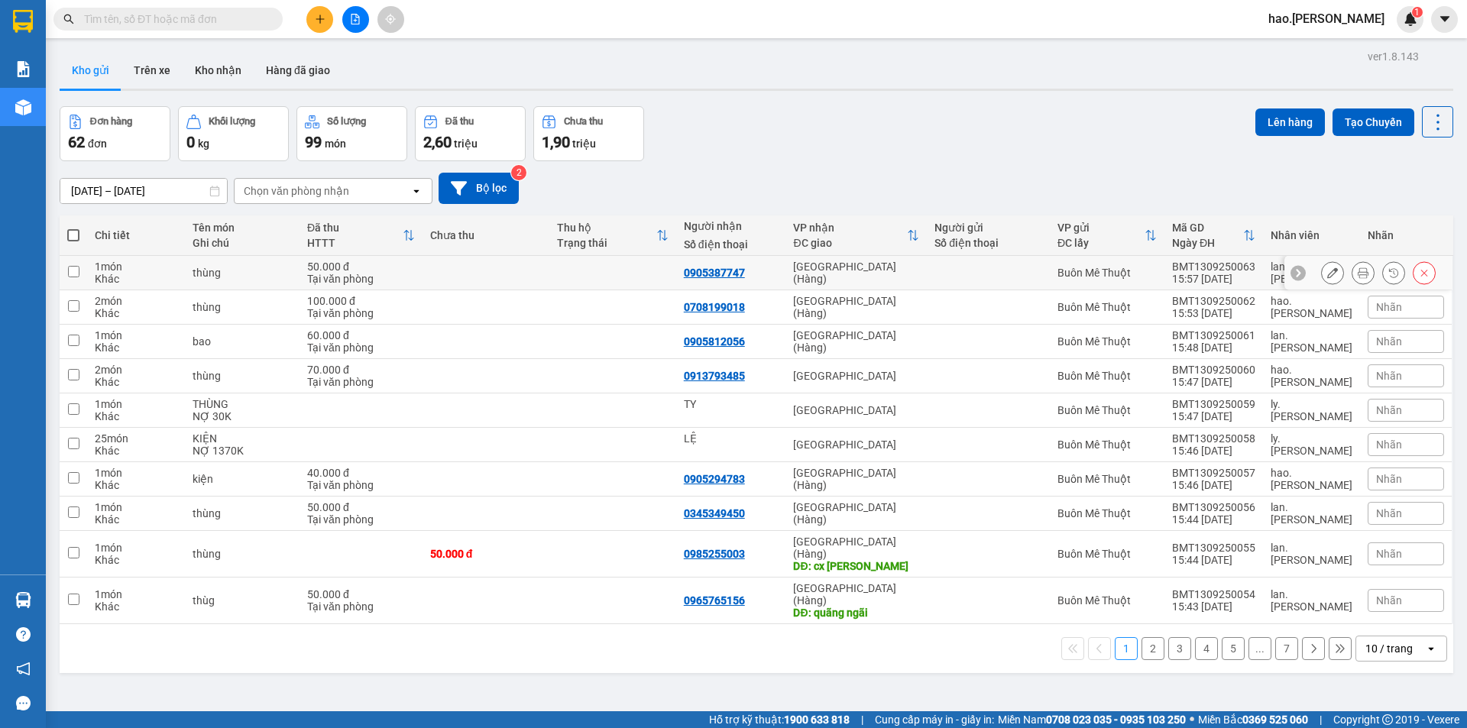
click at [1352, 270] on div at bounding box center [1363, 272] width 23 height 23
click at [1358, 270] on icon at bounding box center [1363, 272] width 11 height 11
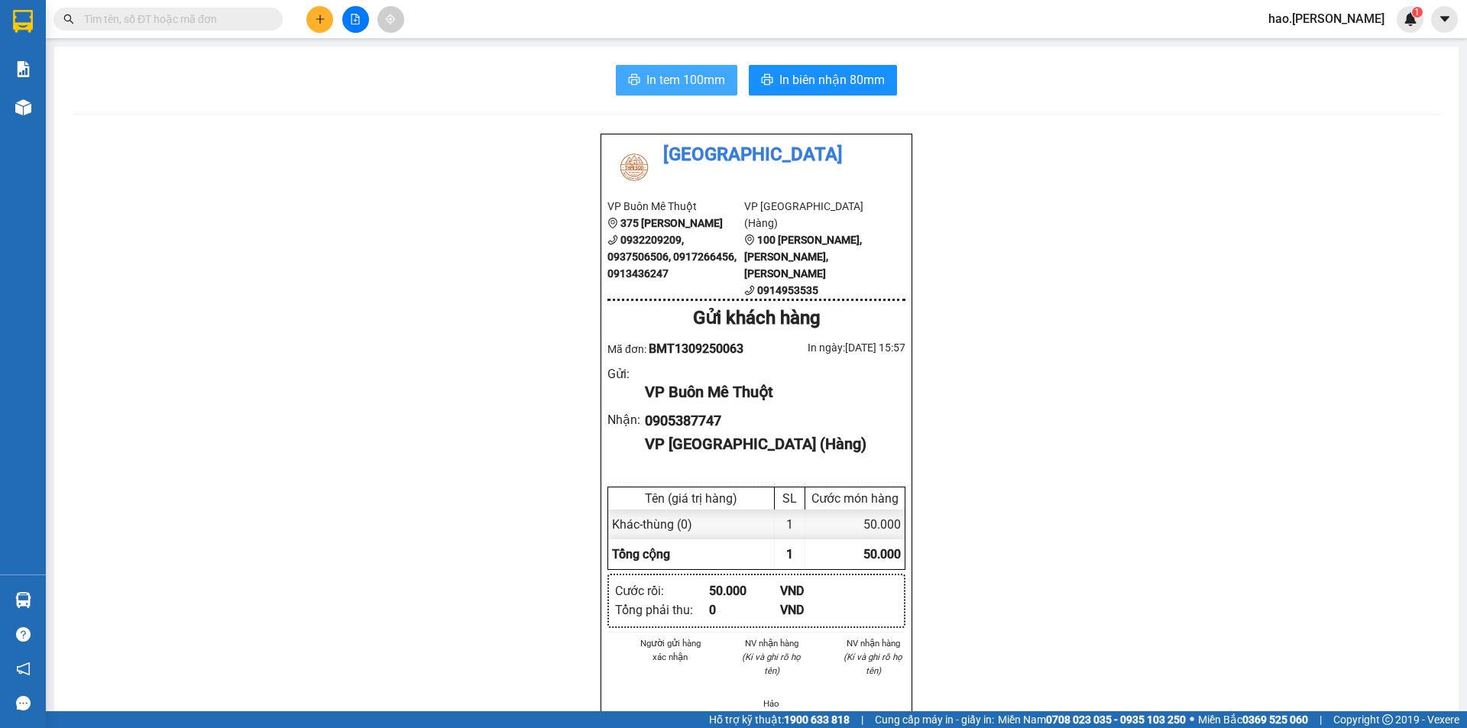
click at [717, 72] on span "In tem 100mm" at bounding box center [685, 79] width 79 height 19
click at [312, 7] on div at bounding box center [355, 19] width 115 height 27
click at [309, 20] on button at bounding box center [319, 19] width 27 height 27
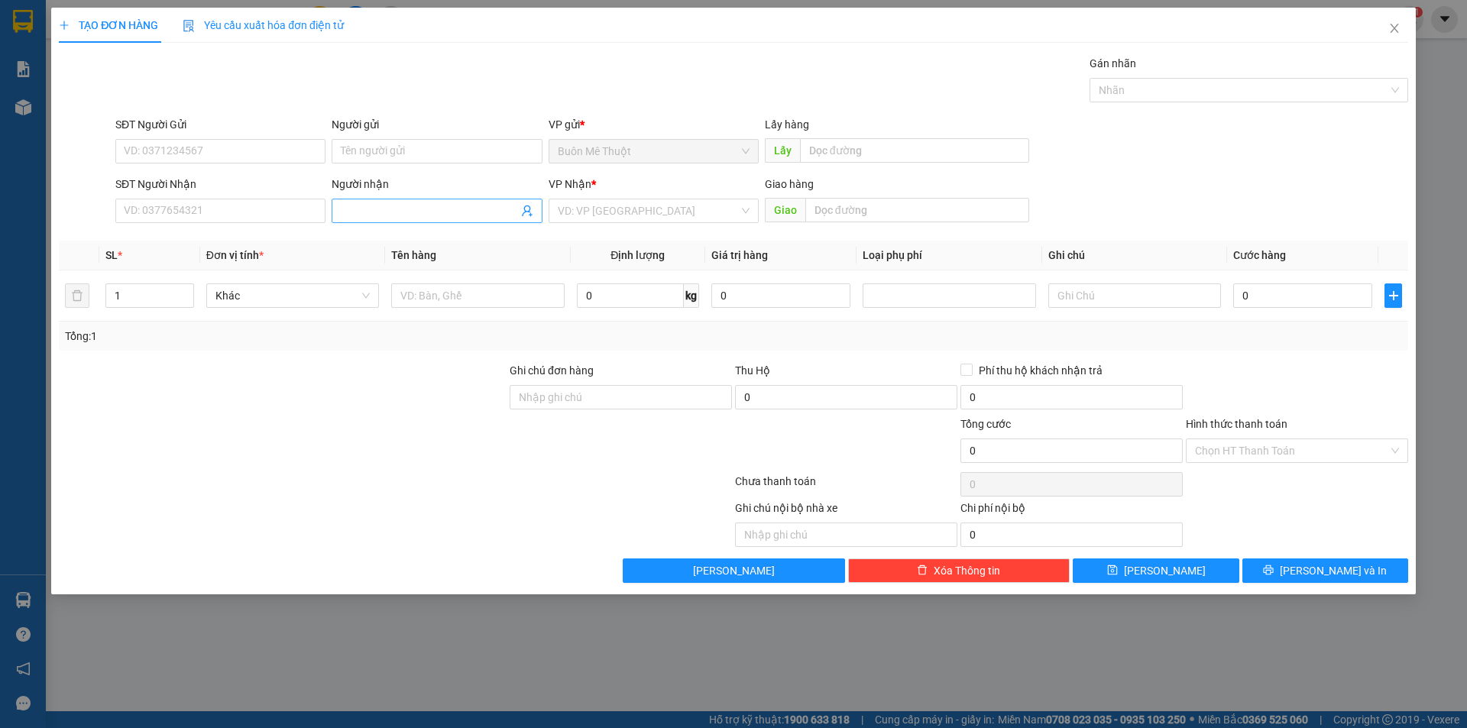
click at [460, 209] on input "Người nhận" at bounding box center [429, 210] width 177 height 17
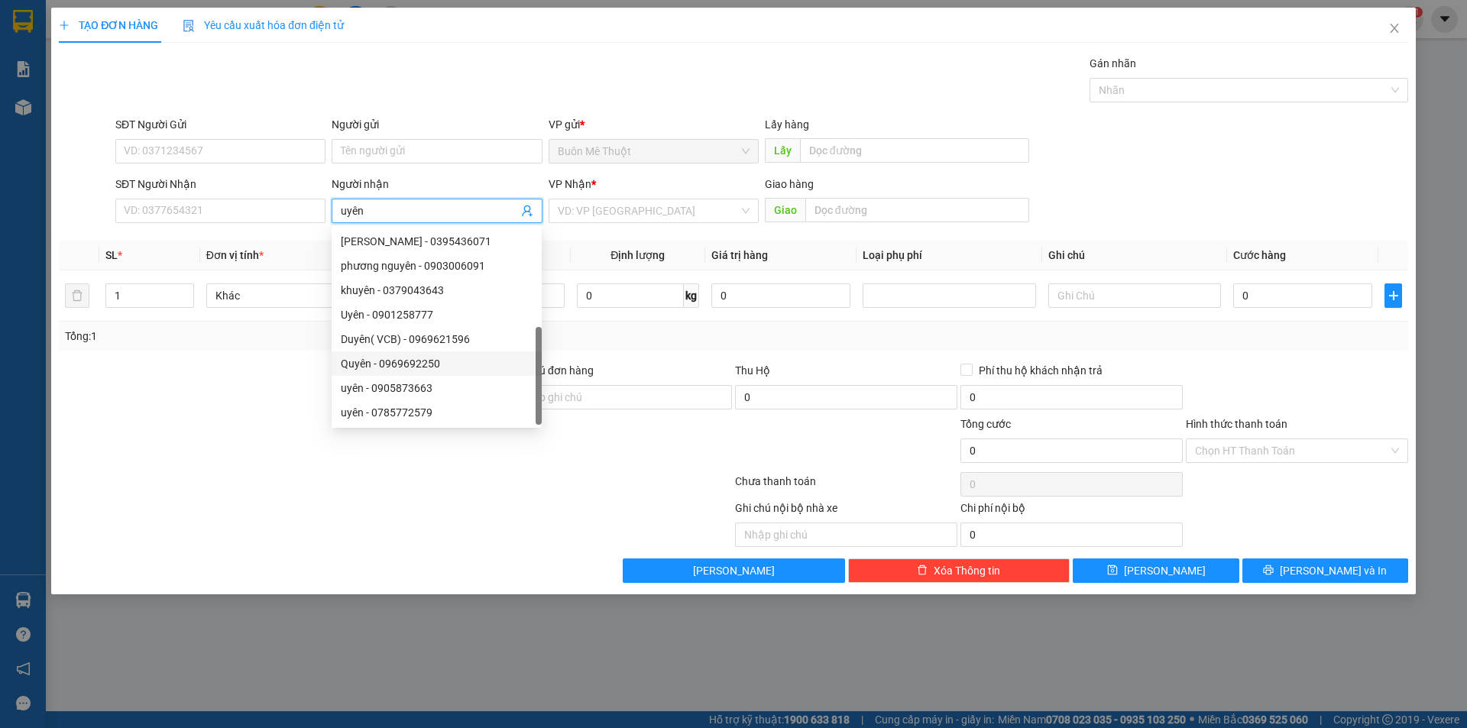
scroll to position [49, 0]
type input "uyên"
click at [1393, 27] on icon "close" at bounding box center [1394, 28] width 8 height 9
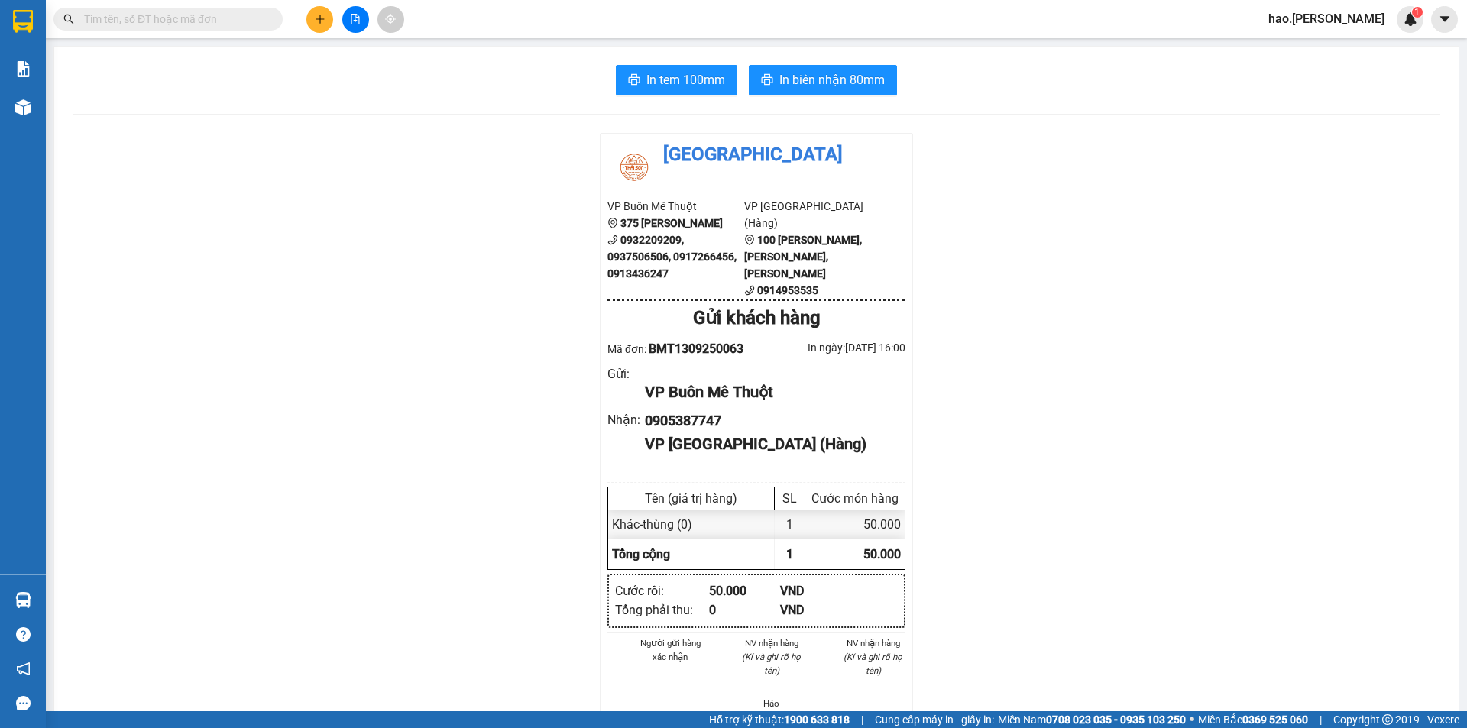
click at [325, 24] on button at bounding box center [319, 19] width 27 height 27
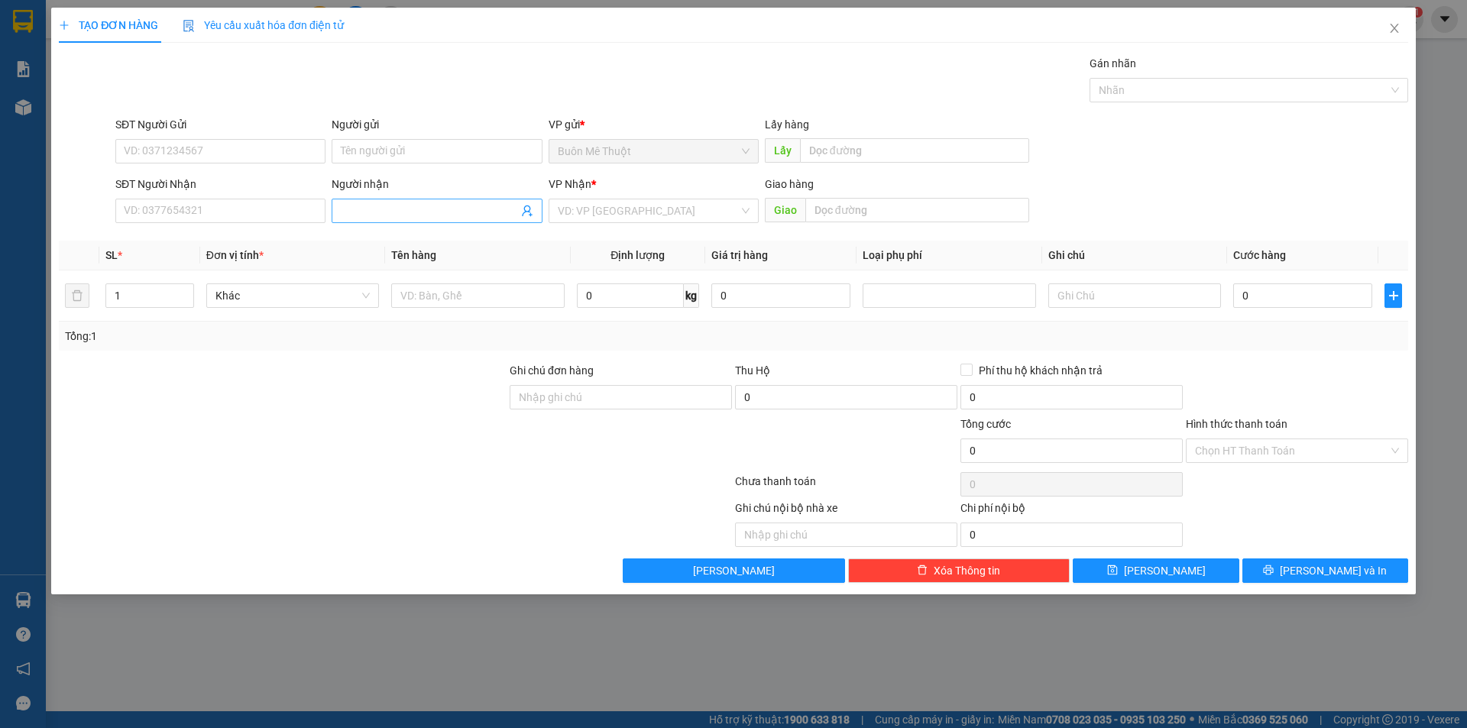
click at [453, 206] on input "Người nhận" at bounding box center [429, 210] width 177 height 17
type input "[PERSON_NAME]"
click at [413, 89] on div "Gói vận chuyển * Tiêu chuẩn Gán nhãn Nhãn" at bounding box center [761, 81] width 1299 height 53
click at [417, 215] on input "[PERSON_NAME]" at bounding box center [429, 210] width 177 height 17
click at [1278, 305] on input "0" at bounding box center [1302, 295] width 139 height 24
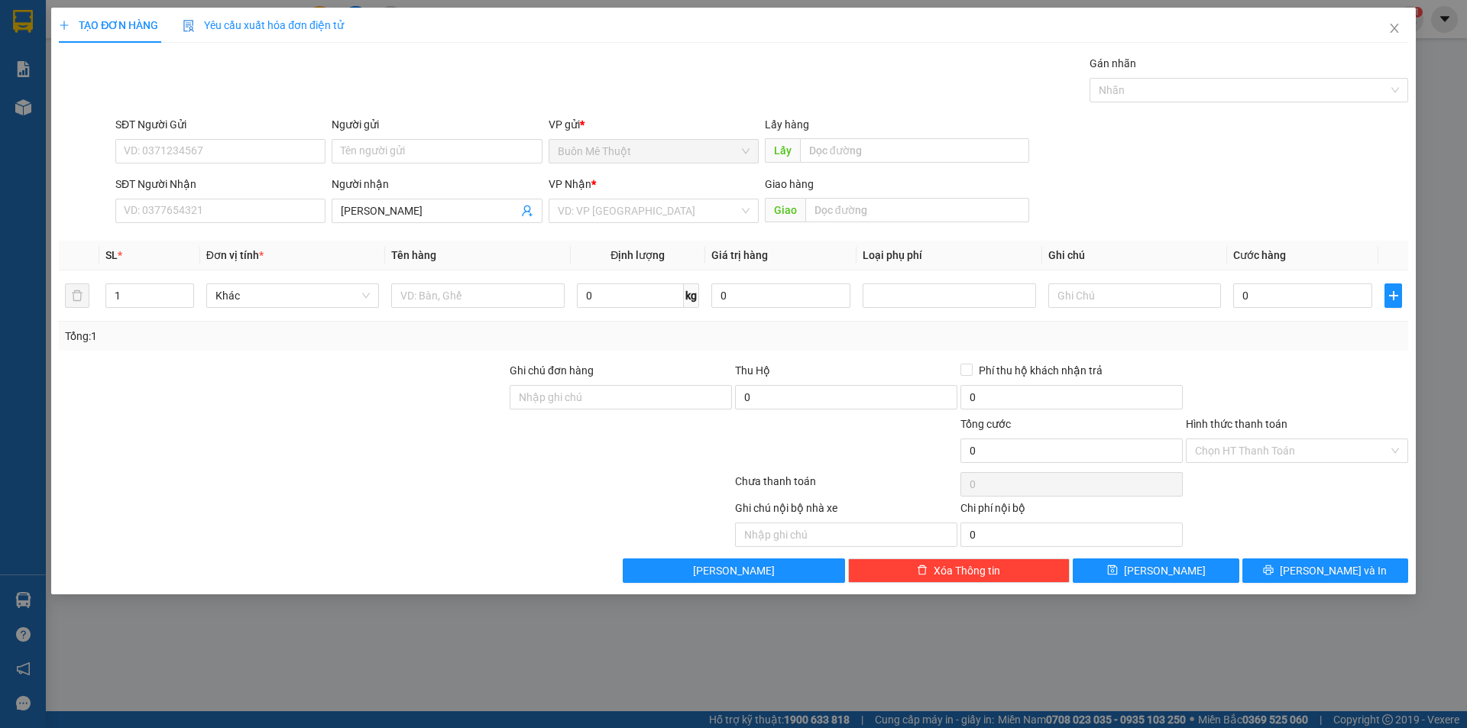
click at [1209, 202] on div "SĐT Người Nhận VD: 0377654321 Người nhận dung ngọc VP Nhận * VD: VP Sài Gòn Gia…" at bounding box center [761, 202] width 1299 height 53
click at [423, 300] on input "text" at bounding box center [477, 295] width 173 height 24
type input "n"
type input "bao"
click at [585, 213] on input "search" at bounding box center [648, 210] width 181 height 23
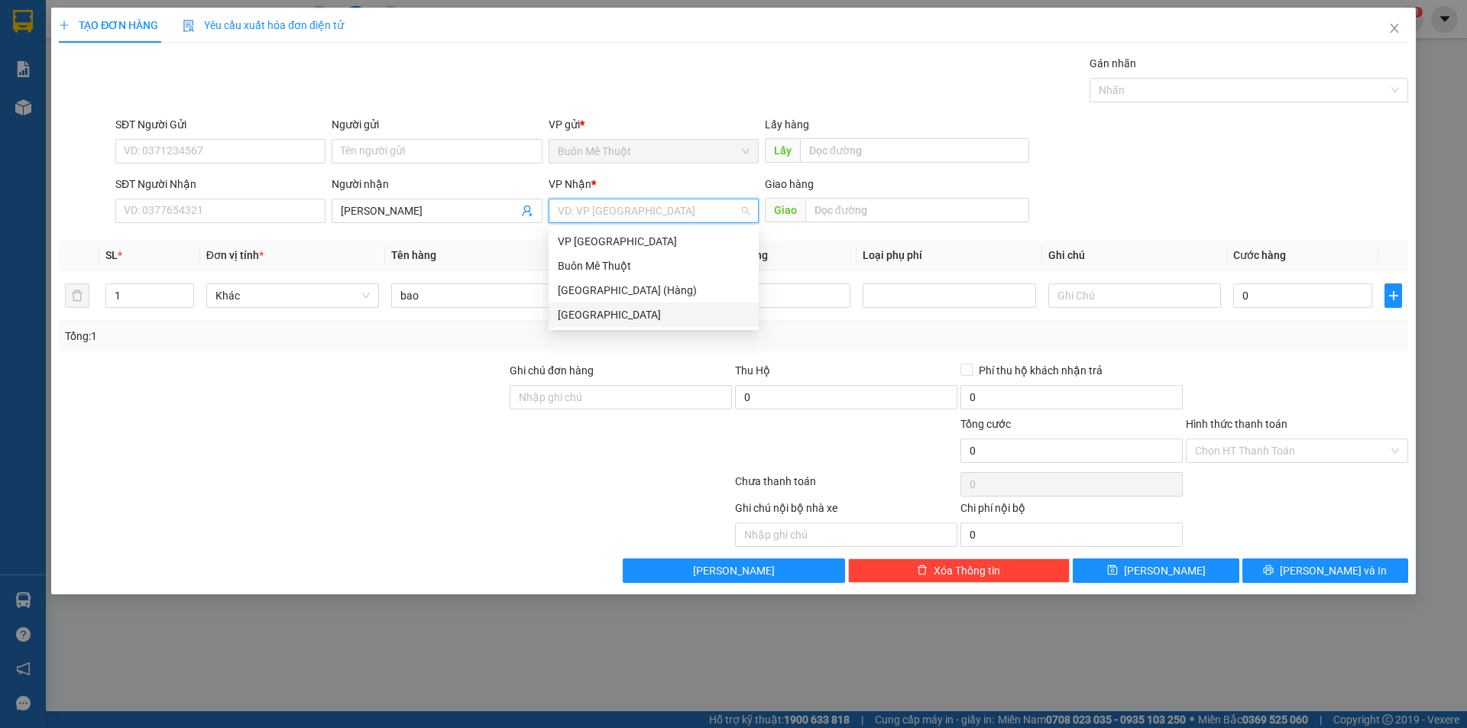
click at [599, 307] on div "[GEOGRAPHIC_DATA]" at bounding box center [654, 314] width 192 height 17
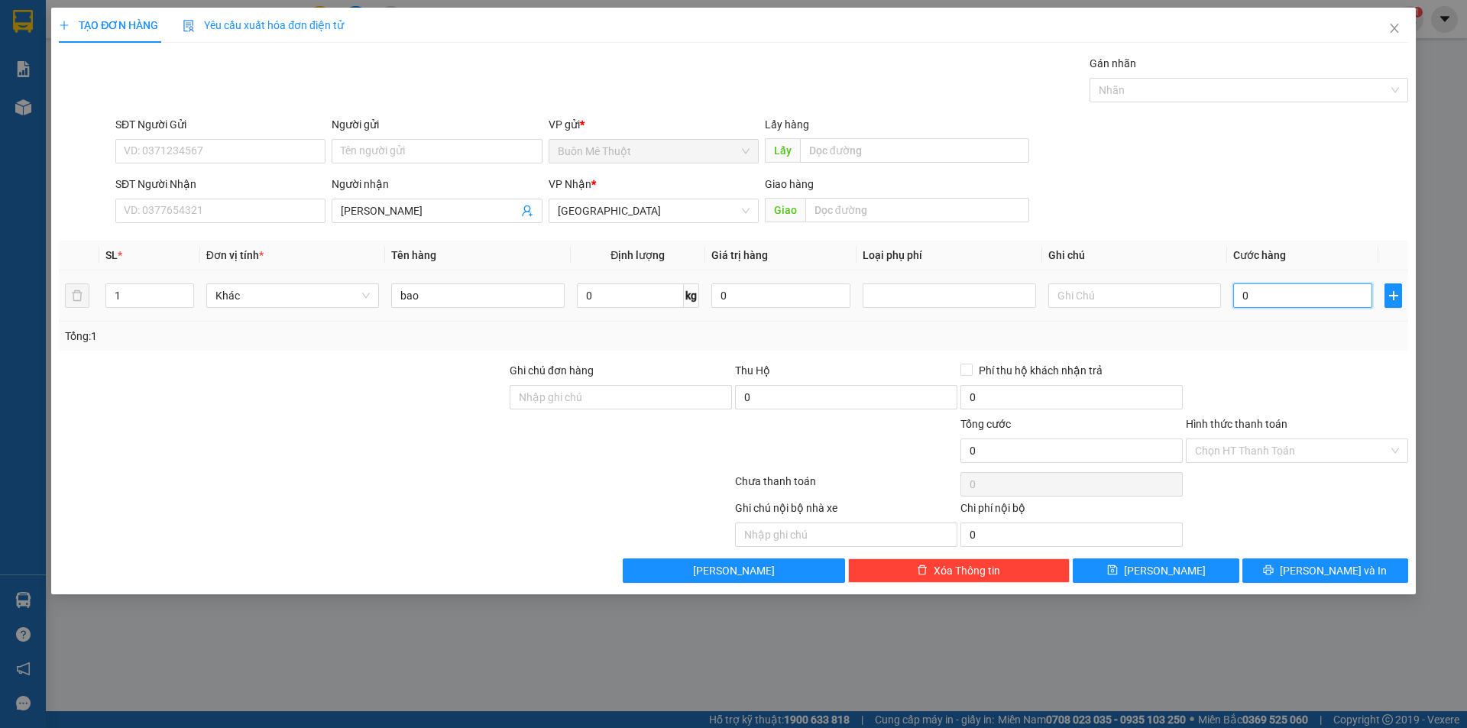
click at [1315, 297] on input "0" at bounding box center [1302, 295] width 139 height 24
type input "3"
type input "30"
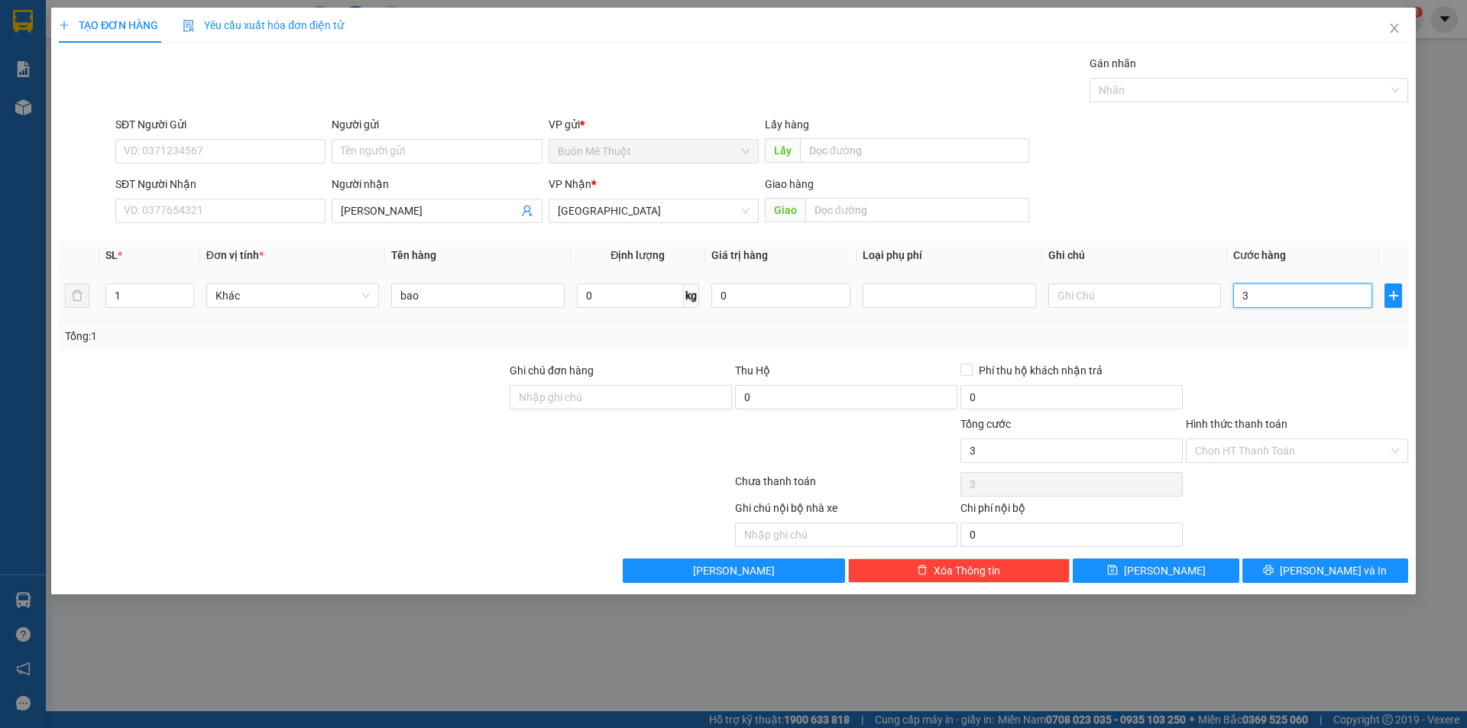
type input "30"
type input "30.000"
click at [1315, 440] on input "Hình thức thanh toán" at bounding box center [1291, 450] width 193 height 23
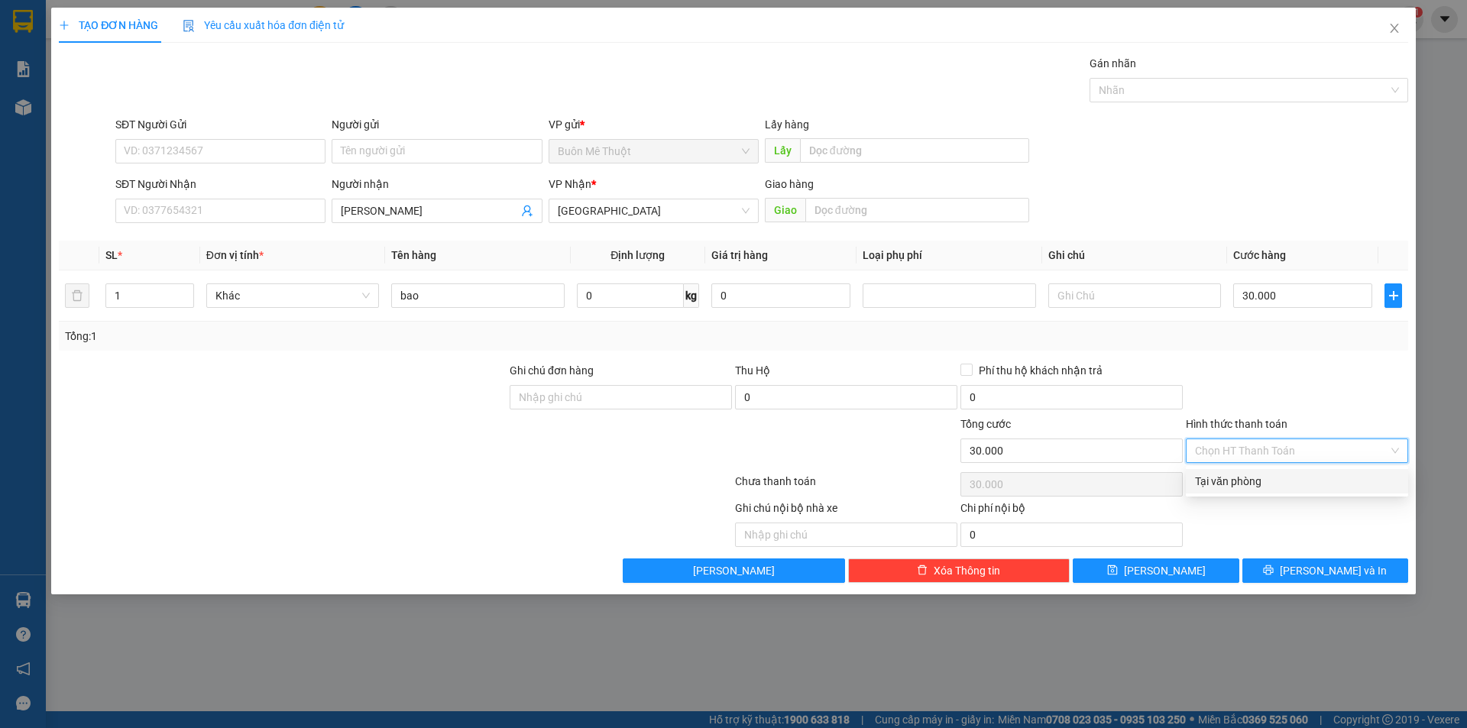
drag, startPoint x: 1306, startPoint y: 464, endPoint x: 1301, endPoint y: 473, distance: 10.3
click at [1301, 469] on div "Tại văn phòng" at bounding box center [1297, 481] width 222 height 24
type input "0"
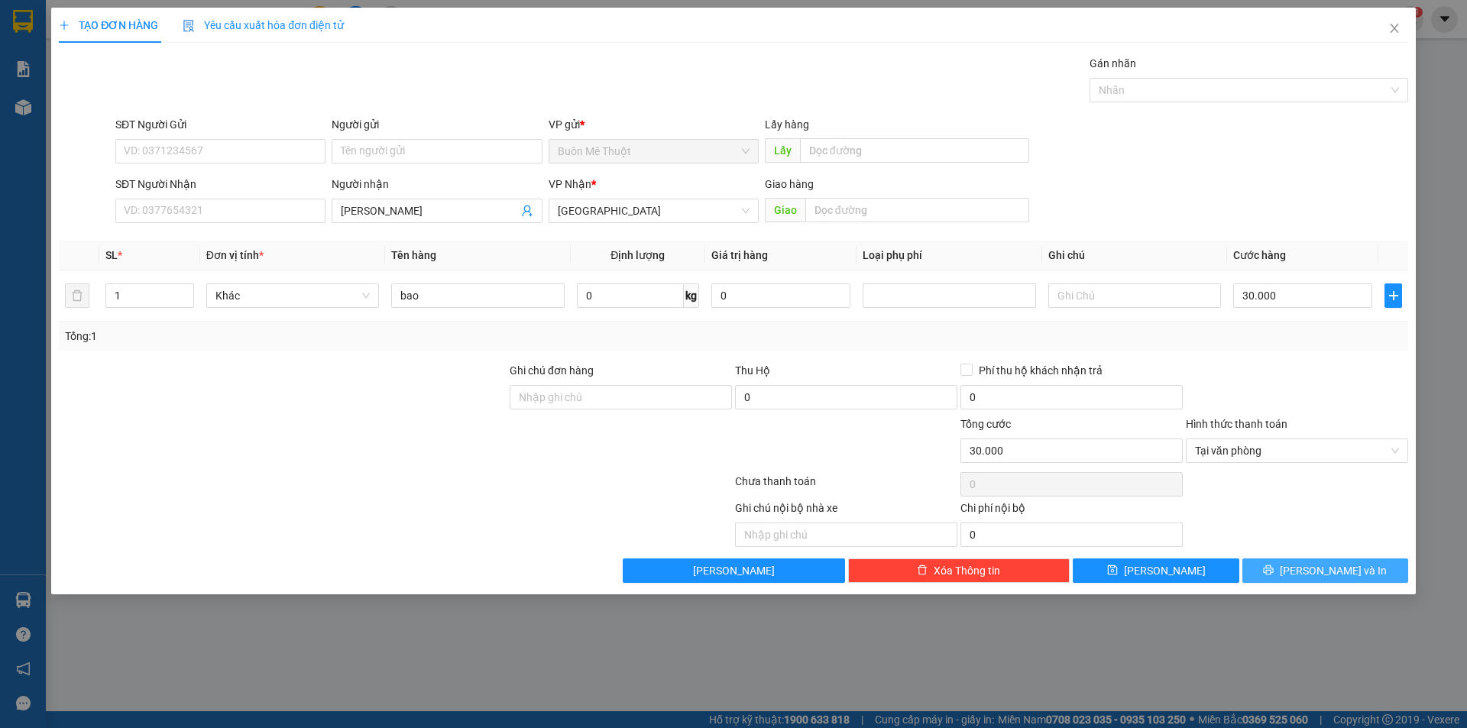
click at [1274, 573] on icon "printer" at bounding box center [1268, 570] width 11 height 11
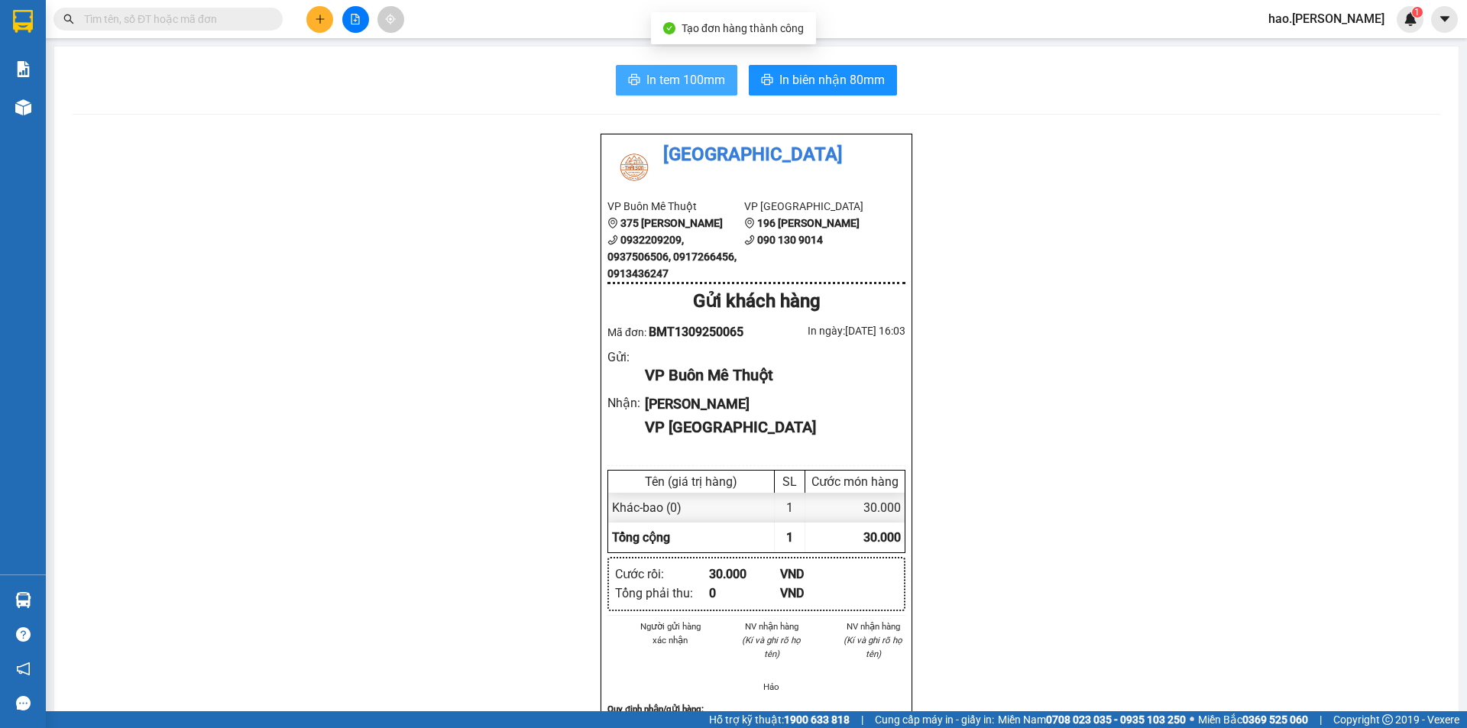
click at [723, 75] on button "In tem 100mm" at bounding box center [676, 80] width 121 height 31
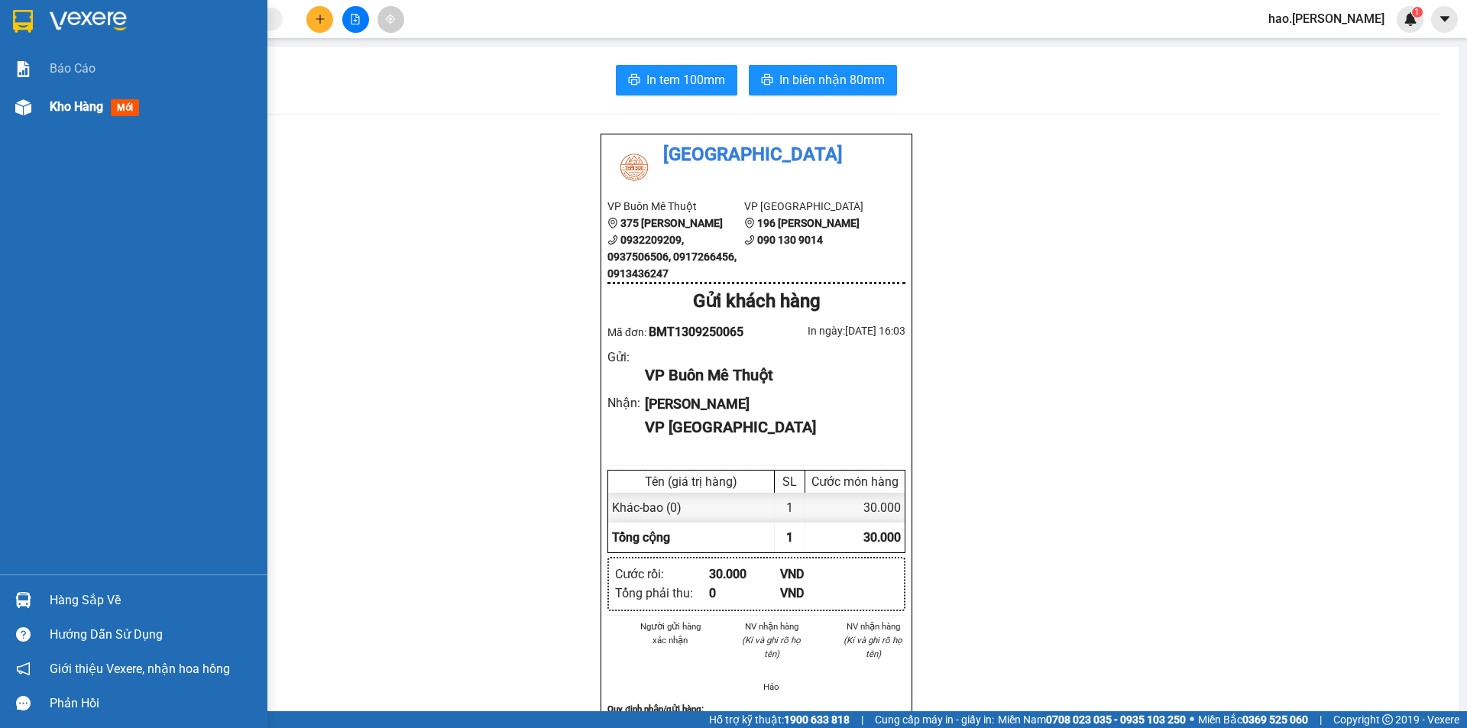
click at [53, 96] on div "Kho hàng mới" at bounding box center [153, 107] width 206 height 38
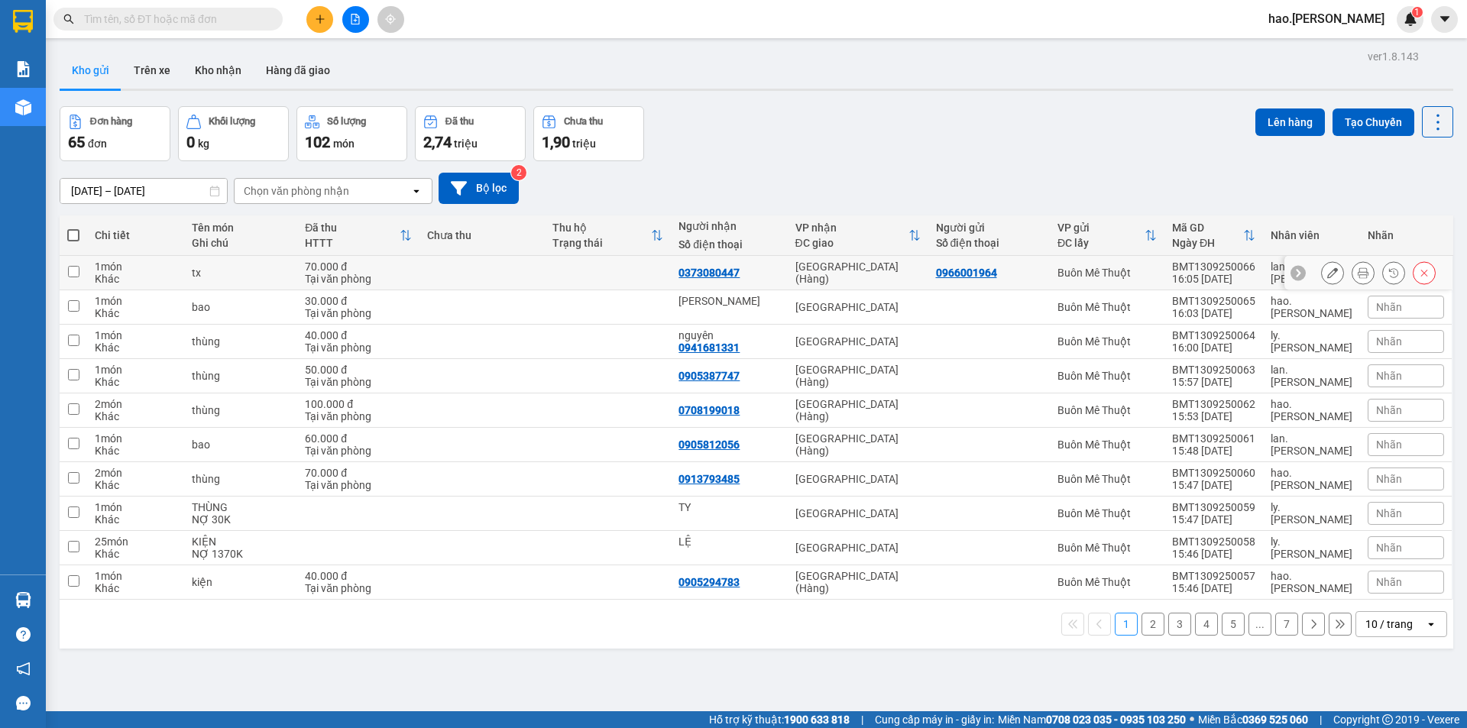
click at [1358, 269] on icon at bounding box center [1363, 272] width 11 height 11
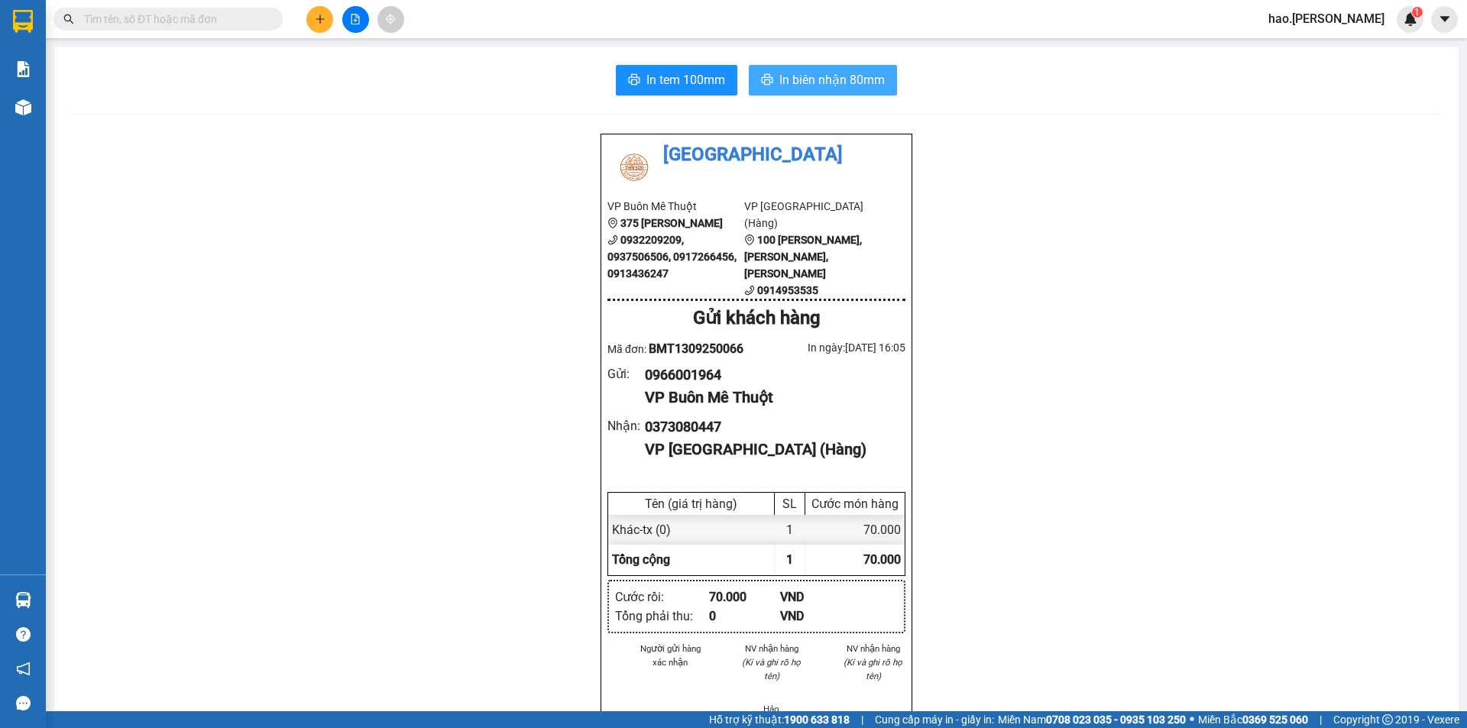
click at [808, 81] on span "In biên nhận 80mm" at bounding box center [831, 79] width 105 height 19
click at [665, 83] on span "In tem 100mm" at bounding box center [685, 79] width 79 height 19
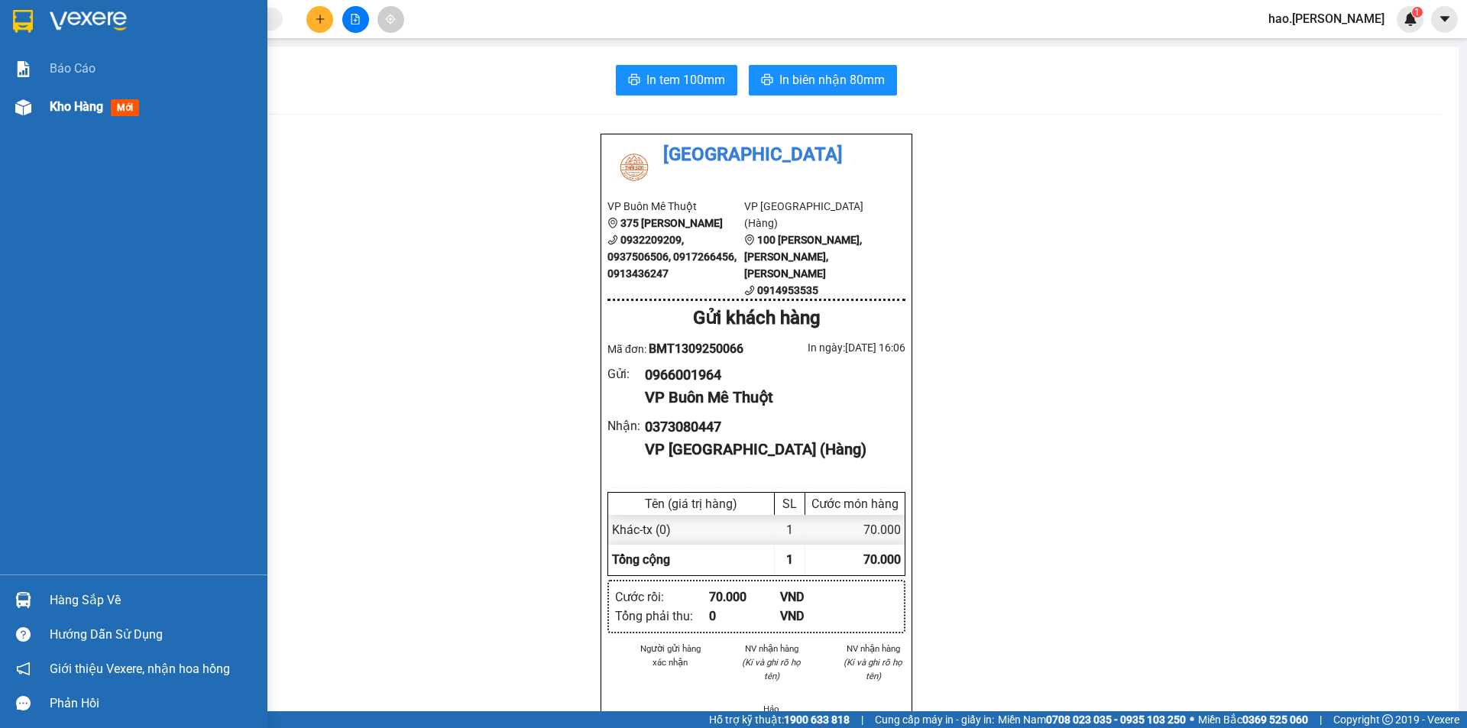
click at [63, 92] on div "Kho hàng mới" at bounding box center [153, 107] width 206 height 38
click at [63, 94] on div "Kho hàng mới" at bounding box center [153, 107] width 206 height 38
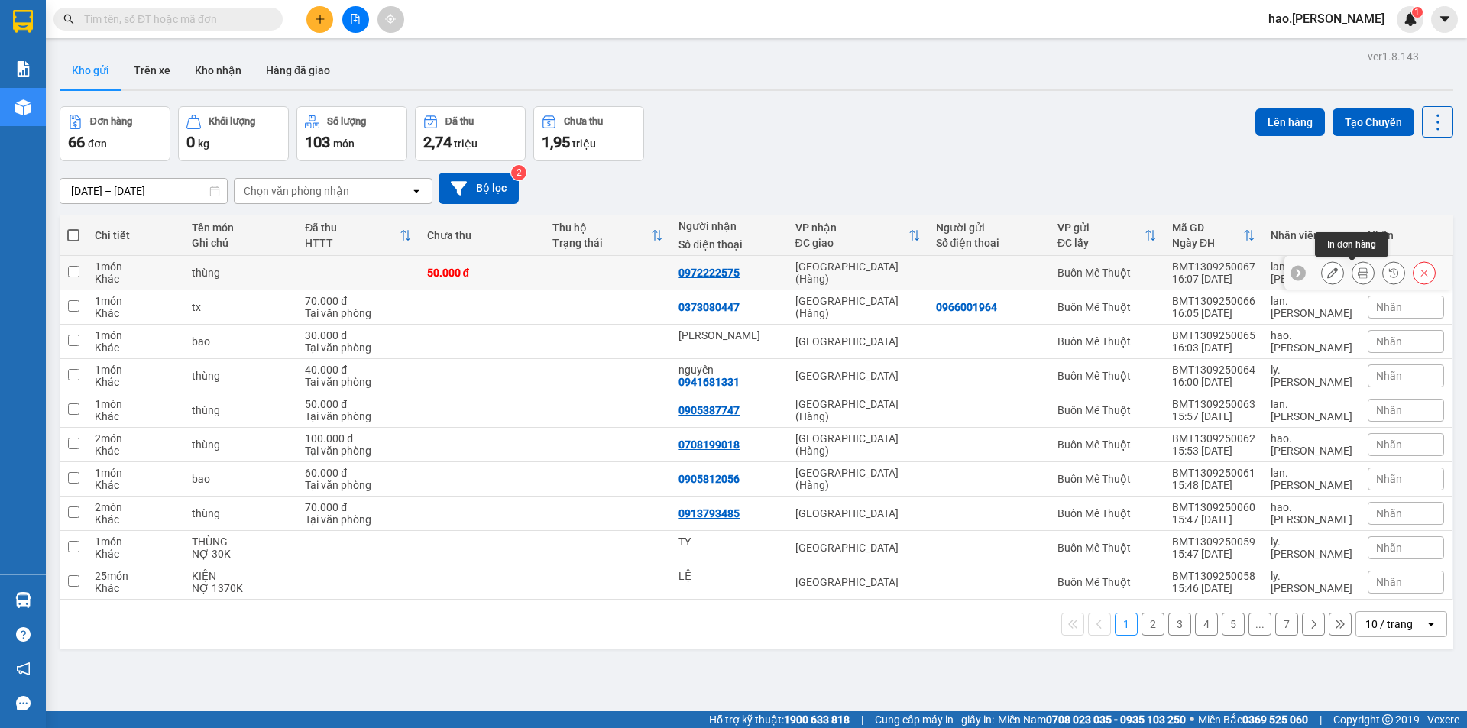
click at [1358, 275] on icon at bounding box center [1363, 272] width 11 height 11
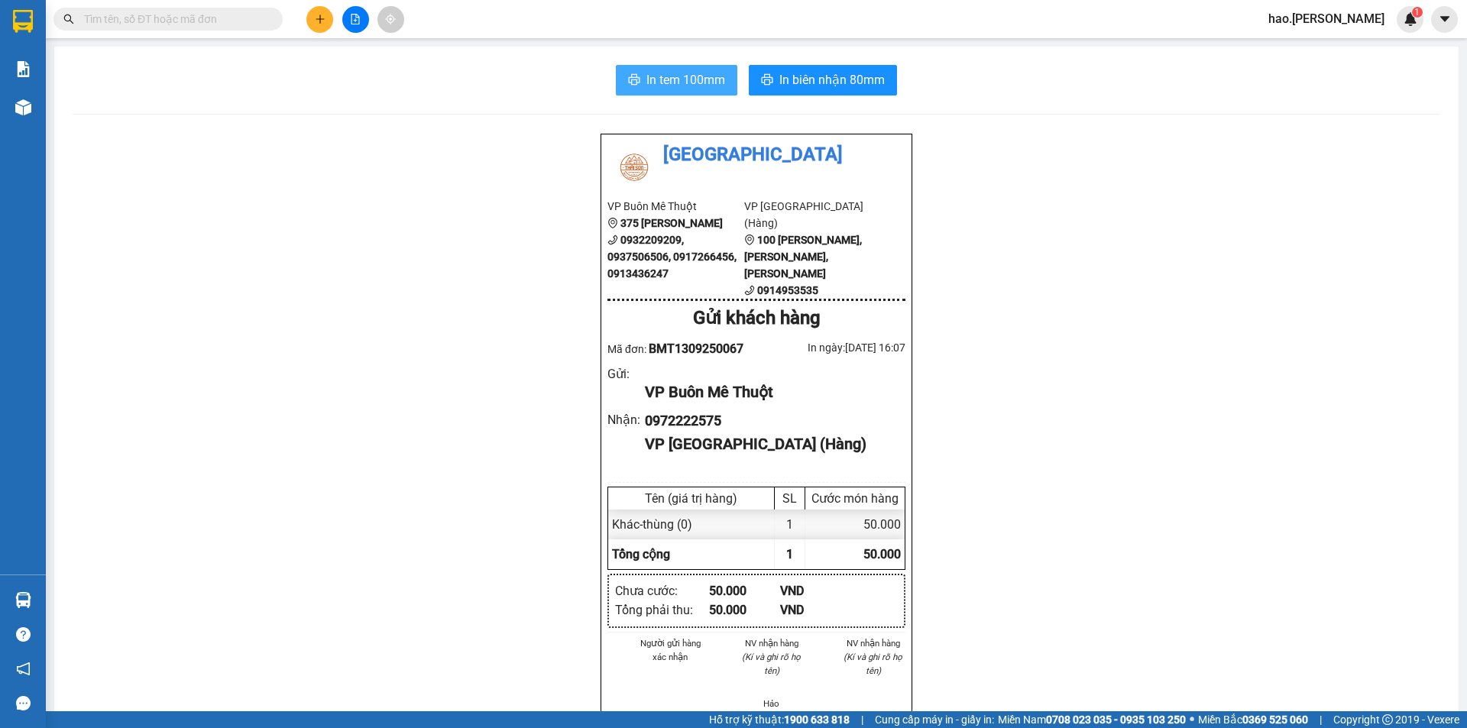
click at [683, 90] on button "In tem 100mm" at bounding box center [676, 80] width 121 height 31
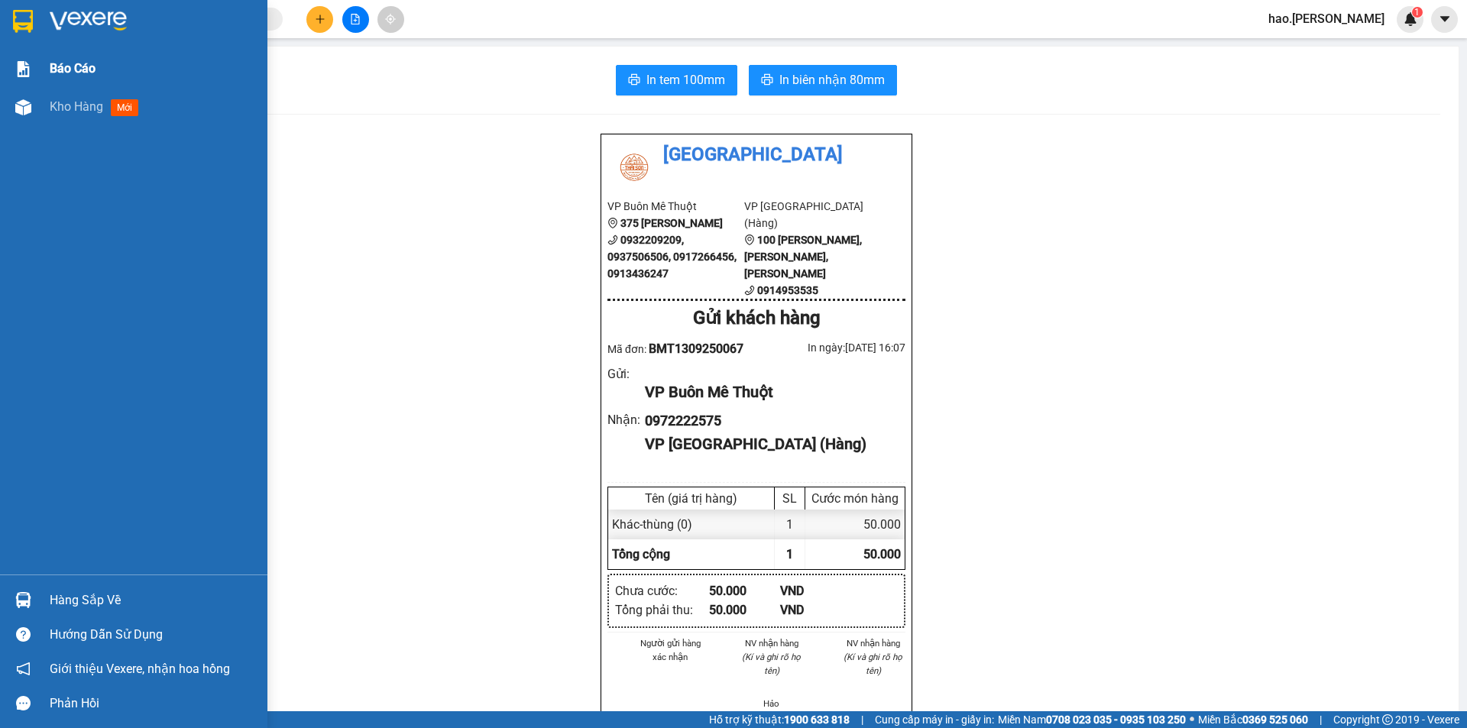
click at [55, 87] on div "Báo cáo" at bounding box center [153, 69] width 206 height 38
click at [58, 90] on div "Kho hàng mới" at bounding box center [153, 107] width 206 height 38
click at [63, 96] on div "Kho hàng mới" at bounding box center [153, 107] width 206 height 38
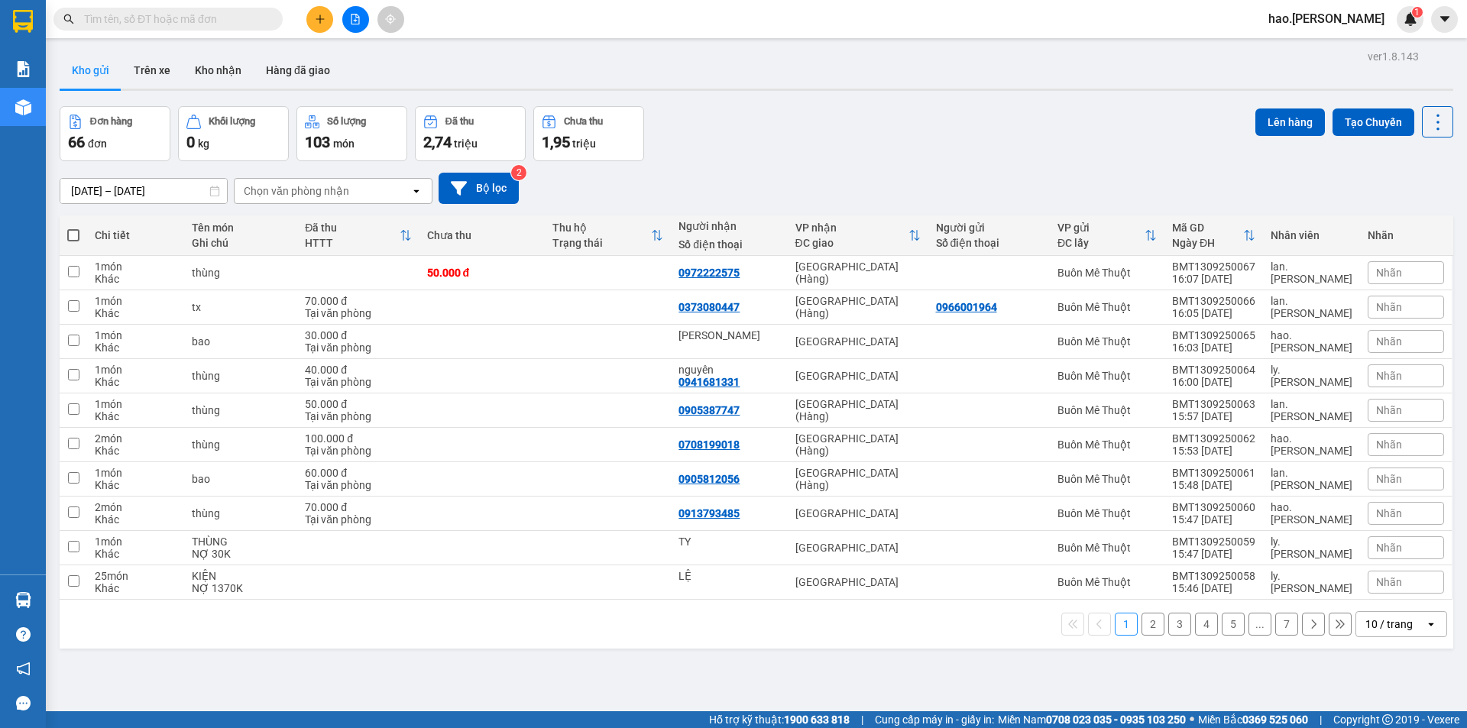
click at [371, 182] on div "Chọn văn phòng nhận" at bounding box center [323, 191] width 176 height 24
click at [487, 81] on div "Kho gửi Trên xe Kho nhận Hàng đã giao" at bounding box center [757, 72] width 1394 height 40
click at [486, 186] on button "Bộ lọc" at bounding box center [479, 188] width 80 height 31
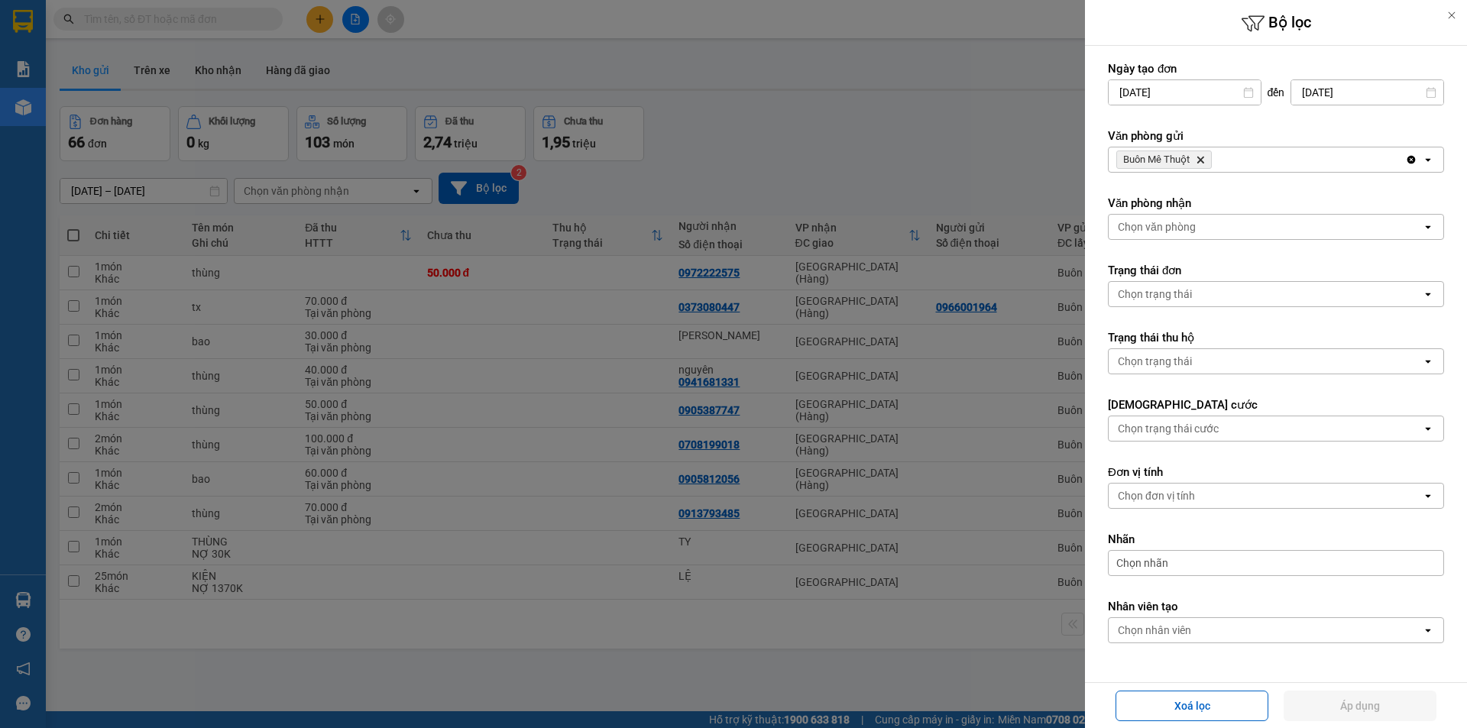
click at [1203, 219] on div "Chọn văn phòng" at bounding box center [1265, 227] width 313 height 24
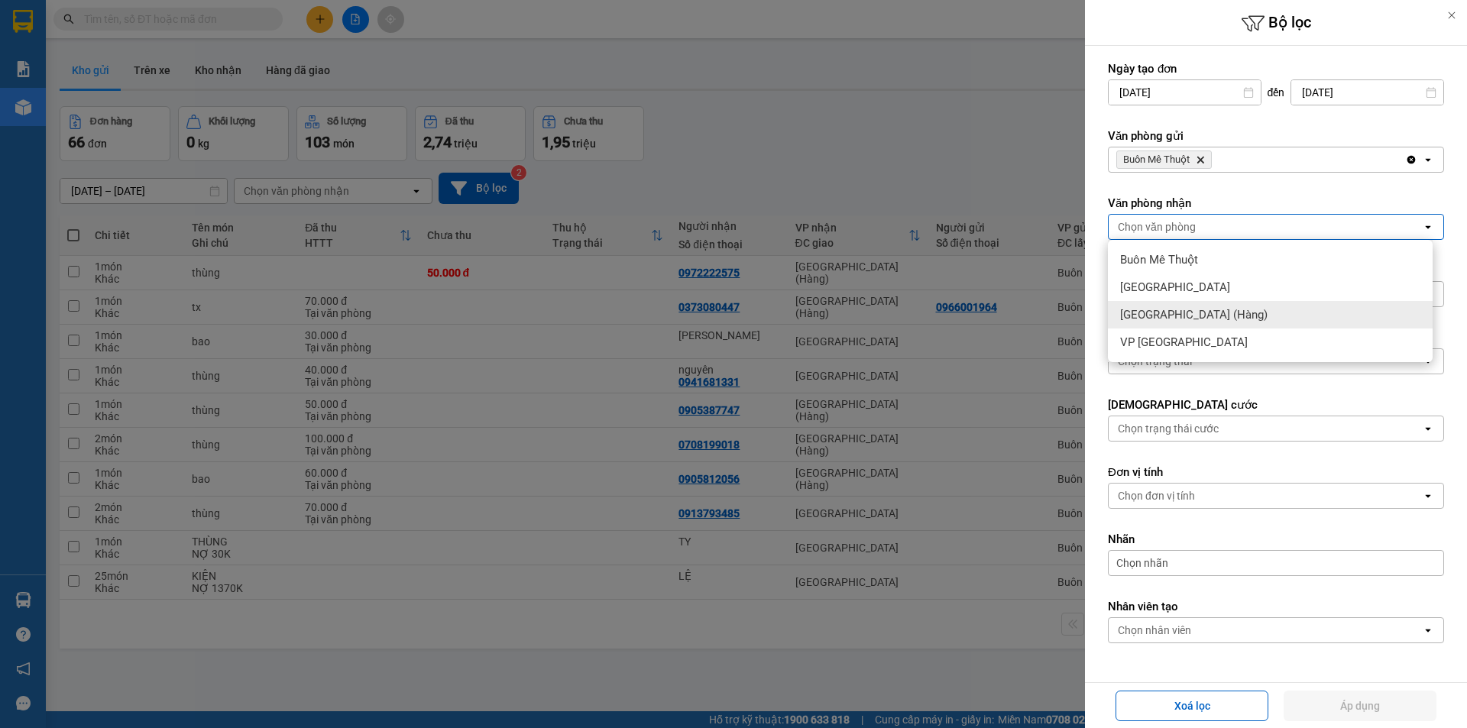
click at [1169, 310] on span "[GEOGRAPHIC_DATA] (Hàng)" at bounding box center [1193, 314] width 147 height 15
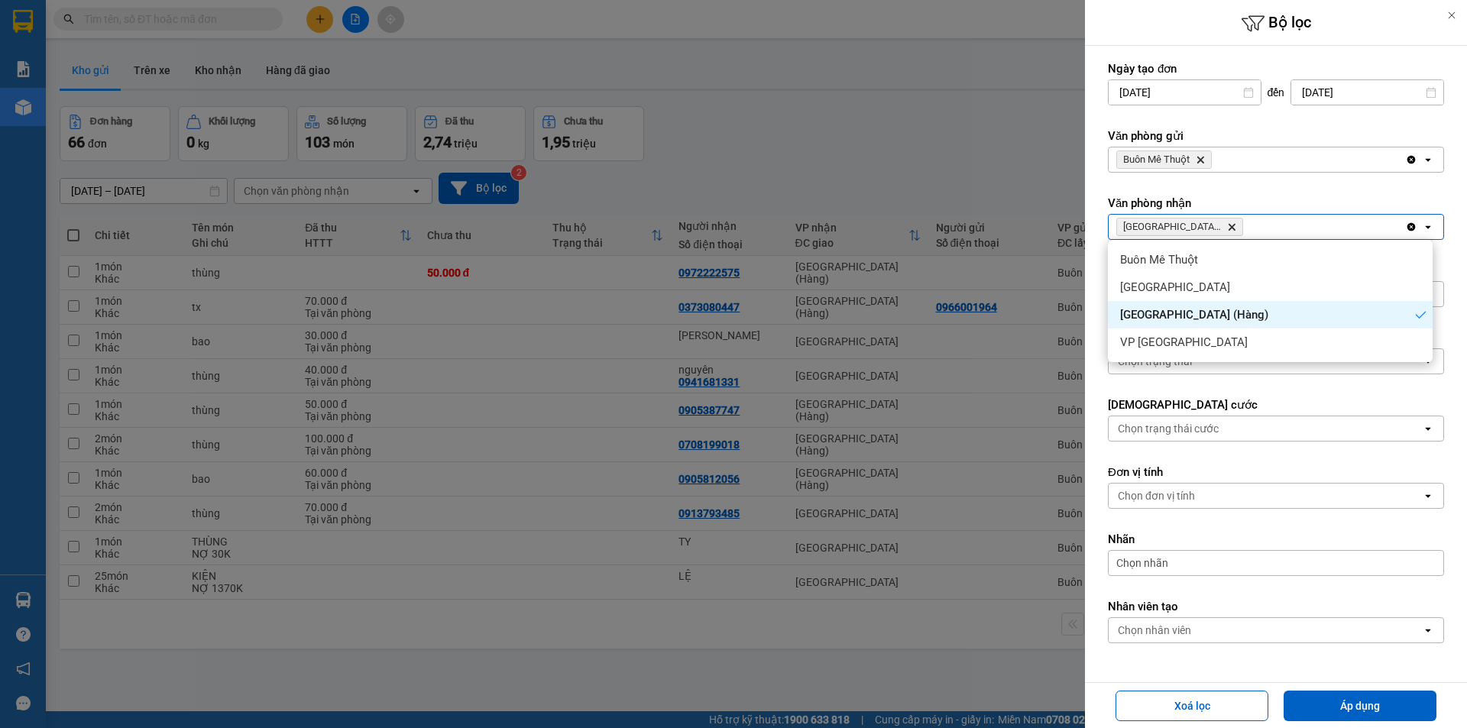
click at [1181, 322] on div "[GEOGRAPHIC_DATA] (Hàng)" at bounding box center [1270, 315] width 325 height 28
click at [1161, 311] on span "[GEOGRAPHIC_DATA] (Hàng)" at bounding box center [1193, 314] width 147 height 15
click at [1206, 379] on form "Ngày tạo đơn 13/09/2025 Press the down arrow key to interact with the calendar …" at bounding box center [1276, 386] width 336 height 651
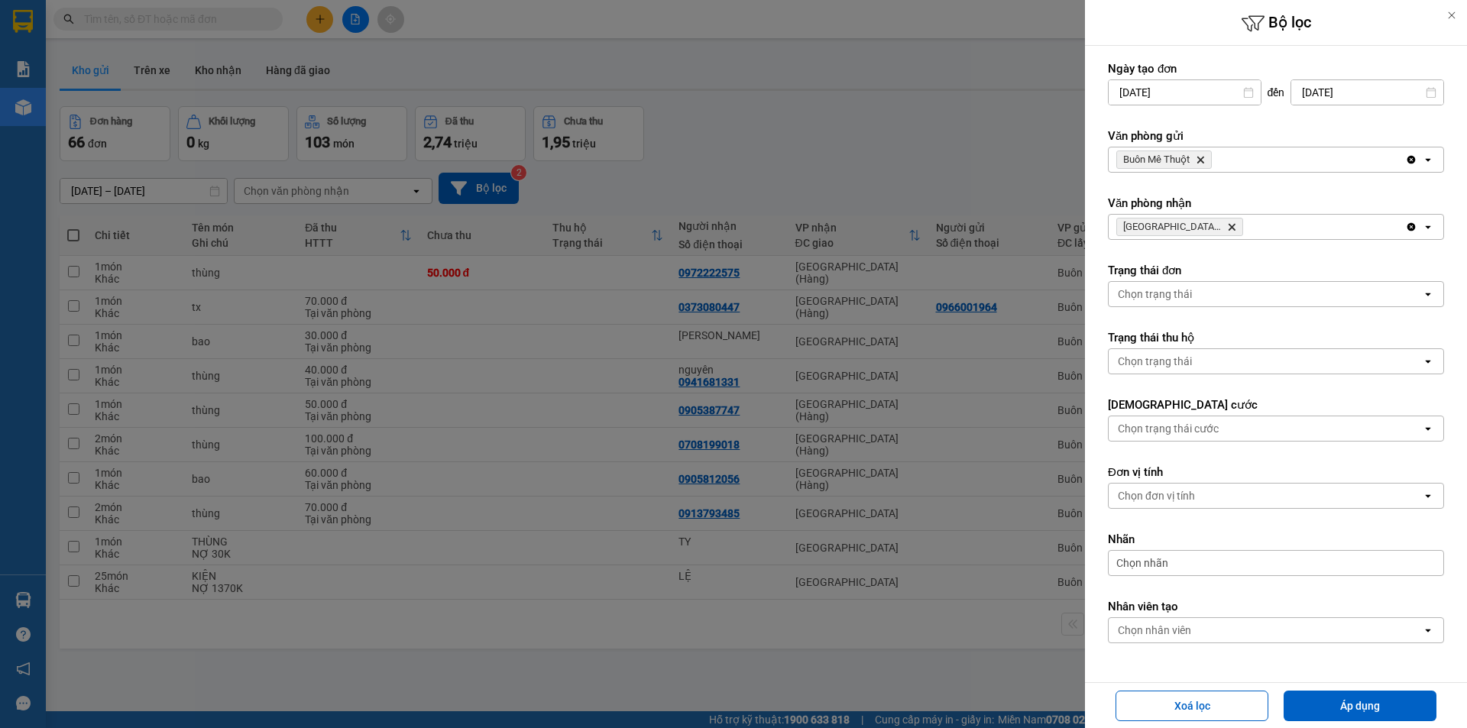
click at [264, 79] on div at bounding box center [733, 364] width 1467 height 728
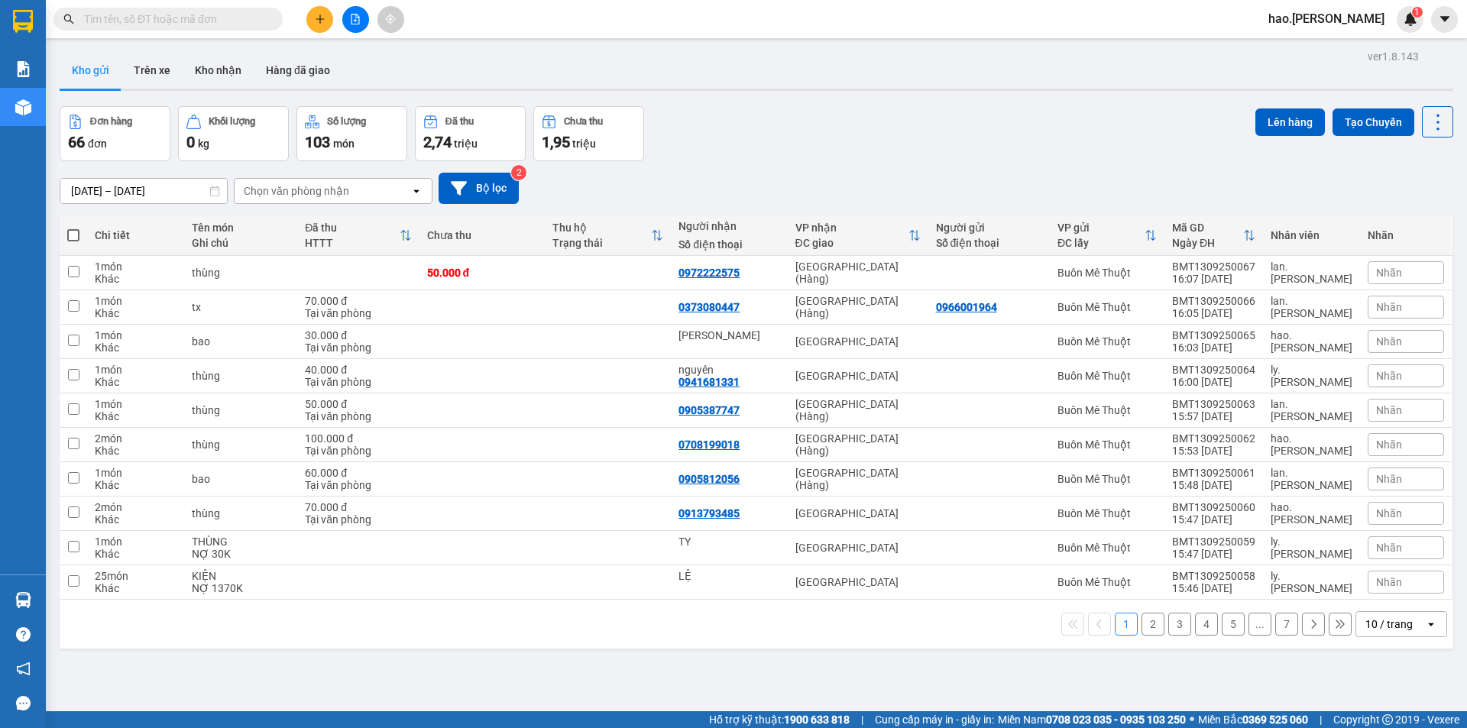
click at [332, 18] on div at bounding box center [733, 364] width 1467 height 728
click at [330, 18] on button at bounding box center [319, 19] width 27 height 27
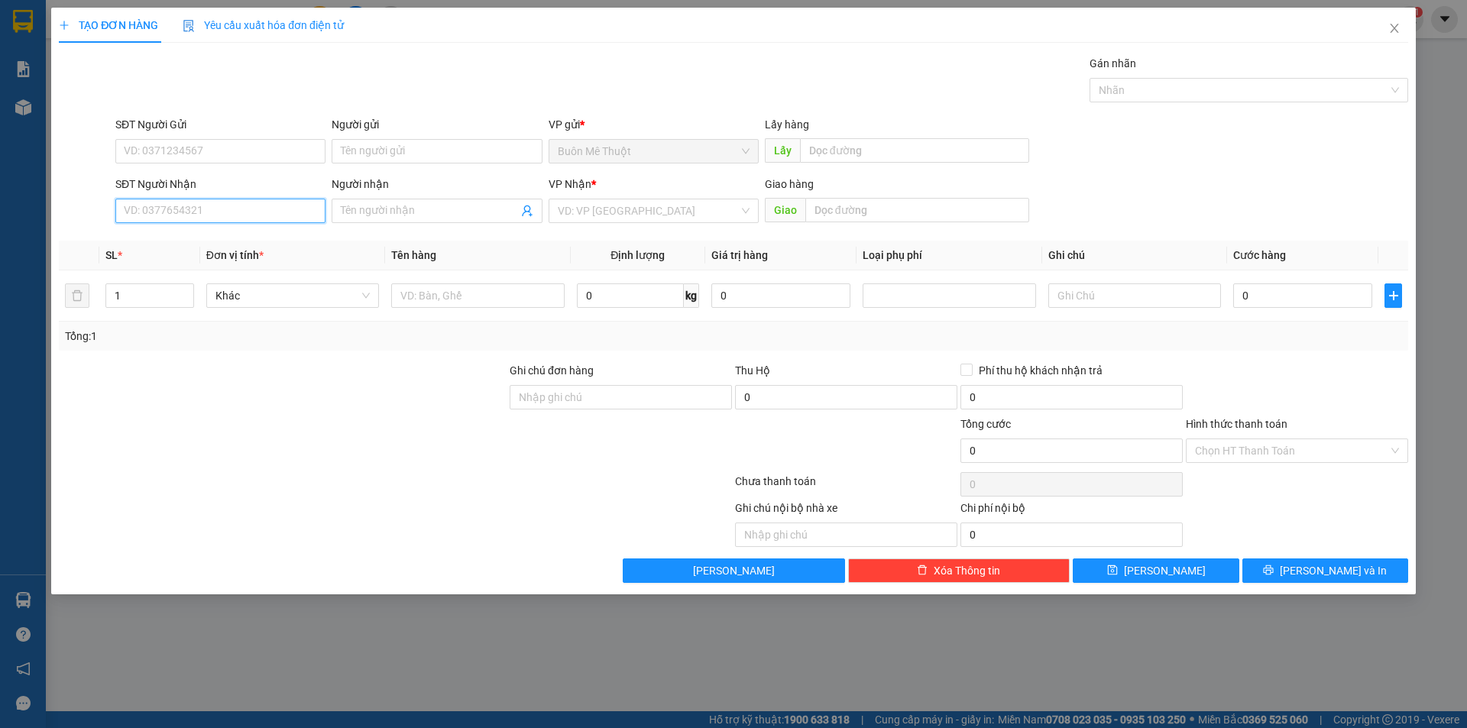
click at [257, 212] on input "SĐT Người Nhận" at bounding box center [220, 211] width 210 height 24
click at [222, 214] on input "0836556268" at bounding box center [220, 211] width 210 height 24
type input "0836556268"
click at [701, 206] on input "search" at bounding box center [648, 210] width 181 height 23
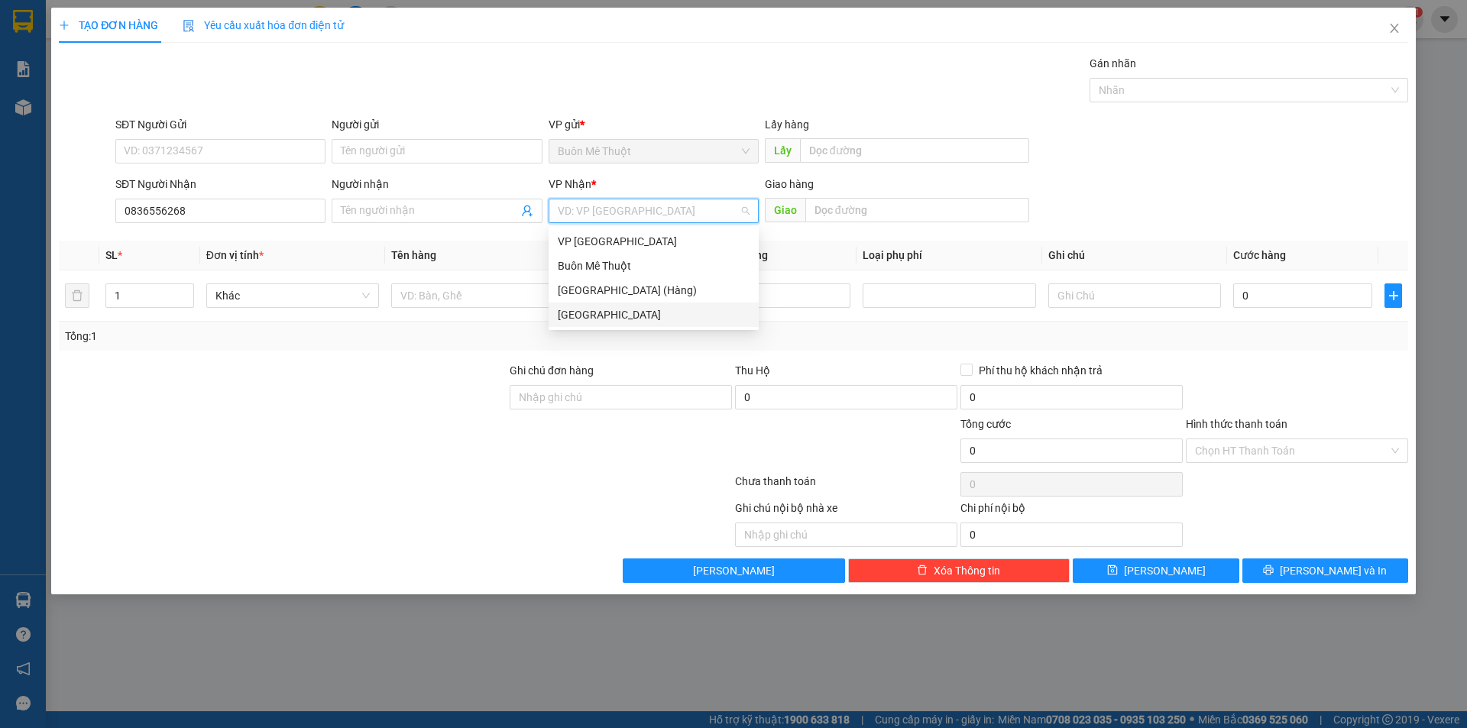
click at [614, 313] on div "[GEOGRAPHIC_DATA]" at bounding box center [654, 314] width 192 height 17
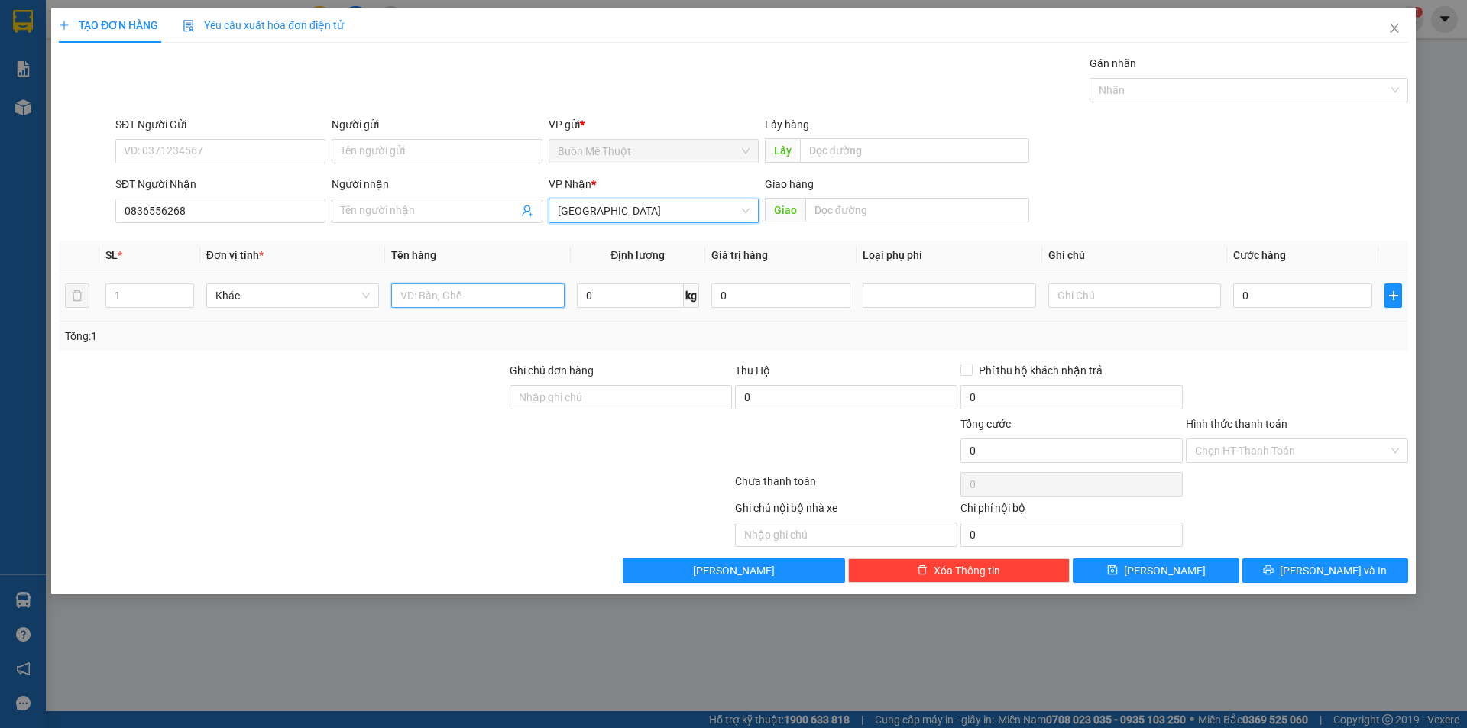
click at [505, 300] on input "text" at bounding box center [477, 295] width 173 height 24
type input "k"
click at [1304, 298] on input "0" at bounding box center [1302, 295] width 139 height 24
type input "2"
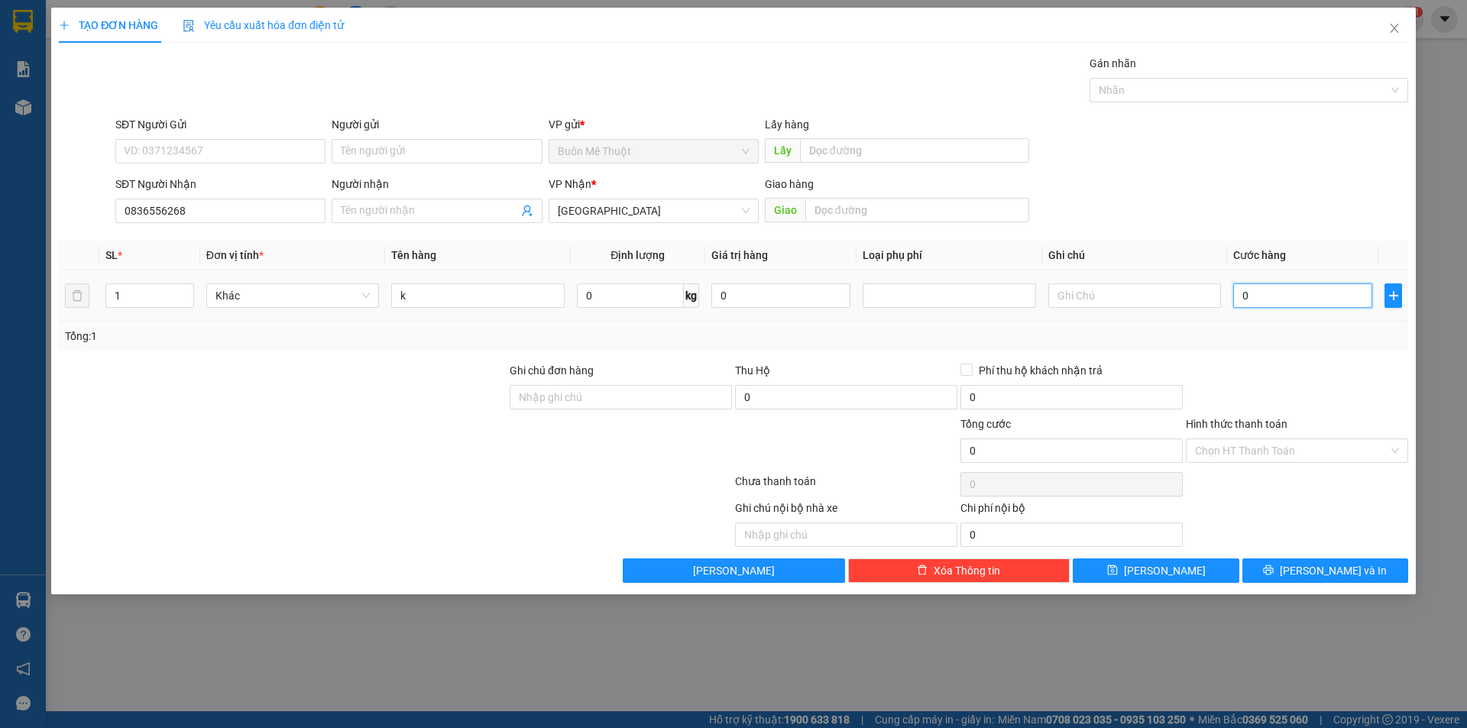
type input "2"
type input "20"
type input "20.000"
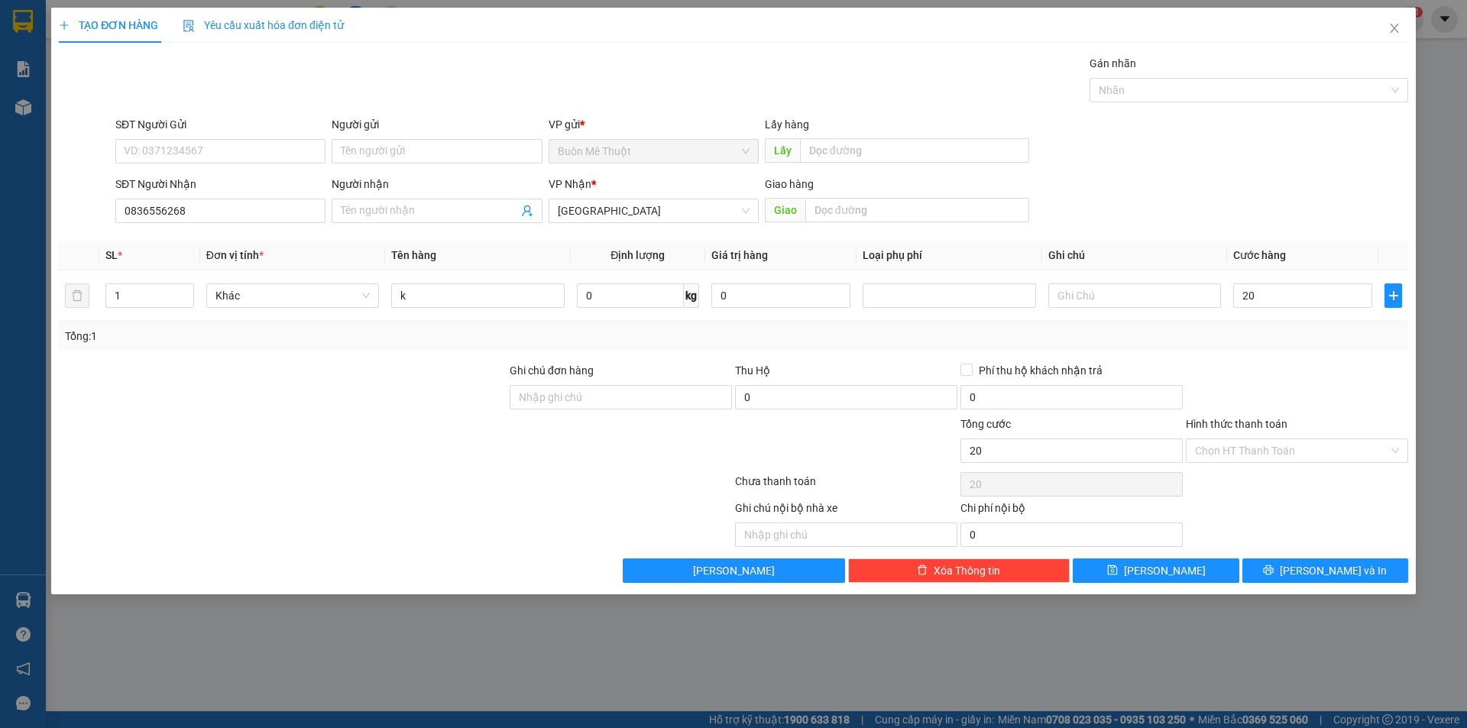
type input "20.000"
click at [1299, 469] on div "Chọn HT Thanh Toán" at bounding box center [1296, 484] width 225 height 31
click at [1287, 458] on input "Hình thức thanh toán" at bounding box center [1291, 450] width 193 height 23
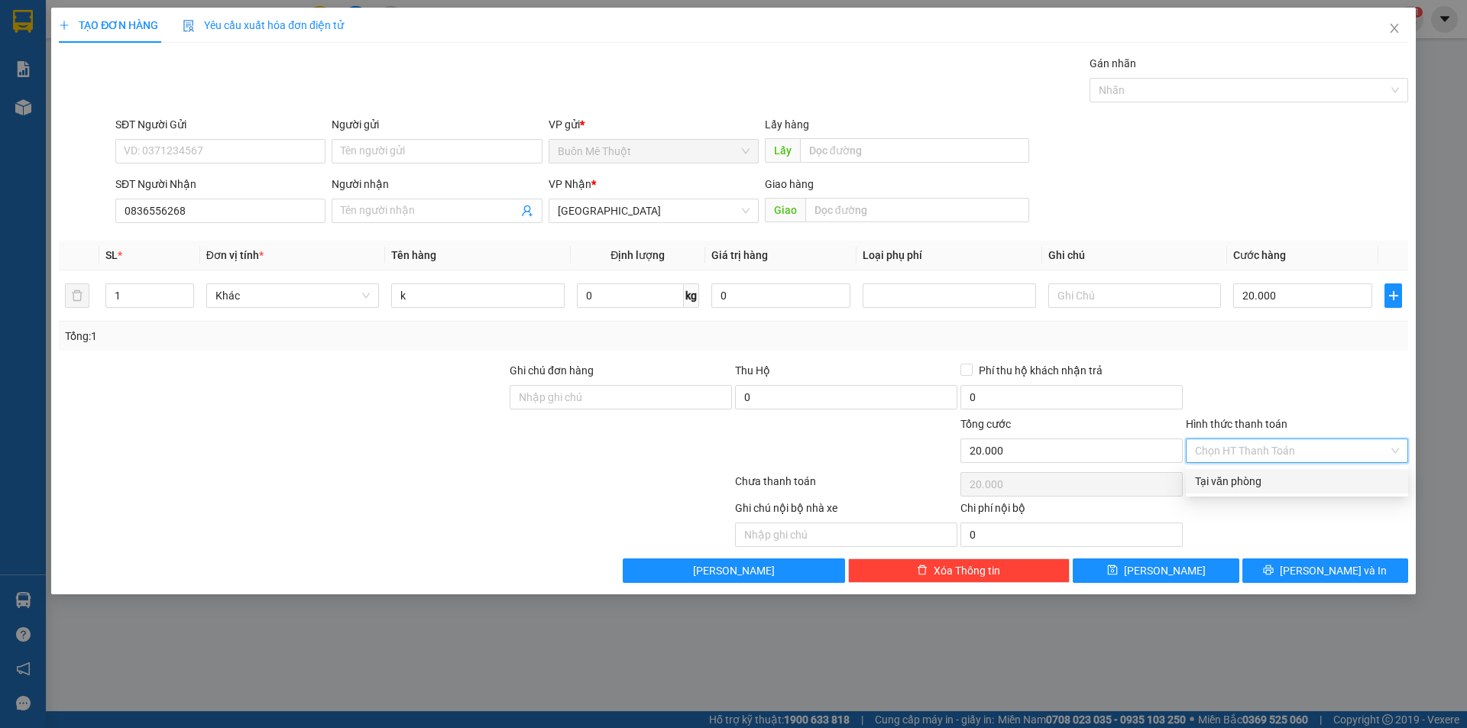
click at [1281, 492] on div "Tại văn phòng" at bounding box center [1297, 481] width 222 height 24
type input "0"
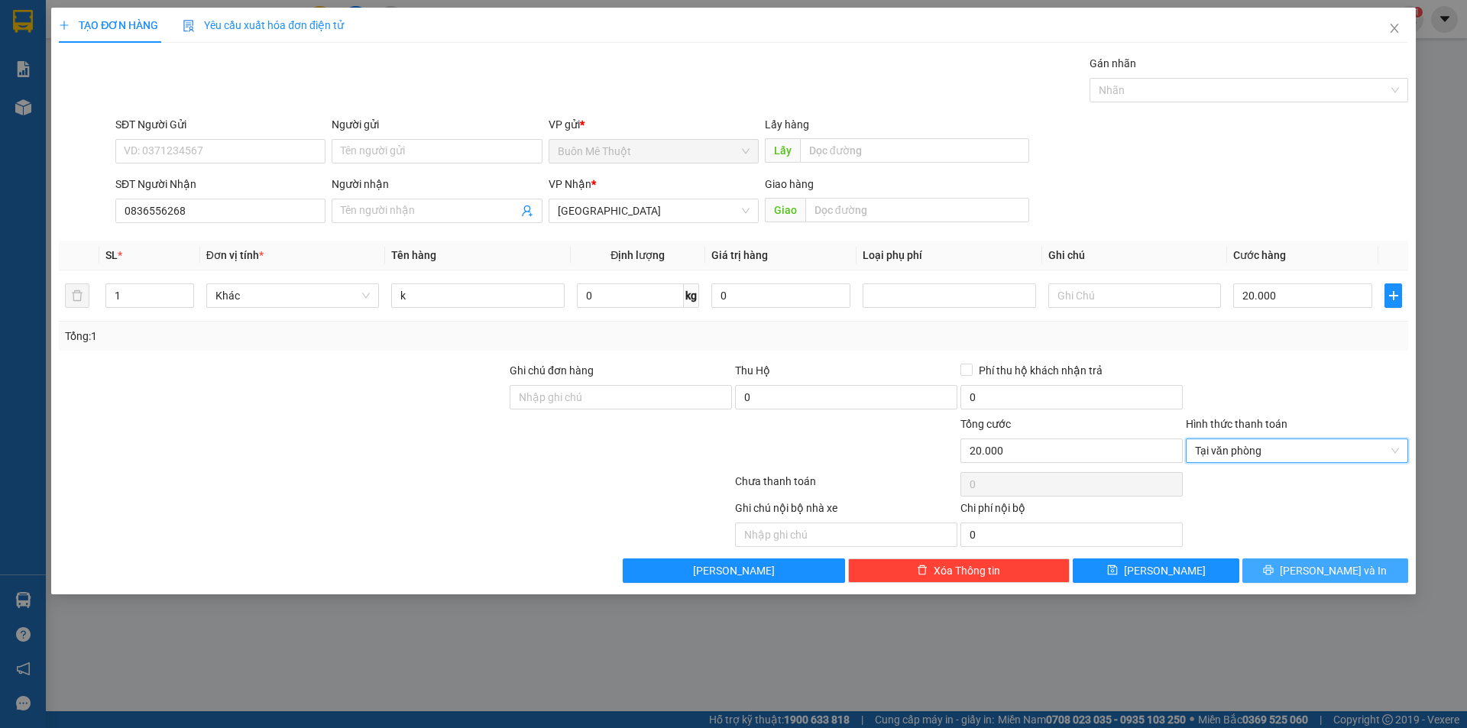
click at [1276, 574] on button "[PERSON_NAME] và In" at bounding box center [1325, 571] width 166 height 24
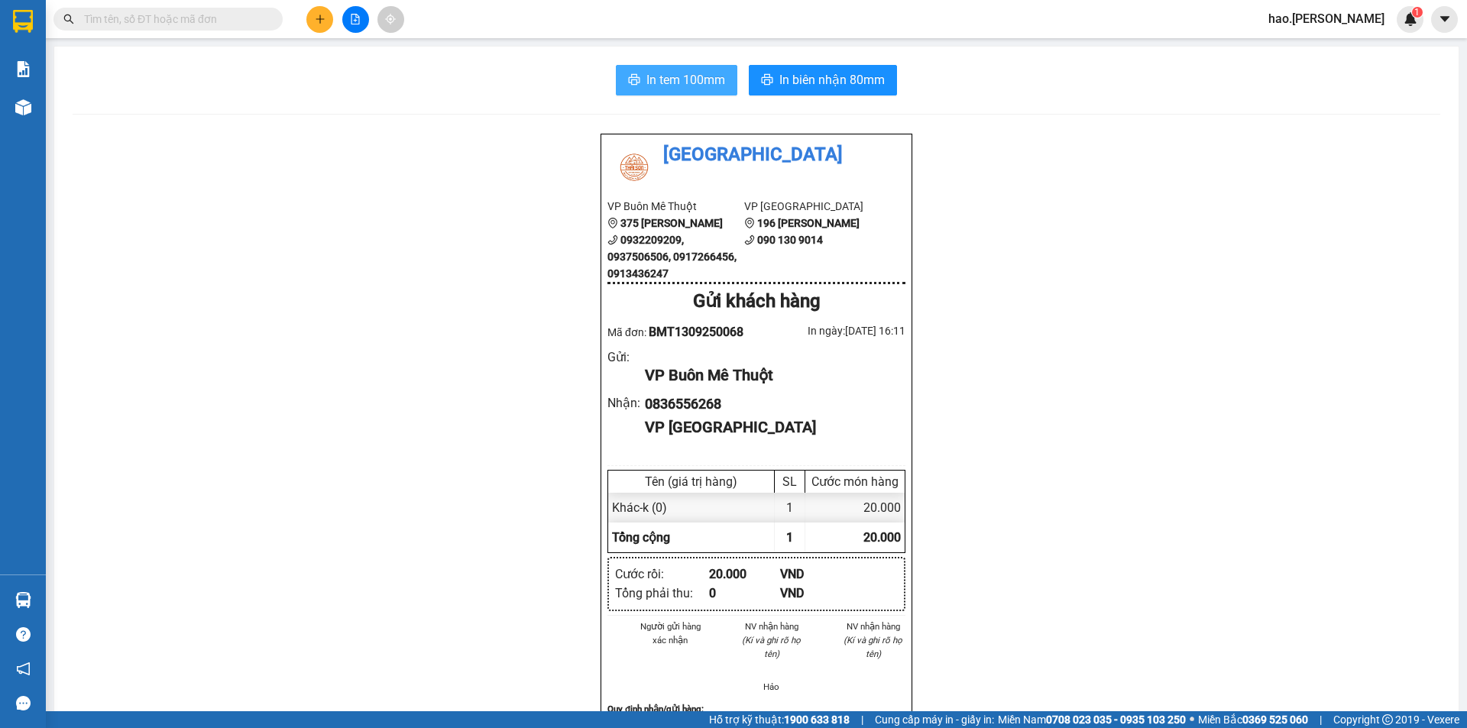
click at [721, 84] on button "In tem 100mm" at bounding box center [676, 80] width 121 height 31
drag, startPoint x: 805, startPoint y: 74, endPoint x: 817, endPoint y: 70, distance: 13.1
click at [805, 74] on span "In biên nhận 80mm" at bounding box center [831, 79] width 105 height 19
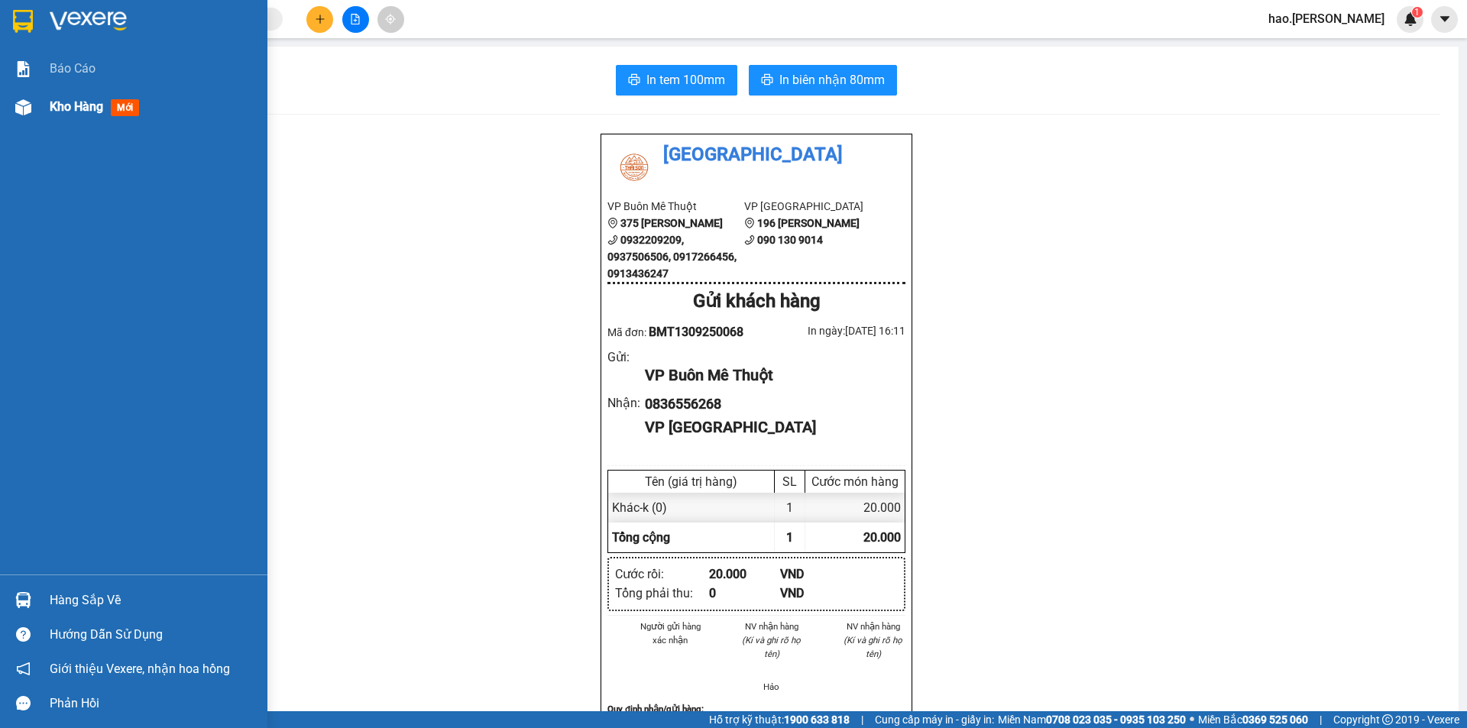
click at [94, 105] on span "Kho hàng" at bounding box center [76, 106] width 53 height 15
click at [100, 105] on span "Kho hàng" at bounding box center [76, 106] width 53 height 15
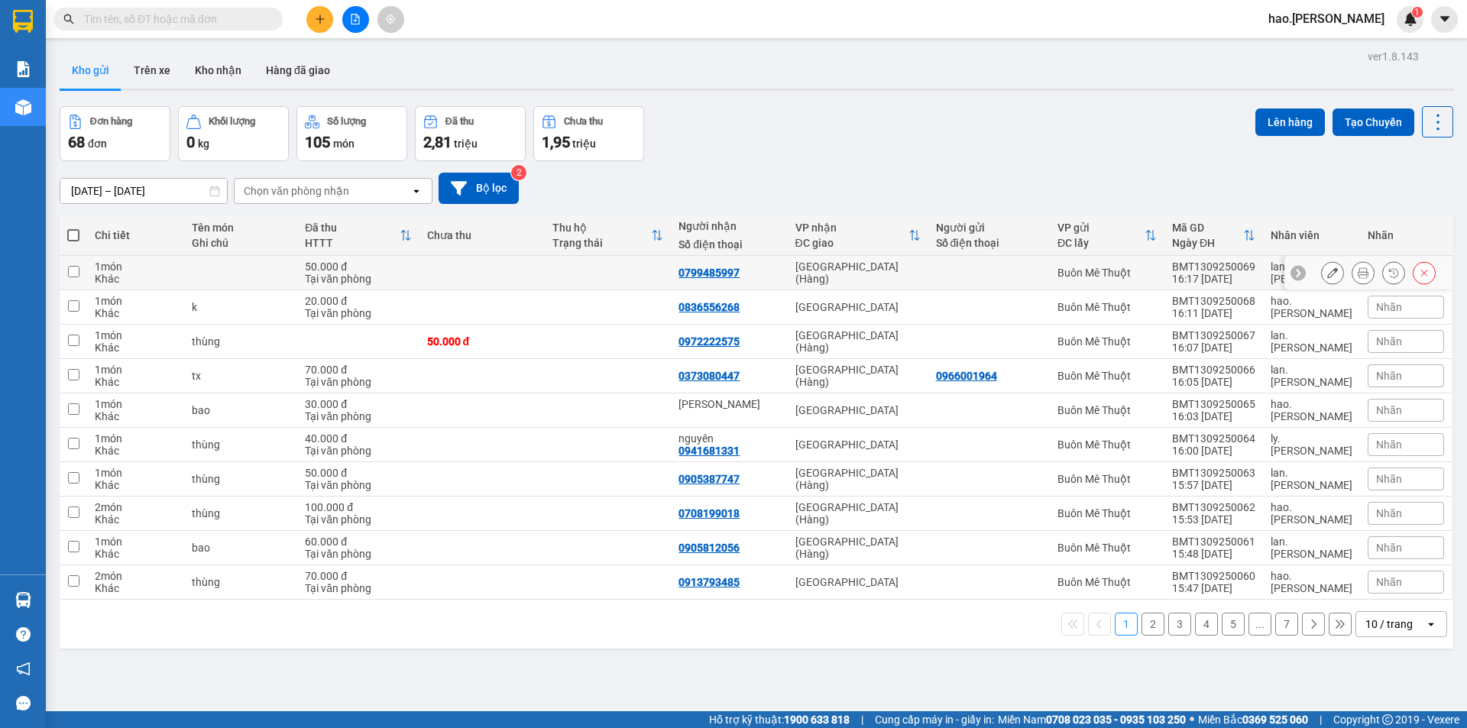
click at [1327, 274] on icon at bounding box center [1332, 272] width 11 height 11
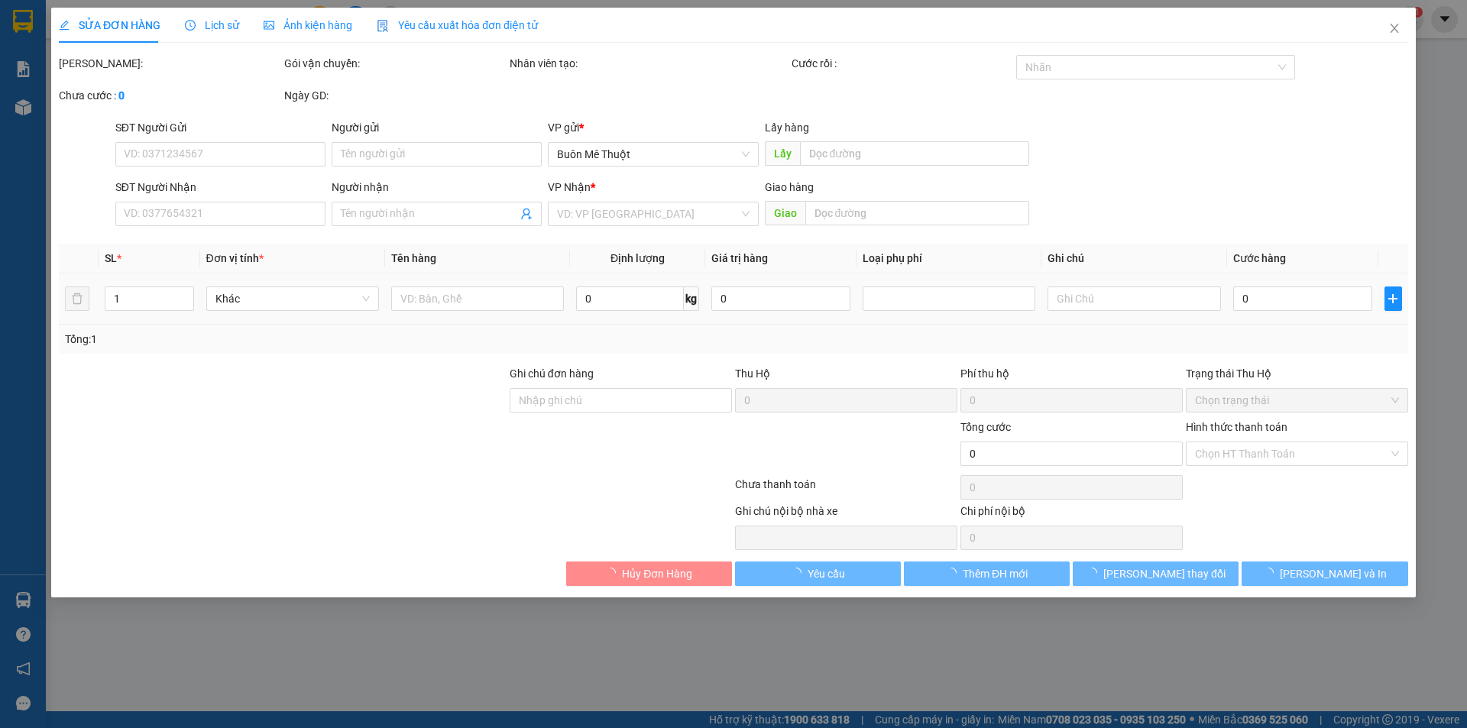
type input "0799485997"
type input "50.000"
type input "0"
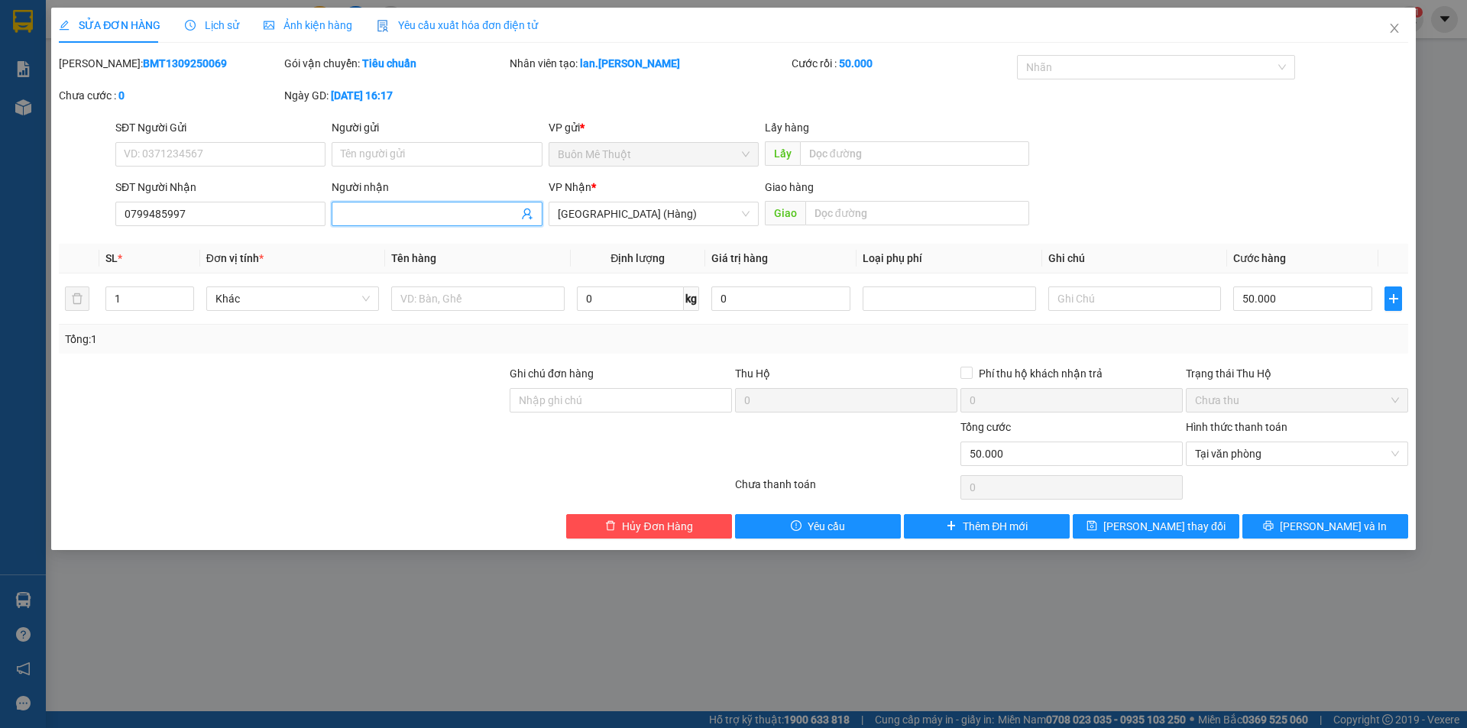
click at [368, 219] on input "Người nhận" at bounding box center [429, 214] width 177 height 17
click at [429, 296] on input "text" at bounding box center [477, 299] width 173 height 24
type input "thùng"
click at [1274, 521] on icon "printer" at bounding box center [1269, 526] width 10 height 10
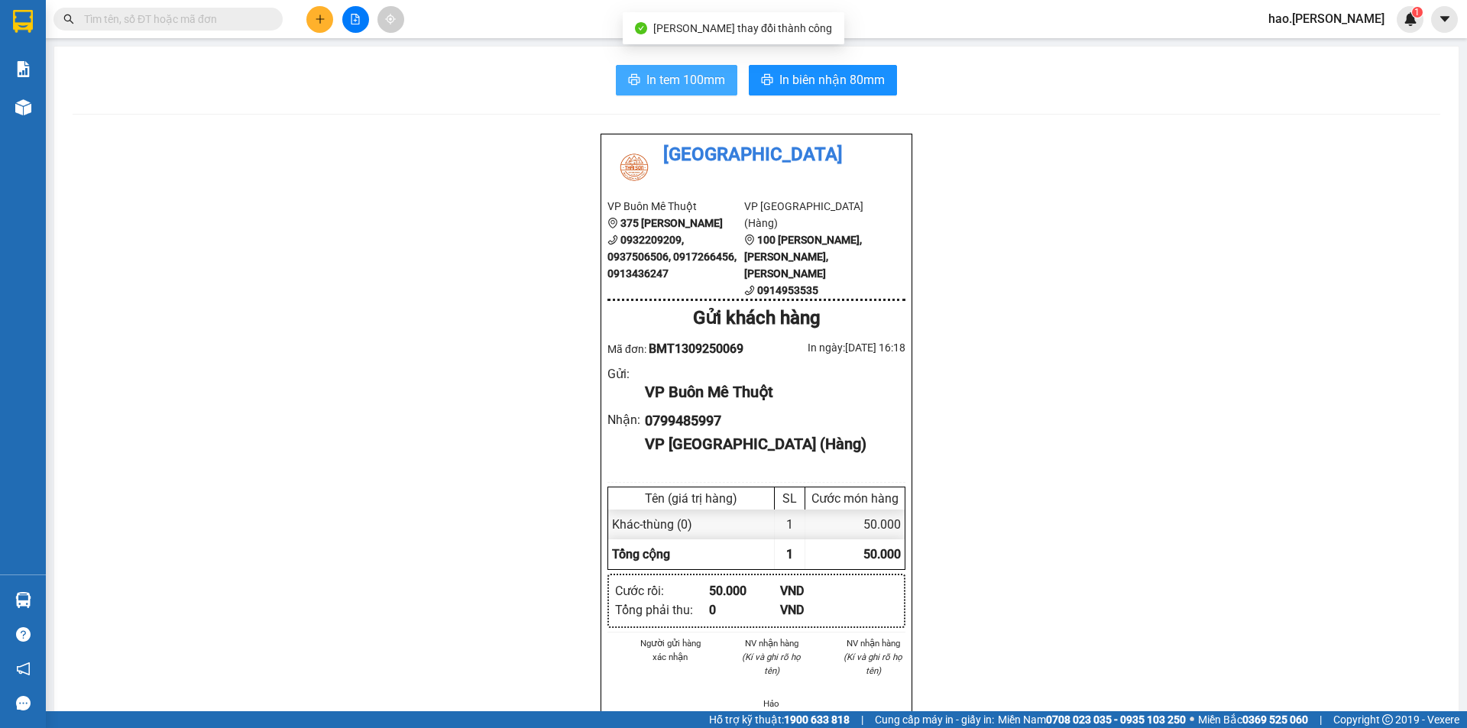
click at [677, 91] on button "In tem 100mm" at bounding box center [676, 80] width 121 height 31
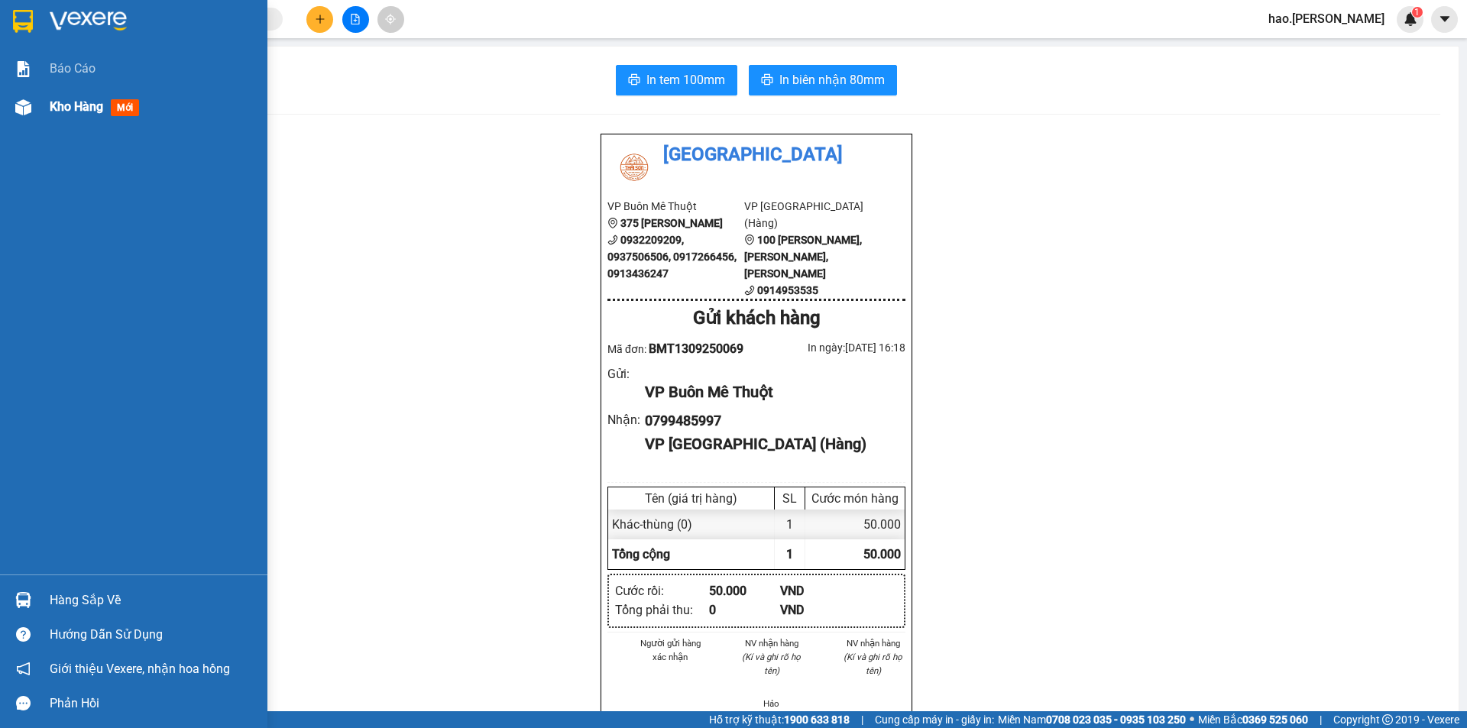
click at [66, 103] on span "Kho hàng" at bounding box center [76, 106] width 53 height 15
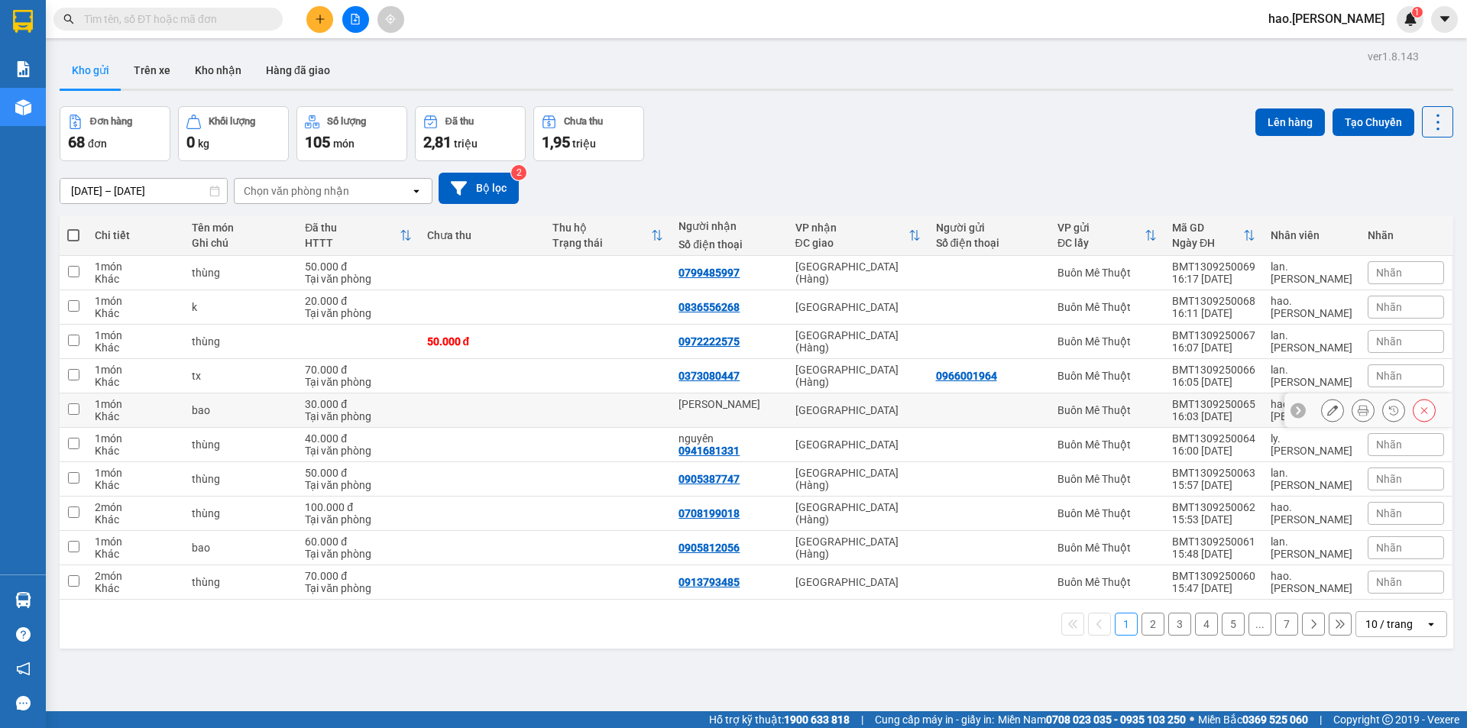
scroll to position [70, 0]
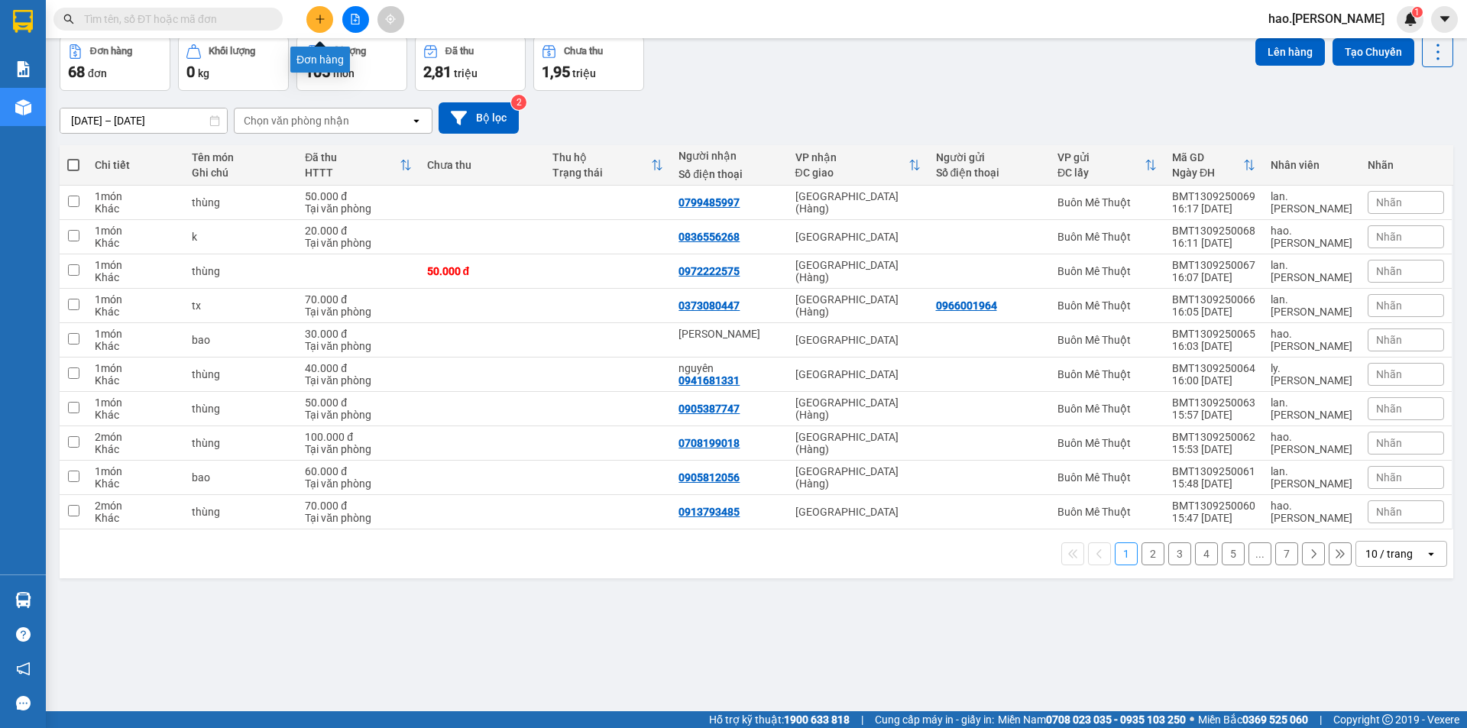
click at [318, 12] on button at bounding box center [319, 19] width 27 height 27
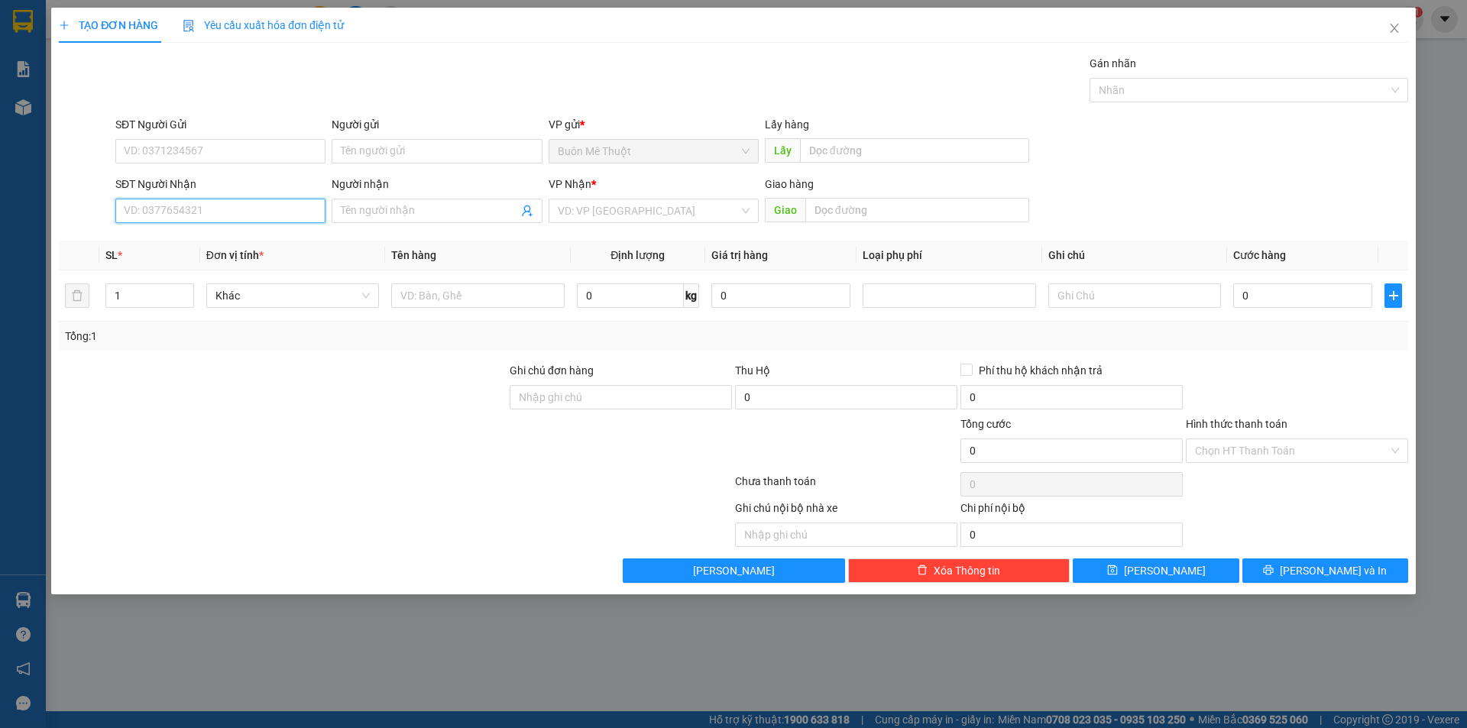
click input "SĐT Người Nhận"
click icon "close"
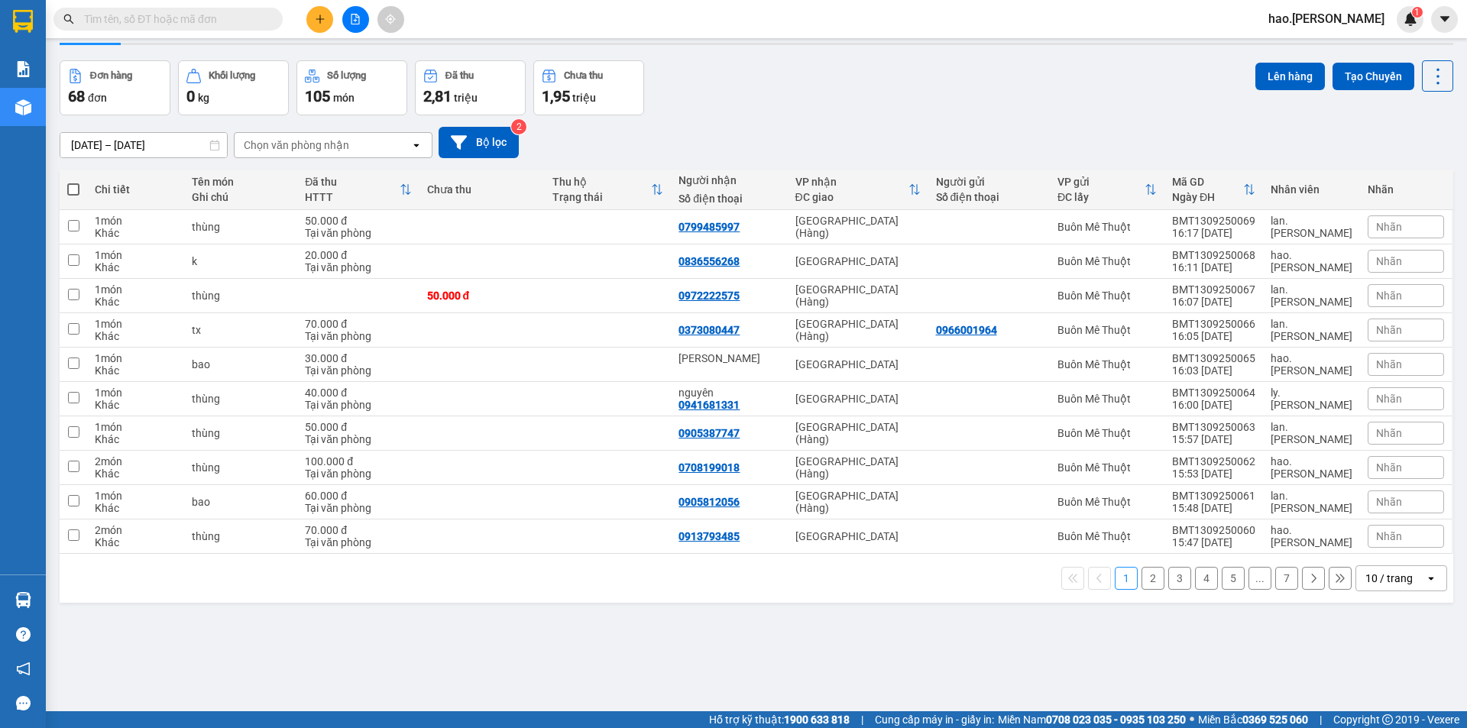
scroll to position [70, 0]
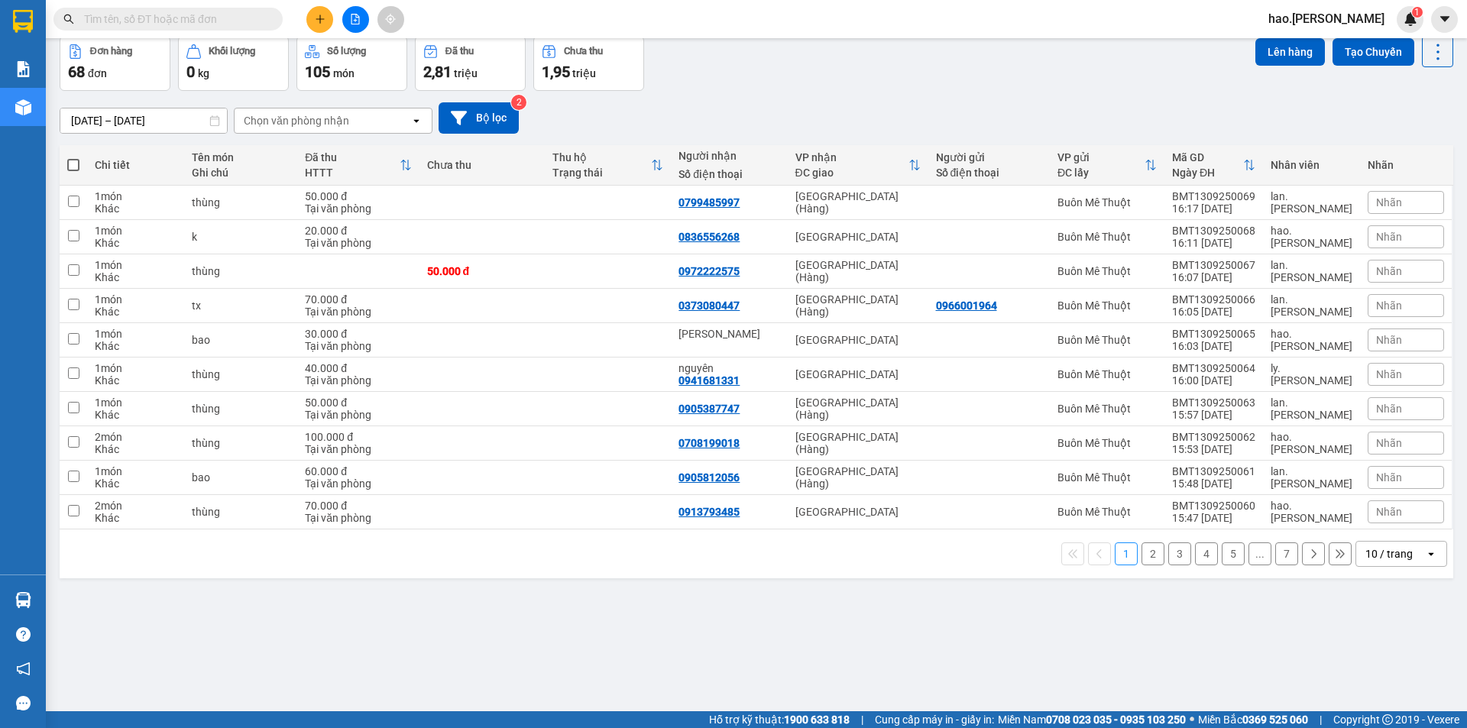
drag, startPoint x: 1365, startPoint y: 546, endPoint x: 1362, endPoint y: 604, distance: 58.1
click div "10 / trang"
click span "100 / trang"
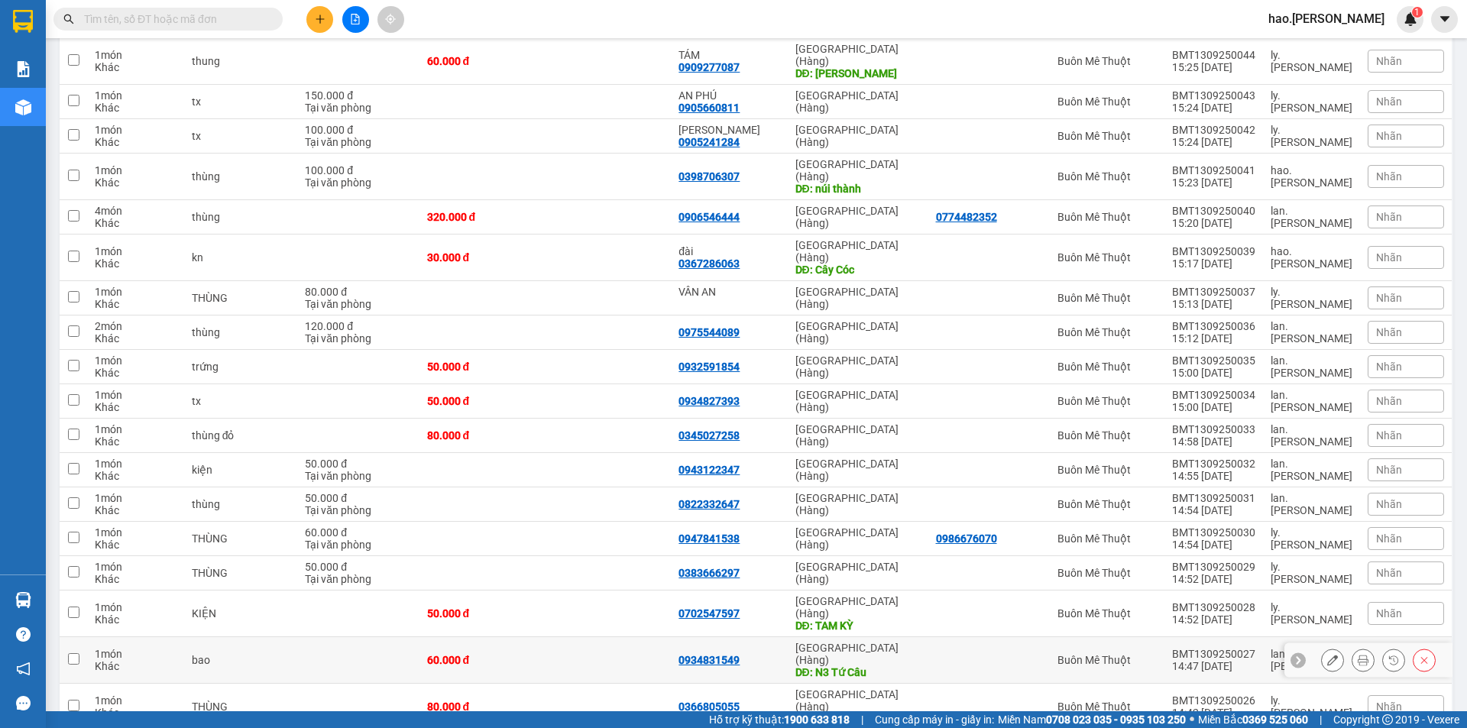
scroll to position [876, 0]
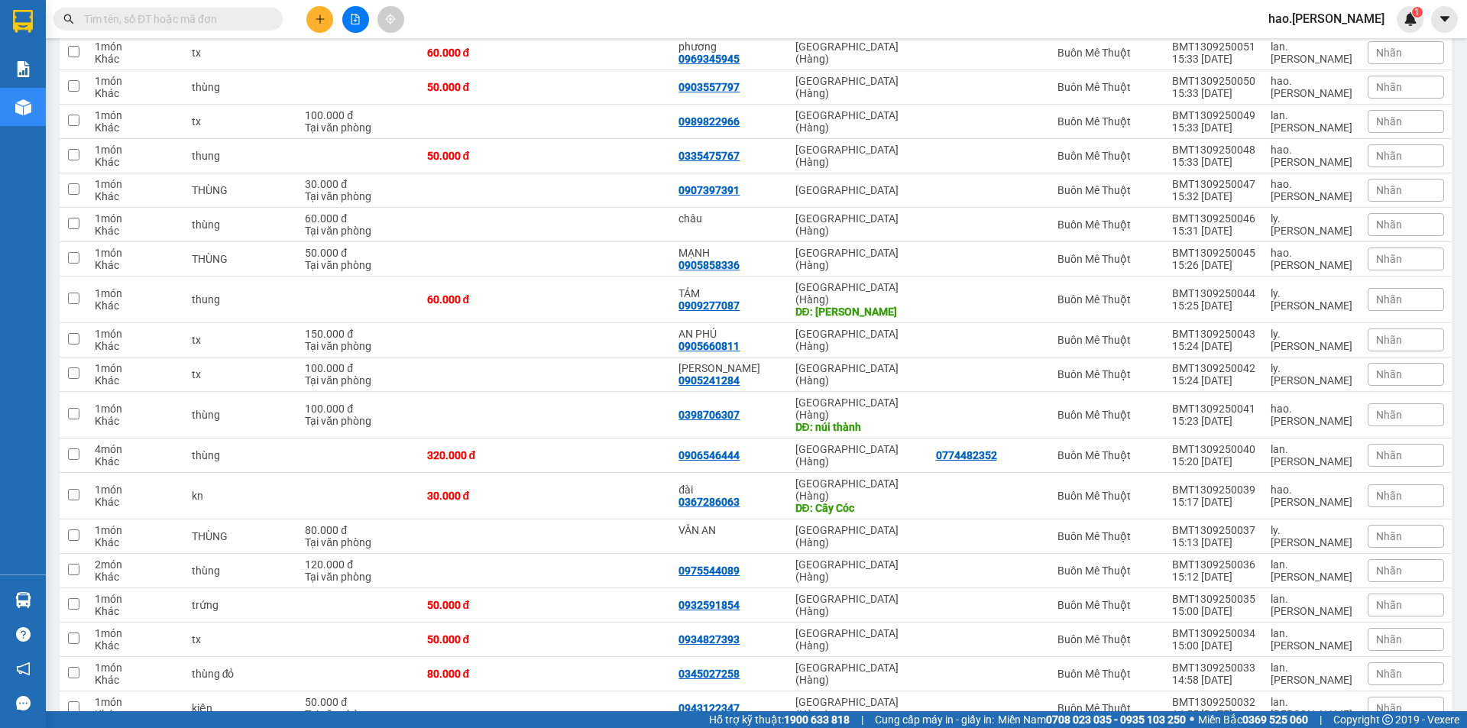
click input "text"
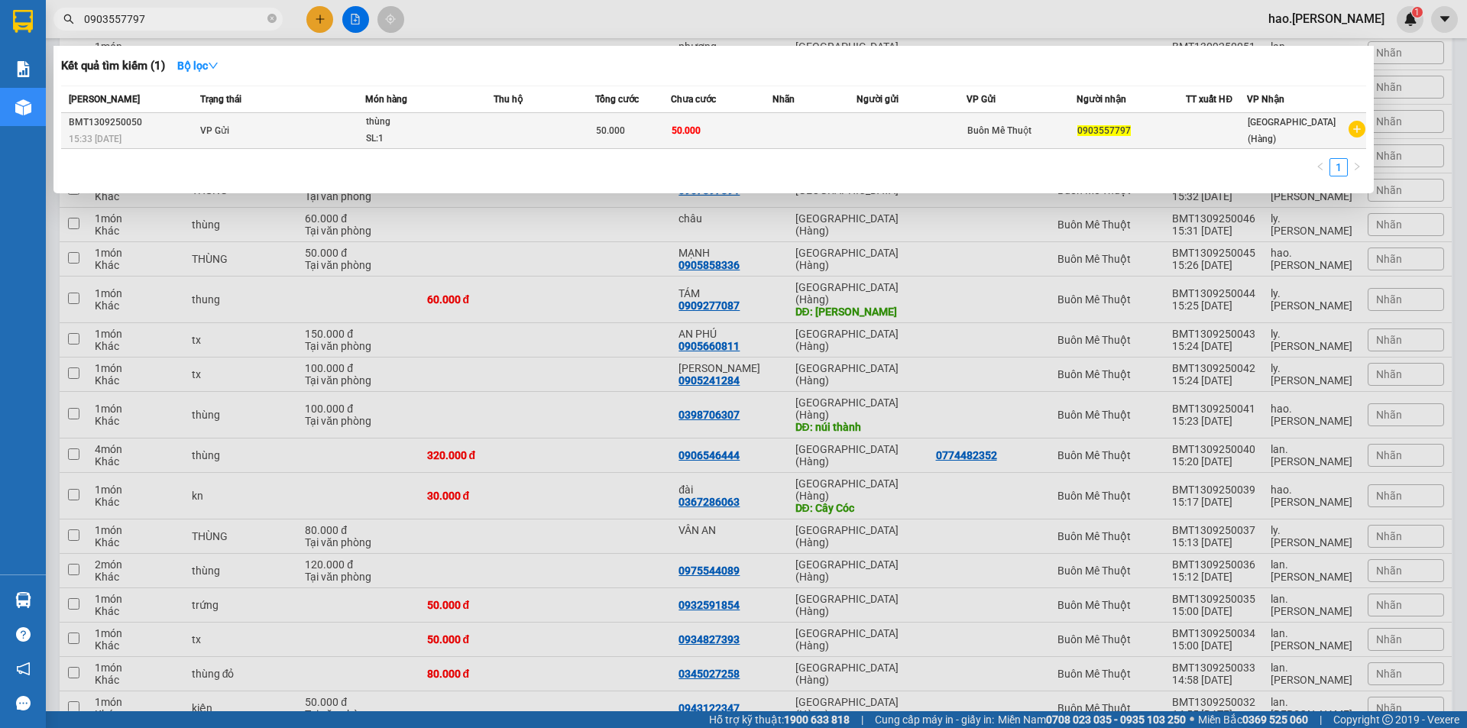
type input "0903557797"
click td "VP Gửi"
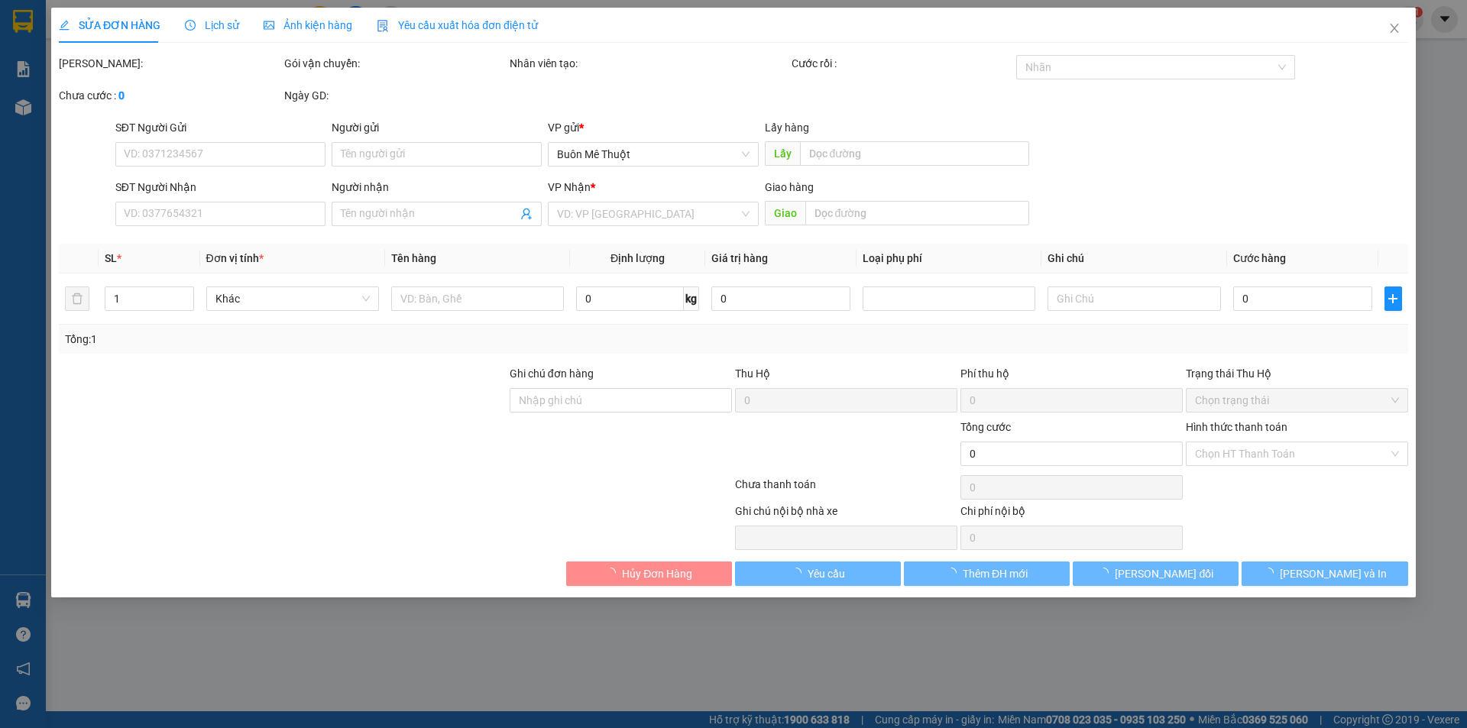
type input "0903557797"
type input "50.000"
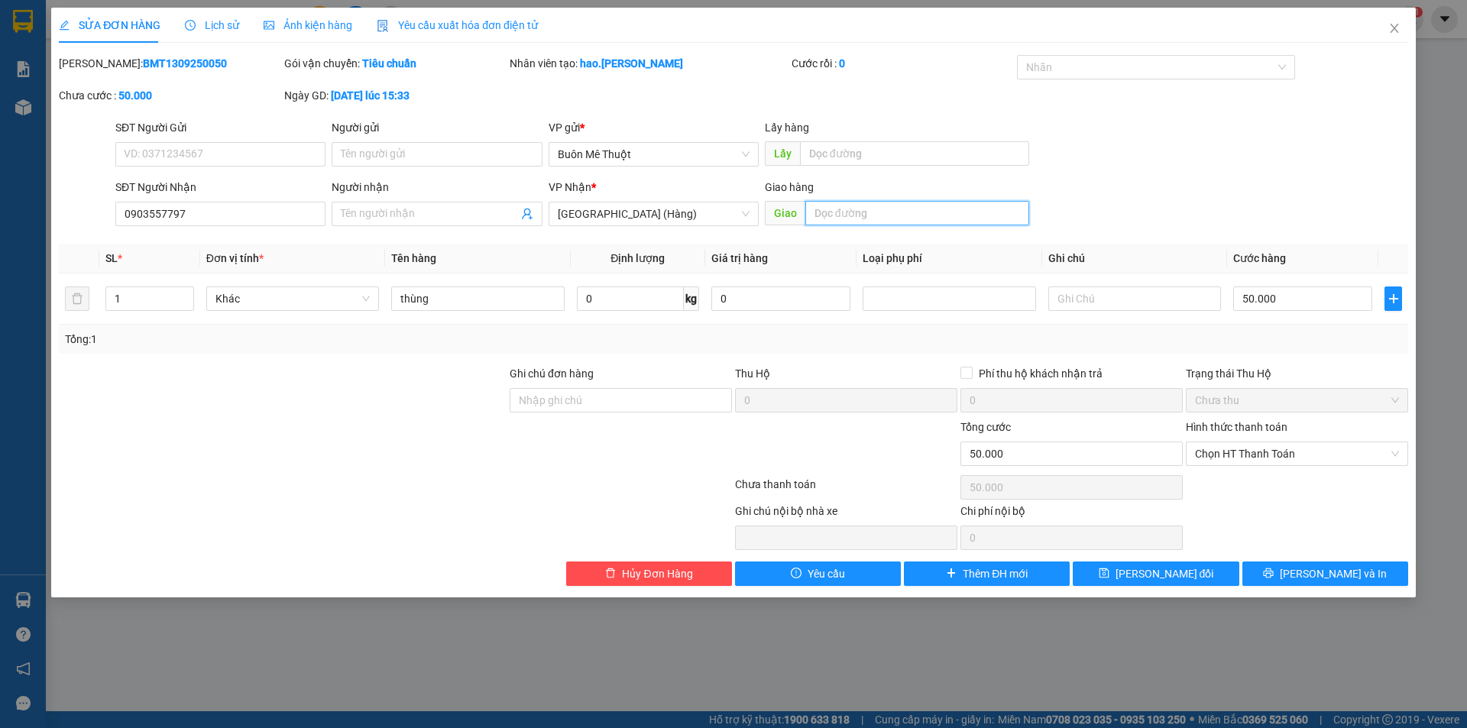
click input "text"
type input "cx hòa khánh"
click button "[PERSON_NAME] và In"
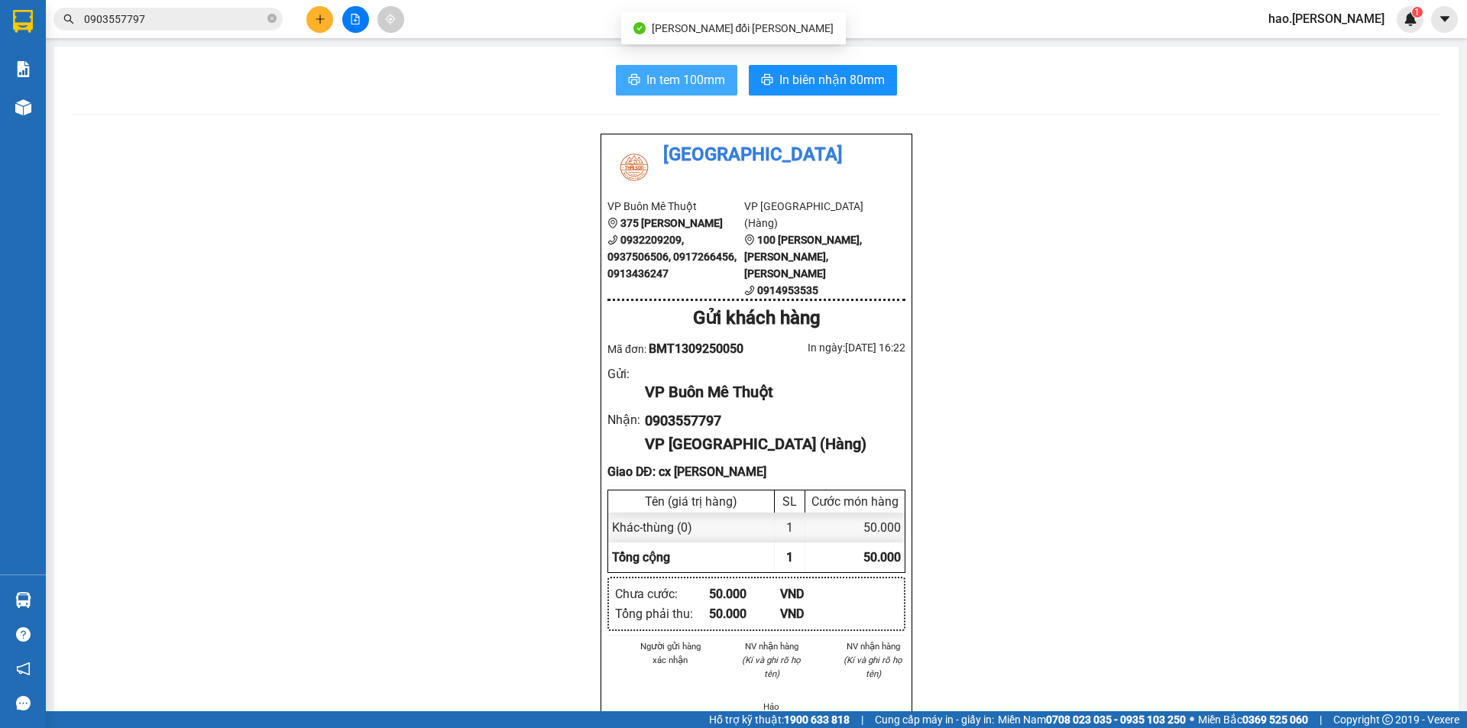
click span "In tem 100mm"
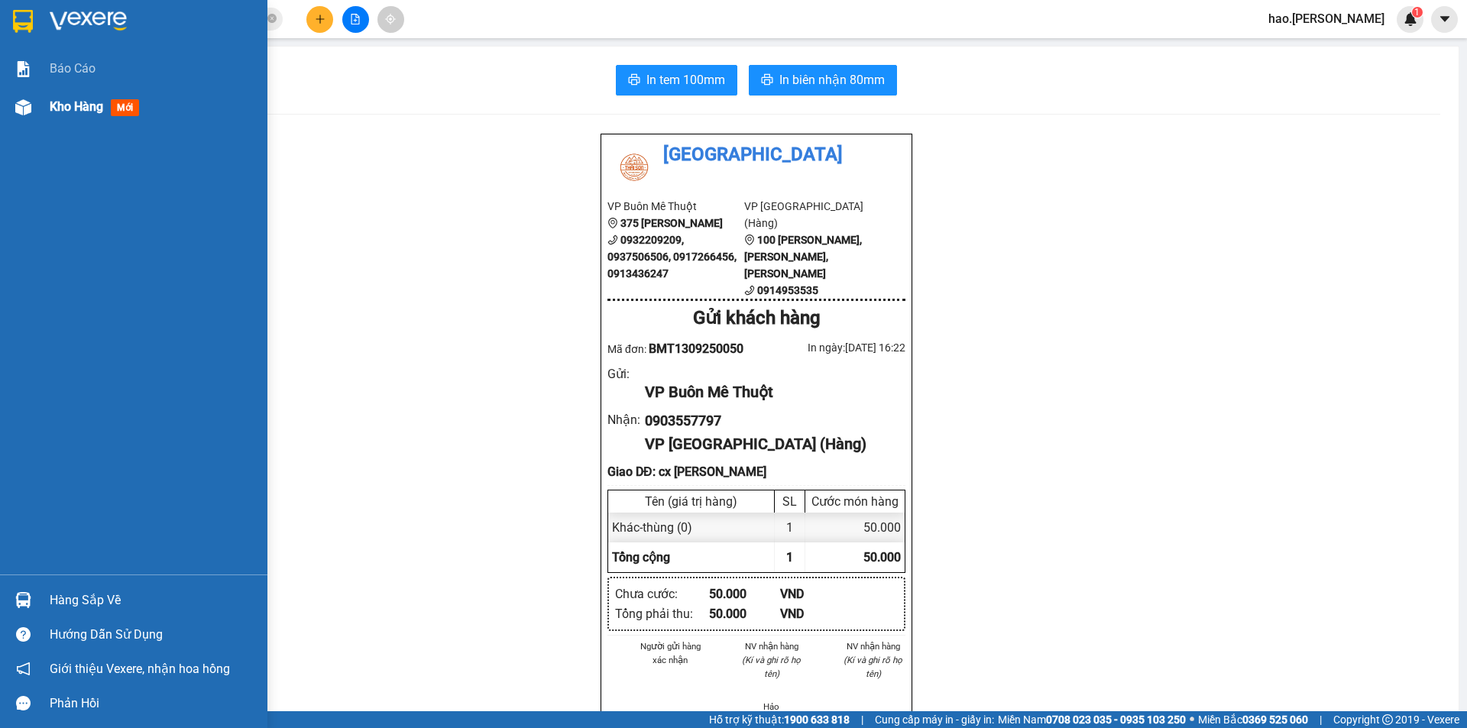
click span "Kho hàng"
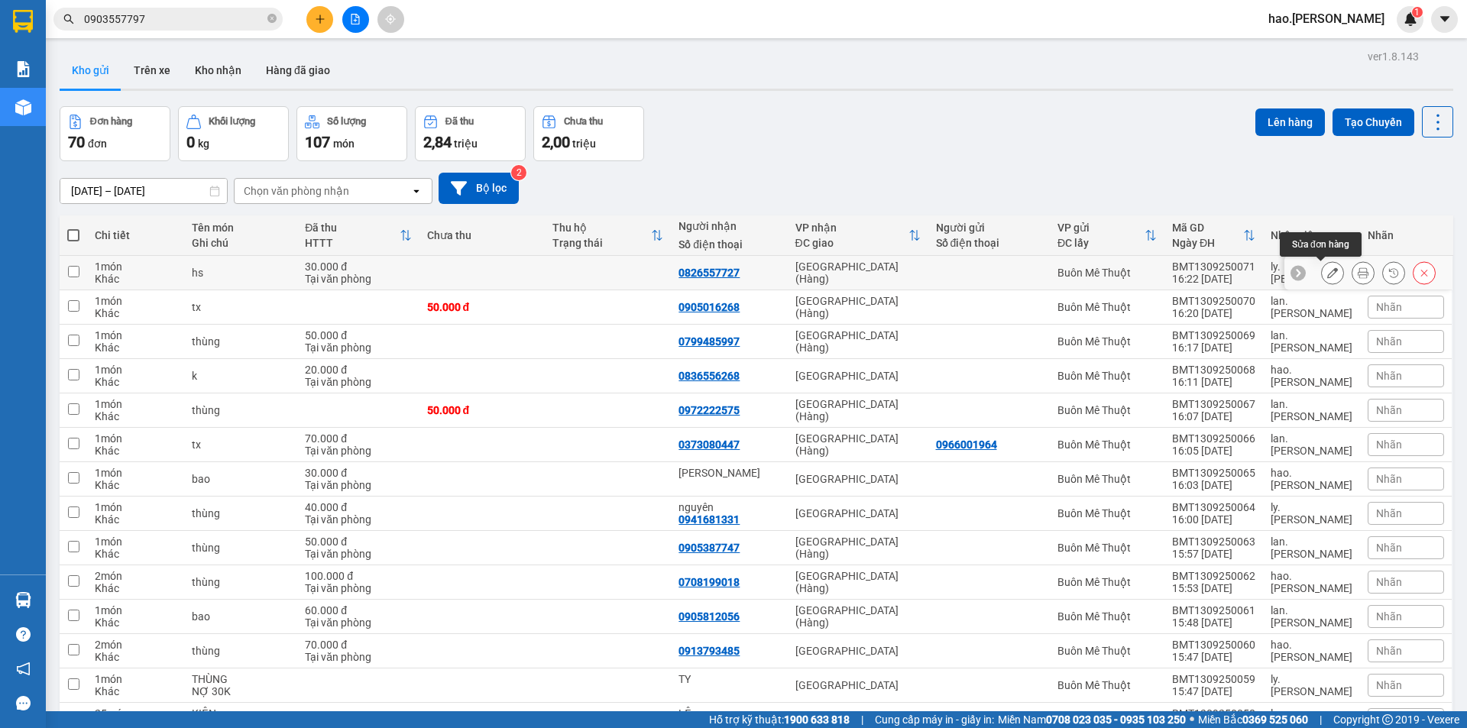
click icon
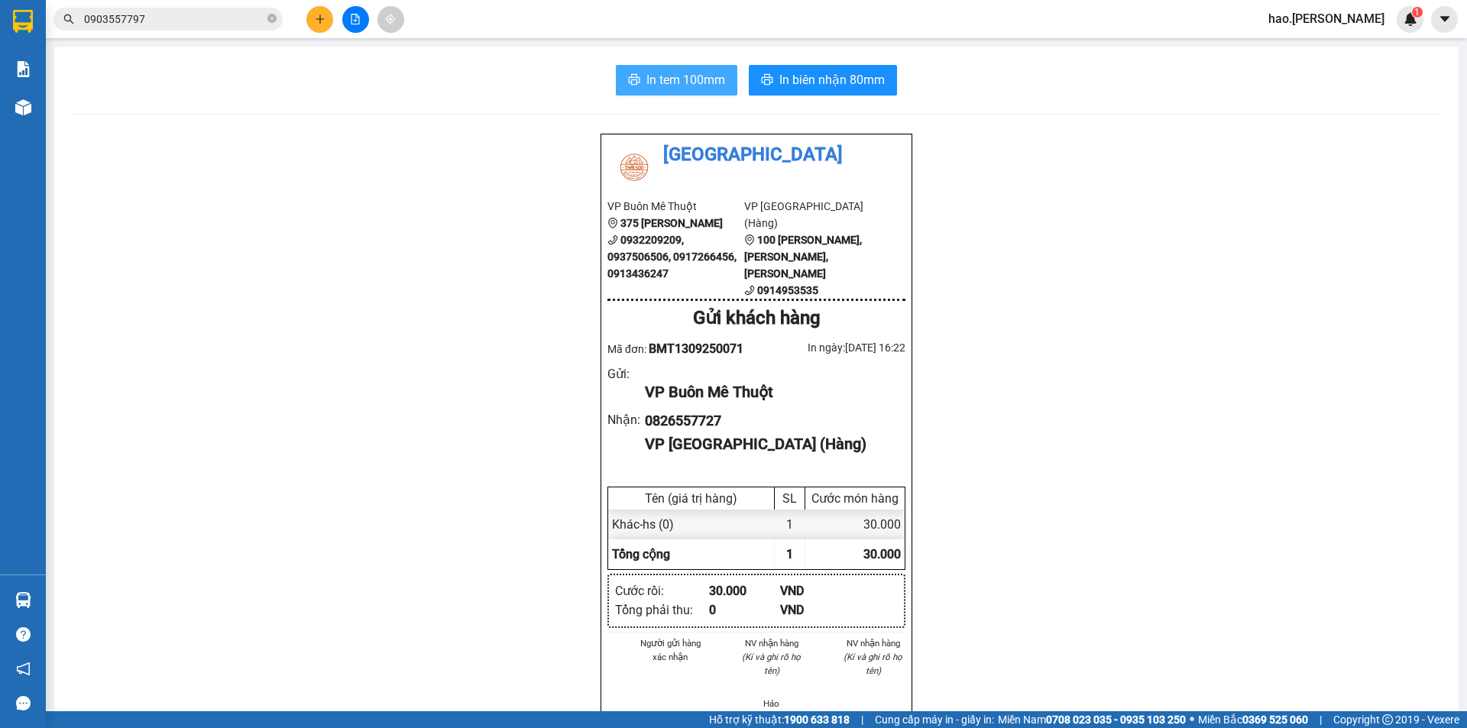
click button "In tem 100mm"
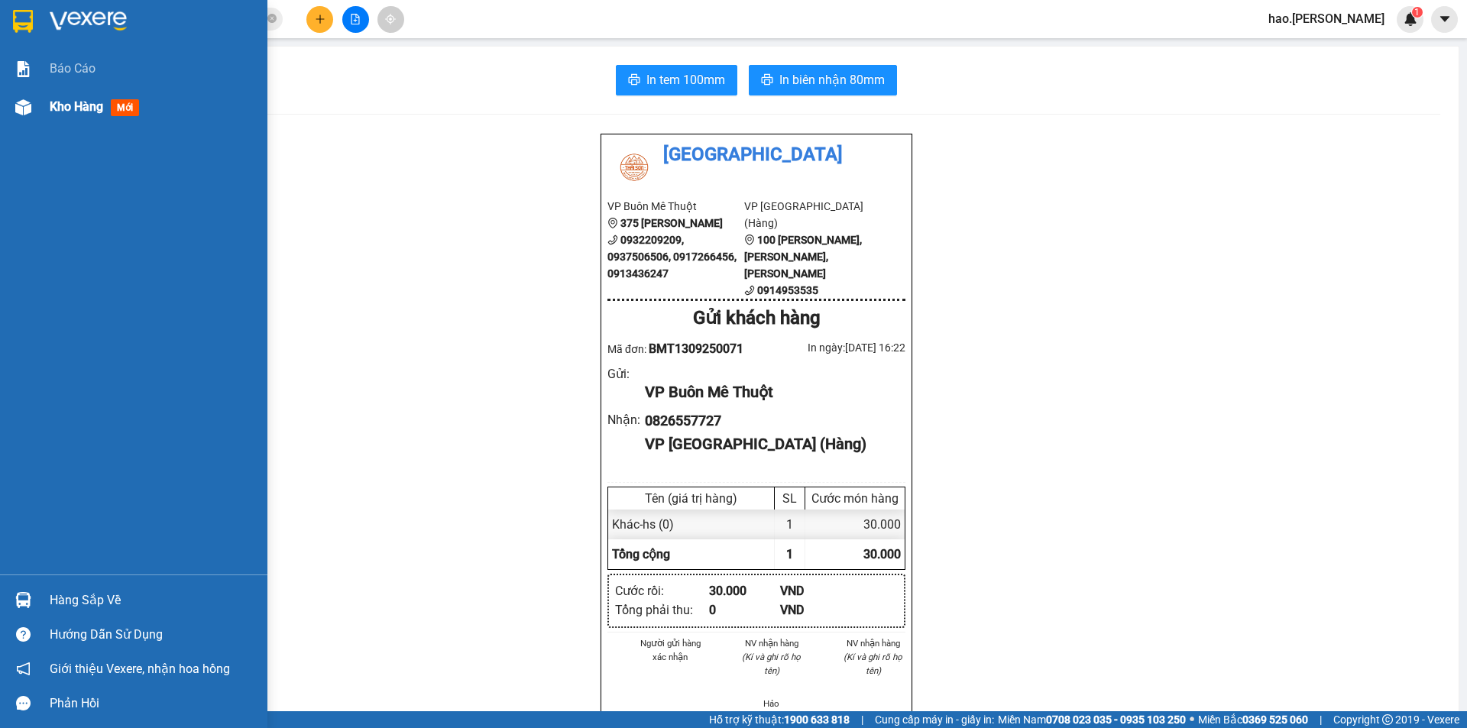
click span "Kho hàng"
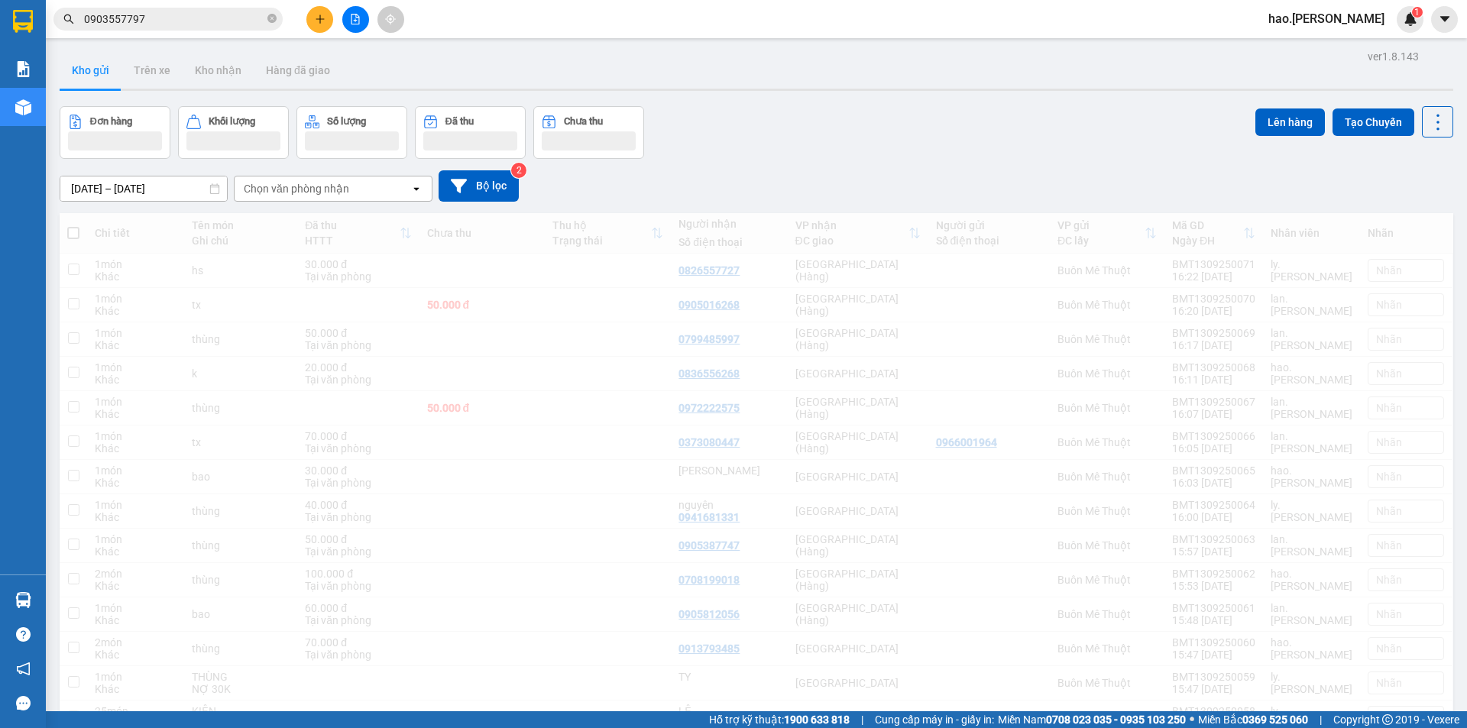
click div "Kết quả tìm kiếm ( 1 ) Bộ lọc Mã ĐH Trạng thái Món hàng Thu hộ Tổng cước Chưa c…"
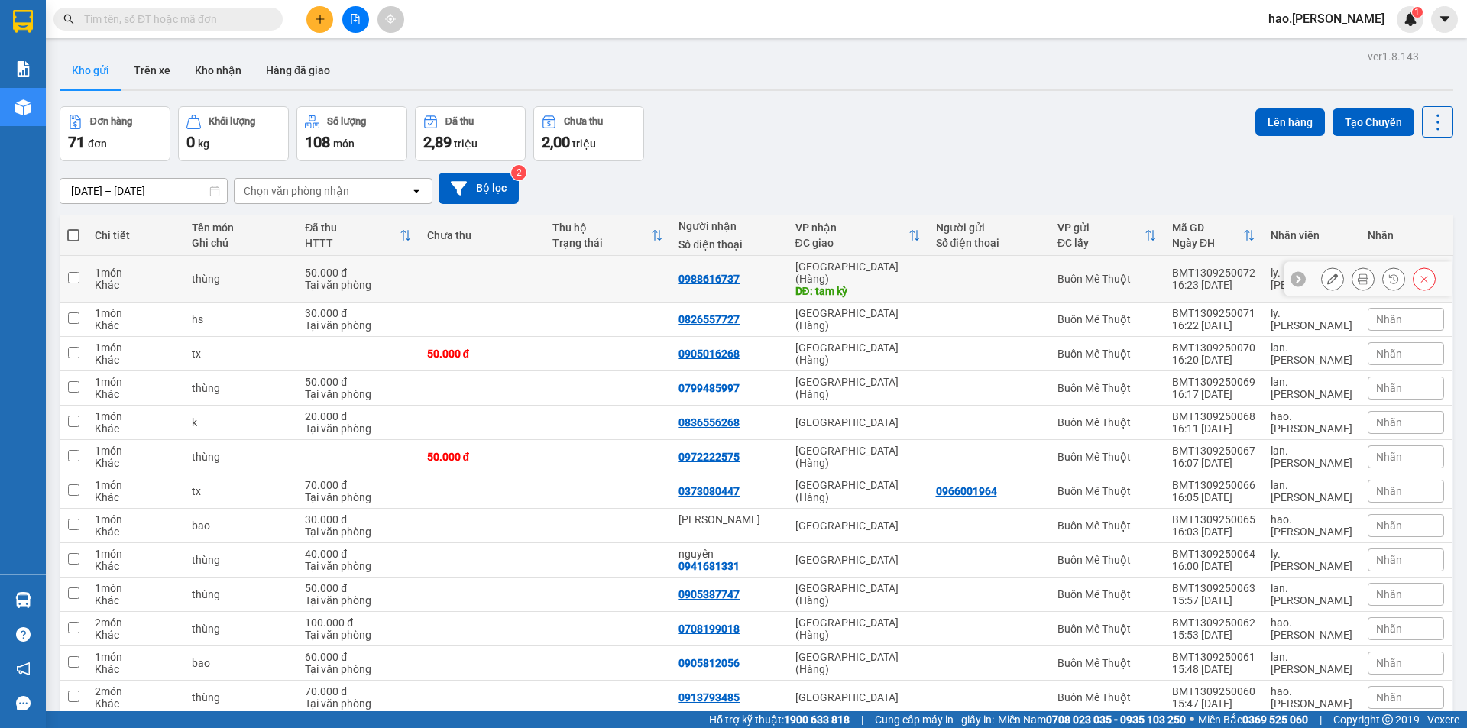
click at [1352, 267] on button at bounding box center [1362, 279] width 21 height 27
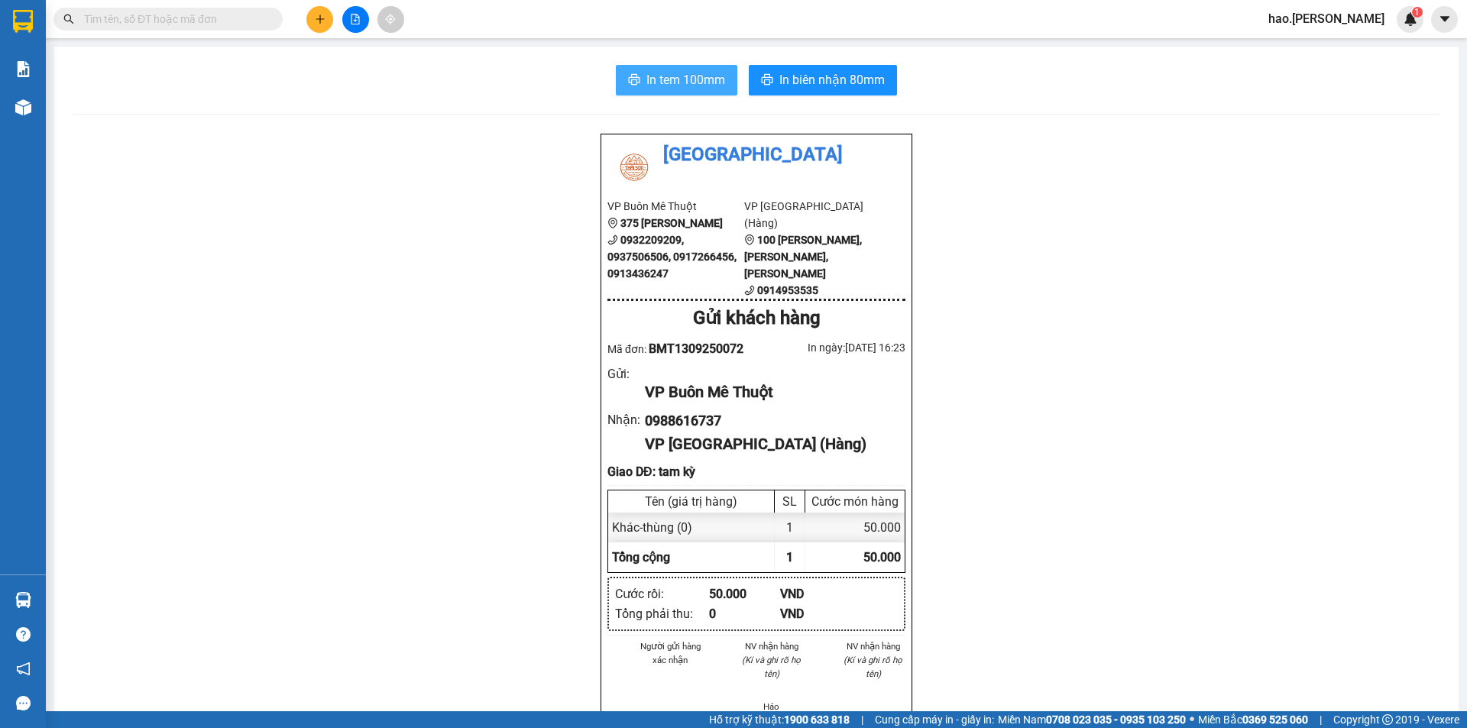
click at [689, 87] on span "In tem 100mm" at bounding box center [685, 79] width 79 height 19
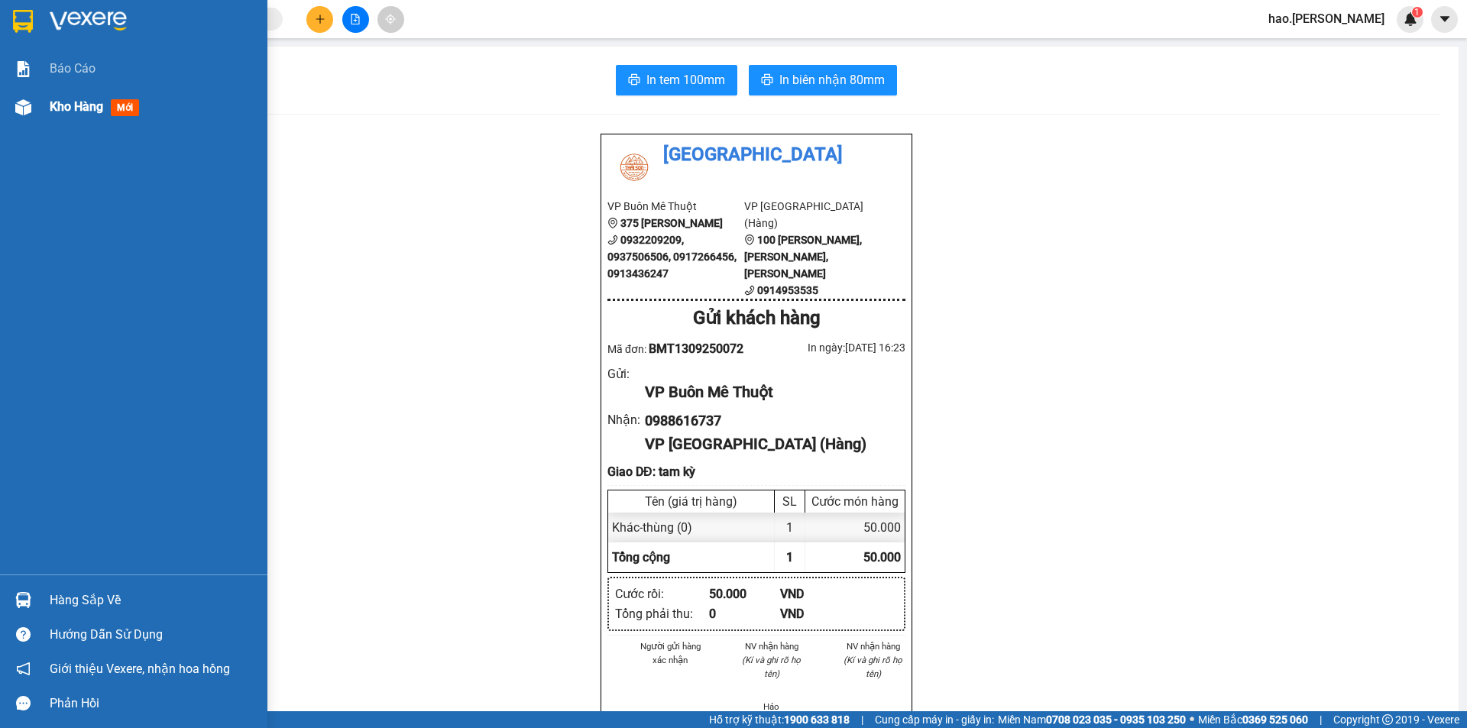
click at [34, 100] on div at bounding box center [23, 107] width 27 height 27
click at [35, 100] on div at bounding box center [23, 107] width 27 height 27
click at [125, 108] on span "mới" at bounding box center [125, 107] width 28 height 17
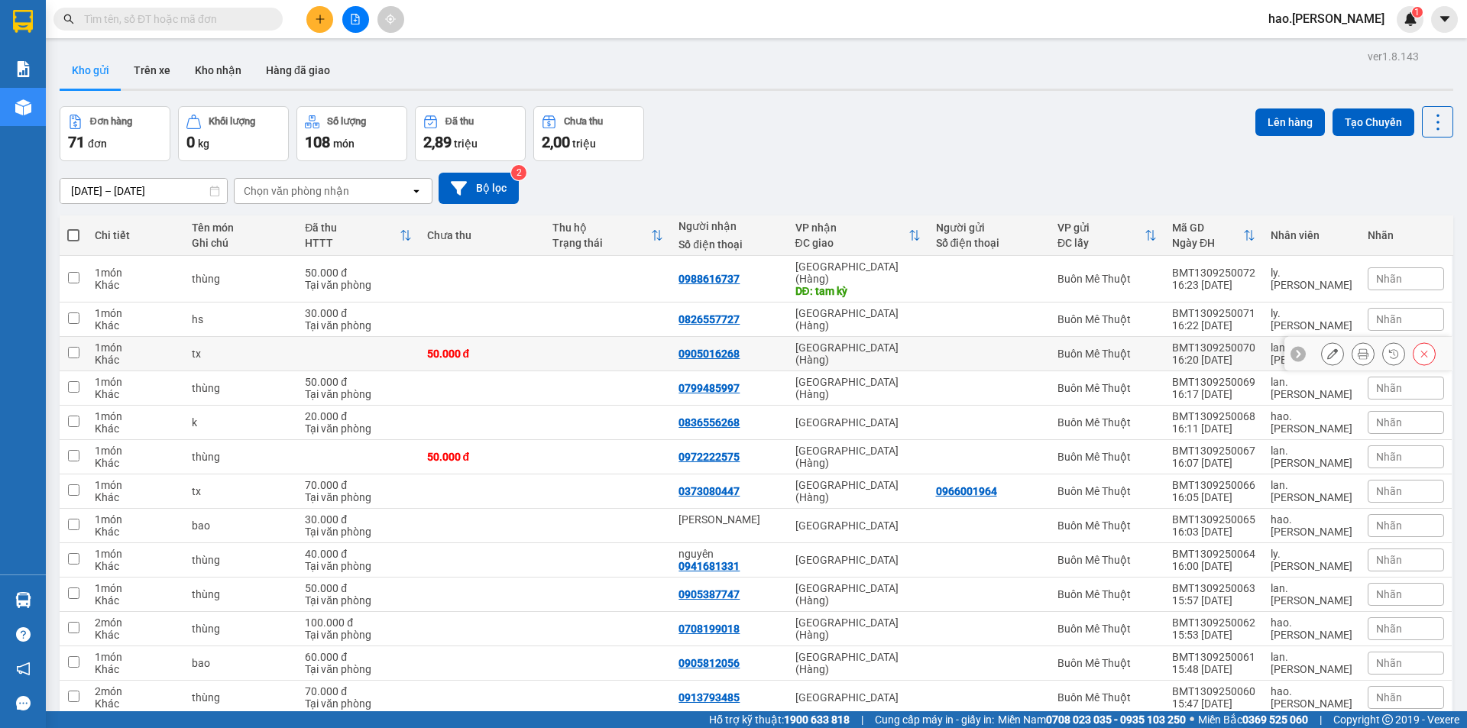
click at [1358, 348] on icon at bounding box center [1363, 353] width 11 height 11
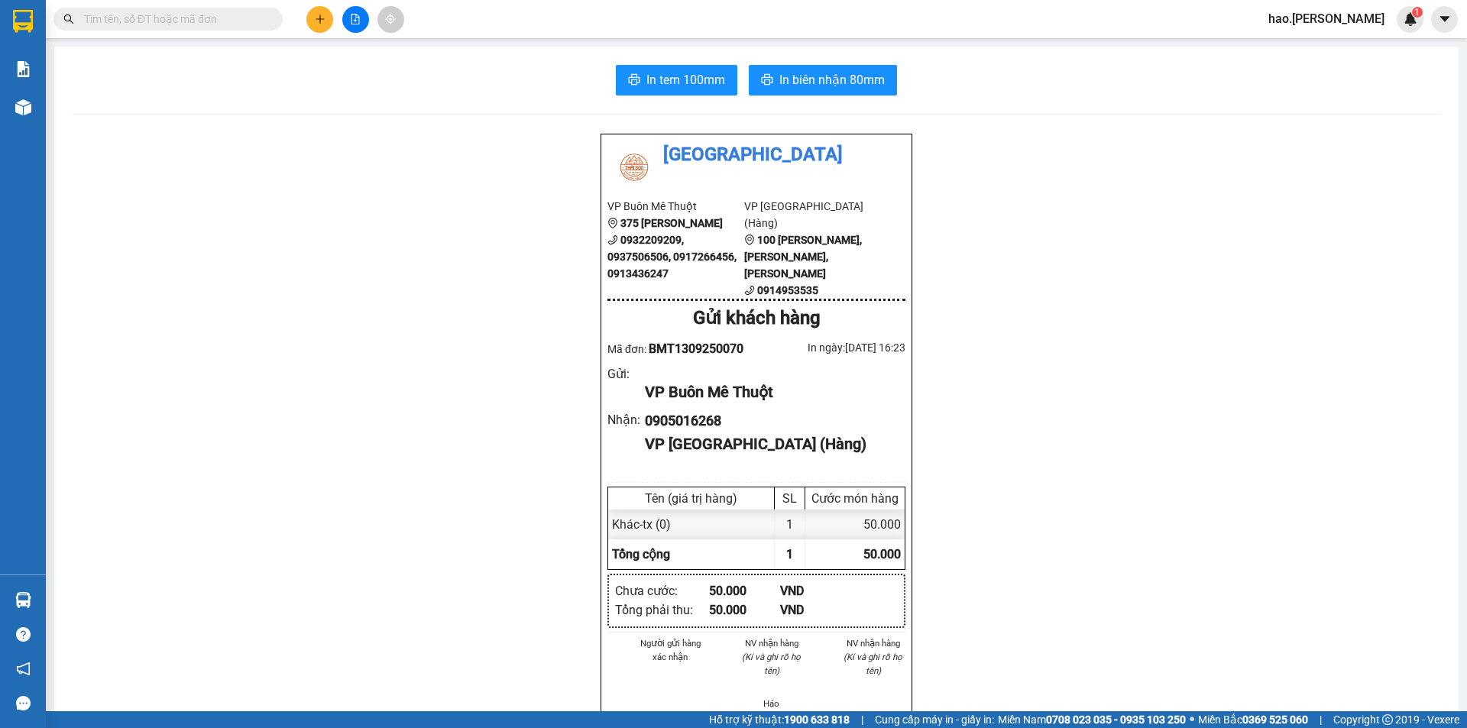
click at [692, 97] on div "In tem 100mm In biên nhận 80mm Thái Sơn VP Buôn Mê Thuột 375 Hoàng Diệu 0932209…" at bounding box center [756, 690] width 1404 height 1287
click at [688, 89] on span "In tem 100mm" at bounding box center [685, 79] width 79 height 19
click at [316, 25] on button at bounding box center [319, 19] width 27 height 27
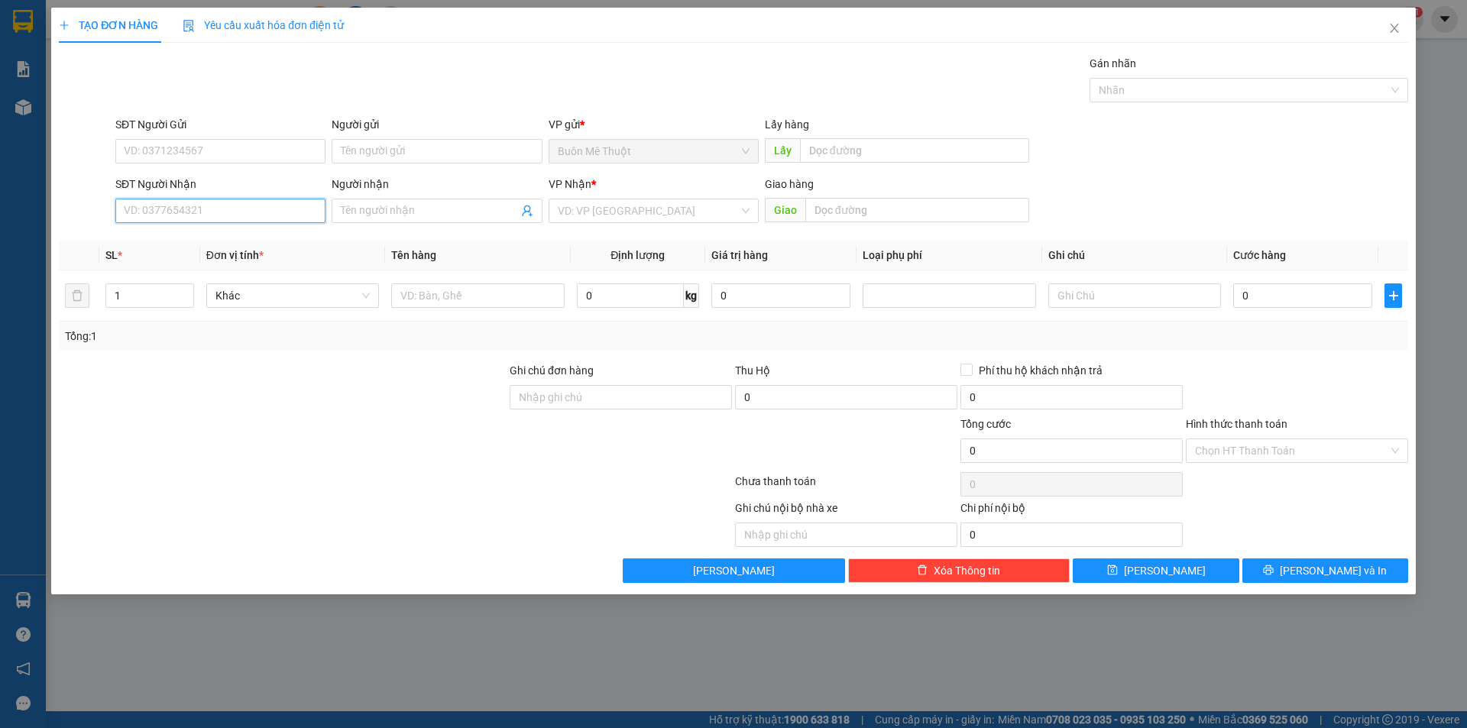
click at [212, 217] on input "SĐT Người Nhận" at bounding box center [220, 211] width 210 height 24
click at [194, 236] on div "0937777544" at bounding box center [221, 241] width 192 height 17
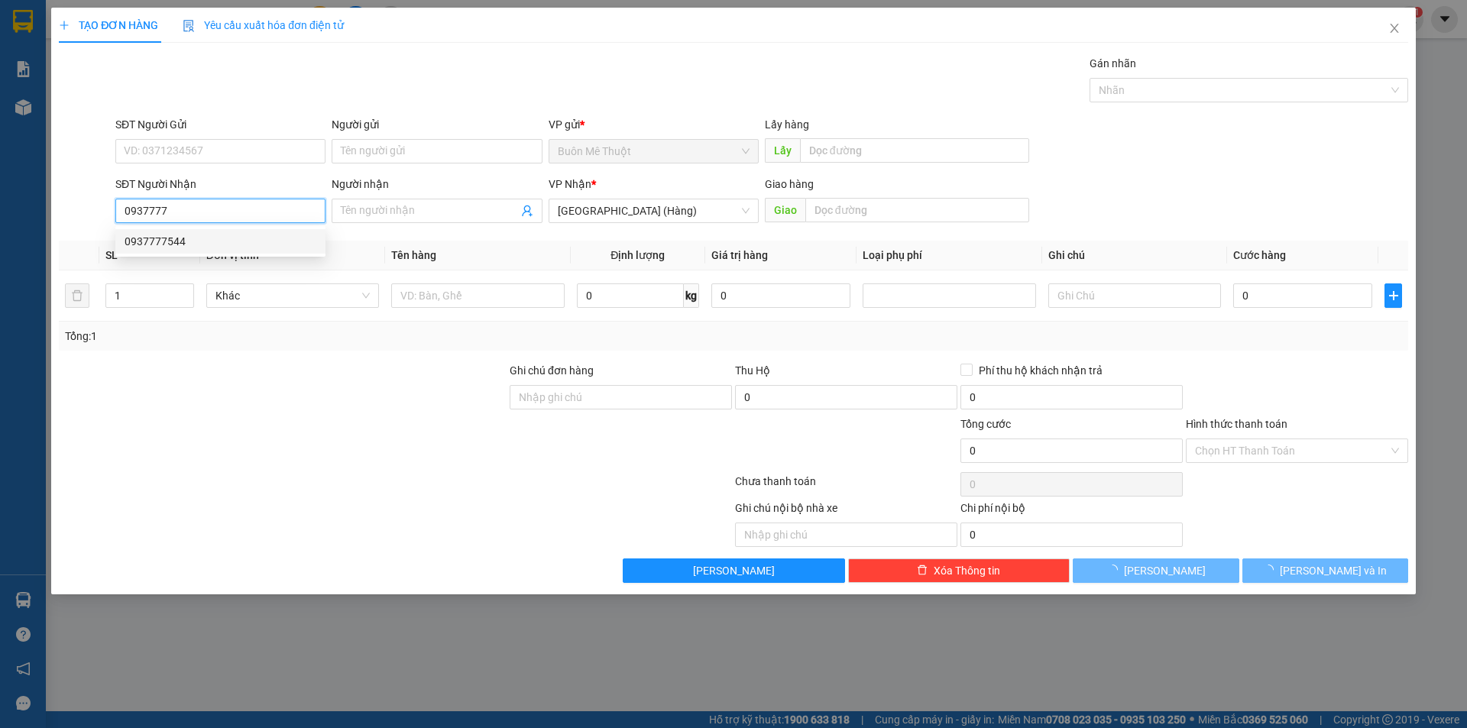
type input "0937777544"
type input "30.000"
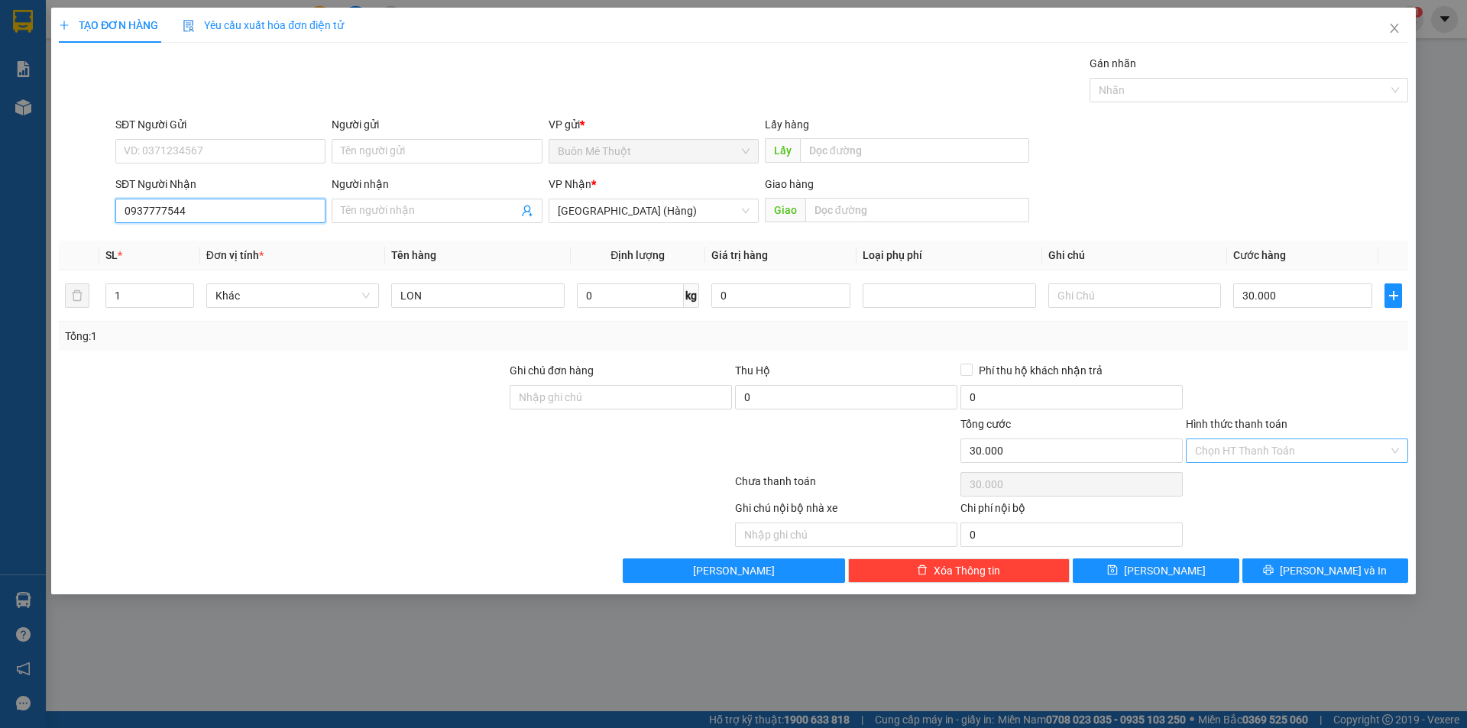
click at [1278, 462] on div "Chọn HT Thanh Toán" at bounding box center [1297, 451] width 222 height 24
type input "0937777544"
click at [1275, 476] on div "Tại văn phòng" at bounding box center [1297, 481] width 204 height 17
type input "0"
click at [1313, 560] on button "[PERSON_NAME] và In" at bounding box center [1325, 571] width 166 height 24
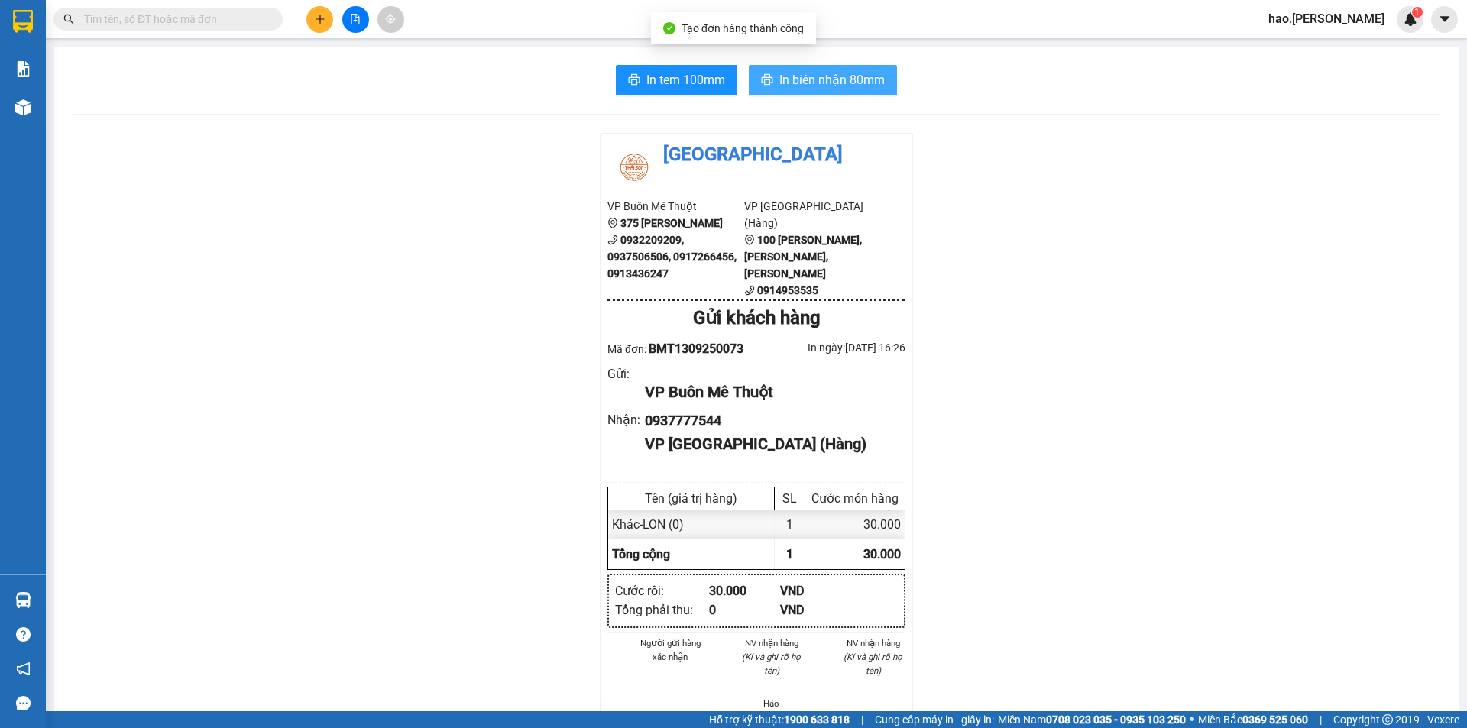
click at [812, 83] on span "In biên nhận 80mm" at bounding box center [831, 79] width 105 height 19
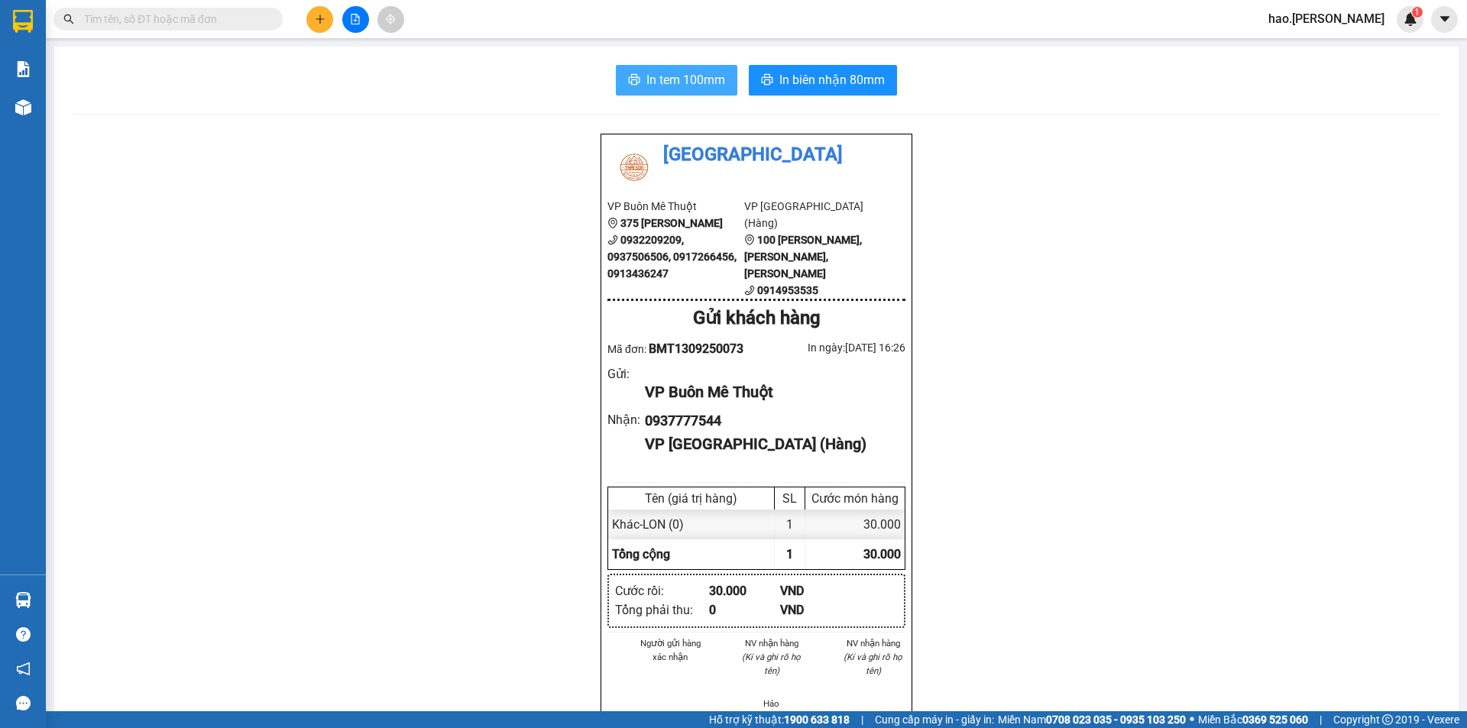
click at [696, 65] on button "In tem 100mm" at bounding box center [676, 80] width 121 height 31
click at [695, 79] on span "In tem 100mm" at bounding box center [685, 79] width 79 height 19
click at [321, 18] on icon "plus" at bounding box center [320, 19] width 11 height 11
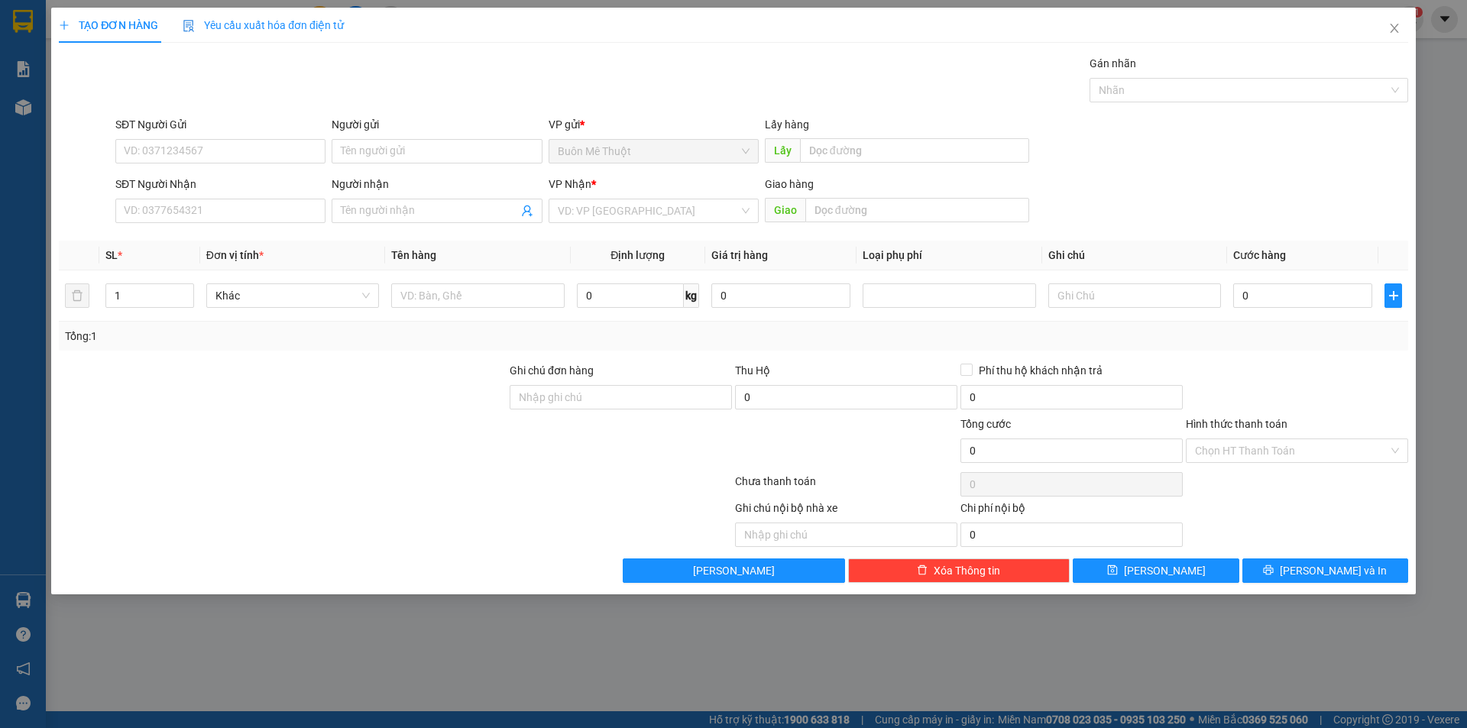
click at [267, 196] on div "SĐT Người Nhận" at bounding box center [220, 187] width 210 height 23
click at [274, 219] on input "SĐT Người Nhận" at bounding box center [220, 211] width 210 height 24
type input "0335634935"
click at [590, 219] on input "search" at bounding box center [648, 210] width 181 height 23
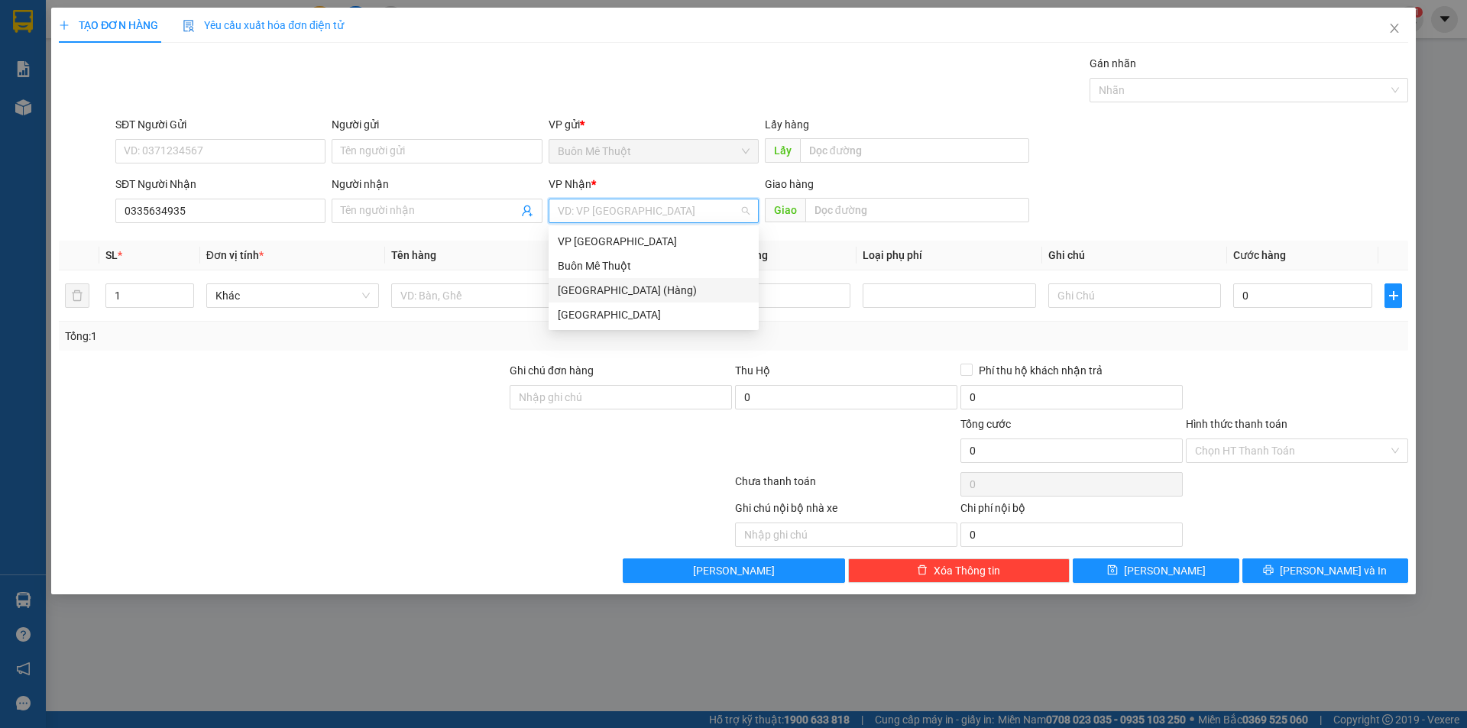
click at [598, 290] on div "[GEOGRAPHIC_DATA] (Hàng)" at bounding box center [654, 290] width 192 height 17
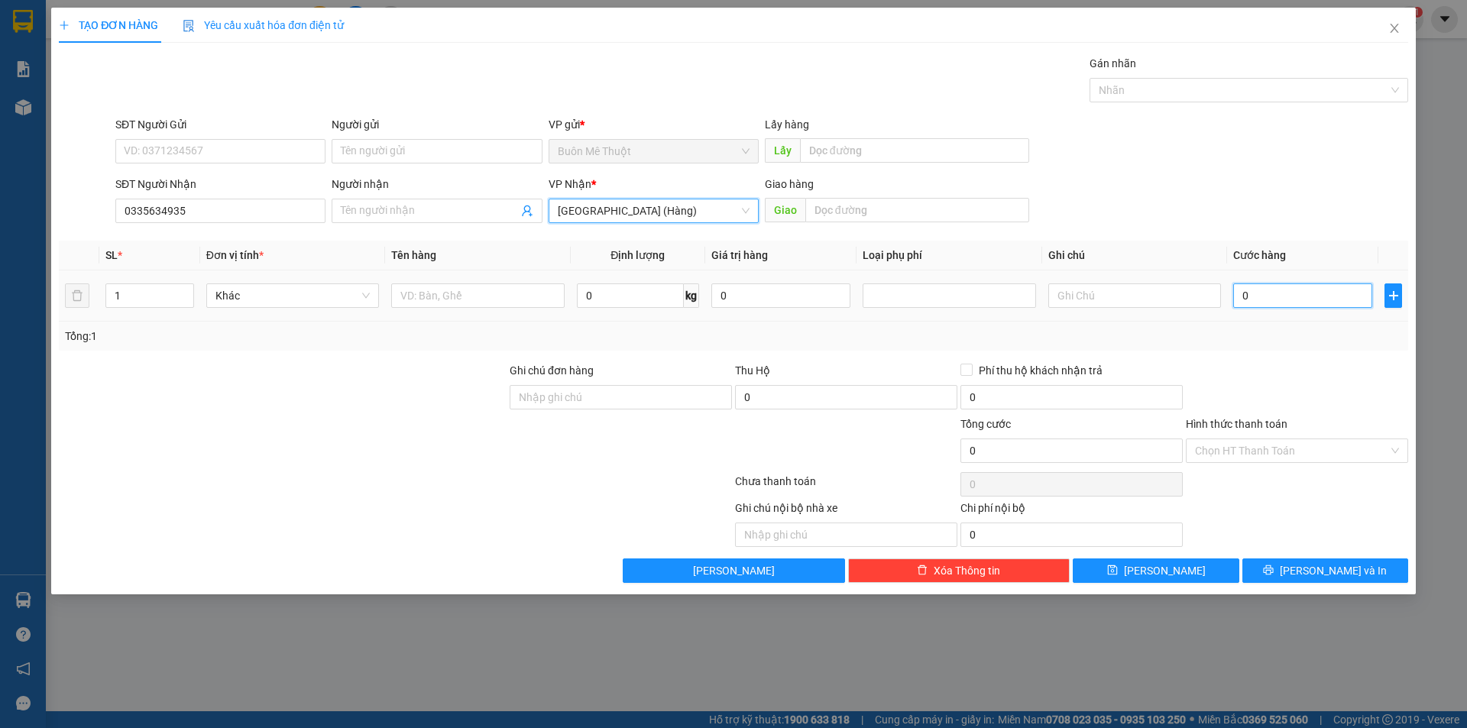
click at [1242, 300] on input "0" at bounding box center [1302, 295] width 139 height 24
click at [906, 209] on input "text" at bounding box center [917, 210] width 224 height 24
type input "c"
type input "cầu trà khúc"
click at [505, 302] on input "text" at bounding box center [477, 295] width 173 height 24
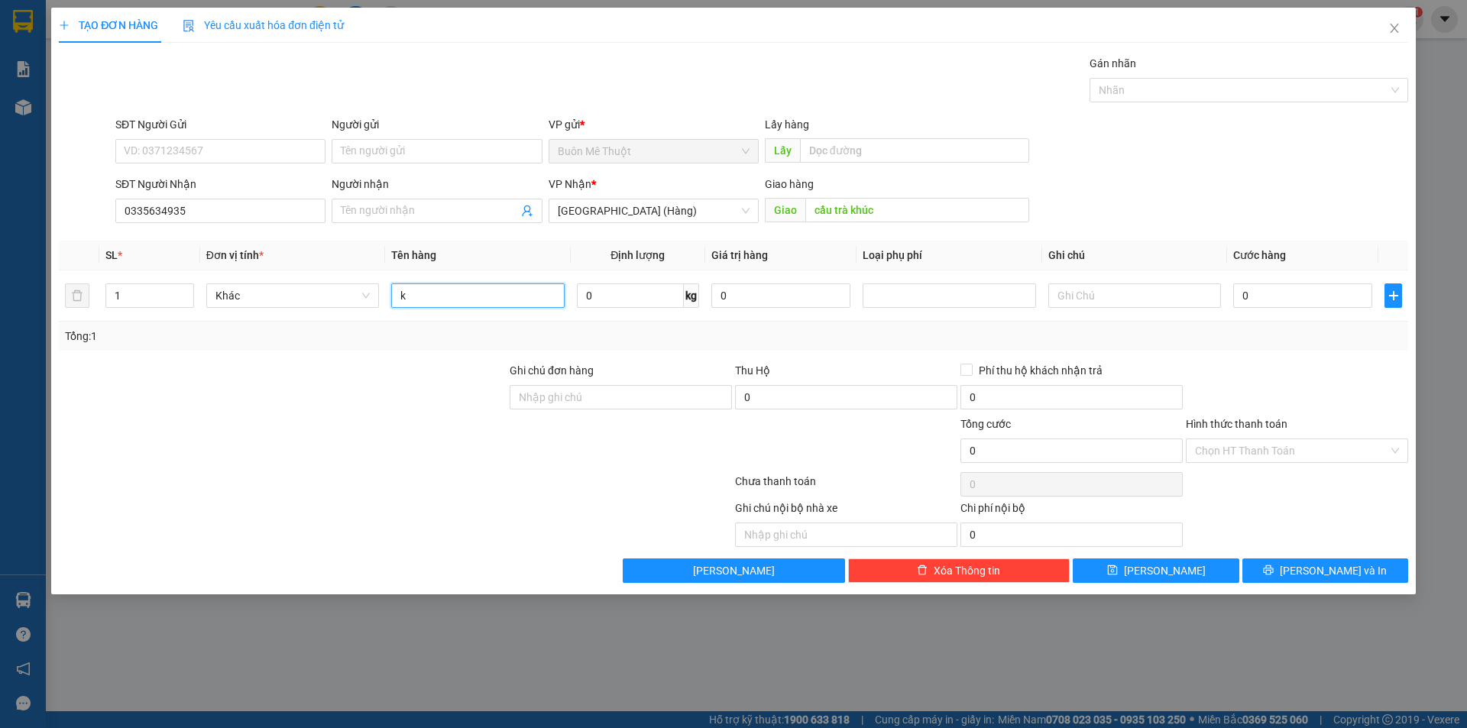
type input "k"
click at [241, 166] on div "SĐT Người Gửi VD: 0371234567" at bounding box center [220, 142] width 210 height 53
click at [254, 158] on input "SĐT Người Gửi" at bounding box center [220, 151] width 210 height 24
click at [1296, 297] on input "0" at bounding box center [1302, 295] width 139 height 24
type input "5"
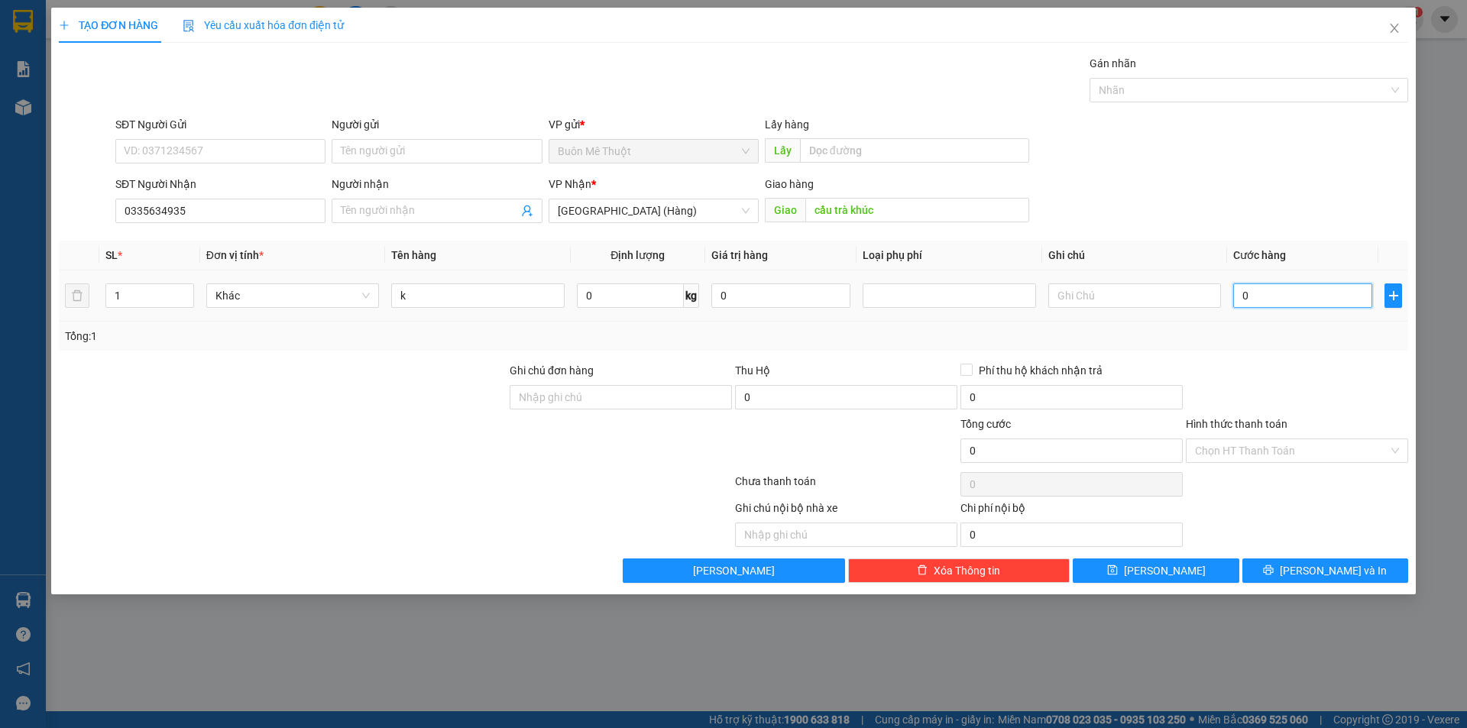
type input "5"
type input "50"
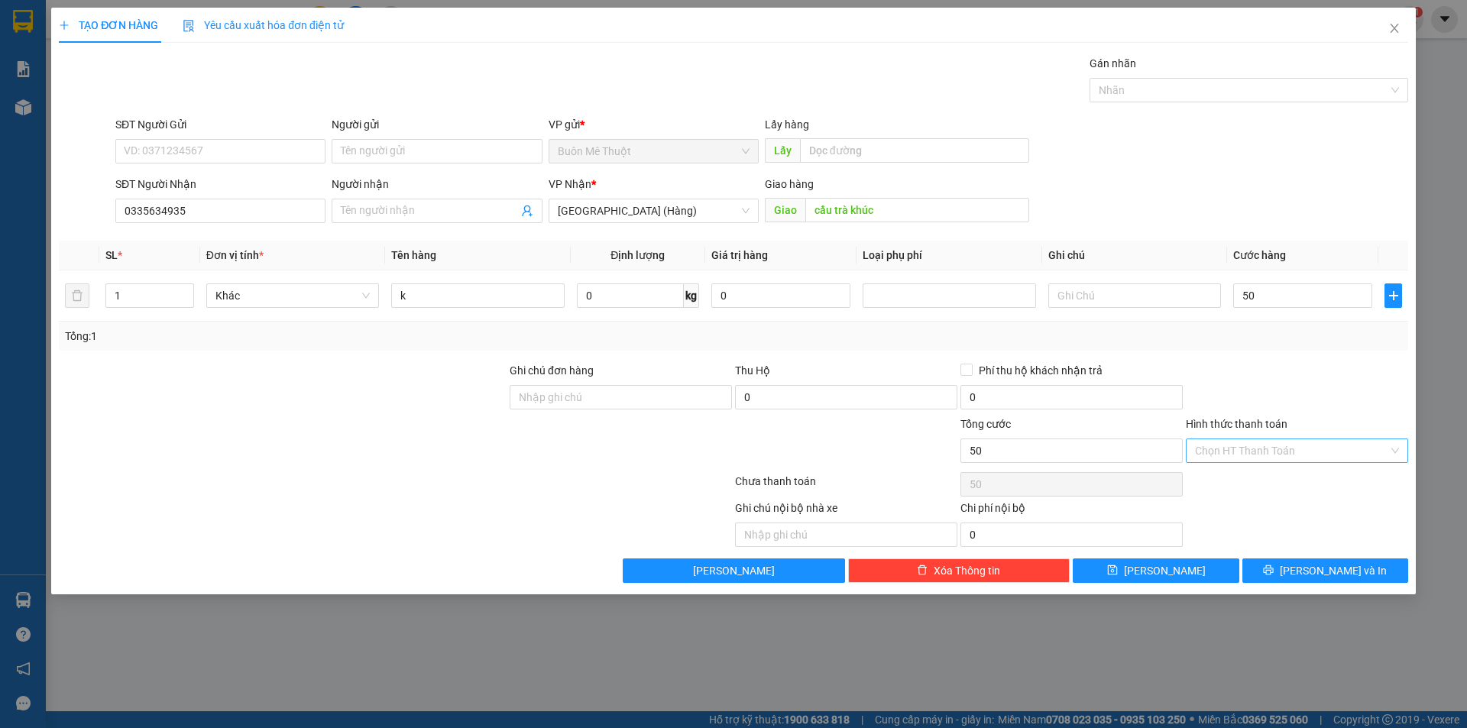
type input "50.000"
click at [1294, 458] on input "Hình thức thanh toán" at bounding box center [1291, 450] width 193 height 23
click at [1309, 394] on div at bounding box center [1296, 388] width 225 height 53
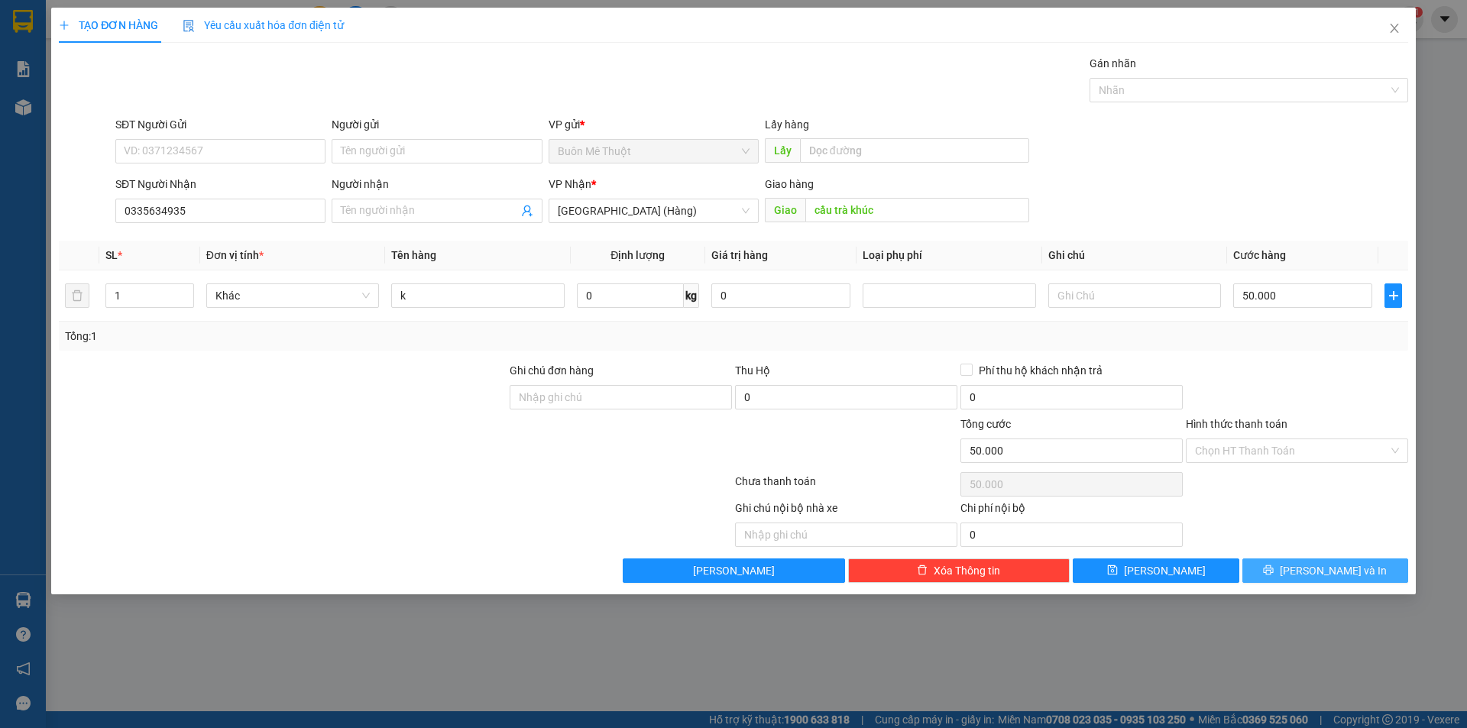
click at [1326, 570] on span "[PERSON_NAME] và In" at bounding box center [1333, 570] width 107 height 17
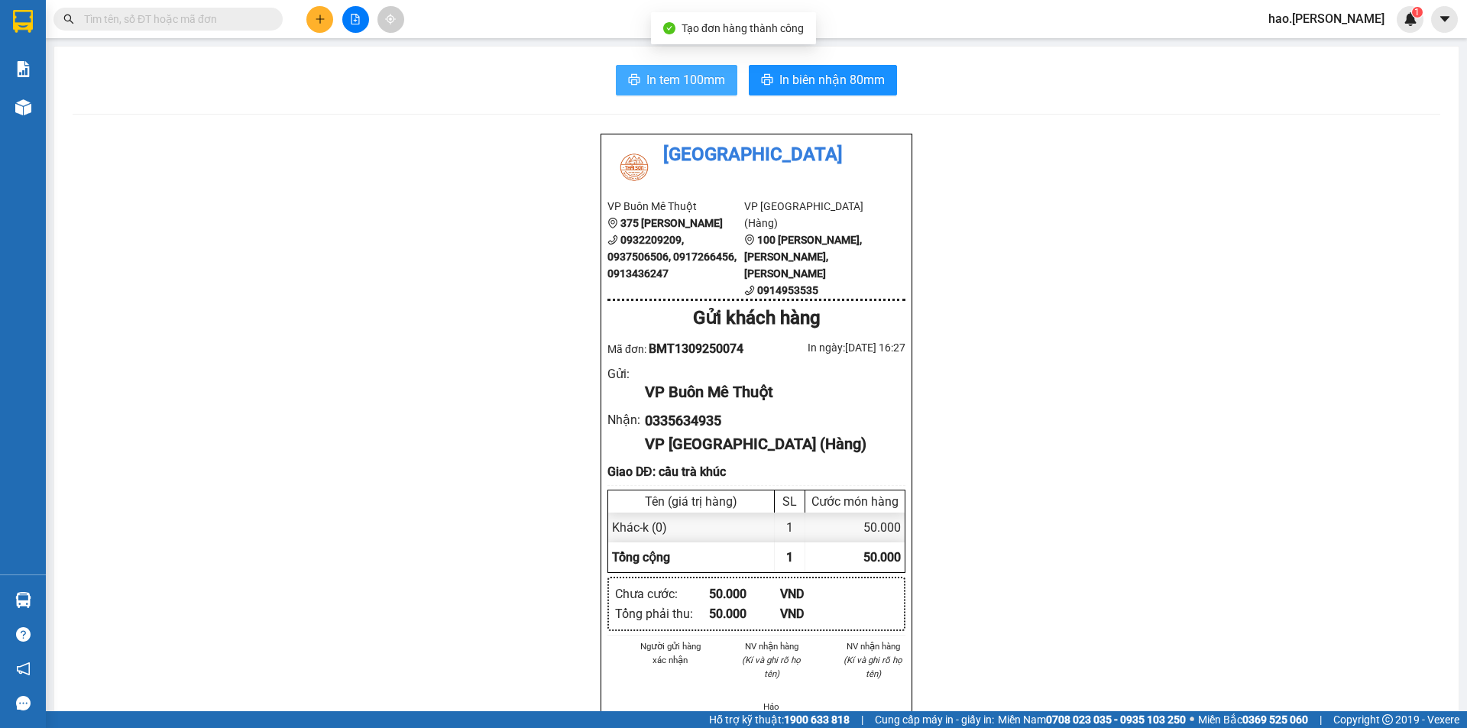
click at [697, 85] on span "In tem 100mm" at bounding box center [685, 79] width 79 height 19
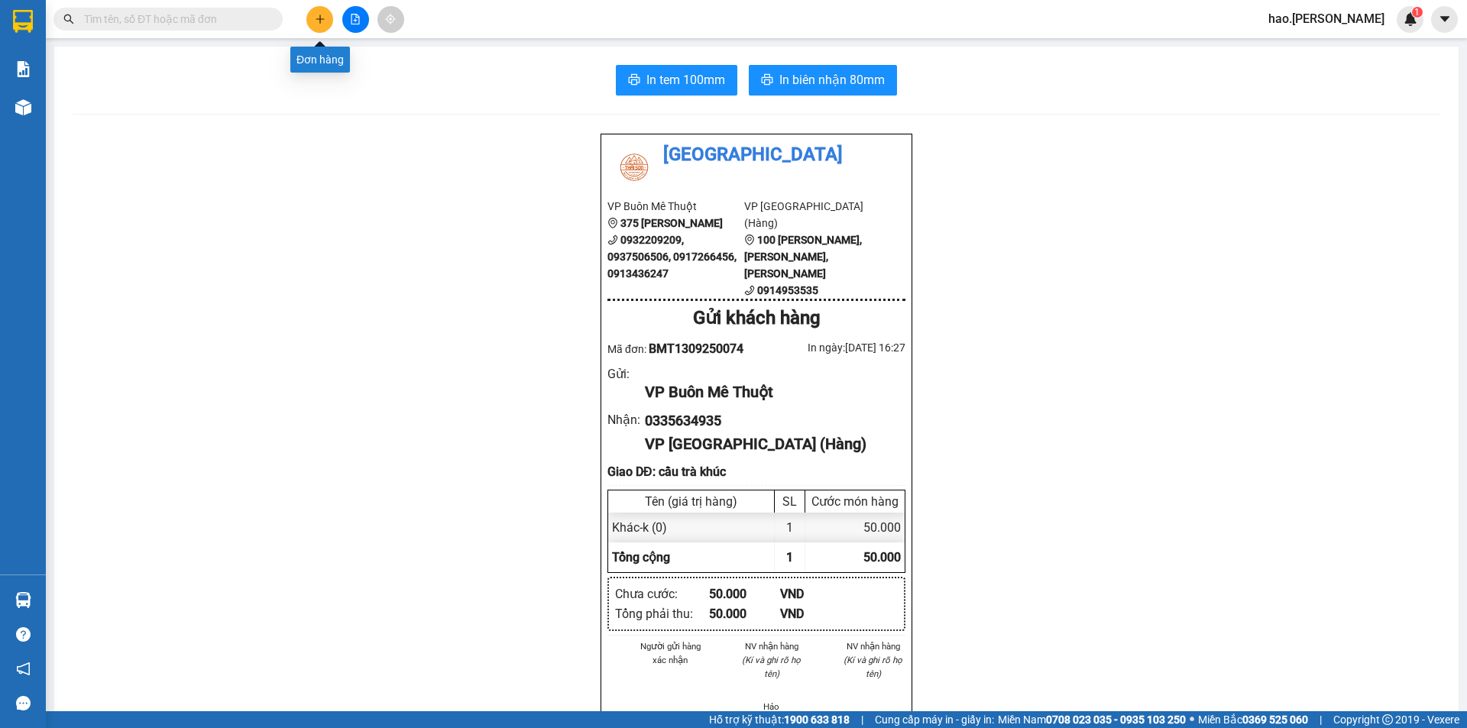
click at [326, 24] on button at bounding box center [319, 19] width 27 height 27
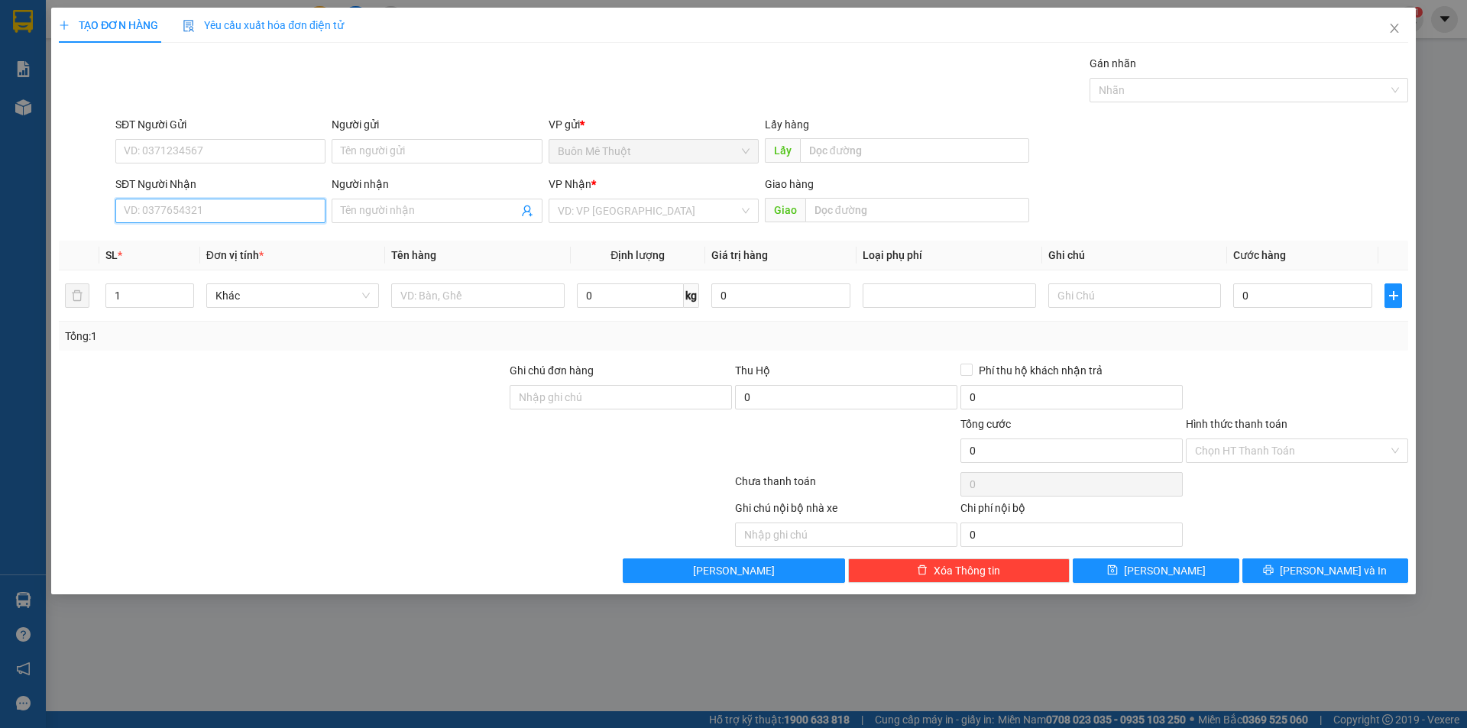
click at [178, 206] on input "SĐT Người Nhận" at bounding box center [220, 211] width 210 height 24
click at [159, 240] on div "0964045851" at bounding box center [221, 241] width 192 height 17
type input "0964045851"
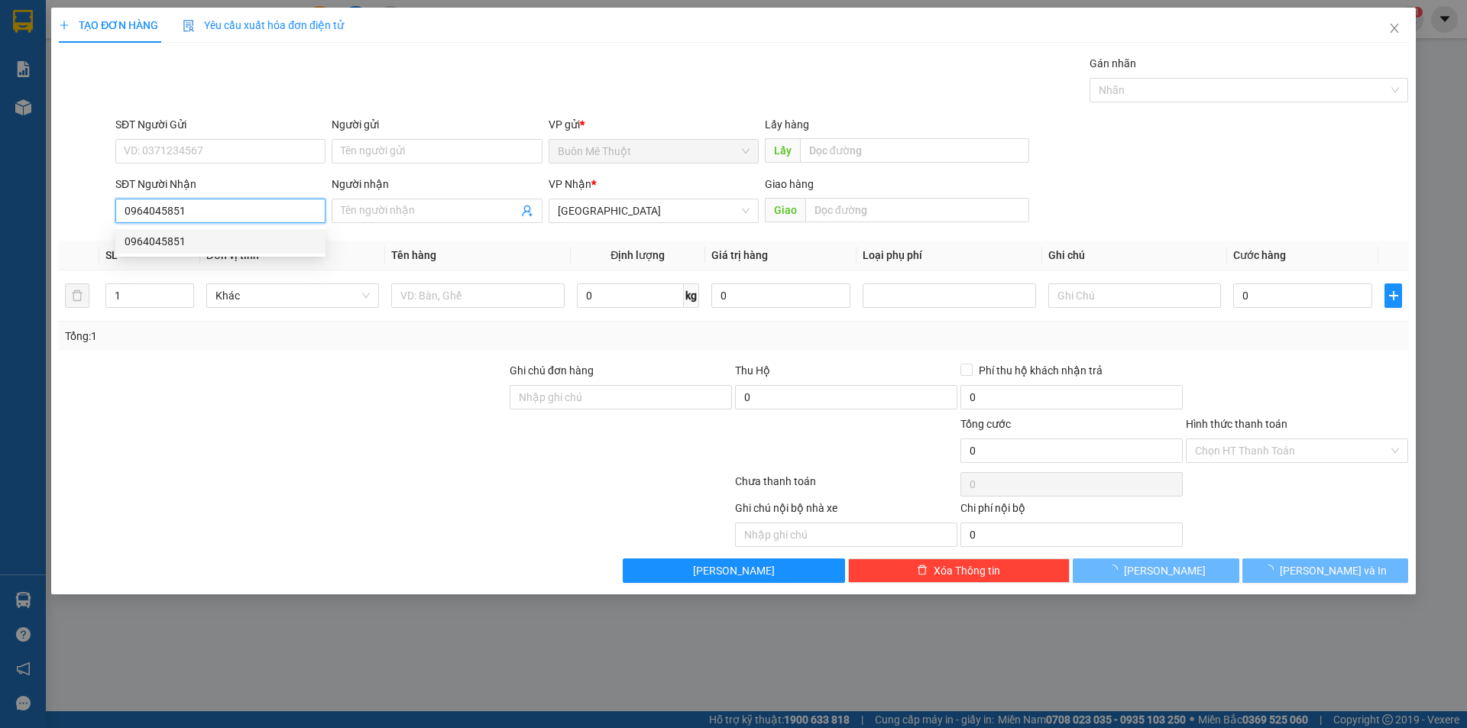
type input "90.000"
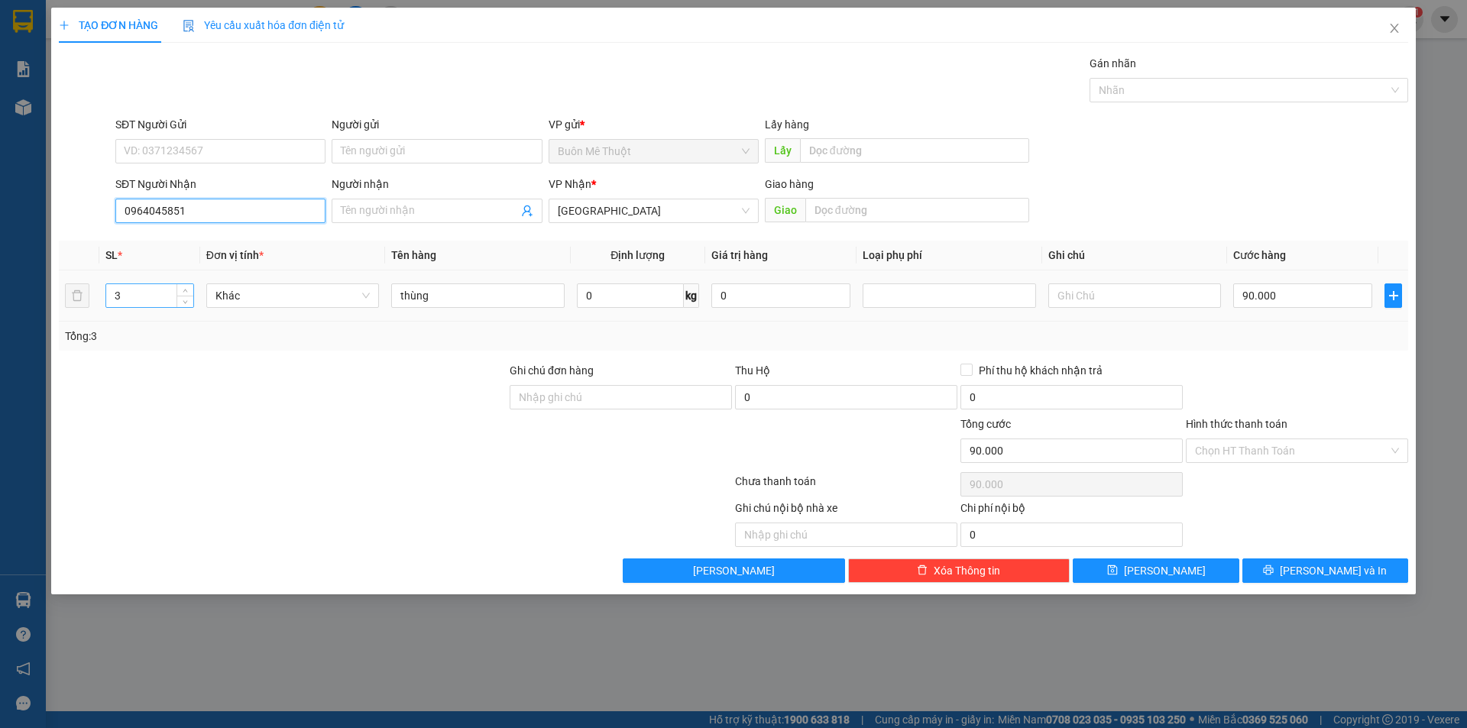
type input "0964045851"
click at [167, 297] on input "3" at bounding box center [149, 295] width 87 height 23
type input "2"
click at [1280, 303] on input "90.000" at bounding box center [1302, 295] width 139 height 24
type input "0"
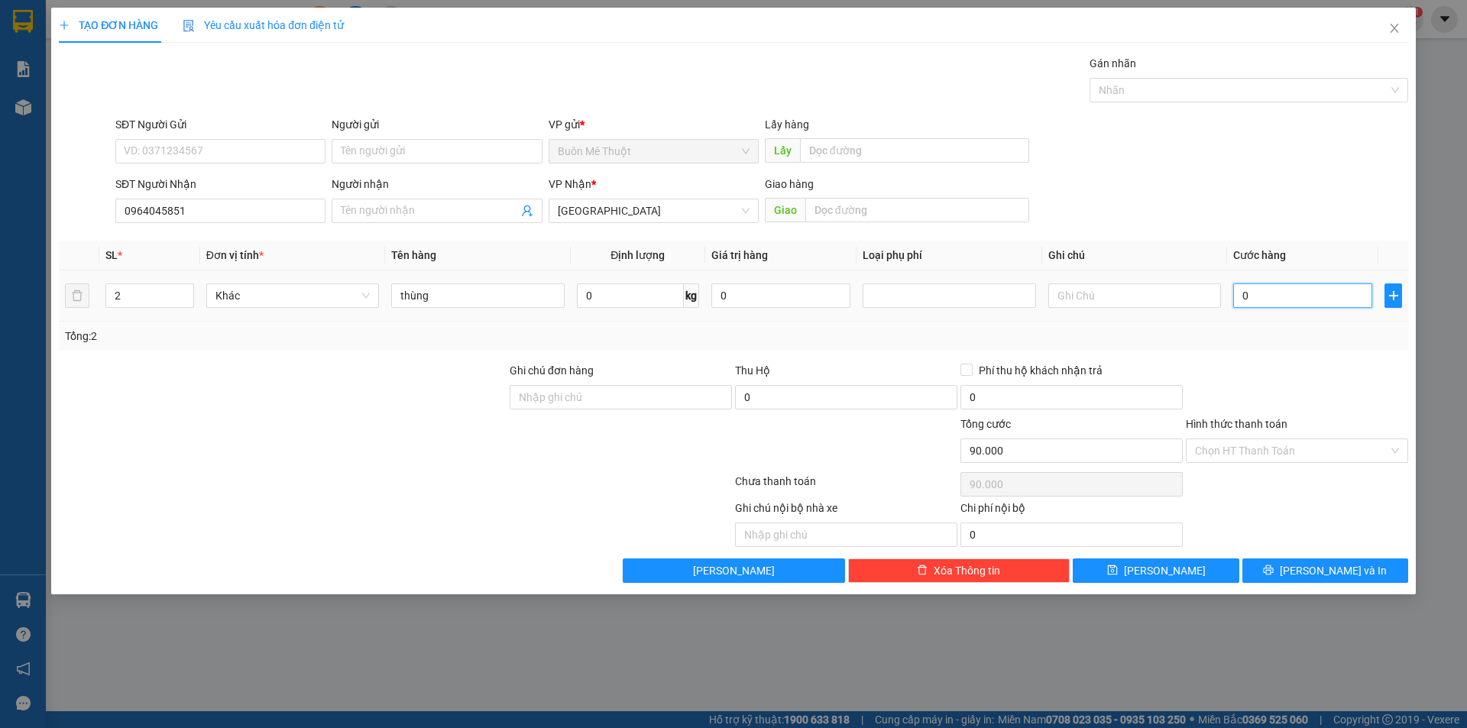
type input "0"
type input "7"
type input "07"
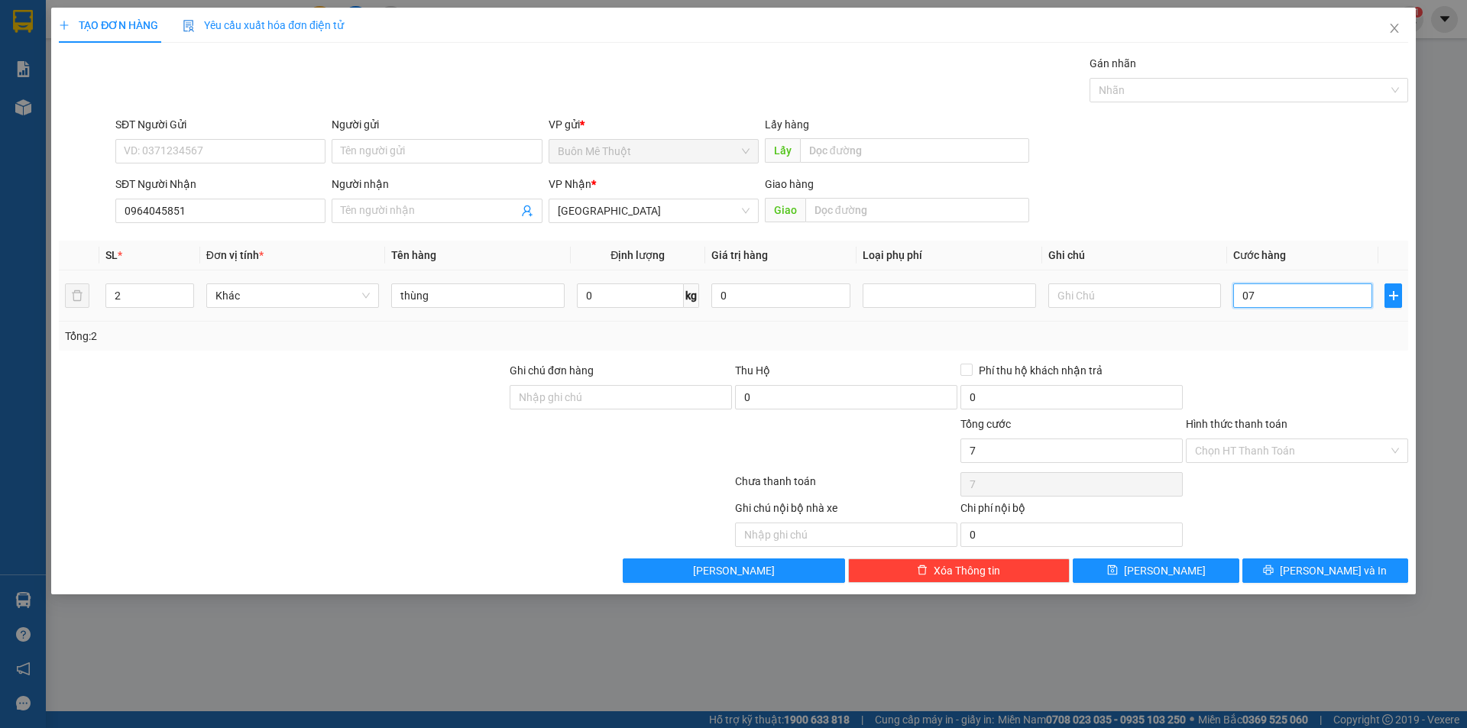
type input "70"
type input "070"
type input "70.000"
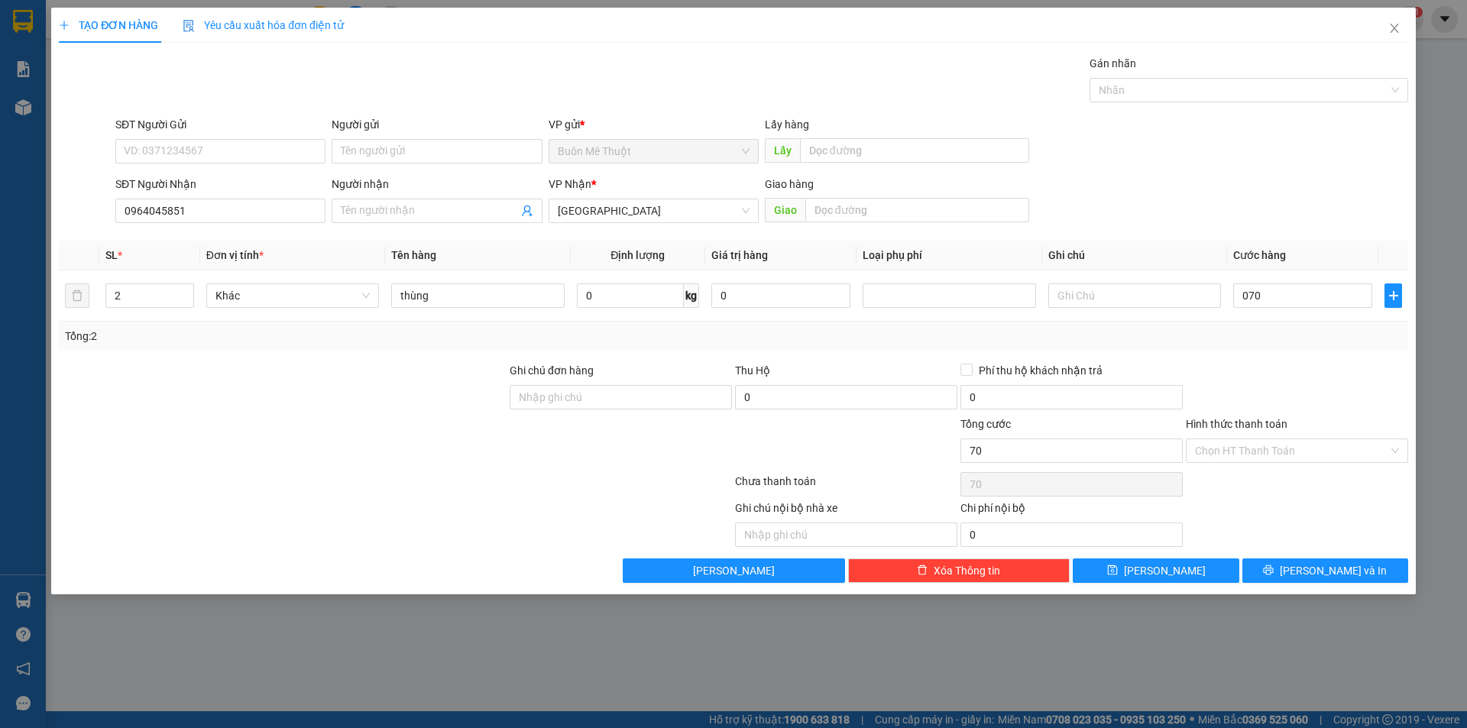
type input "70.000"
click at [1191, 336] on div "Tổng: 2" at bounding box center [733, 336] width 1337 height 17
click at [1268, 453] on input "Hình thức thanh toán" at bounding box center [1291, 450] width 193 height 23
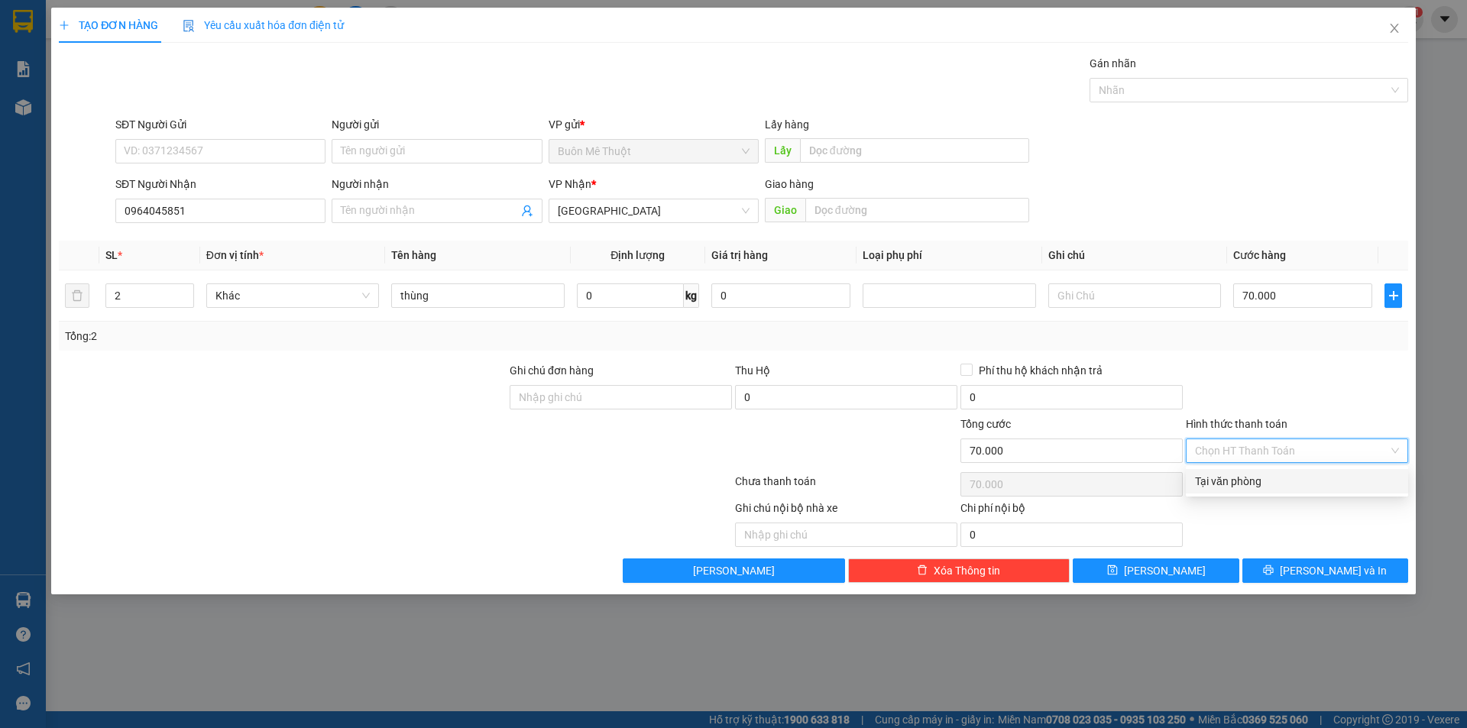
click at [1261, 484] on div "Tại văn phòng" at bounding box center [1297, 481] width 204 height 17
type input "0"
click at [1260, 435] on div "Hình thức thanh toán" at bounding box center [1297, 427] width 222 height 23
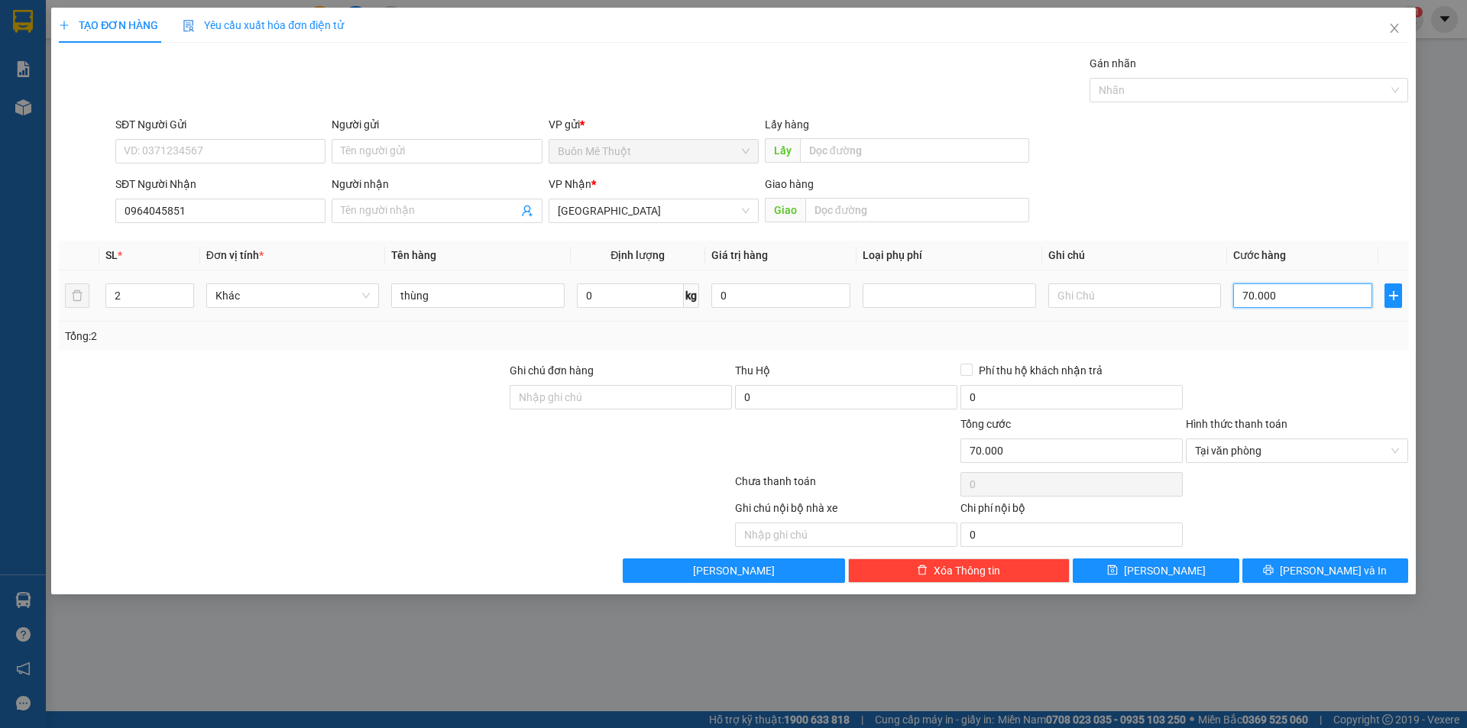
click at [1294, 291] on input "70.000" at bounding box center [1302, 295] width 139 height 24
type input "5"
type input "50"
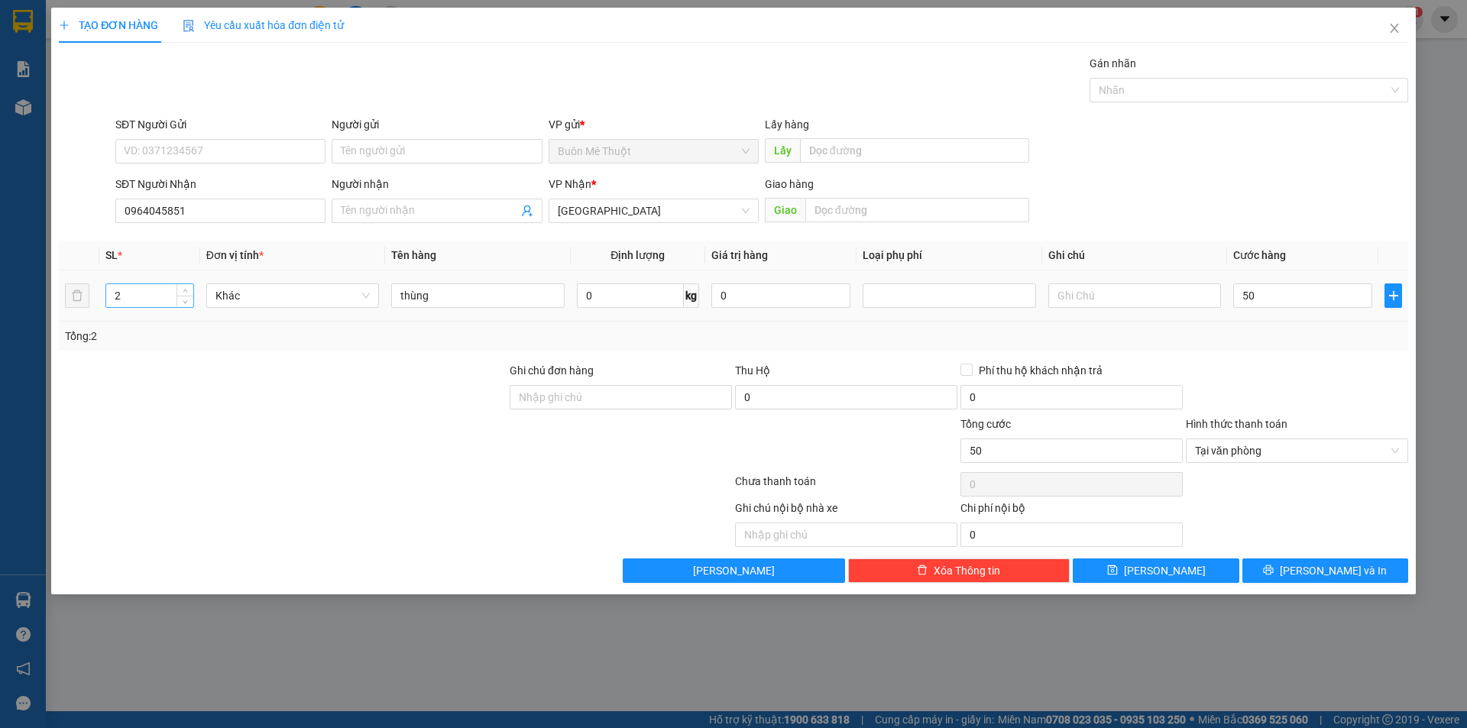
type input "50.000"
click at [132, 293] on input "2" at bounding box center [149, 295] width 87 height 23
type input "1"
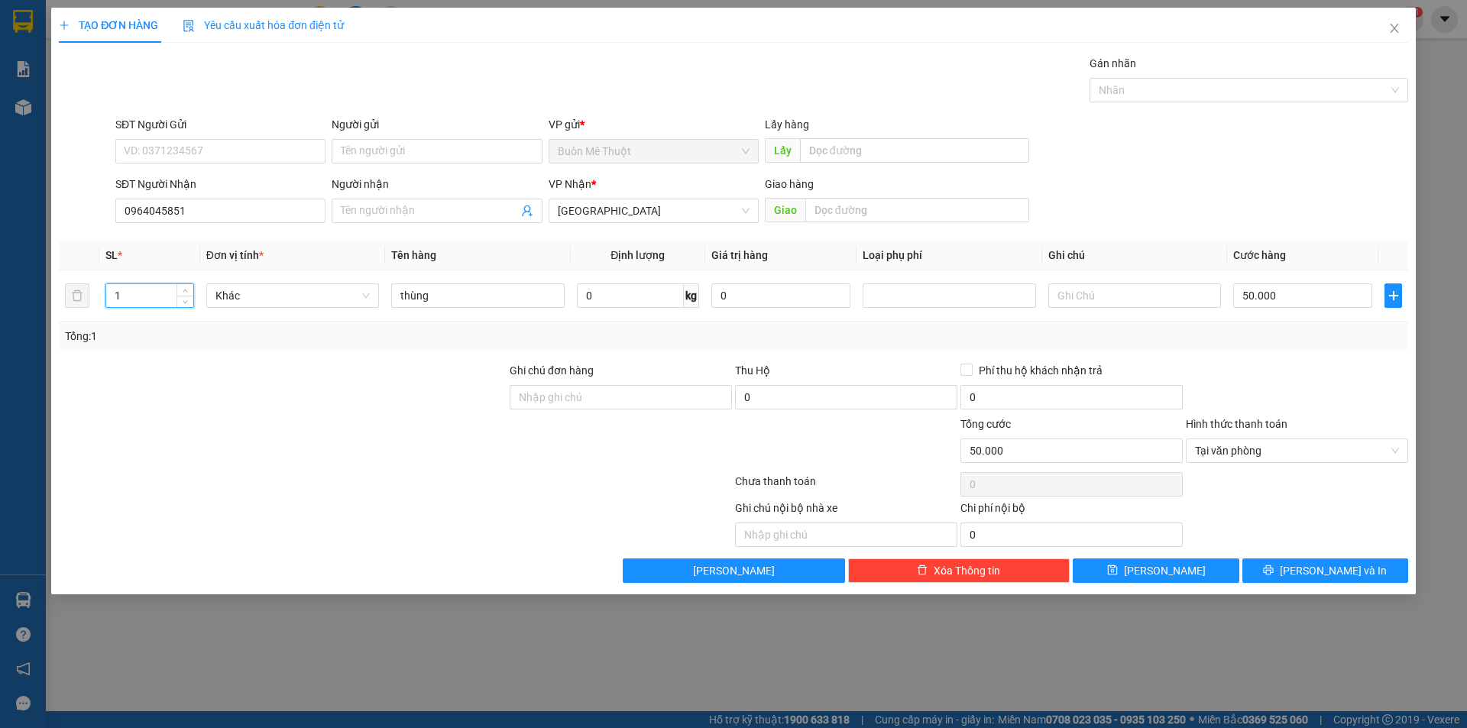
click at [1236, 386] on div at bounding box center [1296, 388] width 225 height 53
type input "0"
click at [1339, 294] on input "0" at bounding box center [1302, 295] width 139 height 24
type input "5"
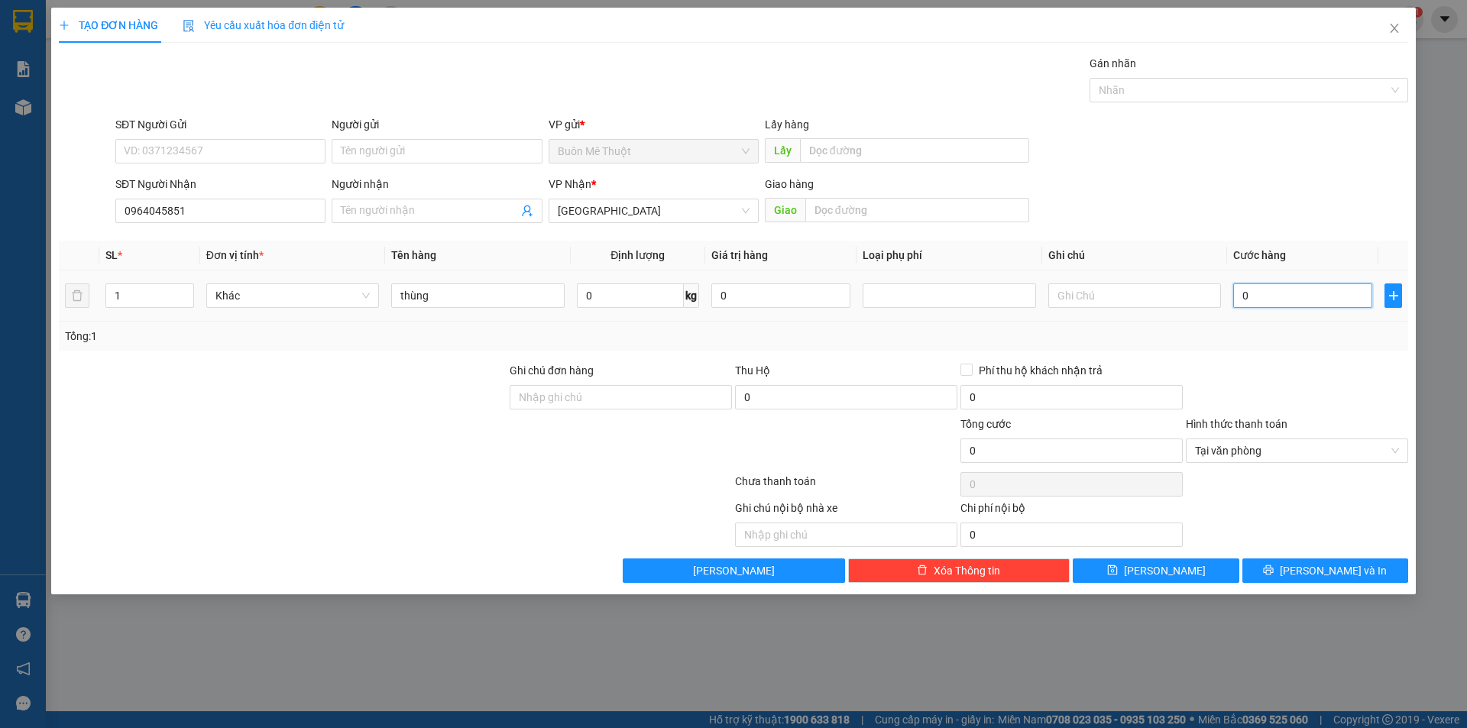
type input "5"
type input "50"
click at [1254, 445] on span "Tại văn phòng" at bounding box center [1297, 450] width 204 height 23
type input "50"
type input "50.000"
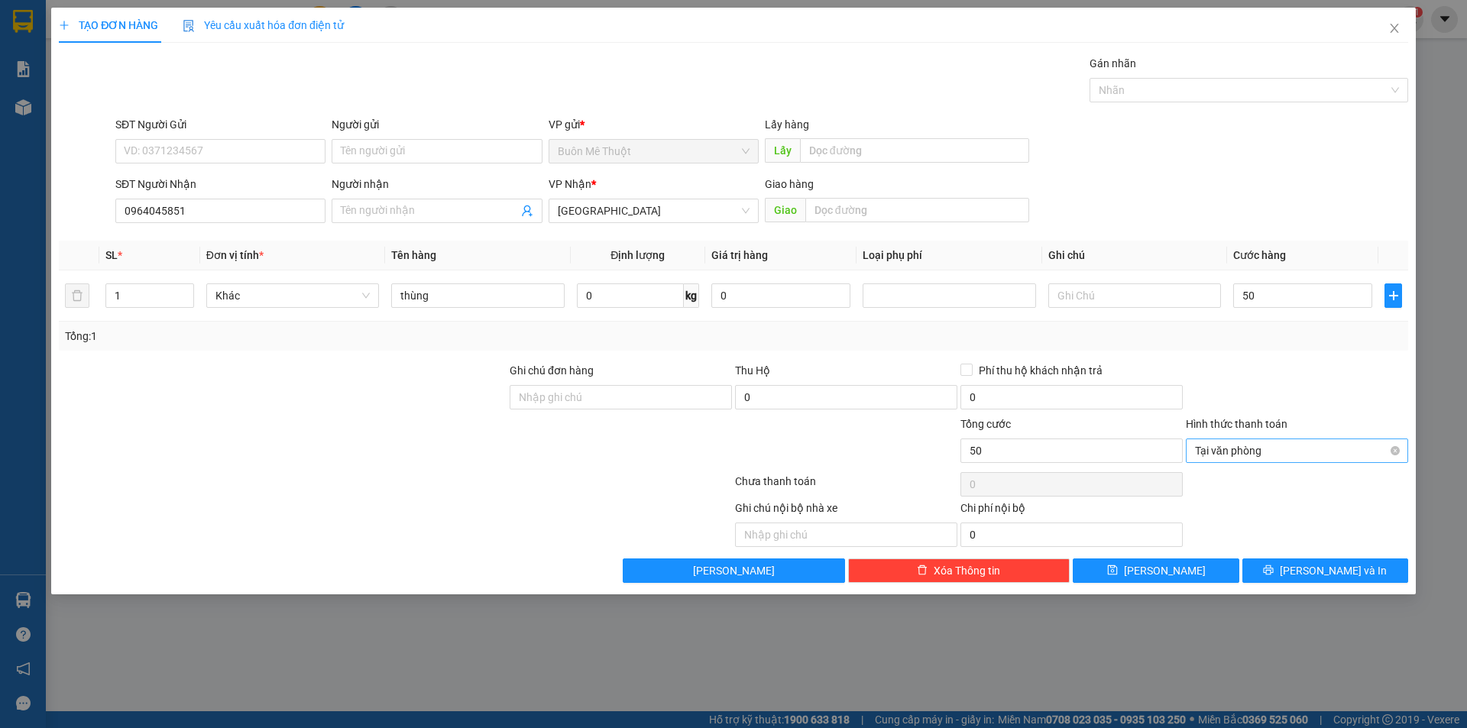
type input "50.000"
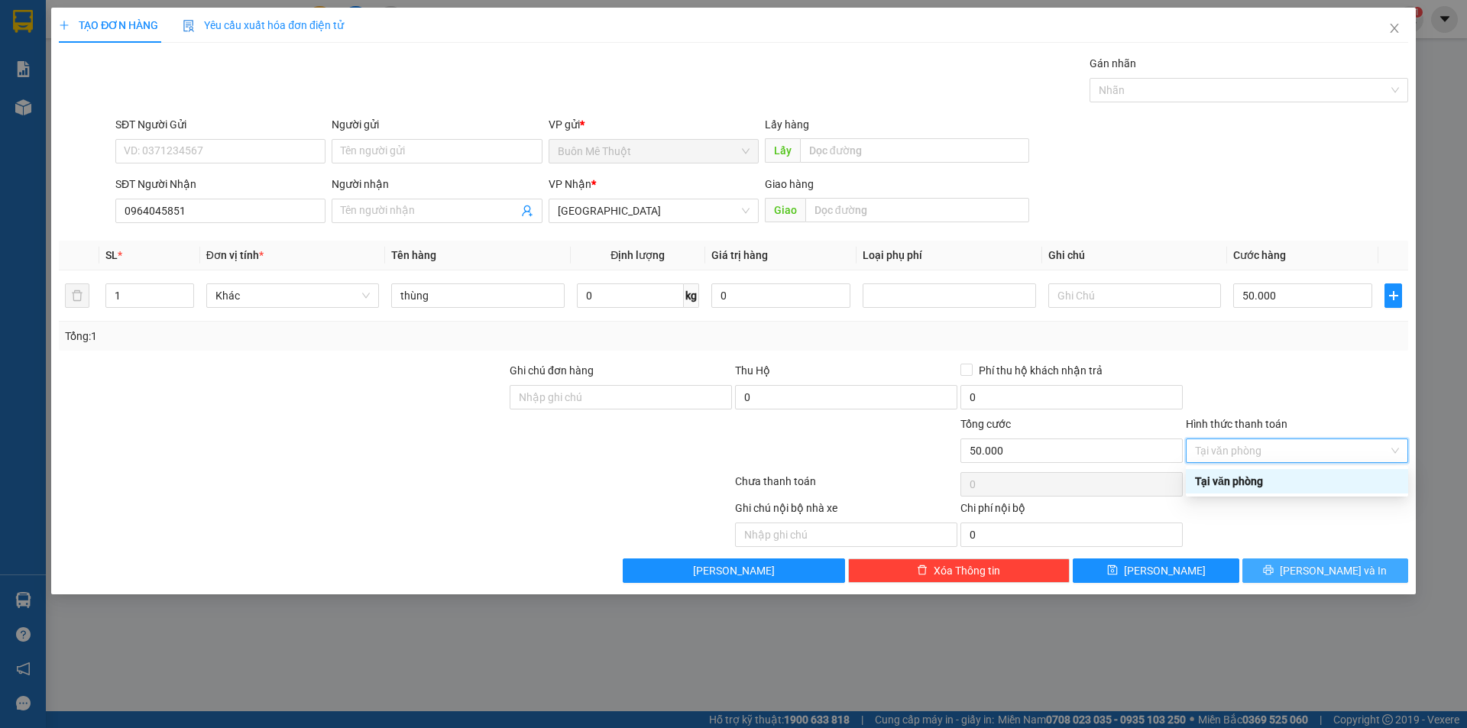
click at [1284, 578] on button "[PERSON_NAME] và In" at bounding box center [1325, 571] width 166 height 24
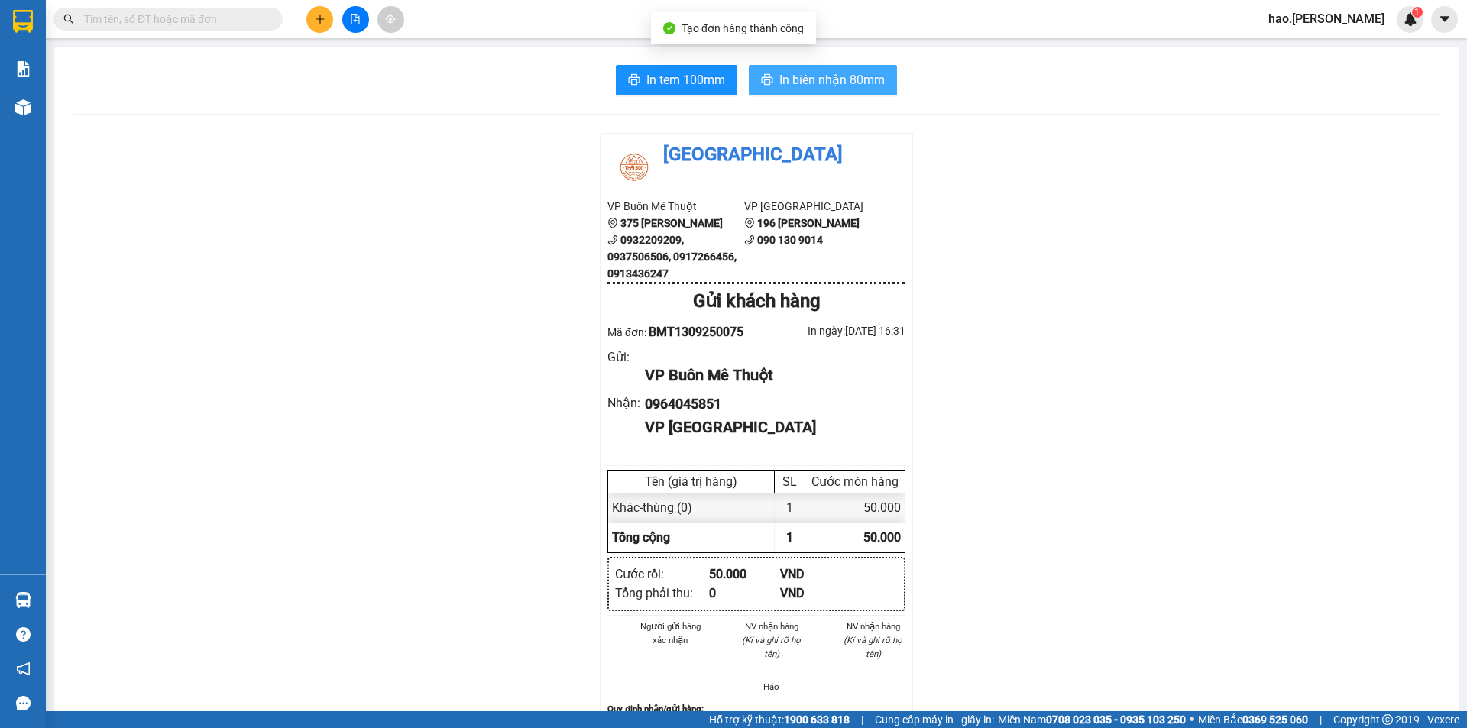
click at [853, 76] on span "In biên nhận 80mm" at bounding box center [831, 79] width 105 height 19
click at [677, 70] on span "In tem 100mm" at bounding box center [685, 79] width 79 height 19
click at [268, 18] on span at bounding box center [271, 19] width 9 height 17
click at [324, 12] on button at bounding box center [319, 19] width 27 height 27
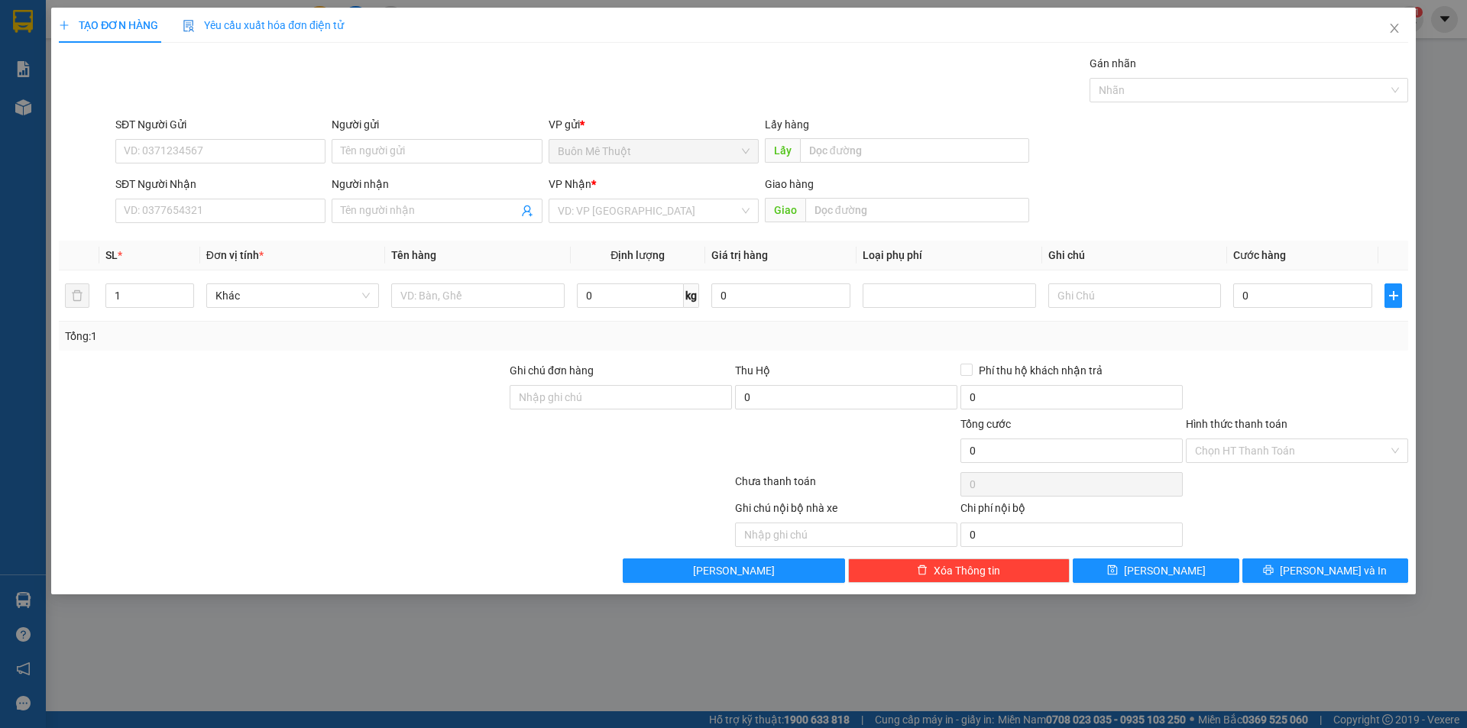
click at [309, 198] on div "SĐT Người Nhận" at bounding box center [220, 187] width 210 height 23
click at [306, 206] on input "SĐT Người Nhận" at bounding box center [220, 211] width 210 height 24
click at [257, 238] on div "0858434653" at bounding box center [221, 241] width 192 height 17
type input "0858434653"
type input "50.000"
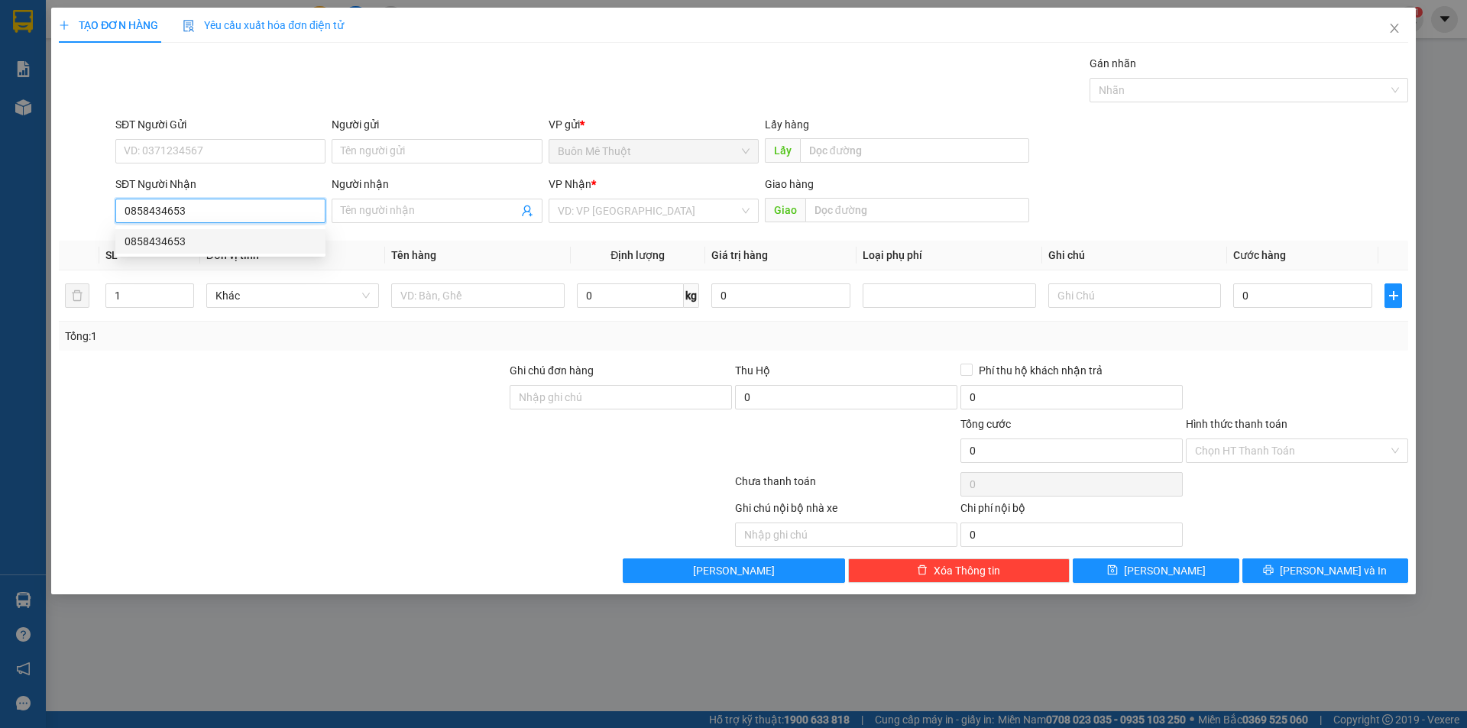
type input "50.000"
type input "0858434653"
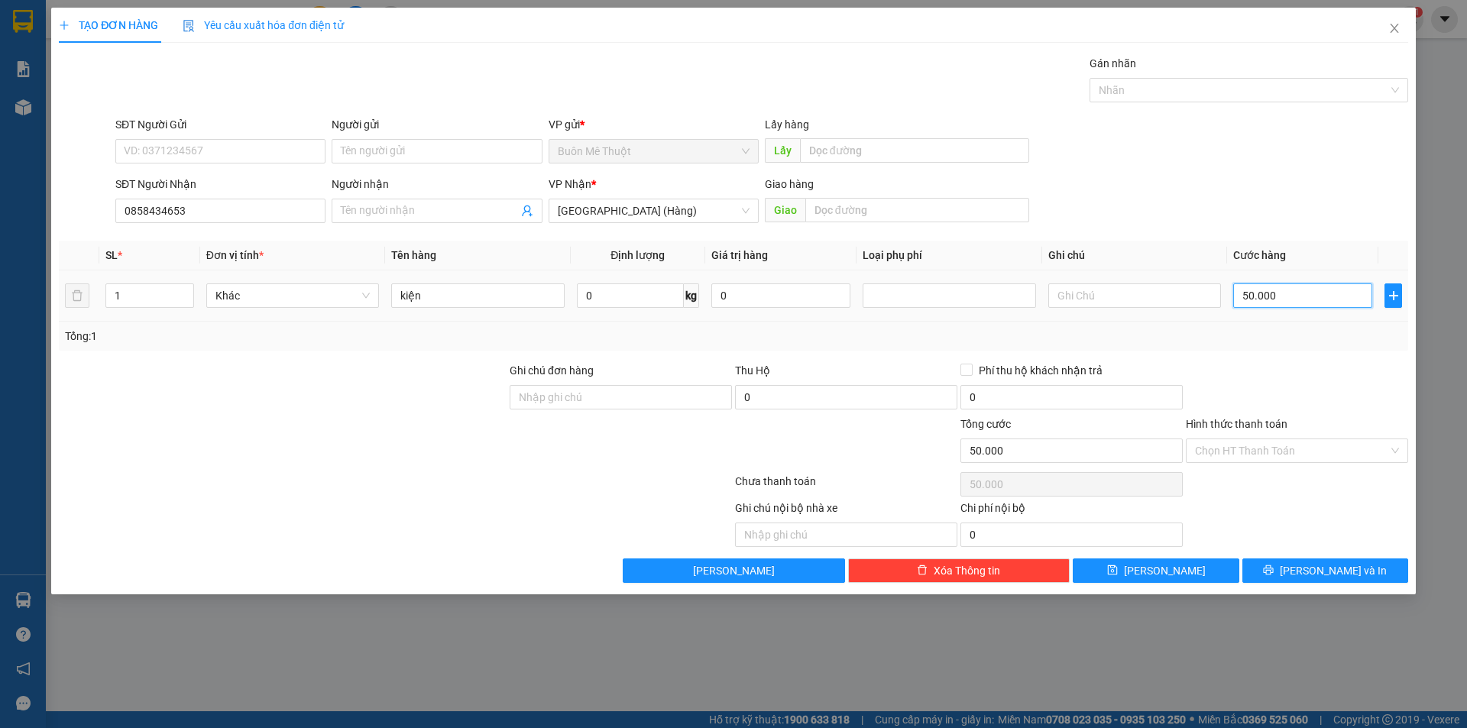
drag, startPoint x: 1313, startPoint y: 307, endPoint x: 1186, endPoint y: 308, distance: 126.8
click at [1313, 308] on div "50.000" at bounding box center [1302, 295] width 139 height 31
click at [1320, 429] on div "Hình thức thanh toán" at bounding box center [1297, 427] width 222 height 23
click at [1319, 448] on input "Hình thức thanh toán" at bounding box center [1291, 450] width 193 height 23
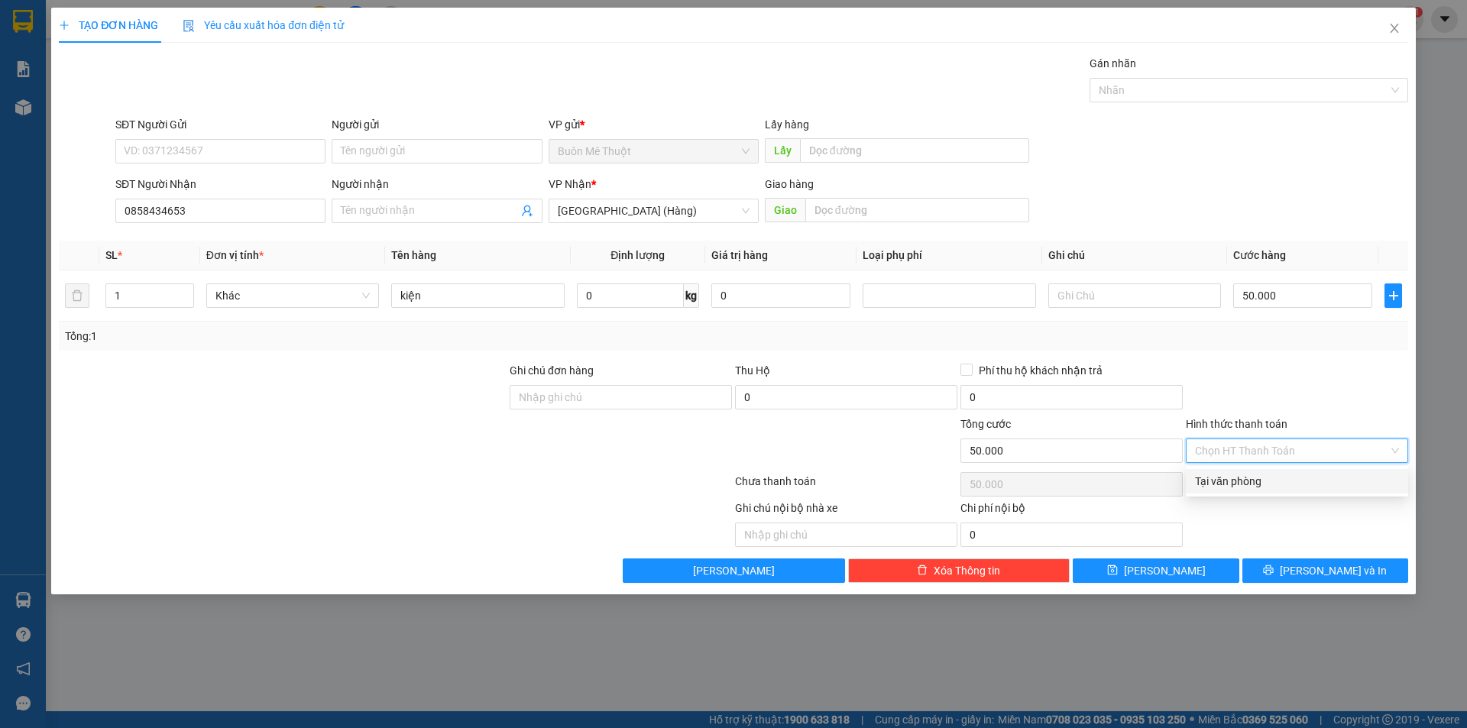
click at [1270, 481] on div "Tại văn phòng" at bounding box center [1297, 481] width 204 height 17
type input "0"
click at [1301, 547] on div "Transit Pickup Surcharge Ids Transit Deliver Surcharge Ids Transit Deliver Surc…" at bounding box center [733, 319] width 1349 height 528
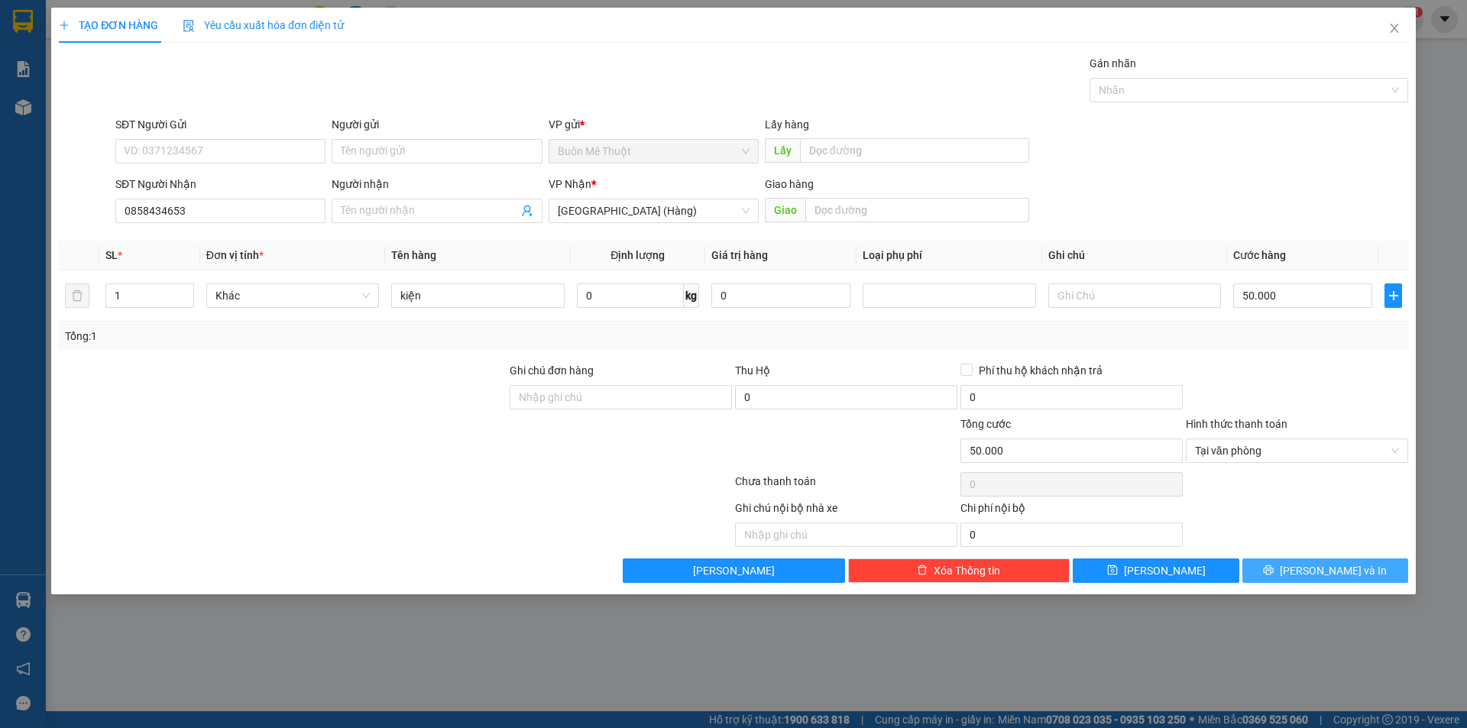
click at [1301, 563] on button "[PERSON_NAME] và In" at bounding box center [1325, 571] width 166 height 24
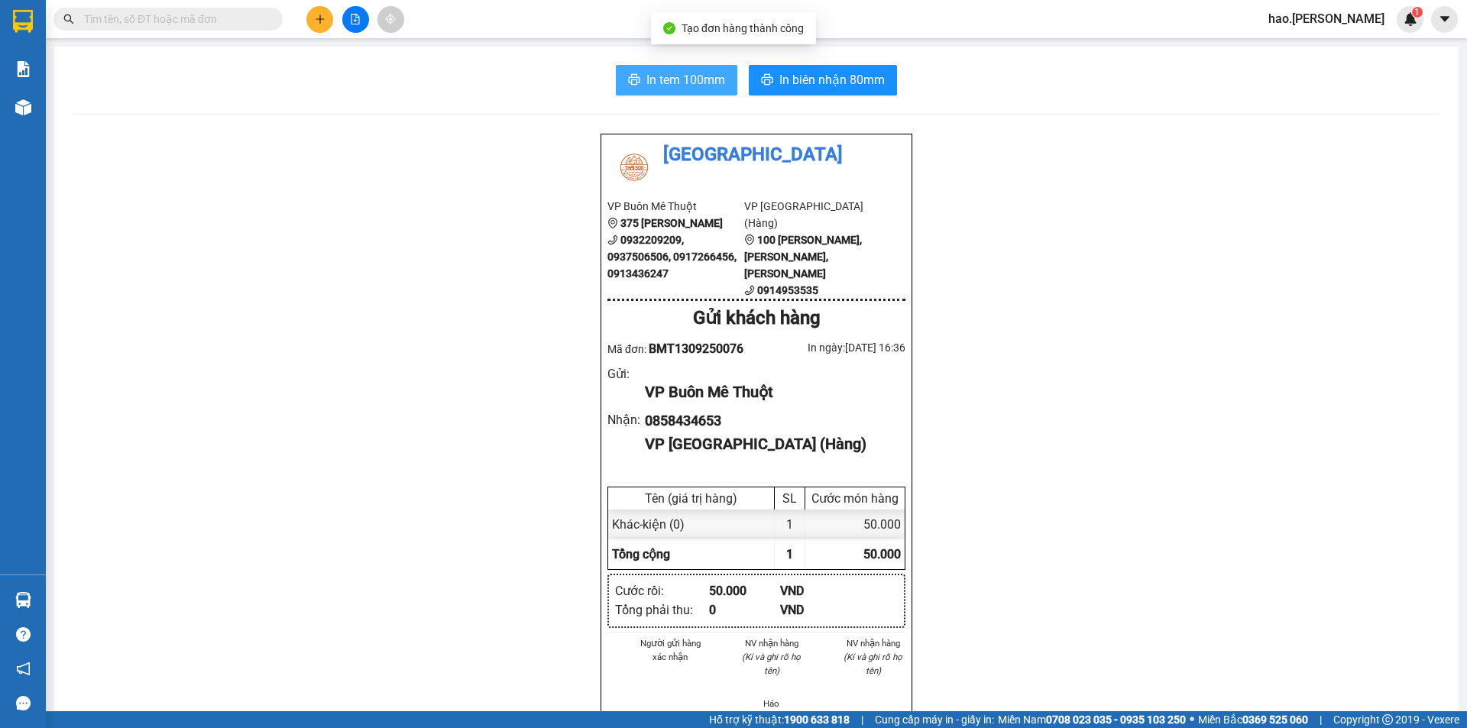
click at [713, 79] on span "In tem 100mm" at bounding box center [685, 79] width 79 height 19
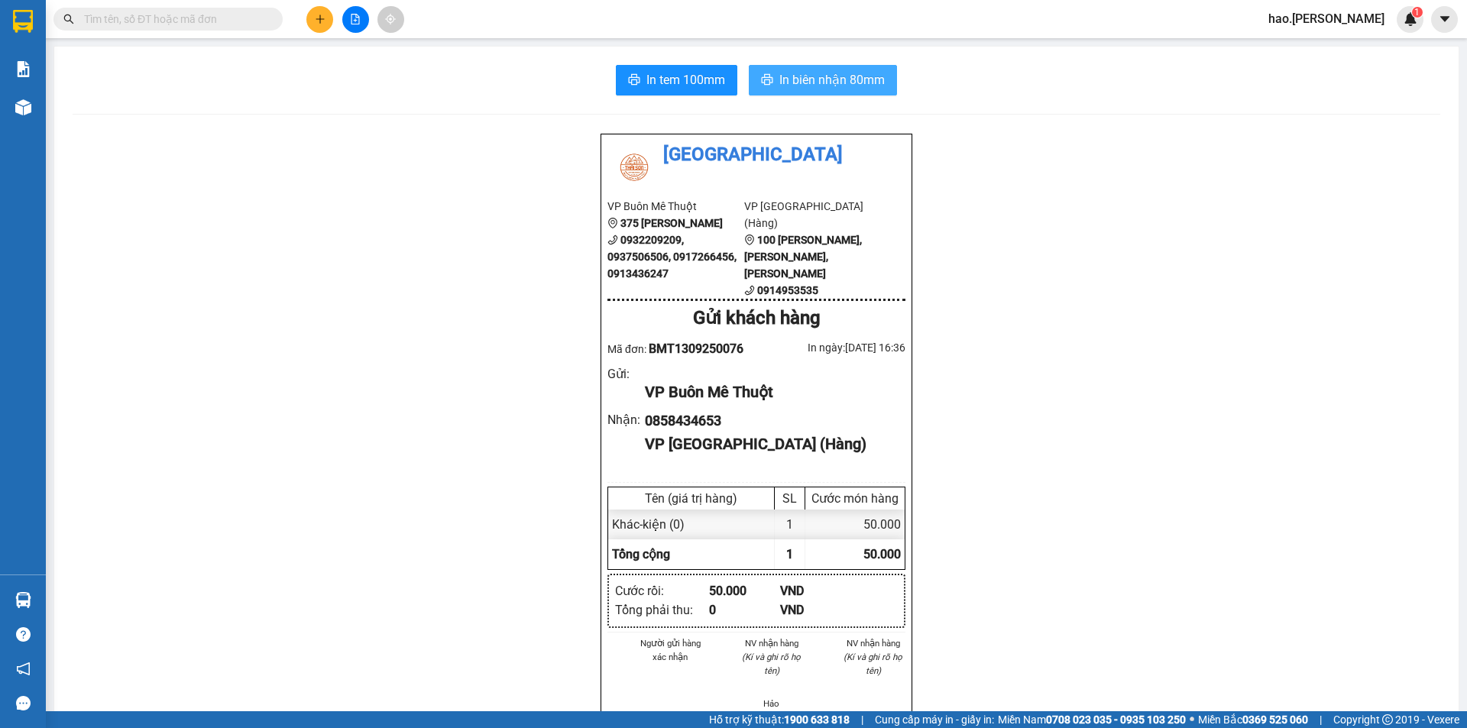
click at [807, 83] on span "In biên nhận 80mm" at bounding box center [831, 79] width 105 height 19
click at [309, 24] on button at bounding box center [319, 19] width 27 height 27
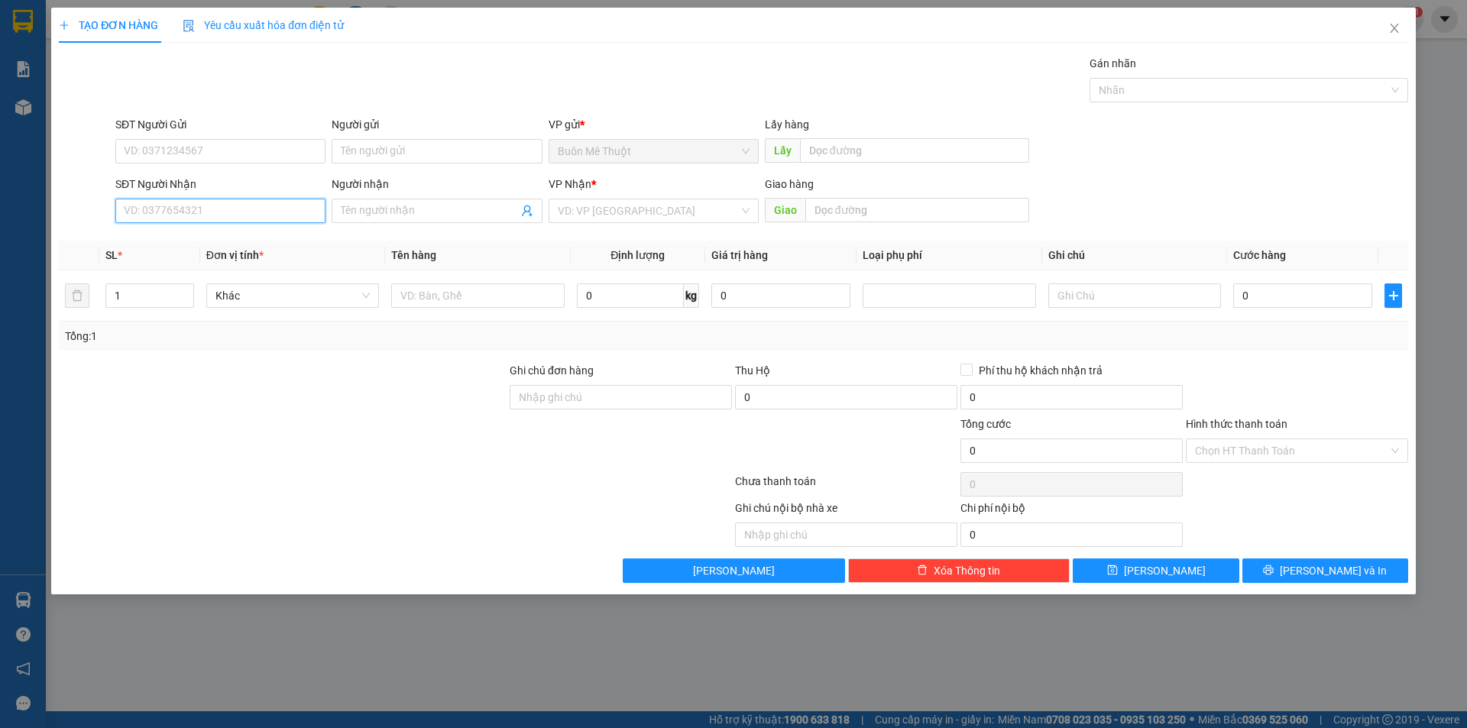
click at [257, 215] on input "SĐT Người Nhận" at bounding box center [220, 211] width 210 height 24
type input "0379090947"
click at [419, 212] on input "Người nhận" at bounding box center [429, 210] width 177 height 17
click at [636, 212] on input "search" at bounding box center [648, 210] width 181 height 23
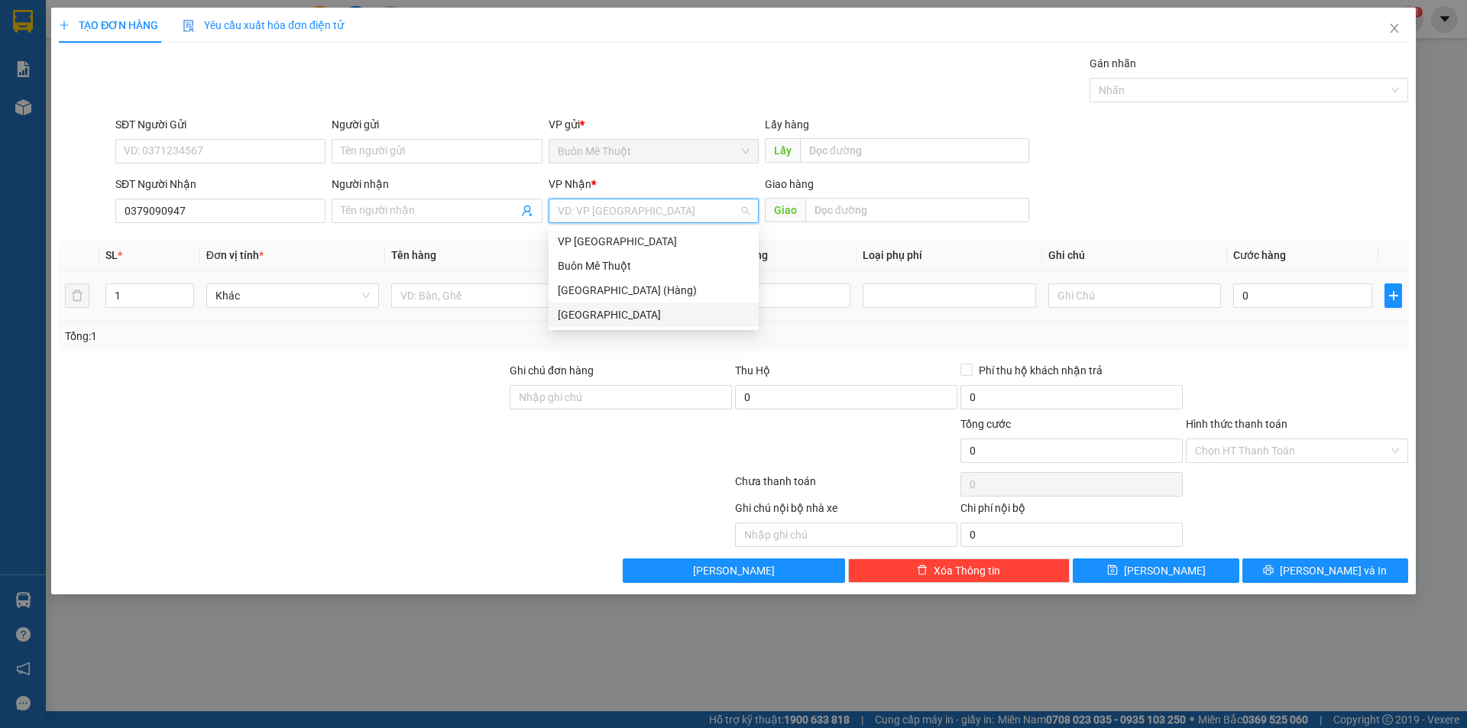
click at [594, 312] on div "[GEOGRAPHIC_DATA]" at bounding box center [654, 314] width 192 height 17
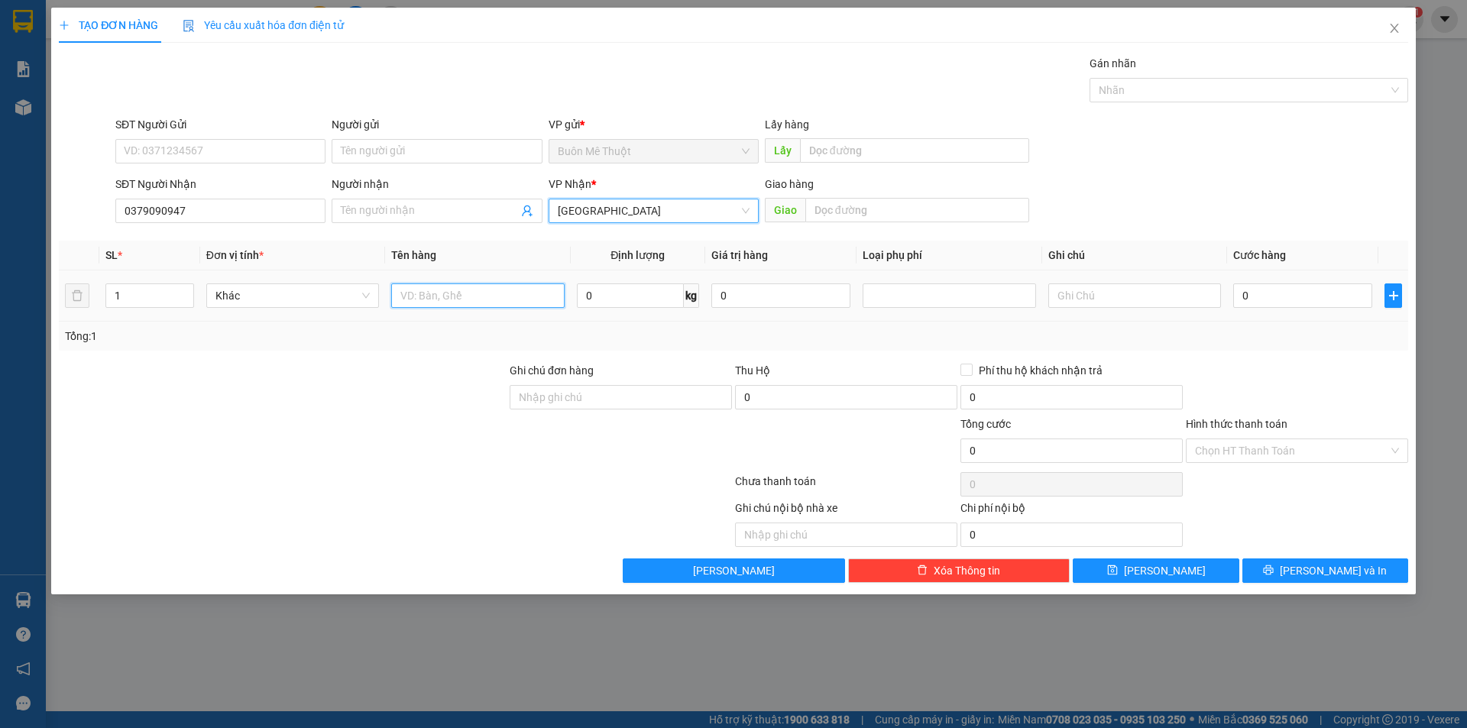
click at [426, 296] on input "text" at bounding box center [477, 295] width 173 height 24
type input "xe máy"
click at [1274, 300] on input "0" at bounding box center [1302, 295] width 139 height 24
type input "3"
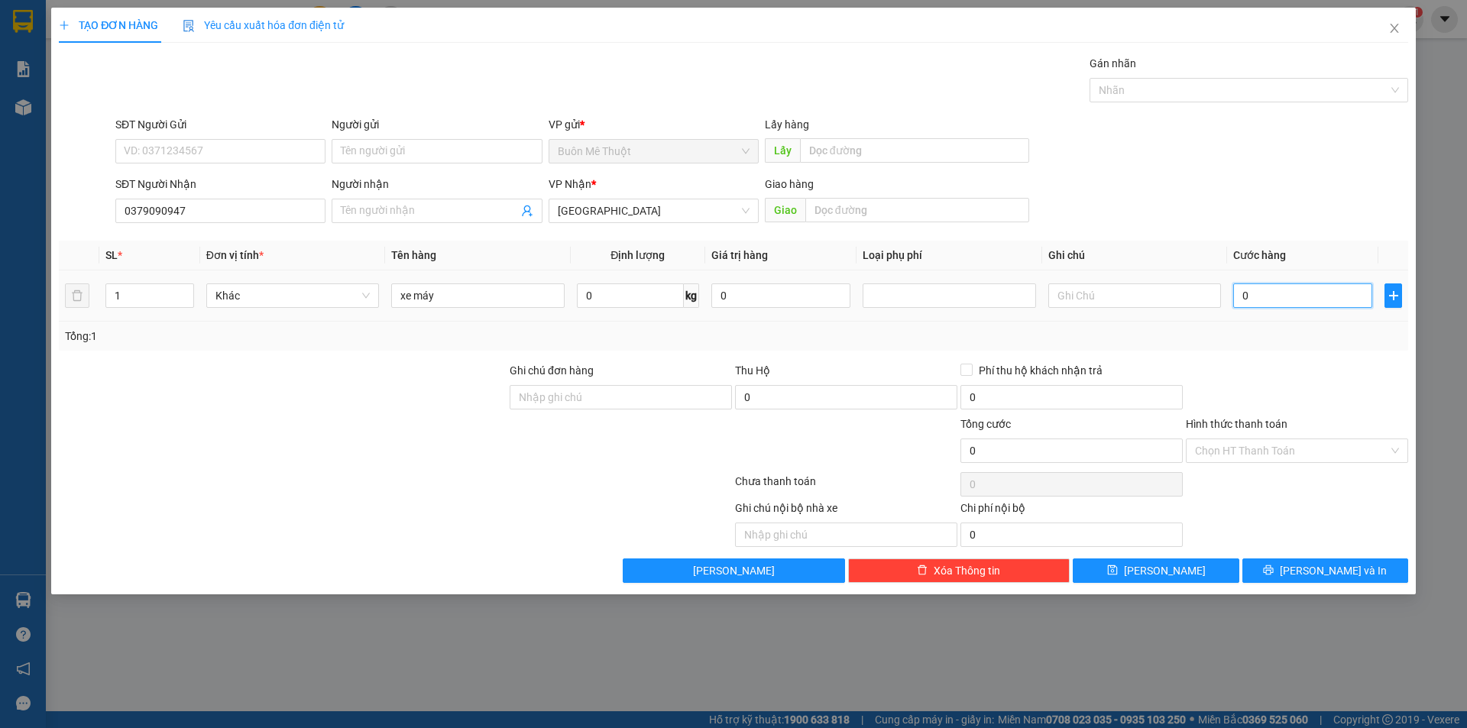
type input "3"
type input "30"
type input "300"
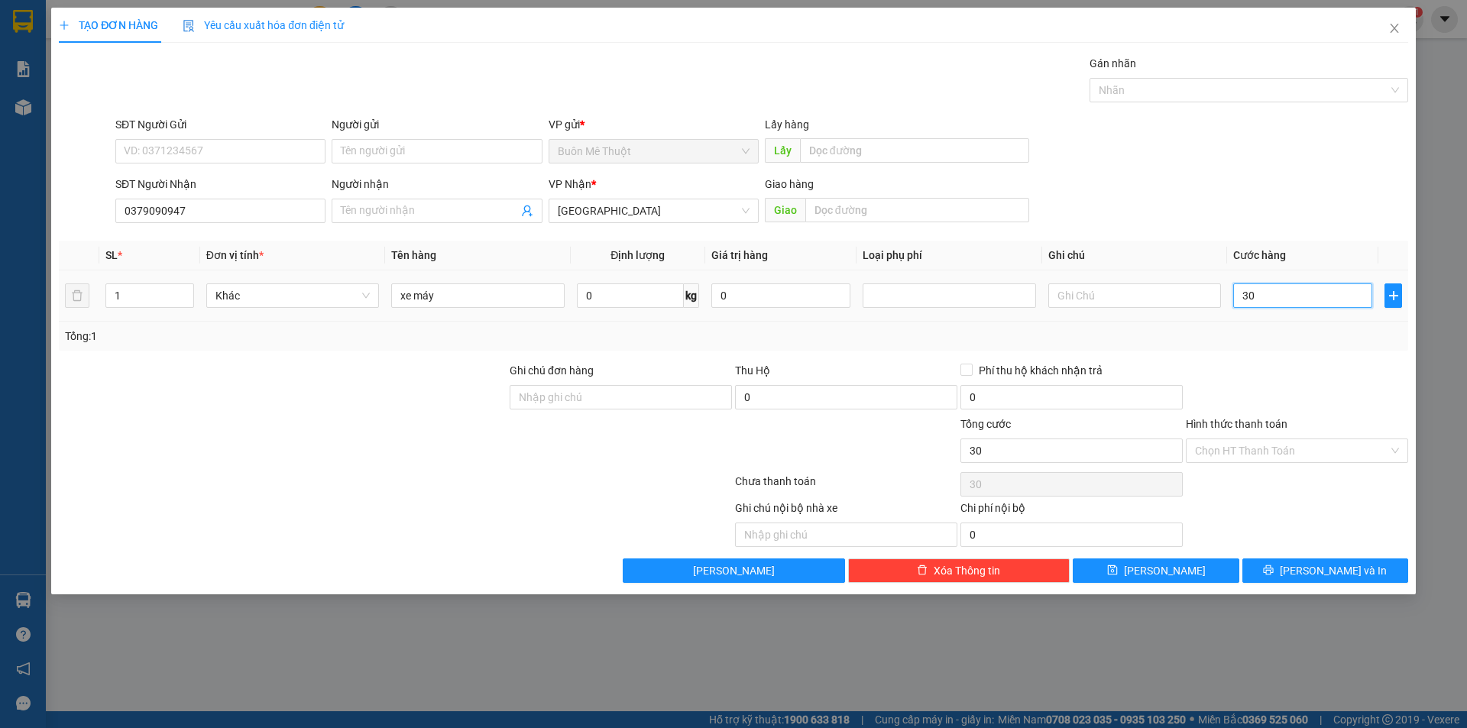
type input "300"
type input "300.000"
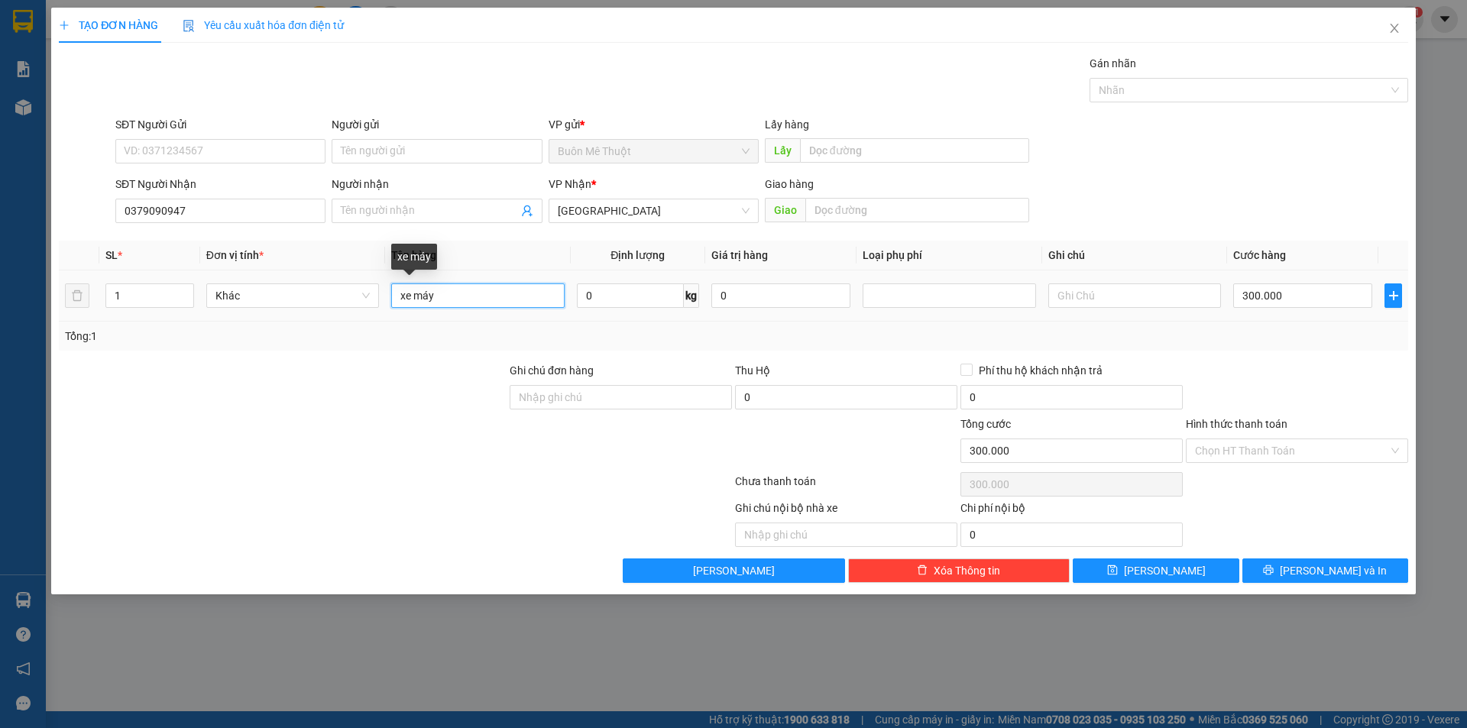
click at [454, 295] on input "xe máy" at bounding box center [477, 295] width 173 height 24
type input "xe máy+ thùng"
click at [1282, 452] on input "Hình thức thanh toán" at bounding box center [1291, 450] width 193 height 23
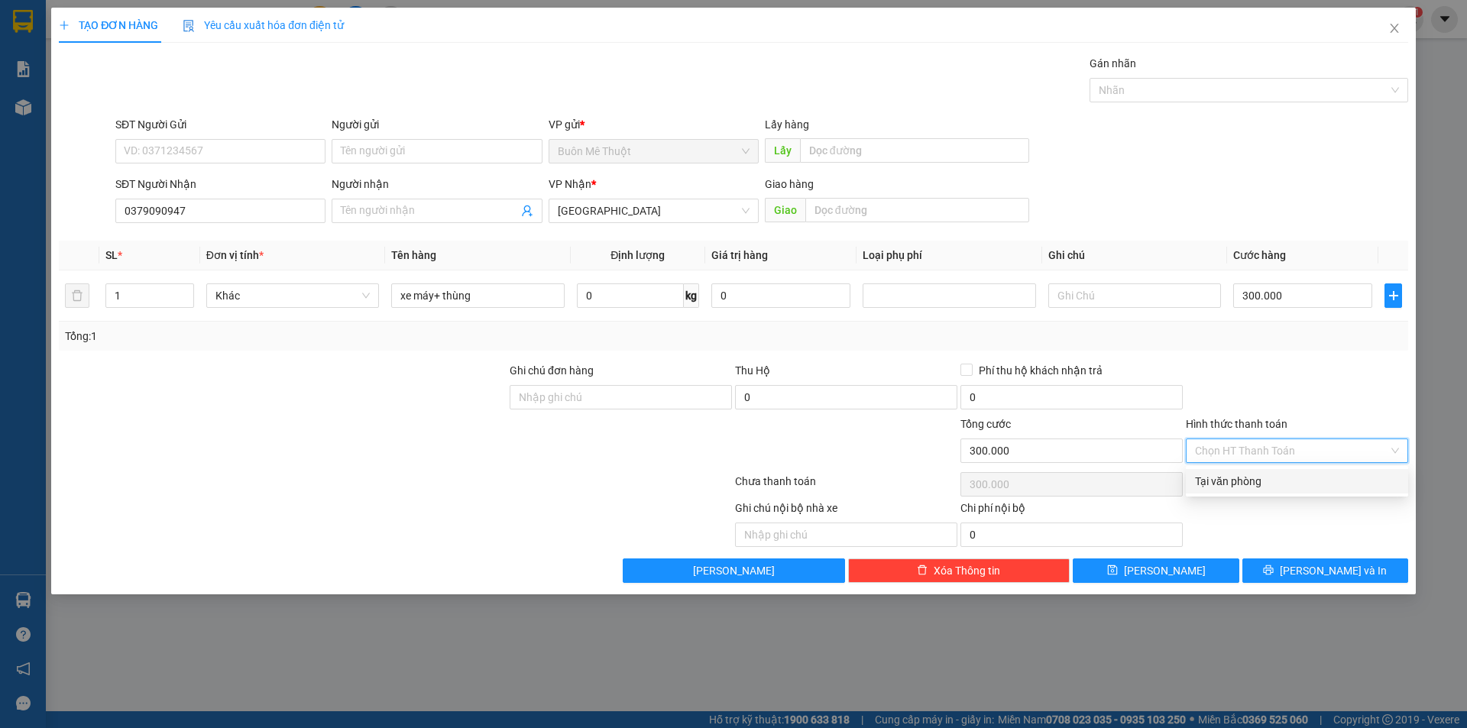
click at [1268, 484] on div "Tại văn phòng" at bounding box center [1297, 481] width 204 height 17
type input "0"
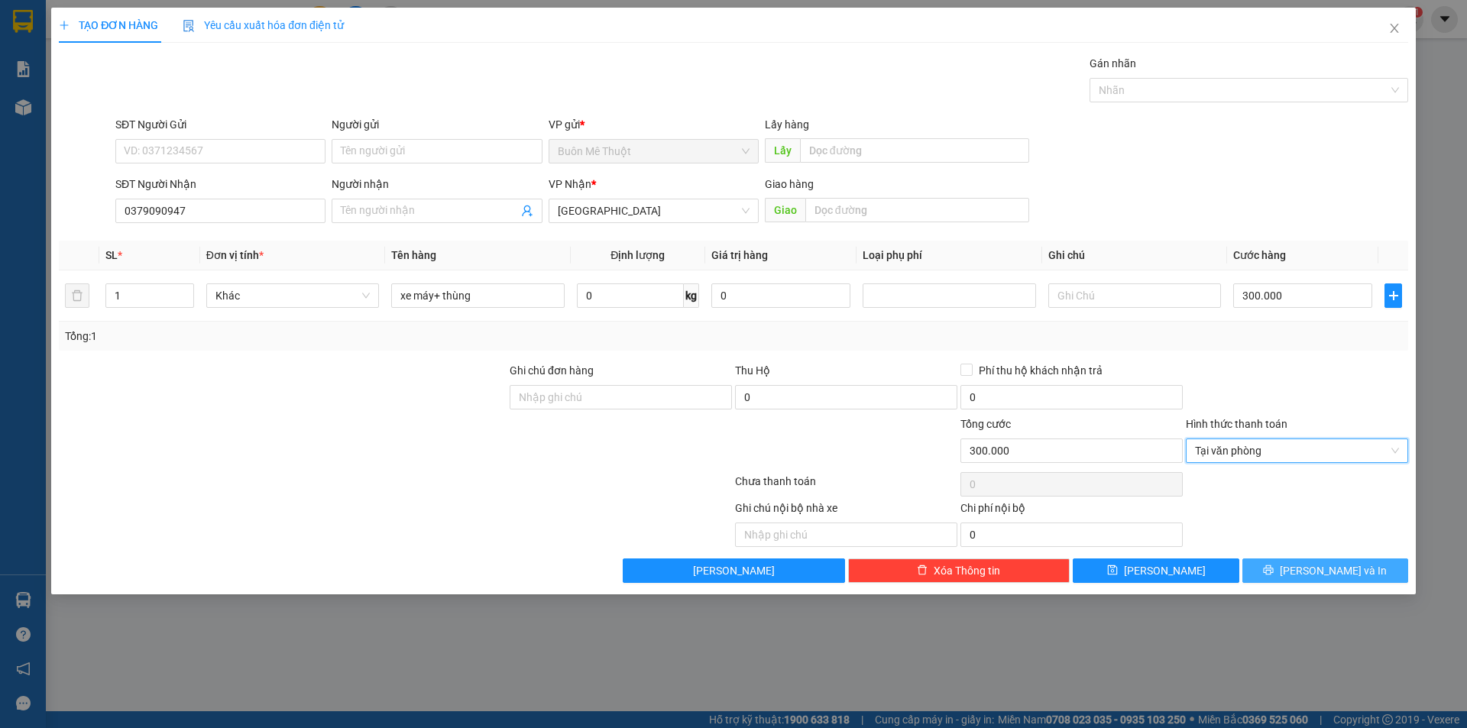
click at [1296, 562] on button "[PERSON_NAME] và In" at bounding box center [1325, 571] width 166 height 24
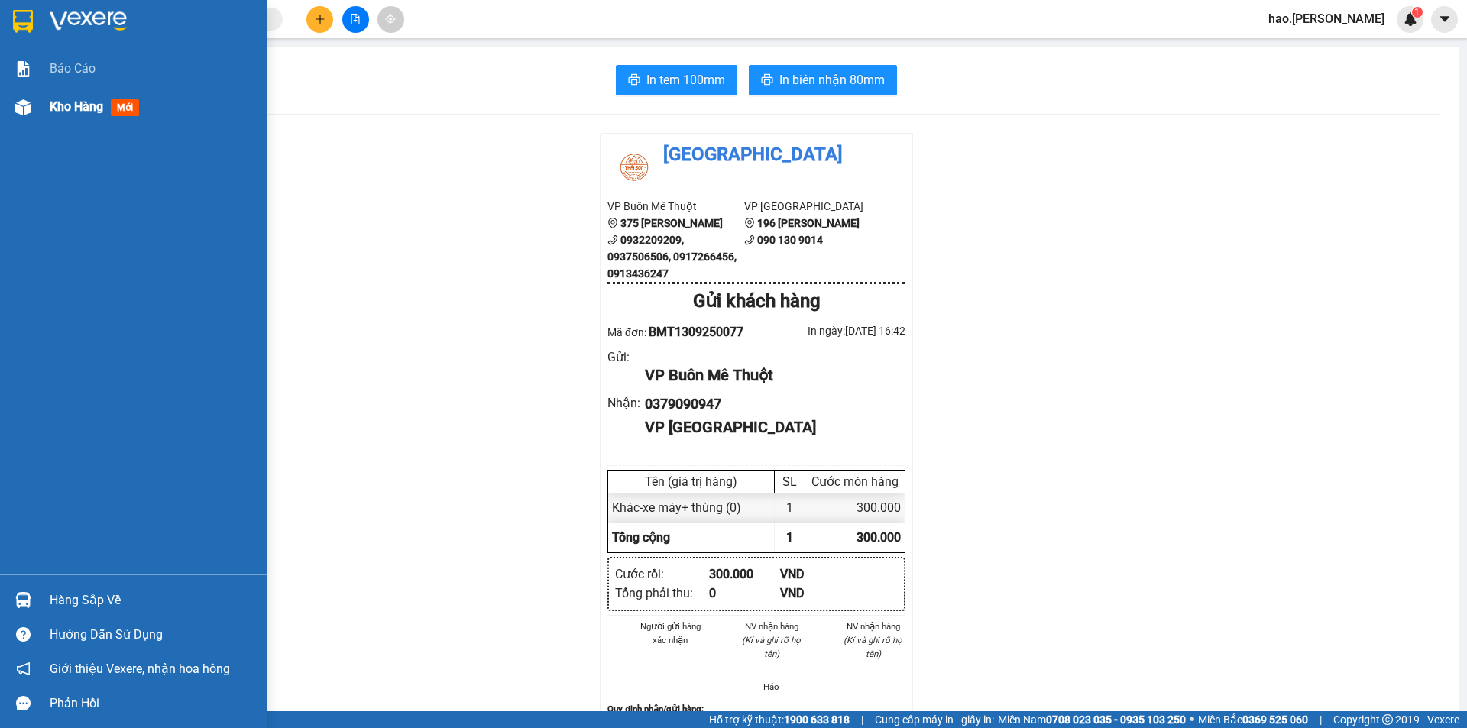
click at [58, 105] on span "Kho hàng" at bounding box center [76, 106] width 53 height 15
click at [86, 101] on span "Kho hàng" at bounding box center [76, 106] width 53 height 15
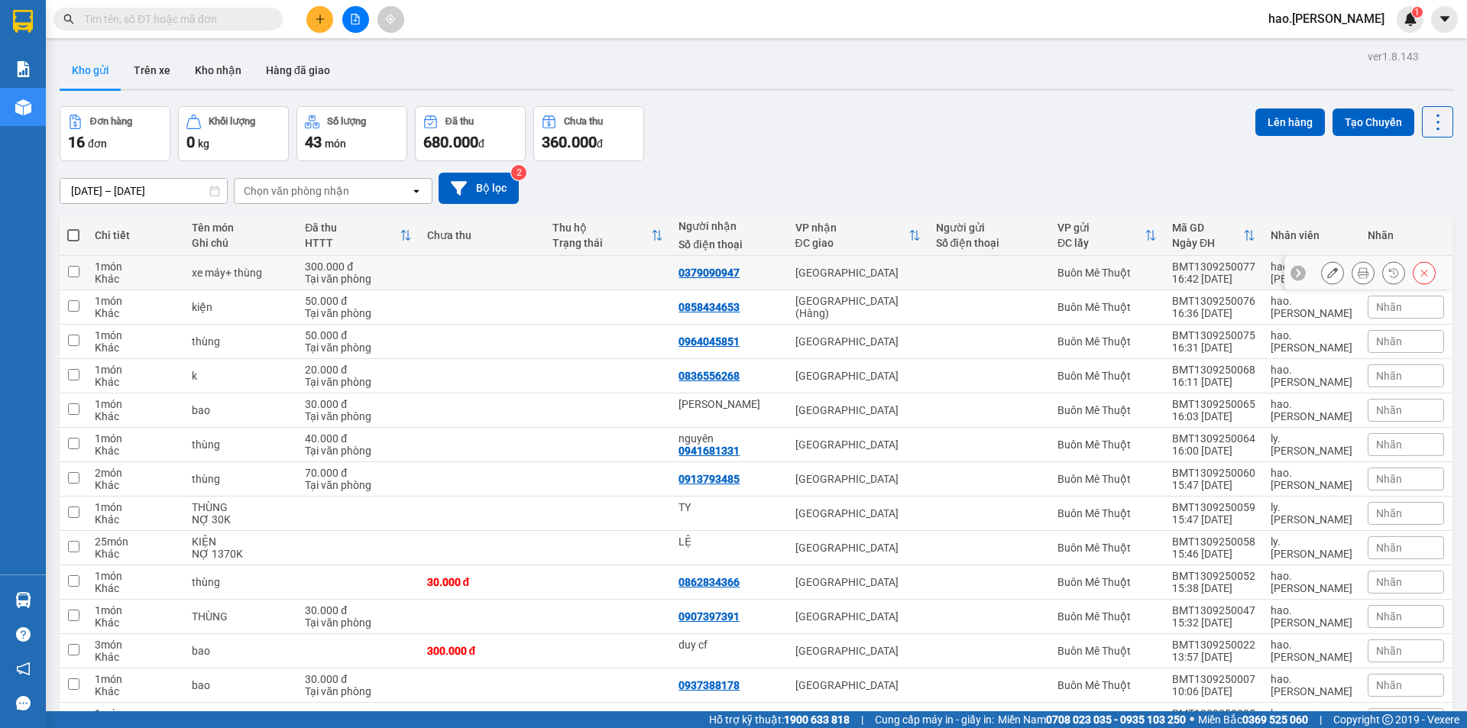
click at [1327, 275] on icon at bounding box center [1332, 272] width 11 height 11
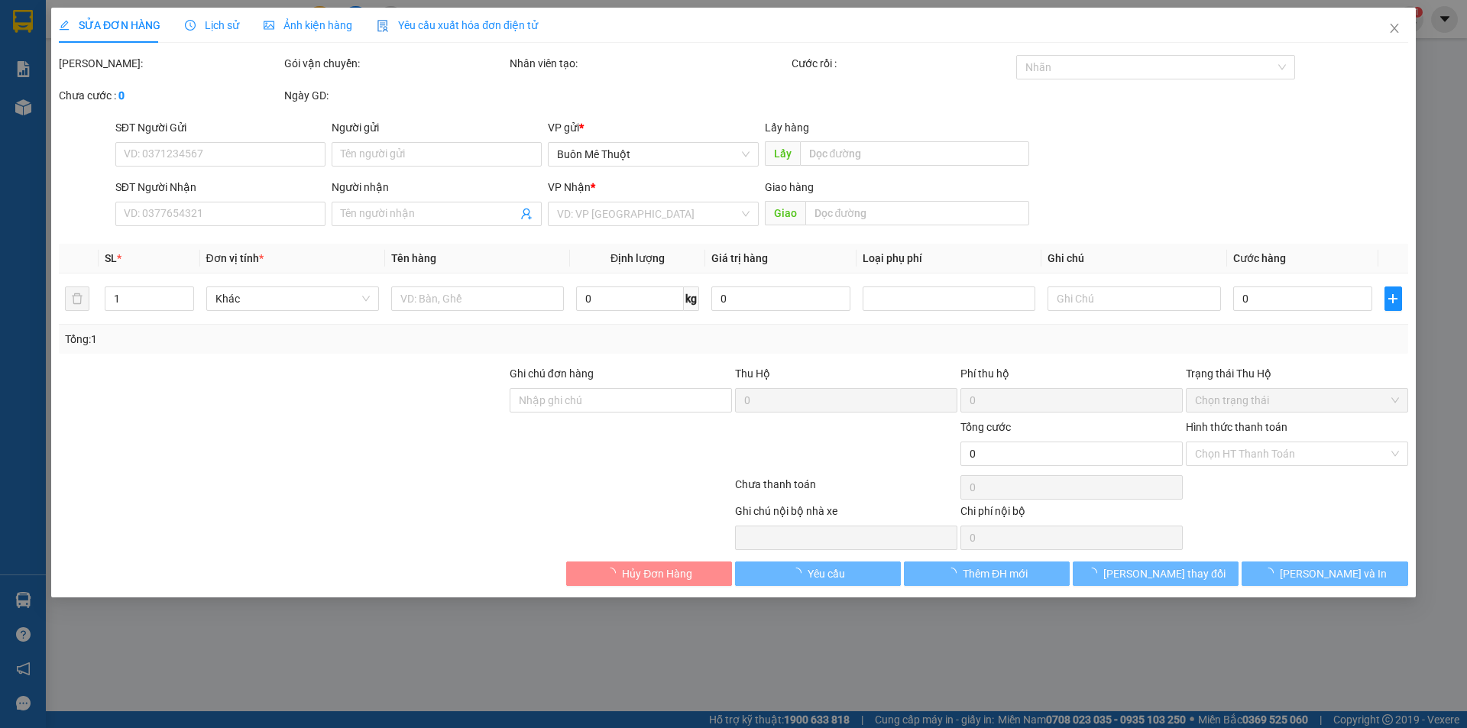
type input "0379090947"
type input "300.000"
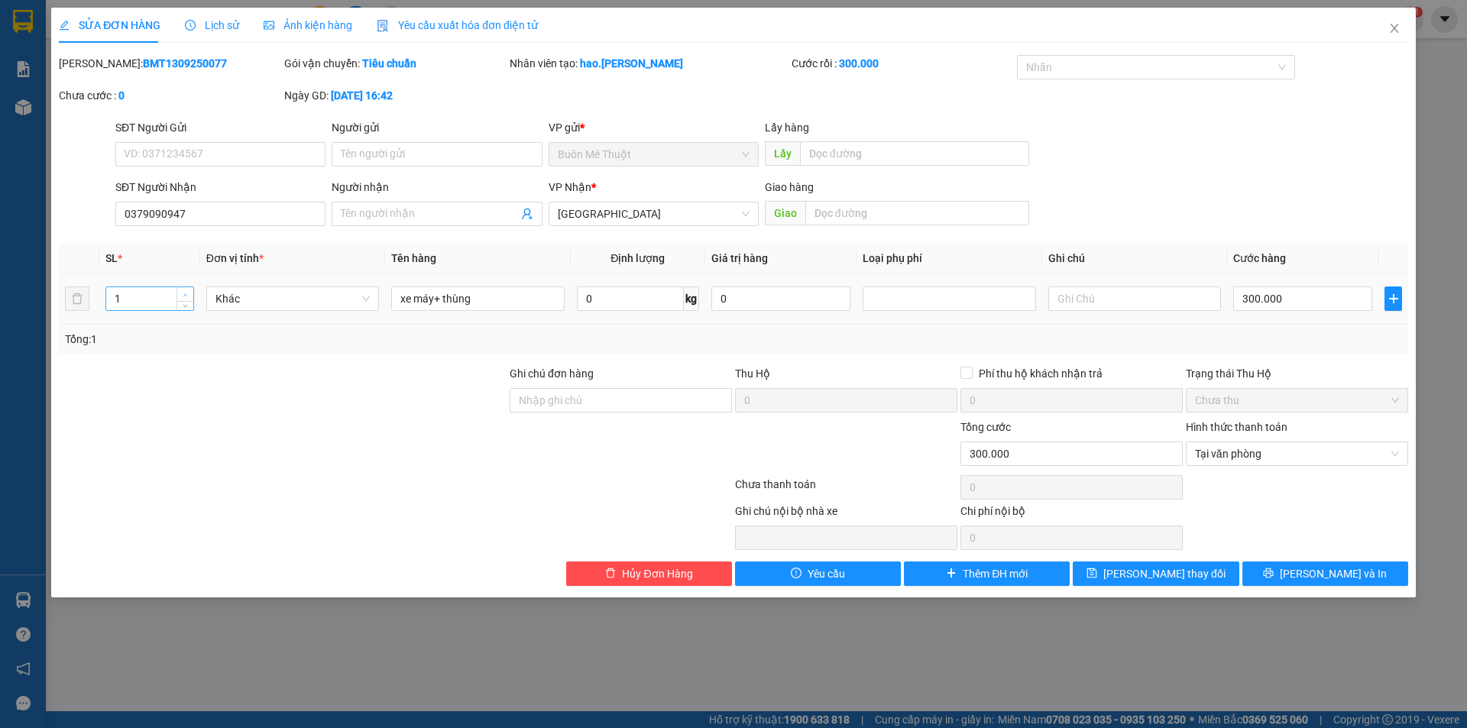
type input "2"
click at [184, 296] on icon "up" at bounding box center [185, 295] width 5 height 5
click at [1333, 565] on span "[PERSON_NAME] và In" at bounding box center [1333, 573] width 107 height 17
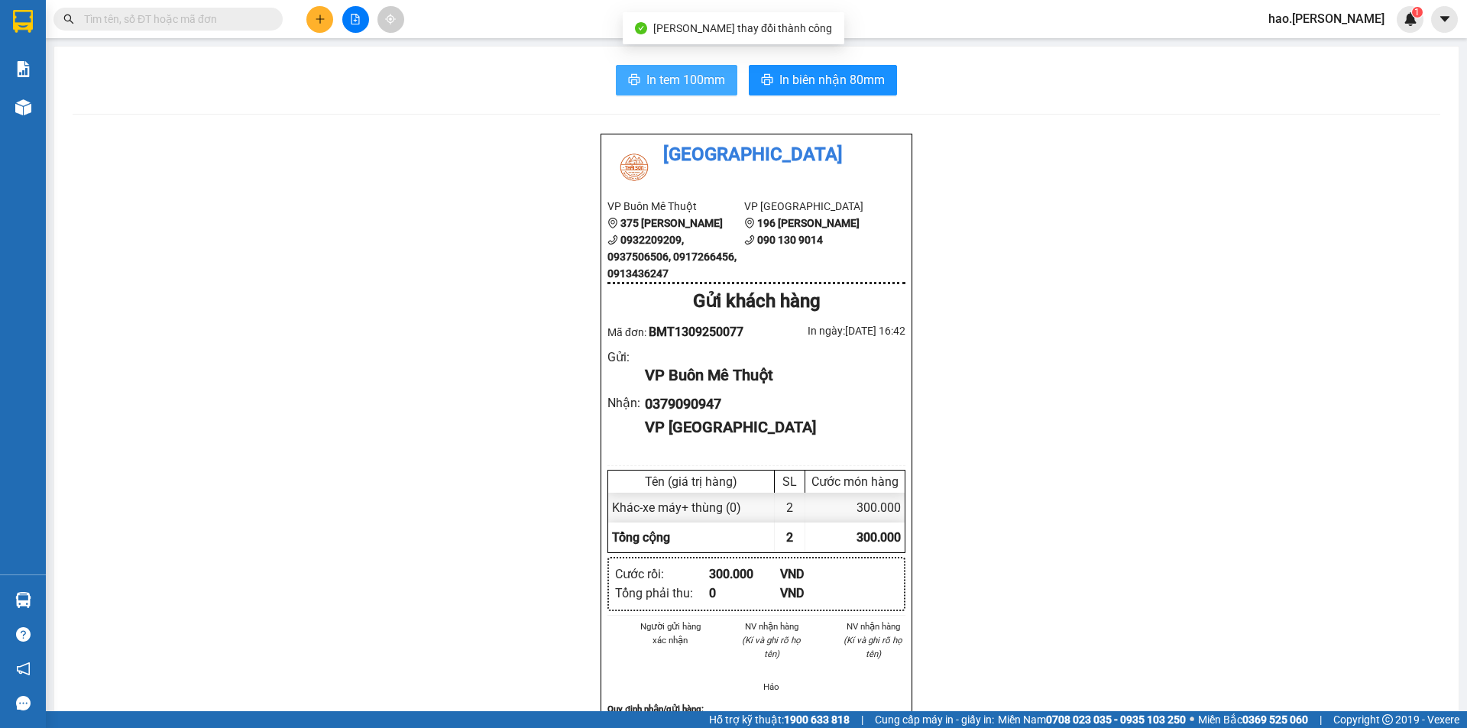
click at [691, 81] on span "In tem 100mm" at bounding box center [685, 79] width 79 height 19
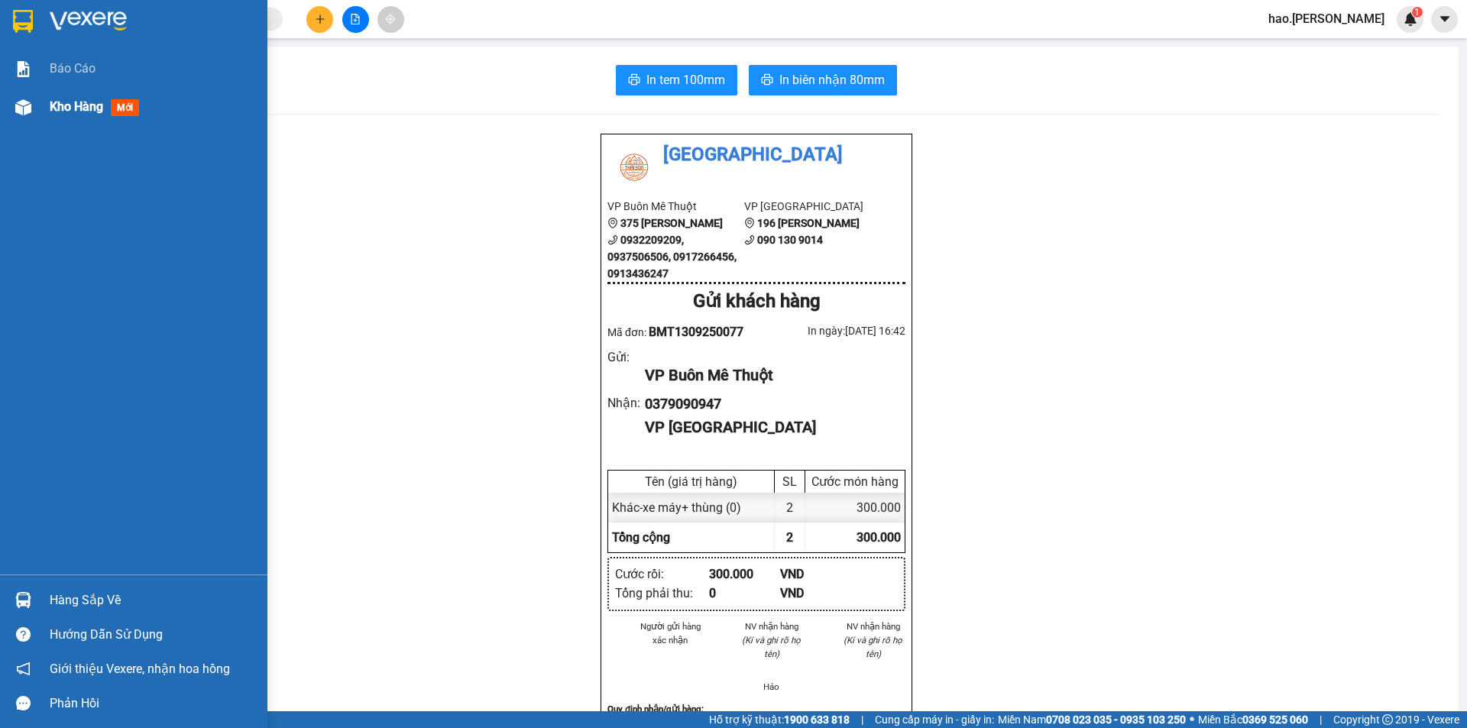
click at [18, 126] on div "Báo cáo Kho hàng mới" at bounding box center [133, 312] width 267 height 525
click at [18, 122] on div "Kho hàng mới" at bounding box center [133, 107] width 267 height 38
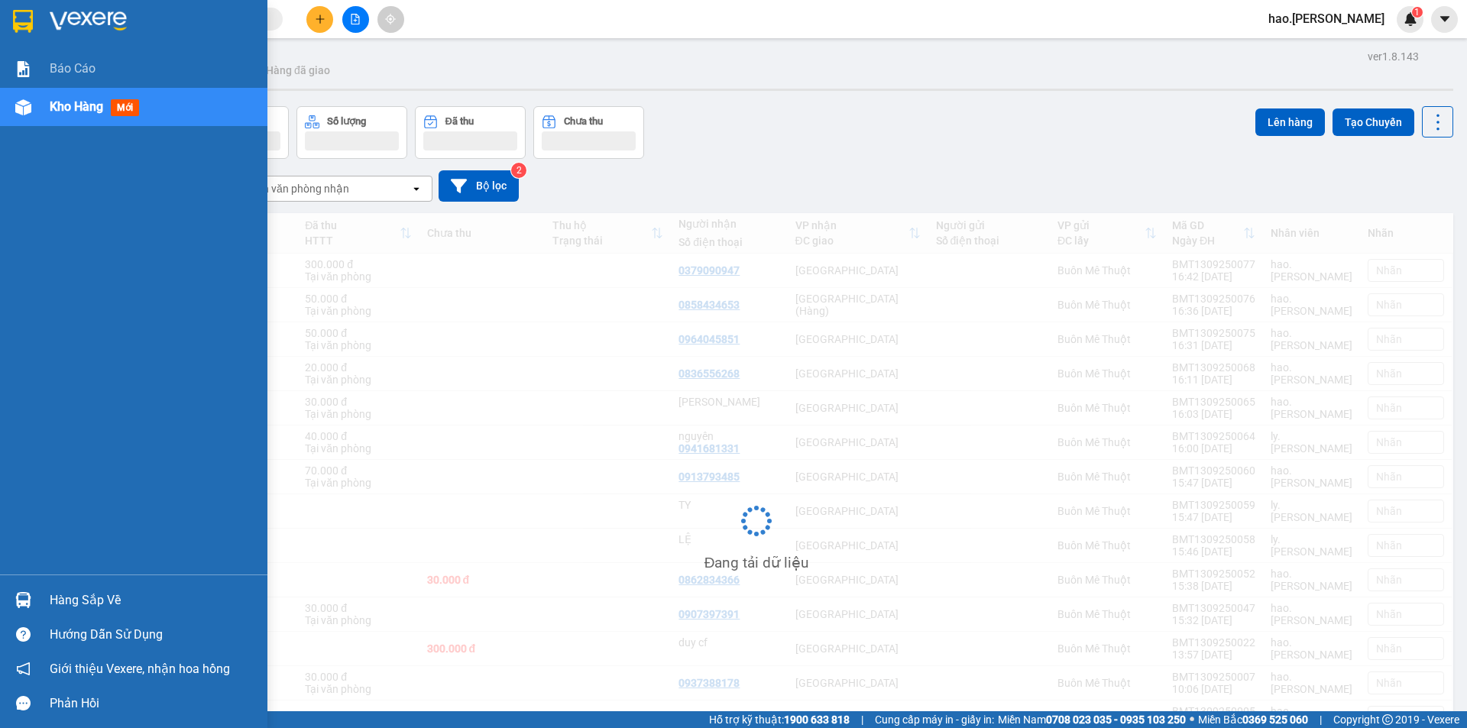
click at [99, 102] on span "Kho hàng" at bounding box center [76, 106] width 53 height 15
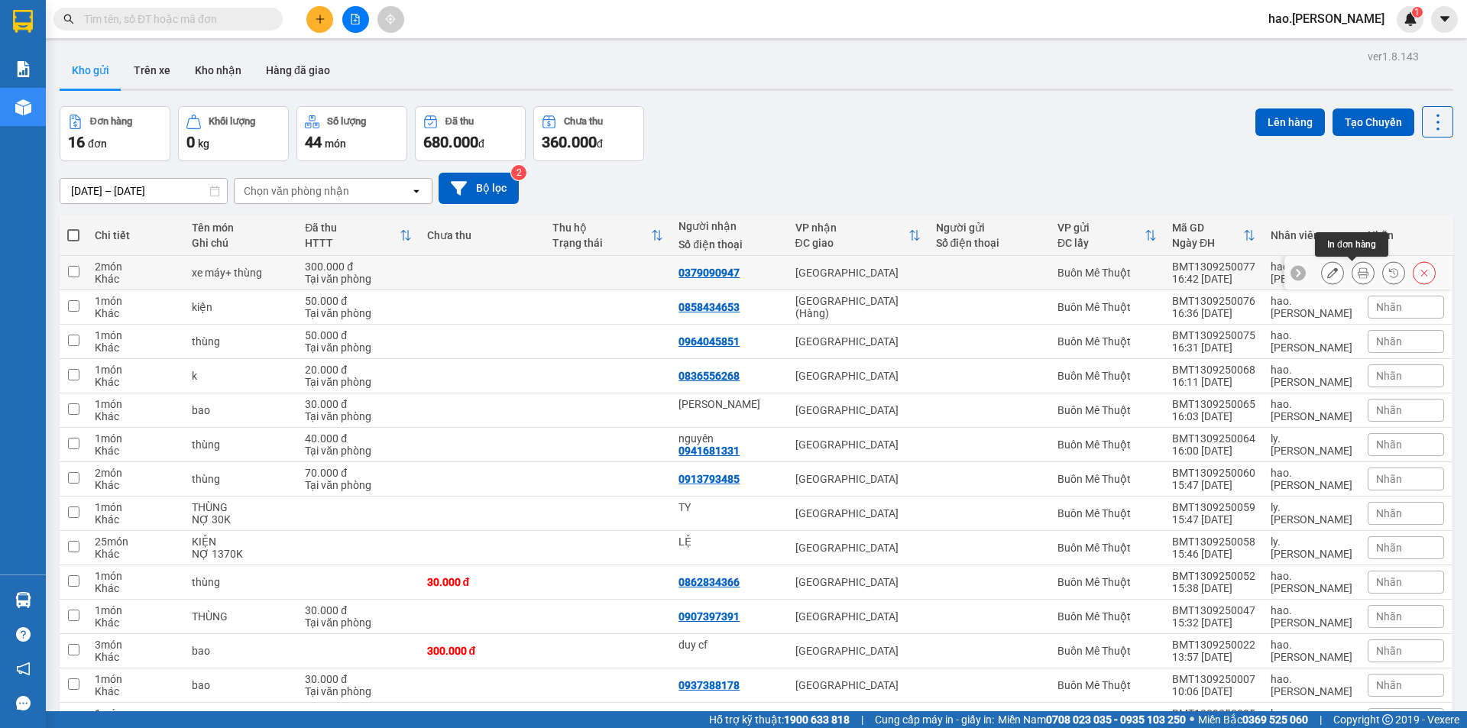
click at [1358, 273] on icon at bounding box center [1363, 272] width 11 height 11
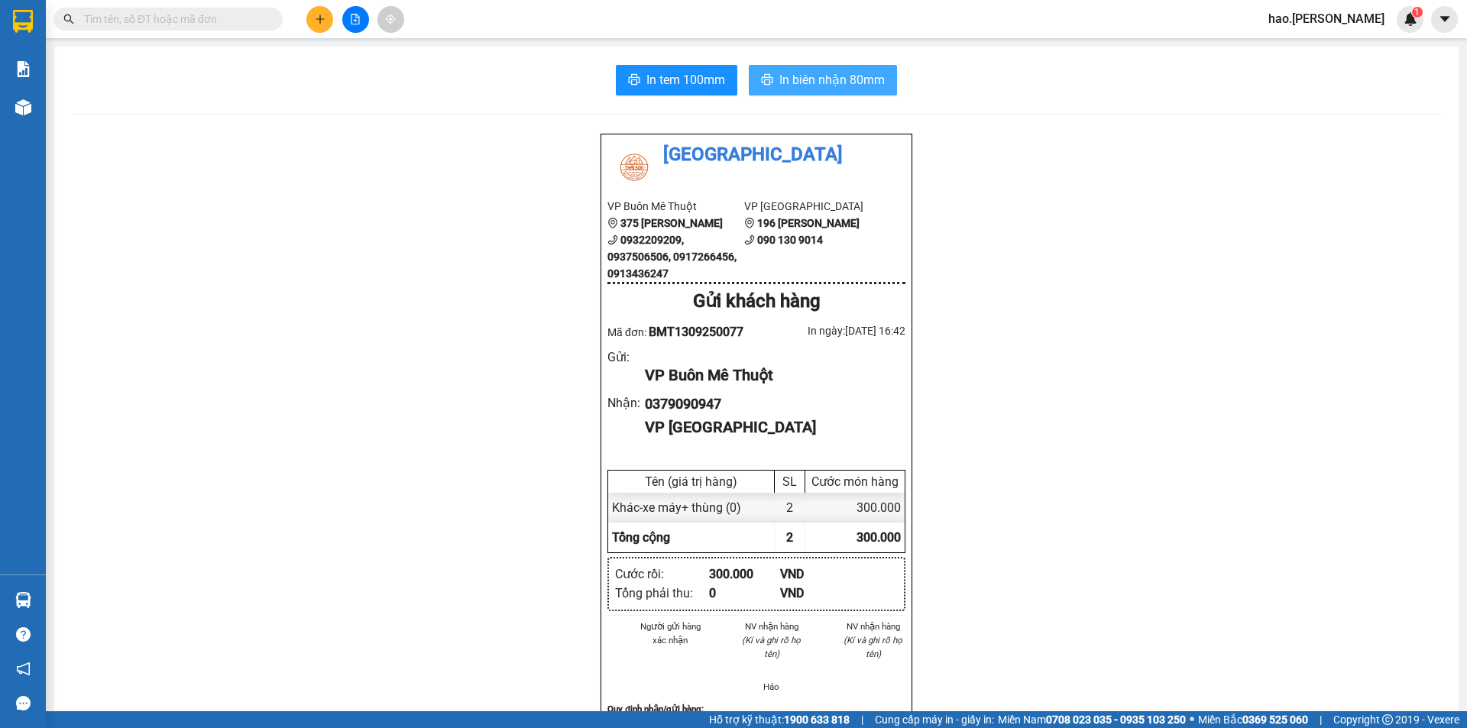
click at [815, 92] on button "In biên nhận 80mm" at bounding box center [823, 80] width 148 height 31
click at [316, 17] on icon "plus" at bounding box center [320, 19] width 11 height 11
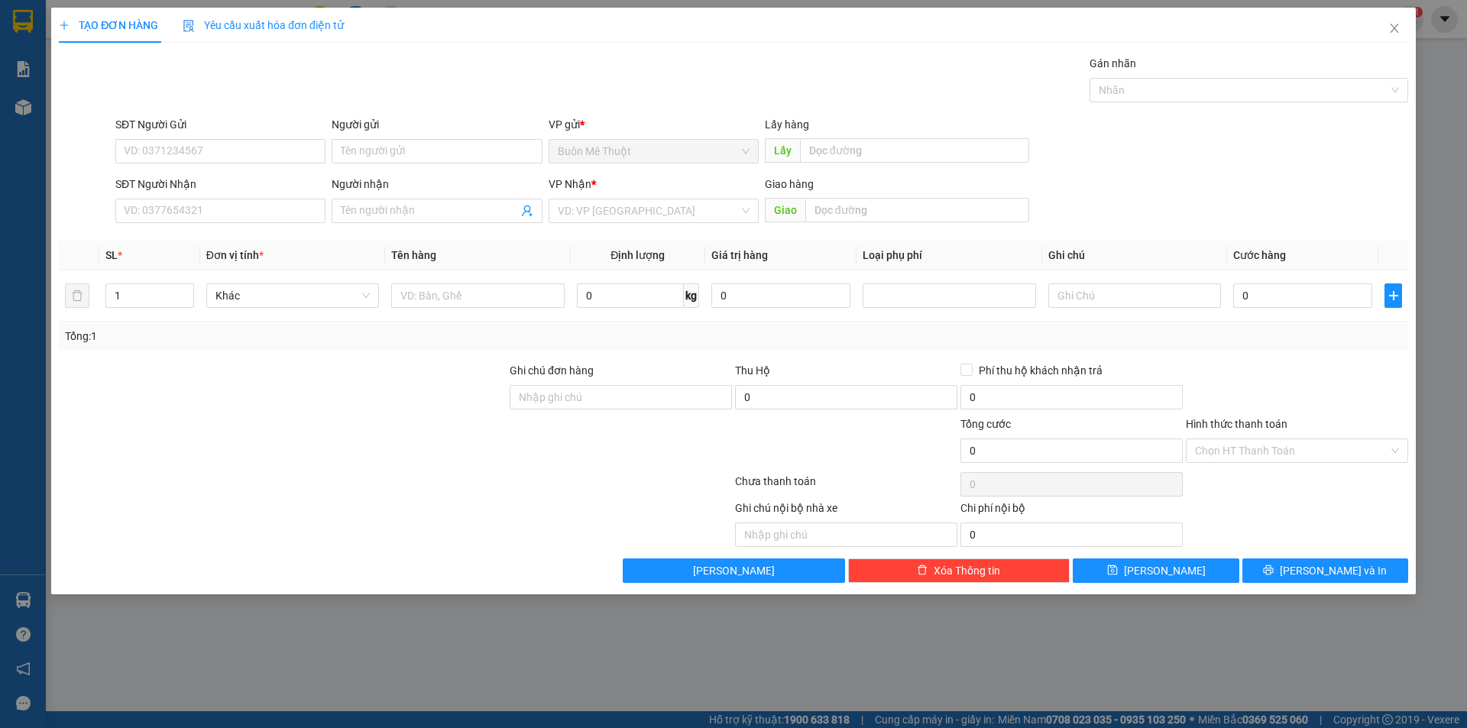
click at [173, 198] on div "SĐT Người Nhận" at bounding box center [220, 187] width 210 height 23
click at [178, 204] on input "SĐT Người Nhận" at bounding box center [220, 211] width 210 height 24
click at [166, 241] on div "0915204849" at bounding box center [221, 241] width 192 height 17
type input "0915204849"
type input "50.000"
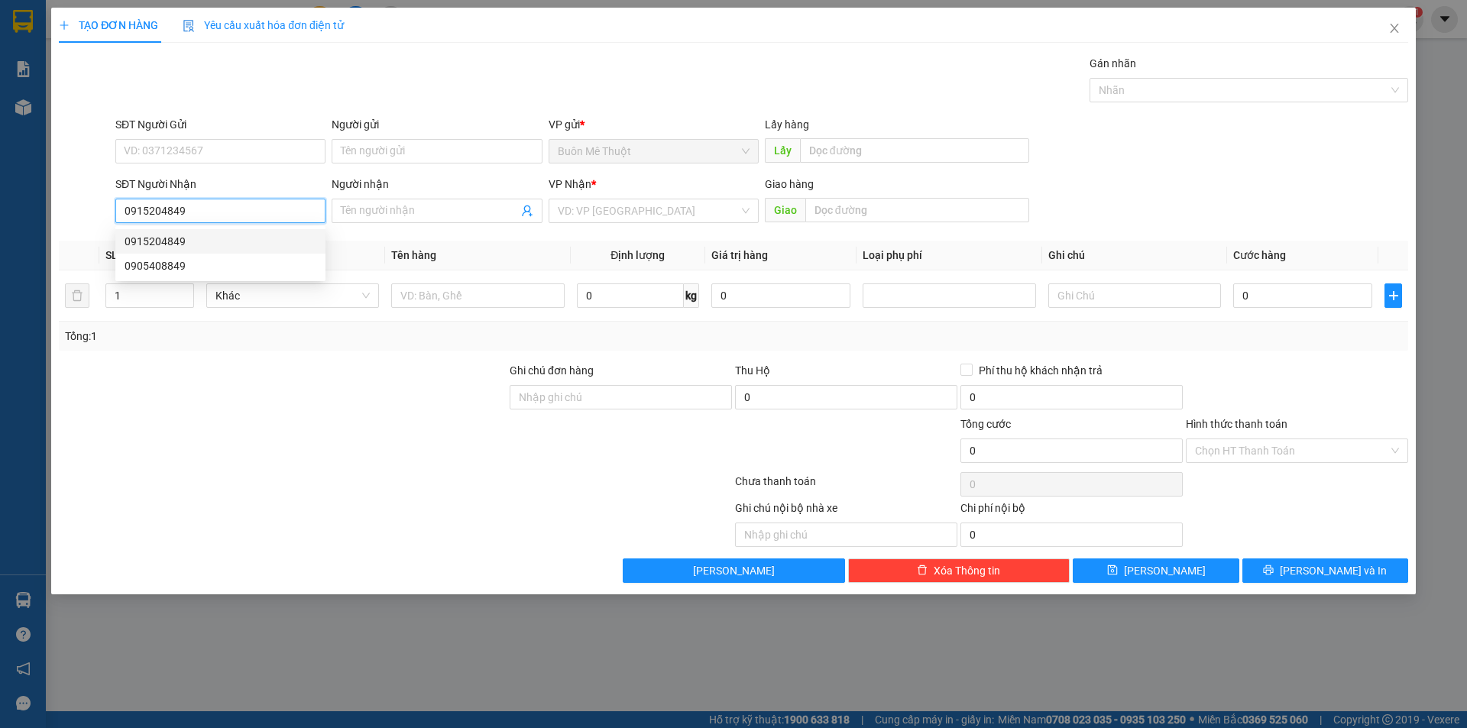
type input "50.000"
type input "0915204849"
drag, startPoint x: 1265, startPoint y: 391, endPoint x: 1255, endPoint y: 527, distance: 136.4
click at [1265, 396] on div at bounding box center [1296, 388] width 225 height 53
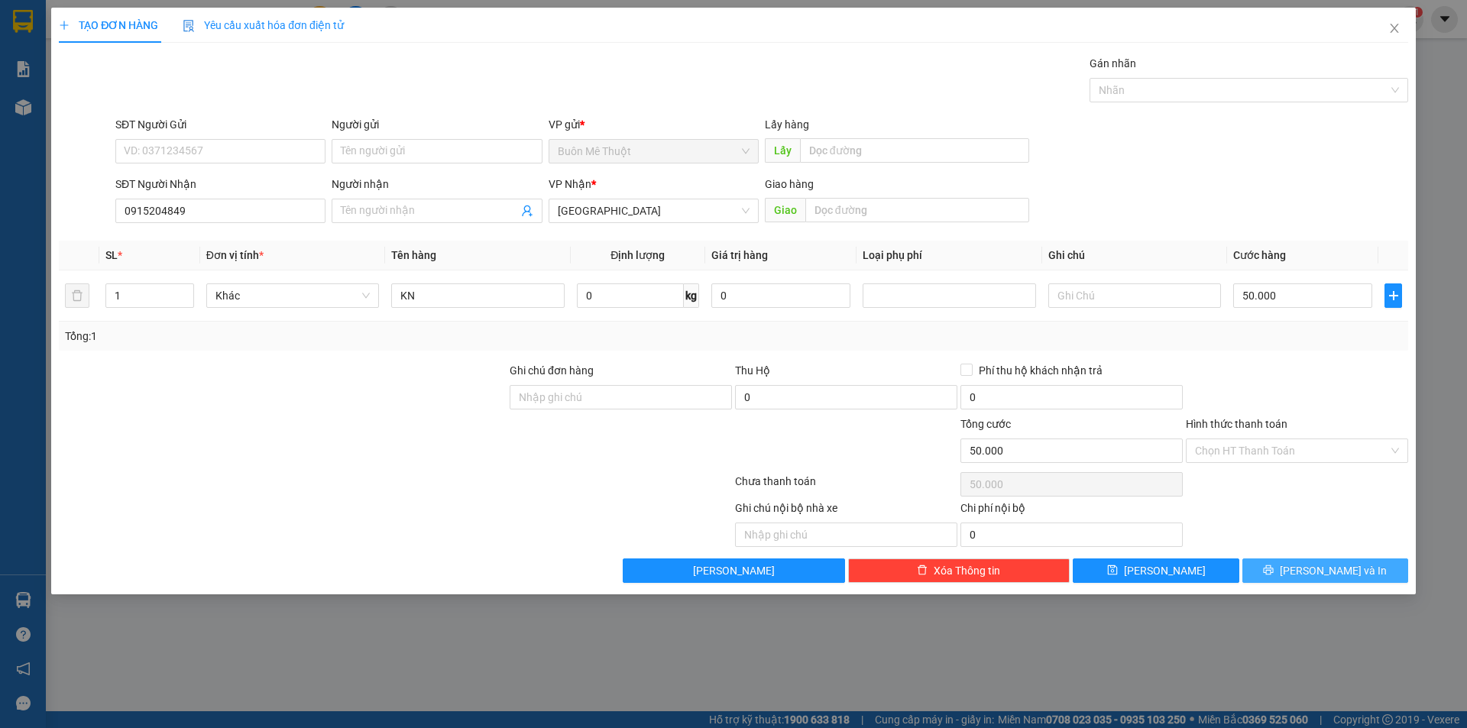
click at [1263, 566] on button "[PERSON_NAME] và In" at bounding box center [1325, 571] width 166 height 24
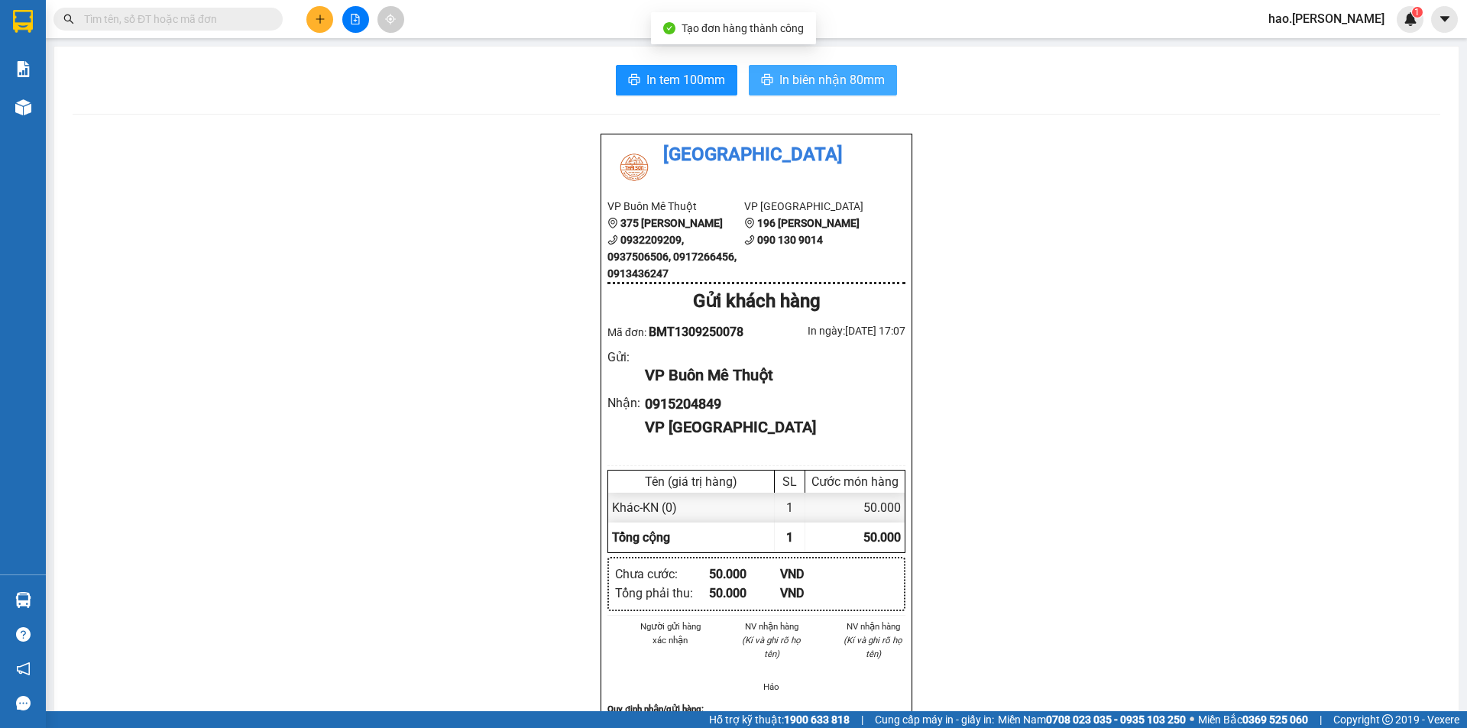
click at [785, 80] on span "In biên nhận 80mm" at bounding box center [831, 79] width 105 height 19
click at [309, 22] on button at bounding box center [319, 19] width 27 height 27
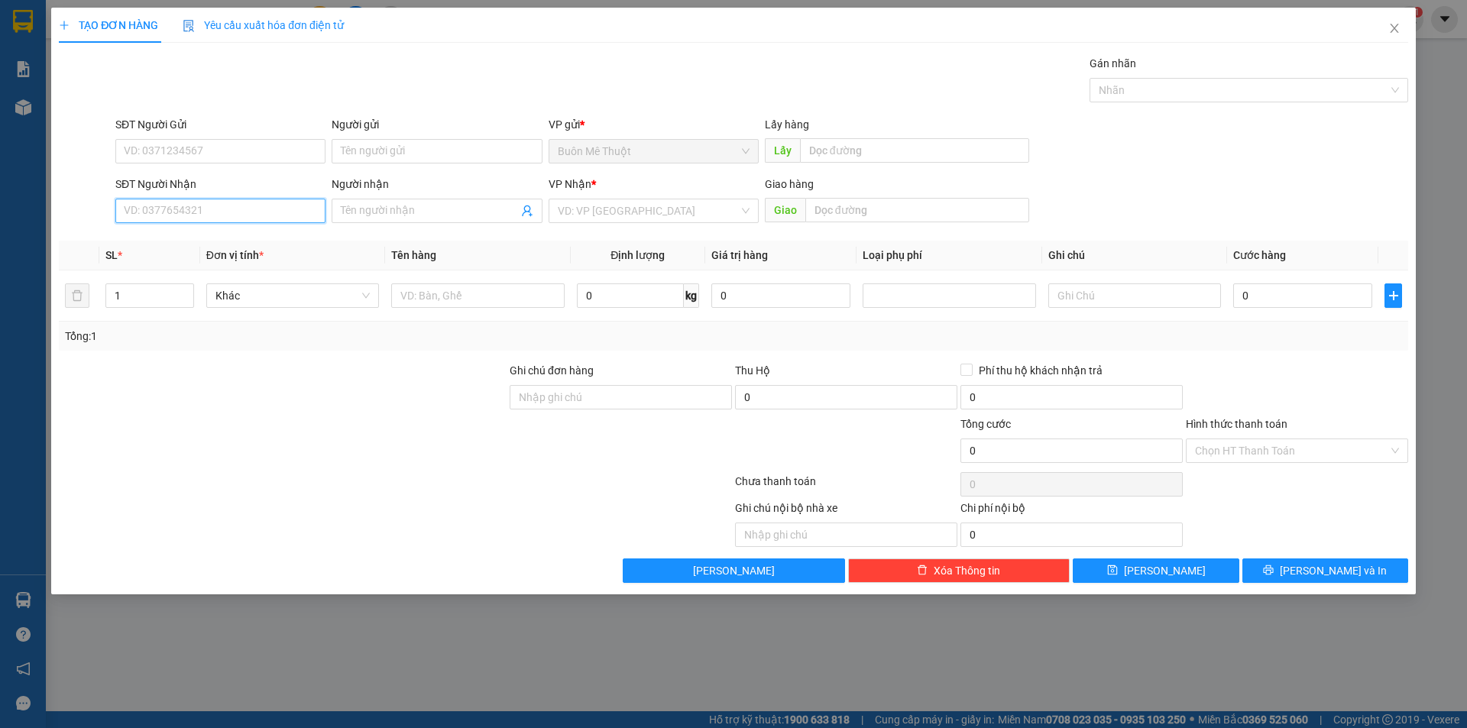
click at [266, 209] on input "SĐT Người Nhận" at bounding box center [220, 211] width 210 height 24
click at [186, 239] on div "0914131167" at bounding box center [221, 241] width 192 height 17
type input "0914131167"
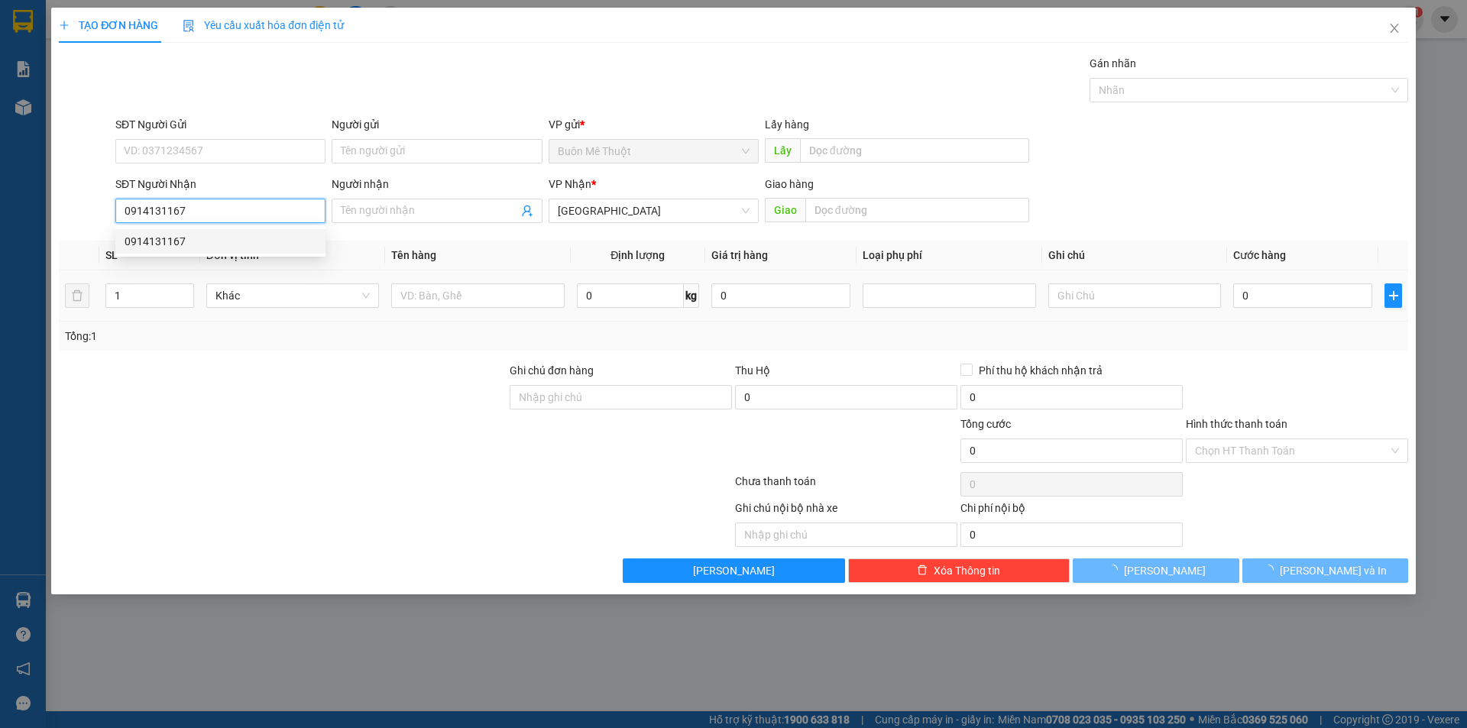
type input "210.000"
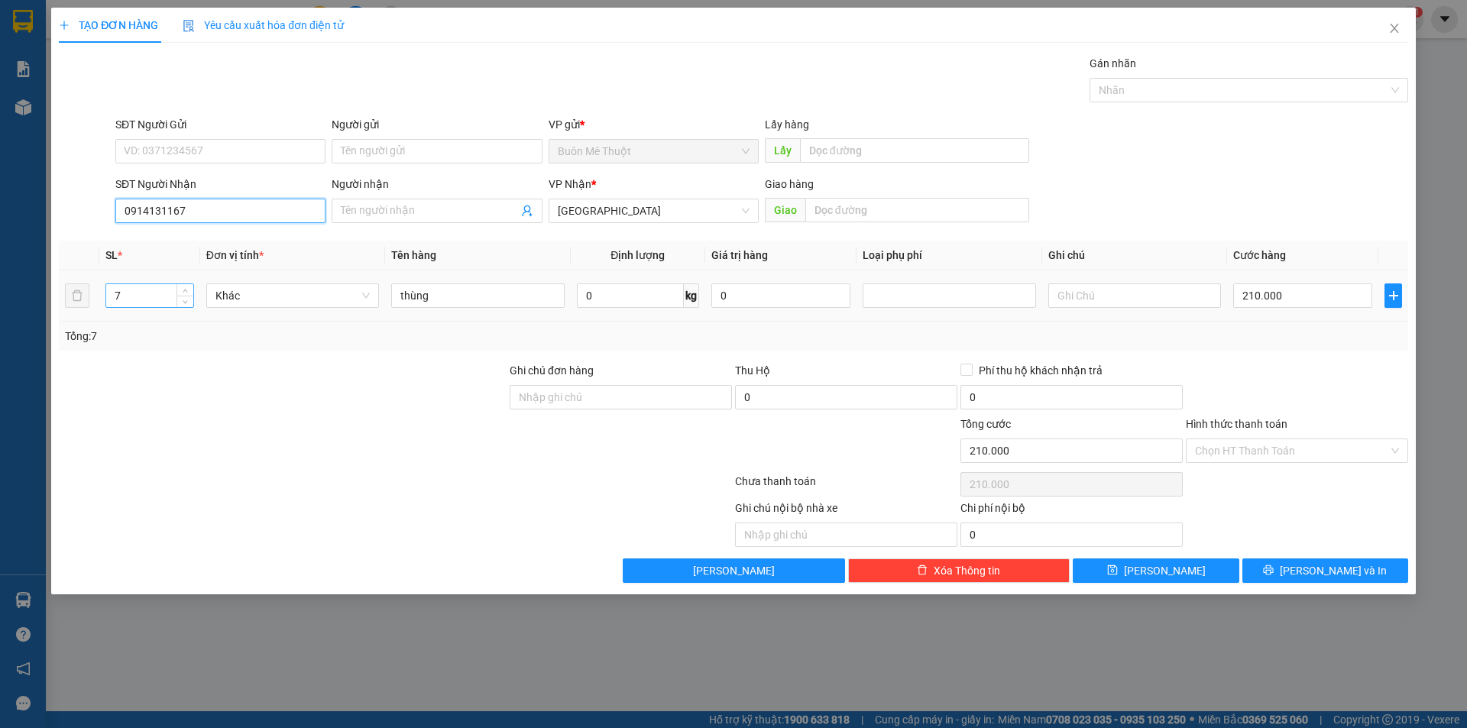
type input "0914131167"
click at [154, 300] on input "7" at bounding box center [149, 295] width 87 height 23
type input "8"
click at [1295, 291] on input "210.000" at bounding box center [1302, 295] width 139 height 24
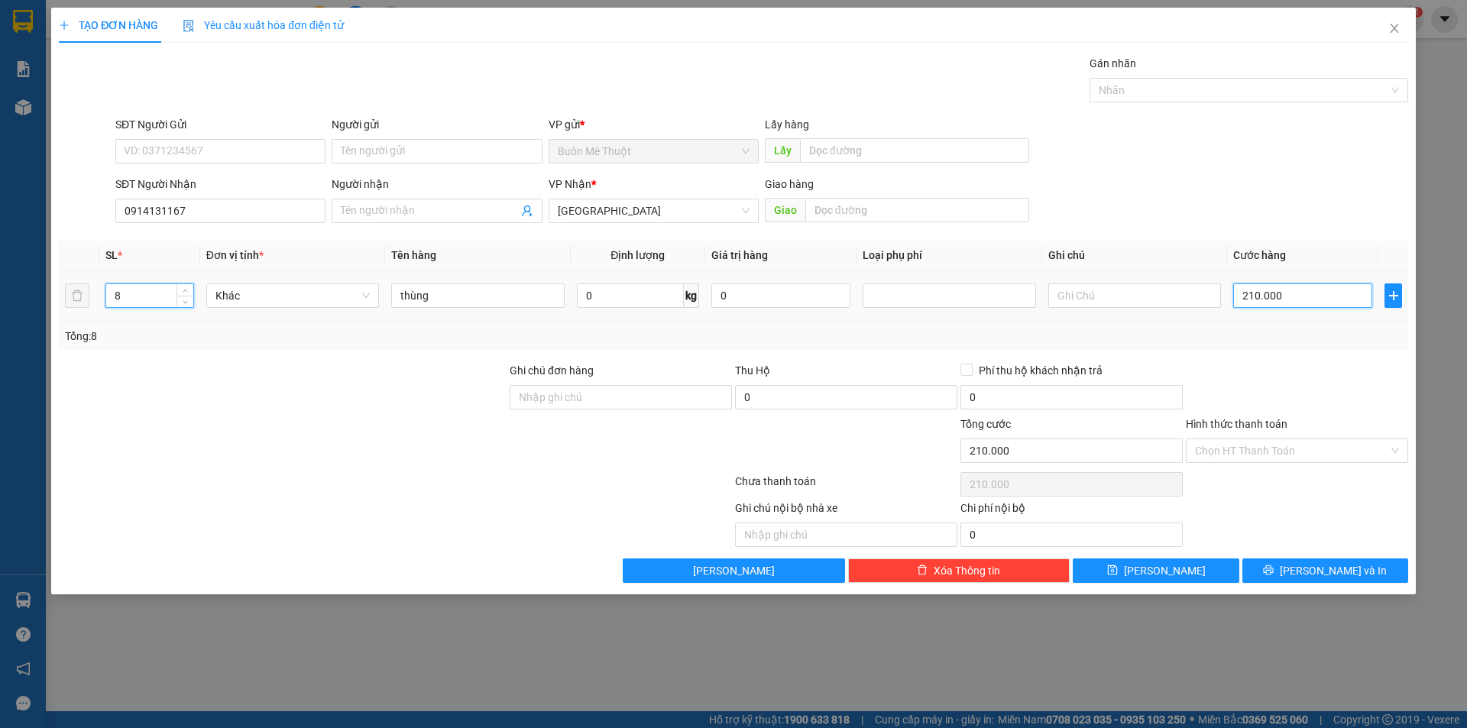
type input "0"
type input "2"
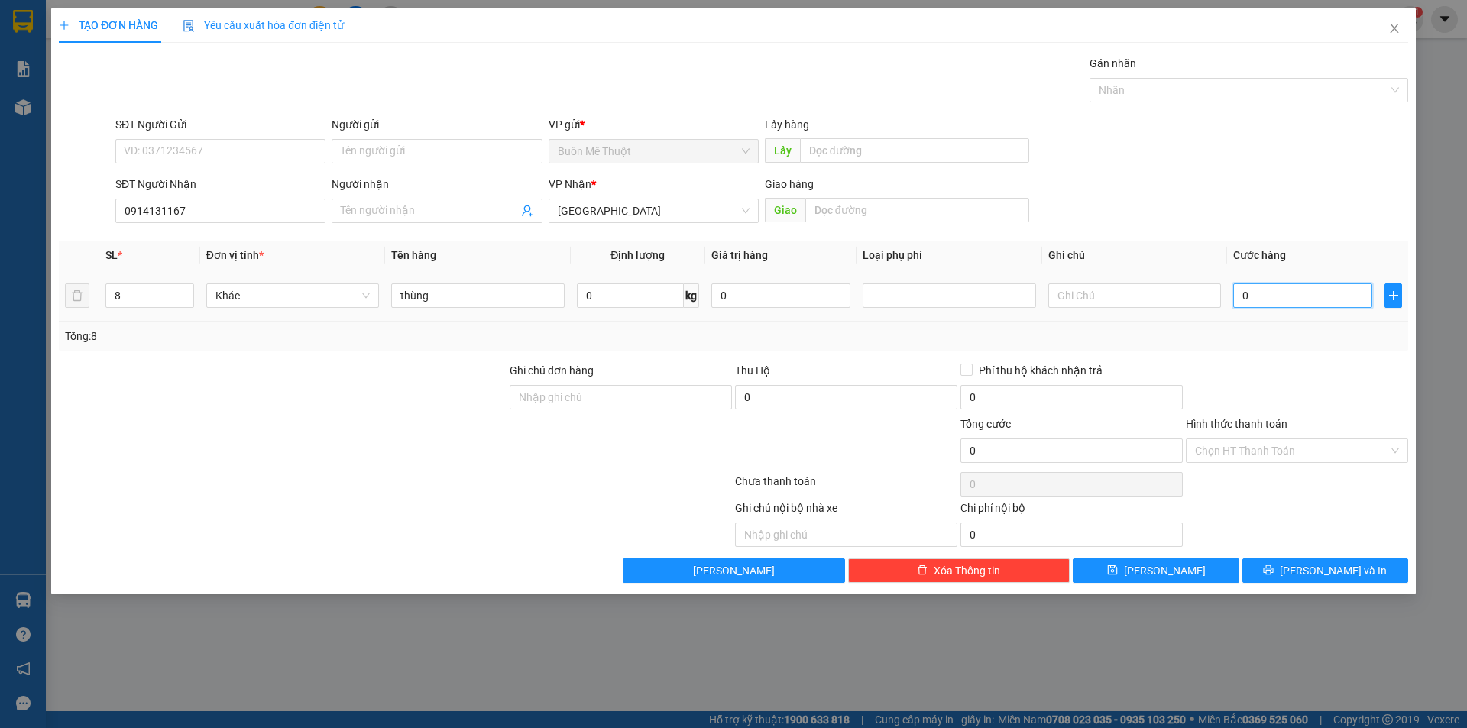
type input "02"
type input "24"
type input "024"
type input "240"
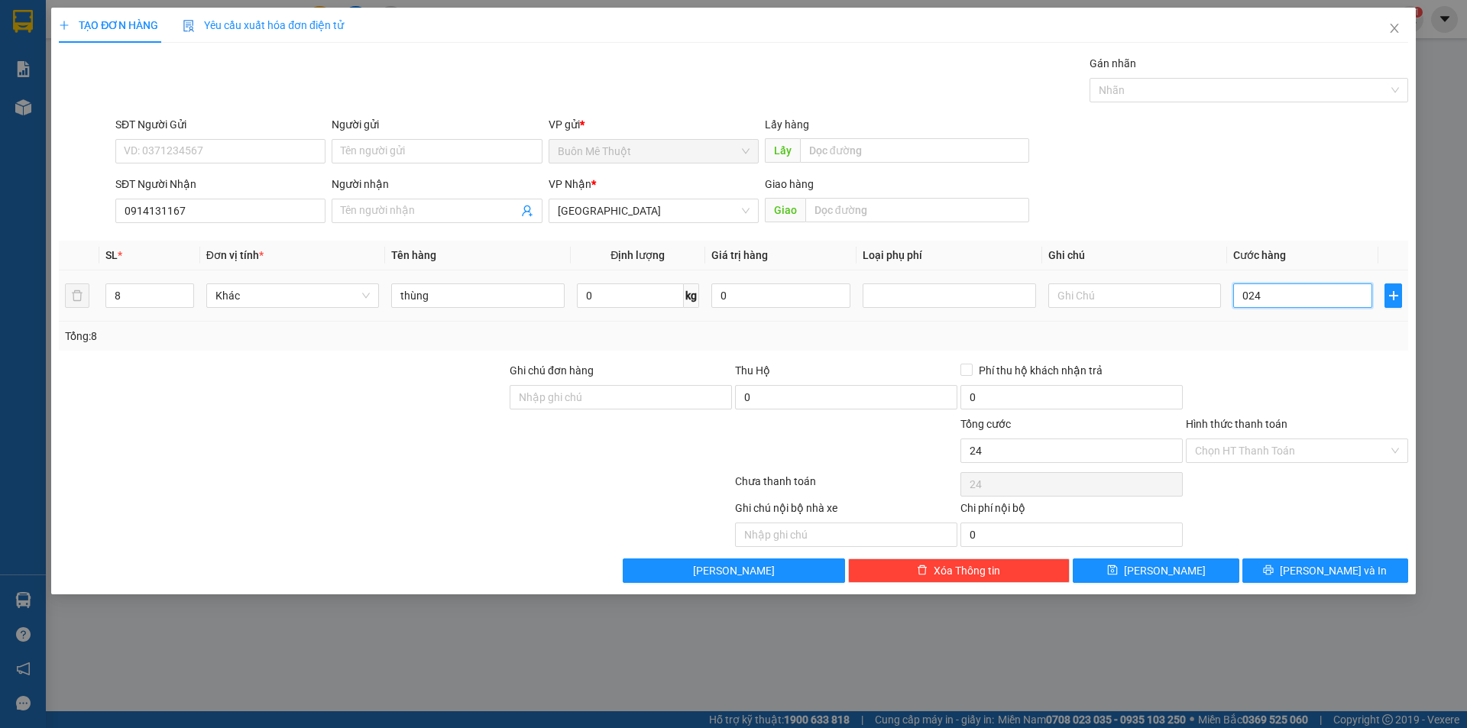
type input "240"
type input "0.240"
type input "240.000"
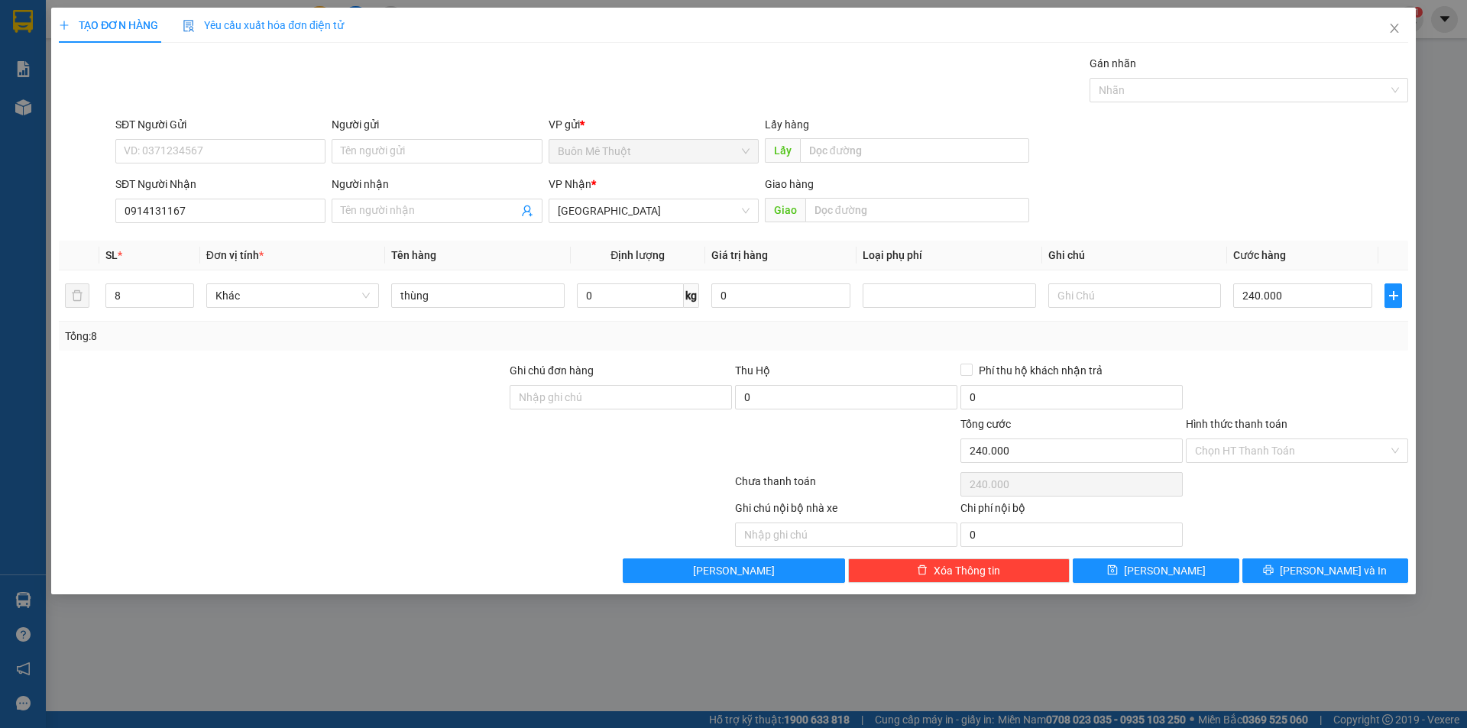
drag, startPoint x: 1288, startPoint y: 336, endPoint x: 1278, endPoint y: 420, distance: 84.7
click at [1288, 337] on div "Tổng: 8" at bounding box center [733, 336] width 1337 height 17
click at [1284, 453] on input "Hình thức thanh toán" at bounding box center [1291, 450] width 193 height 23
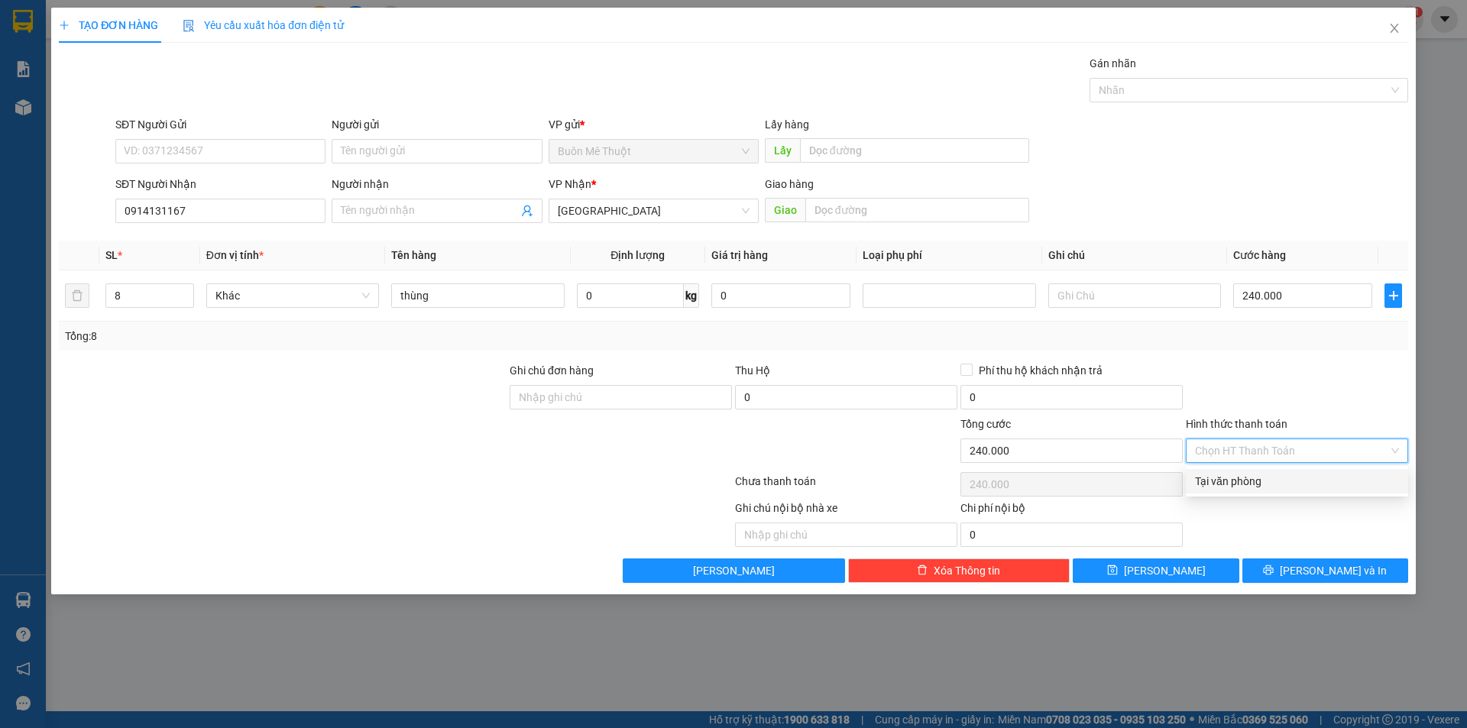
click at [1292, 486] on div "Tại văn phòng" at bounding box center [1297, 481] width 204 height 17
type input "0"
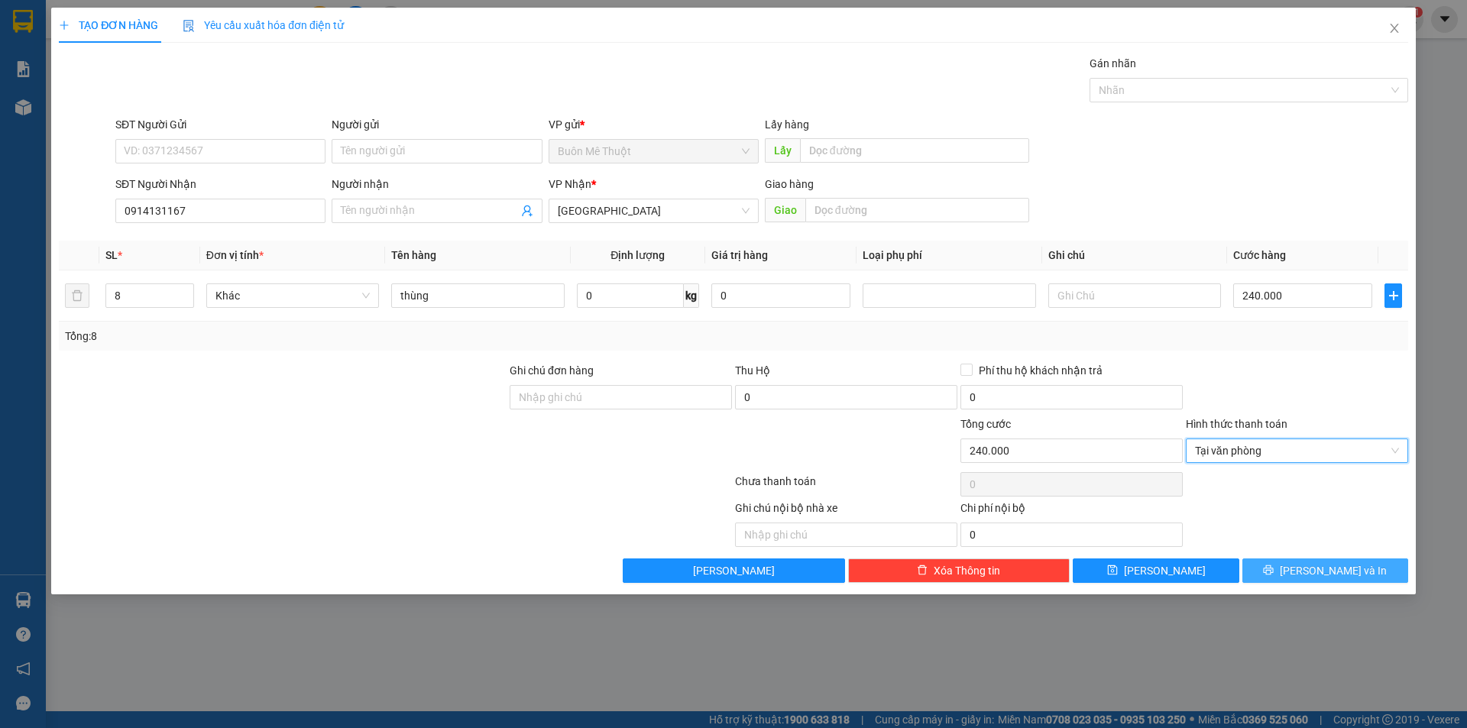
click at [1321, 567] on span "[PERSON_NAME] và In" at bounding box center [1333, 570] width 107 height 17
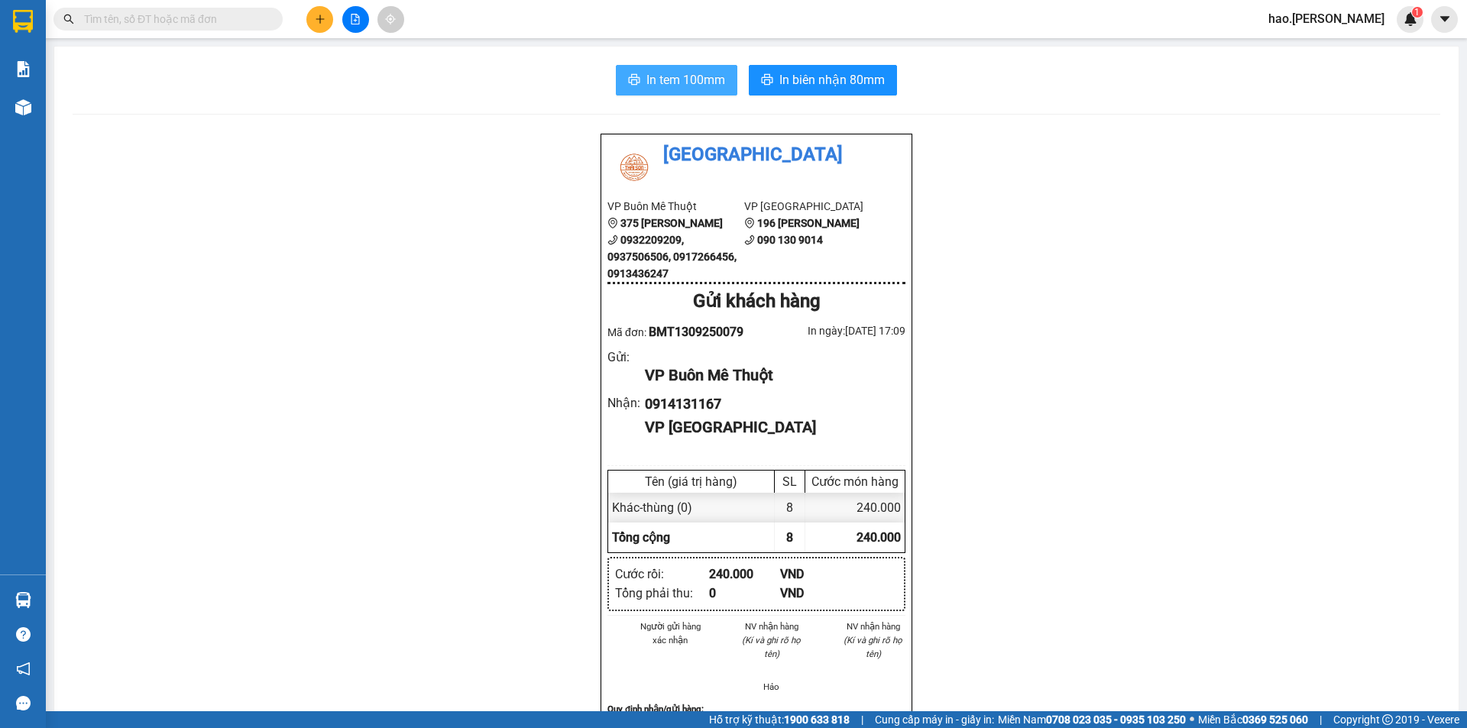
click at [719, 69] on button "In tem 100mm" at bounding box center [676, 80] width 121 height 31
click at [770, 80] on button "In biên nhận 80mm" at bounding box center [823, 80] width 148 height 31
click at [322, 32] on button at bounding box center [319, 19] width 27 height 27
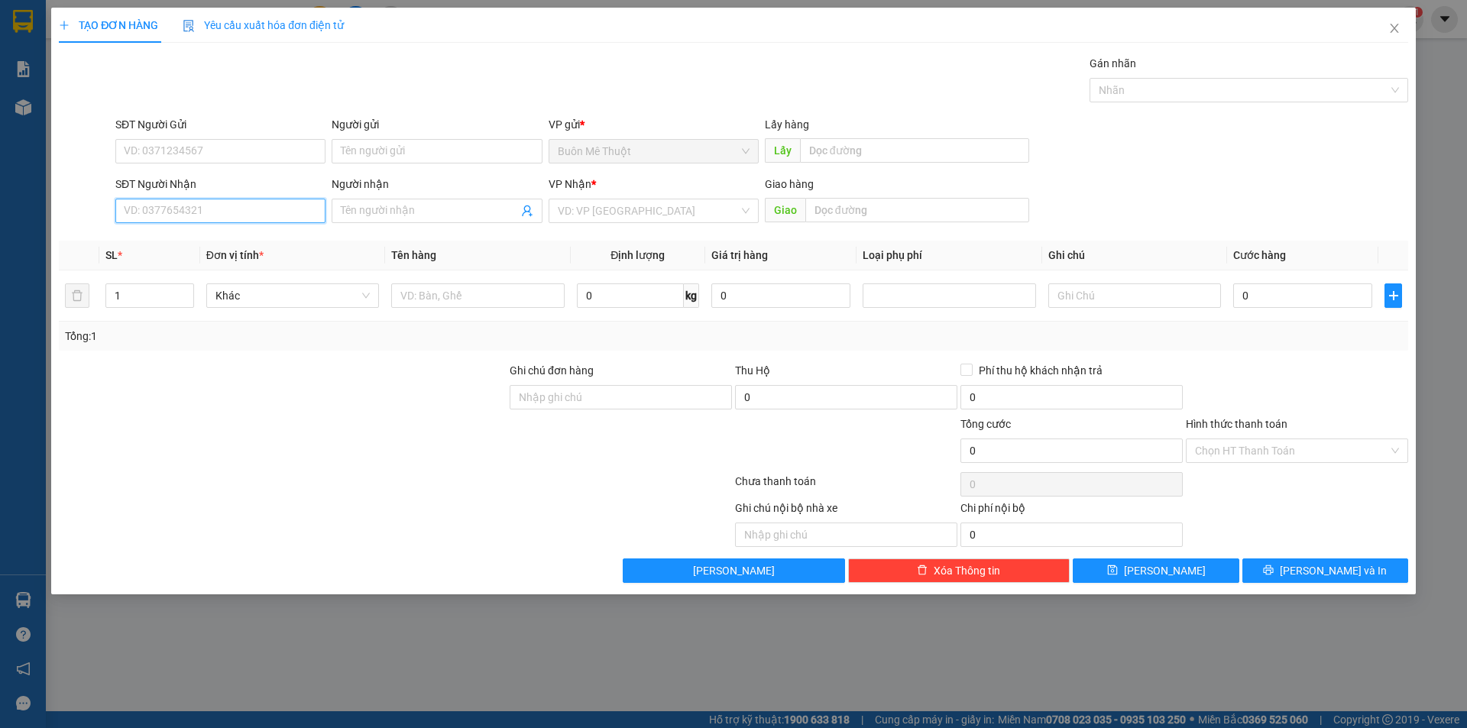
click at [248, 205] on input "SĐT Người Nhận" at bounding box center [220, 211] width 210 height 24
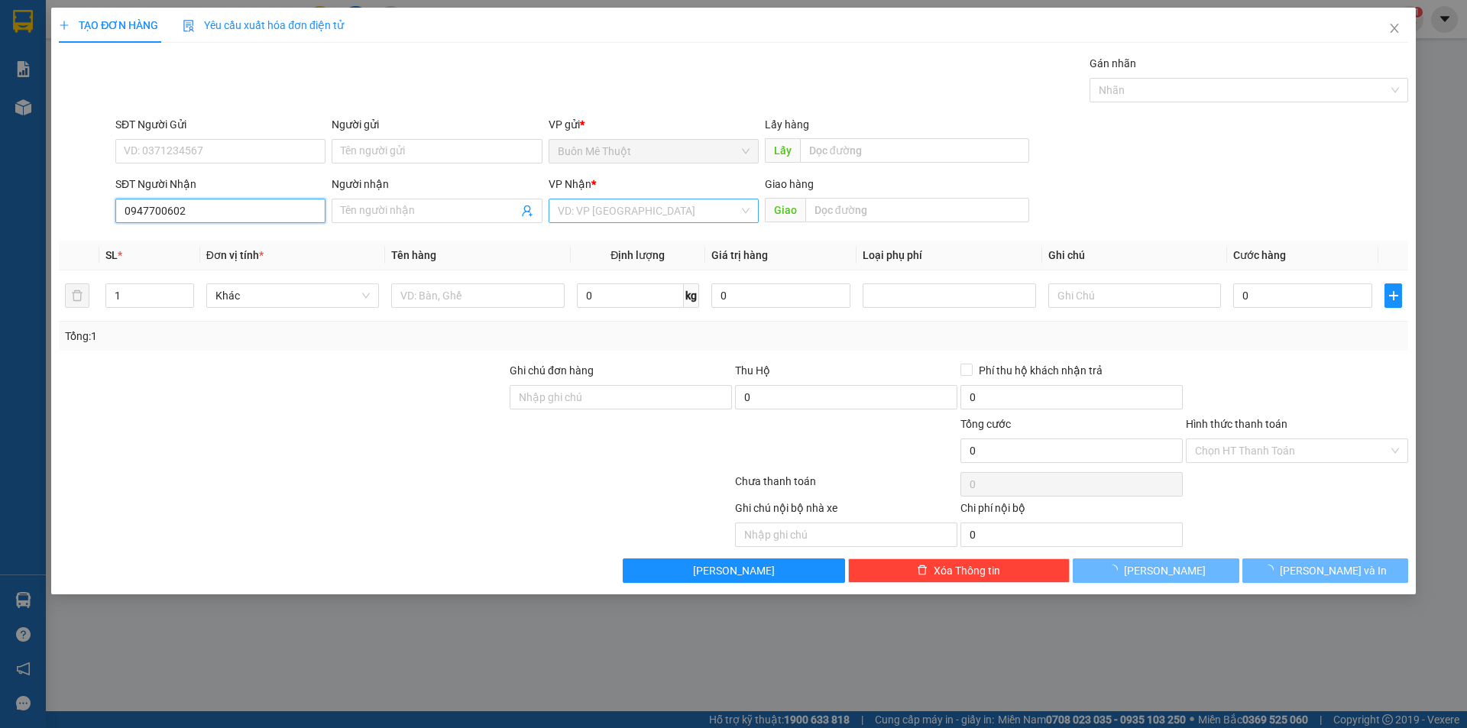
type input "0947700602"
click at [628, 206] on input "search" at bounding box center [648, 210] width 181 height 23
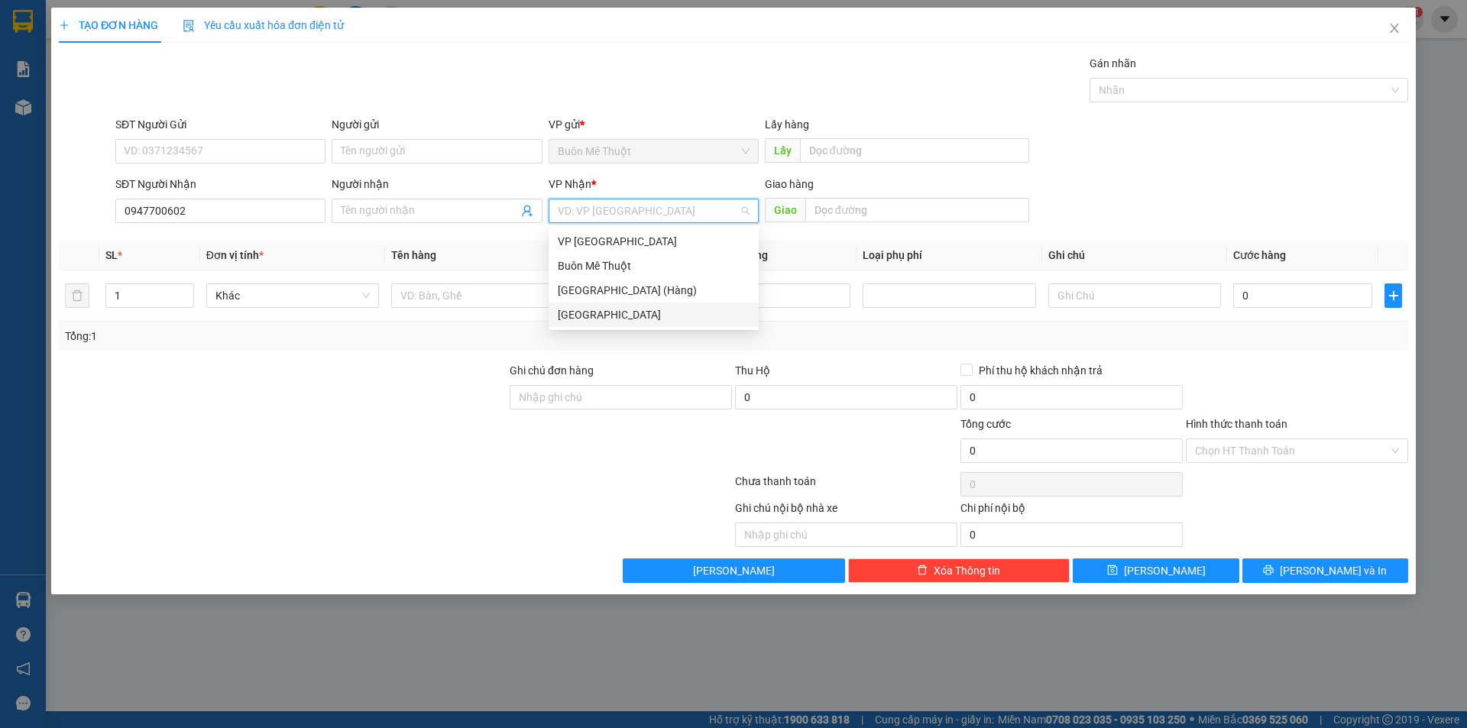
click at [604, 307] on div "[GEOGRAPHIC_DATA]" at bounding box center [654, 314] width 192 height 17
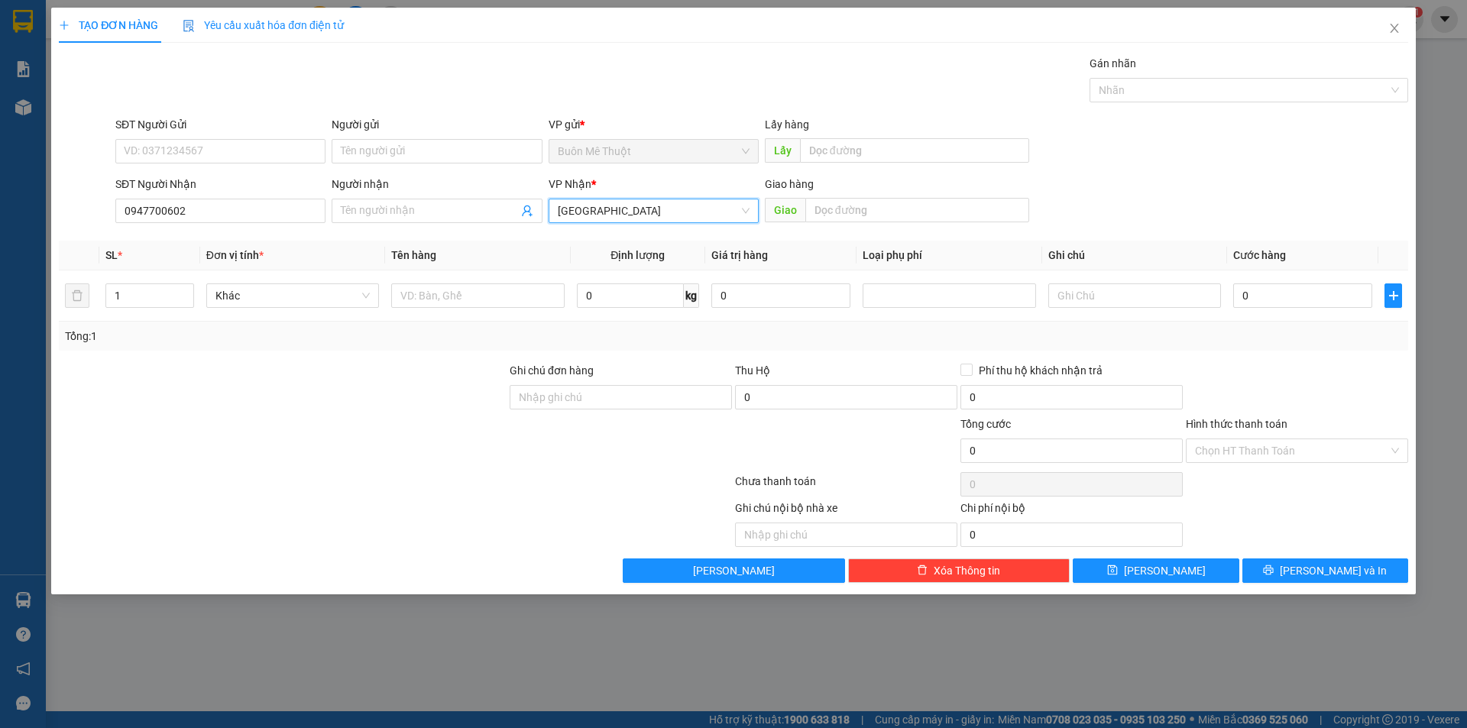
click at [227, 195] on div "SĐT Người Nhận" at bounding box center [220, 187] width 210 height 23
click at [222, 203] on input "0947700602" at bounding box center [220, 211] width 210 height 24
click at [229, 244] on div "0947700602" at bounding box center [221, 241] width 192 height 17
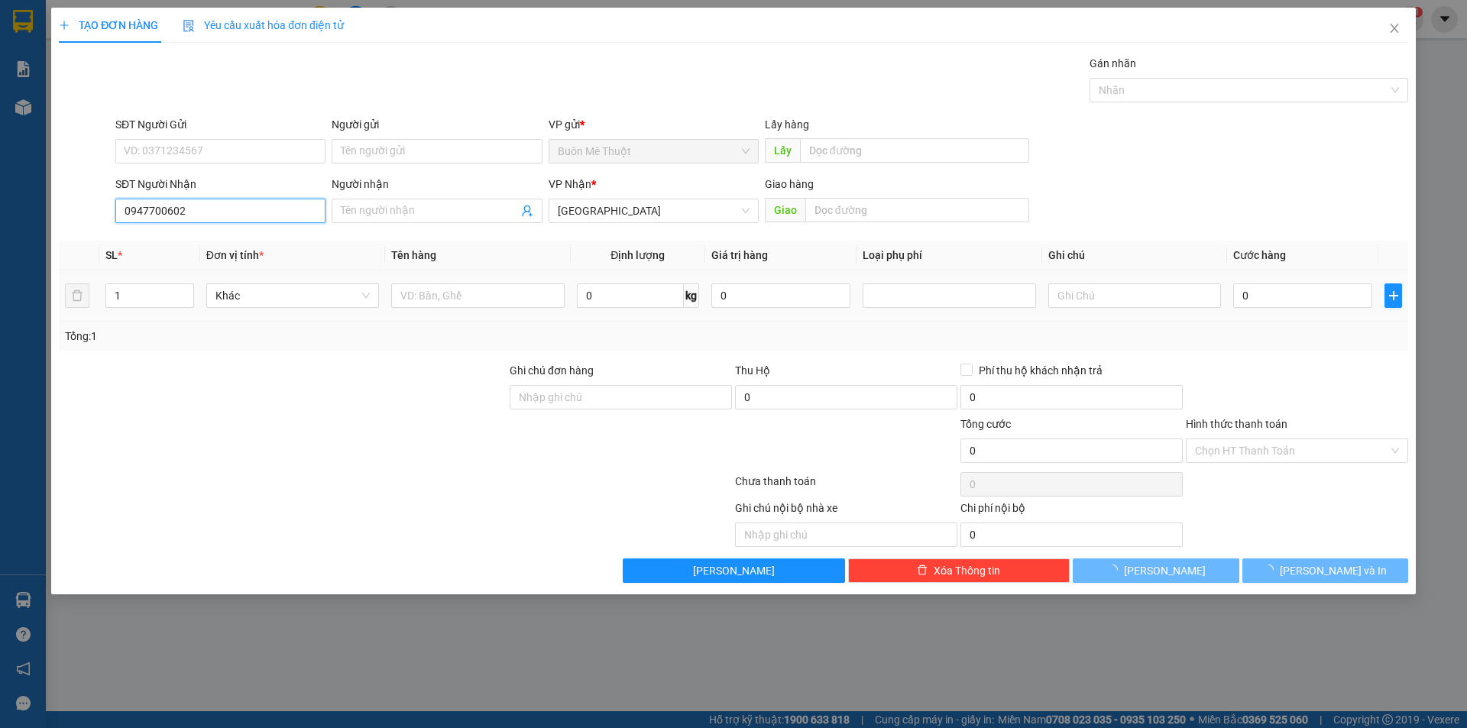
type input "30.000"
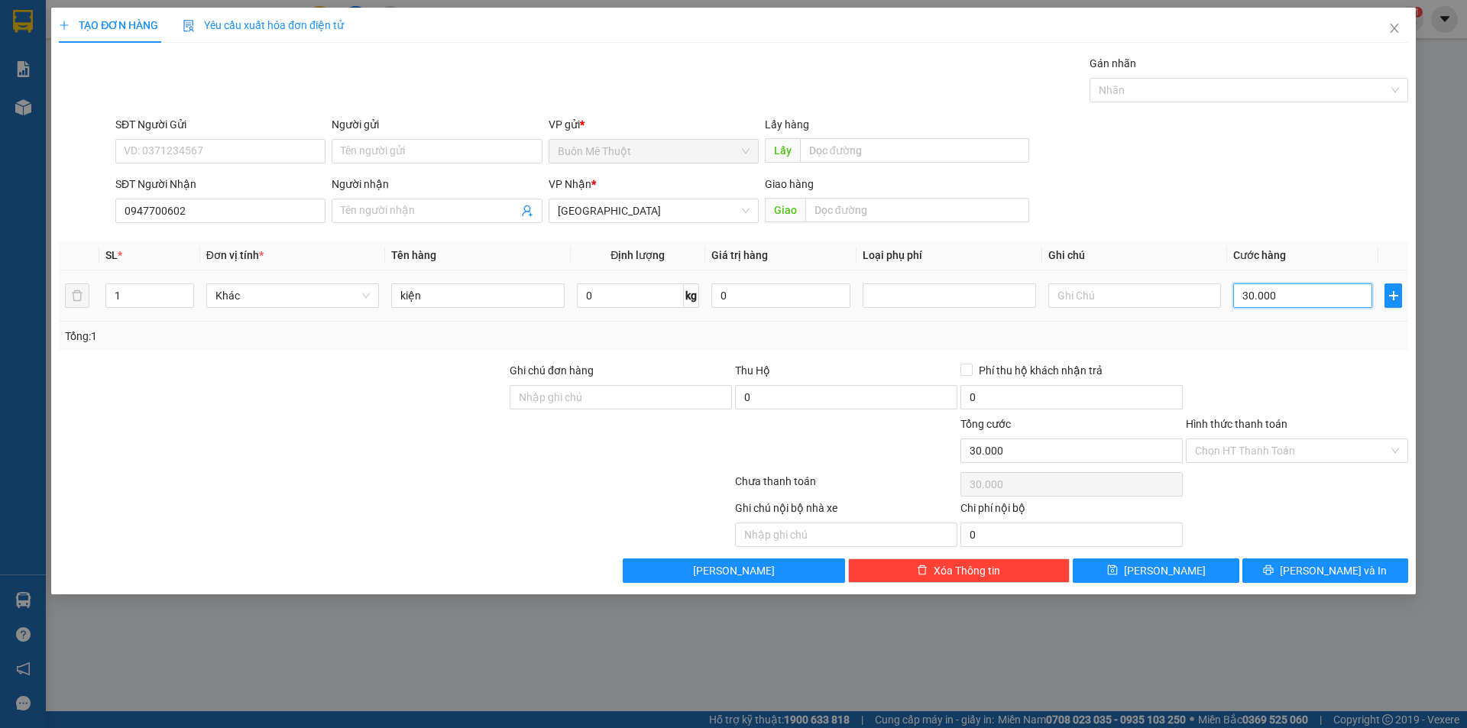
click at [1275, 298] on input "30.000" at bounding box center [1302, 295] width 139 height 24
click at [1287, 435] on div "Hình thức thanh toán" at bounding box center [1297, 427] width 222 height 23
click at [1293, 570] on button "[PERSON_NAME] và In" at bounding box center [1325, 571] width 166 height 24
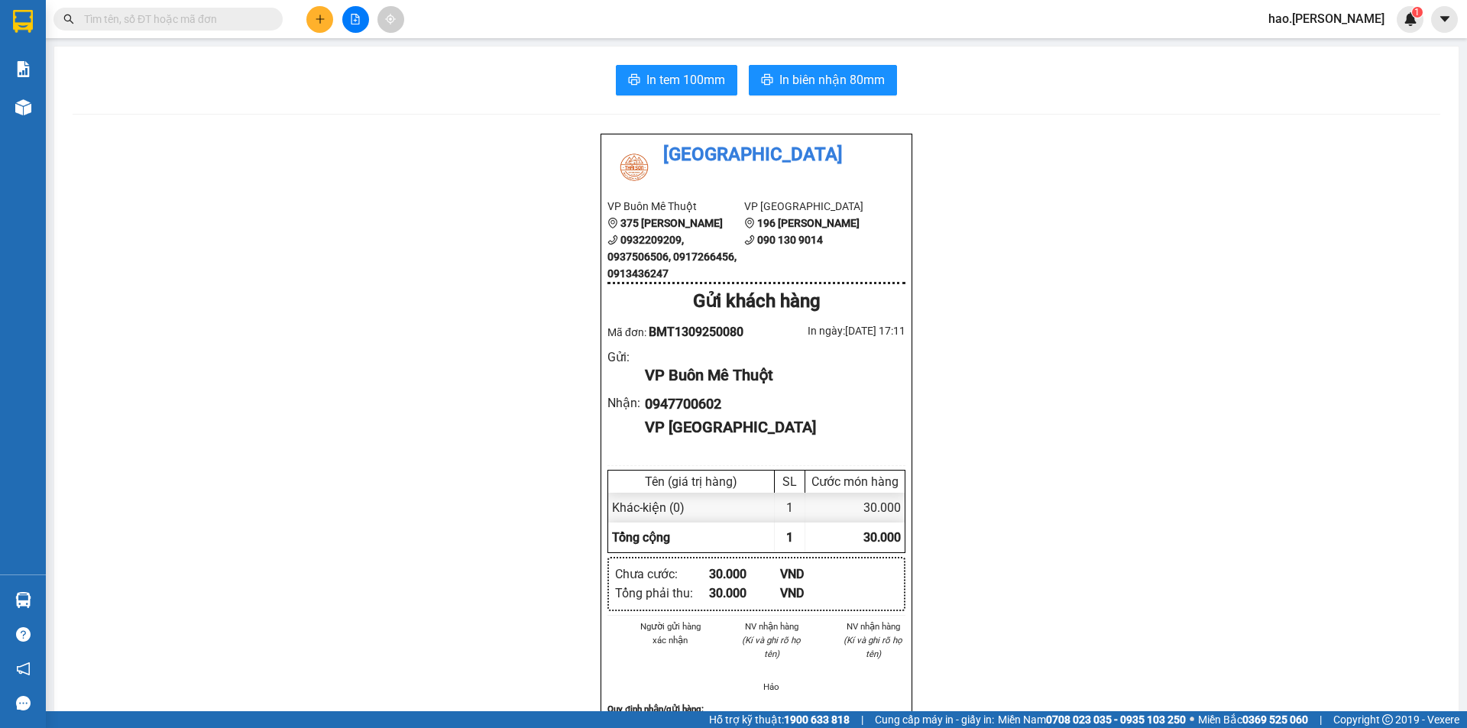
click at [1094, 134] on div "Thái Sơn VP Buôn Mê Thuột 375 Hoàng Diệu 0932209209, 0937506506, 0917266456, 09…" at bounding box center [757, 703] width 1368 height 1140
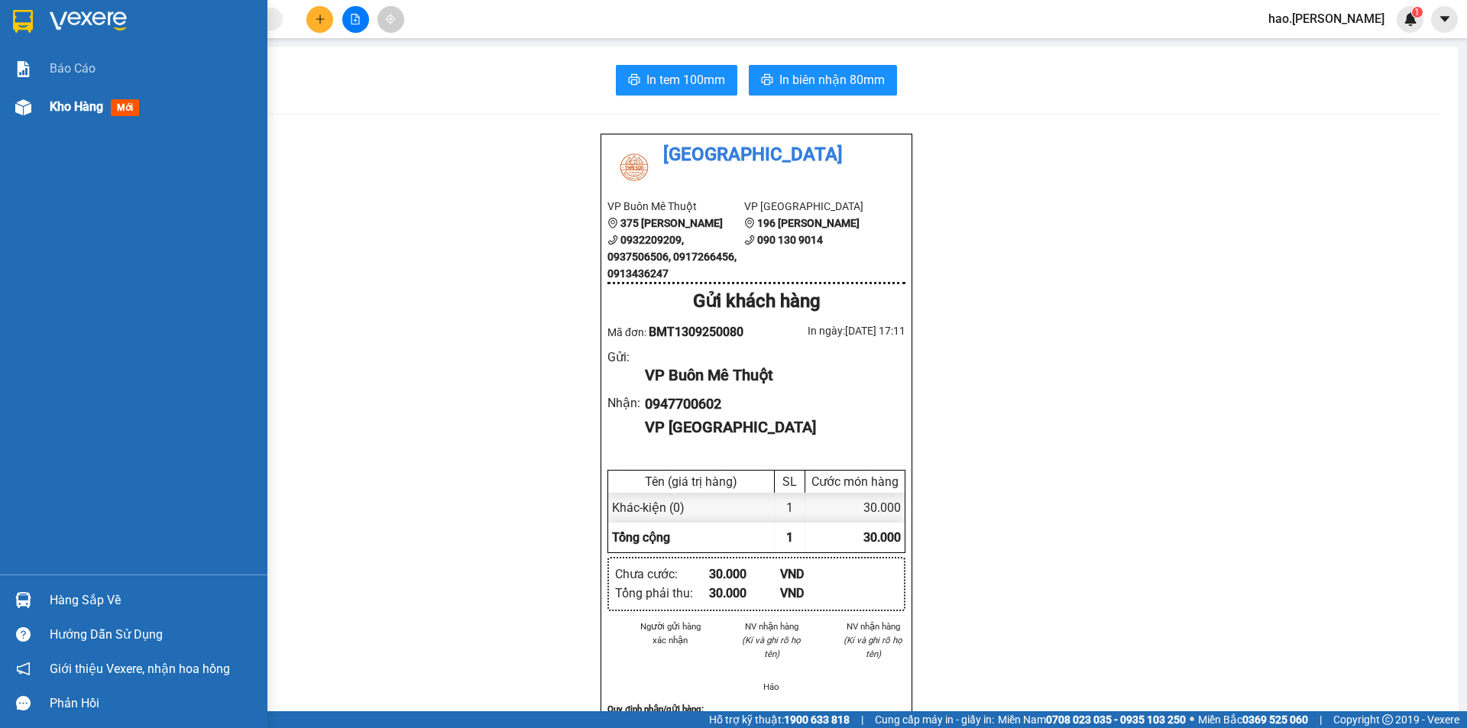
click at [27, 115] on img at bounding box center [23, 107] width 16 height 16
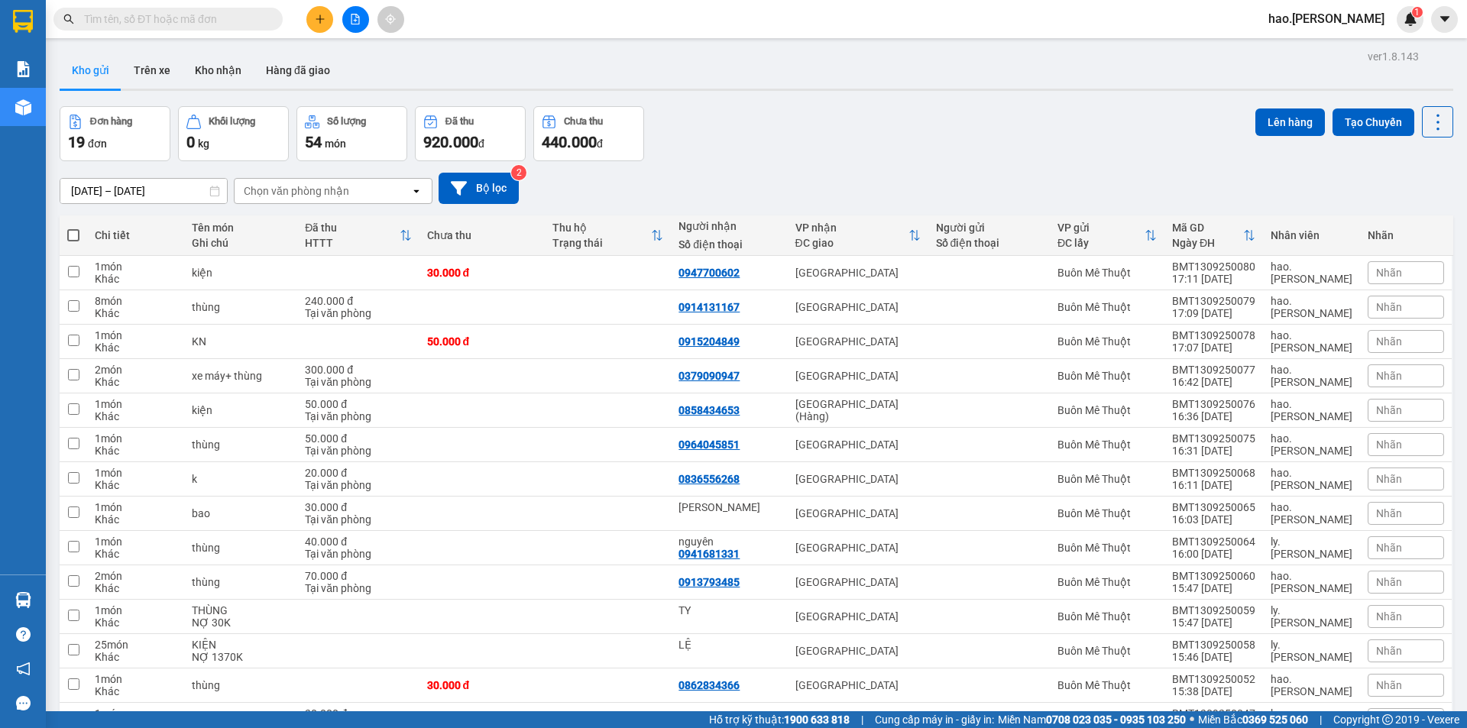
click at [869, 175] on div "[DATE] – [DATE] Press the down arrow key to interact with the calendar and sele…" at bounding box center [757, 188] width 1394 height 31
click at [329, 17] on button at bounding box center [319, 19] width 27 height 27
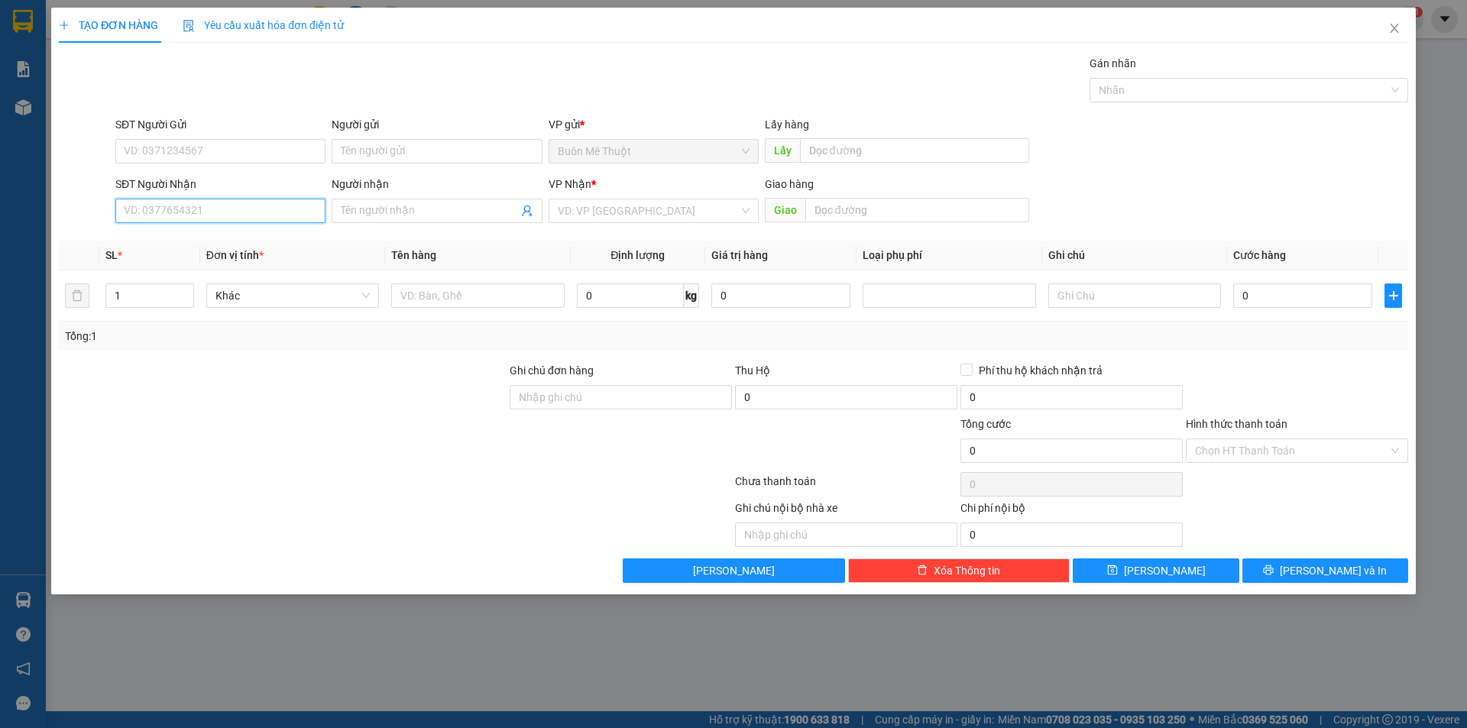
click at [228, 199] on input "SĐT Người Nhận" at bounding box center [220, 211] width 210 height 24
type input "0943660009"
click at [231, 245] on div "0943660009" at bounding box center [221, 241] width 192 height 17
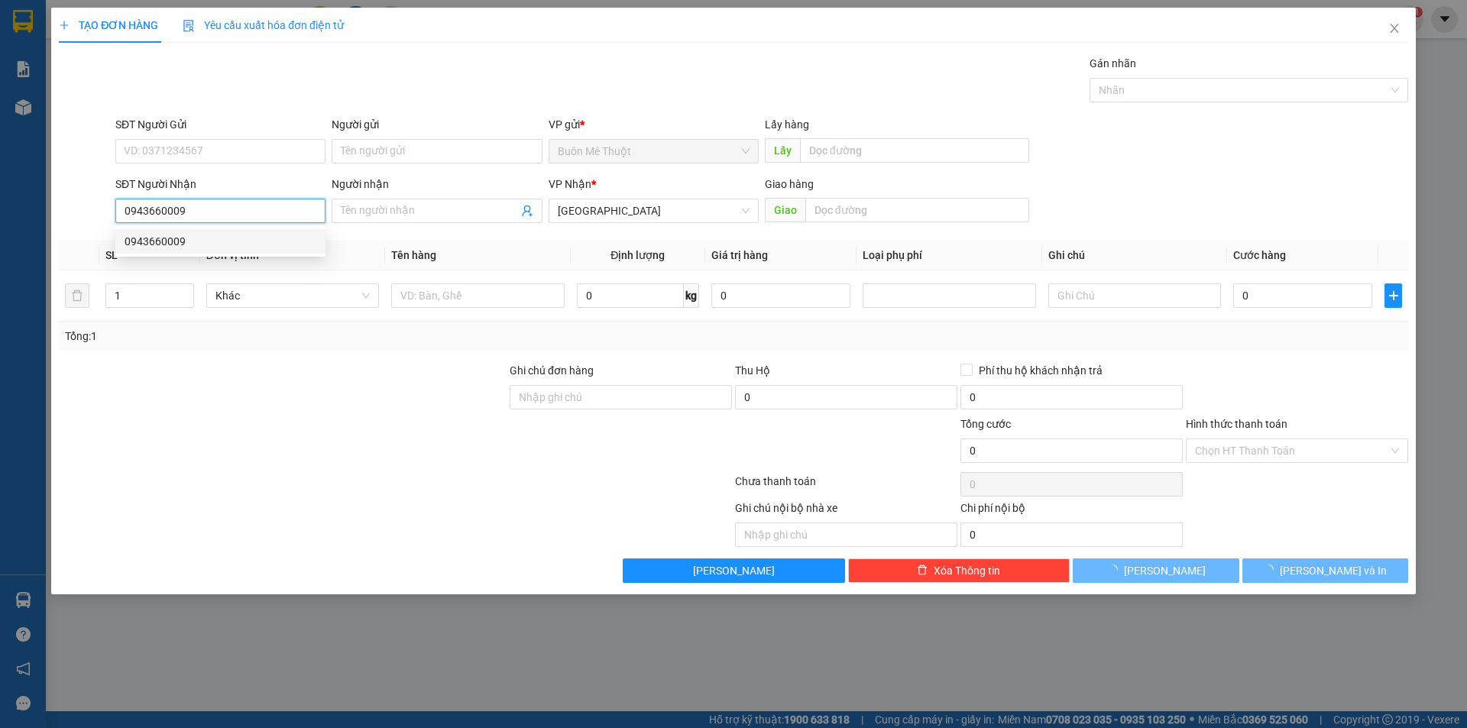
type input "160.000"
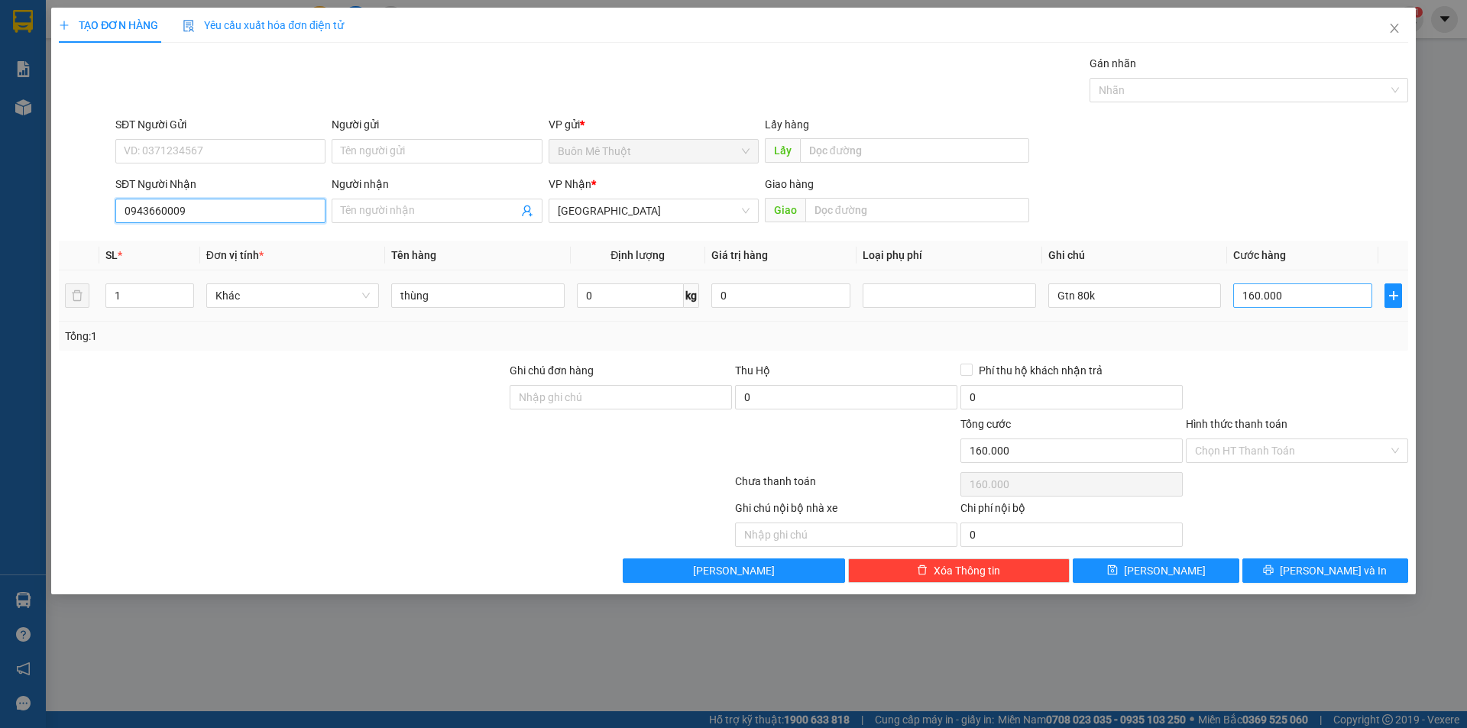
type input "0943660009"
click at [1284, 296] on input "160.000" at bounding box center [1302, 295] width 139 height 24
click at [1123, 297] on input "Gtn 80k" at bounding box center [1134, 295] width 173 height 24
click at [1251, 283] on div "160.000" at bounding box center [1302, 295] width 139 height 31
click at [1254, 298] on input "160.000" at bounding box center [1302, 295] width 139 height 24
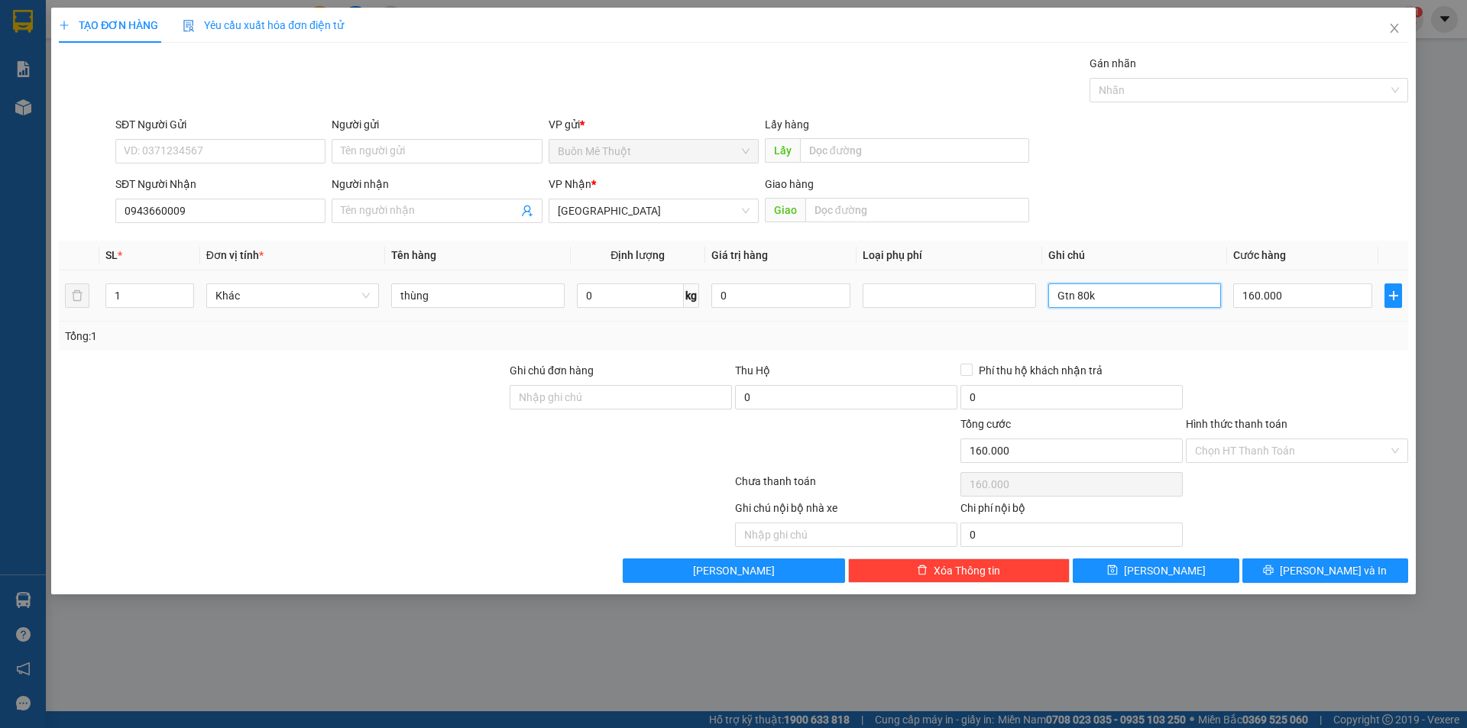
click at [1158, 283] on input "Gtn 80k" at bounding box center [1134, 295] width 173 height 24
click at [1255, 304] on input "160.000" at bounding box center [1302, 295] width 139 height 24
type input "0"
type input "01"
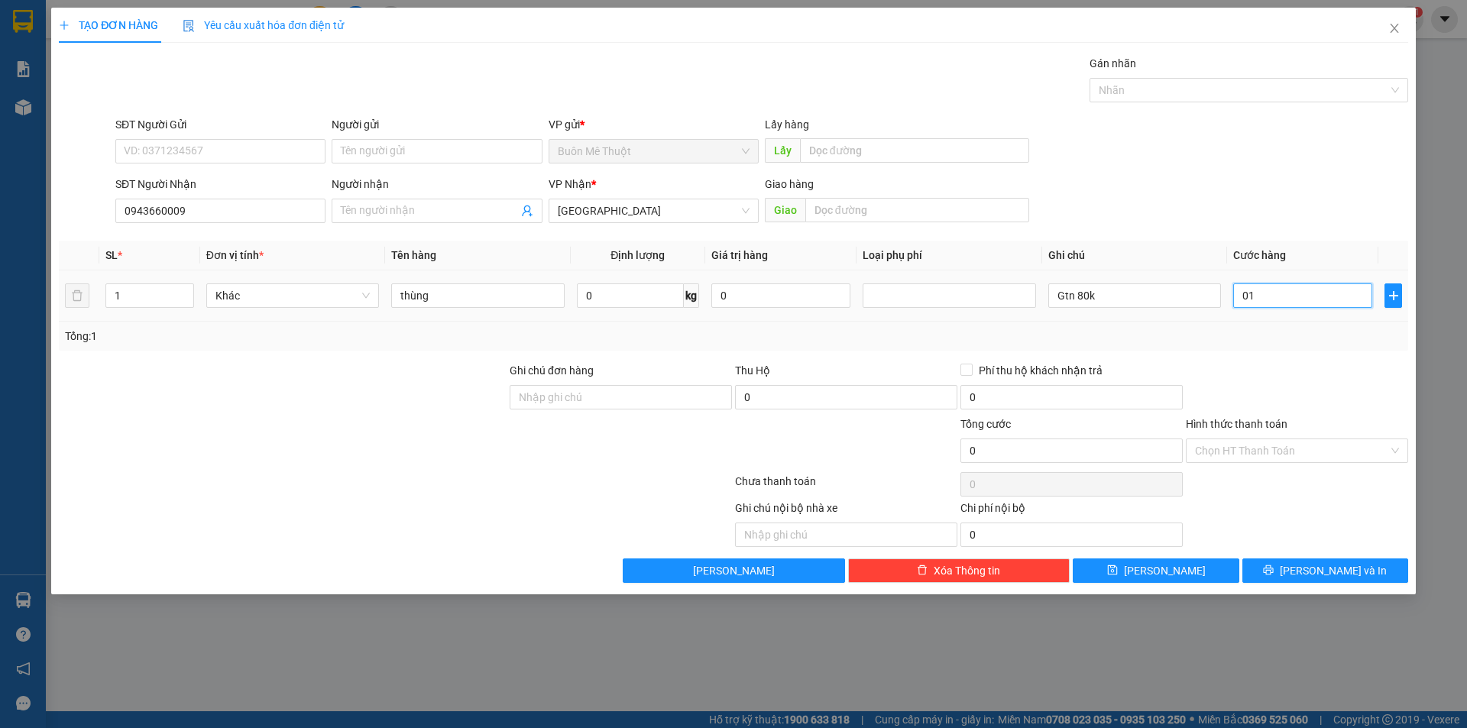
type input "12"
type input "012"
type input "120"
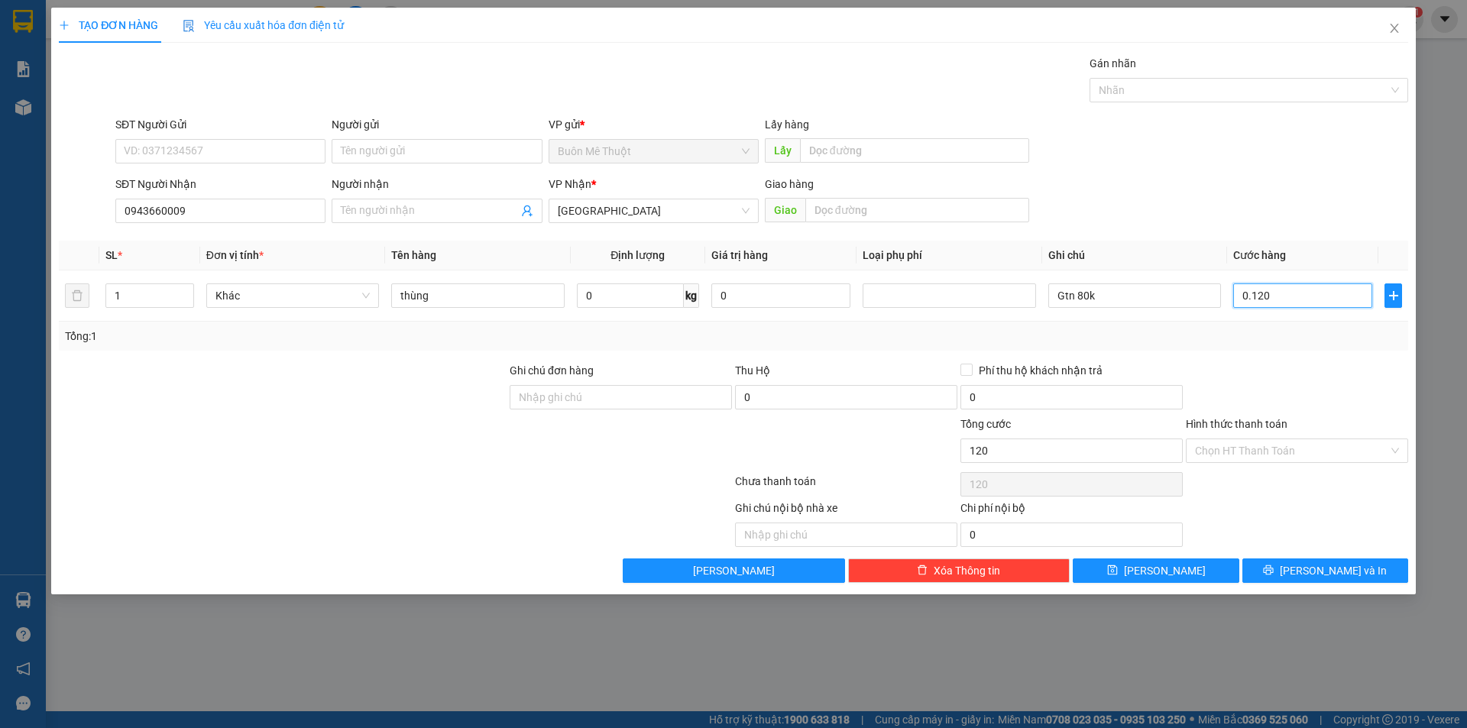
type input "0.120"
type input "120.000"
click at [1289, 471] on div "Chọn HT Thanh Toán" at bounding box center [1296, 484] width 225 height 31
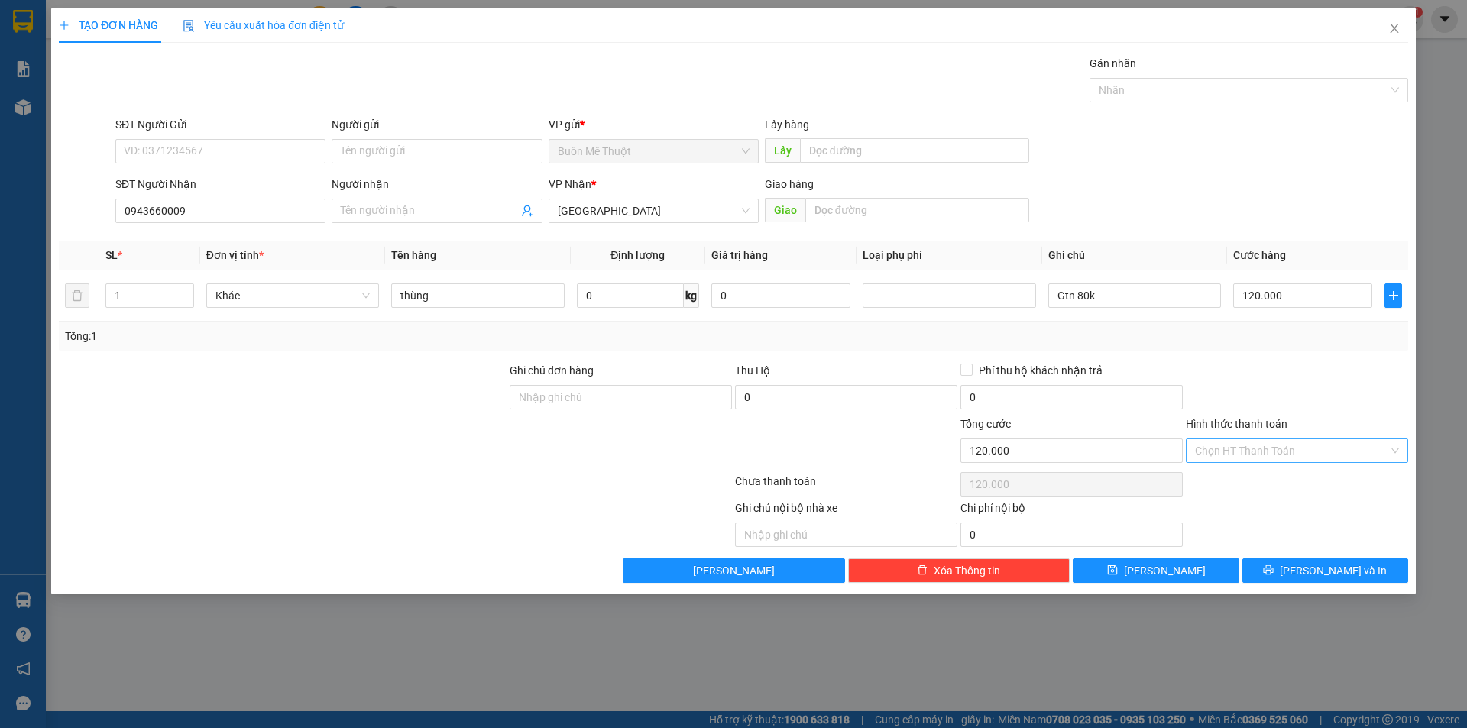
click at [1284, 457] on input "Hình thức thanh toán" at bounding box center [1291, 450] width 193 height 23
click at [1281, 490] on div "Tại văn phòng" at bounding box center [1297, 481] width 222 height 24
type input "0"
click at [1322, 566] on span "[PERSON_NAME] và In" at bounding box center [1333, 570] width 107 height 17
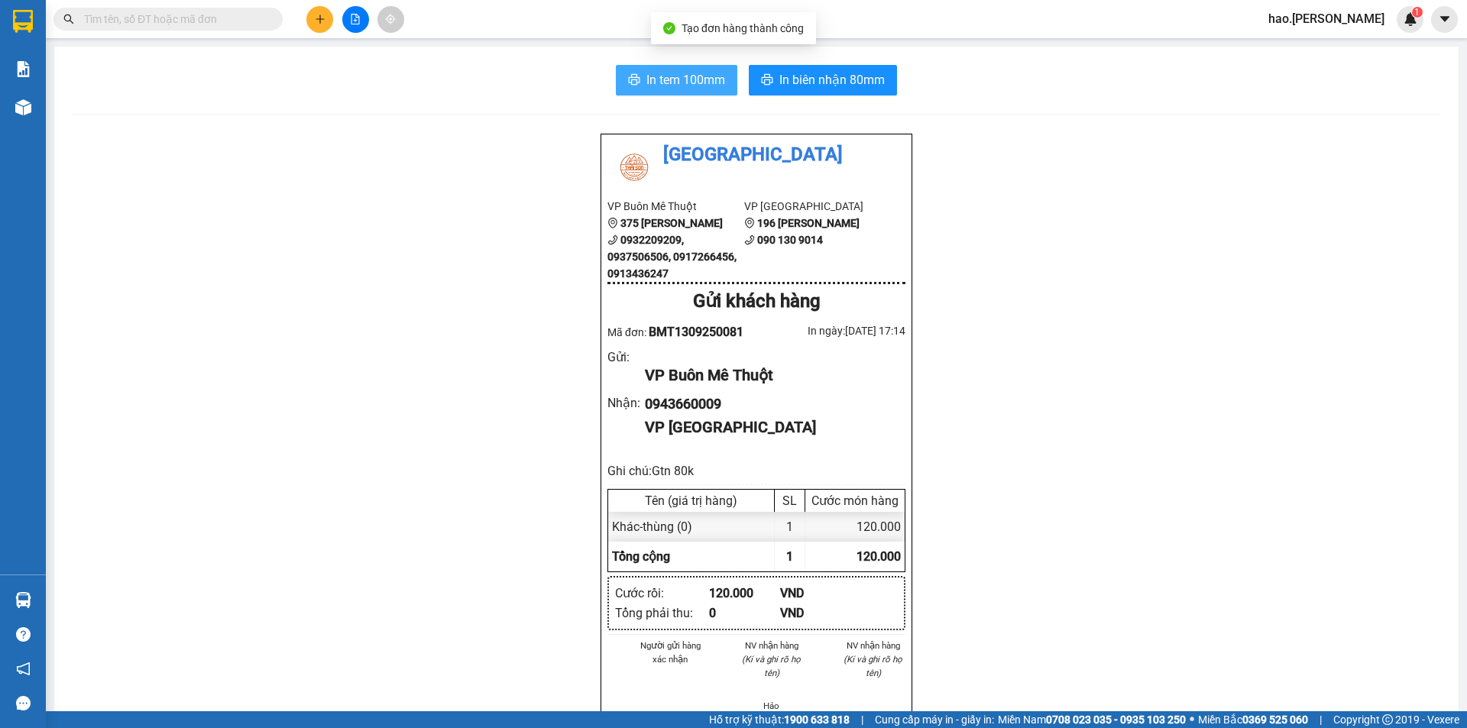
click at [706, 86] on span "In tem 100mm" at bounding box center [685, 79] width 79 height 19
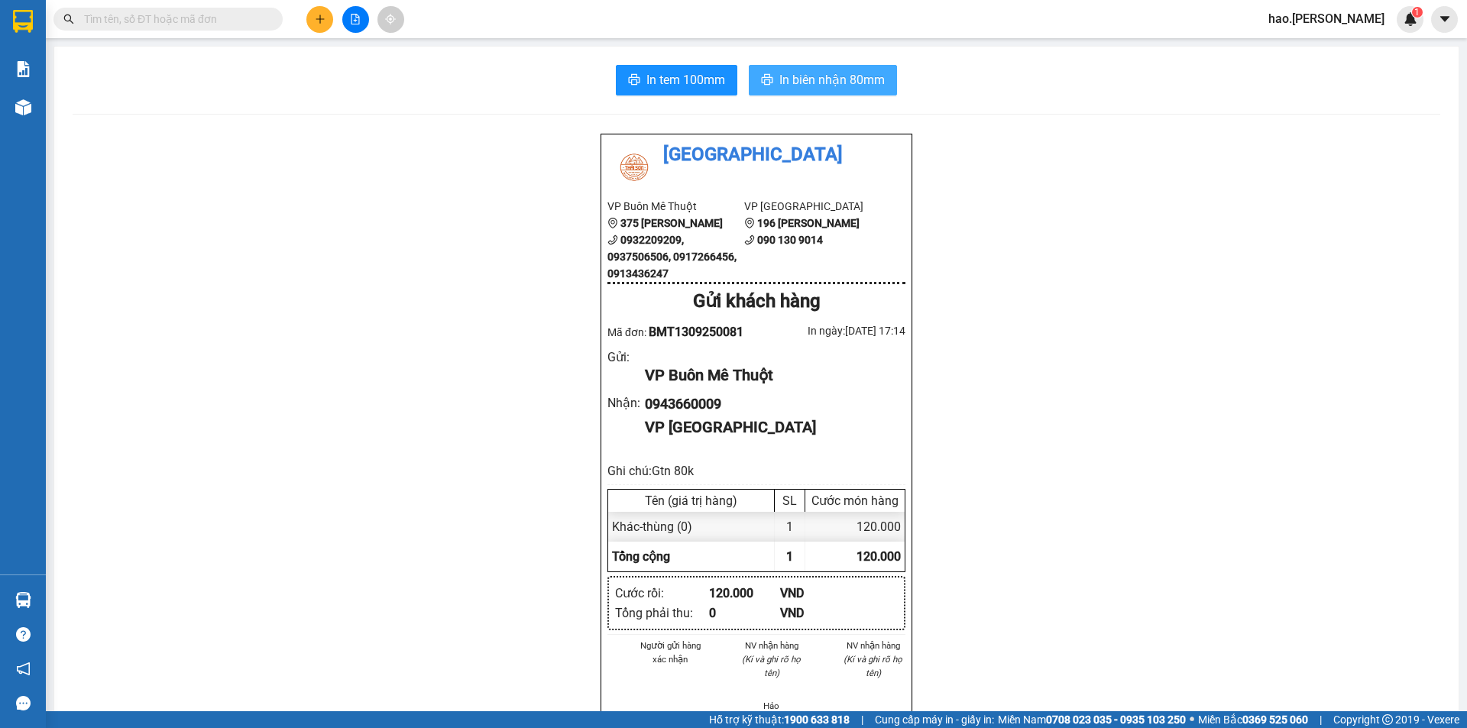
click at [810, 72] on span "In biên nhận 80mm" at bounding box center [831, 79] width 105 height 19
click at [331, 19] on button at bounding box center [319, 19] width 27 height 27
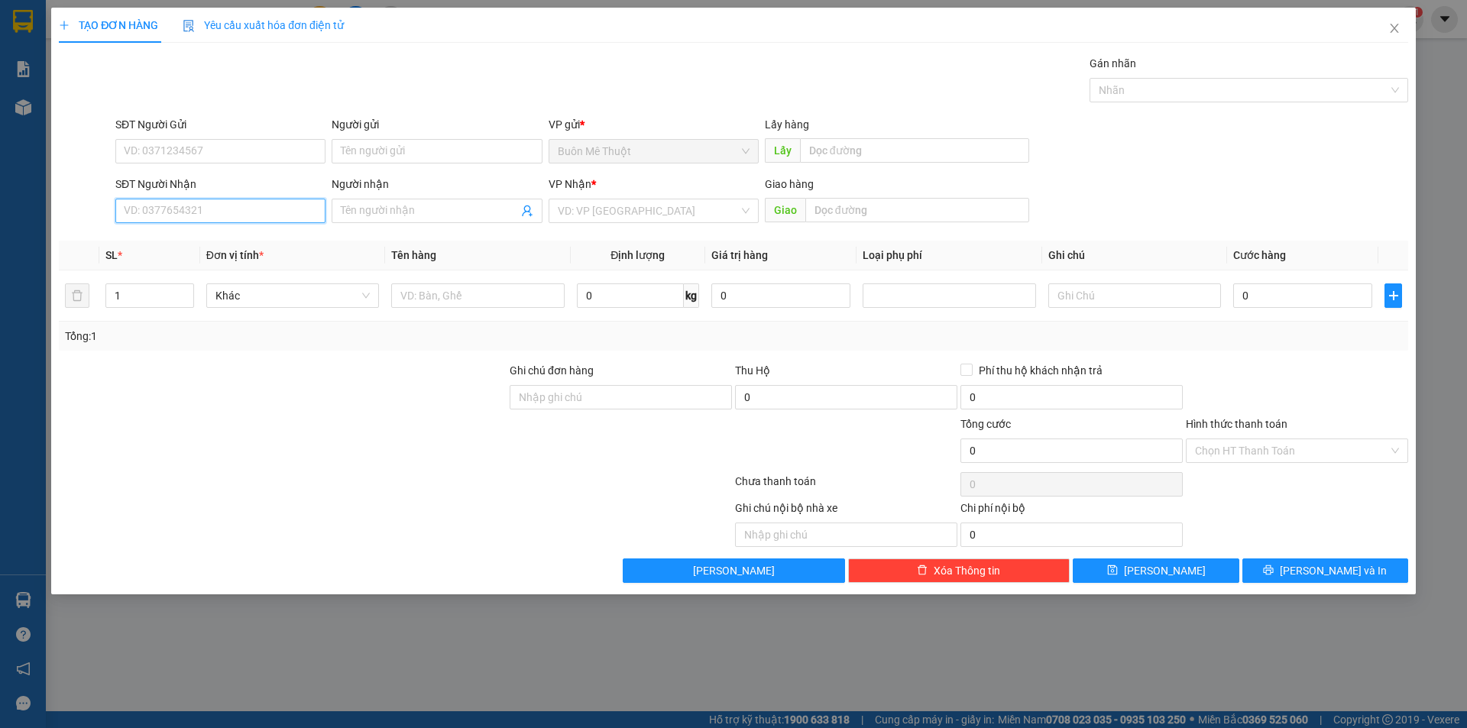
click at [220, 213] on input "SĐT Người Nhận" at bounding box center [220, 211] width 210 height 24
type input "0941290272"
click at [258, 238] on div "0941290272" at bounding box center [221, 241] width 192 height 17
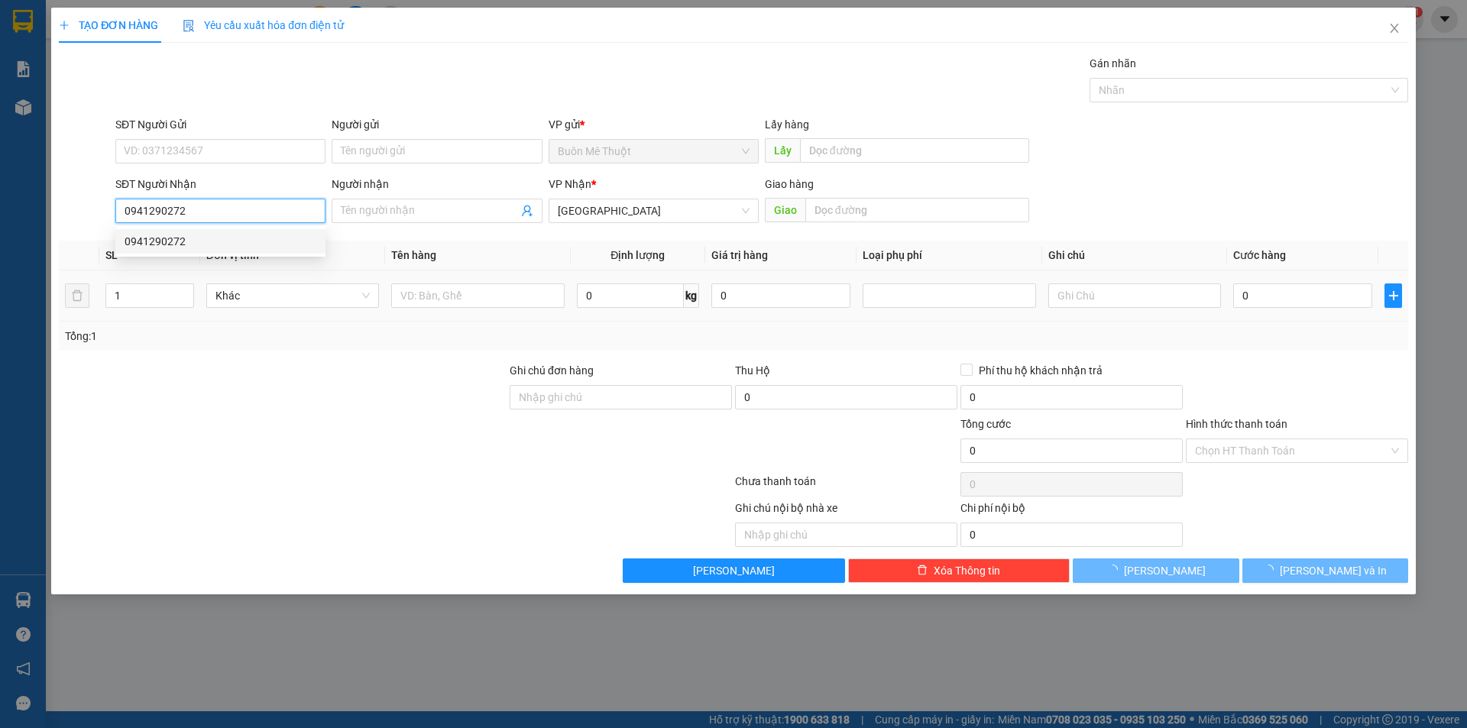
type input "50.000"
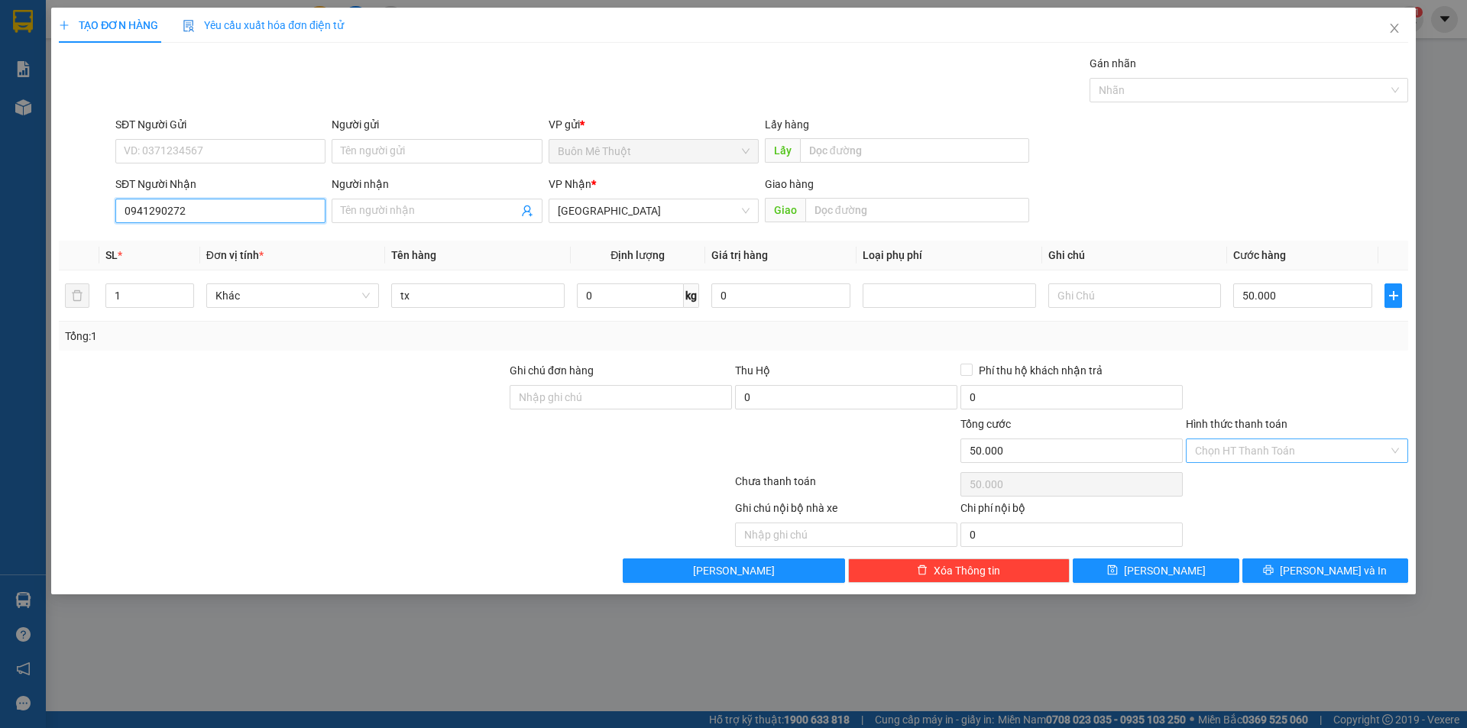
type input "0941290272"
click at [1293, 443] on input "Hình thức thanh toán" at bounding box center [1291, 450] width 193 height 23
drag, startPoint x: 1296, startPoint y: 479, endPoint x: 1301, endPoint y: 494, distance: 16.2
click at [1297, 481] on div "Tại văn phòng" at bounding box center [1297, 481] width 204 height 17
type input "0"
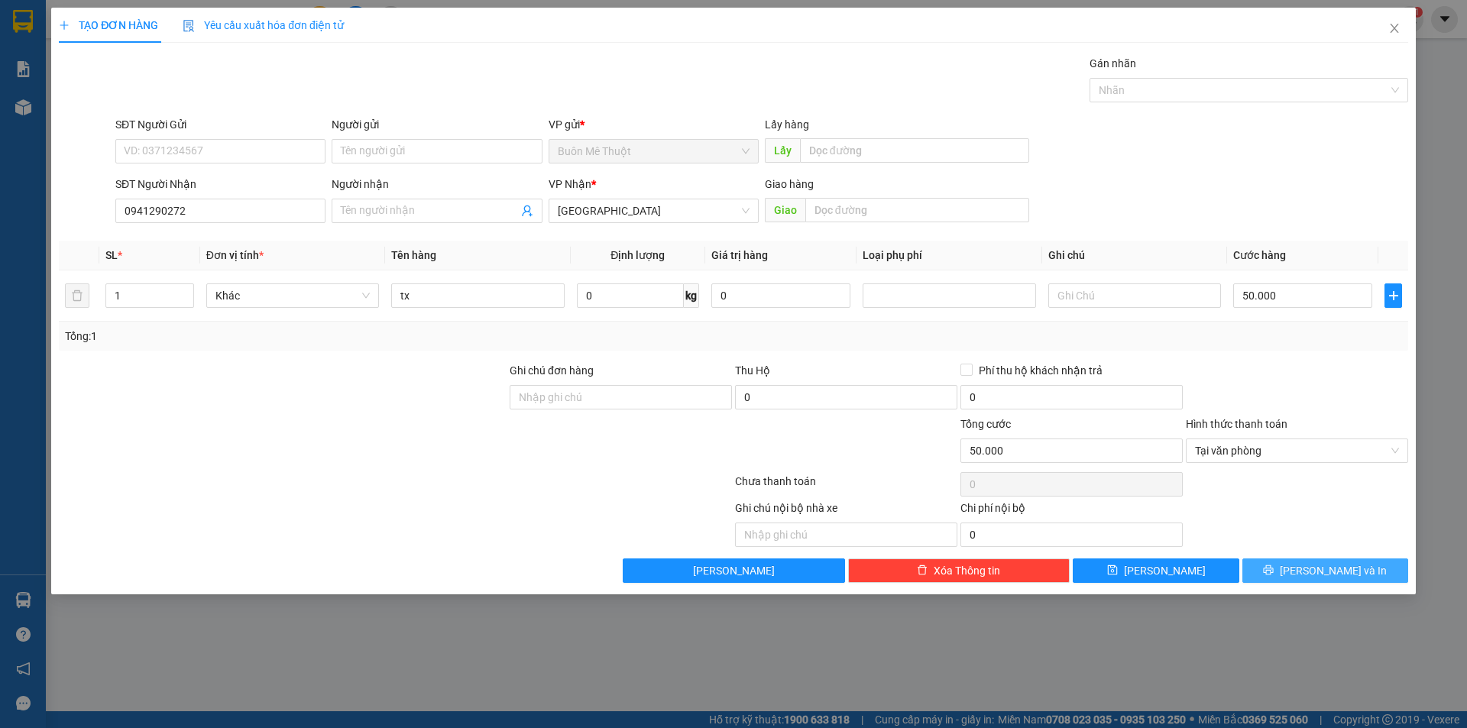
click at [1311, 568] on button "[PERSON_NAME] và In" at bounding box center [1325, 571] width 166 height 24
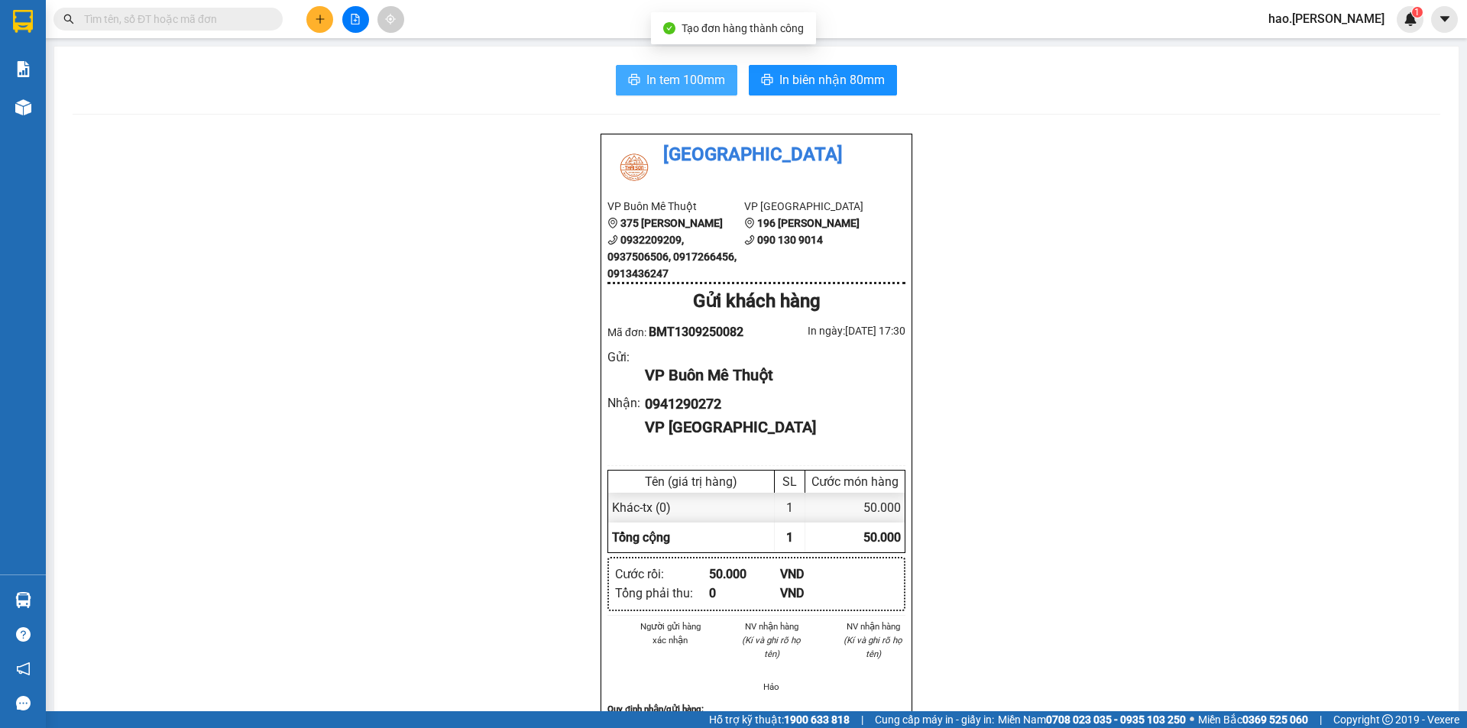
click at [724, 88] on button "In tem 100mm" at bounding box center [676, 80] width 121 height 31
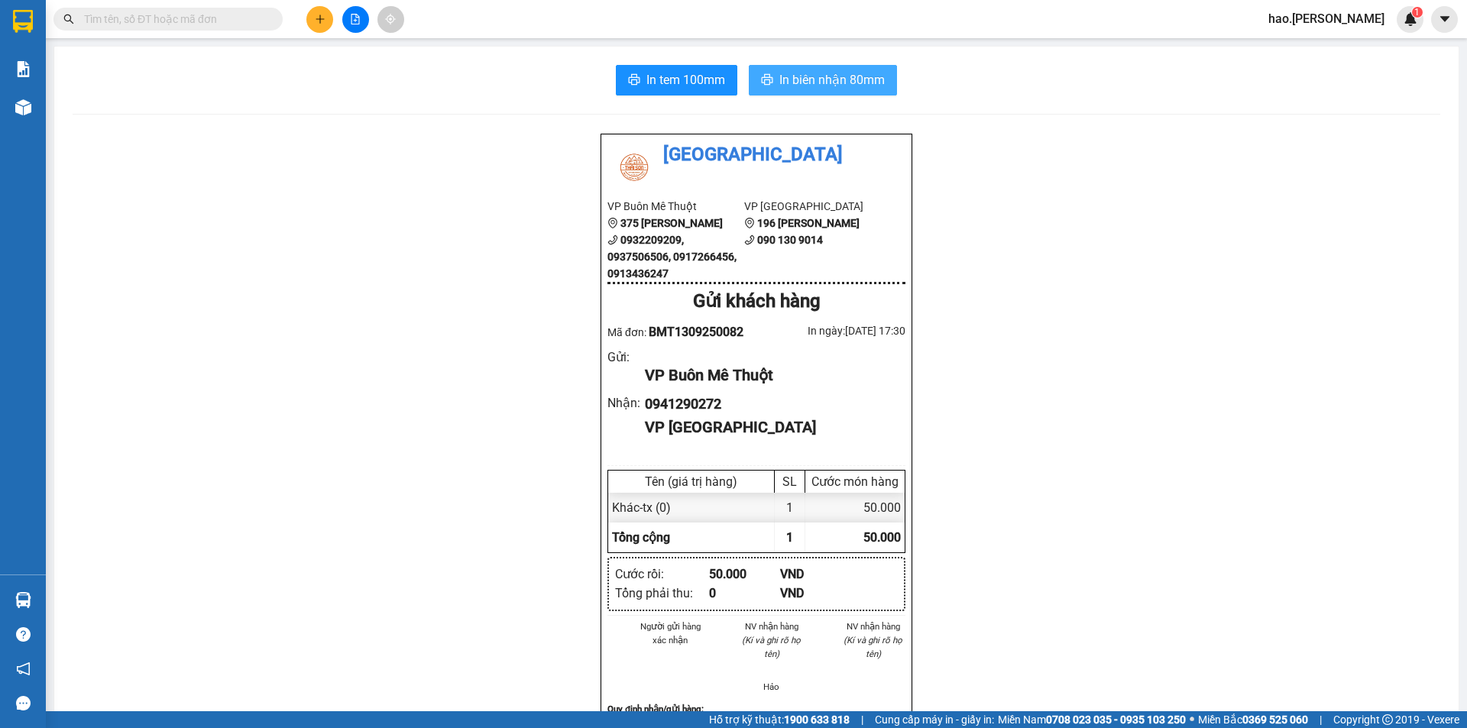
click at [763, 72] on button "In biên nhận 80mm" at bounding box center [823, 80] width 148 height 31
click at [313, 28] on button at bounding box center [319, 19] width 27 height 27
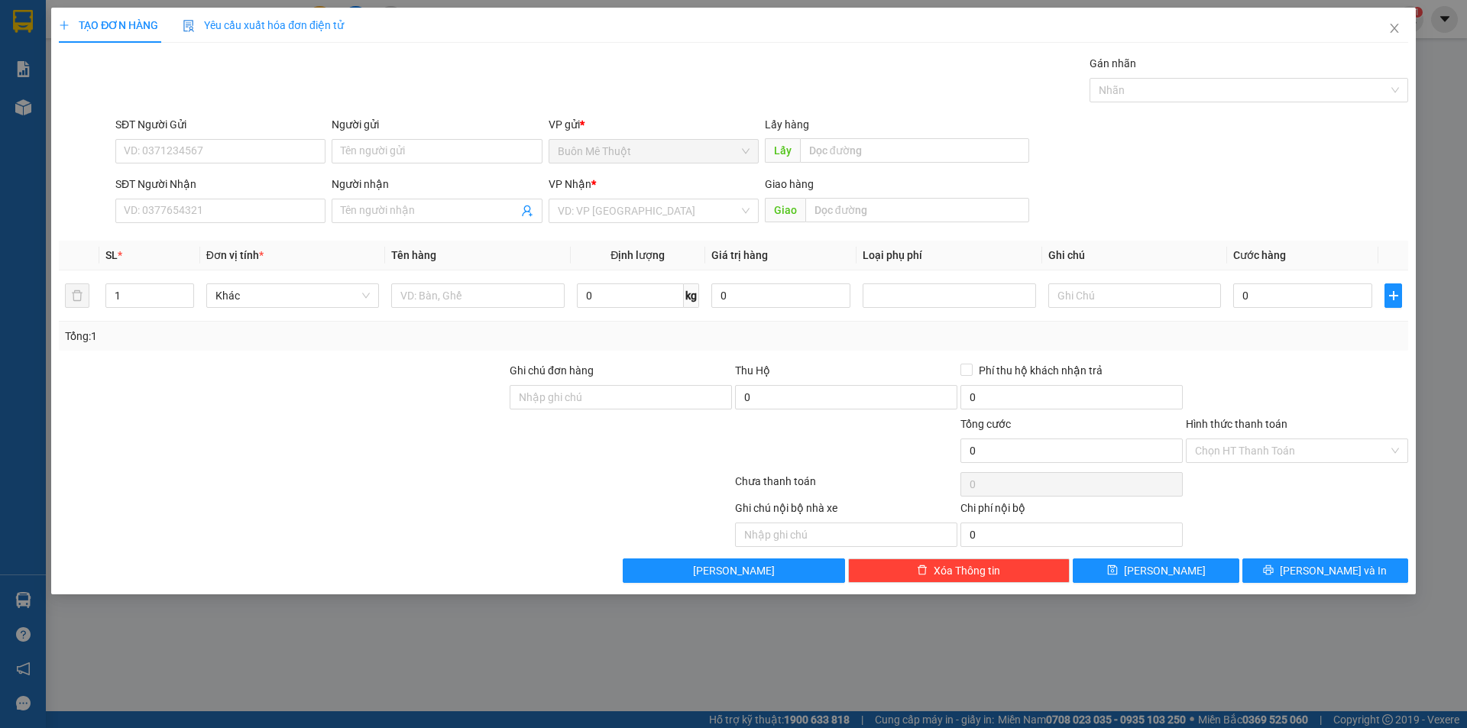
click at [169, 193] on div "SĐT Người Nhận" at bounding box center [220, 187] width 210 height 23
click at [167, 205] on input "SĐT Người Nhận" at bounding box center [220, 211] width 210 height 24
click at [507, 76] on div "Gói vận chuyển * Tiêu chuẩn Gán nhãn Nhãn" at bounding box center [761, 81] width 1299 height 53
click at [1399, 31] on icon "close" at bounding box center [1394, 28] width 12 height 12
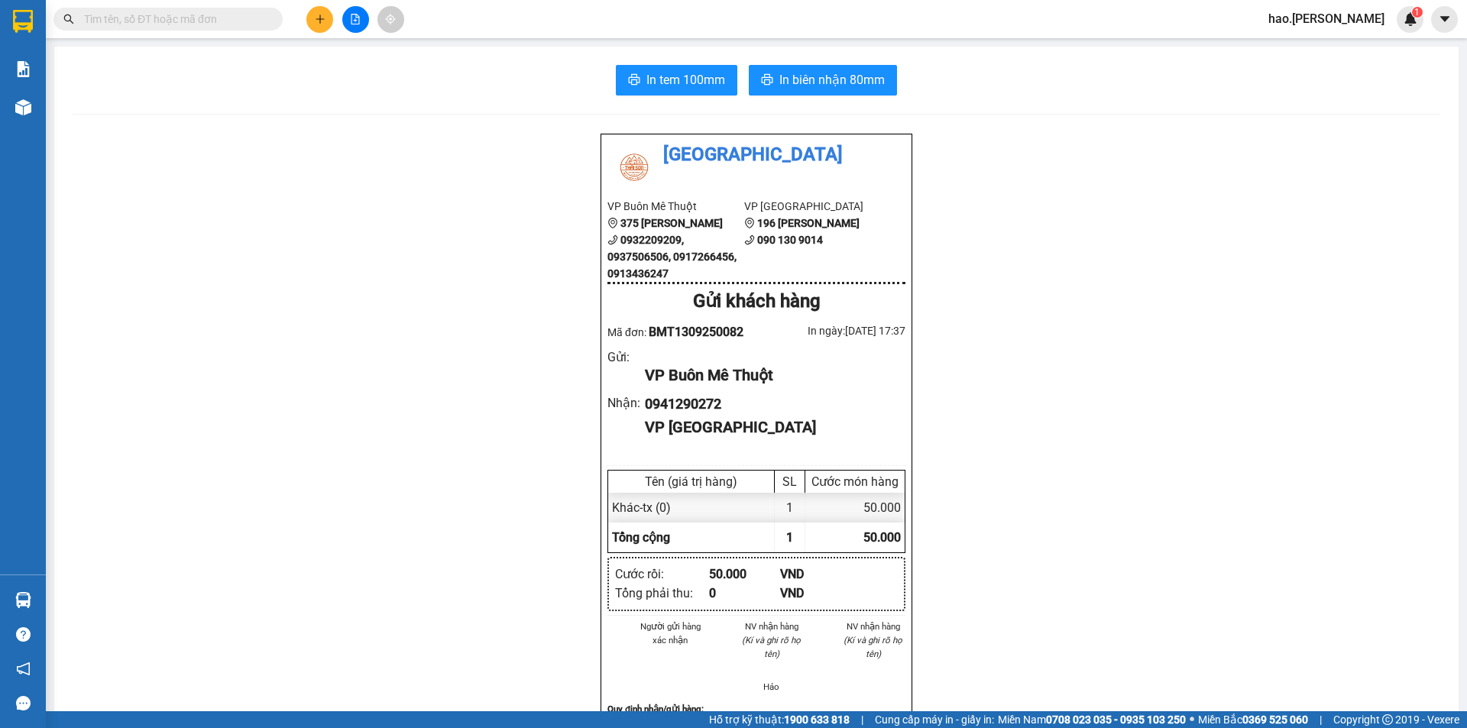
click at [1202, 202] on div "Thái Sơn VP Buôn Mê Thuột 375 Hoàng Diệu 0932209209, 0937506506, 0917266456, 09…" at bounding box center [757, 701] width 1368 height 1136
click at [305, 13] on div at bounding box center [355, 19] width 115 height 27
click at [308, 14] on button at bounding box center [319, 19] width 27 height 27
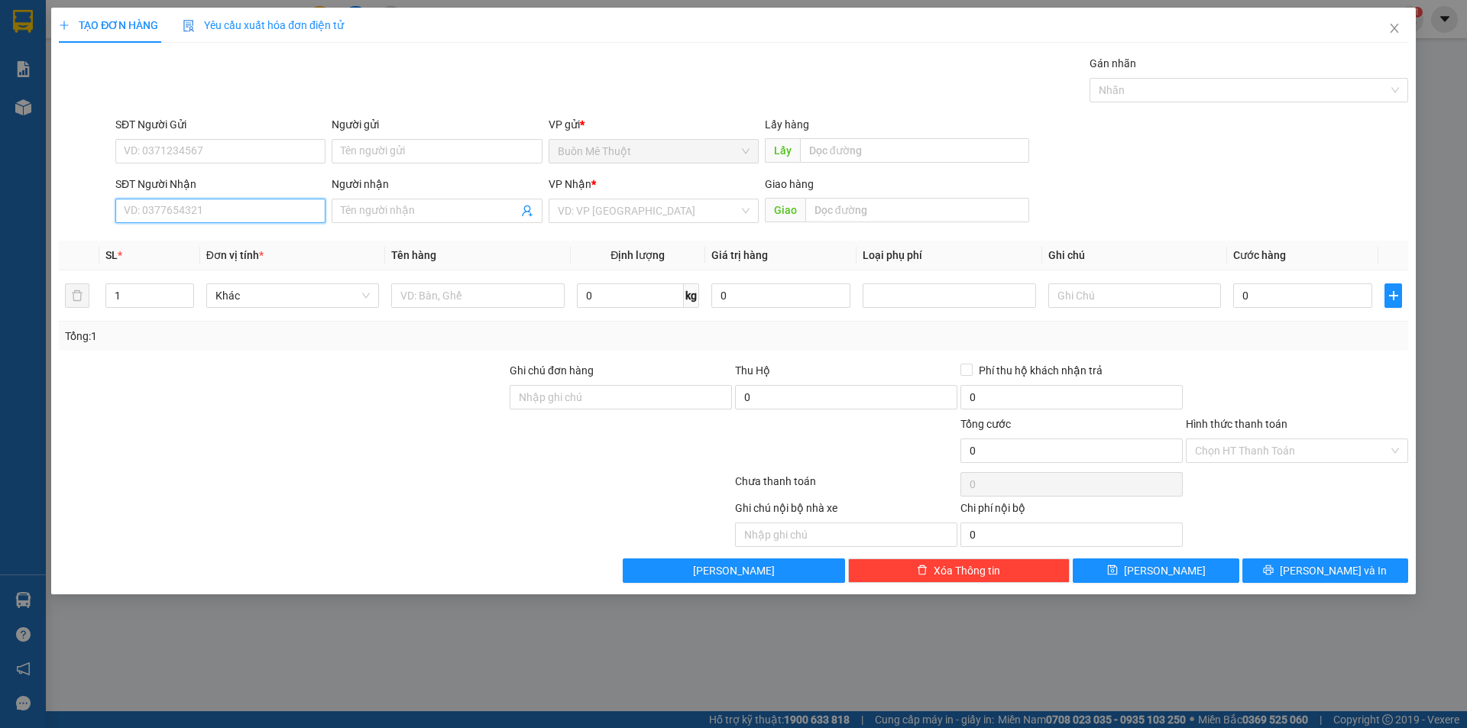
click at [254, 205] on input "SĐT Người Nhận" at bounding box center [220, 211] width 210 height 24
type input "0785840077"
click at [262, 245] on div "0785840077 - nghĩa" at bounding box center [221, 241] width 192 height 17
type input "nghĩa"
type input "30.000"
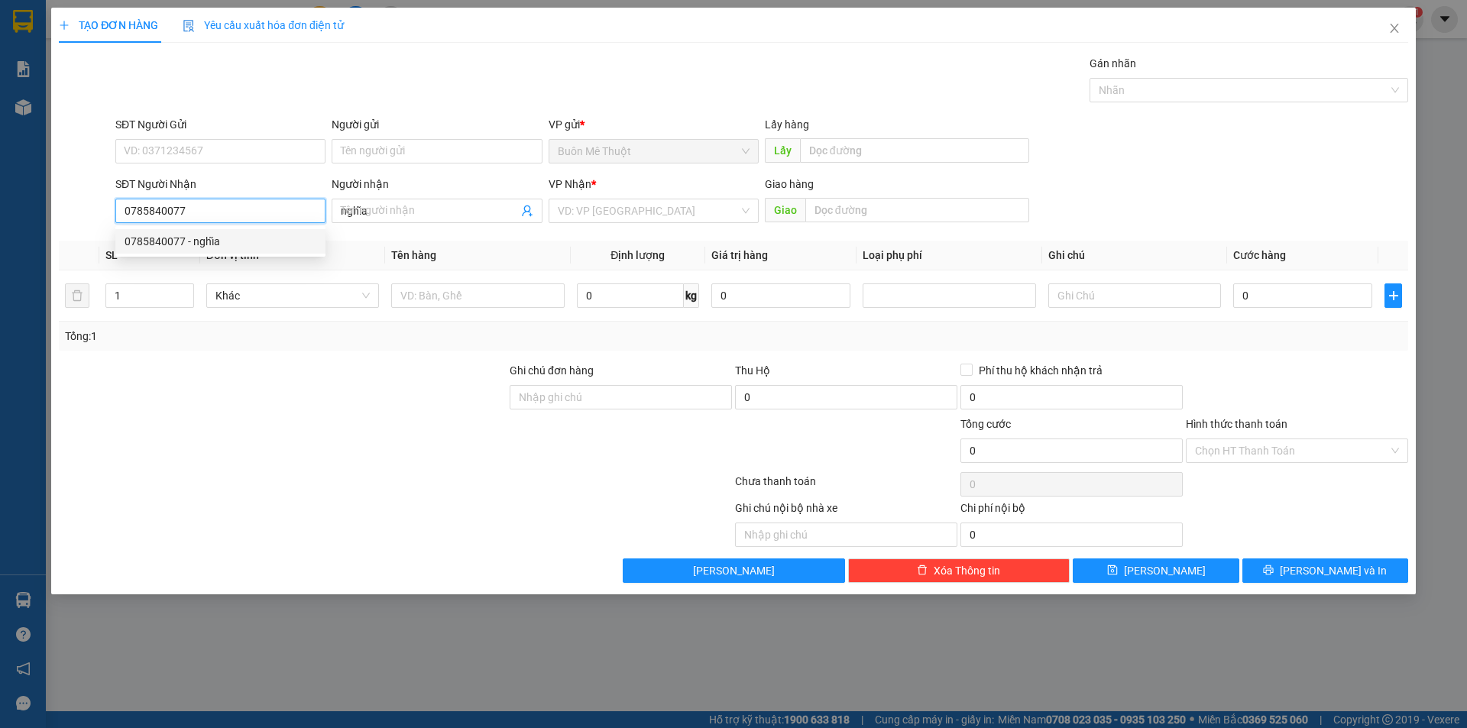
type input "30.000"
type input "0785840077"
click at [1252, 451] on input "Hình thức thanh toán" at bounding box center [1291, 450] width 193 height 23
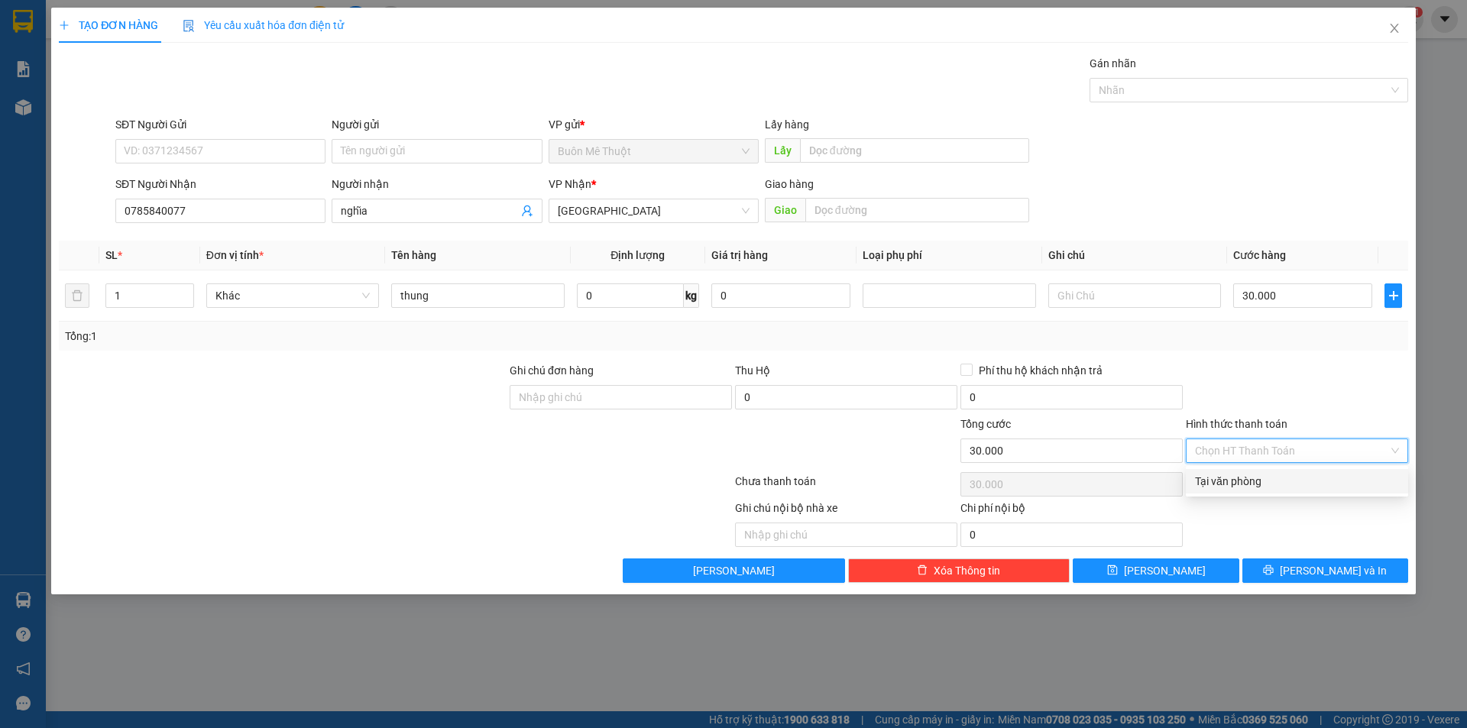
click at [1257, 479] on div "Tại văn phòng" at bounding box center [1297, 481] width 204 height 17
type input "0"
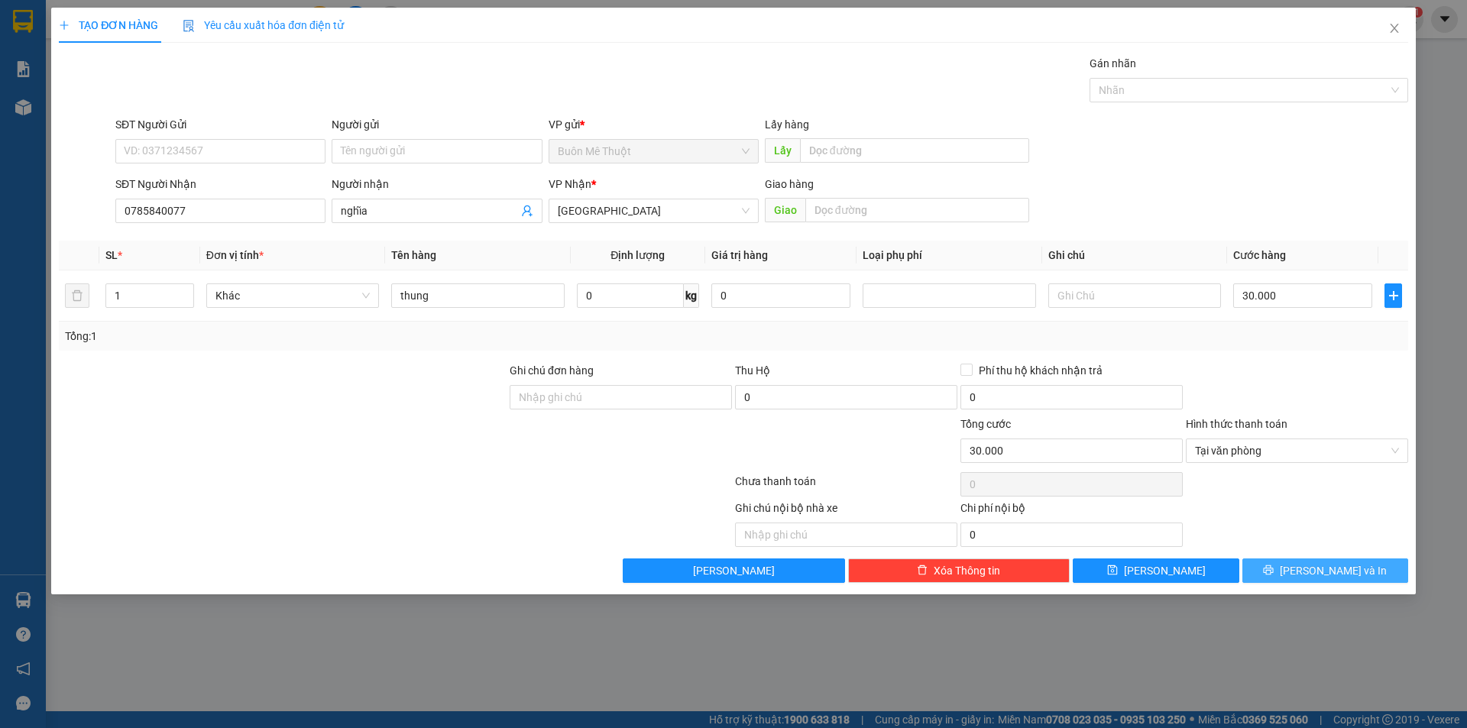
click at [1310, 571] on button "[PERSON_NAME] và In" at bounding box center [1325, 571] width 166 height 24
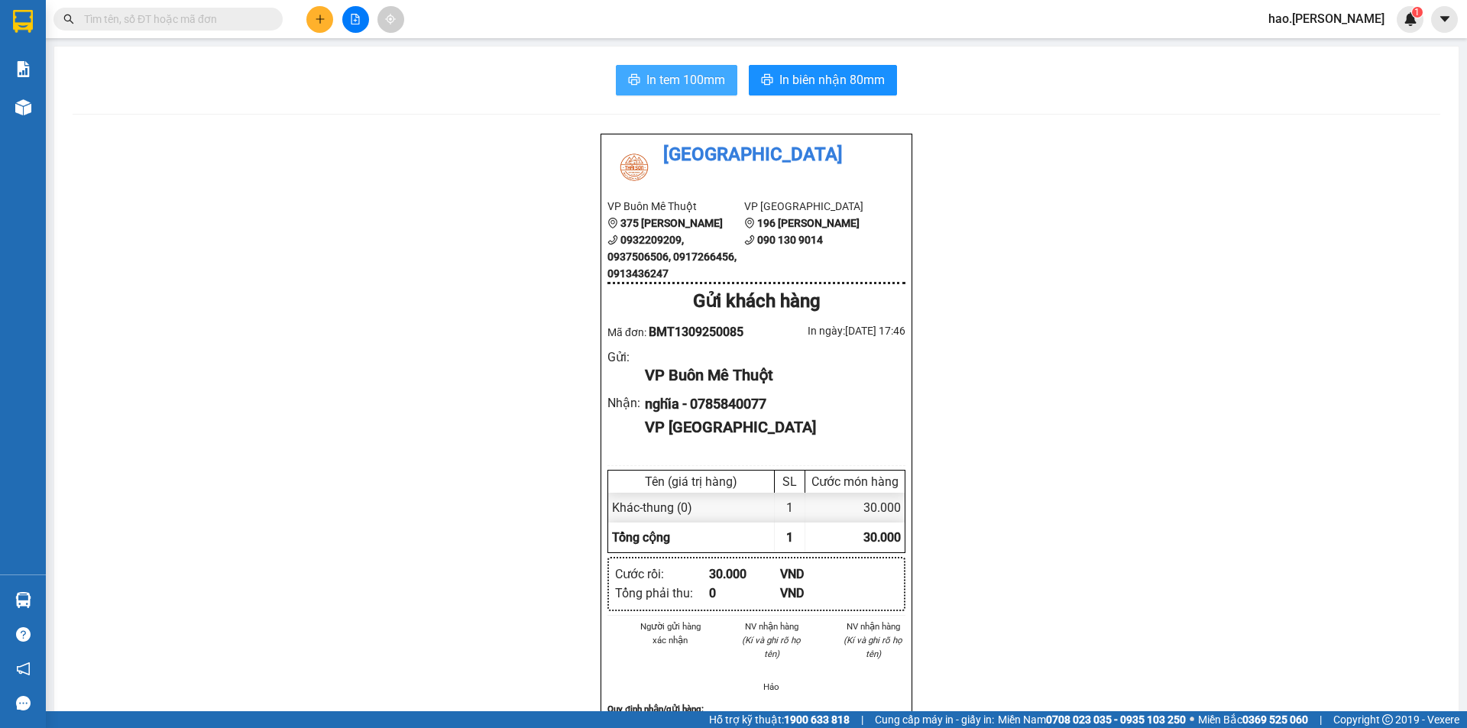
click at [680, 82] on span "In tem 100mm" at bounding box center [685, 79] width 79 height 19
click at [838, 71] on span "In biên nhận 80mm" at bounding box center [831, 79] width 105 height 19
click at [309, 22] on button at bounding box center [319, 19] width 27 height 27
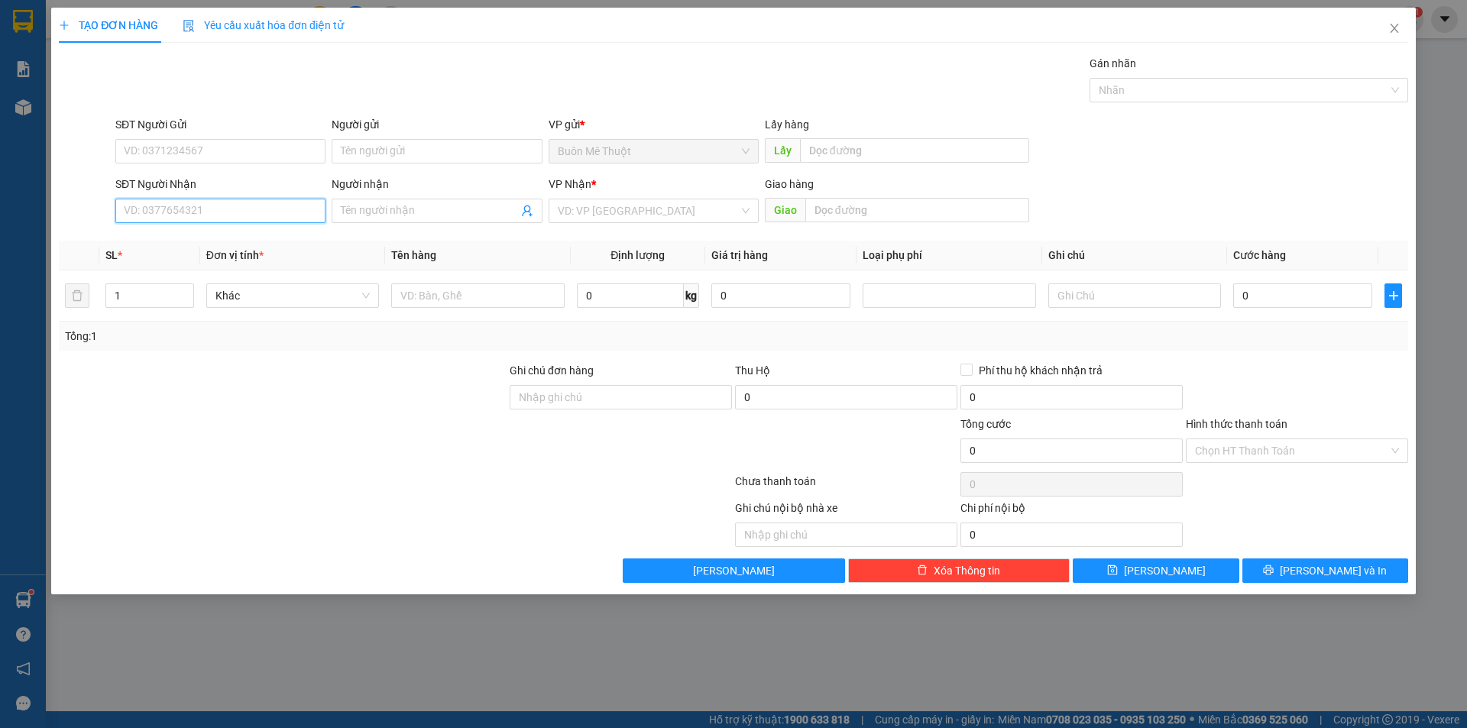
click at [193, 207] on input "SĐT Người Nhận" at bounding box center [220, 211] width 210 height 24
type input "0905159602"
click at [675, 205] on input "search" at bounding box center [648, 210] width 181 height 23
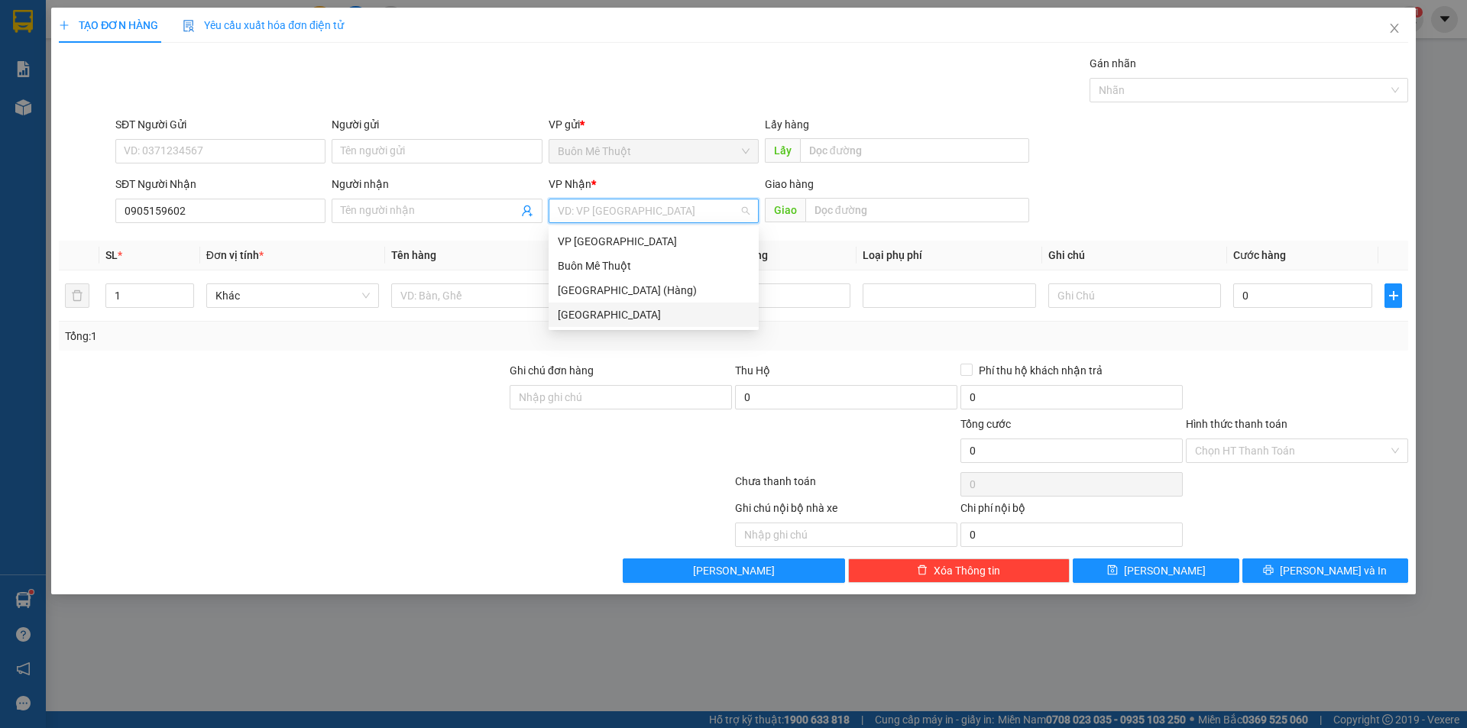
click at [610, 309] on div "[GEOGRAPHIC_DATA]" at bounding box center [654, 314] width 192 height 17
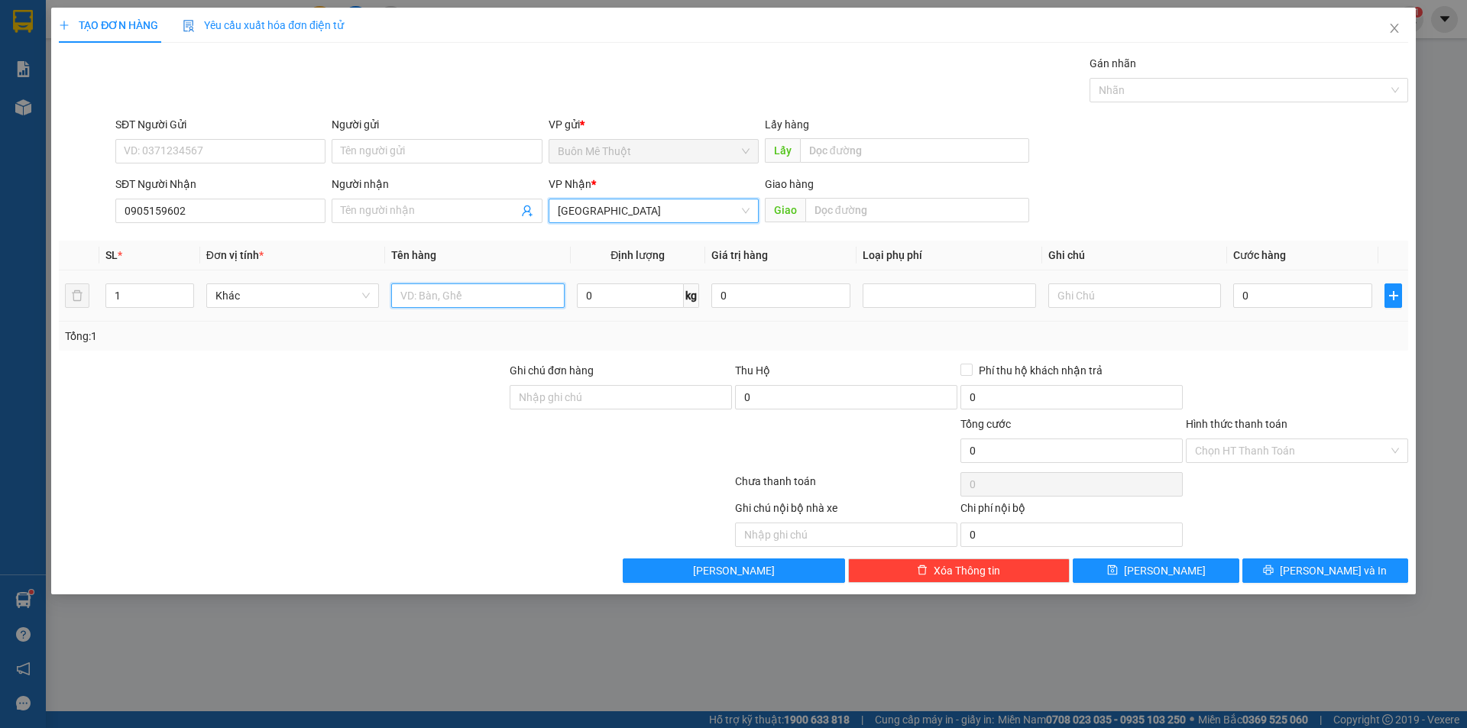
click at [504, 293] on input "text" at bounding box center [477, 295] width 173 height 24
type input "[GEOGRAPHIC_DATA]"
click at [1262, 293] on input "0" at bounding box center [1302, 295] width 139 height 24
type input "4"
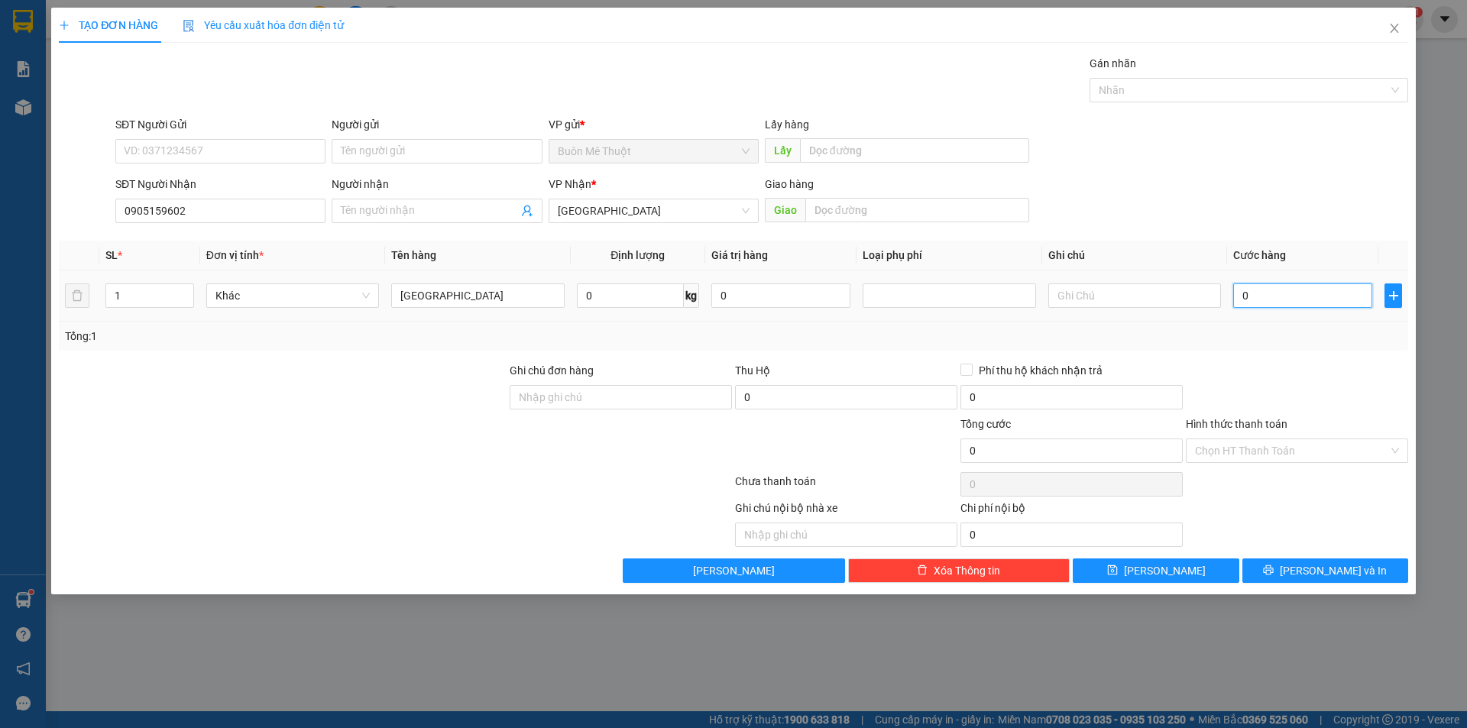
type input "4"
type input "40"
type input "40.000"
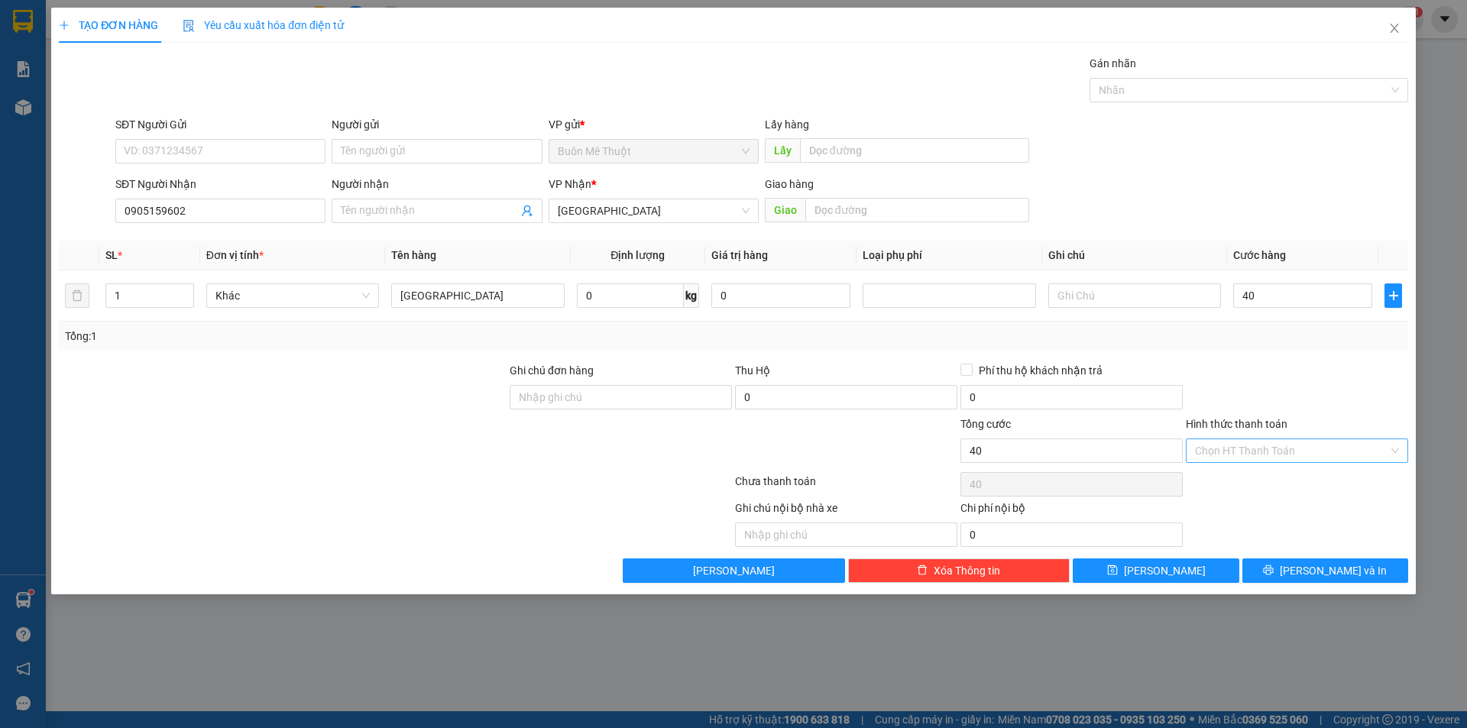
type input "40.000"
drag, startPoint x: 1278, startPoint y: 459, endPoint x: 1267, endPoint y: 435, distance: 27.0
click at [1274, 455] on input "Hình thức thanh toán" at bounding box center [1291, 450] width 193 height 23
click at [1261, 483] on div "Tại văn phòng" at bounding box center [1297, 481] width 204 height 17
type input "0"
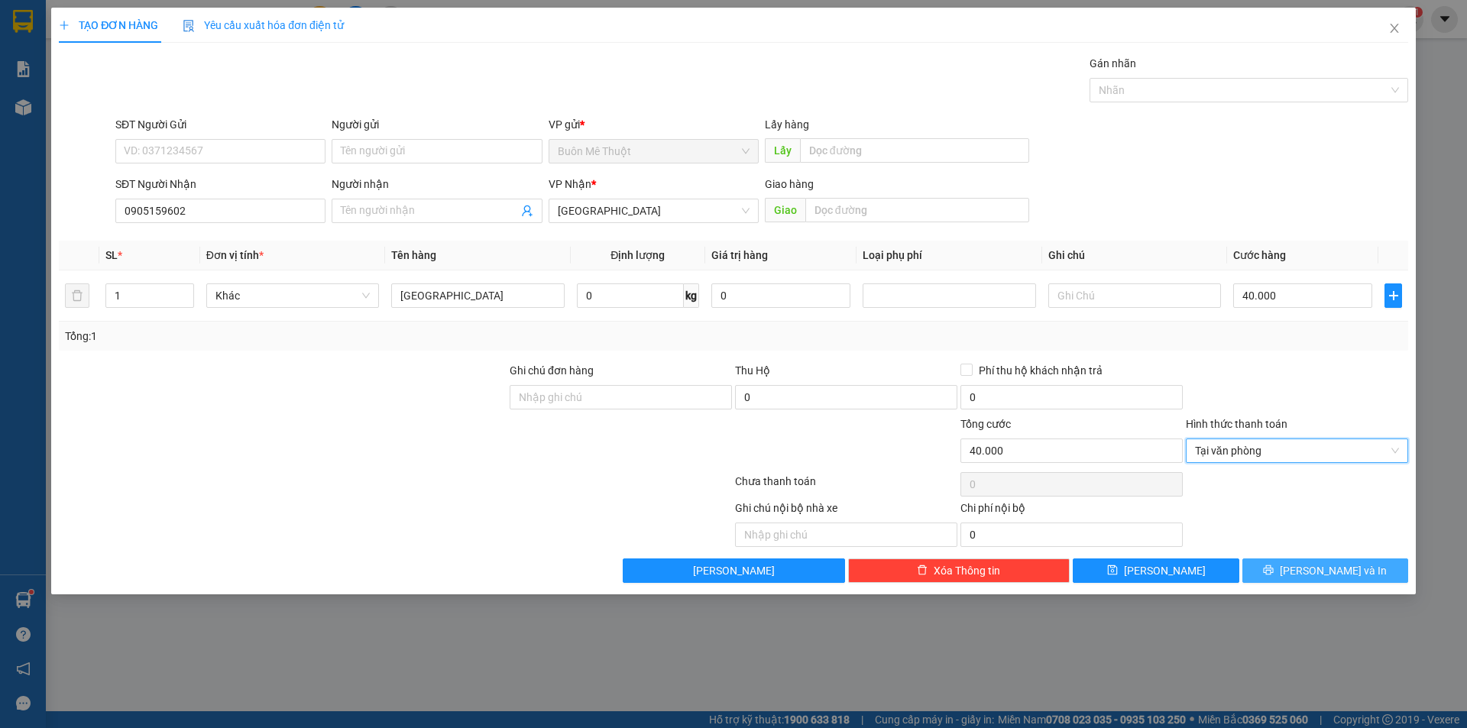
drag, startPoint x: 1287, startPoint y: 598, endPoint x: 1292, endPoint y: 579, distance: 19.1
click at [1289, 591] on div "TẠO ĐƠN HÀNG Yêu cầu xuất hóa đơn điện tử Transit Pickup Surcharge Ids Transit …" at bounding box center [733, 364] width 1467 height 728
click at [1294, 578] on button "[PERSON_NAME] và In" at bounding box center [1325, 571] width 166 height 24
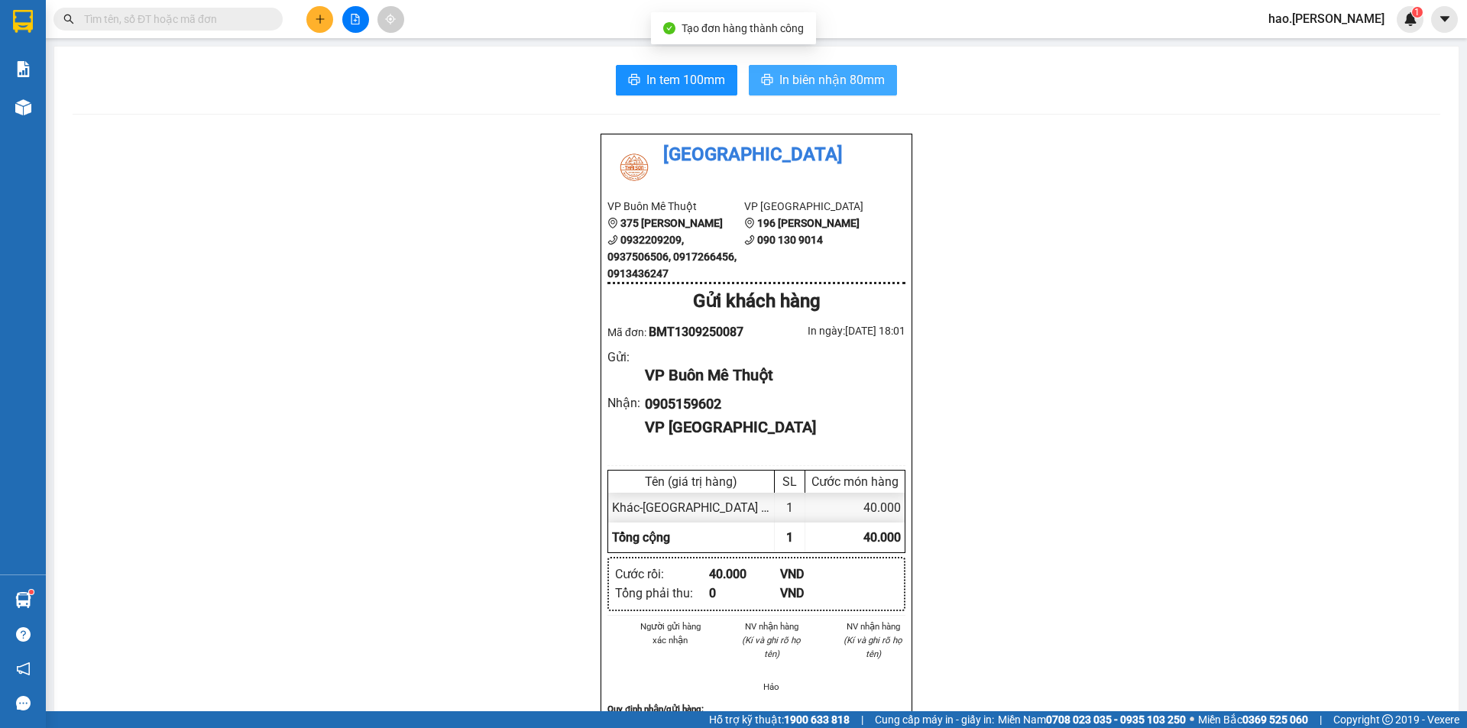
click at [837, 74] on span "In biên nhận 80mm" at bounding box center [831, 79] width 105 height 19
click at [321, 24] on icon "plus" at bounding box center [320, 19] width 11 height 11
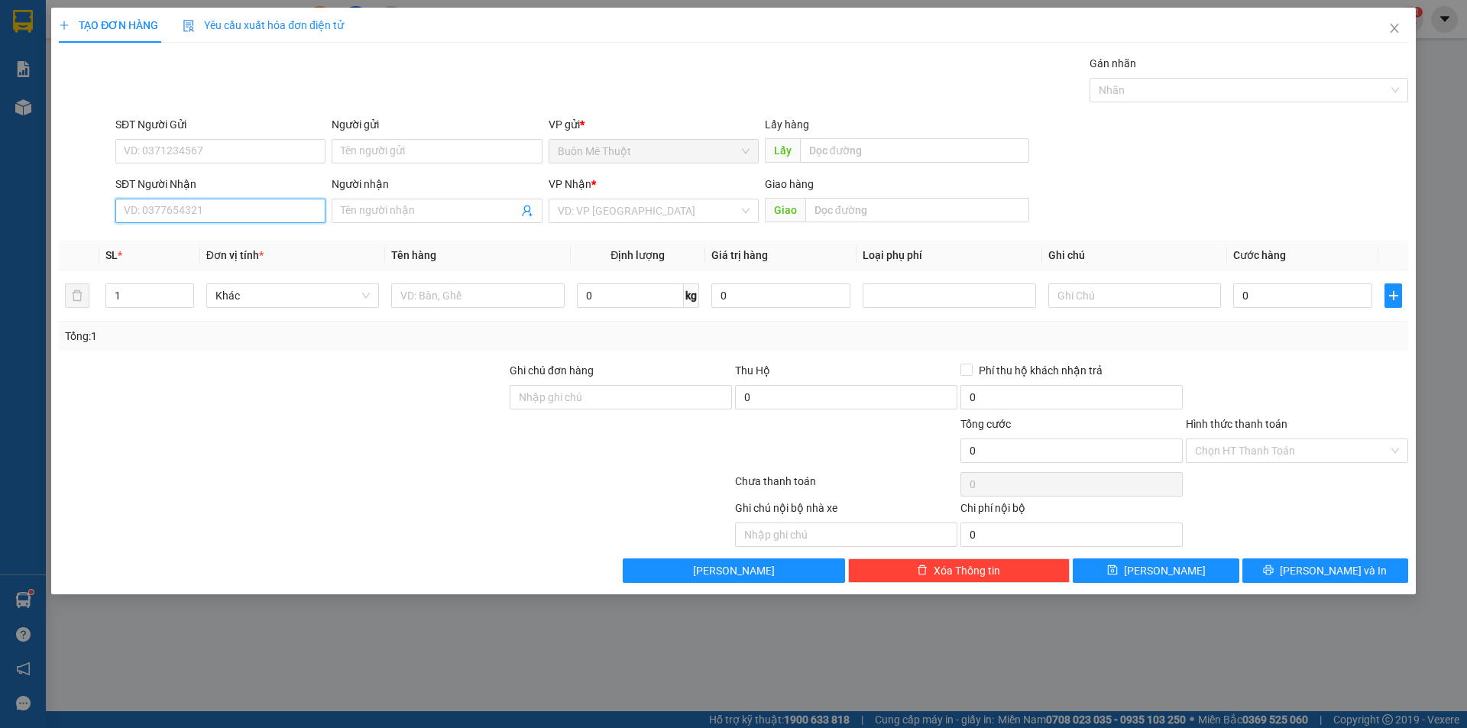
click at [179, 210] on input "SĐT Người Nhận" at bounding box center [220, 211] width 210 height 24
